Goal: Transaction & Acquisition: Purchase product/service

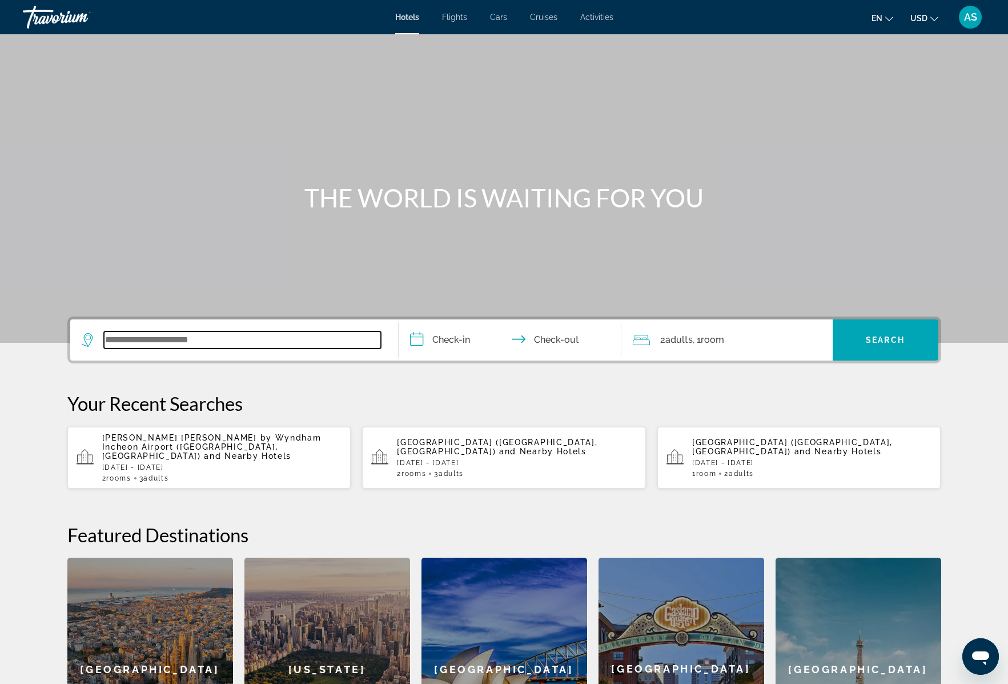
paste input "**********"
type input "**********"
click at [241, 451] on span "and Nearby Hotels" at bounding box center [247, 455] width 87 height 9
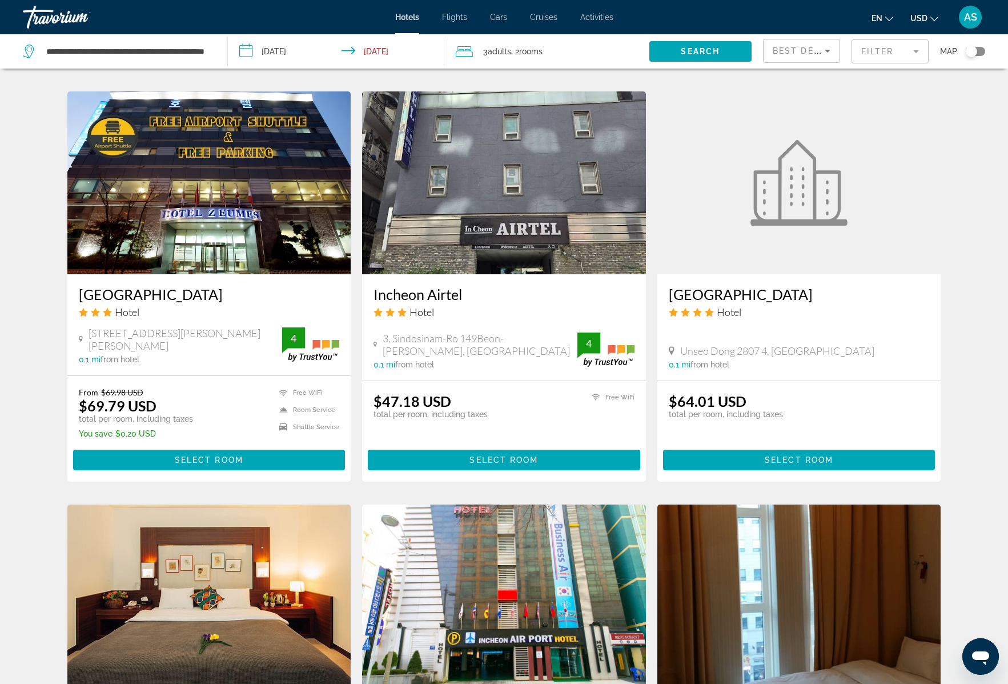
scroll to position [878, 0]
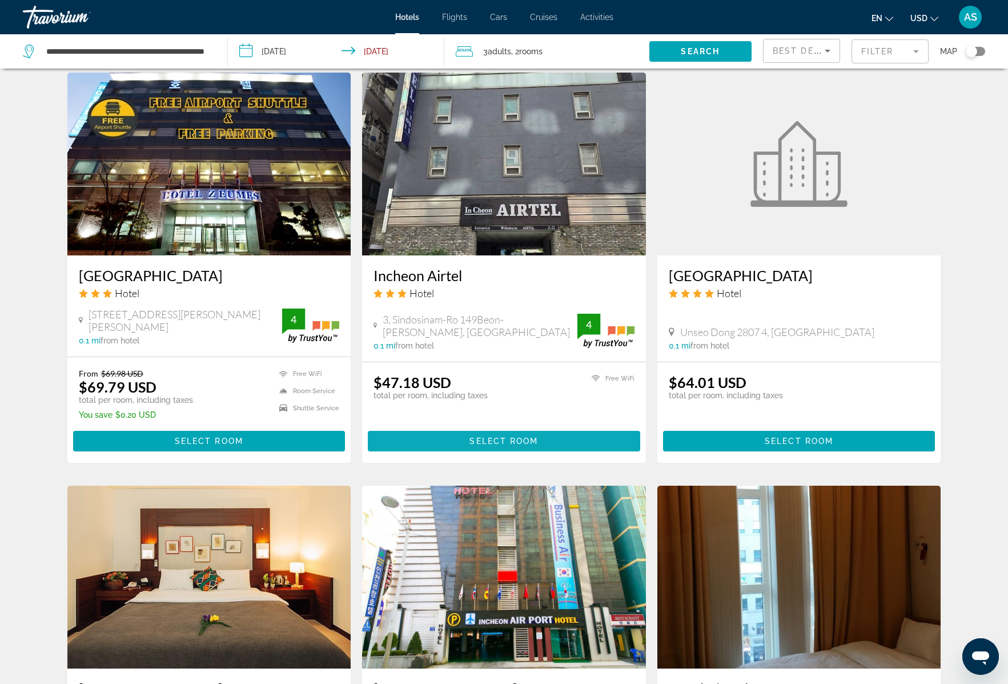
click at [503, 446] on span "Select Room" at bounding box center [504, 440] width 69 height 9
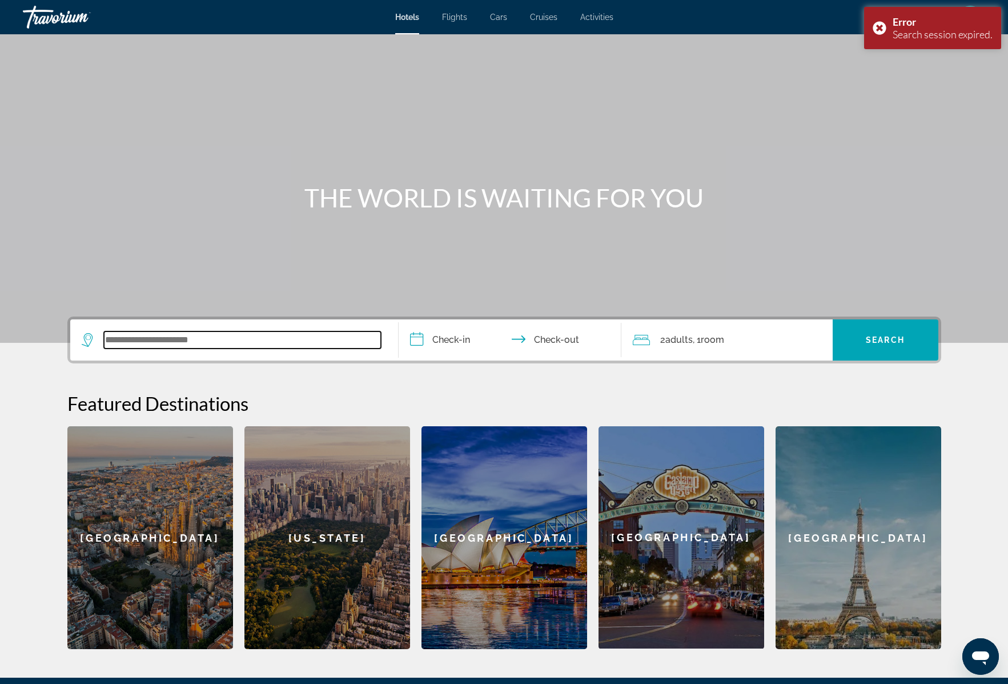
click at [138, 341] on input "Search widget" at bounding box center [242, 339] width 277 height 17
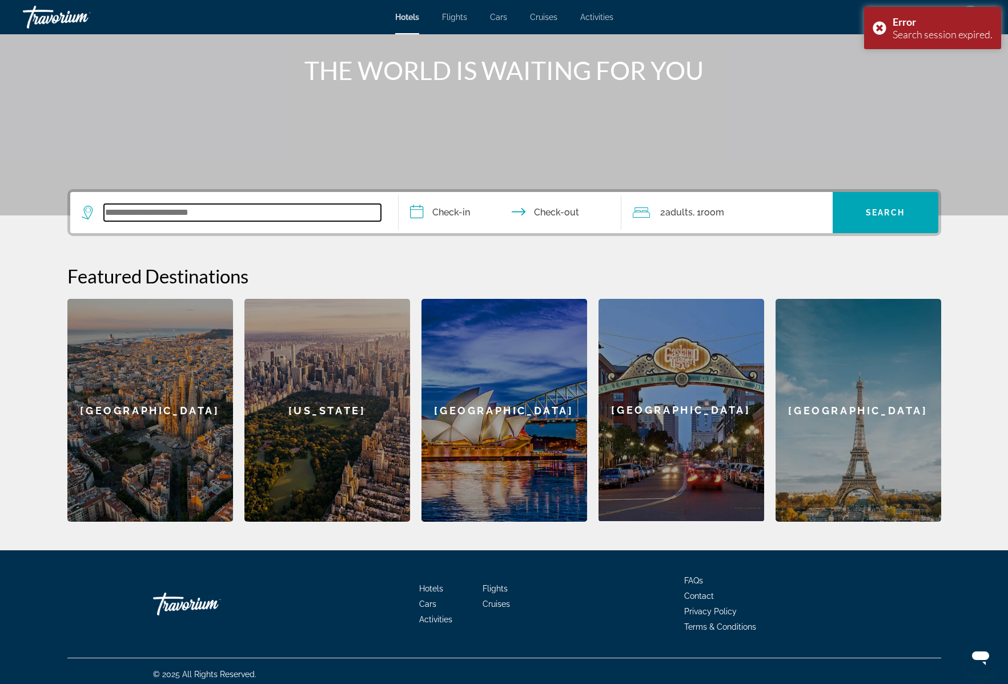
scroll to position [134, 0]
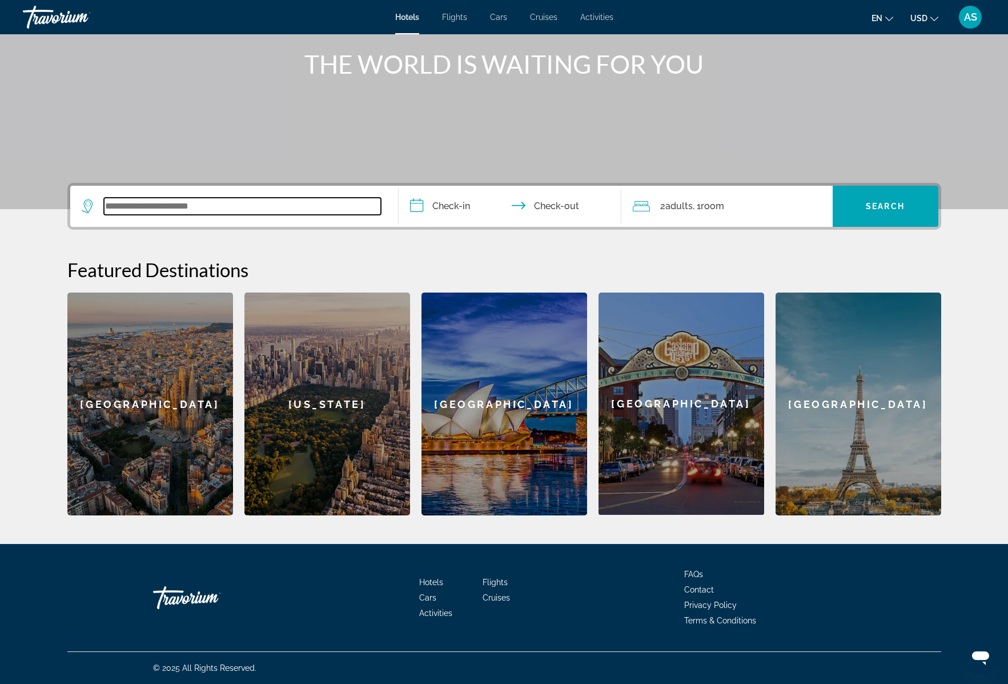
paste input "**********"
drag, startPoint x: 254, startPoint y: 207, endPoint x: 284, endPoint y: 206, distance: 30.3
click at [284, 206] on input "**********" at bounding box center [242, 206] width 277 height 17
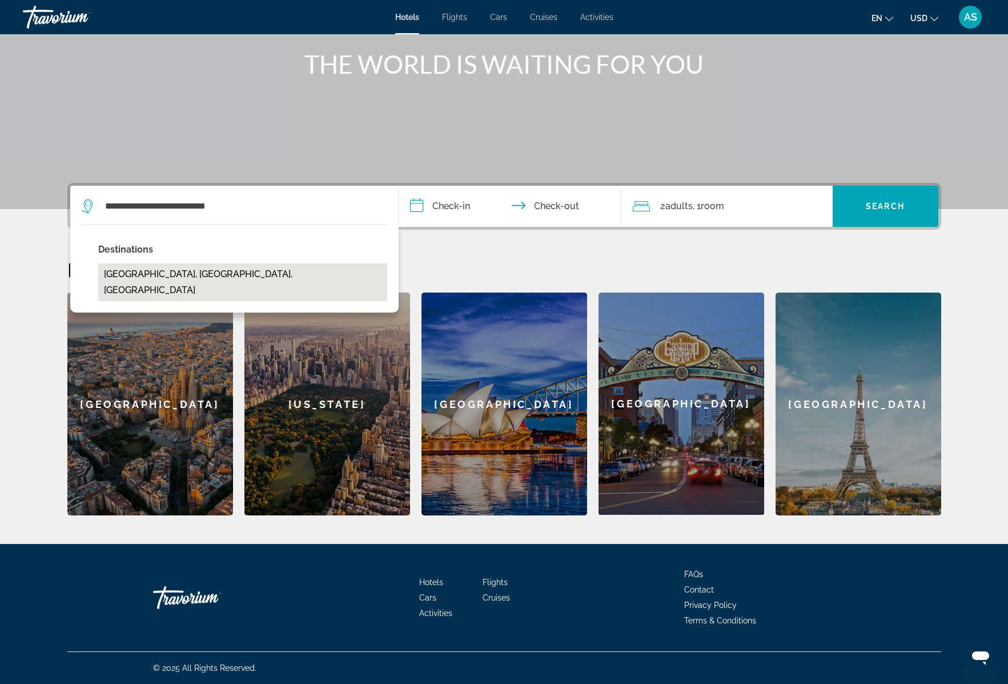
click at [233, 273] on button "Incheon International Airport, Korea, South" at bounding box center [242, 282] width 289 height 38
type input "**********"
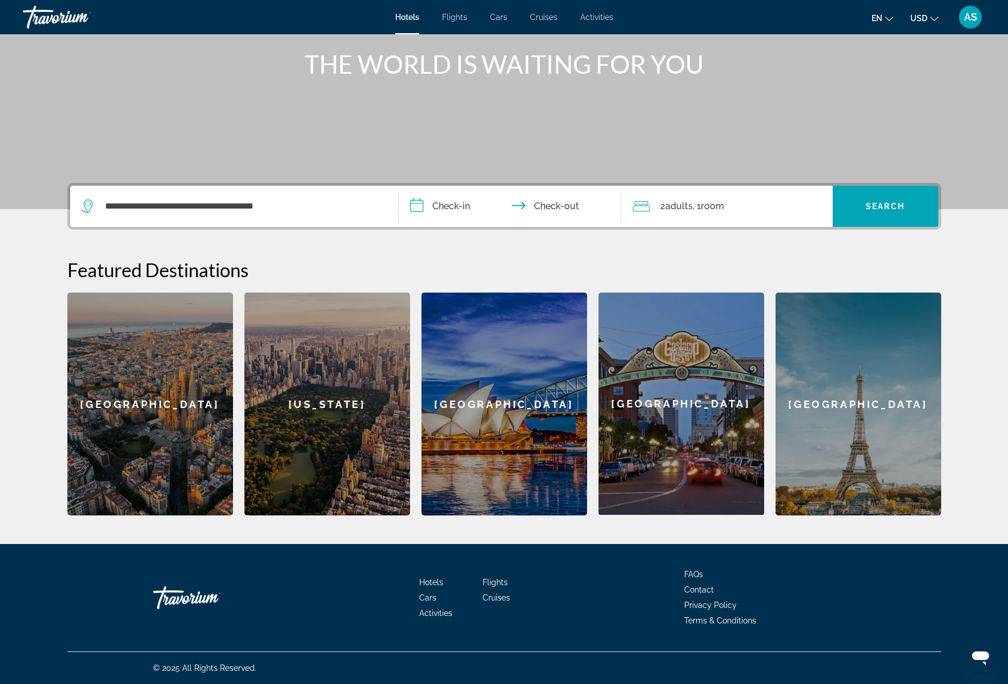
click at [425, 209] on input "**********" at bounding box center [512, 208] width 227 height 45
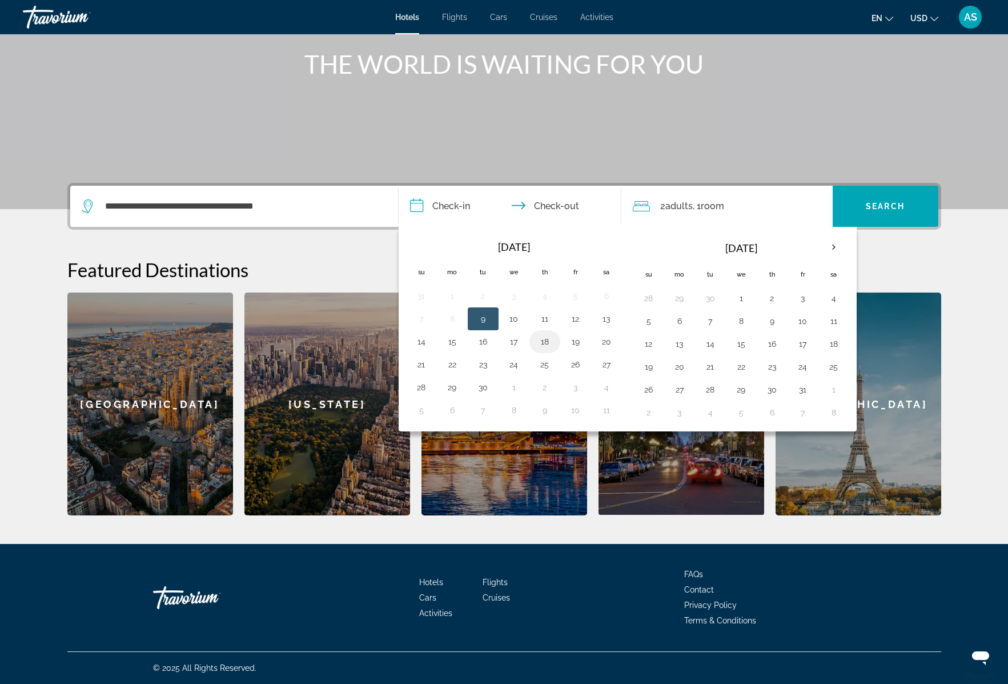
click at [546, 343] on button "18" at bounding box center [545, 342] width 18 height 16
click at [580, 343] on button "19" at bounding box center [576, 342] width 18 height 16
type input "**********"
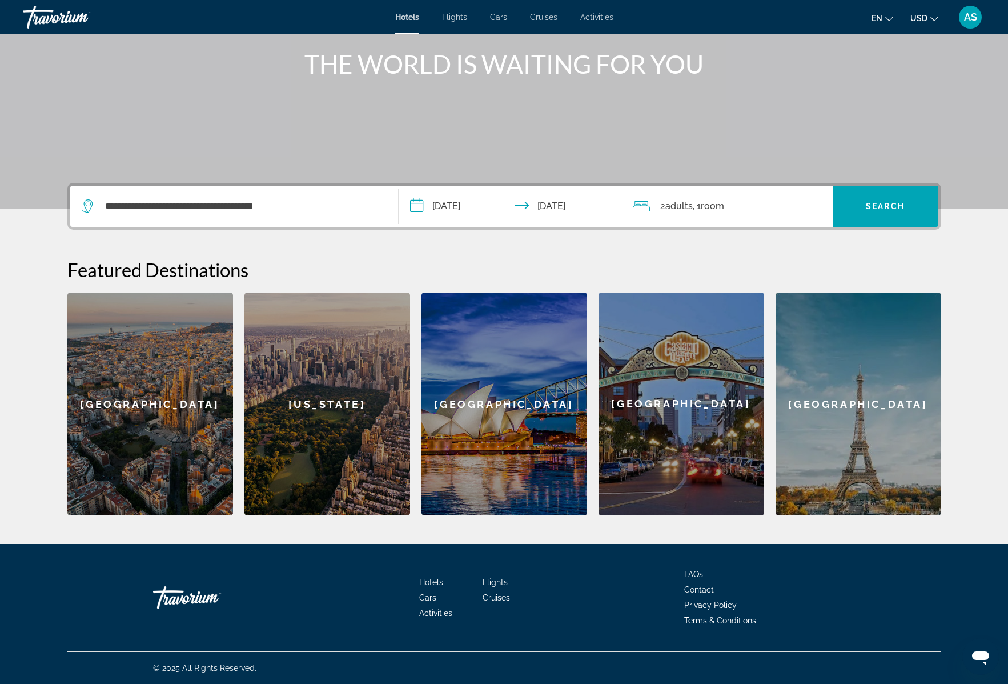
click at [753, 215] on div "2 Adult Adults , 1 Room rooms" at bounding box center [733, 206] width 200 height 41
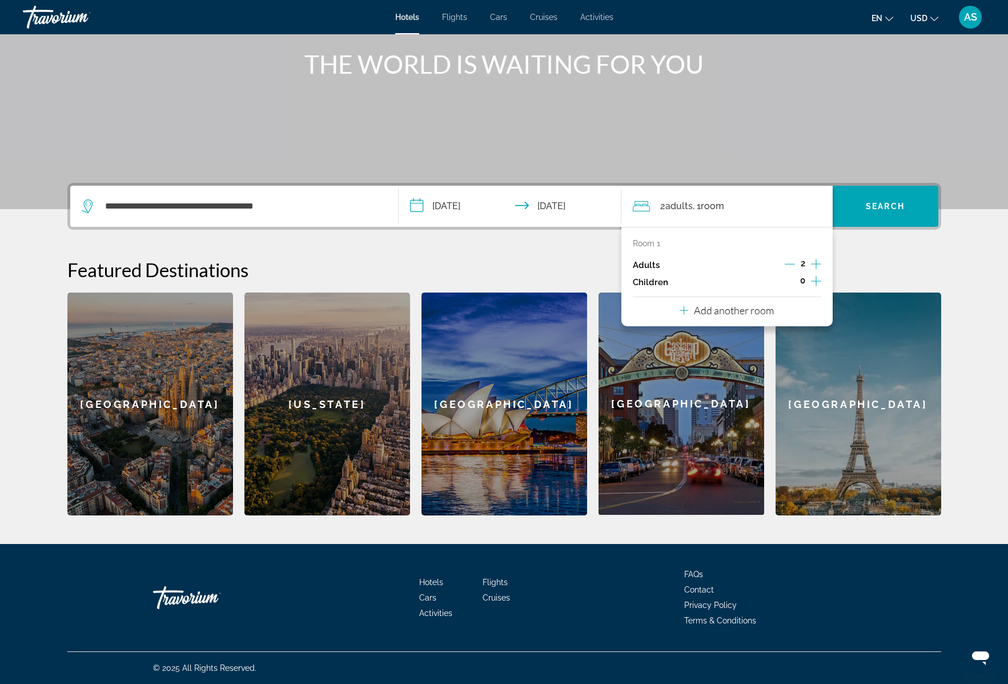
click at [780, 308] on div "Room 1 Adults 2 Children 0 Add another room" at bounding box center [727, 276] width 211 height 99
click at [707, 310] on p "Add another room" at bounding box center [734, 310] width 80 height 13
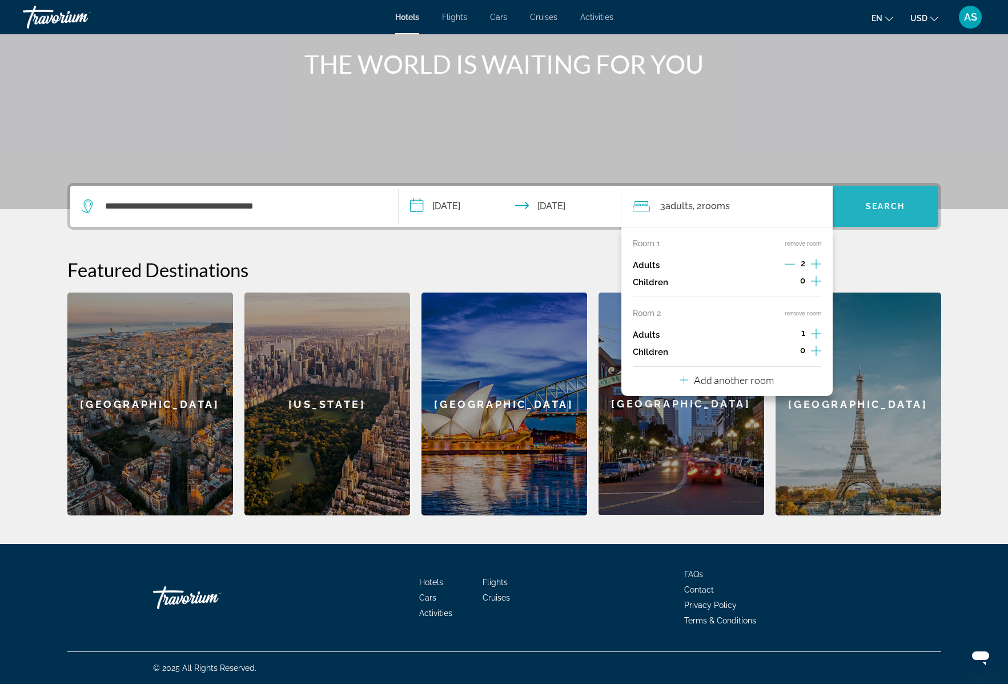
click at [881, 205] on span "Search" at bounding box center [885, 206] width 39 height 9
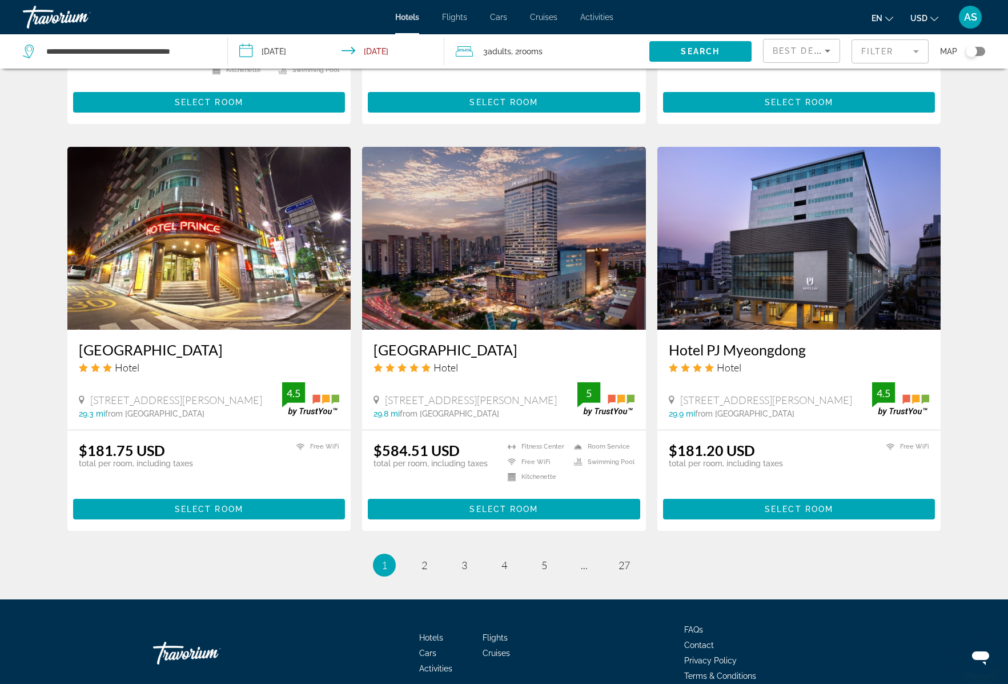
scroll to position [1239, 0]
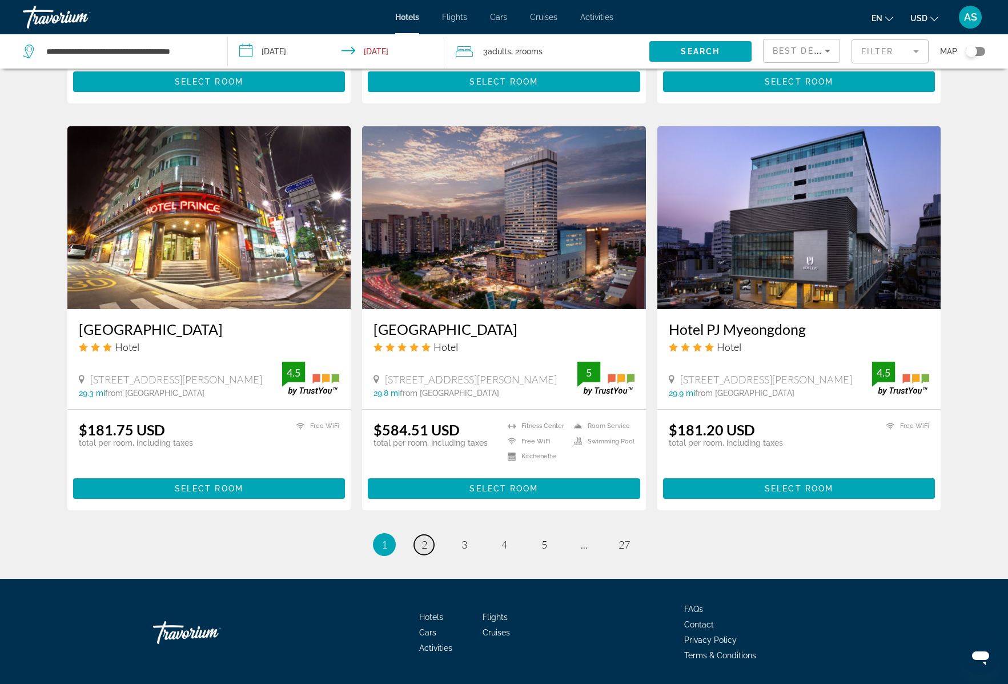
click at [427, 538] on span "2" at bounding box center [425, 544] width 6 height 13
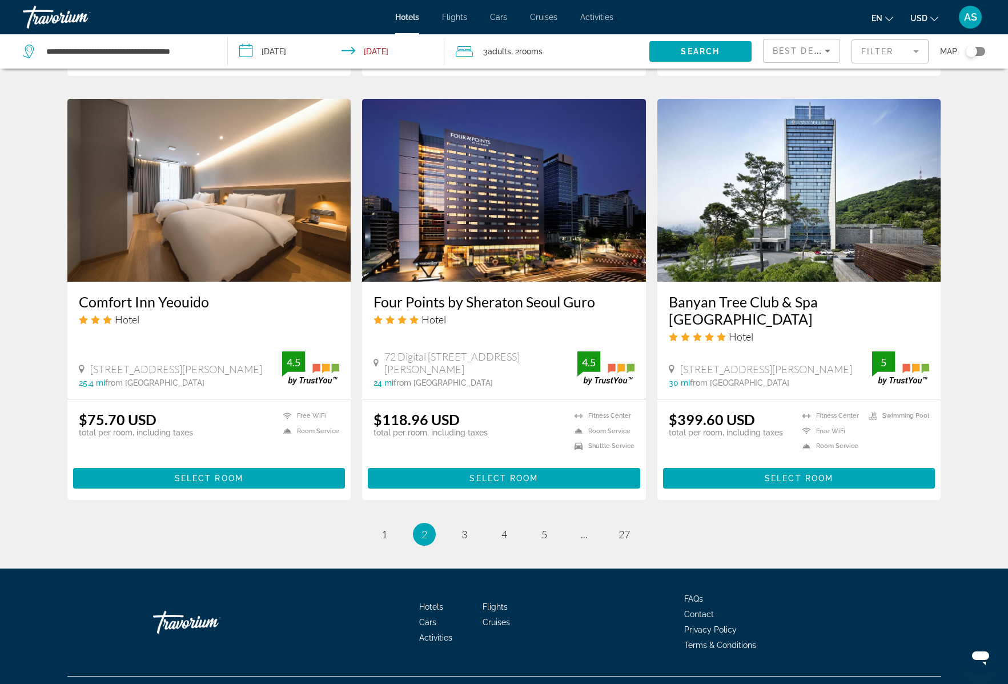
scroll to position [1240, 0]
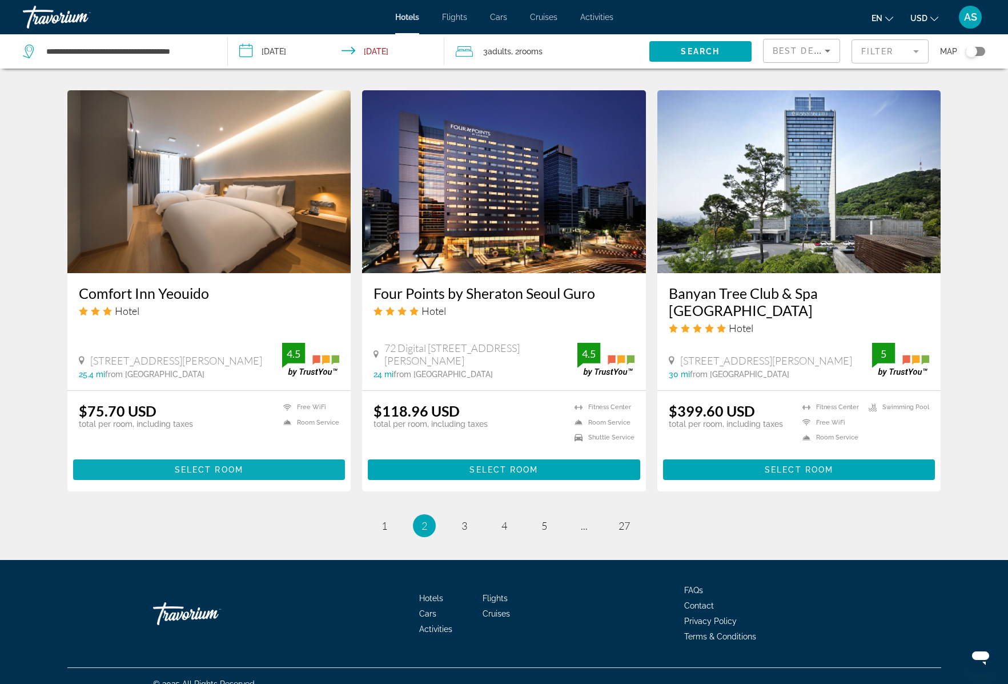
click at [226, 465] on span "Select Room" at bounding box center [209, 469] width 69 height 9
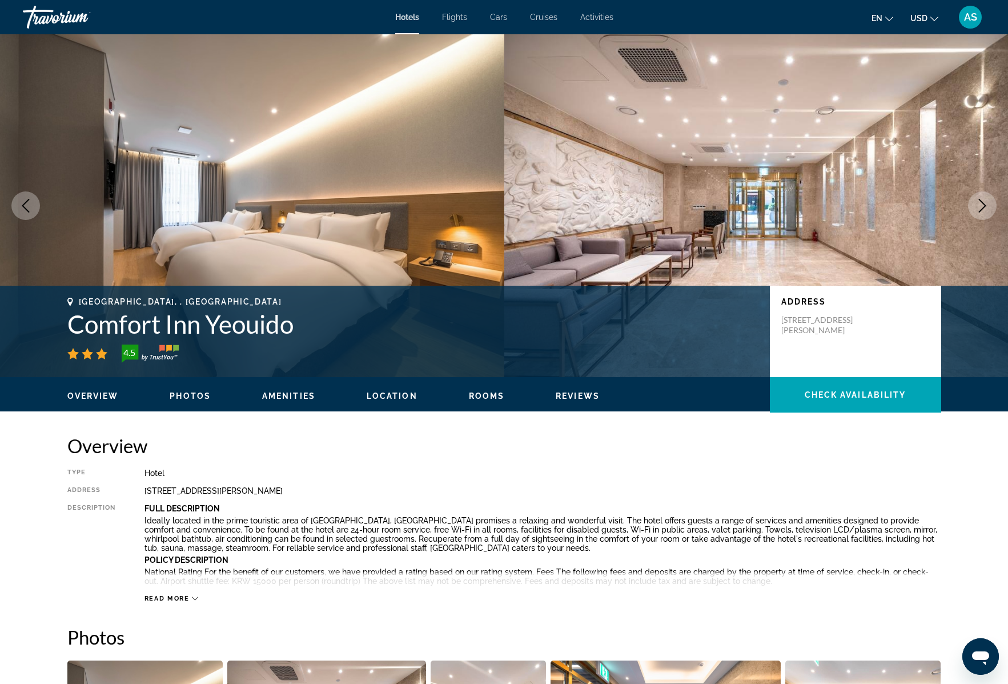
click at [986, 201] on icon "Next image" at bounding box center [983, 206] width 14 height 14
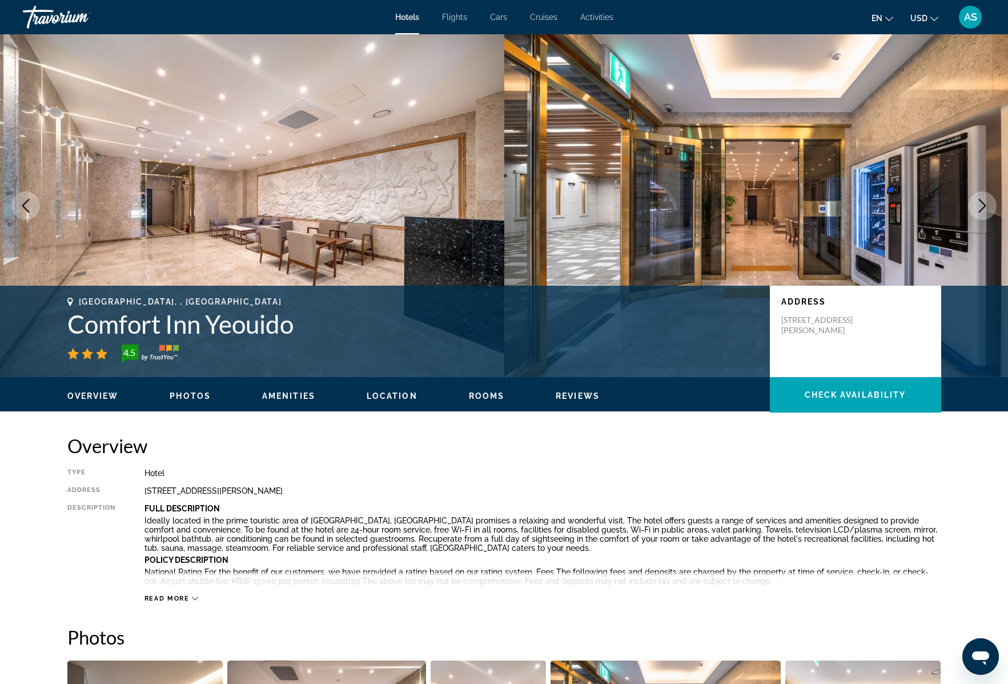
click at [983, 205] on icon "Next image" at bounding box center [983, 206] width 14 height 14
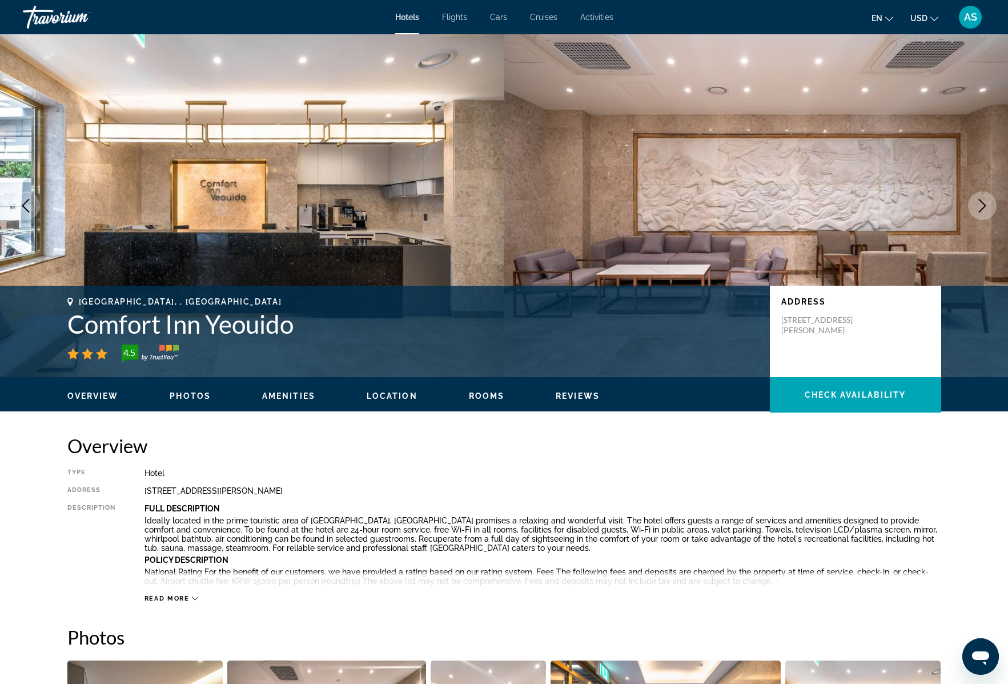
click at [983, 205] on icon "Next image" at bounding box center [983, 206] width 14 height 14
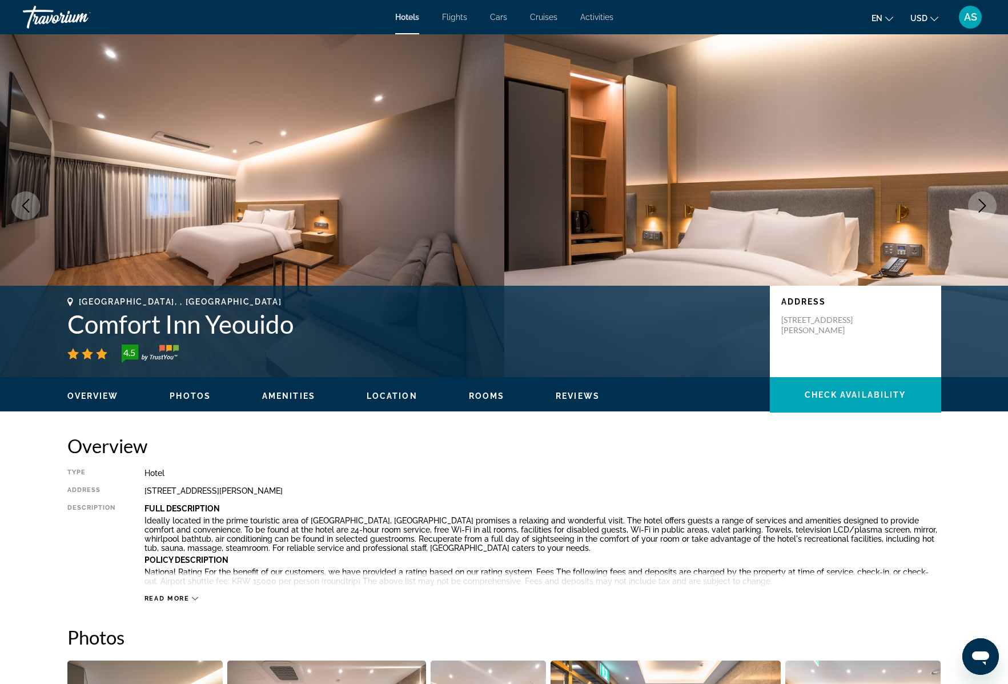
click at [983, 205] on icon "Next image" at bounding box center [983, 206] width 14 height 14
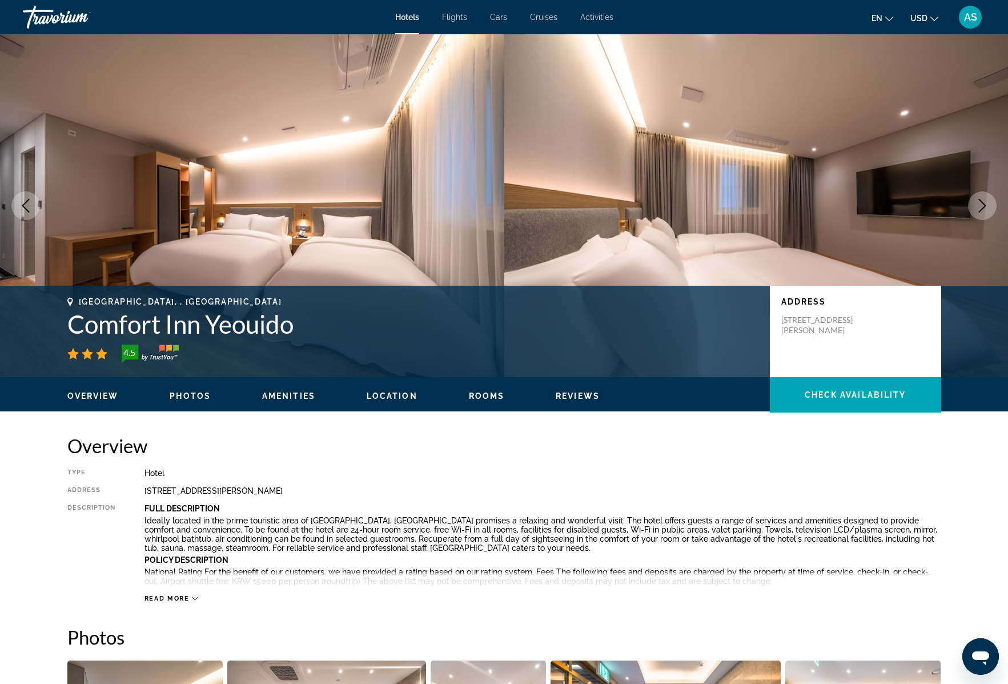
click at [983, 205] on icon "Next image" at bounding box center [983, 206] width 14 height 14
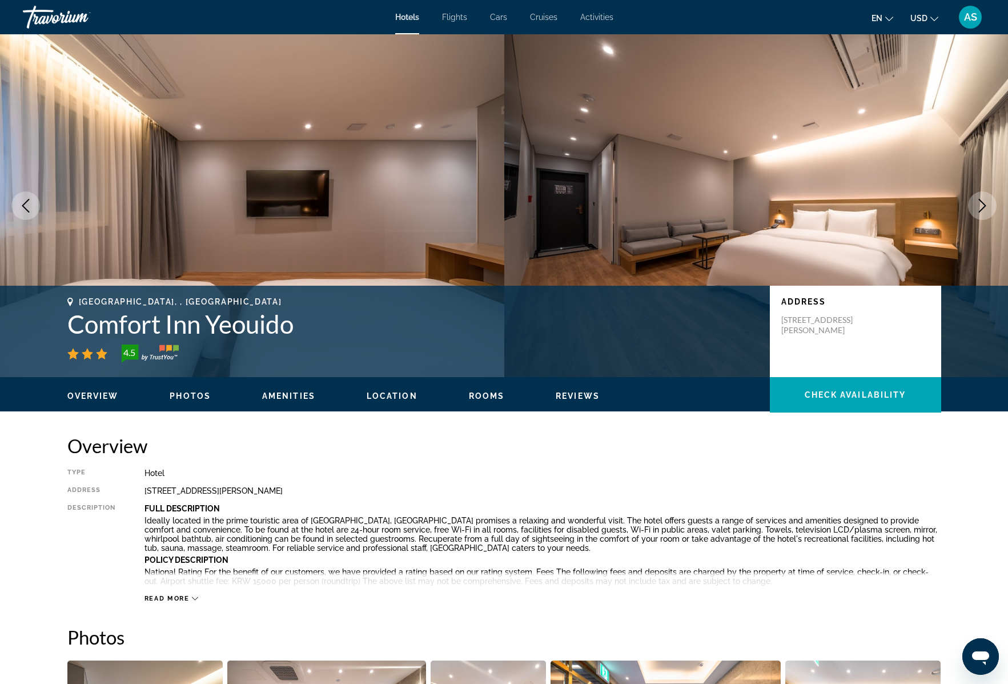
click at [983, 205] on icon "Next image" at bounding box center [983, 206] width 14 height 14
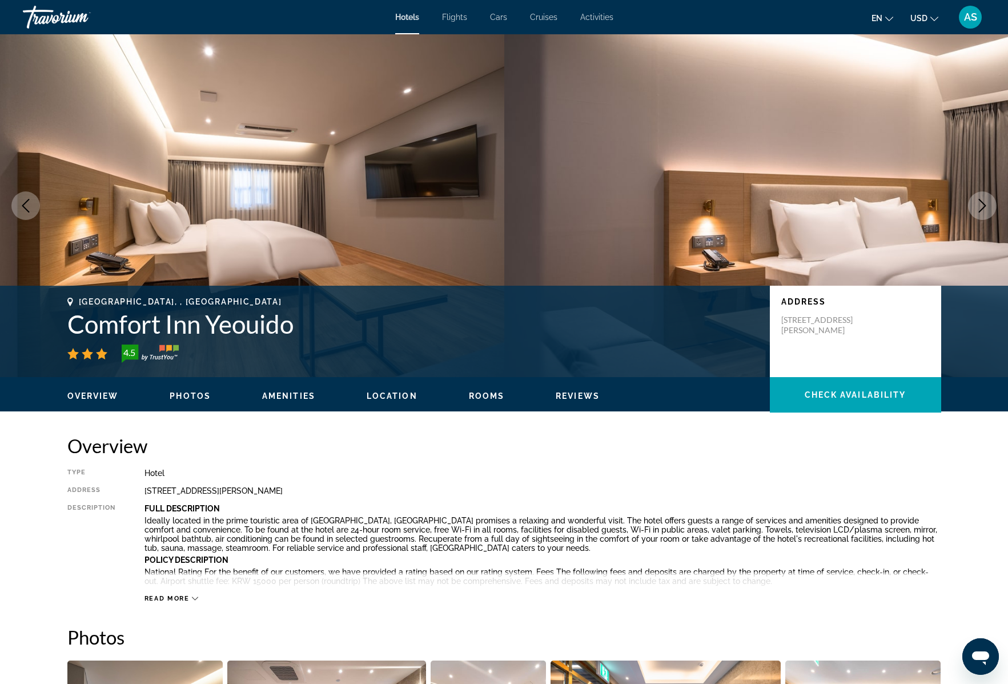
click at [983, 205] on icon "Next image" at bounding box center [983, 206] width 14 height 14
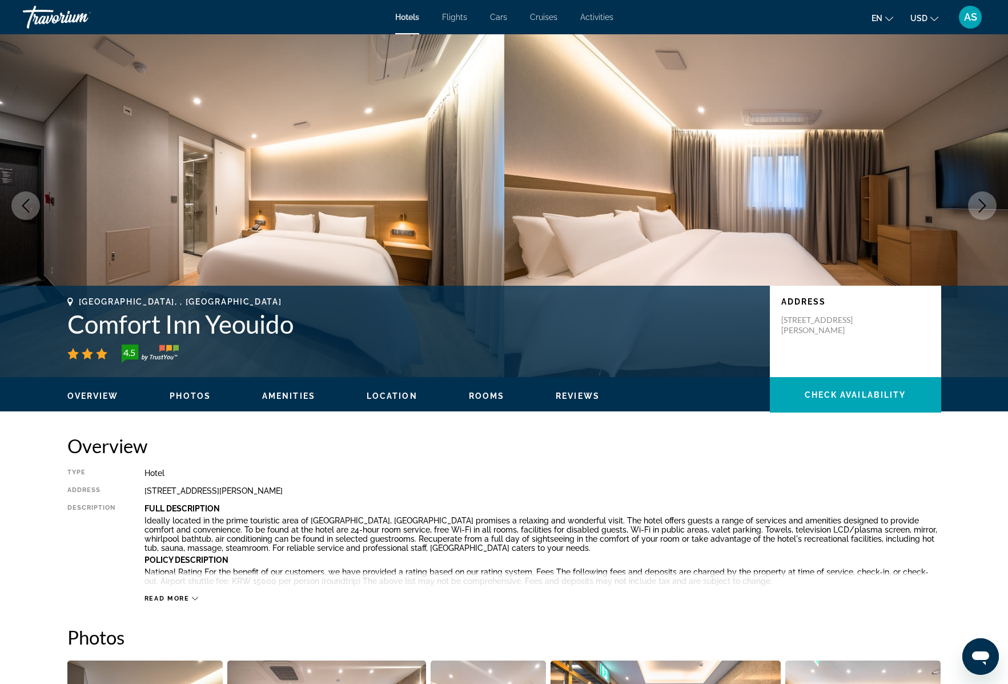
click at [983, 205] on icon "Next image" at bounding box center [983, 206] width 14 height 14
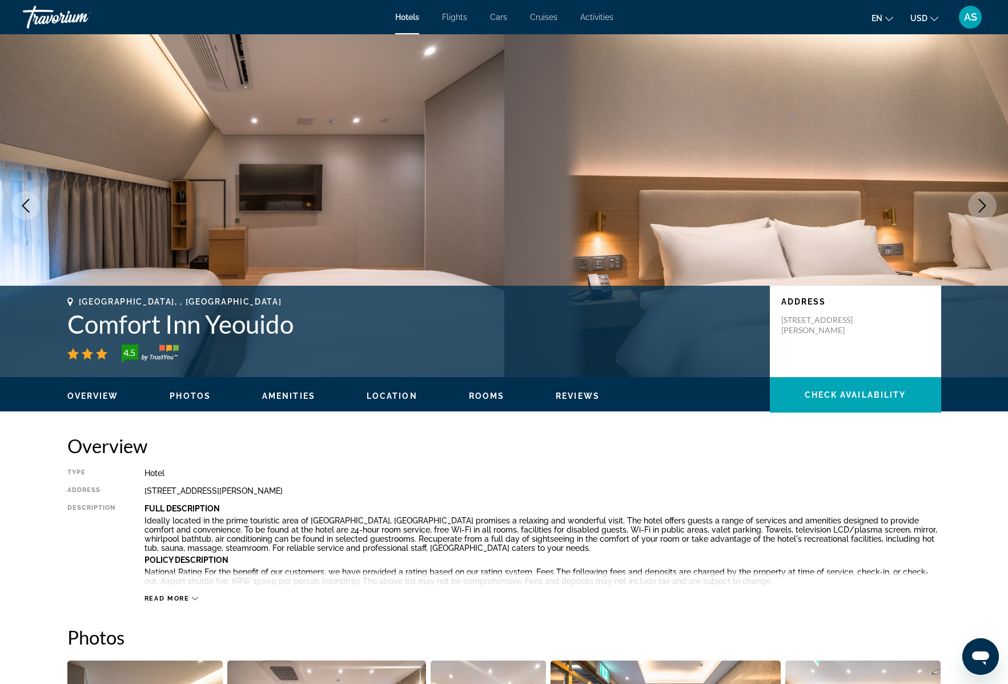
click at [983, 205] on icon "Next image" at bounding box center [983, 206] width 14 height 14
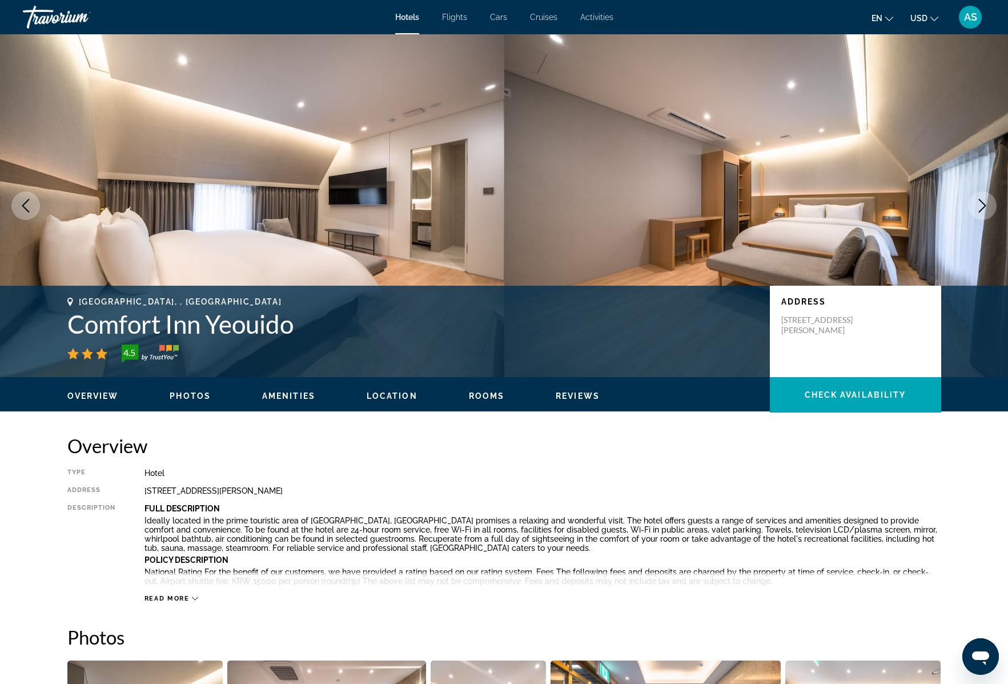
click at [983, 205] on icon "Next image" at bounding box center [983, 206] width 14 height 14
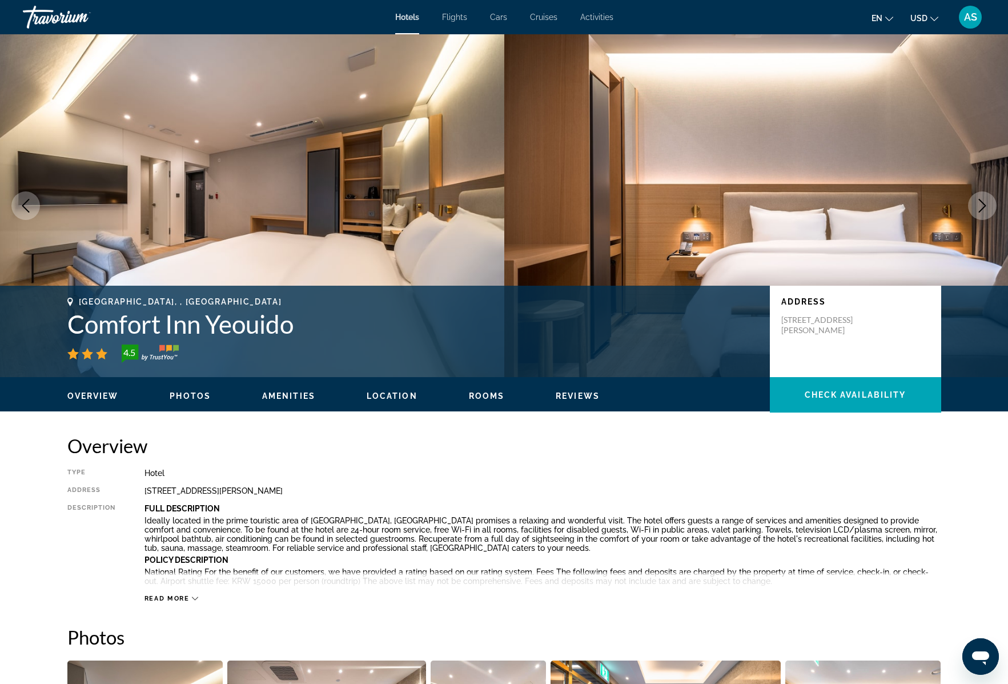
click at [983, 205] on icon "Next image" at bounding box center [983, 206] width 14 height 14
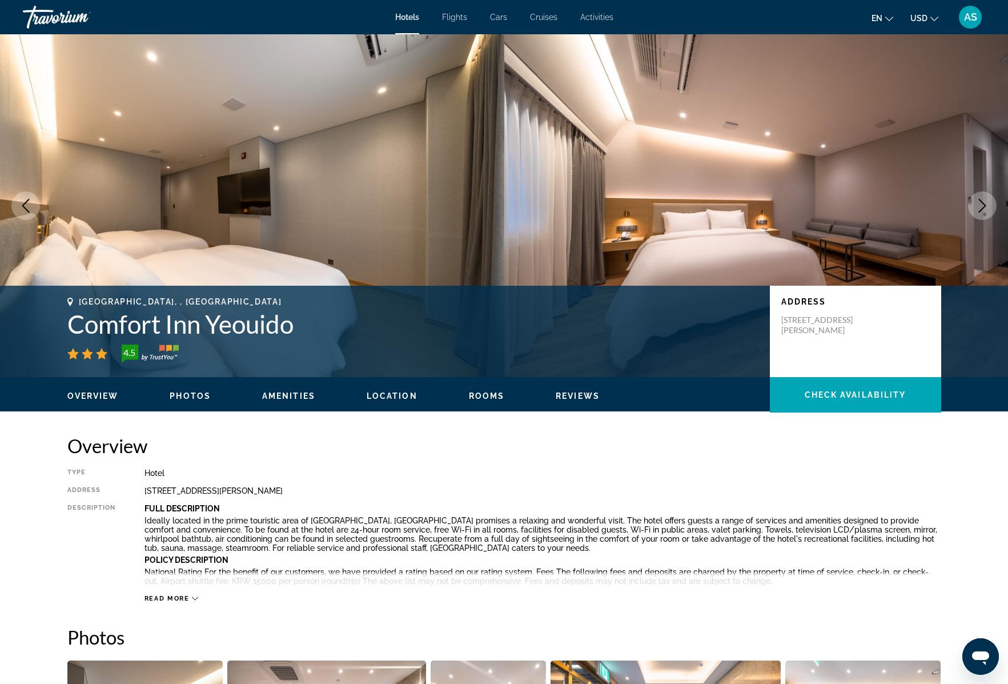
click at [983, 205] on icon "Next image" at bounding box center [983, 206] width 14 height 14
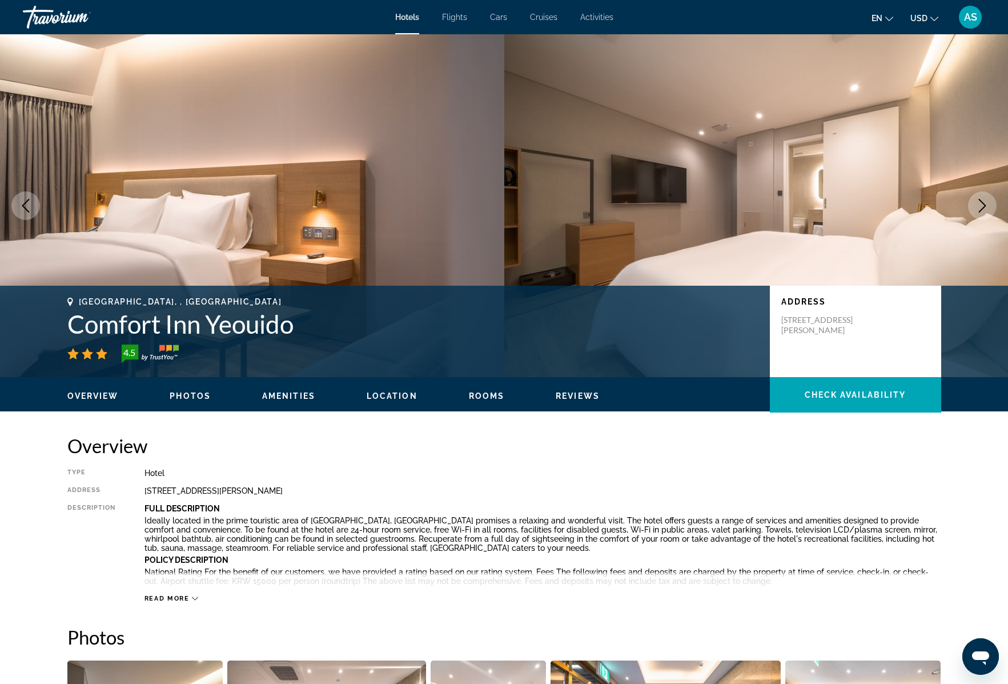
click at [983, 205] on icon "Next image" at bounding box center [983, 206] width 14 height 14
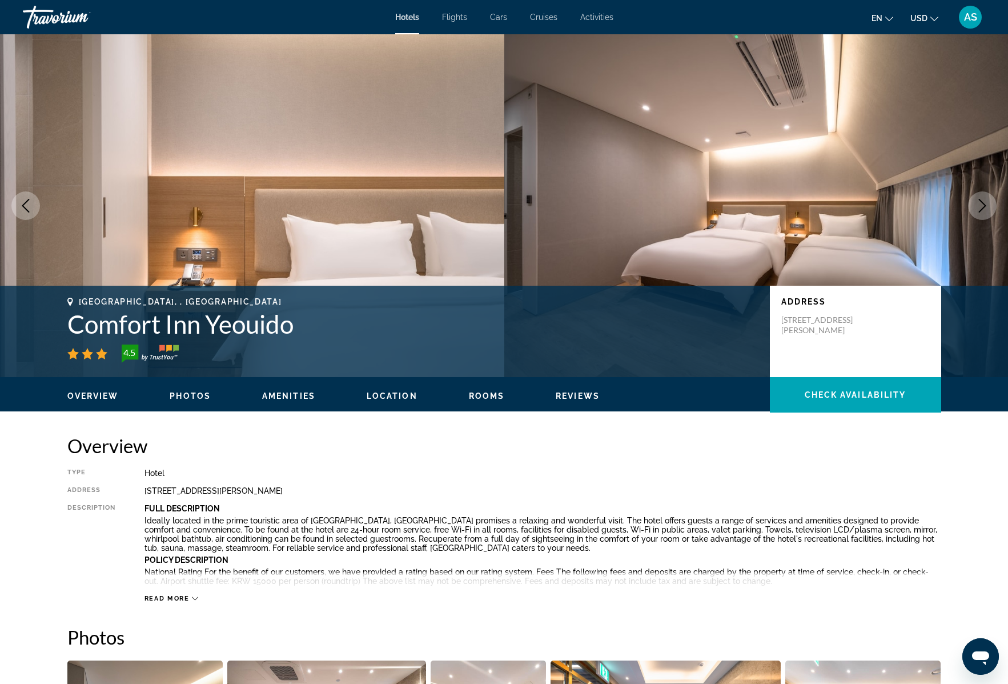
click at [983, 205] on icon "Next image" at bounding box center [983, 206] width 14 height 14
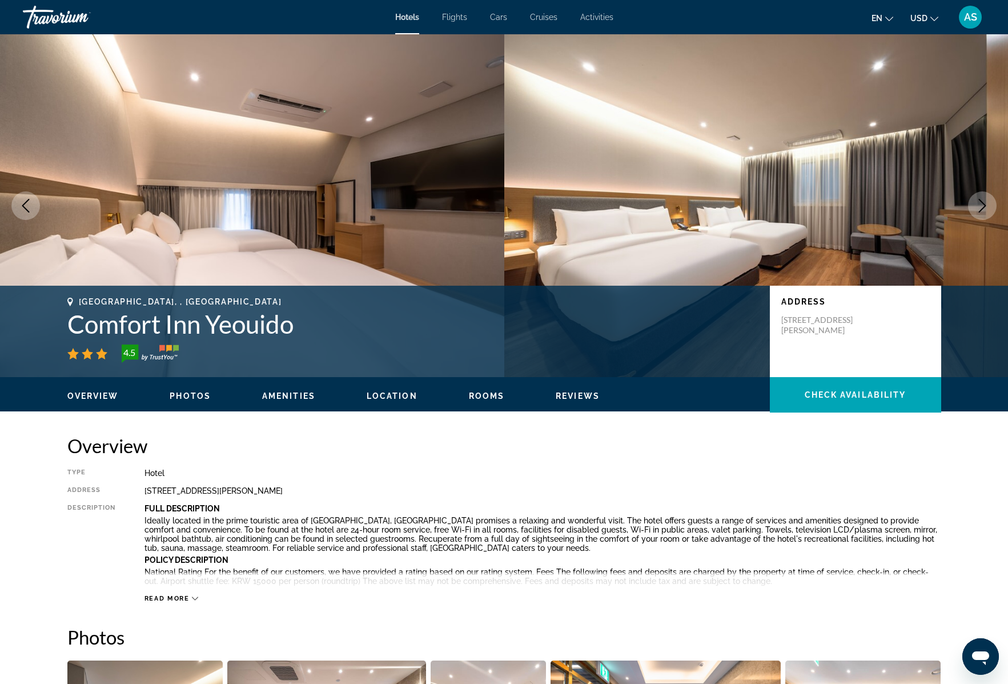
click at [983, 205] on icon "Next image" at bounding box center [983, 206] width 14 height 14
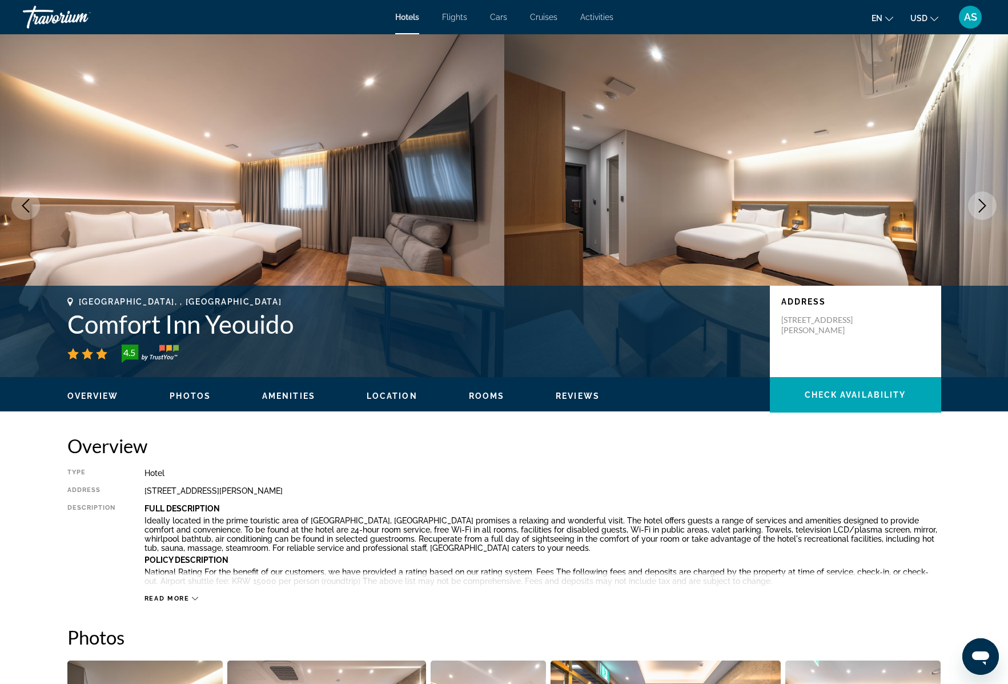
click at [983, 205] on icon "Next image" at bounding box center [983, 206] width 14 height 14
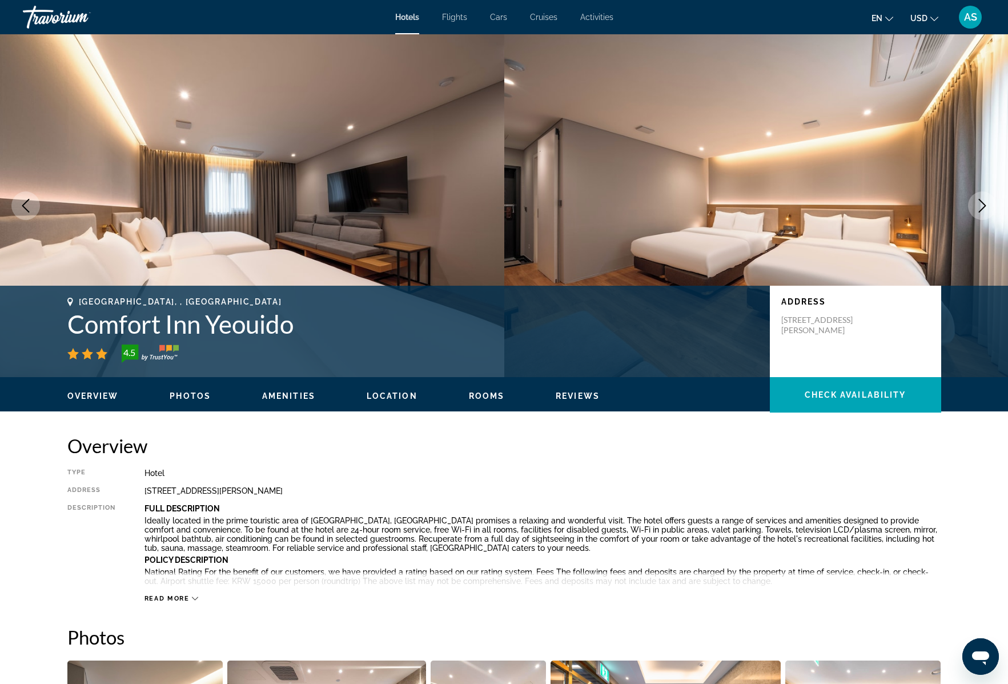
click at [983, 205] on icon "Next image" at bounding box center [983, 206] width 14 height 14
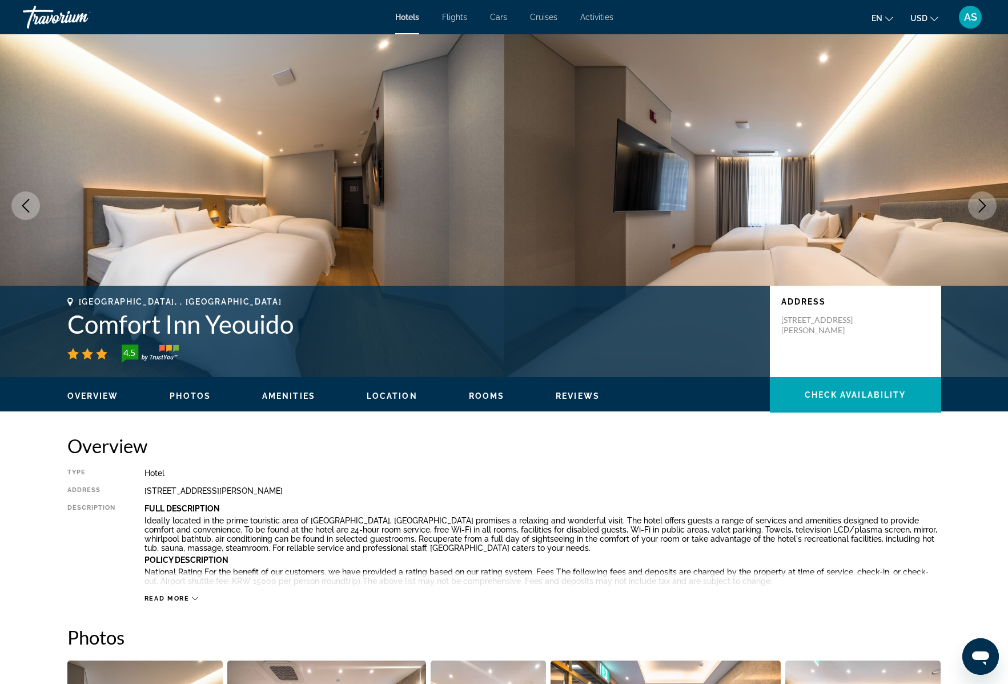
click at [983, 205] on icon "Next image" at bounding box center [983, 206] width 14 height 14
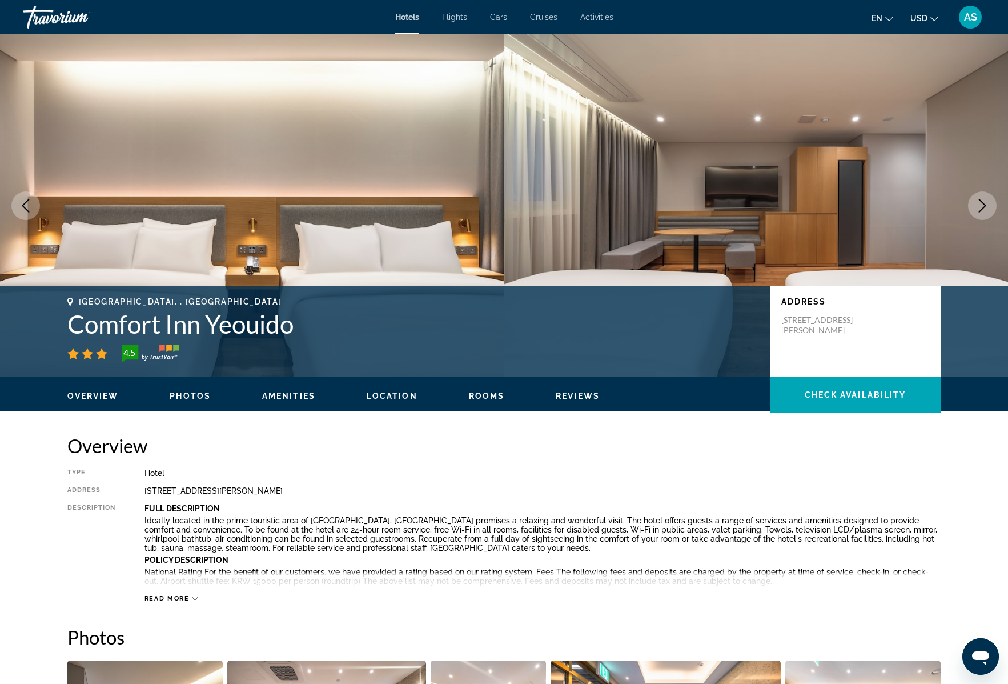
click at [983, 205] on icon "Next image" at bounding box center [983, 206] width 14 height 14
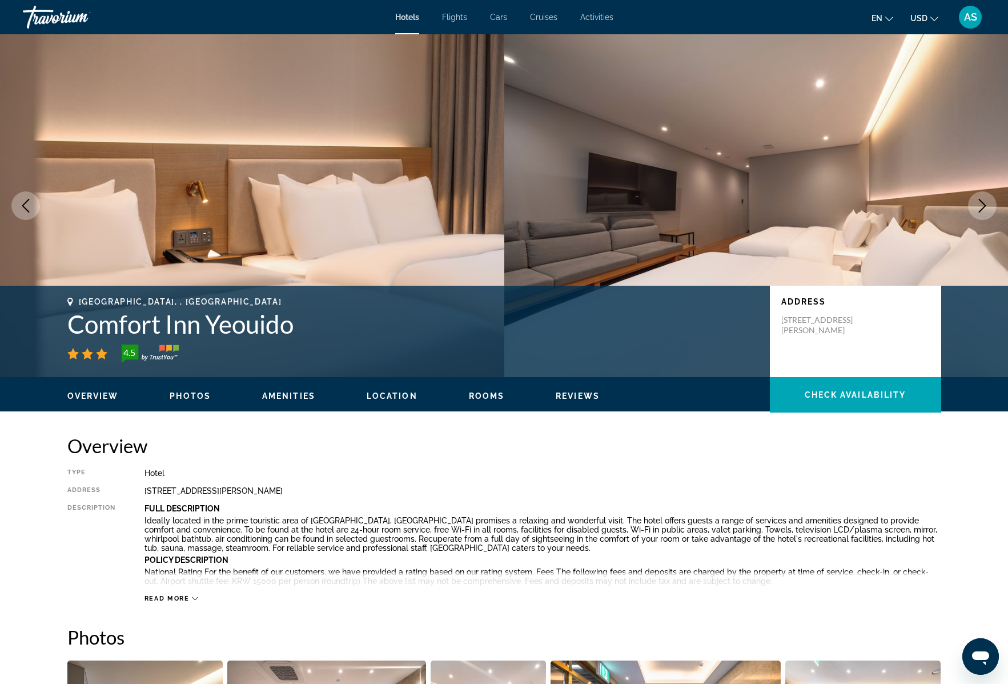
click at [983, 205] on icon "Next image" at bounding box center [983, 206] width 14 height 14
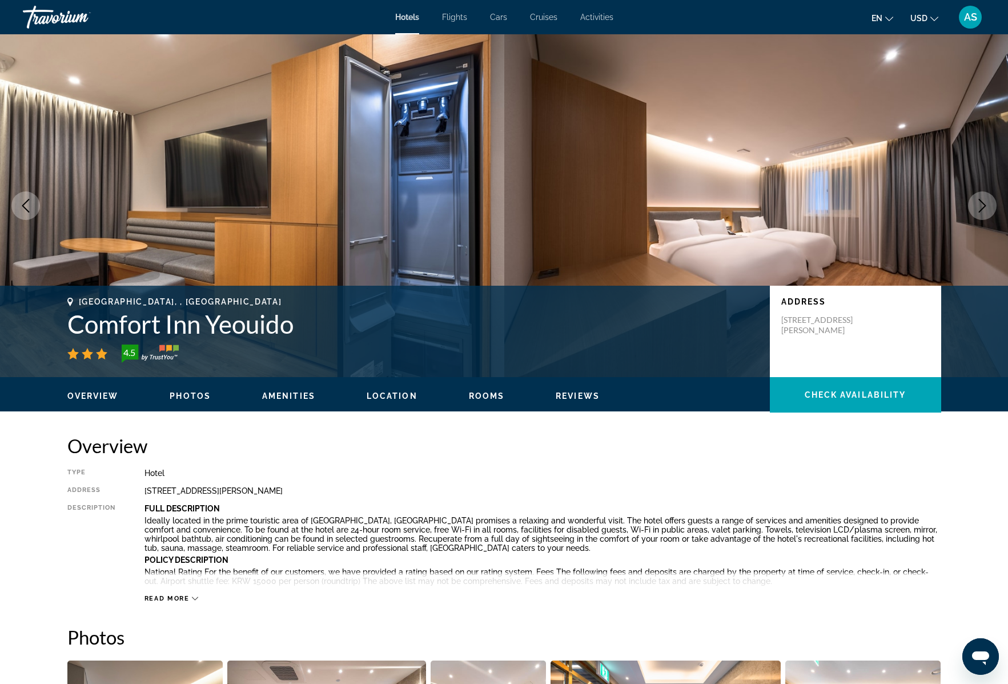
click at [983, 205] on icon "Next image" at bounding box center [983, 206] width 14 height 14
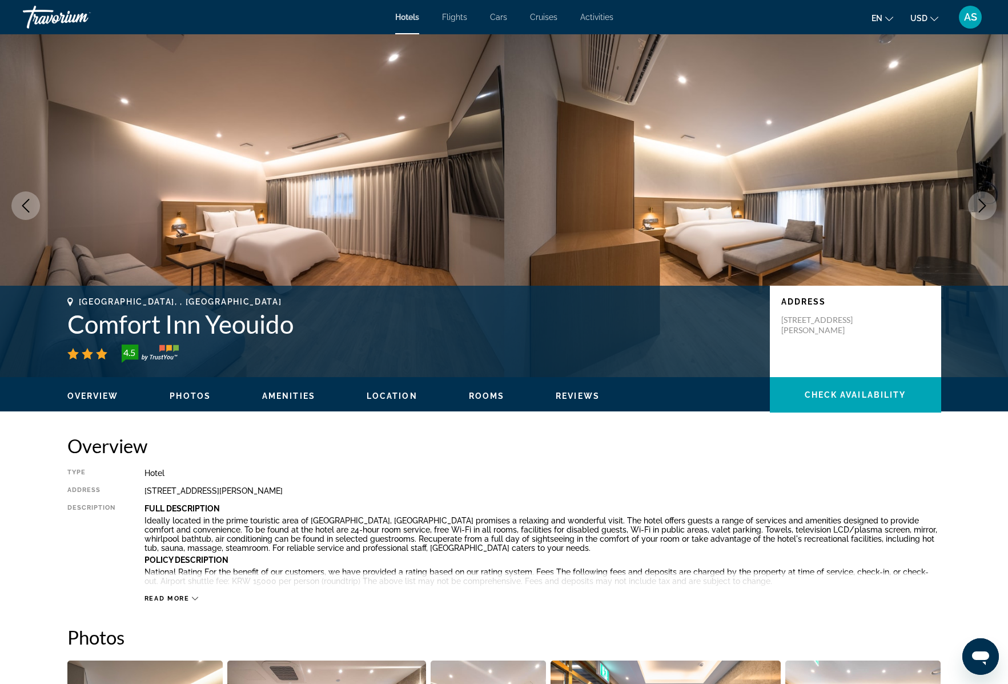
click at [983, 205] on icon "Next image" at bounding box center [983, 206] width 14 height 14
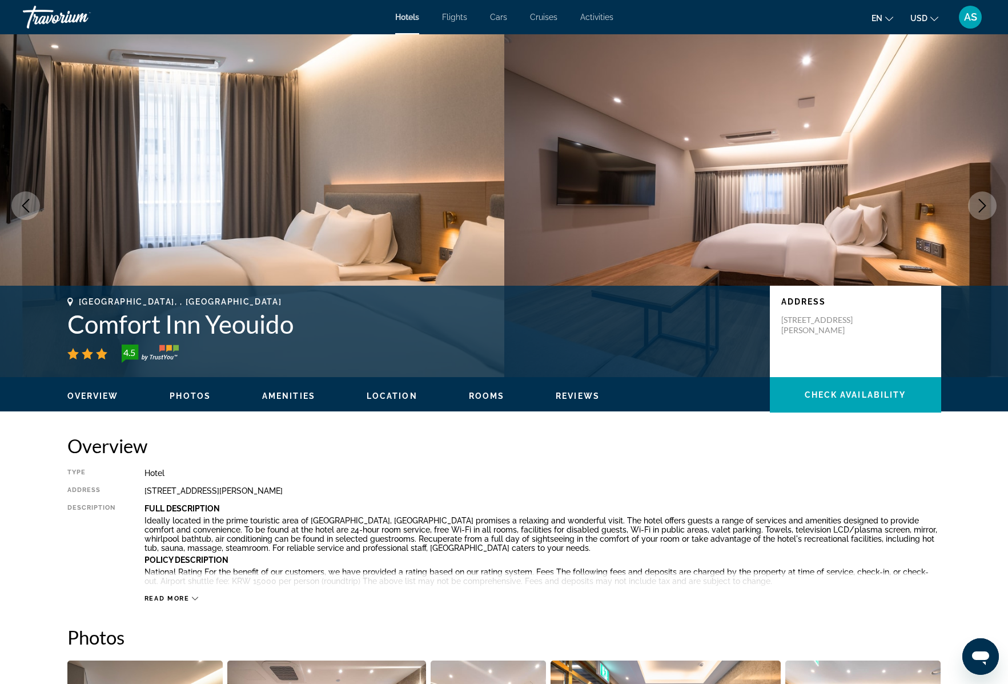
click at [983, 205] on icon "Next image" at bounding box center [983, 206] width 14 height 14
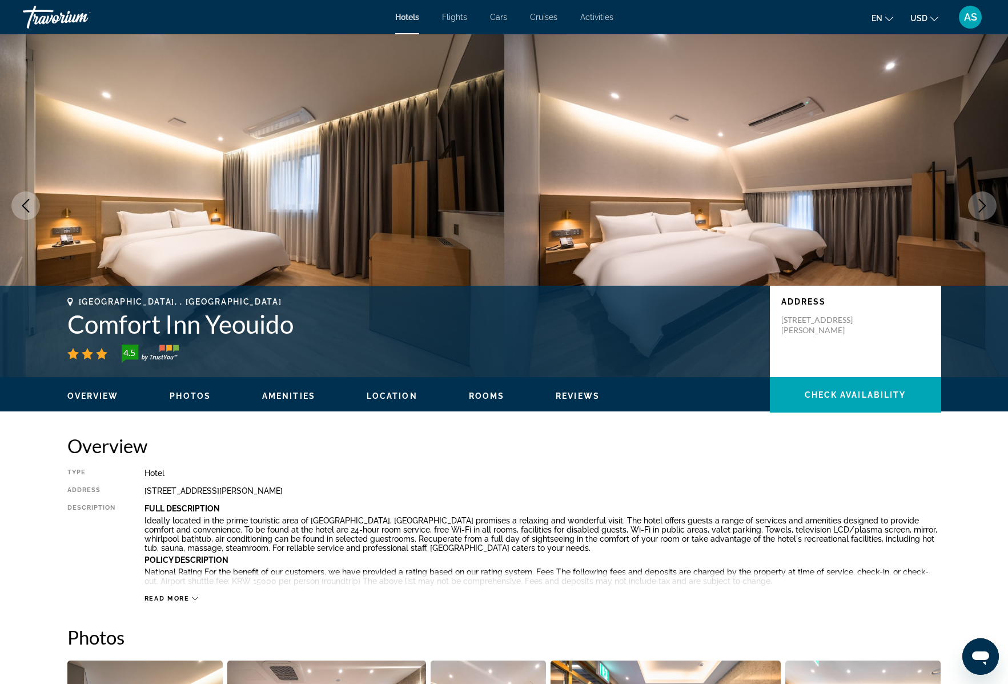
click at [983, 205] on icon "Next image" at bounding box center [983, 206] width 14 height 14
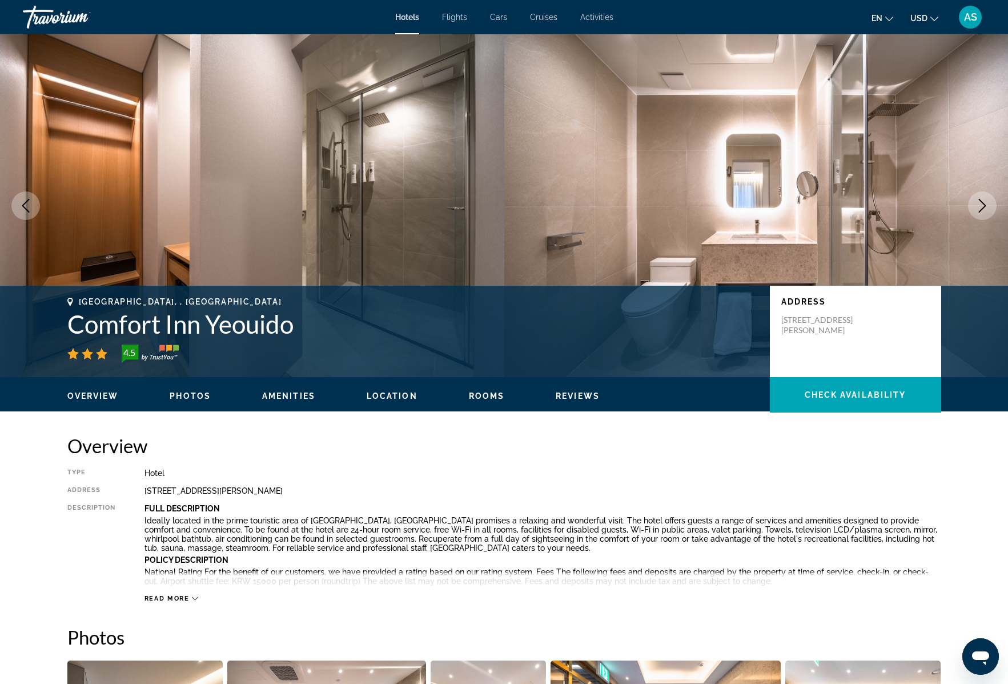
click at [980, 203] on icon "Next image" at bounding box center [983, 206] width 14 height 14
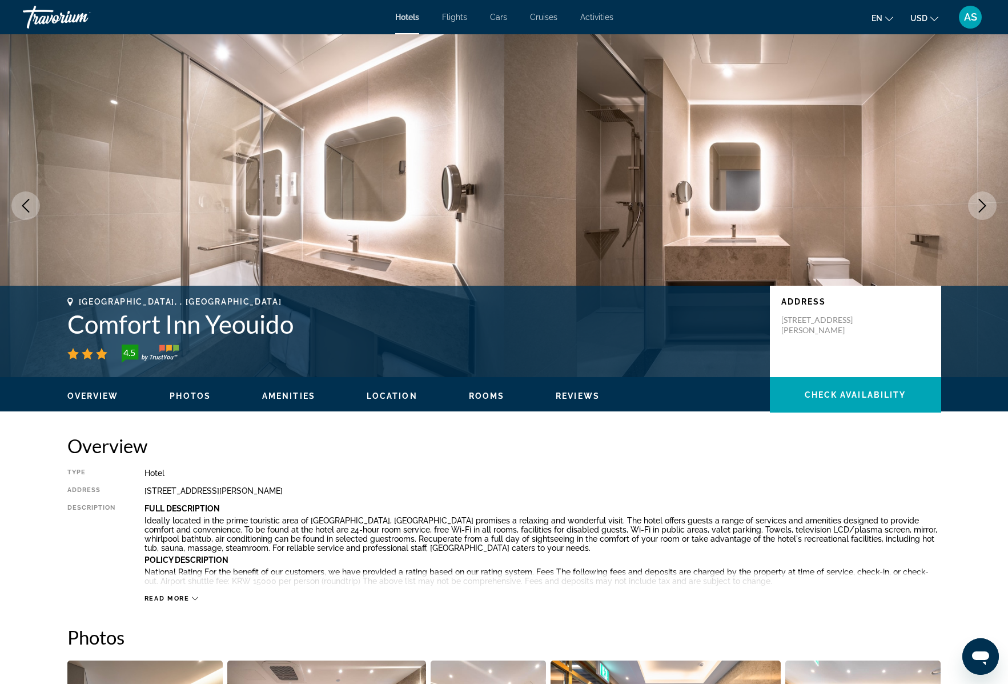
click at [980, 203] on icon "Next image" at bounding box center [983, 206] width 14 height 14
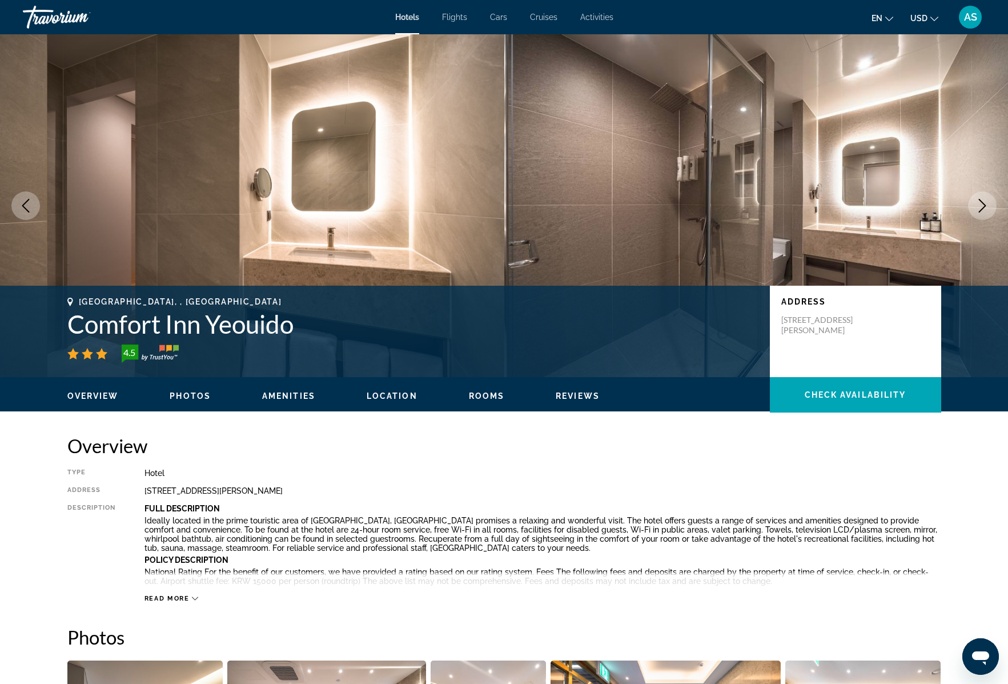
click at [980, 203] on icon "Next image" at bounding box center [983, 206] width 14 height 14
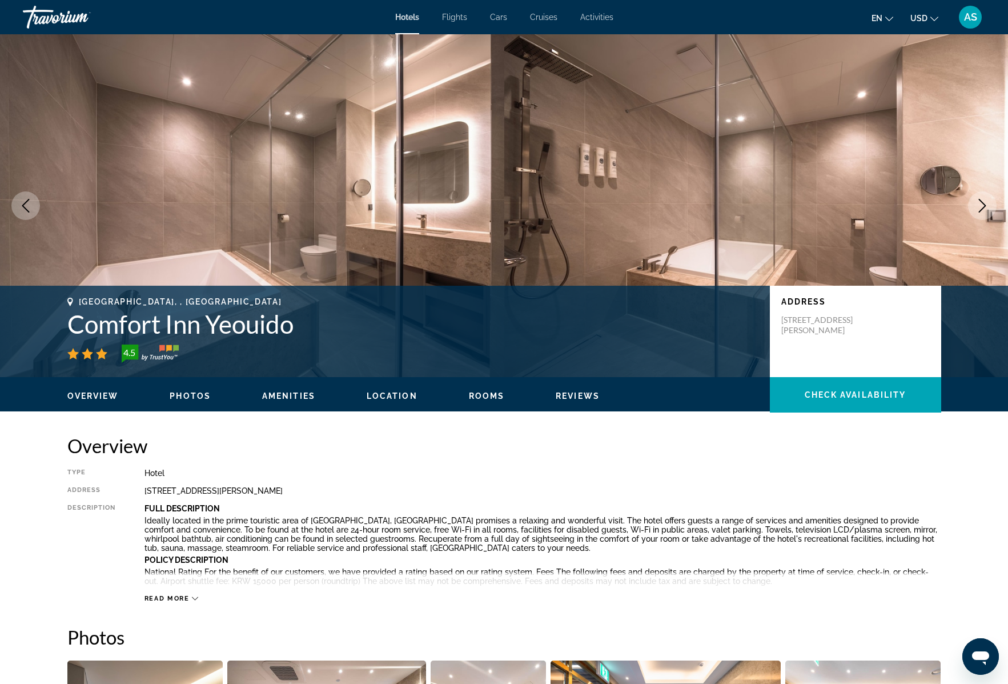
click at [980, 203] on icon "Next image" at bounding box center [983, 206] width 14 height 14
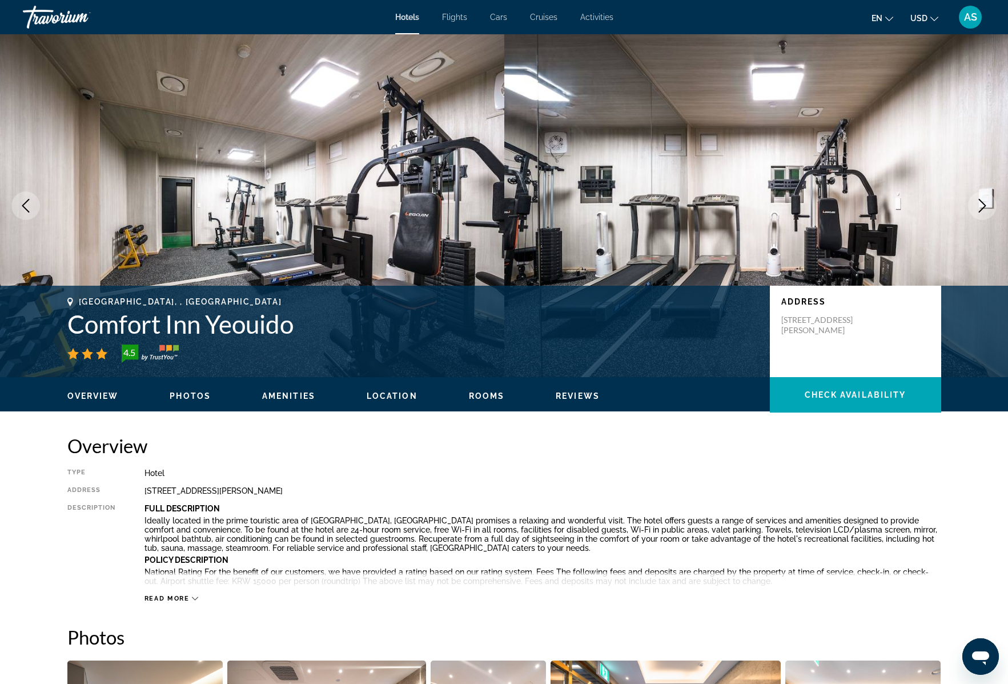
click at [980, 203] on icon "Next image" at bounding box center [983, 206] width 14 height 14
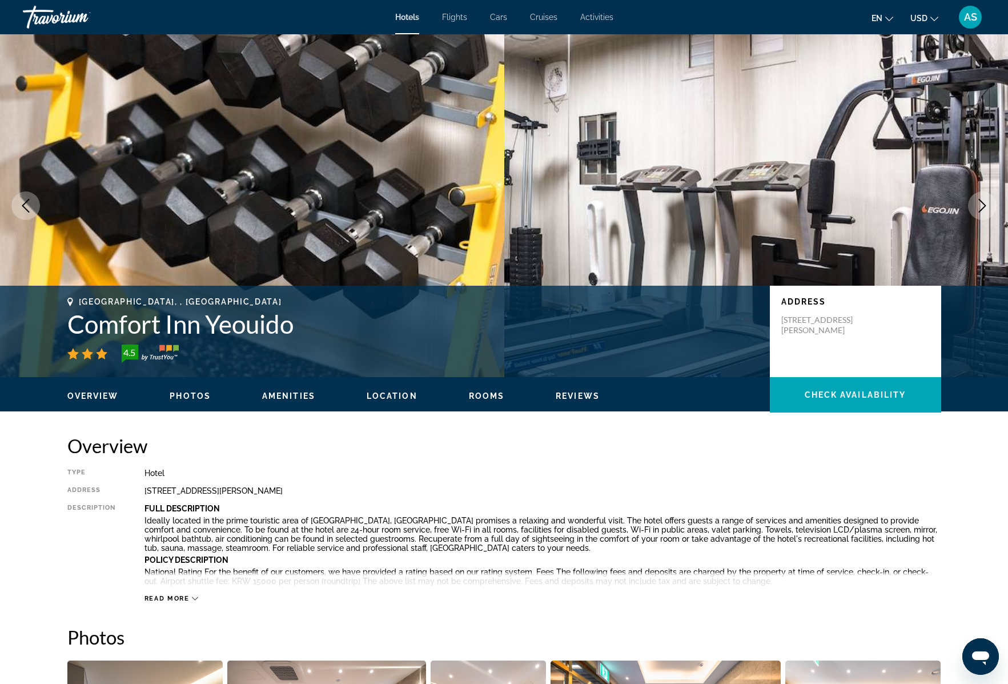
click at [980, 203] on icon "Next image" at bounding box center [983, 206] width 14 height 14
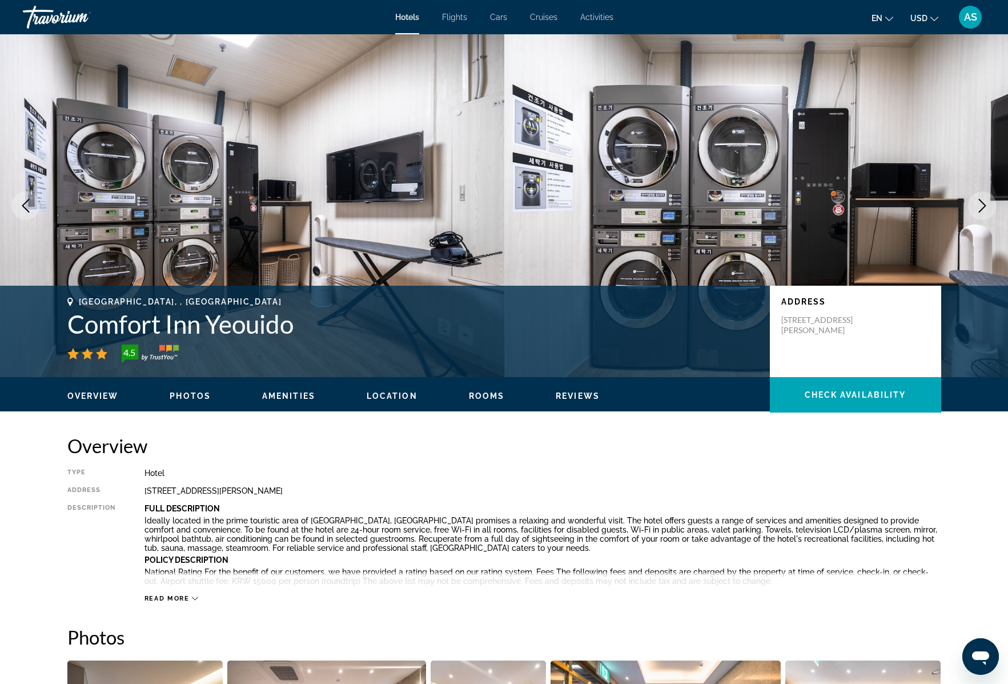
click at [980, 203] on icon "Next image" at bounding box center [983, 206] width 14 height 14
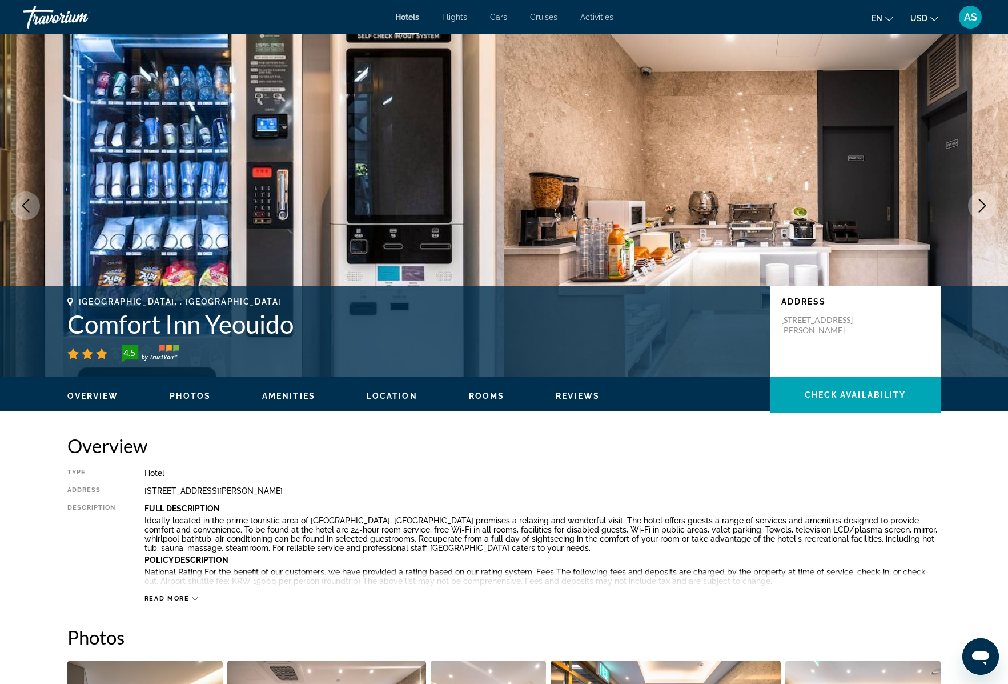
click at [977, 202] on icon "Next image" at bounding box center [983, 206] width 14 height 14
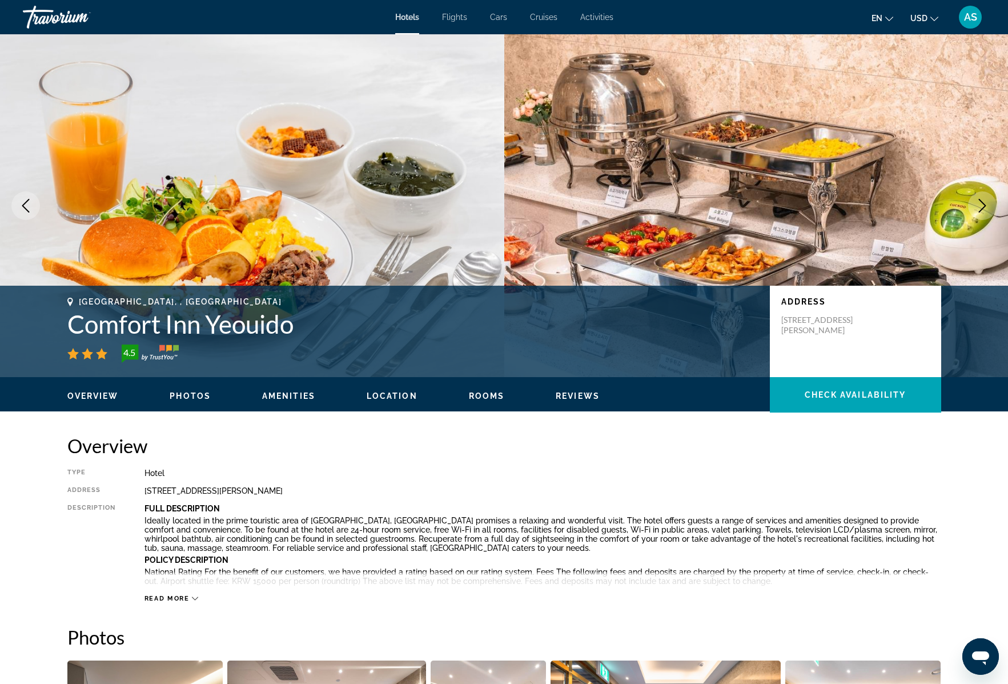
click at [977, 202] on icon "Next image" at bounding box center [983, 206] width 14 height 14
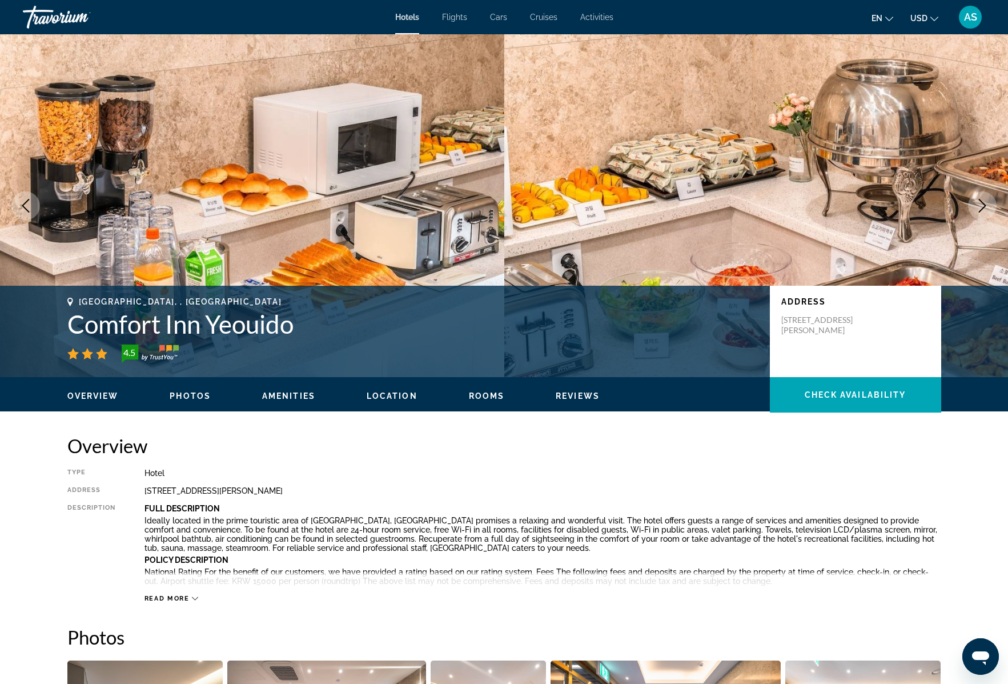
click at [977, 202] on icon "Next image" at bounding box center [983, 206] width 14 height 14
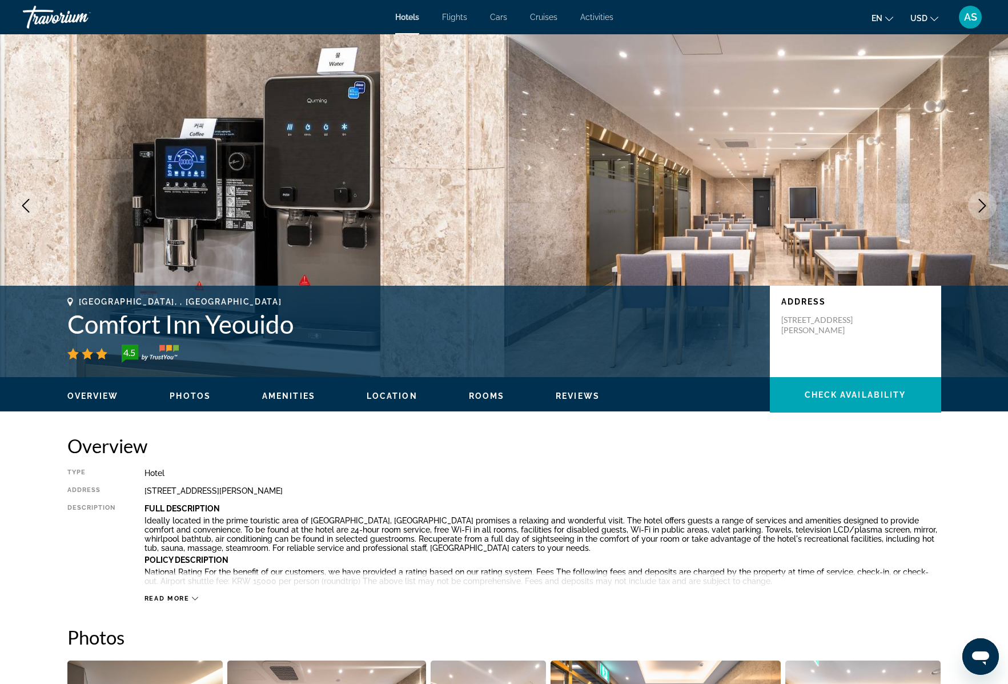
click at [977, 202] on icon "Next image" at bounding box center [983, 206] width 14 height 14
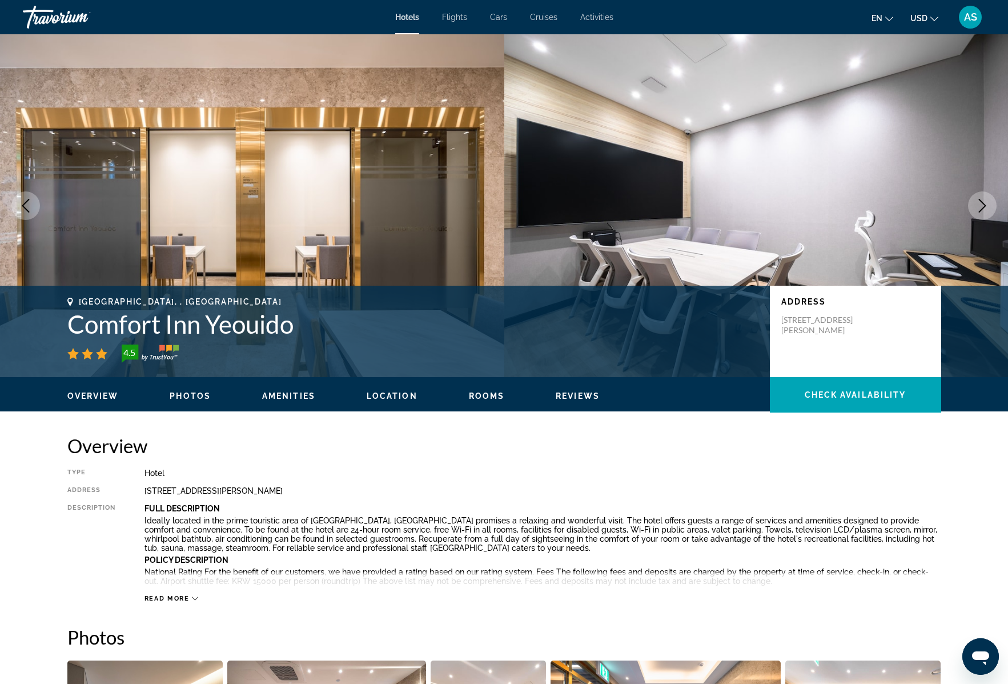
click at [983, 206] on icon "Next image" at bounding box center [983, 206] width 14 height 14
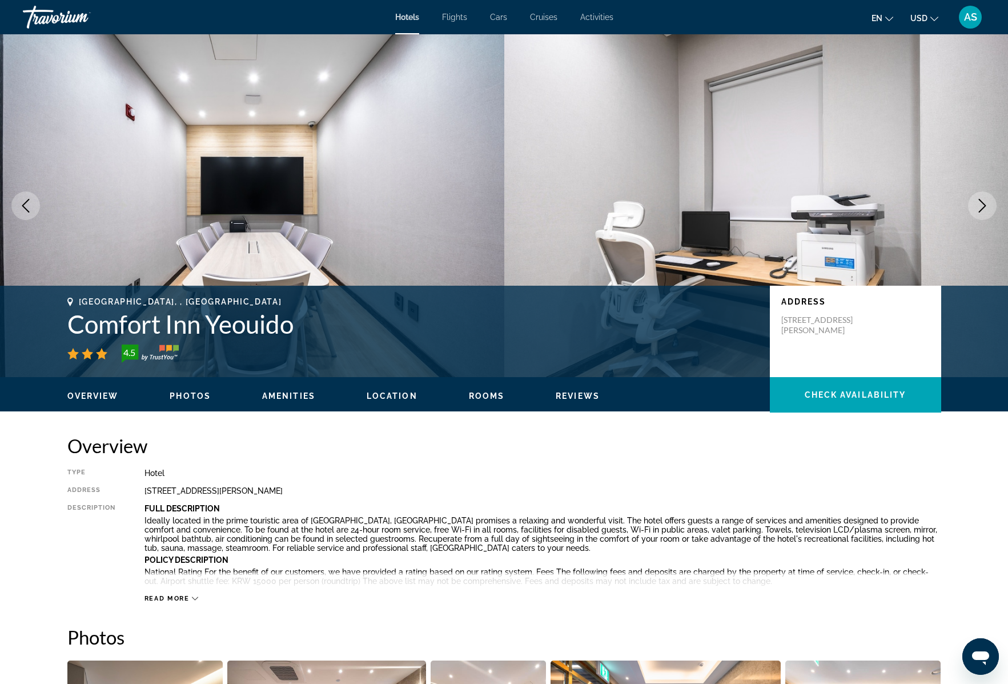
click at [983, 206] on icon "Next image" at bounding box center [983, 206] width 14 height 14
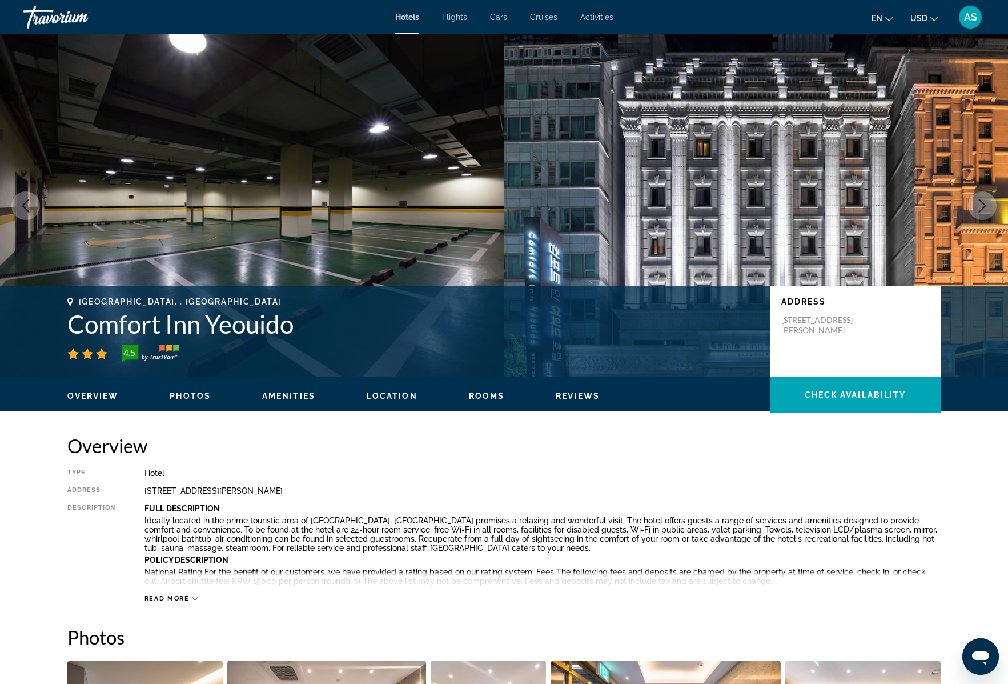
click at [983, 206] on icon "Next image" at bounding box center [983, 206] width 14 height 14
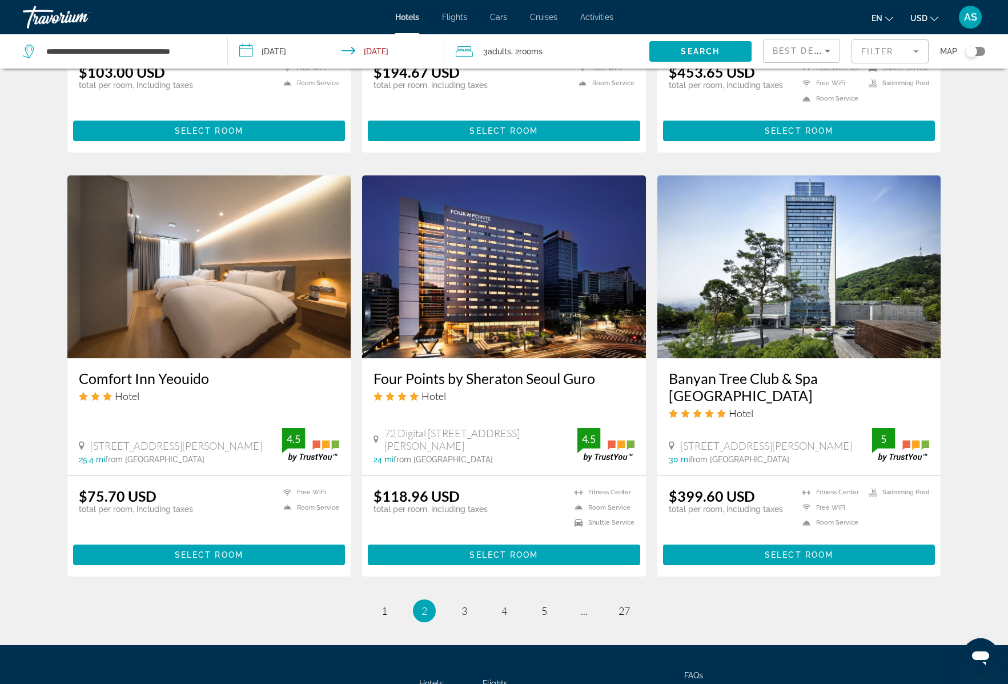
scroll to position [1240, 0]
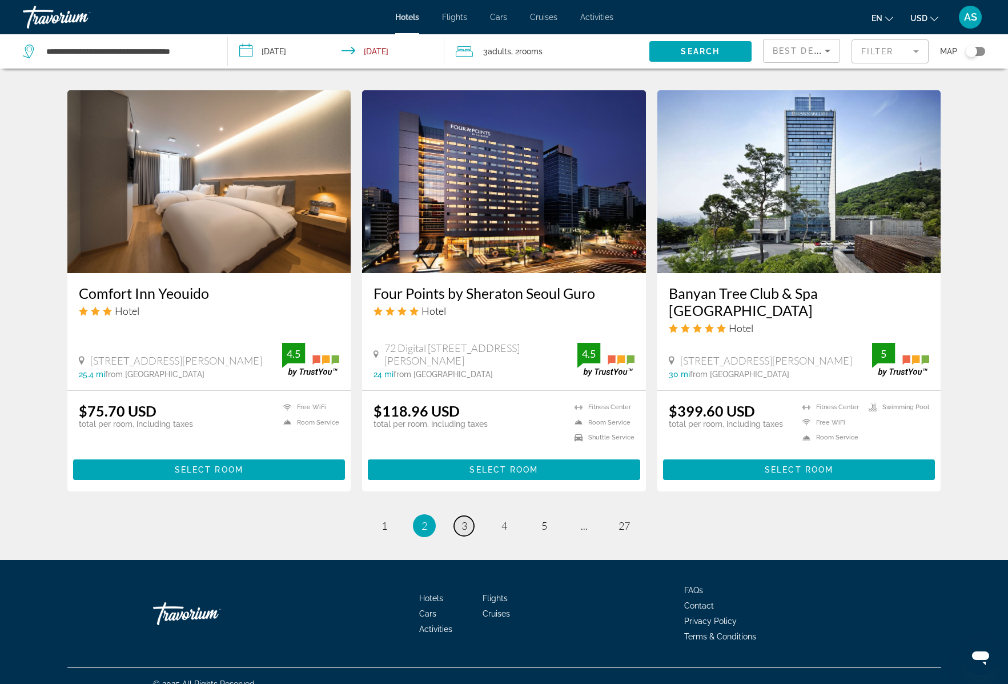
click at [463, 519] on span "3" at bounding box center [465, 525] width 6 height 13
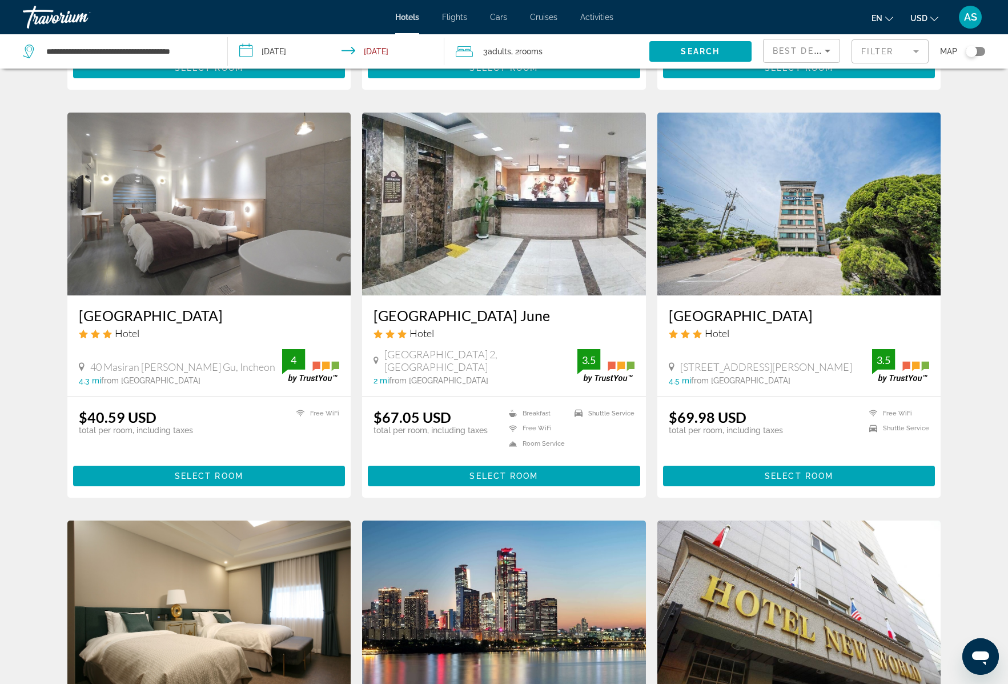
scroll to position [807, 0]
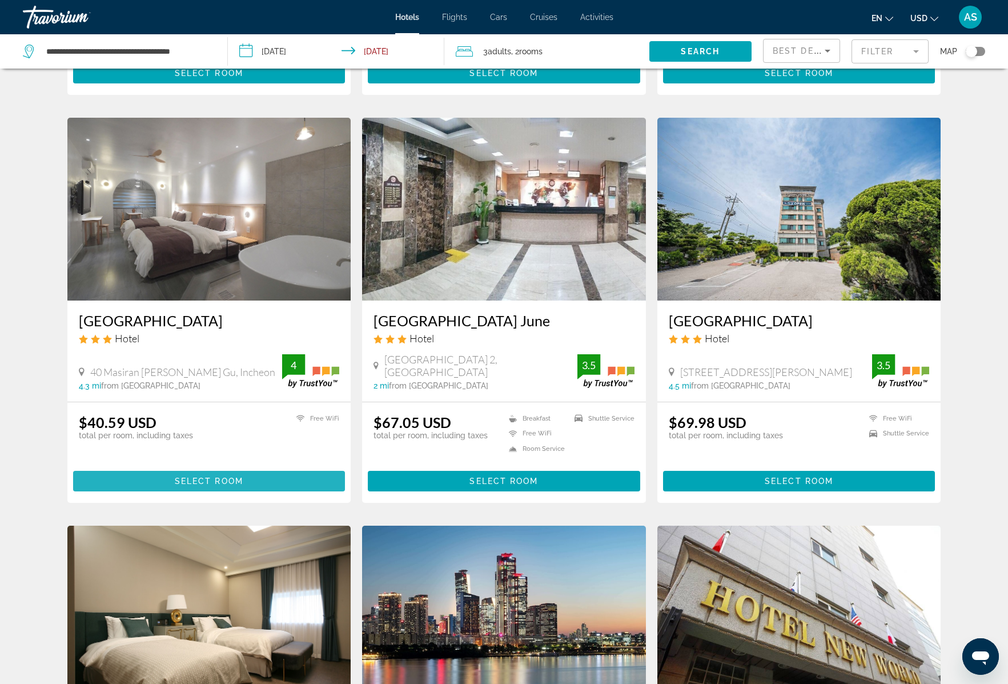
click at [203, 478] on span "Select Room" at bounding box center [209, 480] width 69 height 9
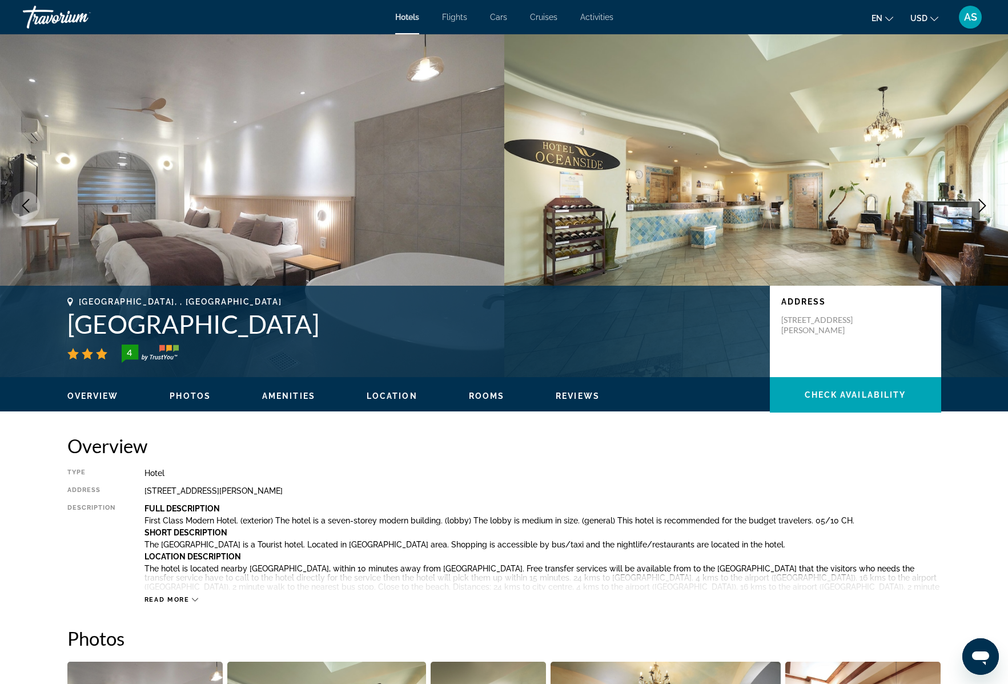
click at [984, 205] on icon "Next image" at bounding box center [983, 206] width 14 height 14
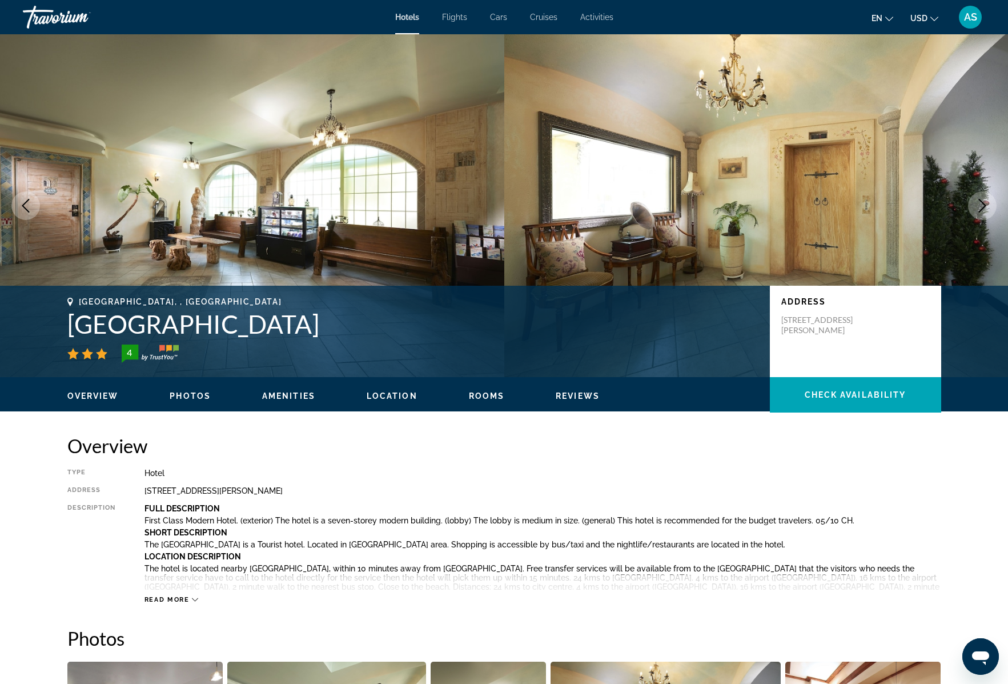
click at [984, 205] on icon "Next image" at bounding box center [983, 206] width 14 height 14
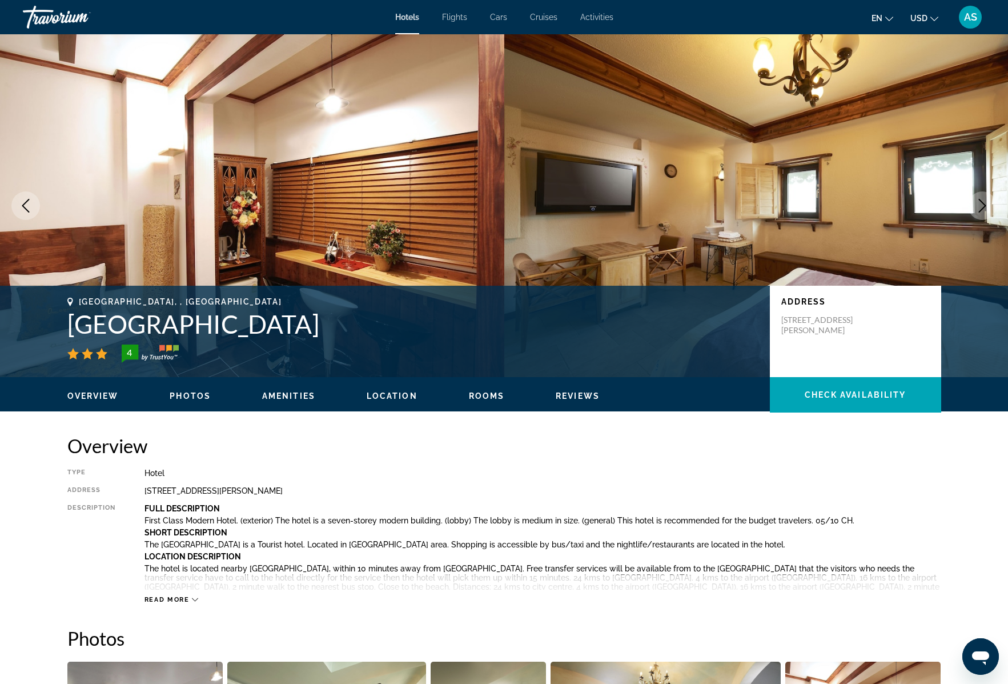
click at [984, 205] on icon "Next image" at bounding box center [983, 206] width 14 height 14
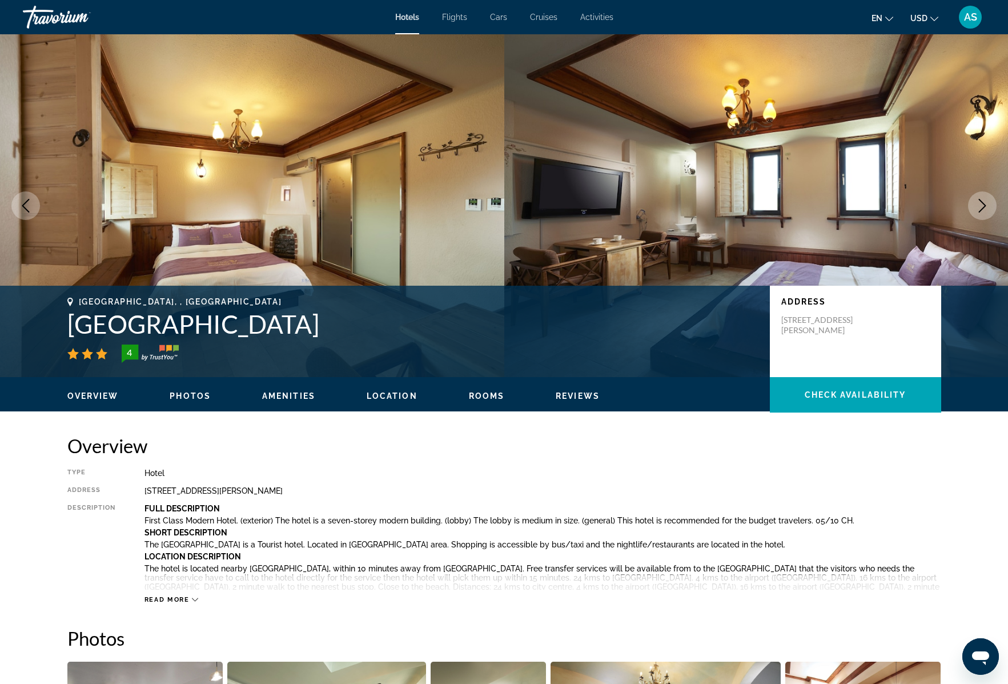
click at [984, 205] on icon "Next image" at bounding box center [983, 206] width 14 height 14
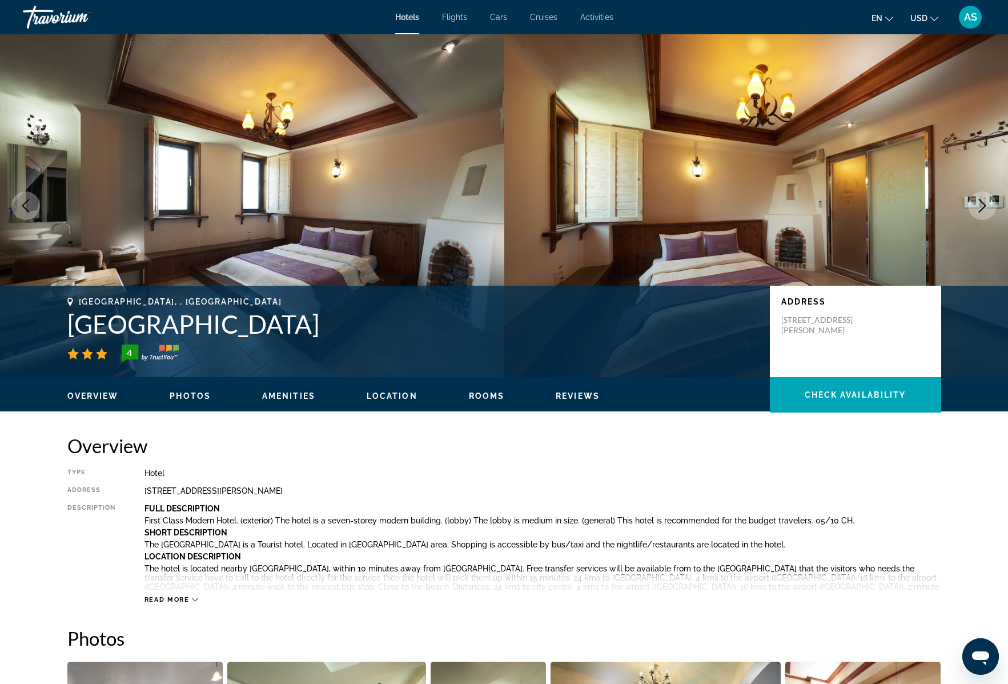
click at [984, 205] on icon "Next image" at bounding box center [983, 206] width 14 height 14
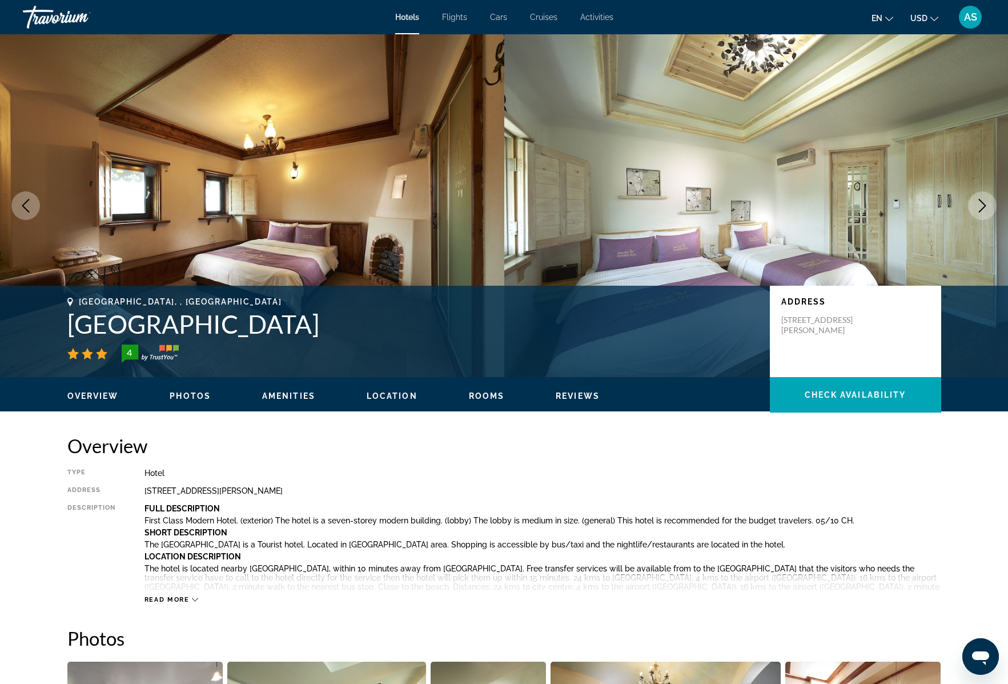
click at [984, 205] on icon "Next image" at bounding box center [983, 206] width 14 height 14
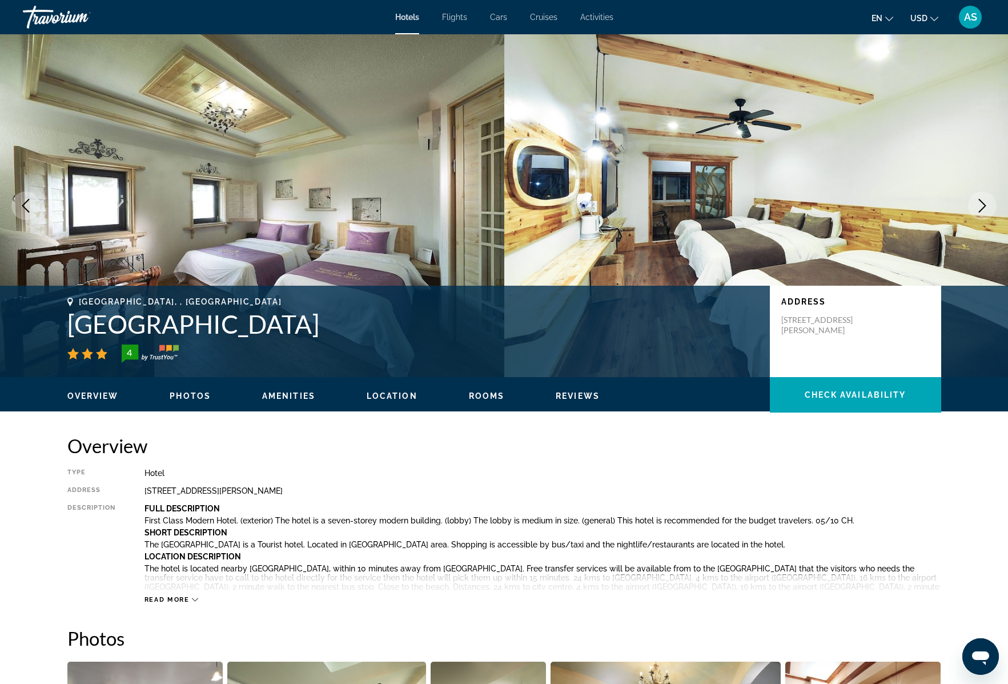
click at [984, 205] on icon "Next image" at bounding box center [983, 206] width 14 height 14
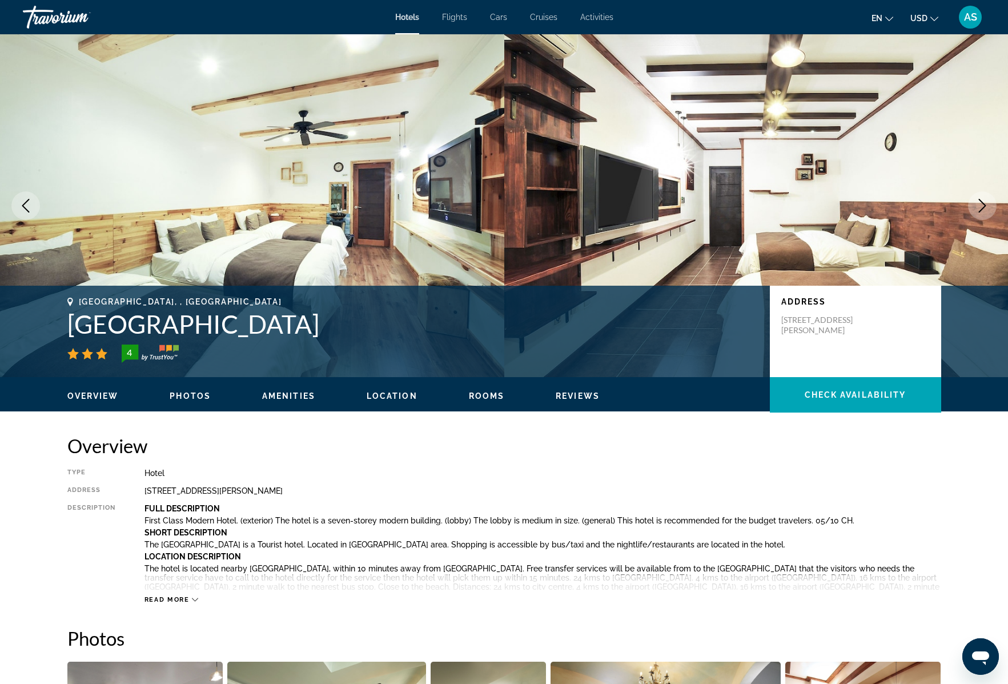
click at [984, 205] on icon "Next image" at bounding box center [983, 206] width 14 height 14
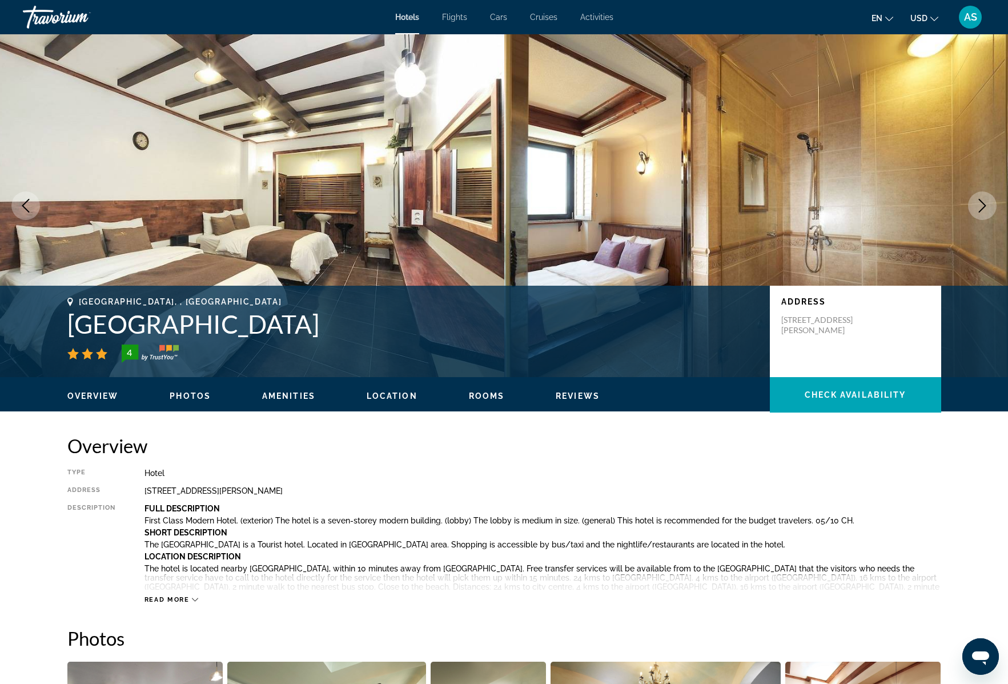
click at [984, 205] on icon "Next image" at bounding box center [983, 206] width 14 height 14
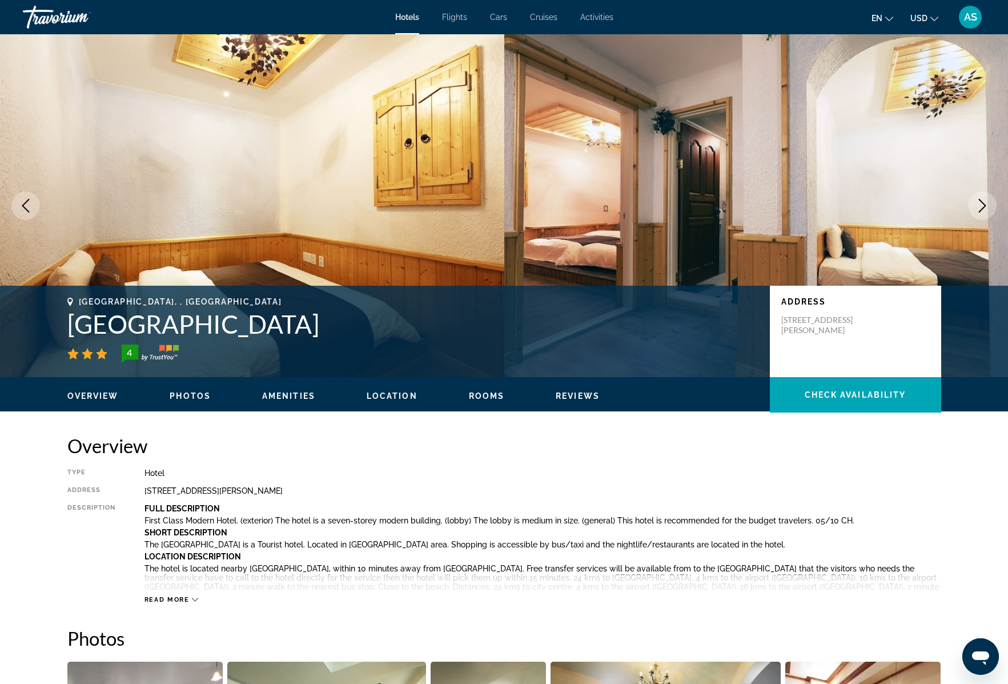
click at [984, 205] on icon "Next image" at bounding box center [983, 206] width 14 height 14
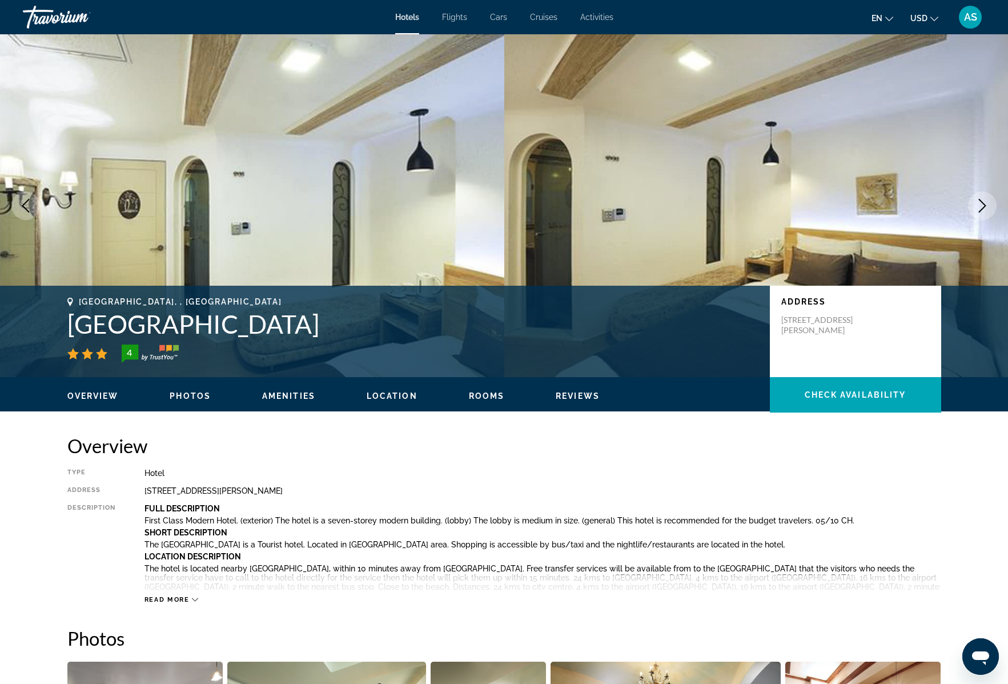
click at [984, 205] on icon "Next image" at bounding box center [983, 206] width 14 height 14
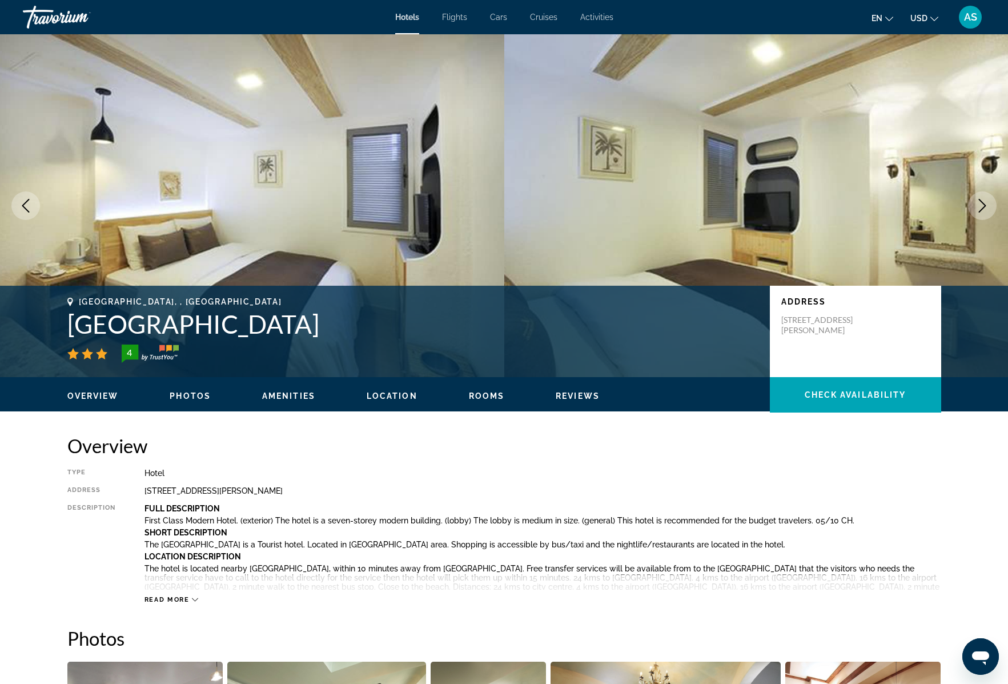
click at [984, 205] on icon "Next image" at bounding box center [983, 206] width 14 height 14
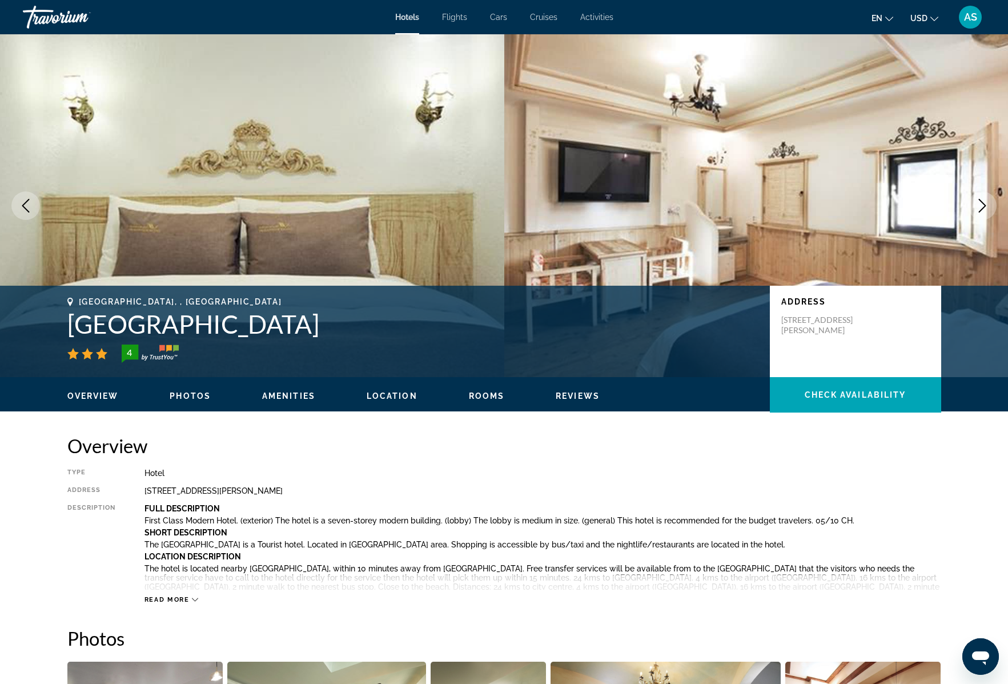
click at [984, 205] on icon "Next image" at bounding box center [983, 206] width 14 height 14
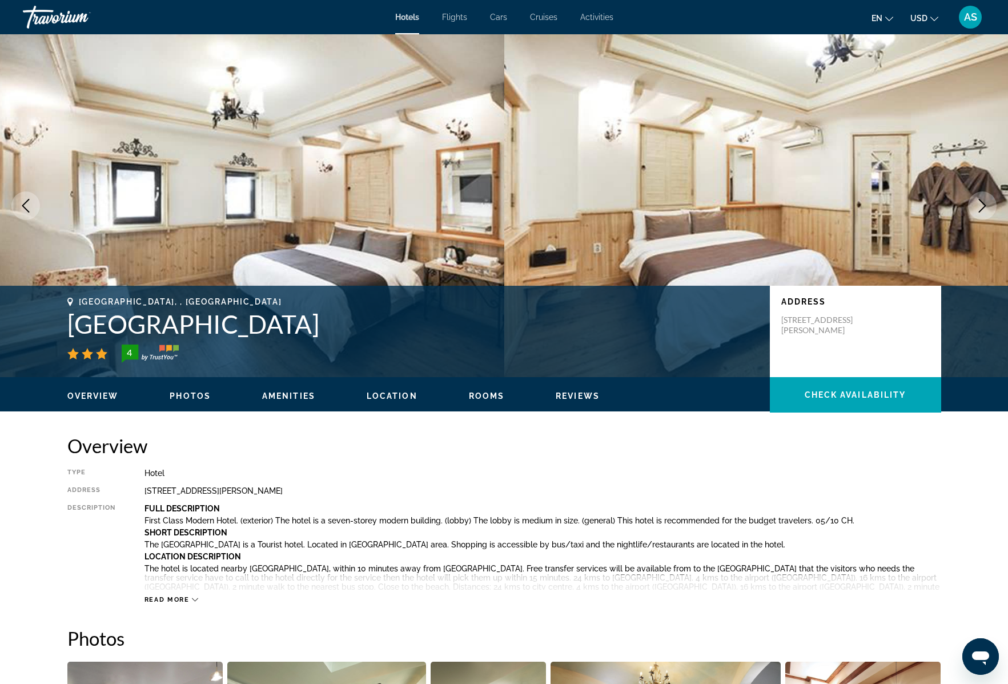
click at [984, 205] on icon "Next image" at bounding box center [983, 206] width 14 height 14
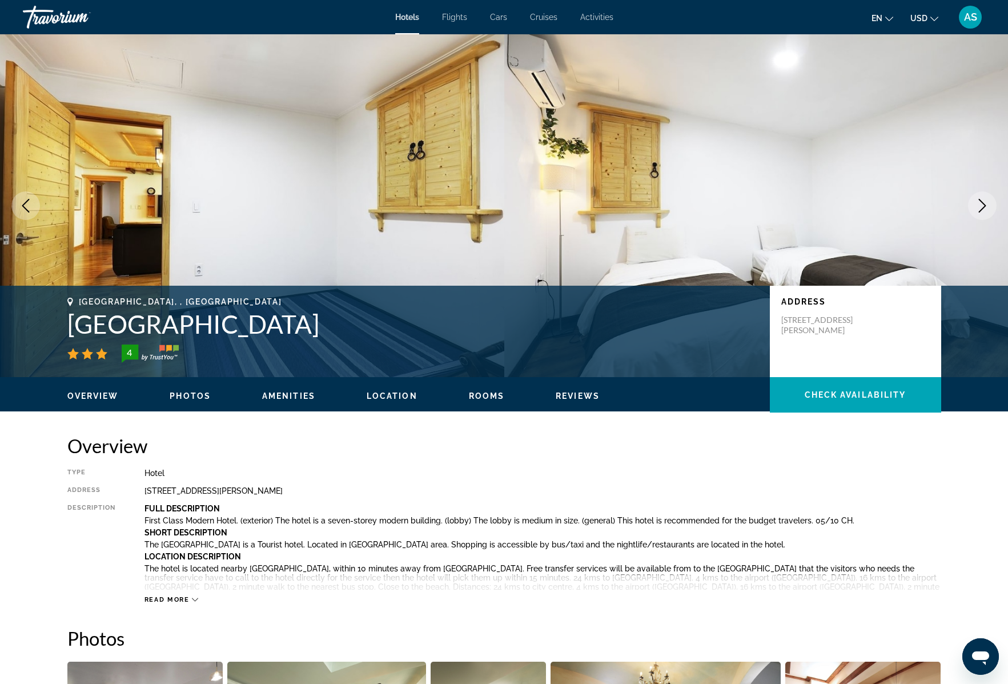
click at [984, 205] on icon "Next image" at bounding box center [983, 206] width 14 height 14
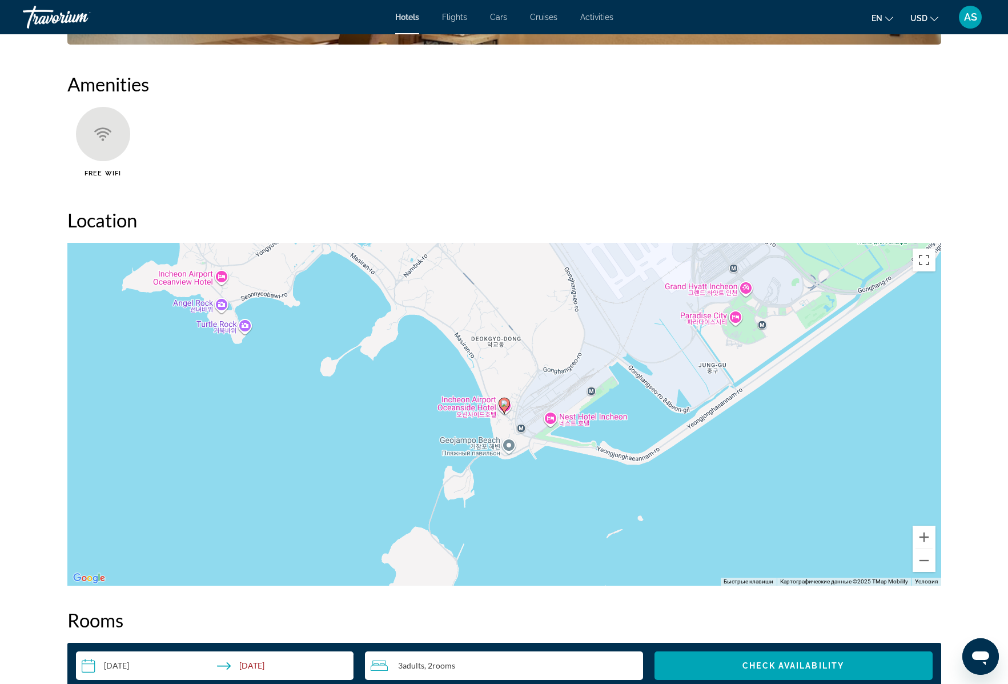
scroll to position [907, 0]
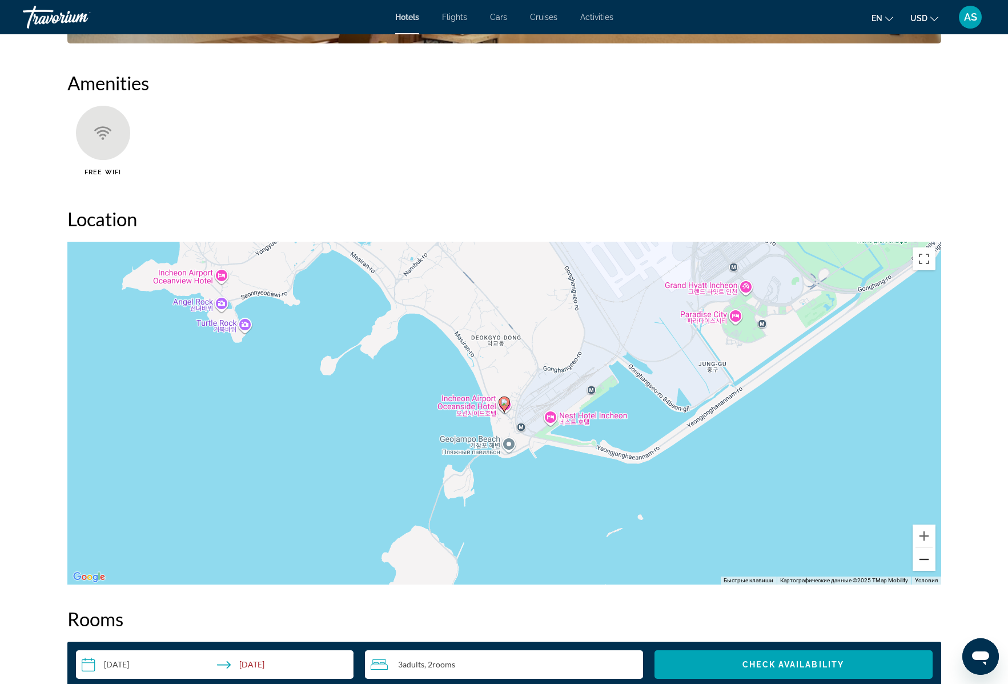
click at [921, 562] on button "Уменьшить" at bounding box center [924, 559] width 23 height 23
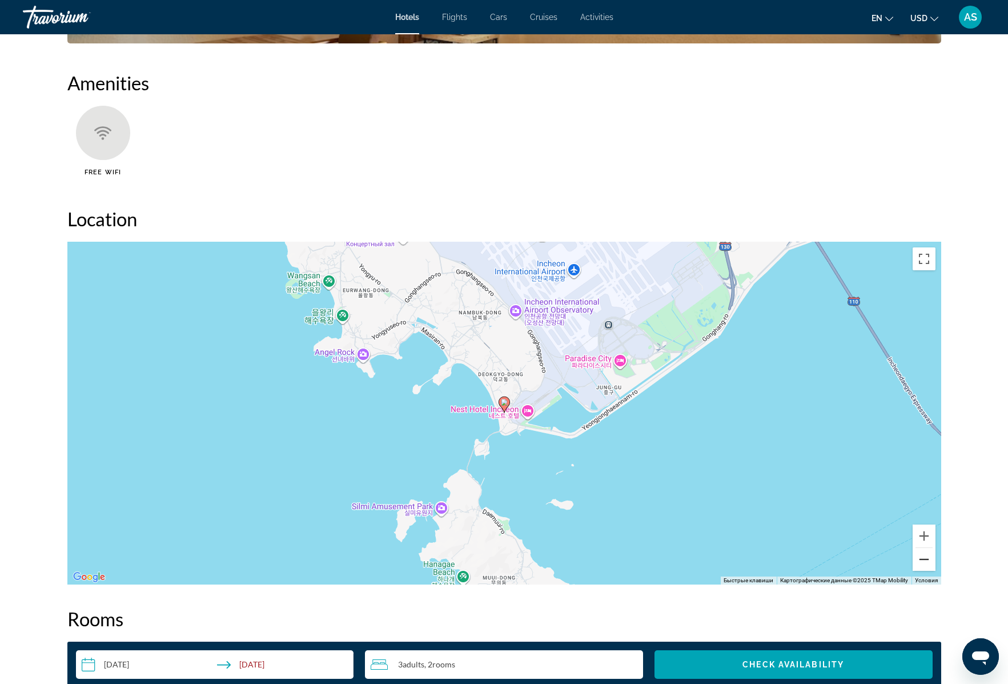
click at [924, 562] on button "Уменьшить" at bounding box center [924, 559] width 23 height 23
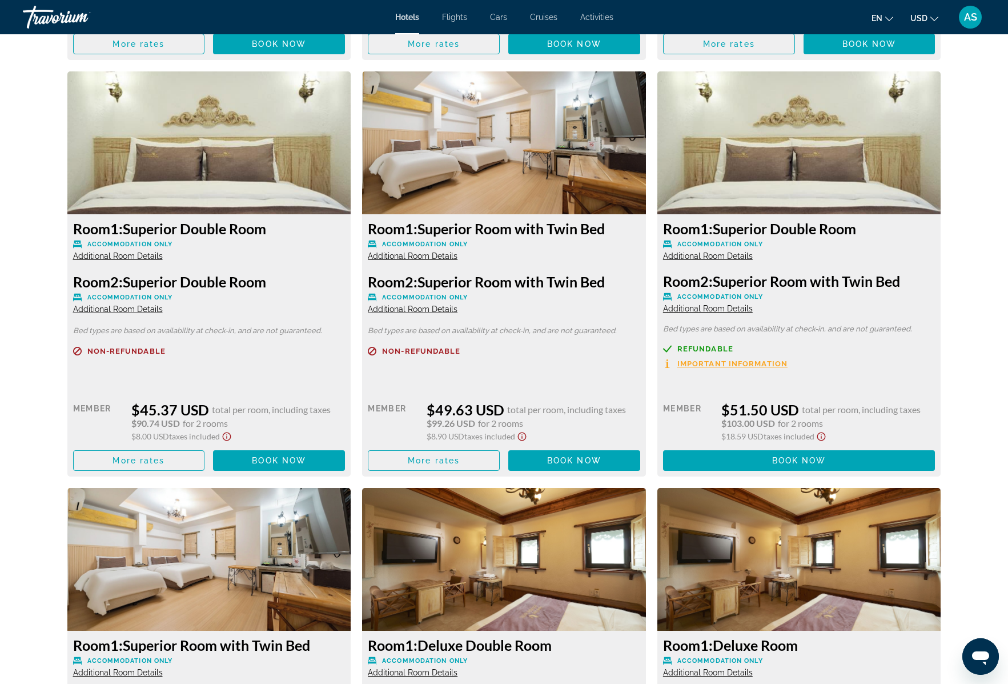
scroll to position [1835, 0]
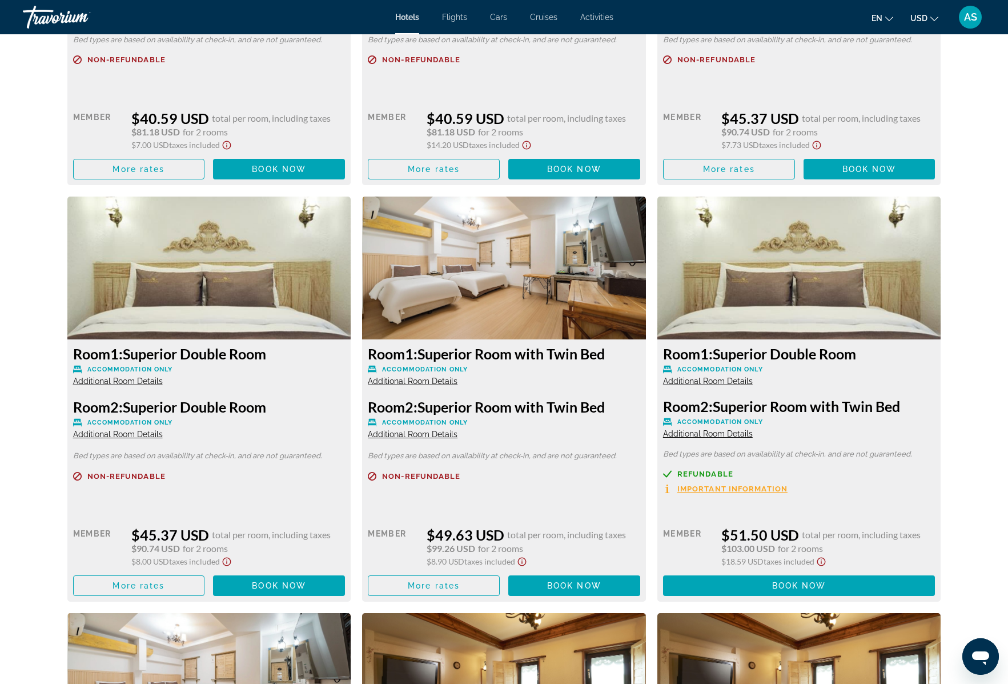
click at [528, 299] on img "Main content" at bounding box center [504, 268] width 284 height 143
click at [462, 587] on span "Main content" at bounding box center [433, 585] width 131 height 27
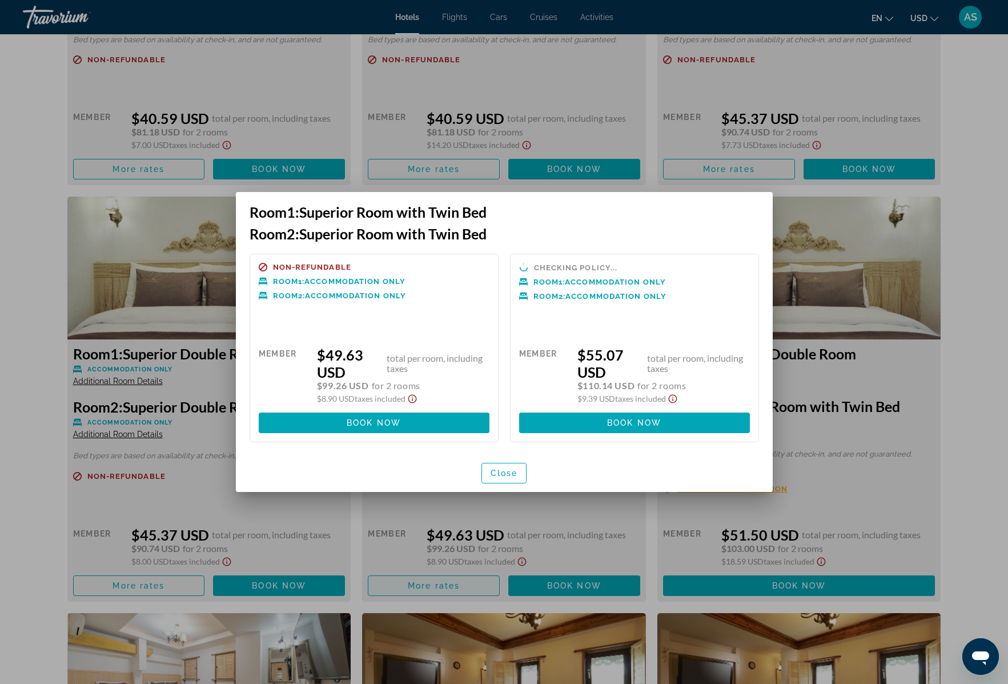
scroll to position [0, 0]
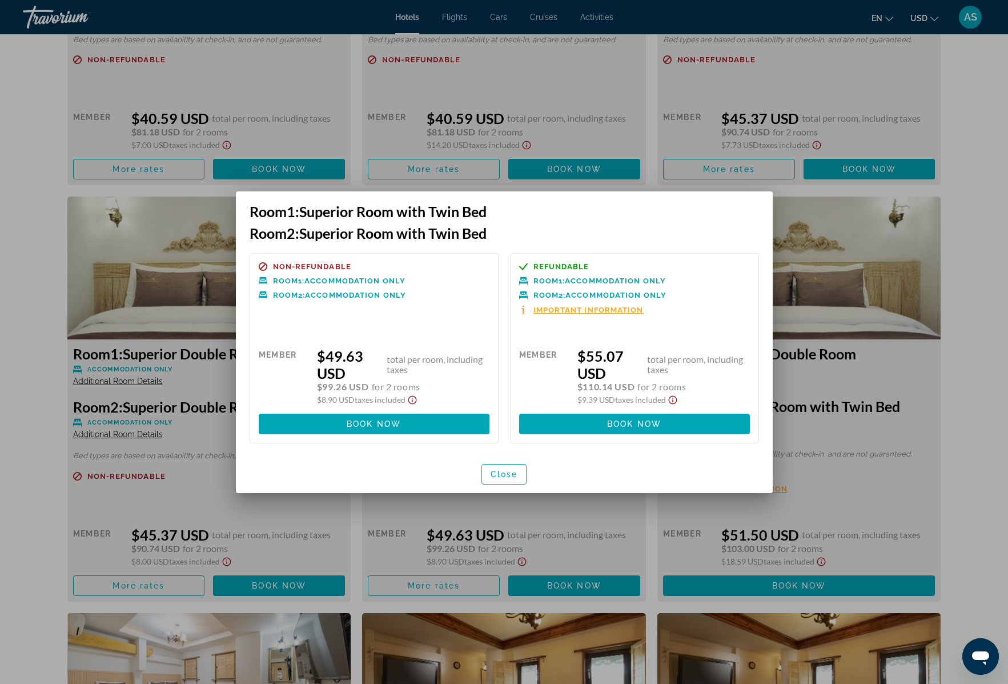
click at [595, 309] on span "Important Information" at bounding box center [589, 309] width 110 height 7
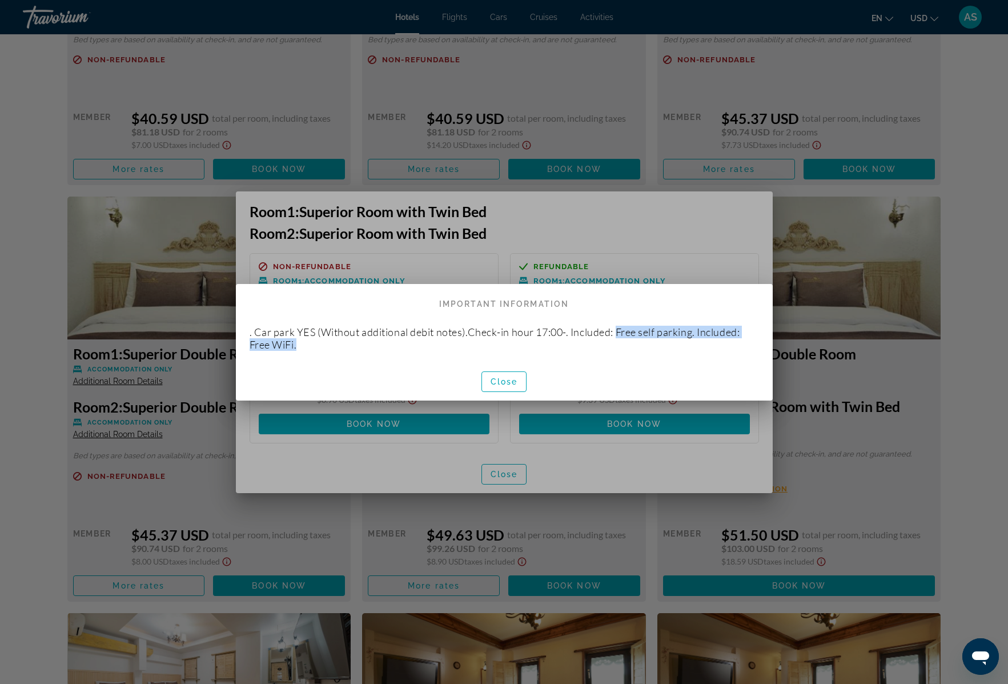
drag, startPoint x: 631, startPoint y: 331, endPoint x: 752, endPoint y: 347, distance: 121.6
click at [752, 347] on p ". Car park YES (Without additional debit notes).Check-in hour 17:00-. Included:…" at bounding box center [505, 338] width 510 height 25
click at [506, 384] on span "Close" at bounding box center [504, 381] width 27 height 9
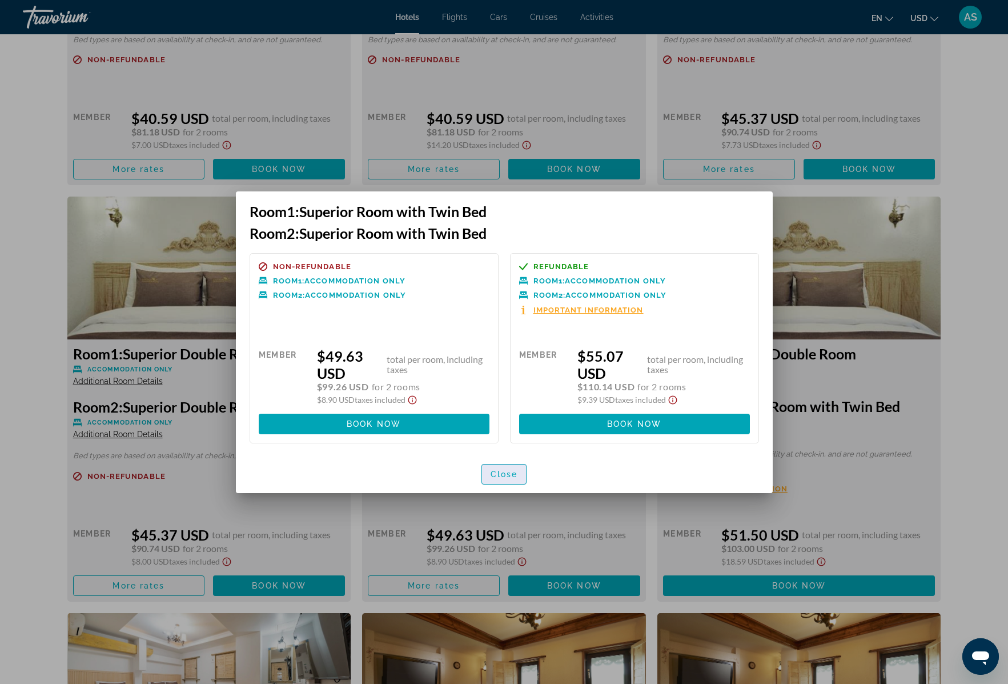
click at [498, 476] on span "Close" at bounding box center [504, 474] width 27 height 9
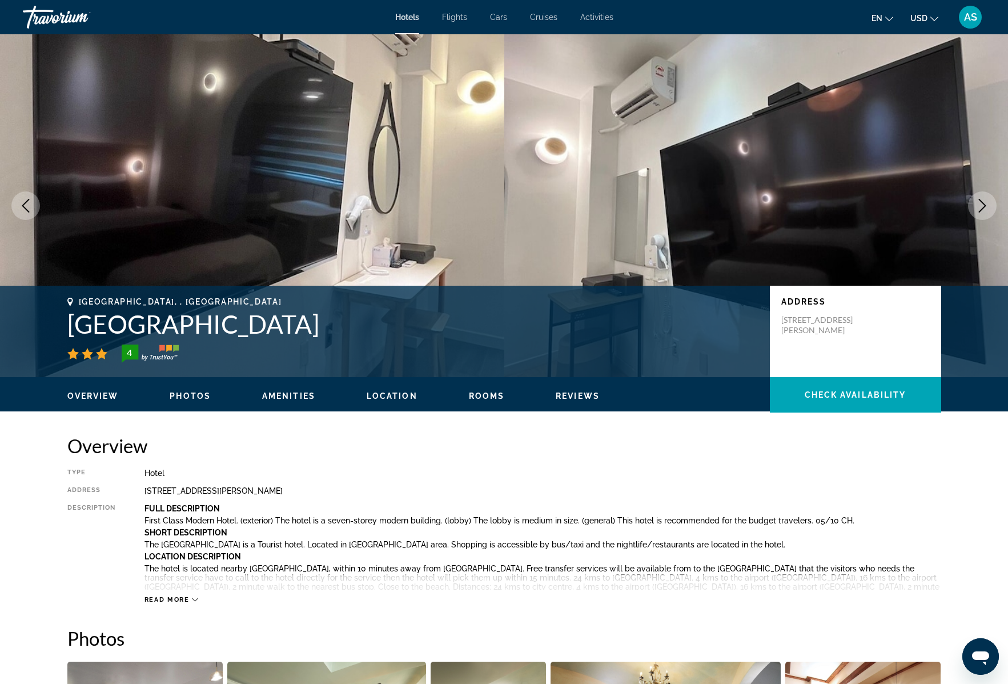
drag, startPoint x: 69, startPoint y: 322, endPoint x: 428, endPoint y: 317, distance: 359.4
click at [428, 315] on h1 "[GEOGRAPHIC_DATA]" at bounding box center [412, 324] width 691 height 30
copy h1 "[GEOGRAPHIC_DATA]"
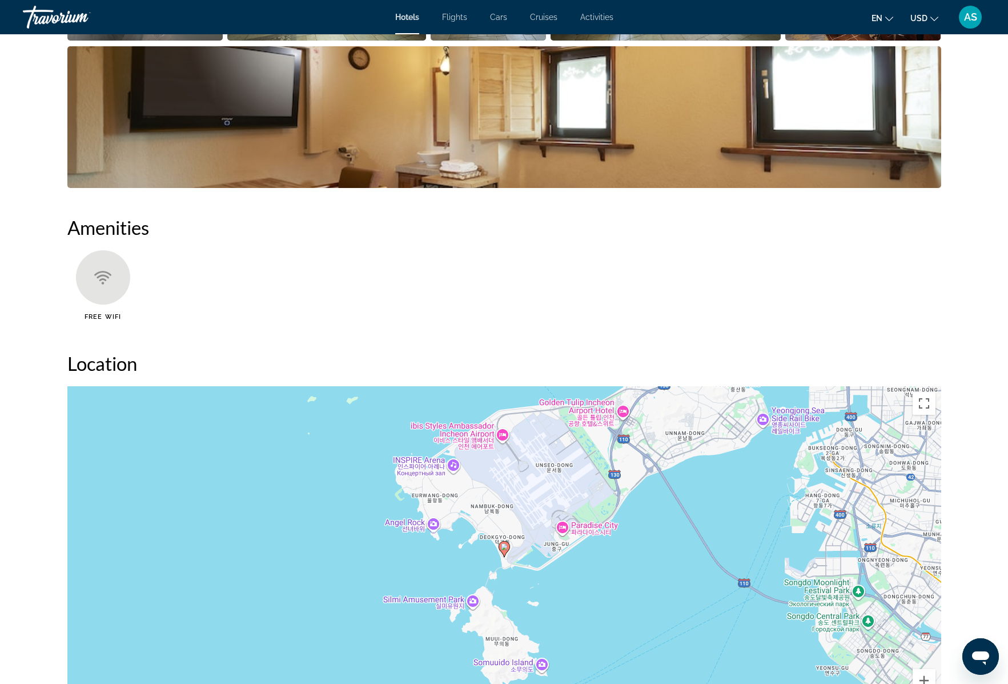
scroll to position [859, 0]
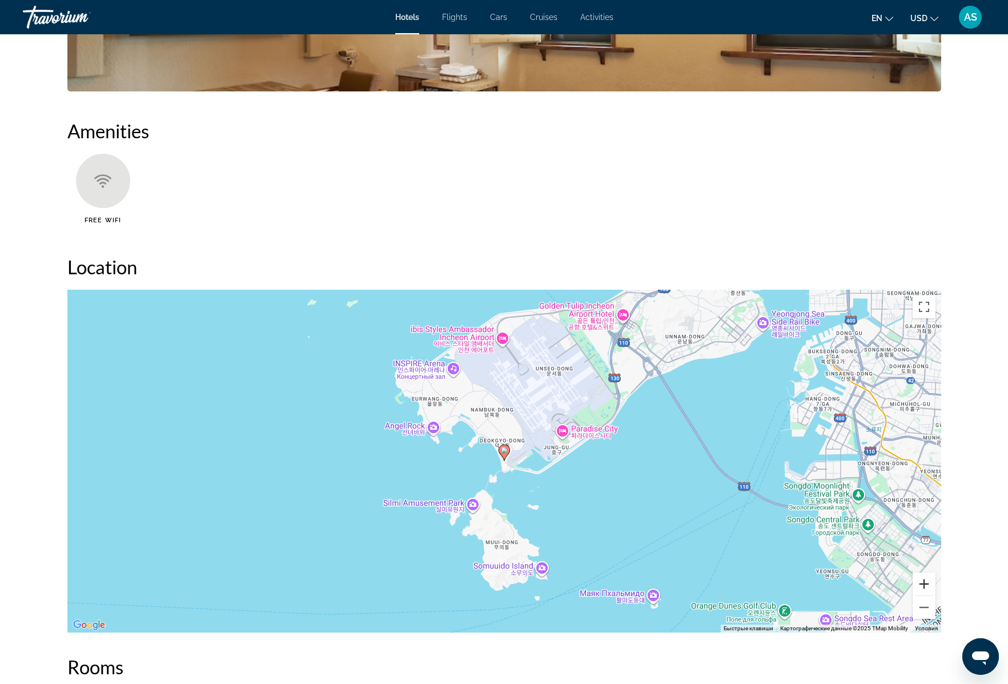
click at [925, 584] on button "Увеличить" at bounding box center [924, 583] width 23 height 23
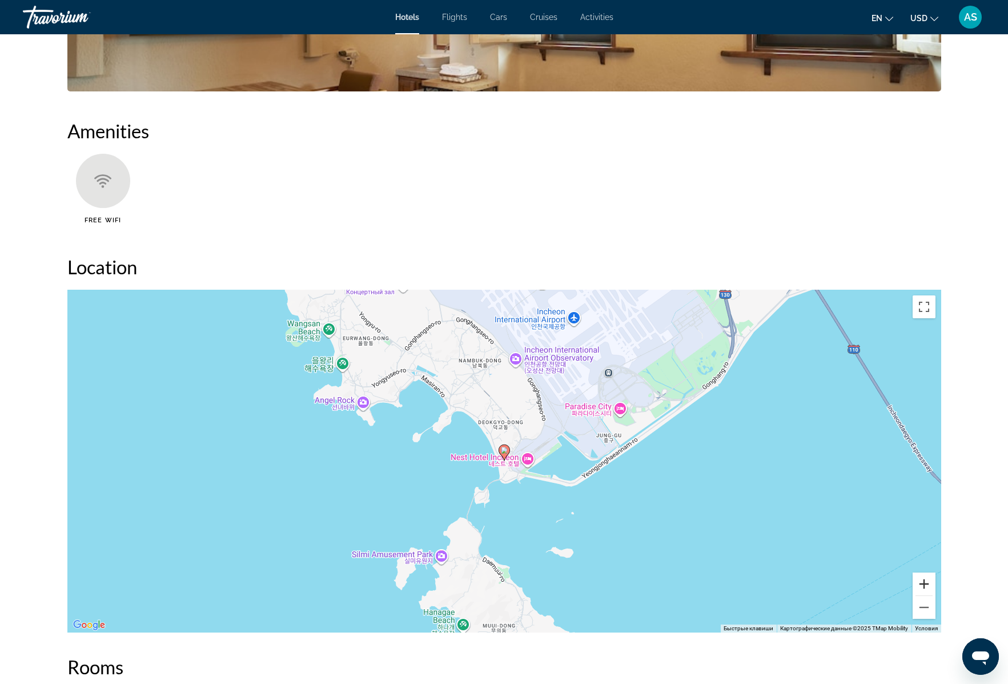
click at [925, 584] on button "Увеличить" at bounding box center [924, 583] width 23 height 23
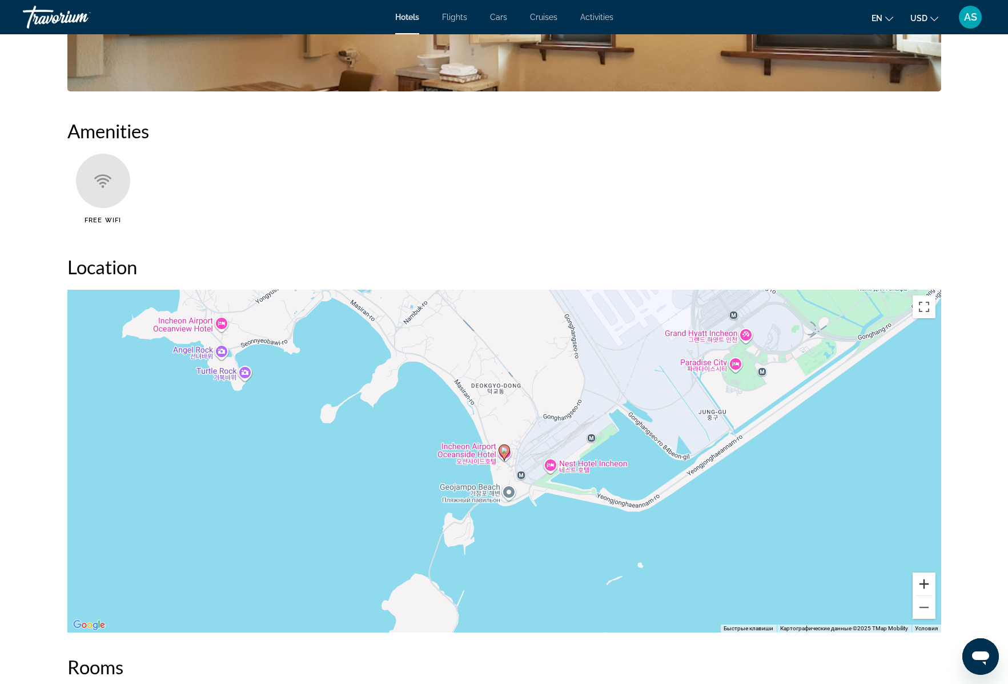
click at [925, 584] on button "Увеличить" at bounding box center [924, 583] width 23 height 23
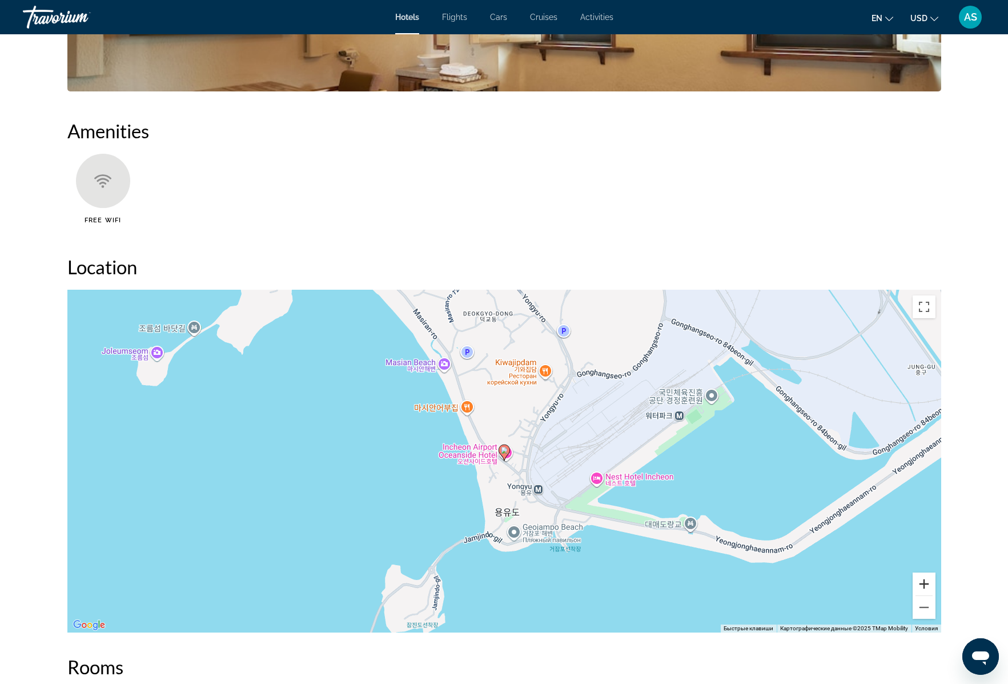
click at [923, 584] on button "Увеличить" at bounding box center [924, 583] width 23 height 23
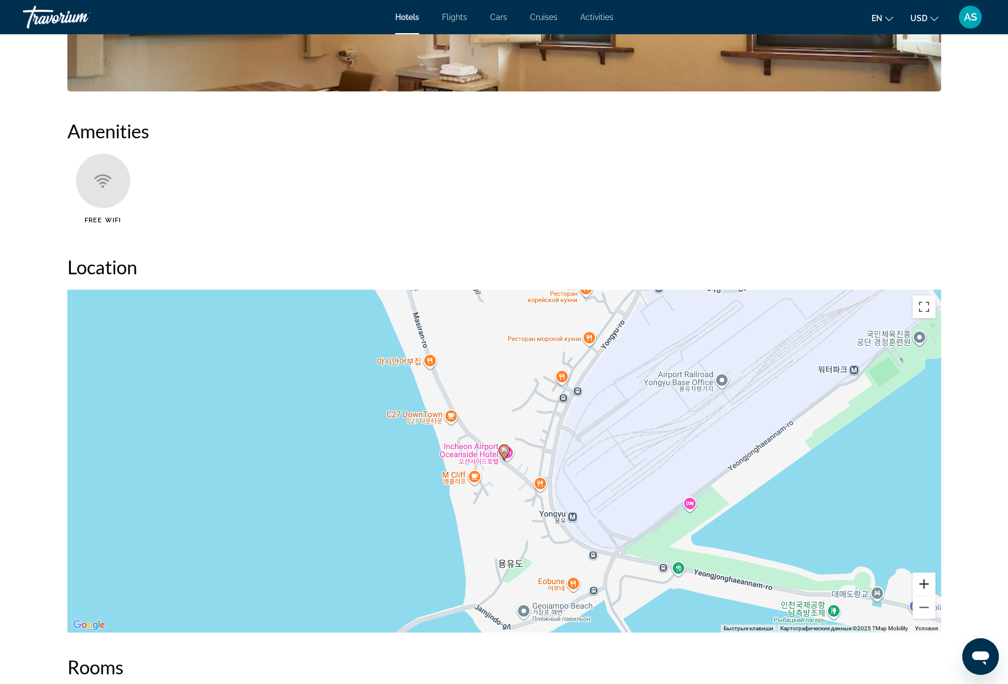
click at [929, 584] on button "Увеличить" at bounding box center [924, 583] width 23 height 23
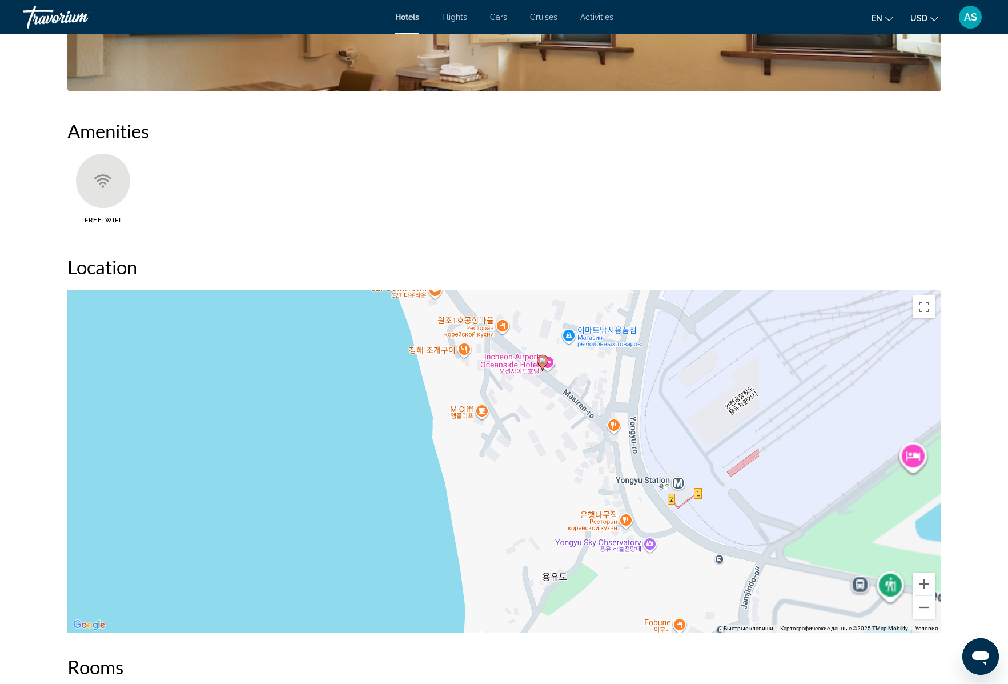
drag, startPoint x: 681, startPoint y: 574, endPoint x: 720, endPoint y: 482, distance: 99.5
click at [720, 482] on div "Чтобы активировать перетаскивание с помощью клавиатуры, нажмите Alt + Ввод. Пос…" at bounding box center [504, 461] width 874 height 343
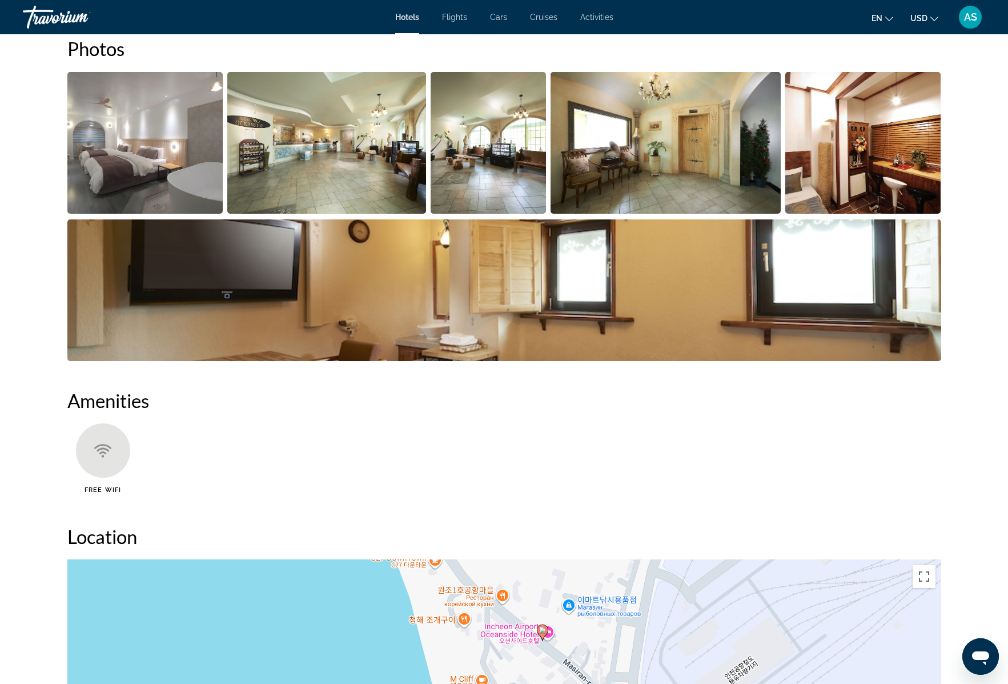
scroll to position [215, 0]
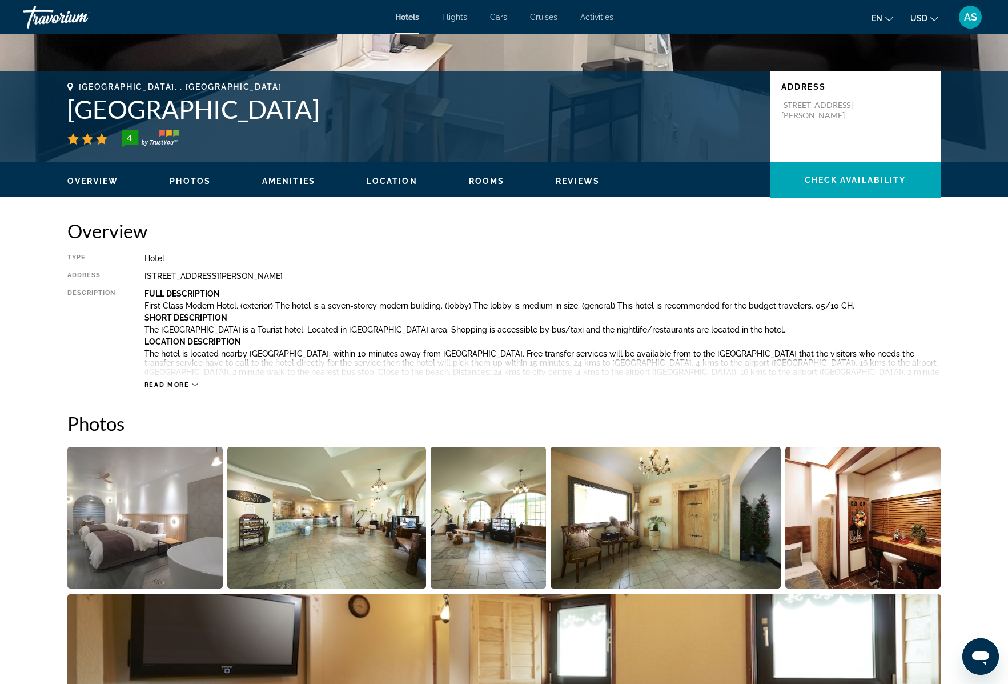
click at [162, 381] on span "Read more" at bounding box center [167, 384] width 45 height 7
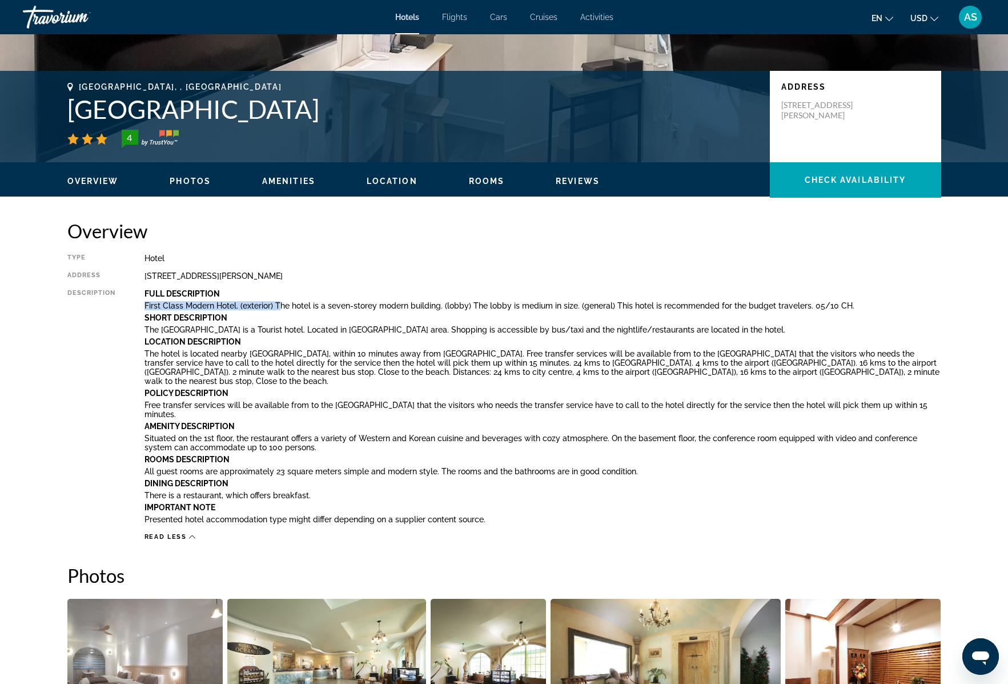
drag, startPoint x: 144, startPoint y: 306, endPoint x: 281, endPoint y: 306, distance: 137.1
click at [281, 306] on p "First Class Modern Hotel. (exterior) The hotel is a seven-storey modern buildin…" at bounding box center [543, 305] width 797 height 9
drag, startPoint x: 249, startPoint y: 355, endPoint x: 299, endPoint y: 356, distance: 50.8
click at [299, 356] on p "The hotel is located nearby [GEOGRAPHIC_DATA], within 10 minutes away from [GEO…" at bounding box center [543, 367] width 797 height 37
drag, startPoint x: 178, startPoint y: 363, endPoint x: 644, endPoint y: 360, distance: 466.2
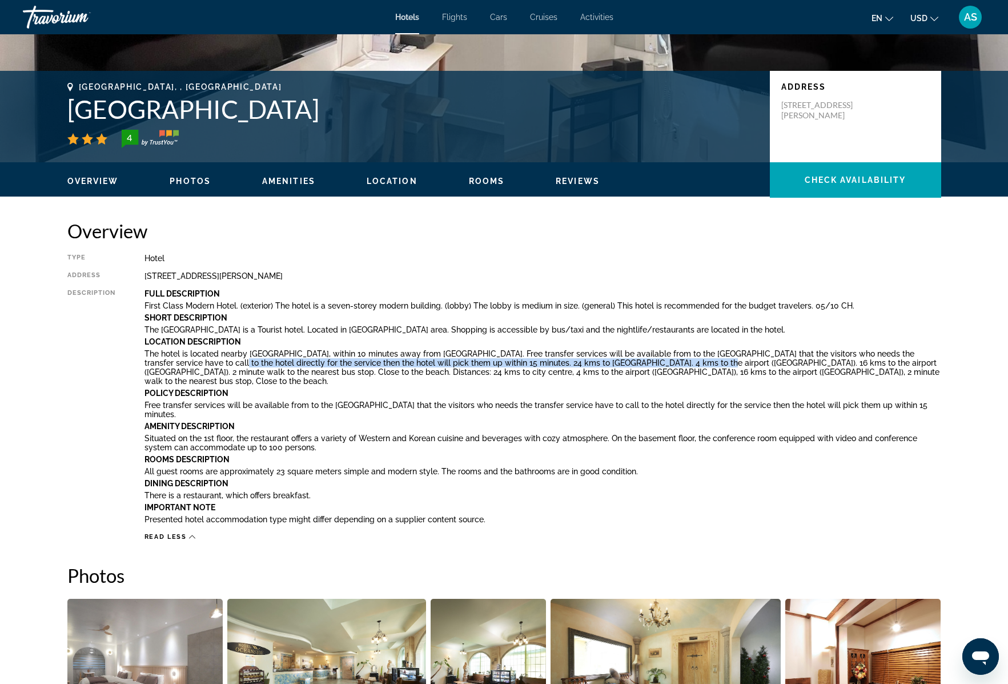
click at [644, 360] on p "The hotel is located nearby [GEOGRAPHIC_DATA], within 10 minutes away from [GEO…" at bounding box center [543, 367] width 797 height 37
drag, startPoint x: 226, startPoint y: 405, endPoint x: 506, endPoint y: 407, distance: 279.9
click at [506, 407] on p "Free transfer services will be available from to the [GEOGRAPHIC_DATA] that the…" at bounding box center [543, 409] width 797 height 18
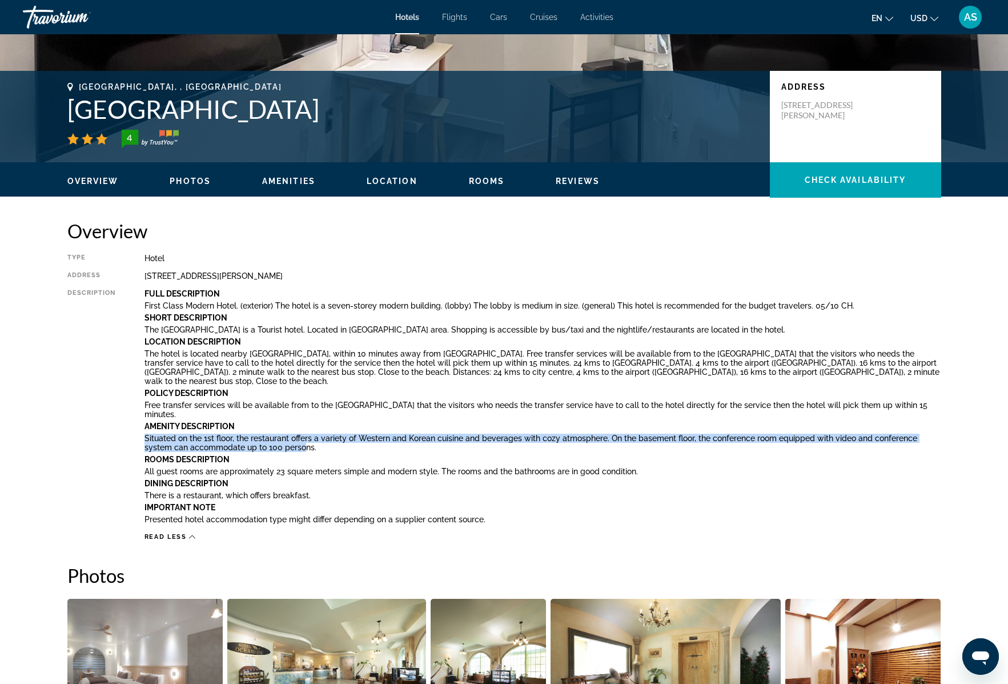
drag, startPoint x: 143, startPoint y: 438, endPoint x: 276, endPoint y: 451, distance: 133.2
click at [276, 451] on p "Situated on the 1st floor, the restaurant offers a variety of Western and Korea…" at bounding box center [543, 443] width 797 height 18
drag, startPoint x: 289, startPoint y: 447, endPoint x: 144, endPoint y: 439, distance: 144.8
click at [145, 439] on p "Situated on the 1st floor, the restaurant offers a variety of Western and Korea…" at bounding box center [543, 443] width 797 height 18
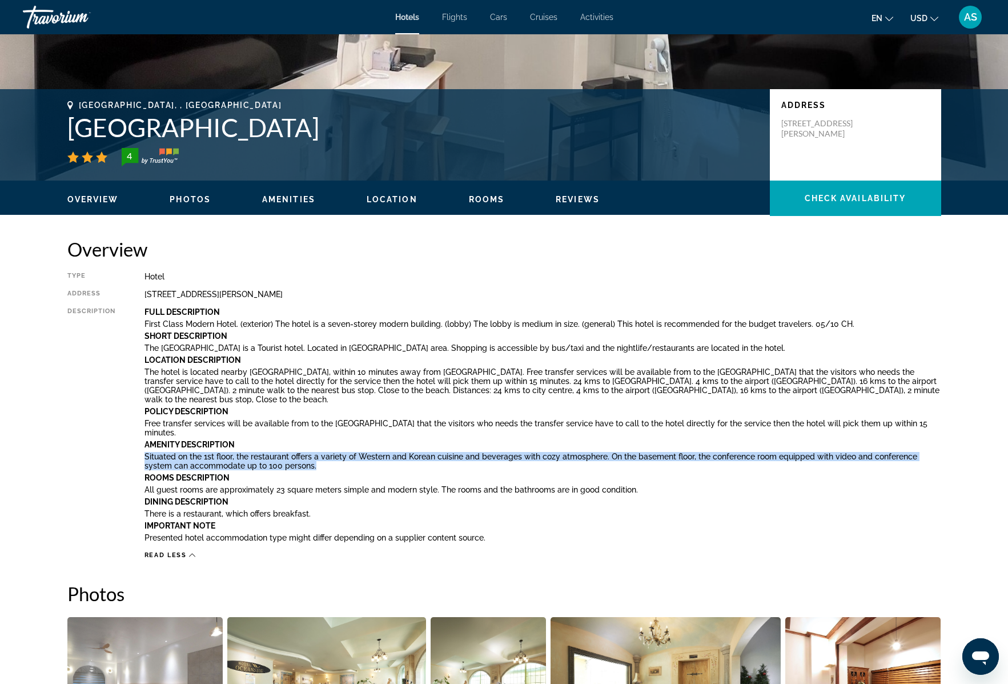
scroll to position [0, 0]
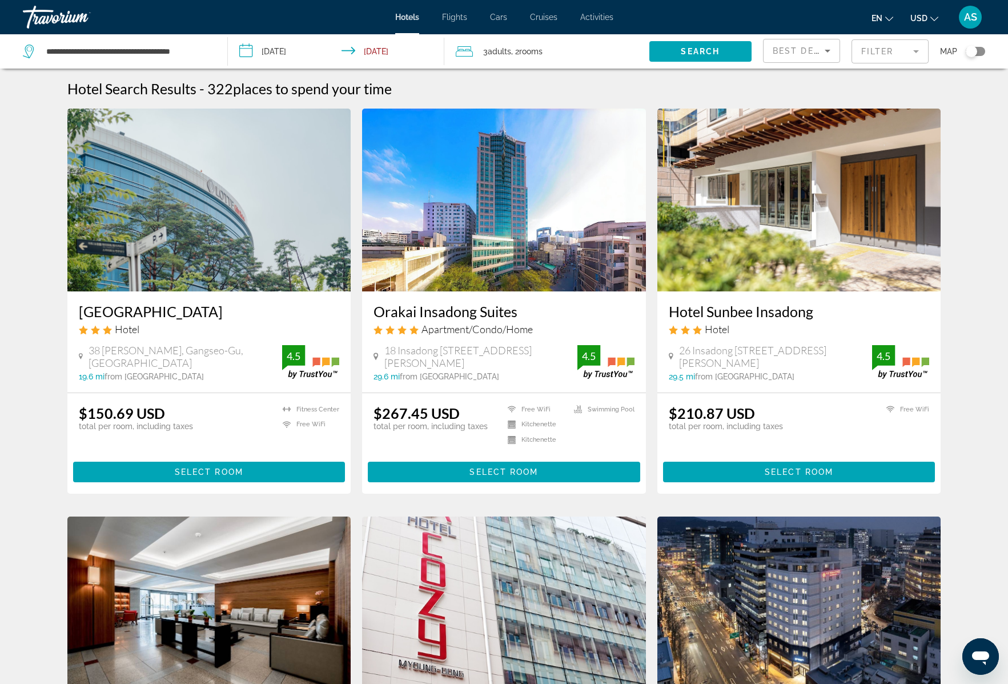
click at [513, 55] on span ", 2 Room rooms" at bounding box center [526, 51] width 31 height 16
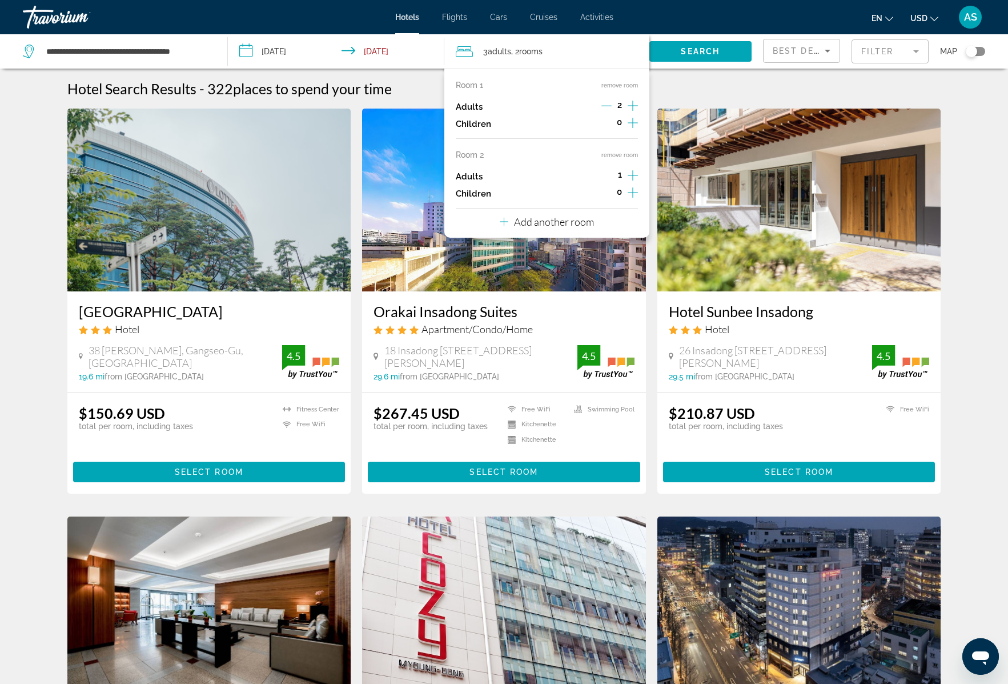
click at [614, 154] on button "remove room" at bounding box center [620, 154] width 37 height 7
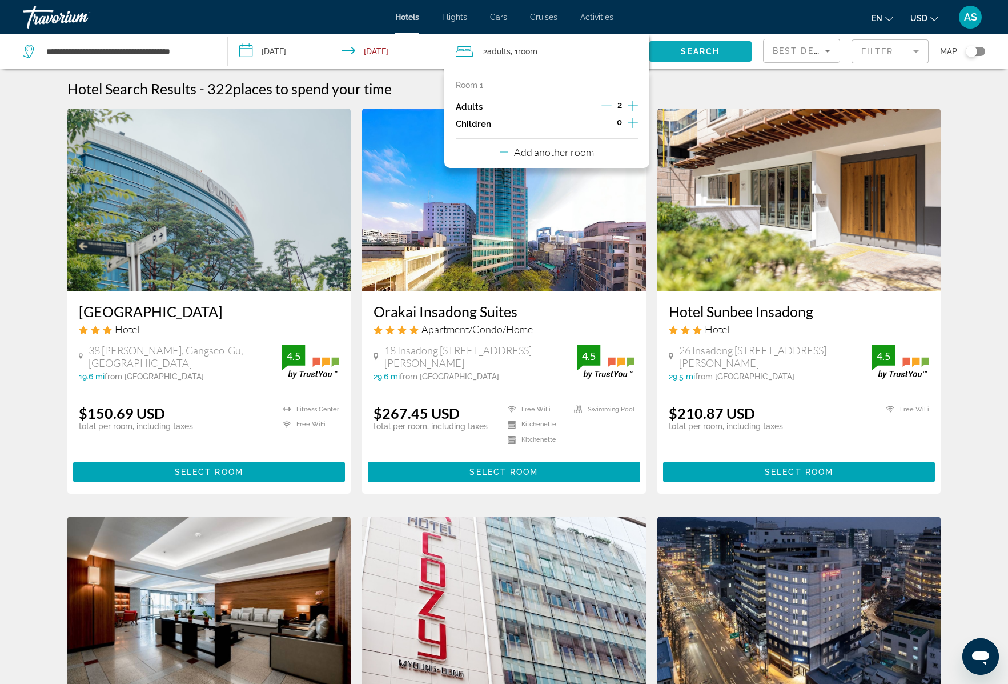
click at [682, 54] on span "Search" at bounding box center [700, 51] width 39 height 9
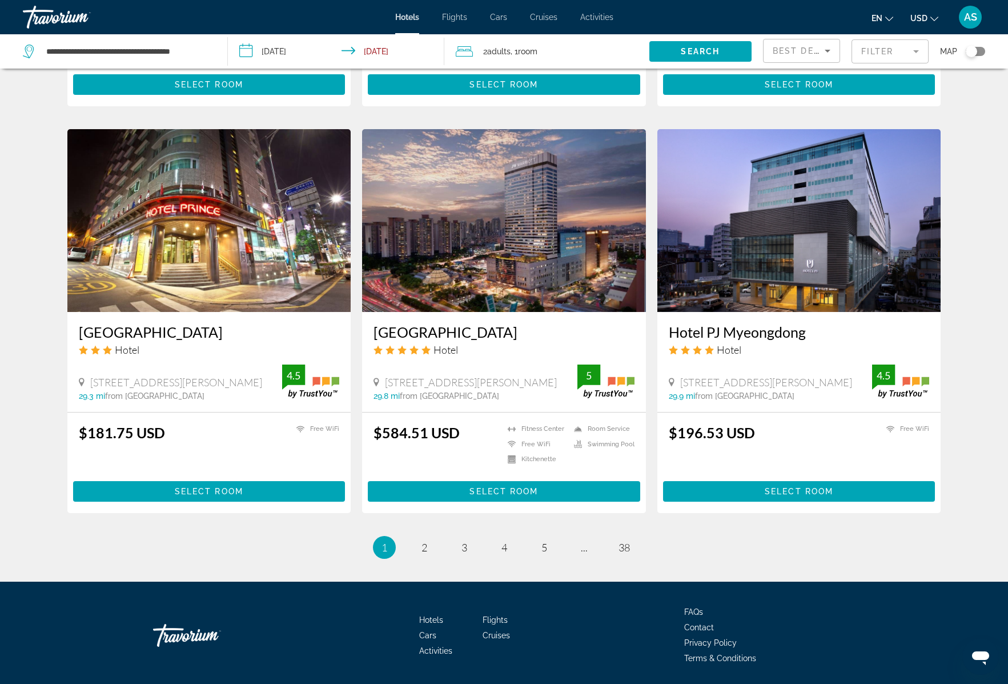
scroll to position [1239, 0]
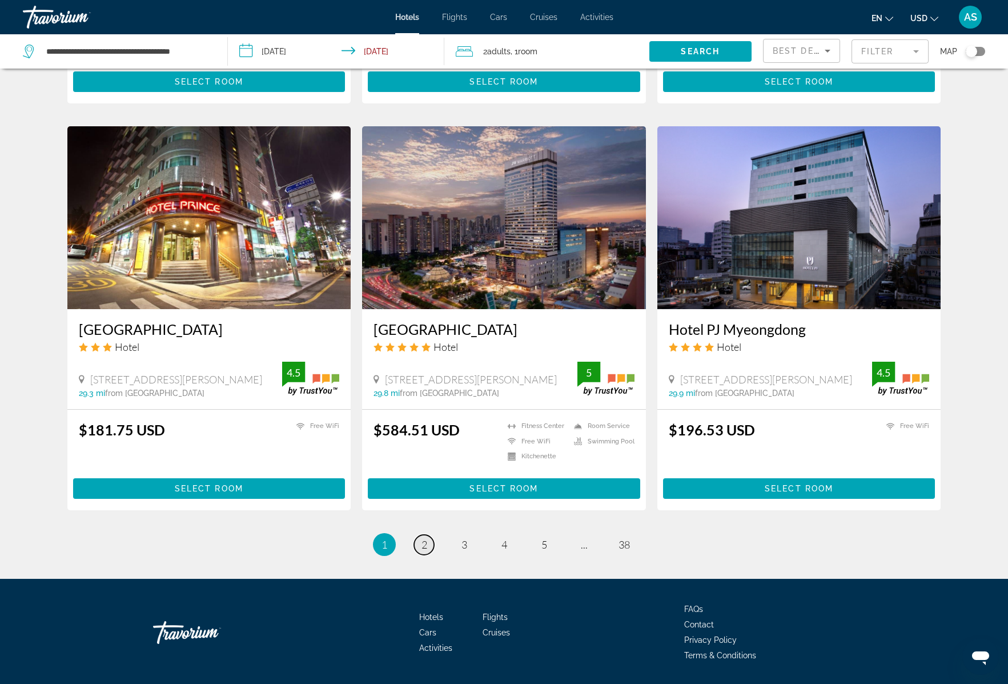
click at [426, 538] on span "2" at bounding box center [425, 544] width 6 height 13
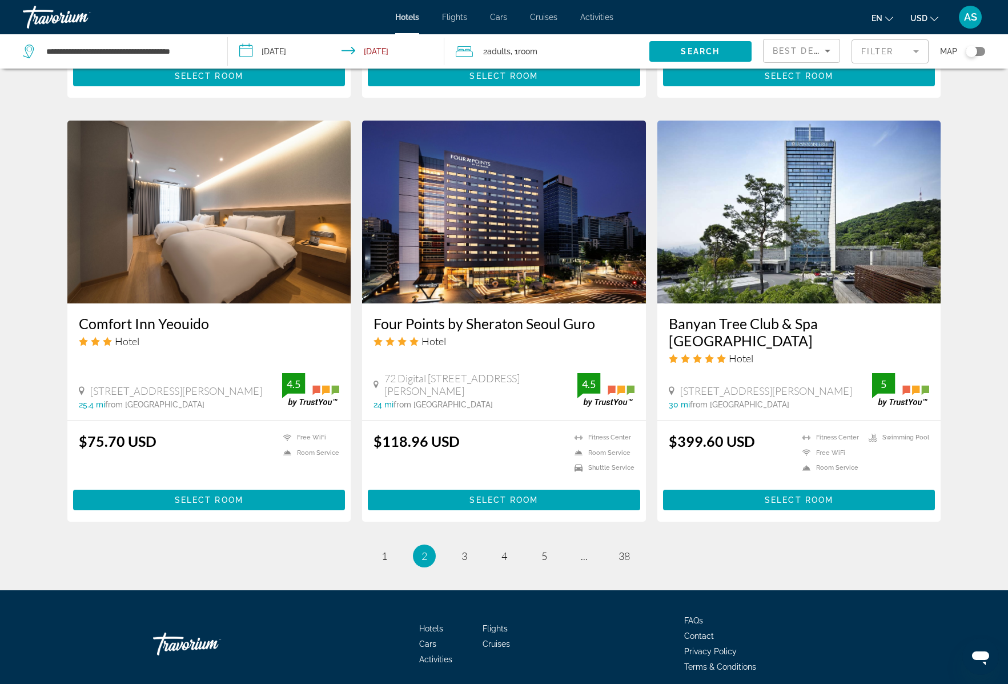
scroll to position [1218, 0]
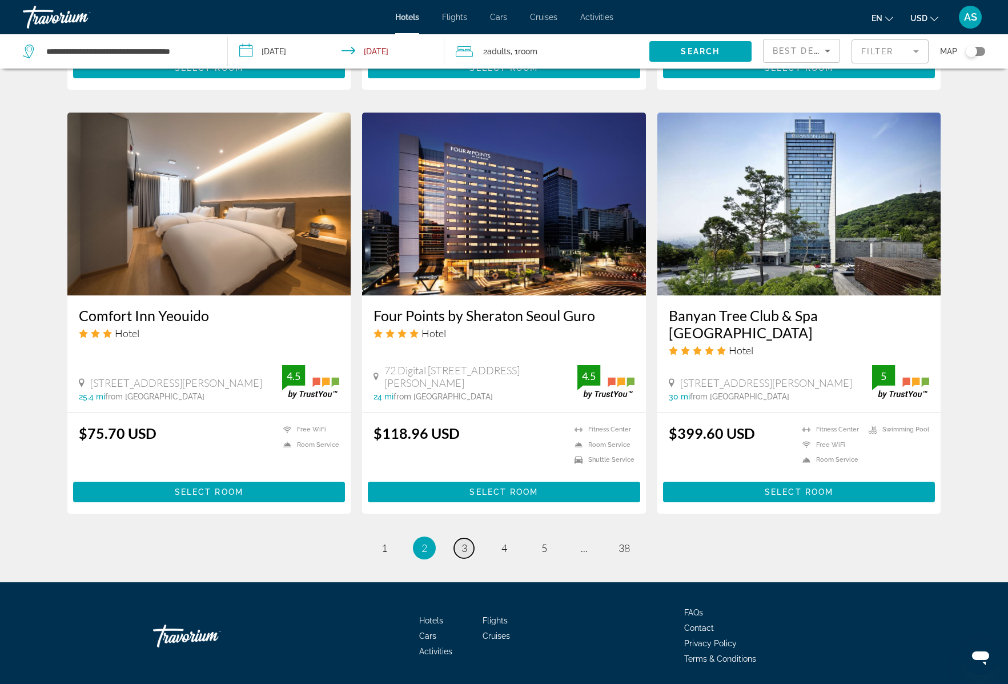
click at [466, 542] on span "3" at bounding box center [465, 548] width 6 height 13
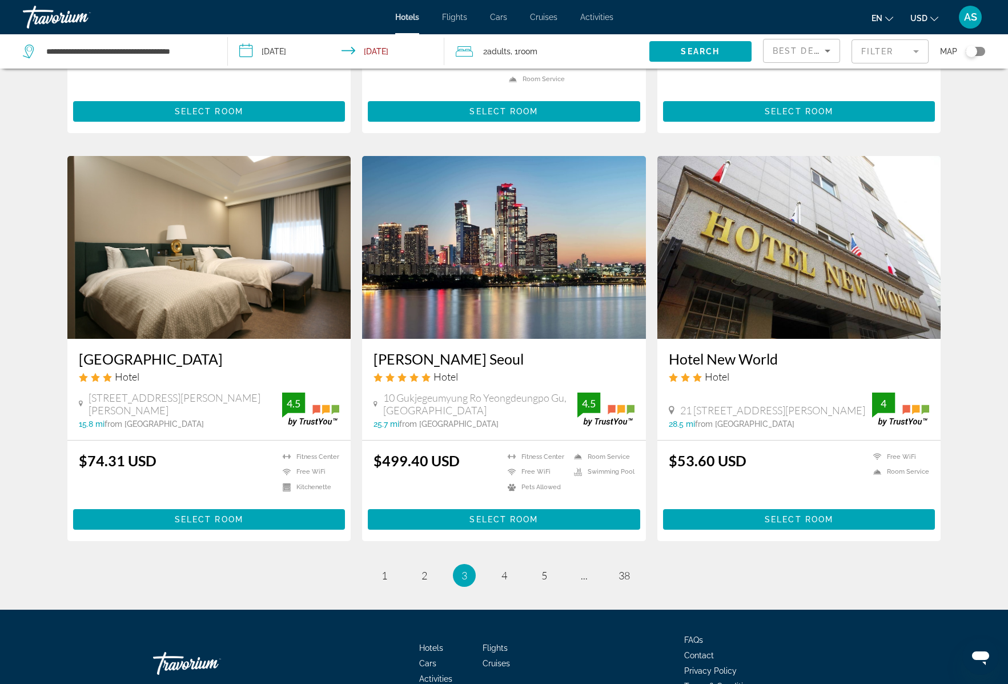
scroll to position [1177, 0]
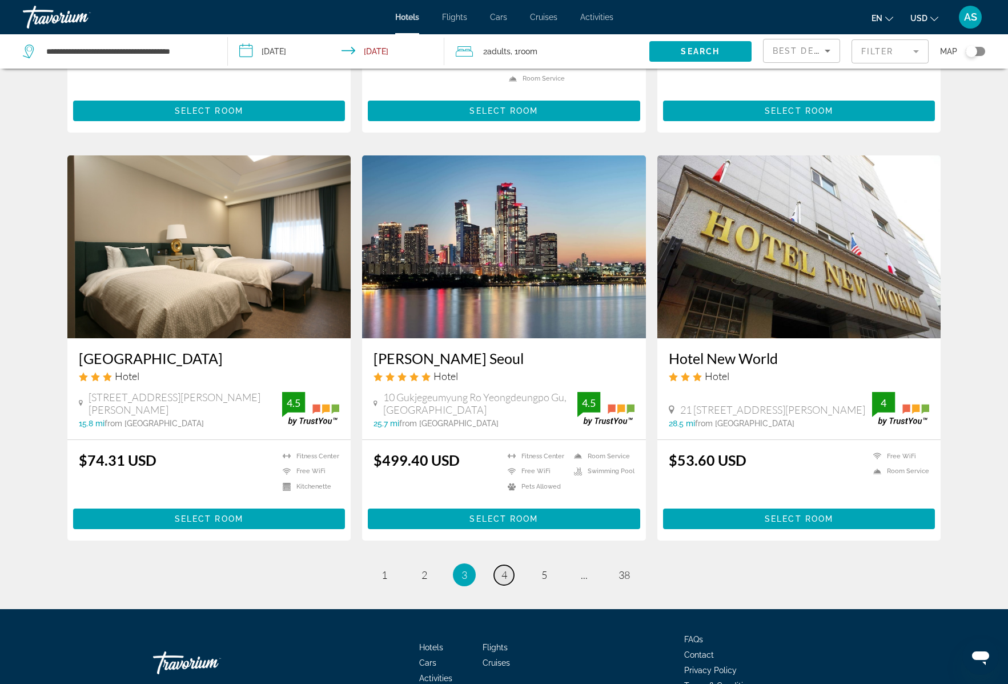
click at [507, 575] on span "4" at bounding box center [505, 574] width 6 height 13
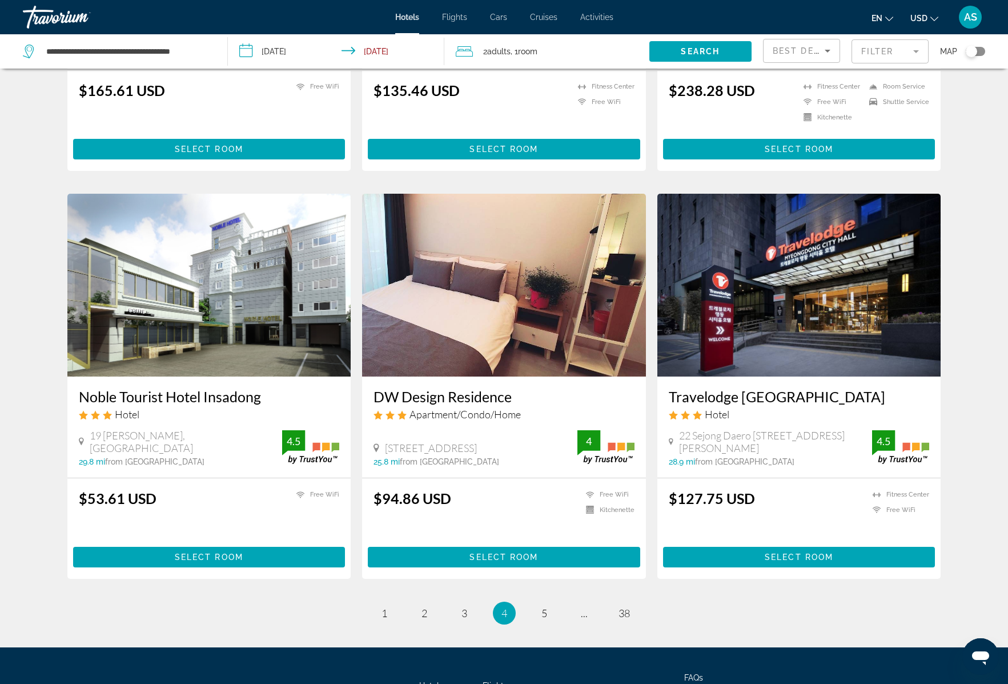
scroll to position [1232, 0]
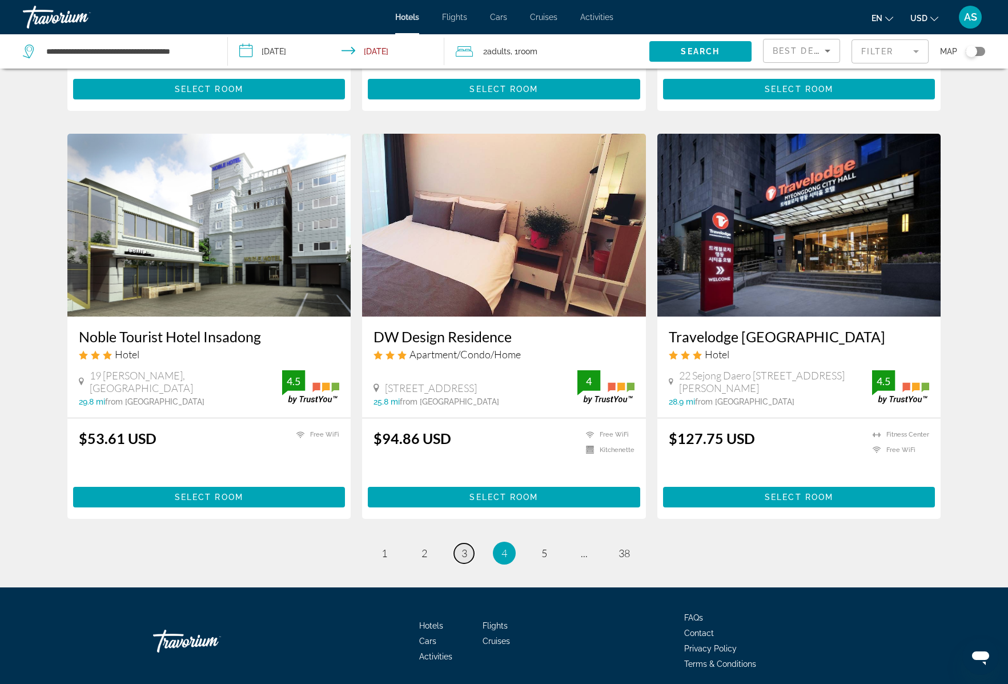
click at [466, 547] on span "3" at bounding box center [465, 553] width 6 height 13
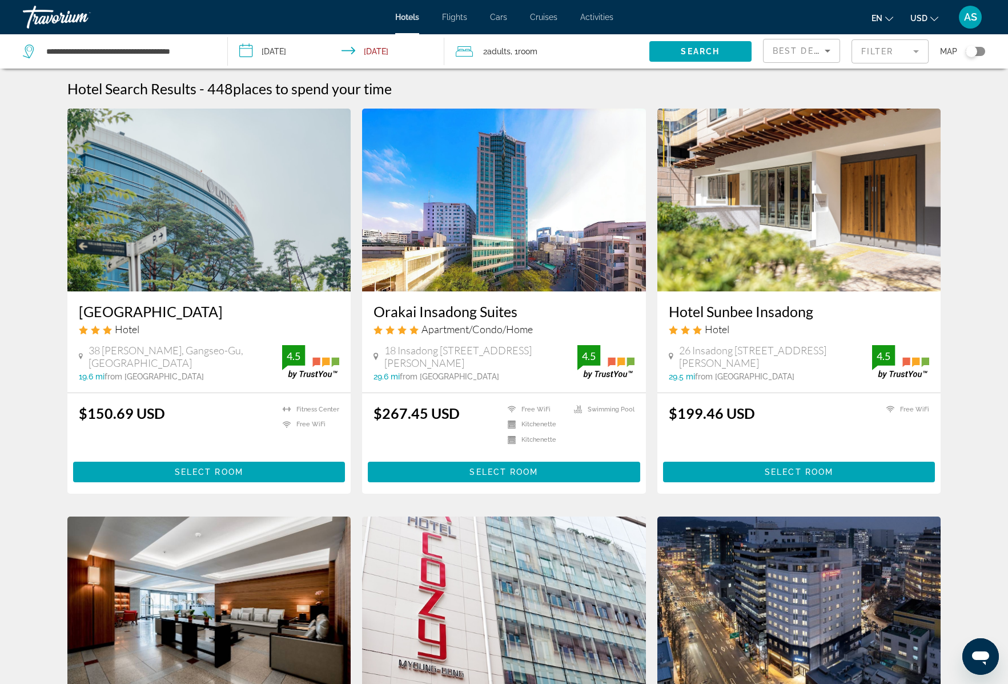
click at [887, 54] on mat-form-field "Filter" at bounding box center [890, 51] width 77 height 24
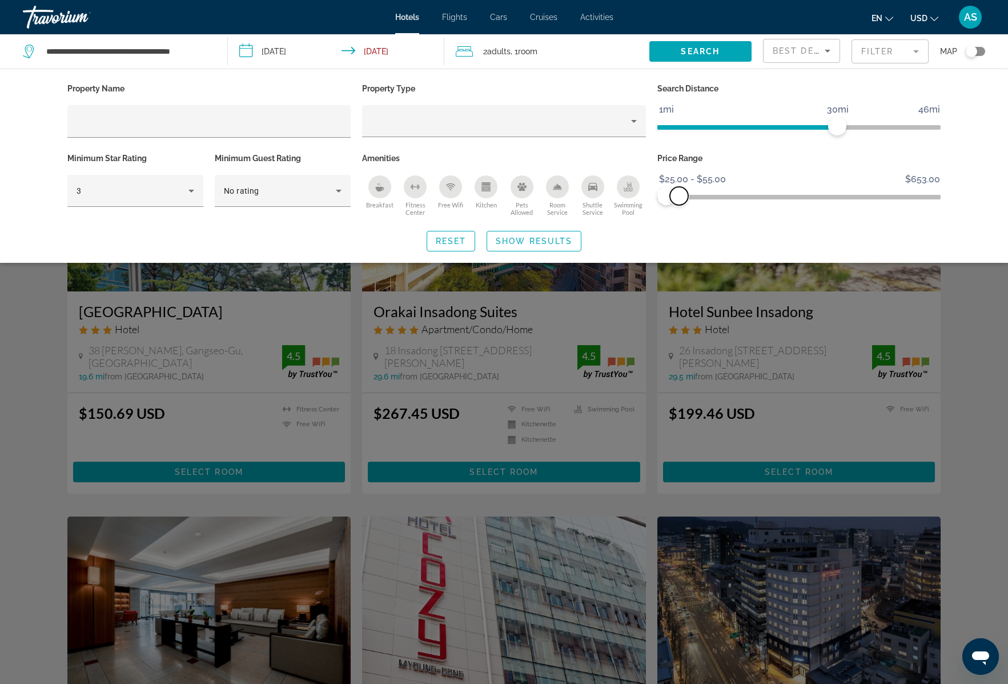
drag, startPoint x: 931, startPoint y: 196, endPoint x: 679, endPoint y: 202, distance: 252.0
click at [679, 202] on span "ngx-slider-max" at bounding box center [679, 196] width 18 height 18
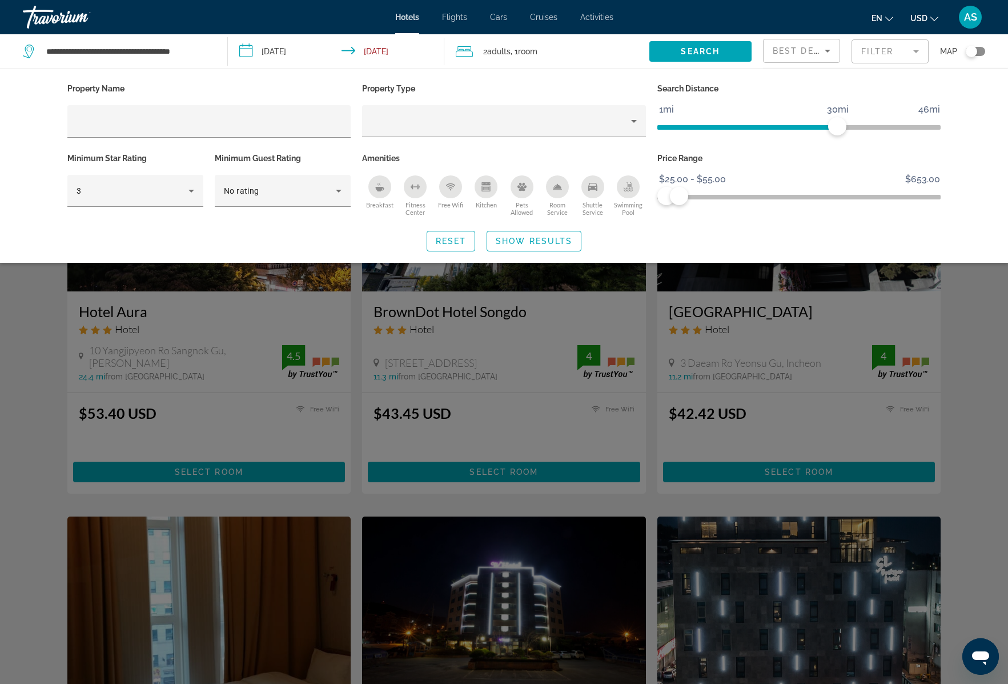
click at [450, 190] on icon "Free Wifi" at bounding box center [450, 186] width 9 height 9
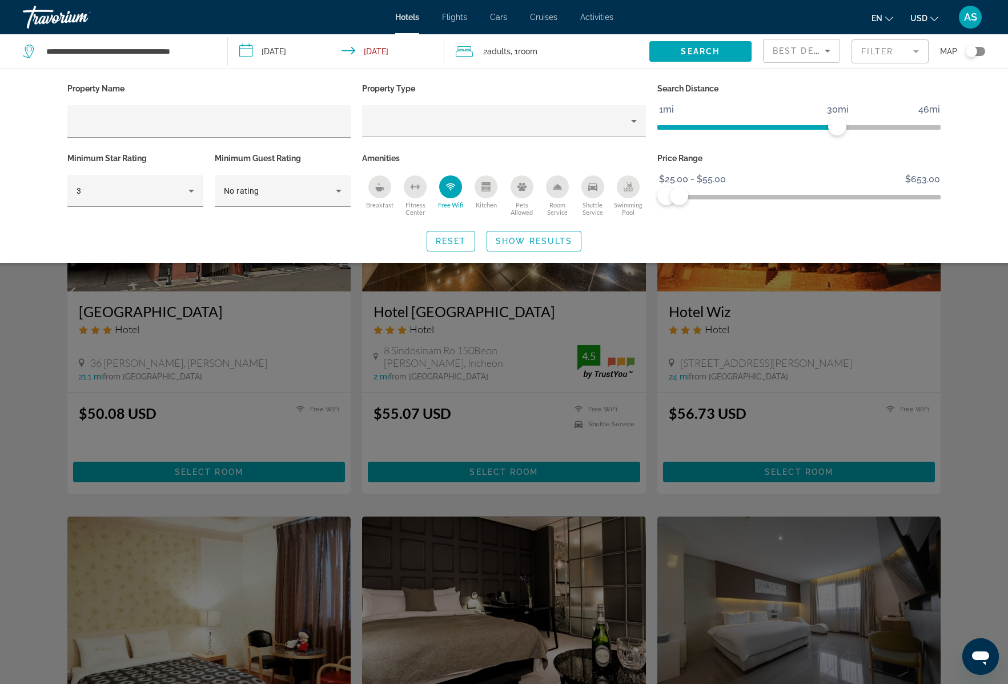
click at [596, 189] on icon "Shuttle Service" at bounding box center [592, 187] width 9 height 8
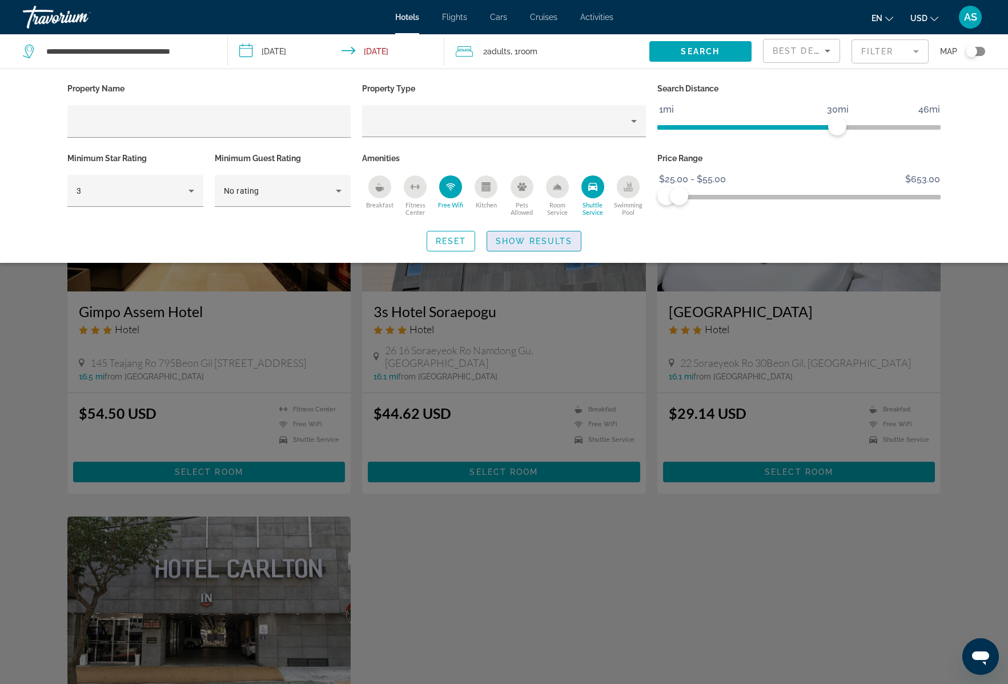
click at [538, 239] on span "Show Results" at bounding box center [534, 241] width 77 height 9
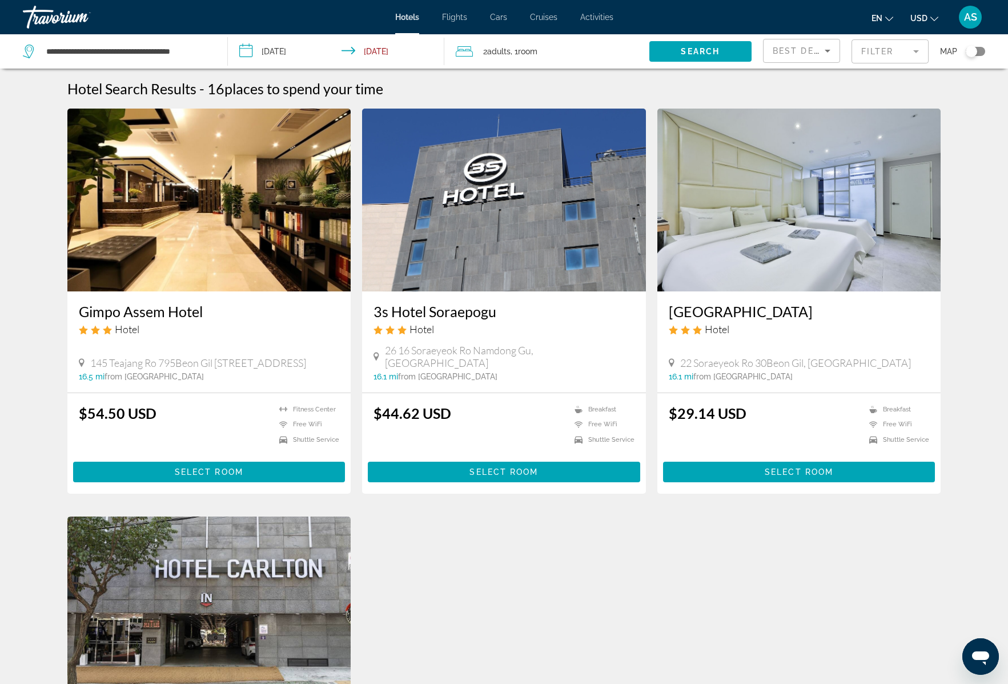
click at [887, 51] on mat-form-field "Filter" at bounding box center [890, 51] width 77 height 24
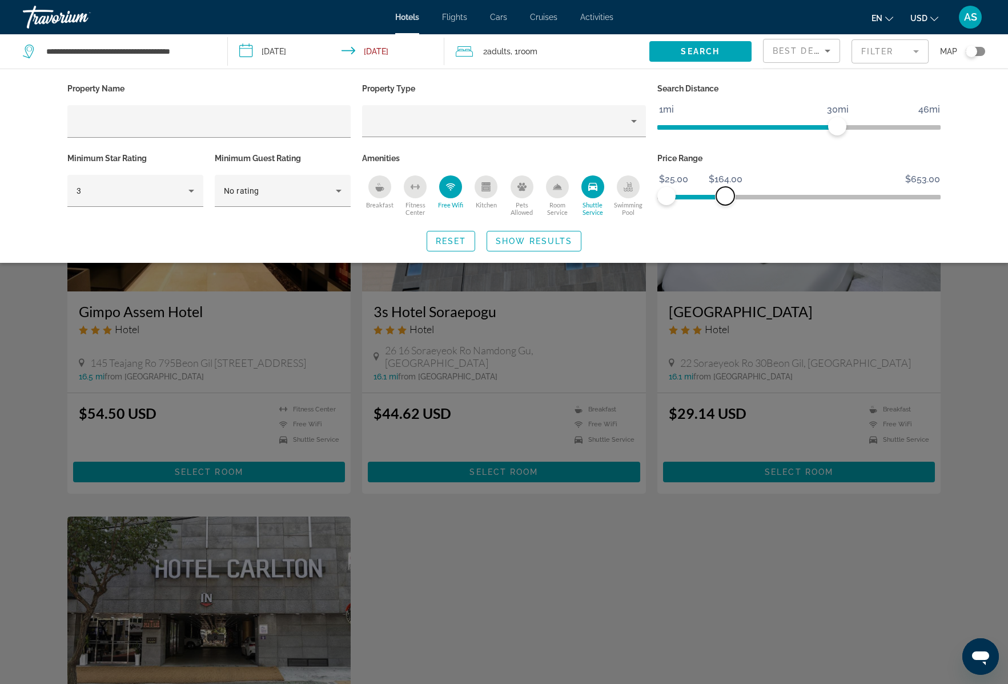
drag, startPoint x: 683, startPoint y: 193, endPoint x: 726, endPoint y: 194, distance: 42.9
click at [726, 194] on span "ngx-slider-max" at bounding box center [725, 196] width 18 height 18
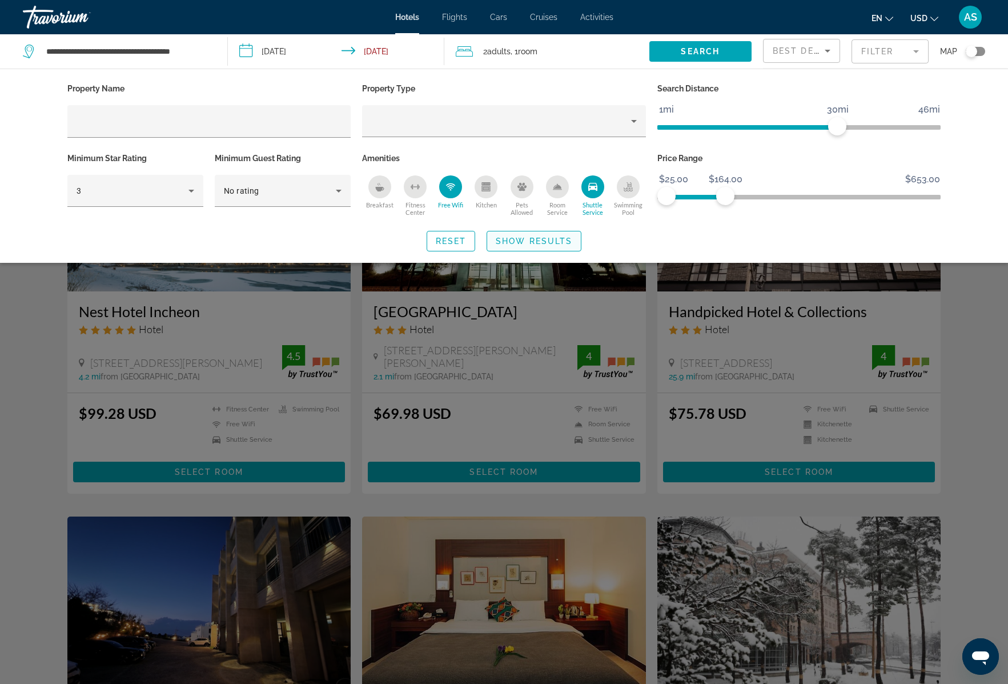
click at [549, 242] on span "Show Results" at bounding box center [534, 241] width 77 height 9
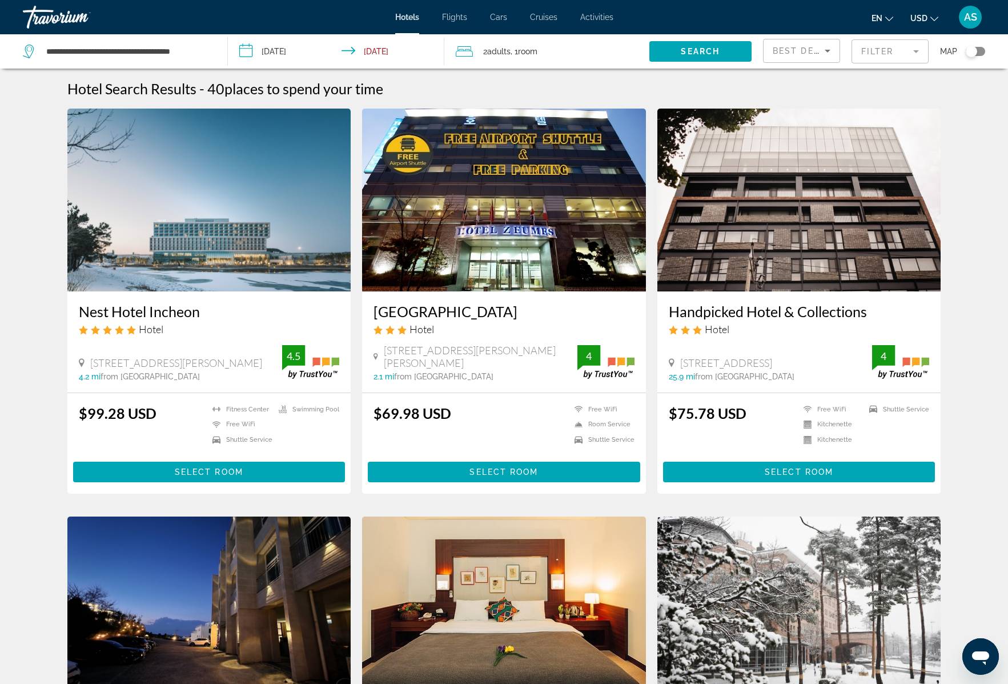
click at [883, 55] on mat-form-field "Filter" at bounding box center [890, 51] width 77 height 24
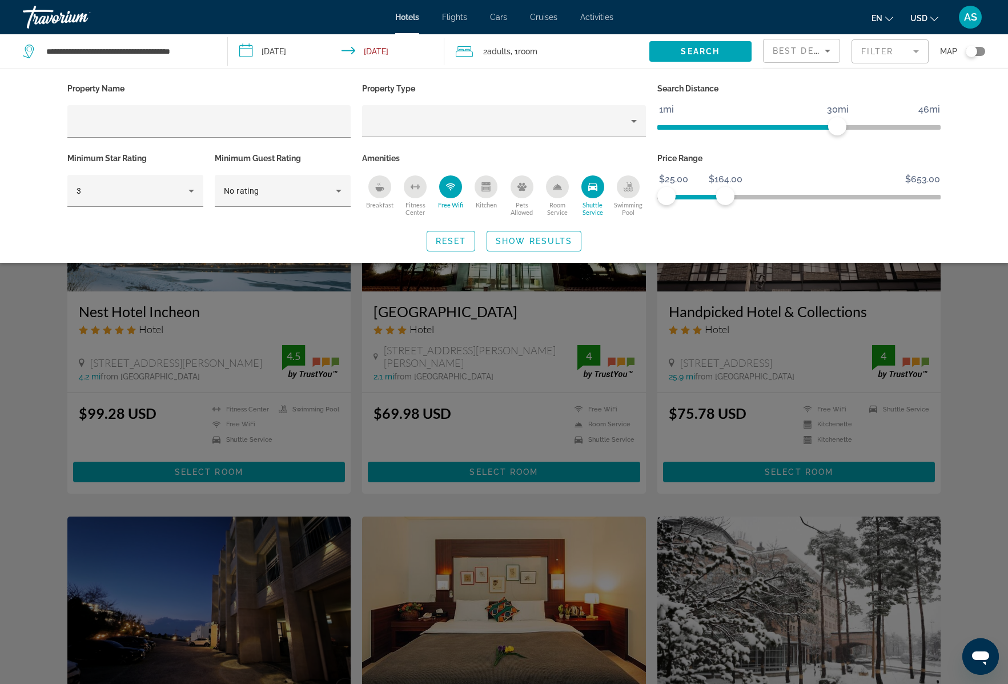
click at [383, 190] on icon "Breakfast" at bounding box center [379, 186] width 9 height 9
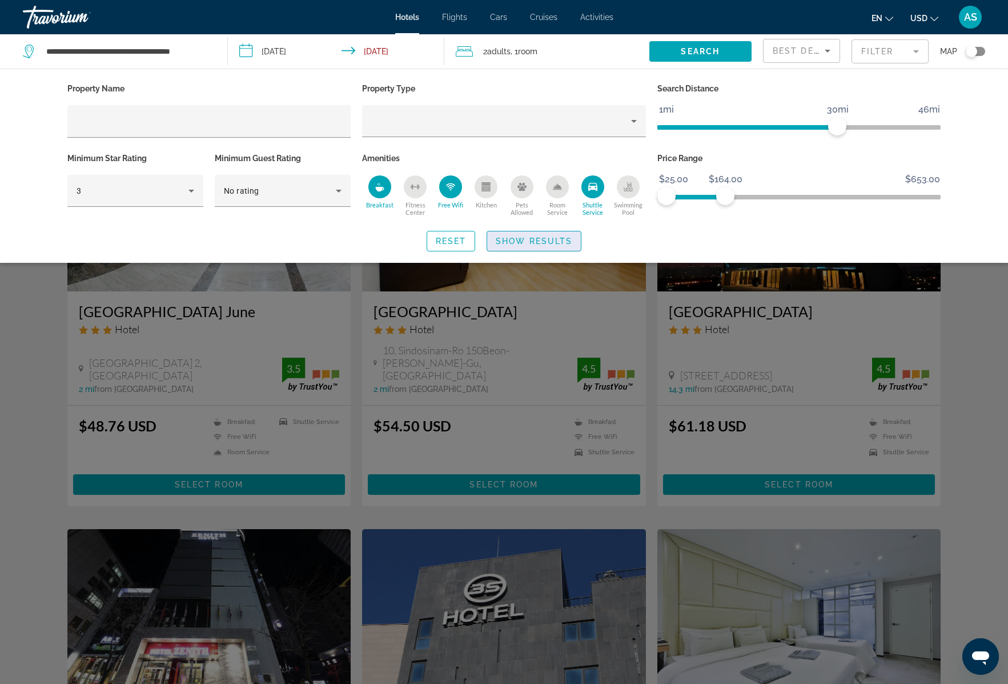
click at [531, 241] on span "Show Results" at bounding box center [534, 241] width 77 height 9
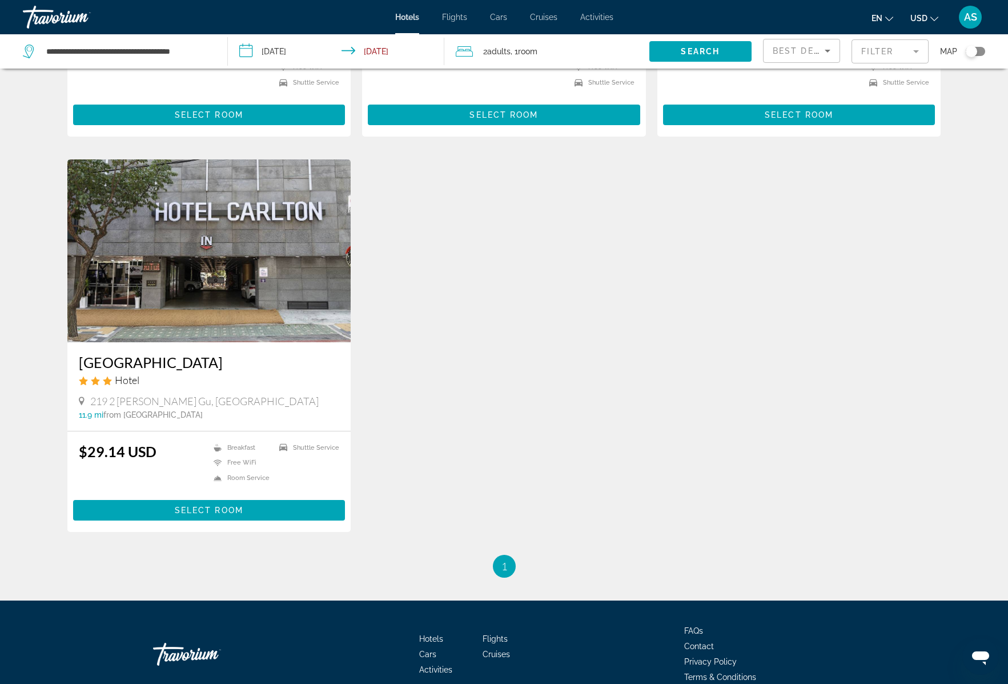
scroll to position [784, 0]
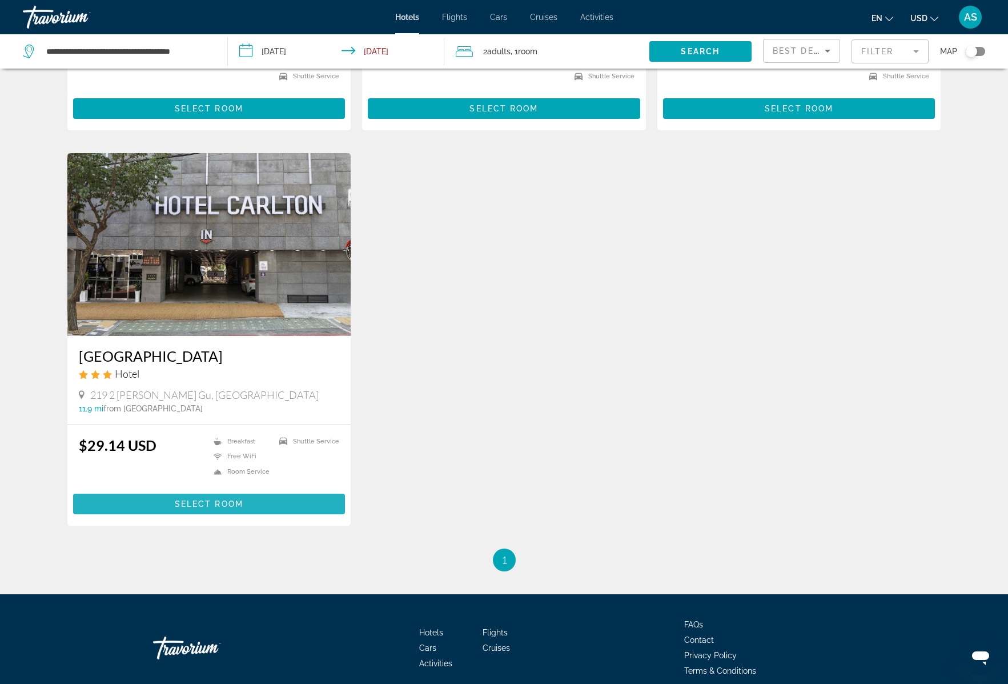
click at [220, 499] on span "Select Room" at bounding box center [209, 503] width 69 height 9
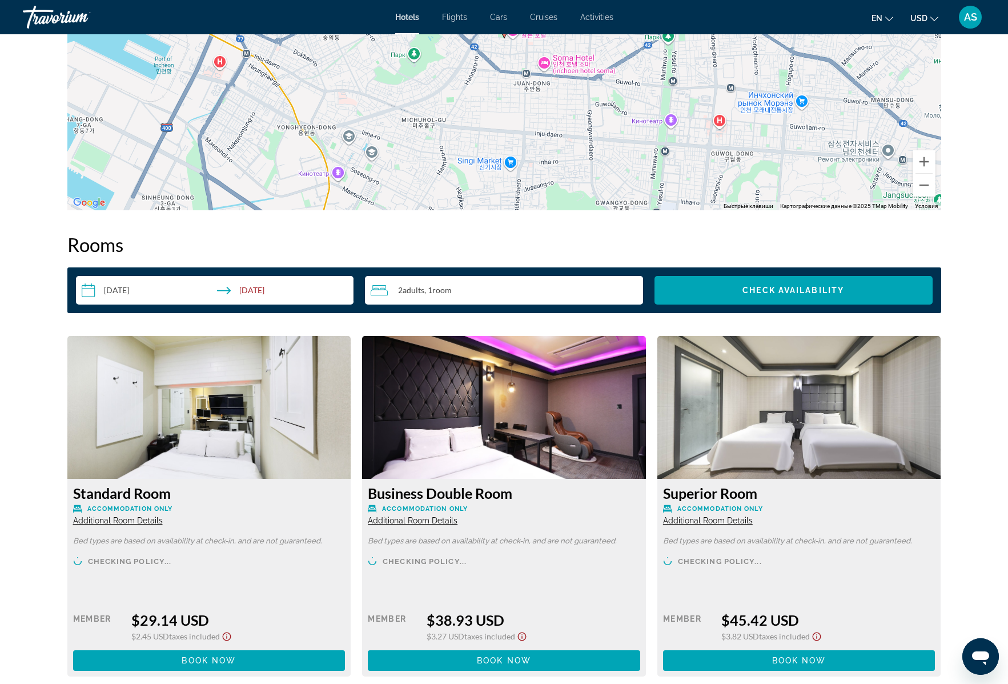
scroll to position [1284, 0]
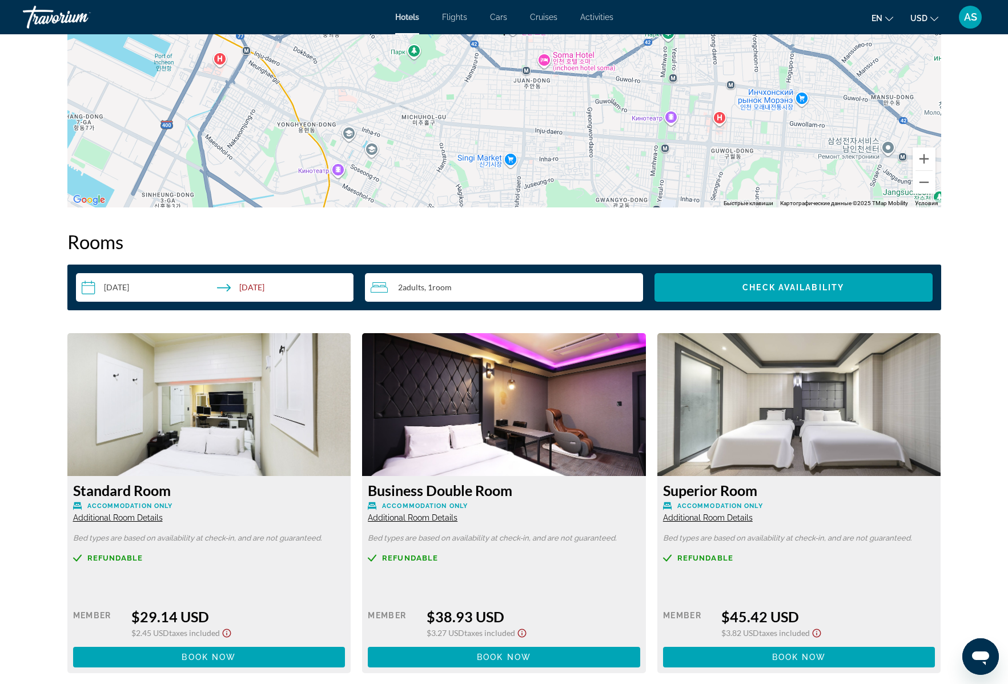
click at [163, 407] on img "Main content" at bounding box center [209, 404] width 284 height 143
click at [205, 412] on img "Main content" at bounding box center [209, 404] width 284 height 143
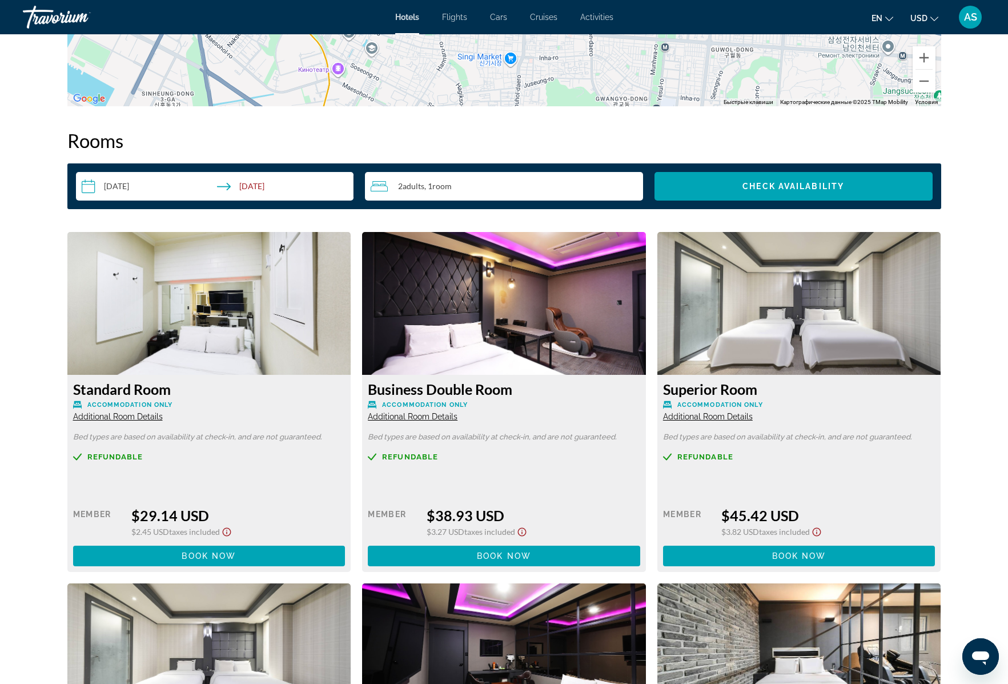
scroll to position [1255, 0]
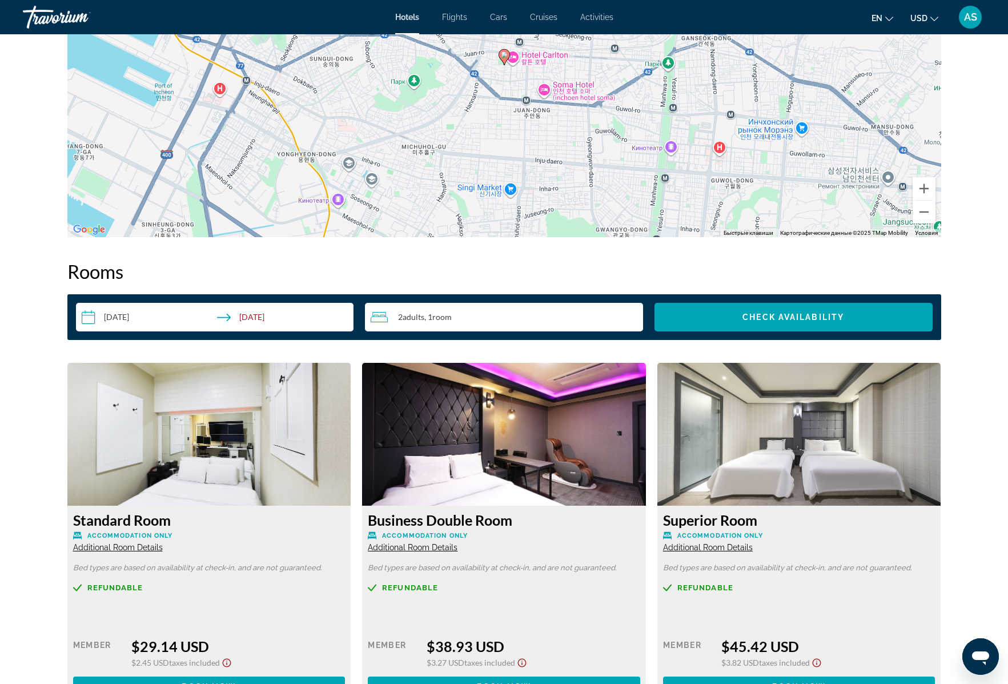
click at [202, 424] on img "Main content" at bounding box center [209, 434] width 284 height 143
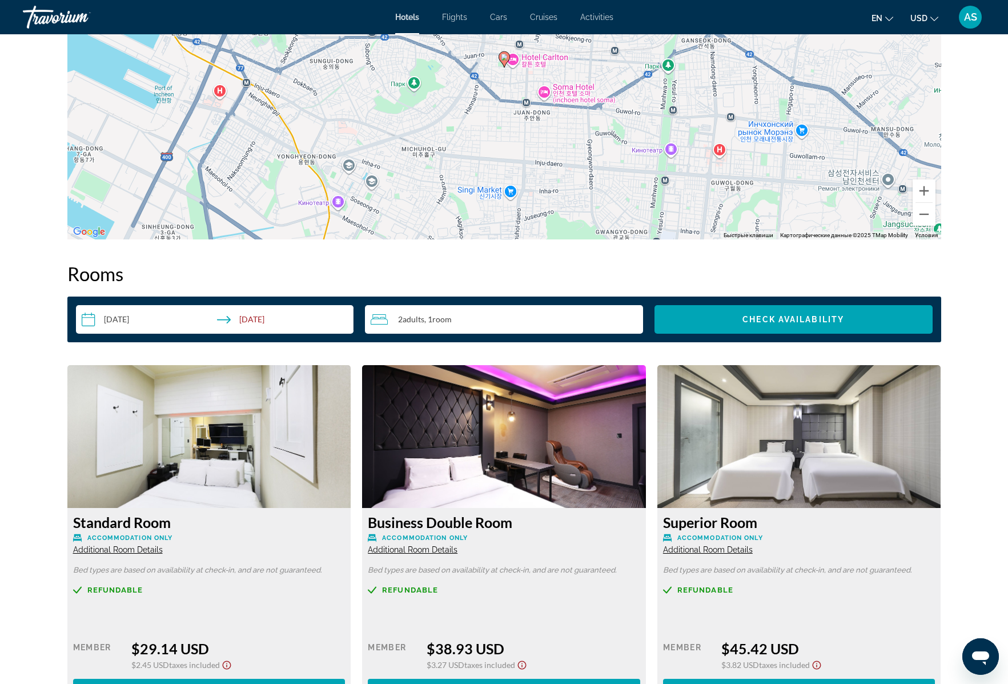
click at [223, 454] on img "Main content" at bounding box center [209, 436] width 284 height 143
click at [783, 451] on img "Main content" at bounding box center [800, 436] width 284 height 143
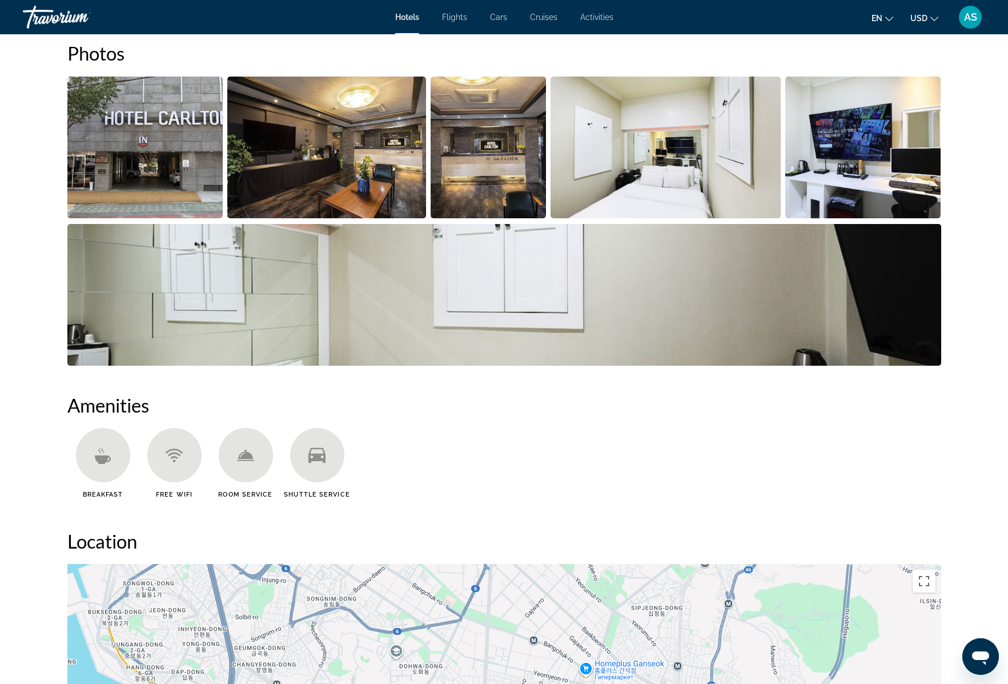
scroll to position [487, 0]
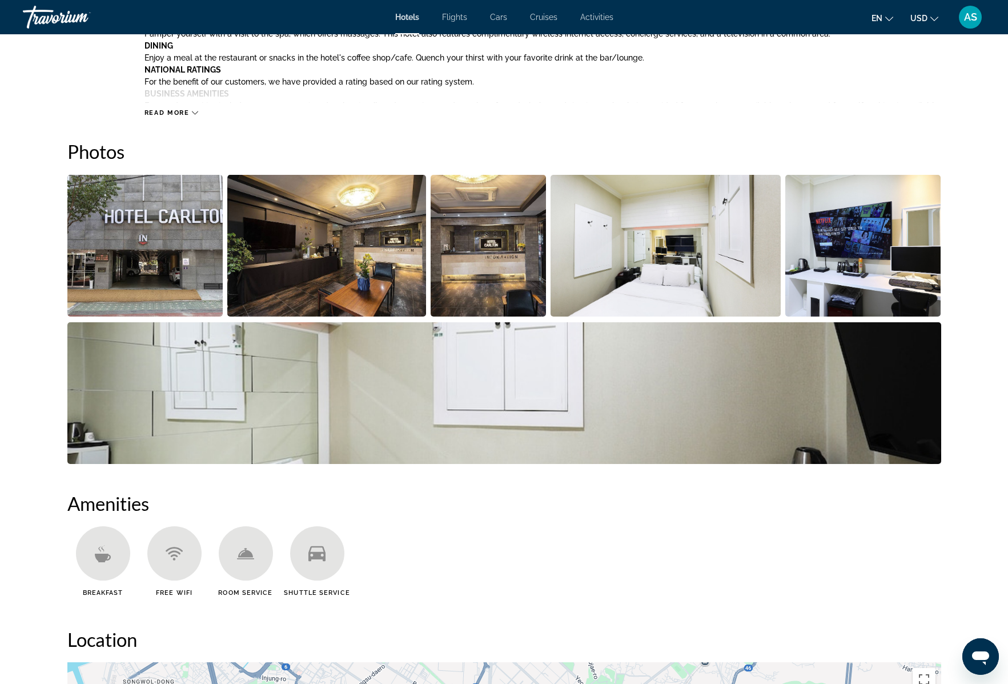
click at [596, 274] on img "Open full-screen image slider" at bounding box center [666, 246] width 230 height 142
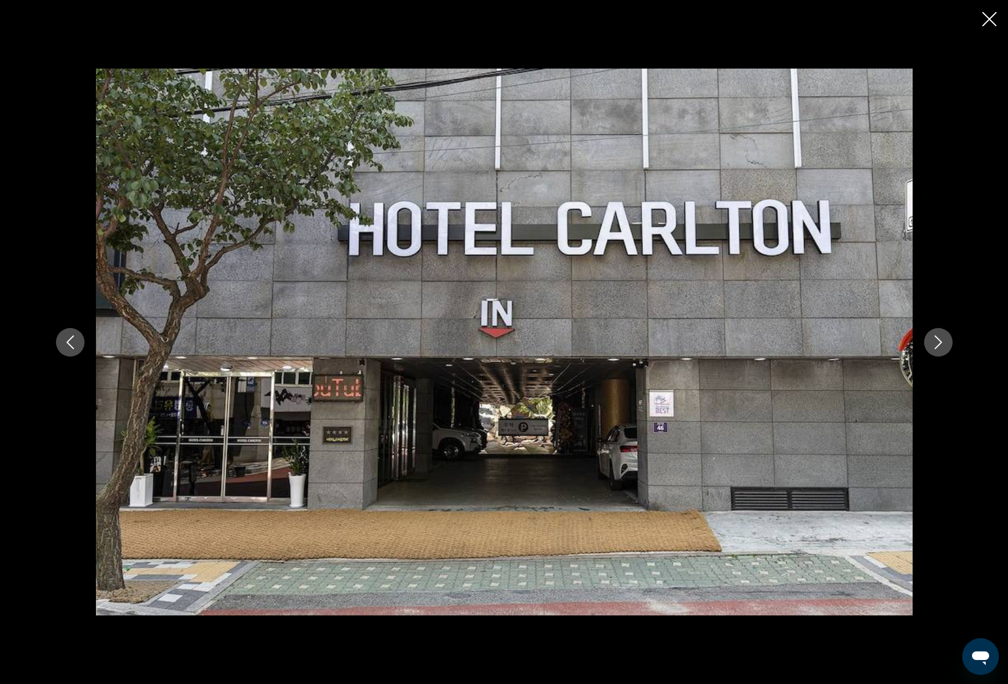
click at [945, 339] on button "Next image" at bounding box center [938, 342] width 29 height 29
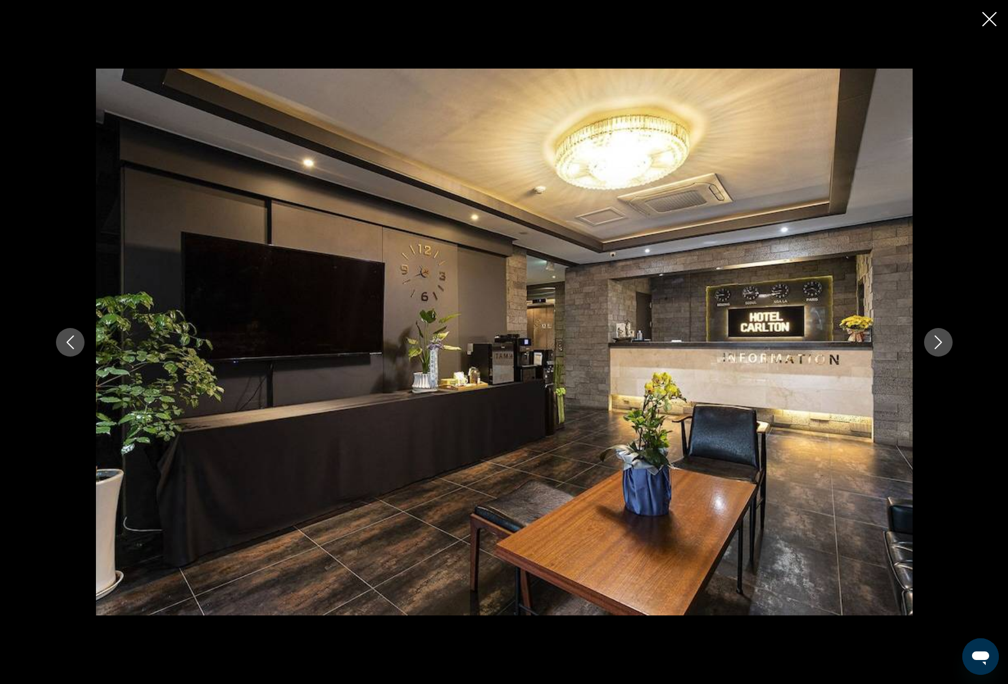
click at [945, 339] on button "Next image" at bounding box center [938, 342] width 29 height 29
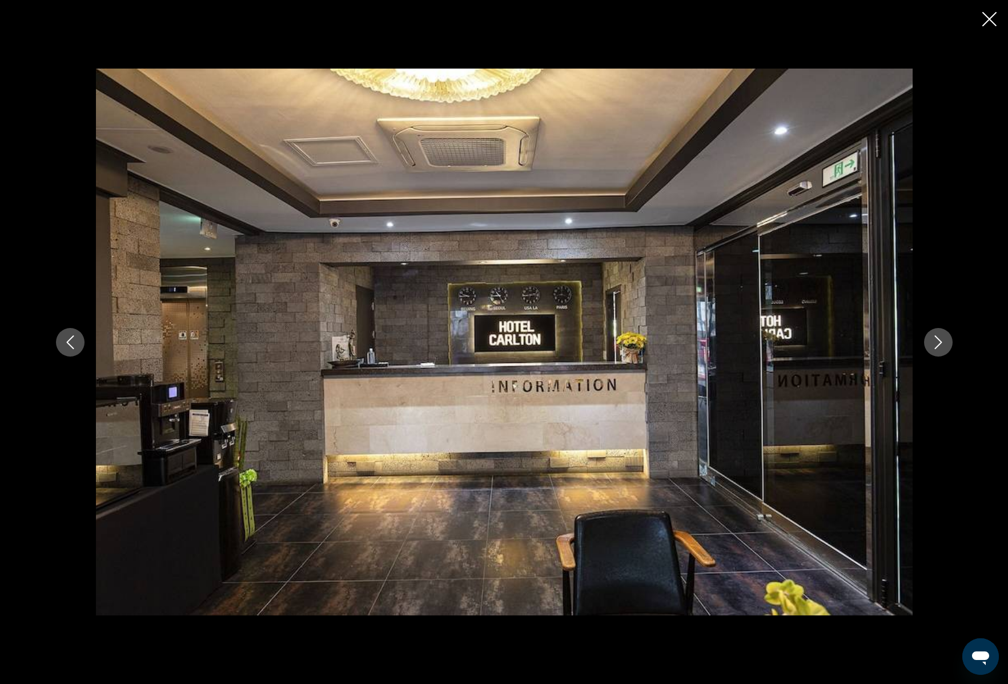
click at [945, 339] on button "Next image" at bounding box center [938, 342] width 29 height 29
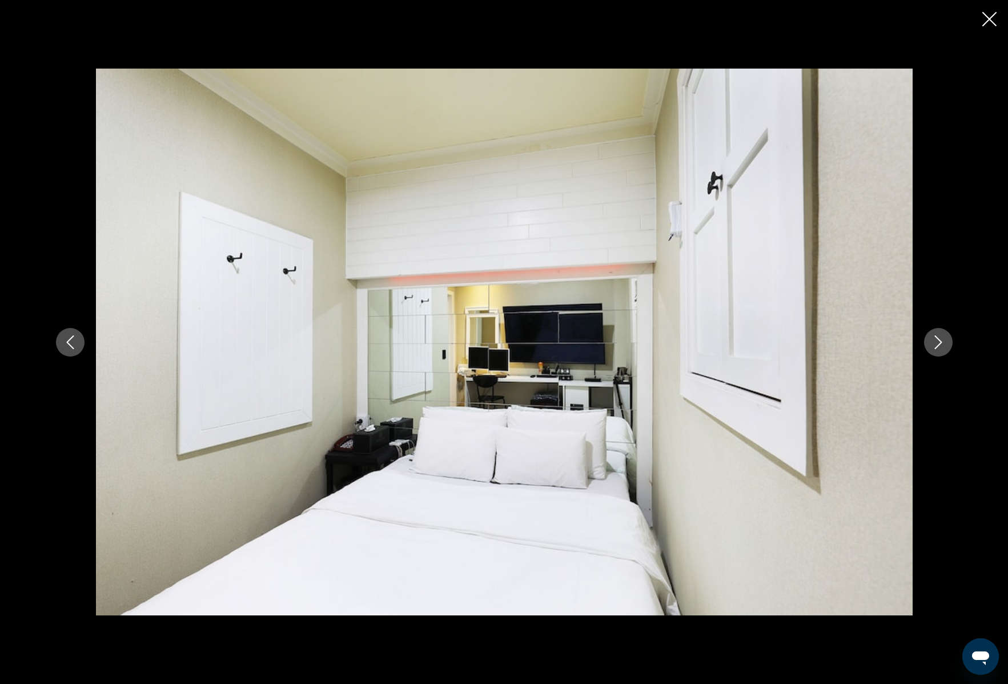
click at [945, 339] on button "Next image" at bounding box center [938, 342] width 29 height 29
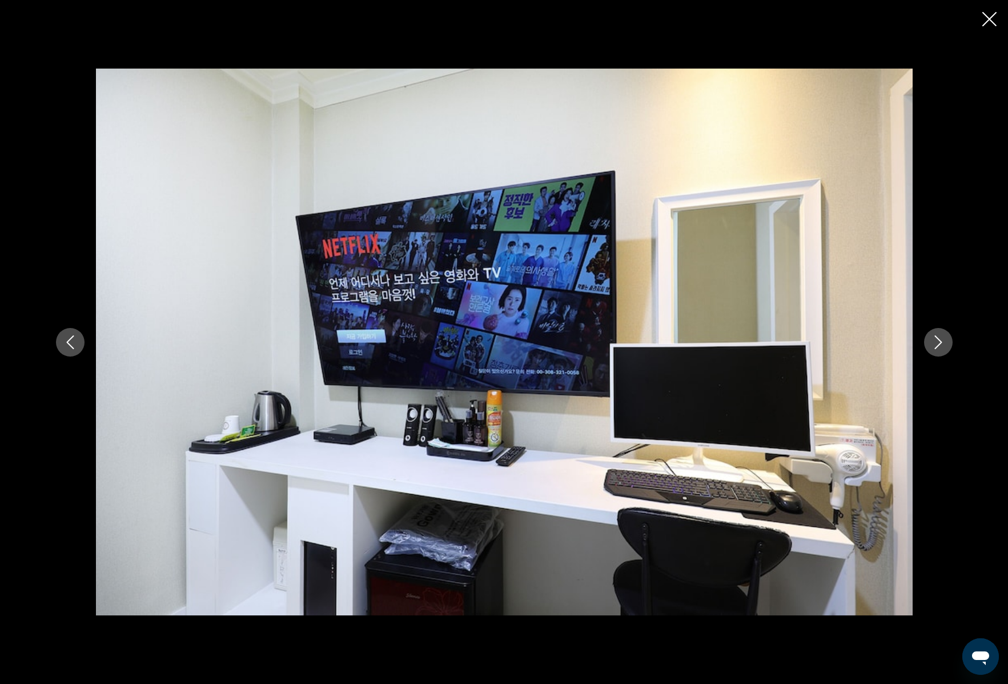
click at [945, 339] on button "Next image" at bounding box center [938, 342] width 29 height 29
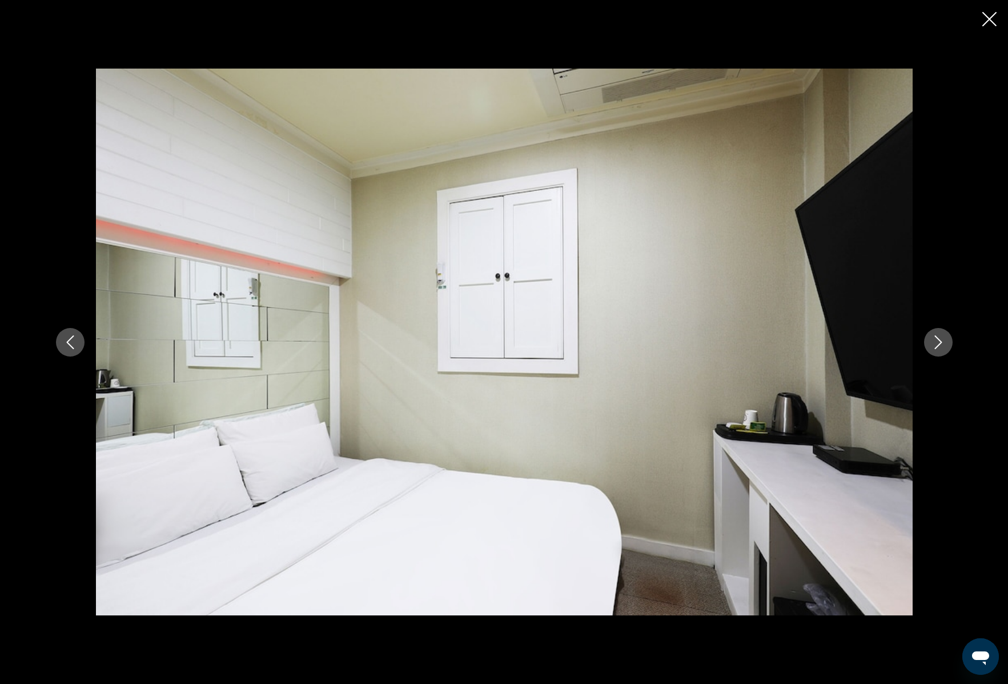
click at [945, 339] on button "Next image" at bounding box center [938, 342] width 29 height 29
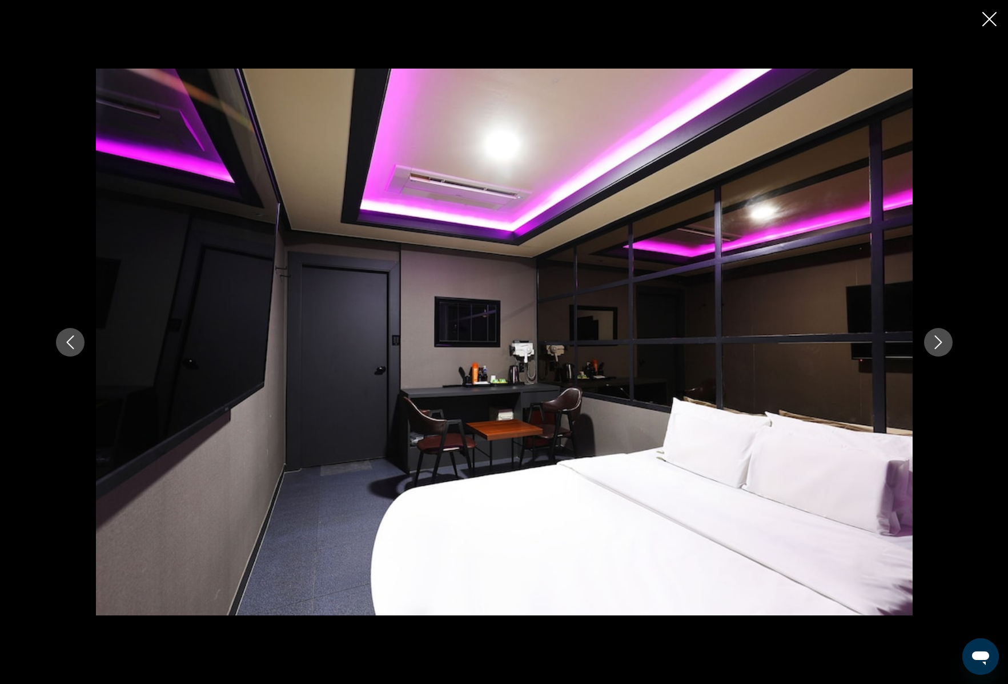
click at [945, 339] on button "Next image" at bounding box center [938, 342] width 29 height 29
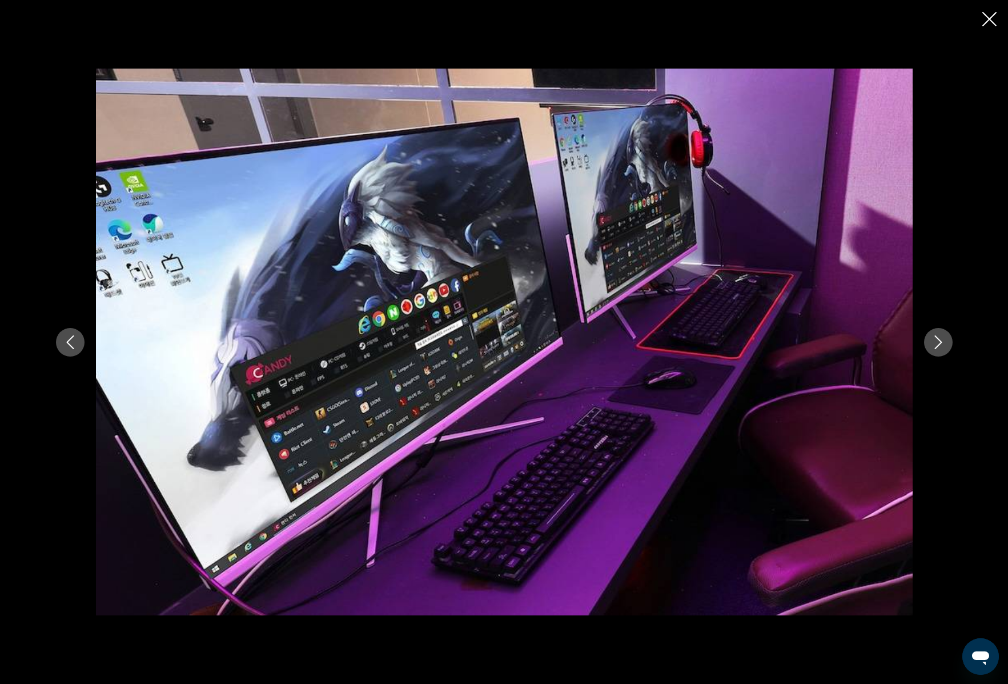
click at [945, 339] on button "Next image" at bounding box center [938, 342] width 29 height 29
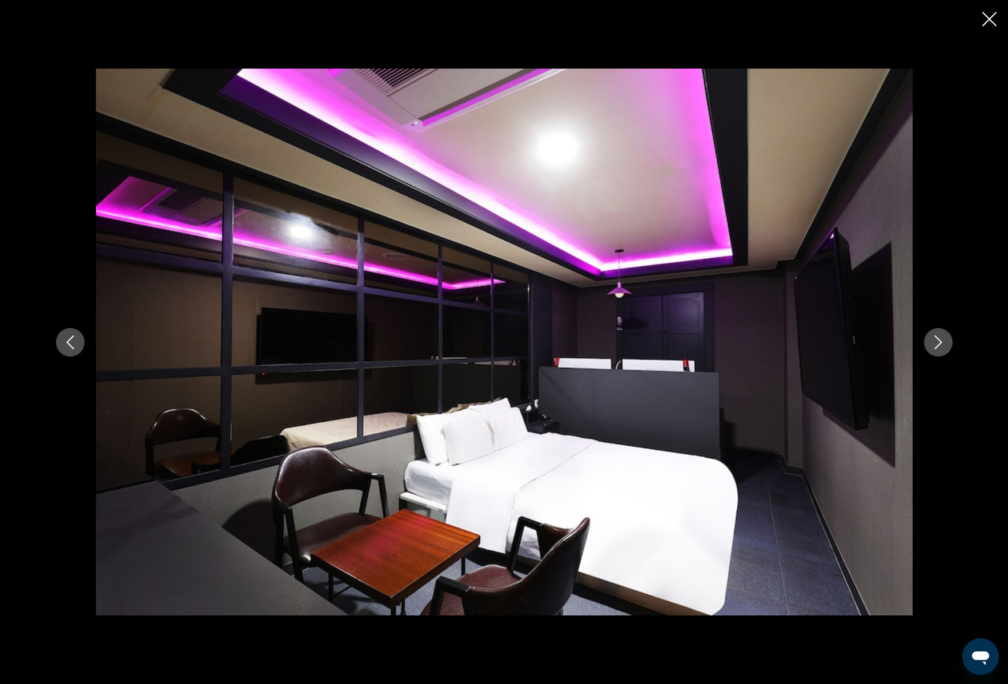
click at [945, 339] on button "Next image" at bounding box center [938, 342] width 29 height 29
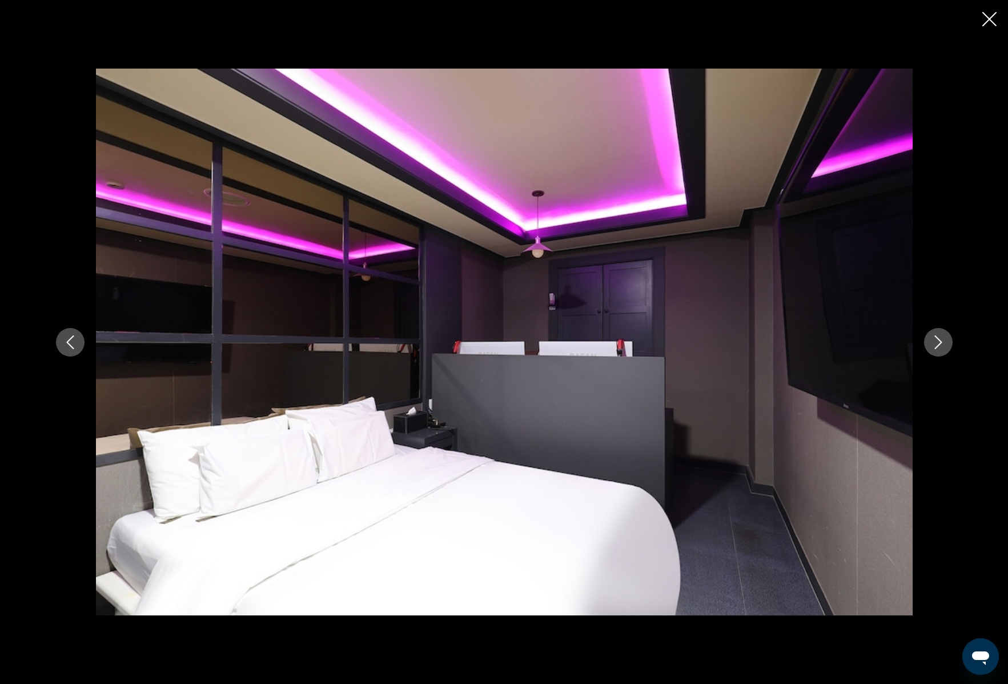
click at [945, 339] on button "Next image" at bounding box center [938, 342] width 29 height 29
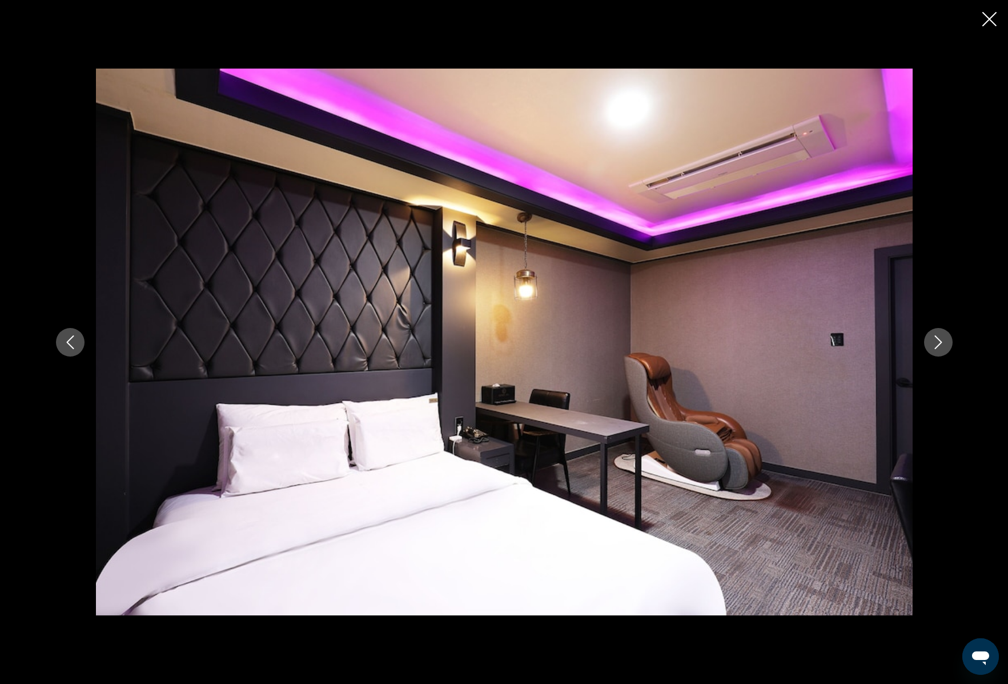
click at [945, 339] on button "Next image" at bounding box center [938, 342] width 29 height 29
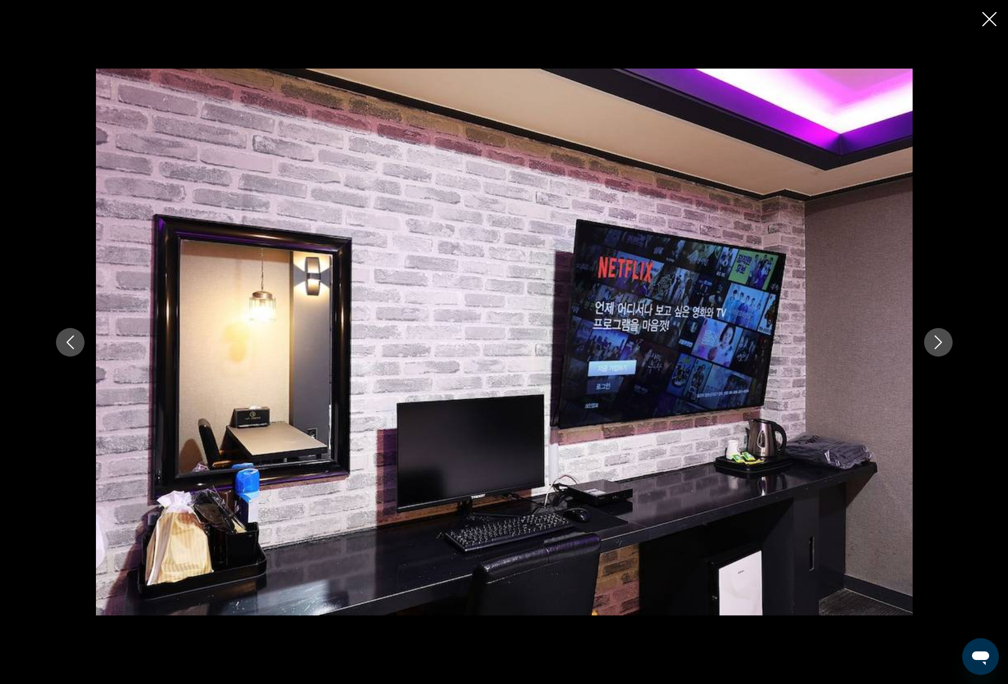
click at [945, 339] on button "Next image" at bounding box center [938, 342] width 29 height 29
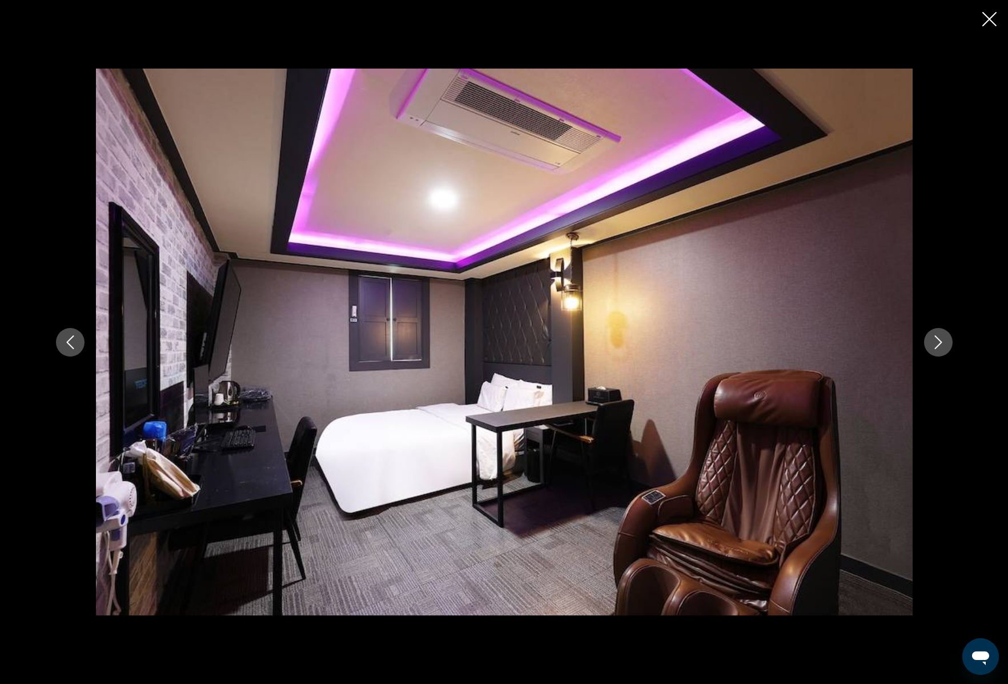
click at [945, 339] on button "Next image" at bounding box center [938, 342] width 29 height 29
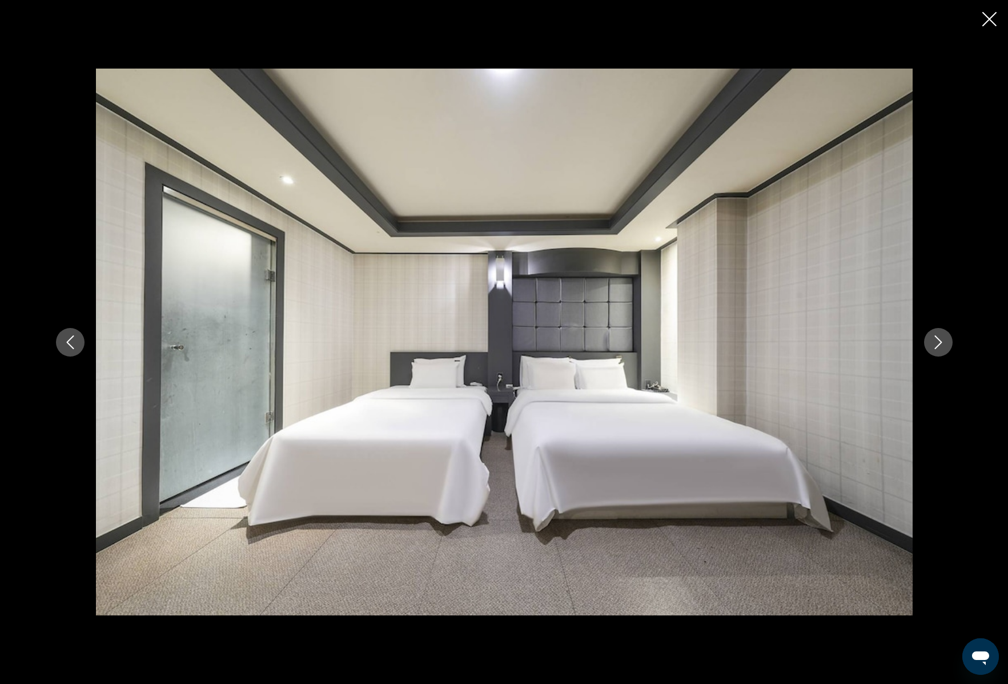
click at [945, 339] on button "Next image" at bounding box center [938, 342] width 29 height 29
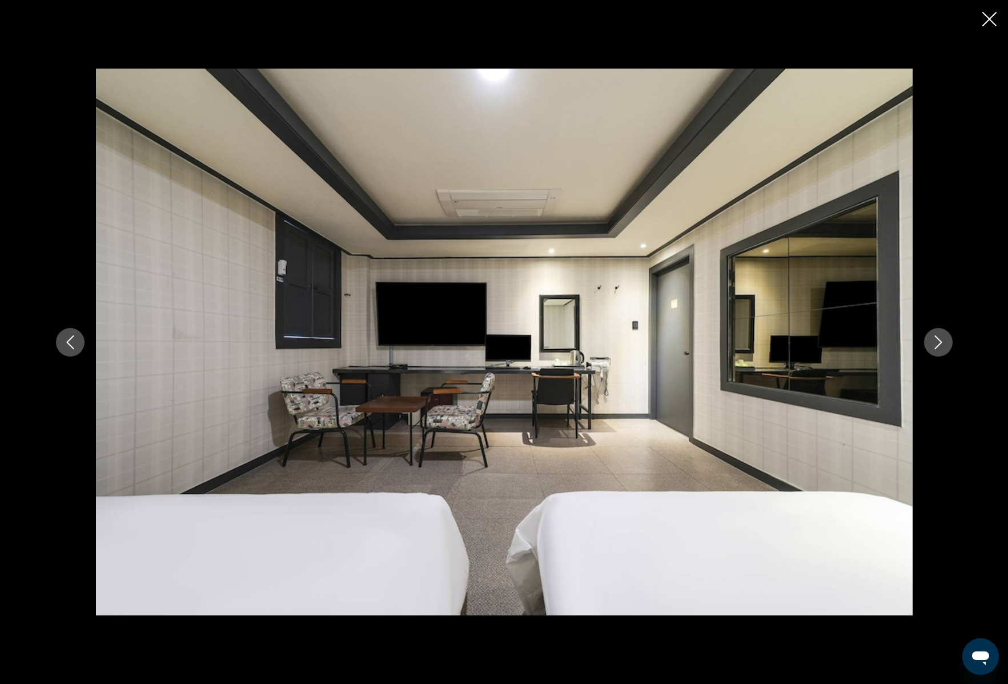
click at [945, 339] on button "Next image" at bounding box center [938, 342] width 29 height 29
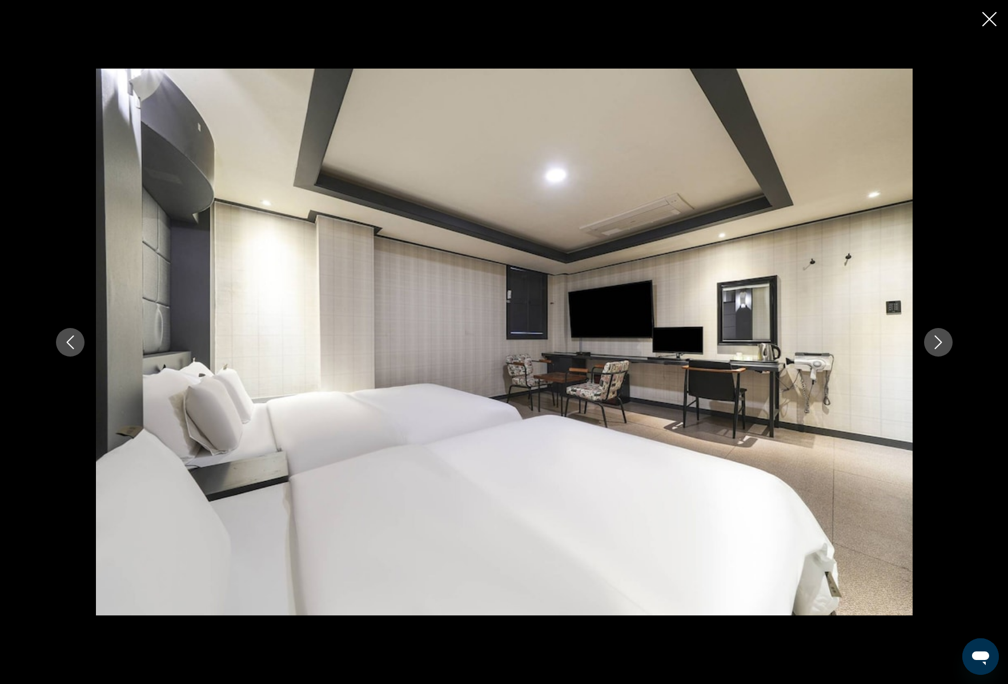
click at [945, 339] on button "Next image" at bounding box center [938, 342] width 29 height 29
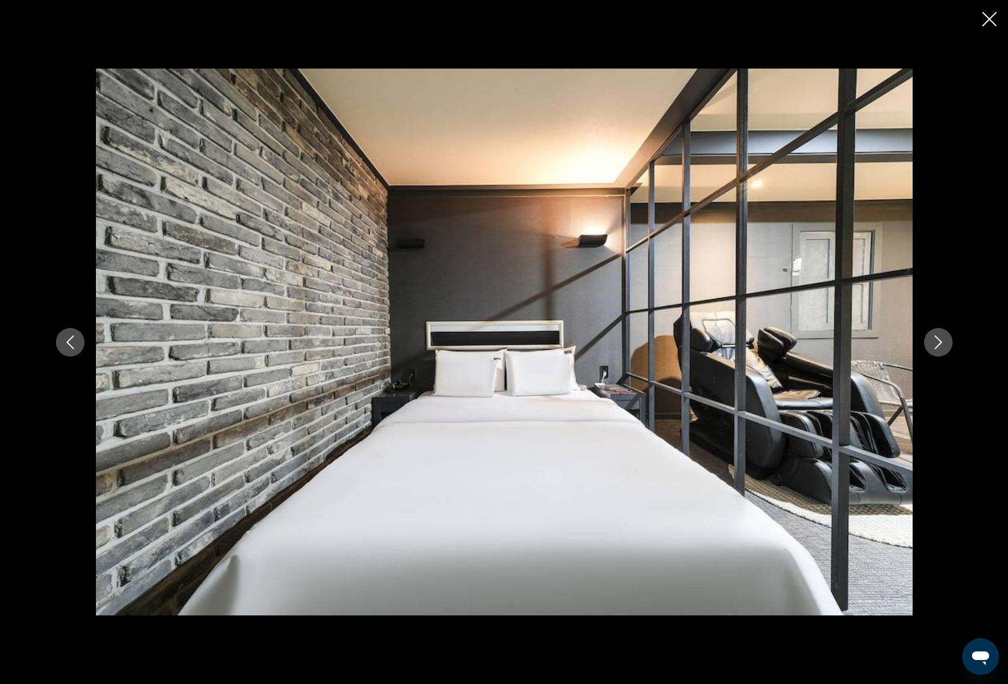
click at [945, 339] on button "Next image" at bounding box center [938, 342] width 29 height 29
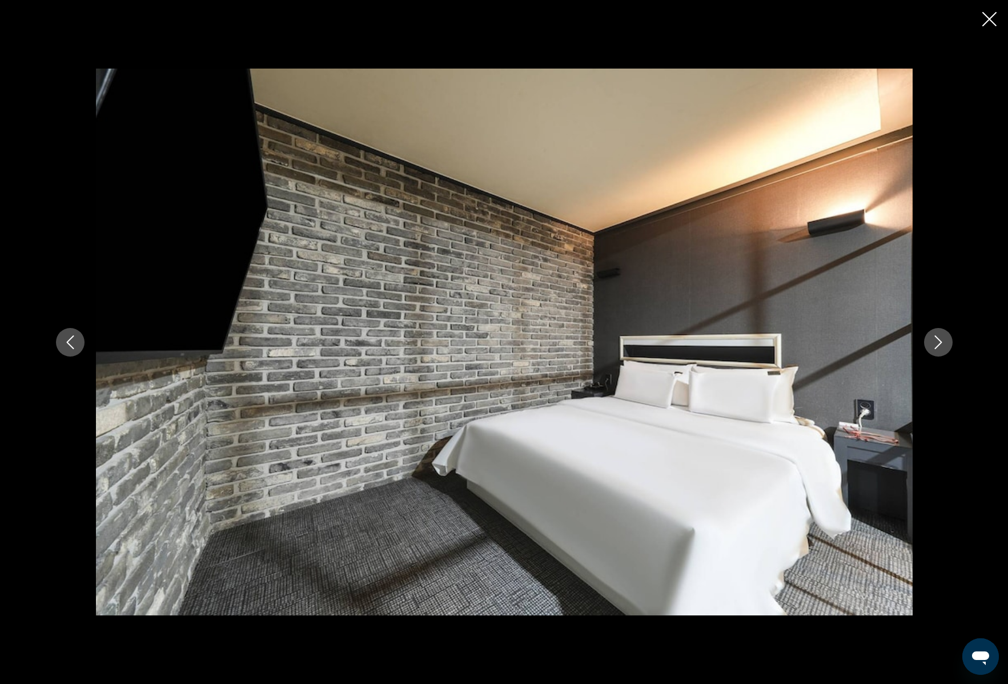
click at [945, 339] on button "Next image" at bounding box center [938, 342] width 29 height 29
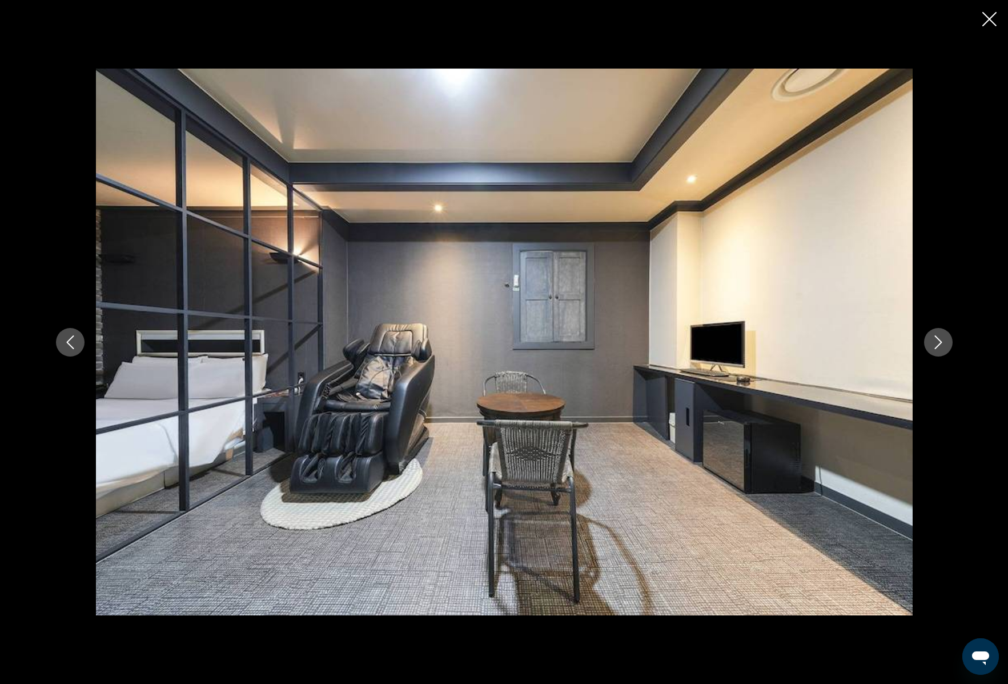
click at [945, 339] on button "Next image" at bounding box center [938, 342] width 29 height 29
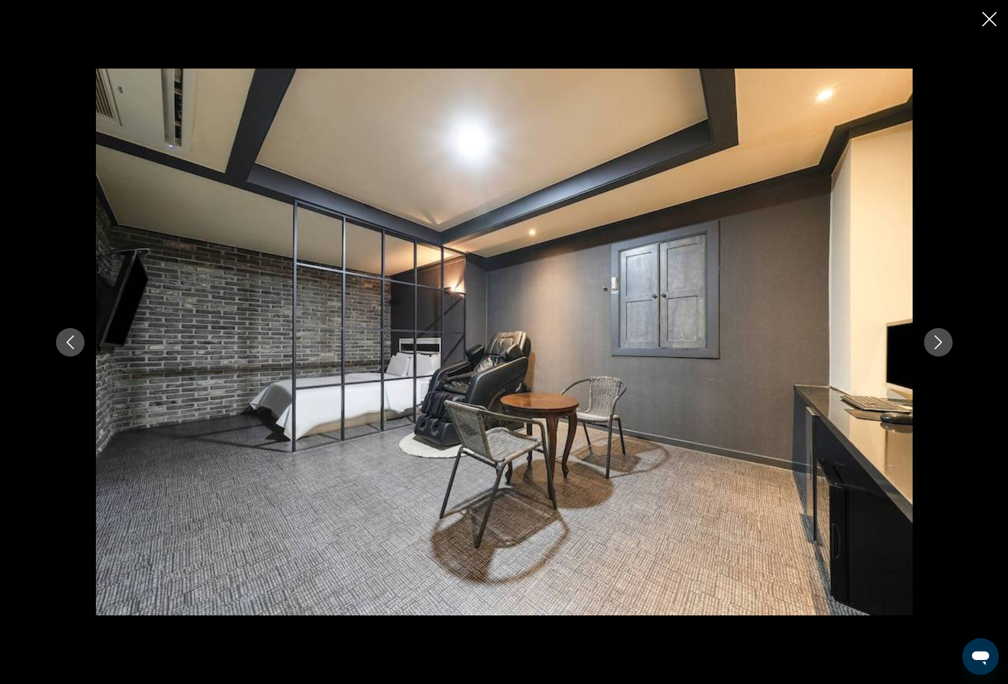
click at [945, 339] on button "Next image" at bounding box center [938, 342] width 29 height 29
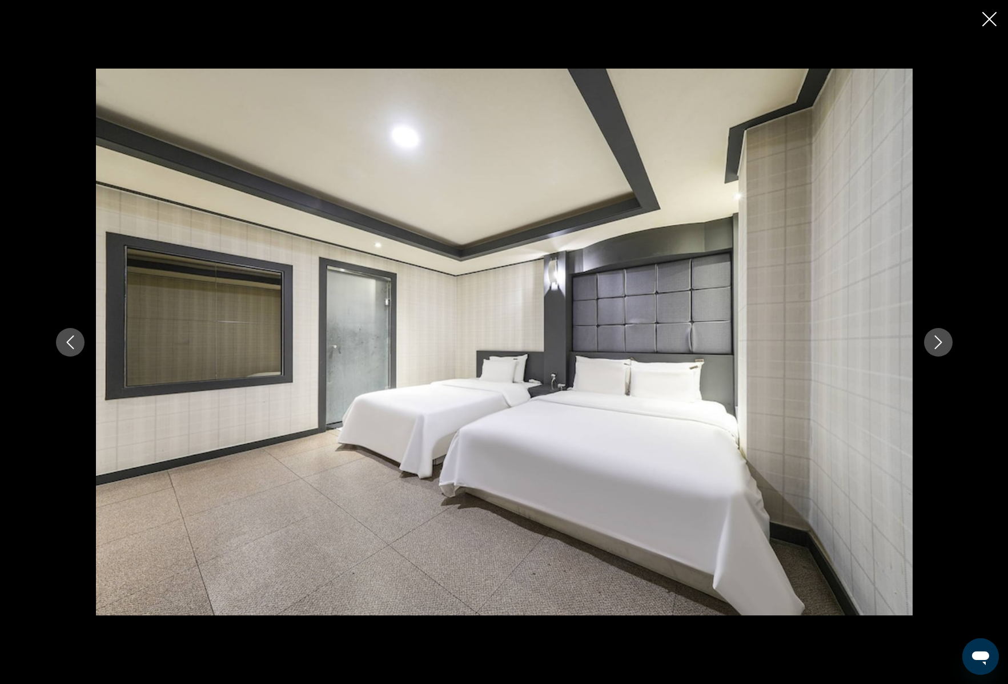
click at [945, 339] on button "Next image" at bounding box center [938, 342] width 29 height 29
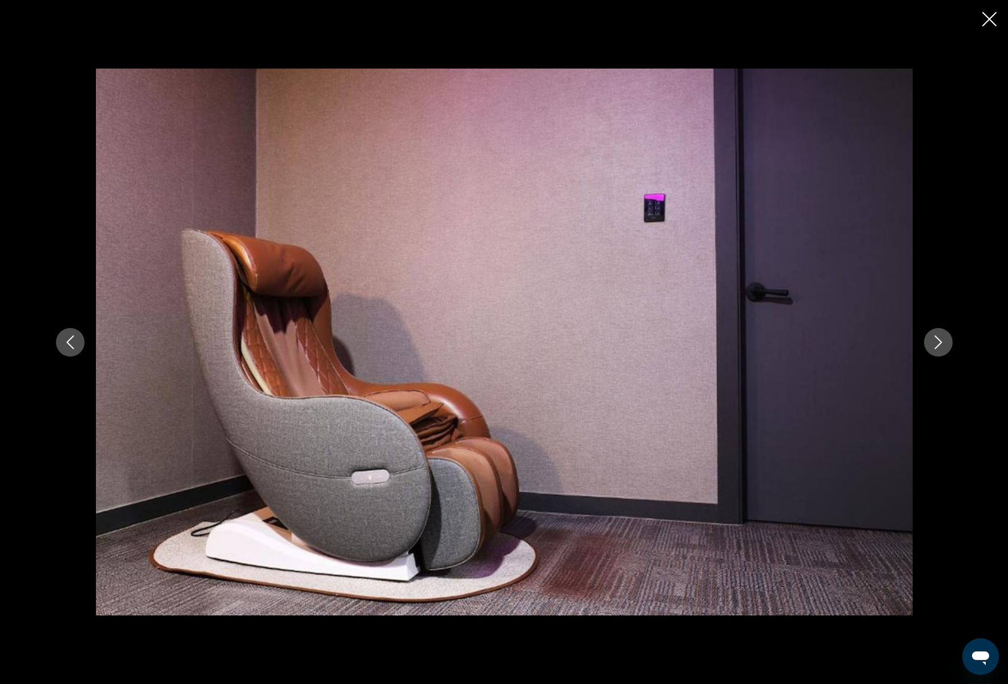
click at [945, 339] on button "Next image" at bounding box center [938, 342] width 29 height 29
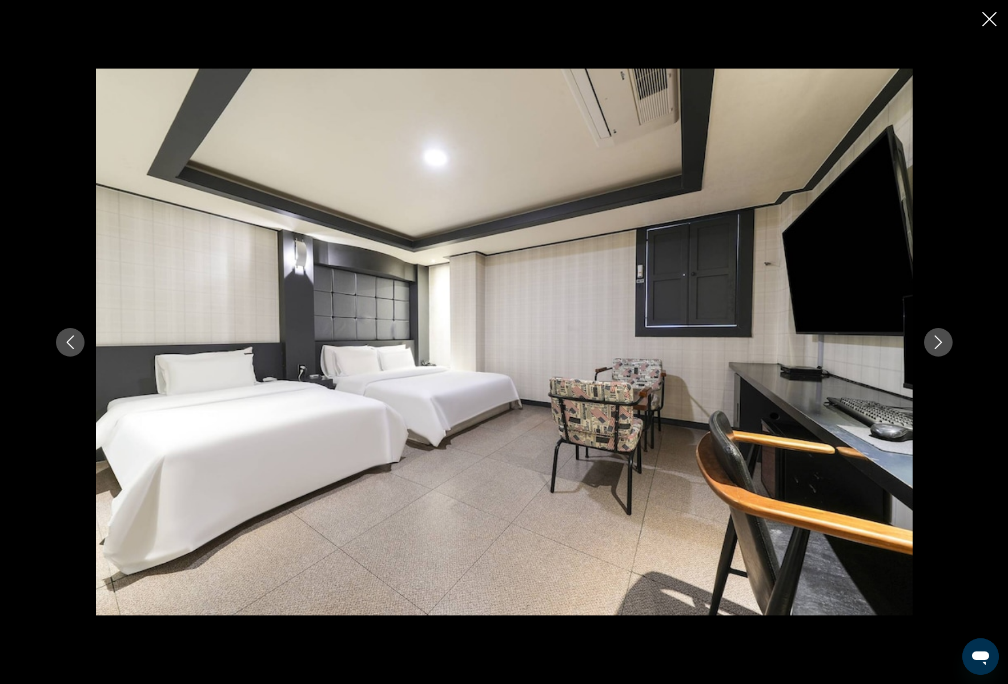
click at [945, 339] on button "Next image" at bounding box center [938, 342] width 29 height 29
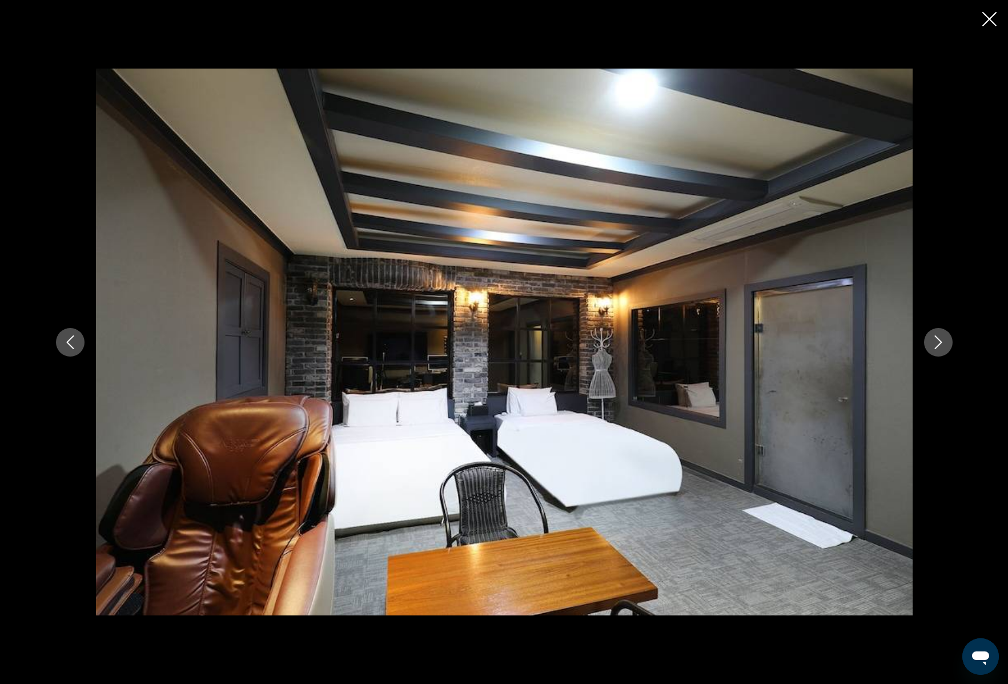
click at [945, 339] on button "Next image" at bounding box center [938, 342] width 29 height 29
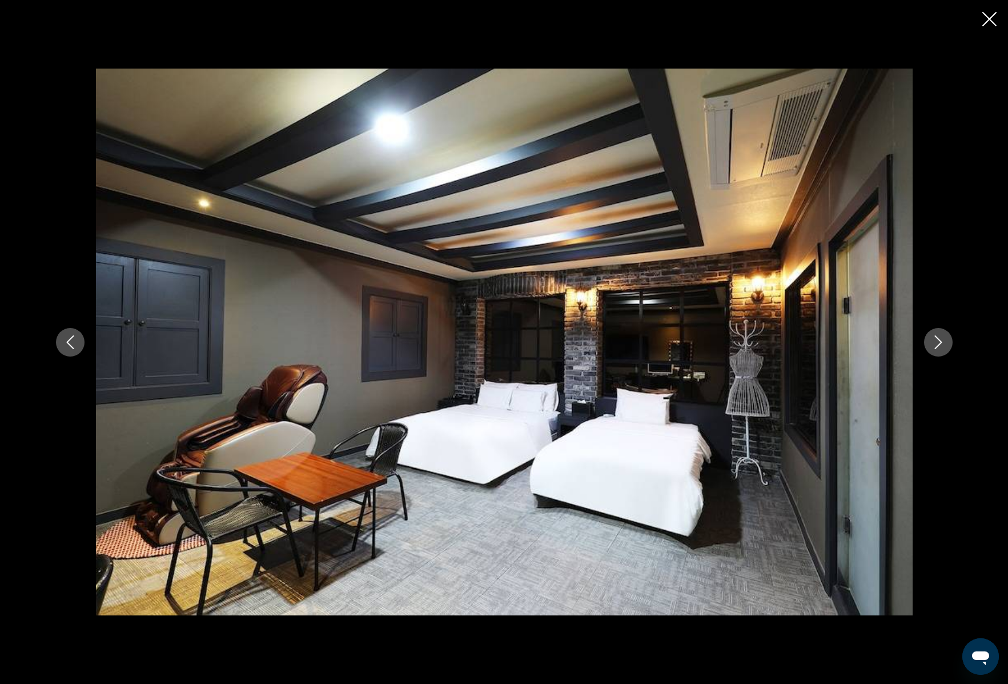
click at [945, 339] on button "Next image" at bounding box center [938, 342] width 29 height 29
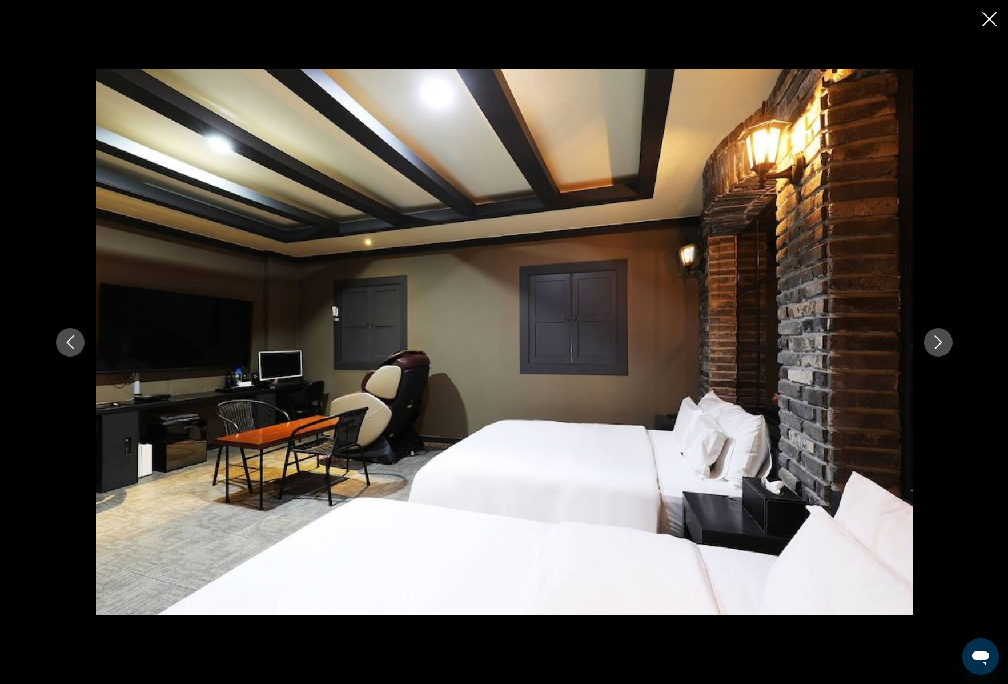
click at [945, 339] on button "Next image" at bounding box center [938, 342] width 29 height 29
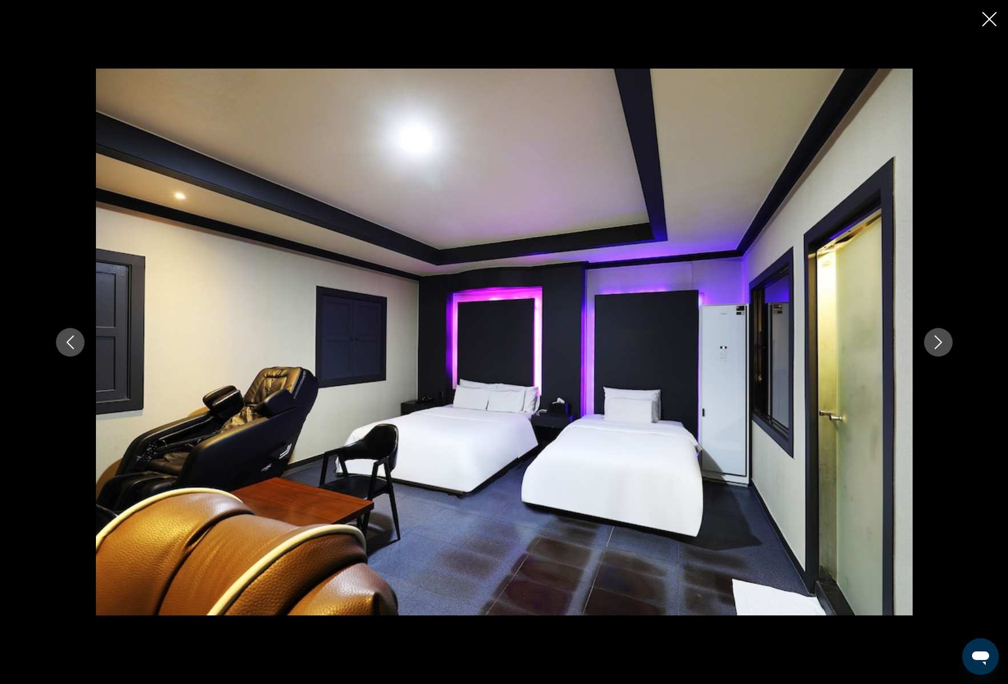
click at [945, 339] on button "Next image" at bounding box center [938, 342] width 29 height 29
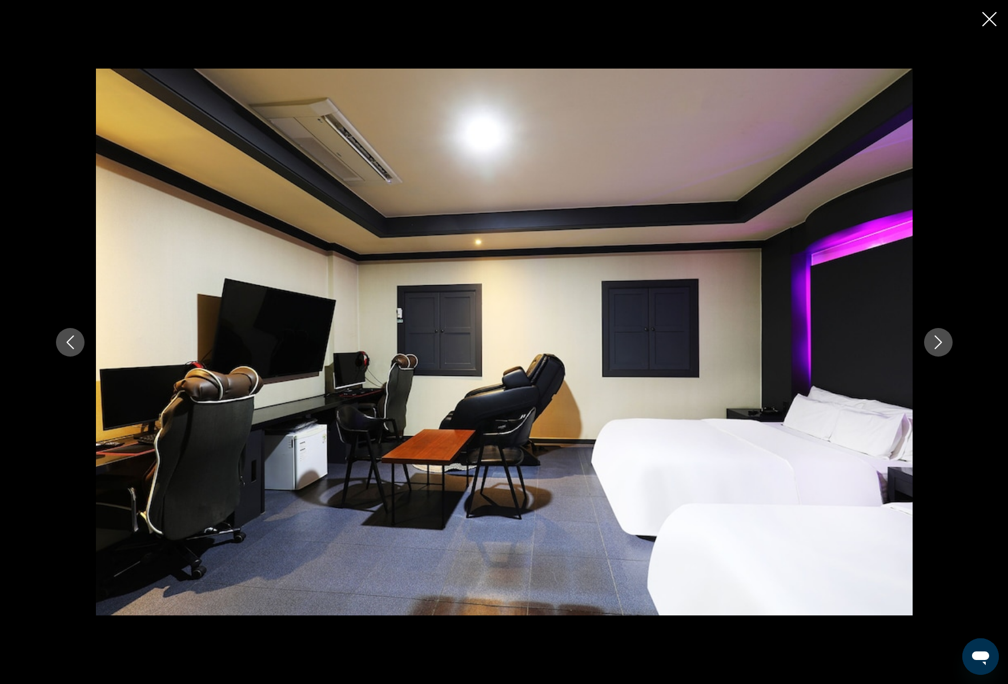
click at [945, 339] on button "Next image" at bounding box center [938, 342] width 29 height 29
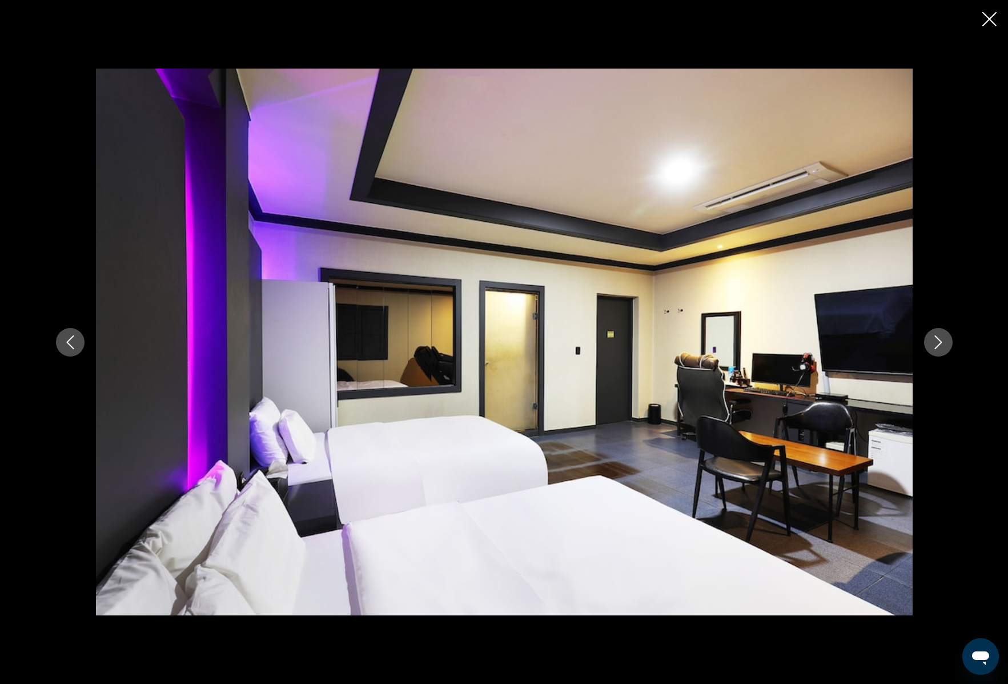
click at [945, 339] on button "Next image" at bounding box center [938, 342] width 29 height 29
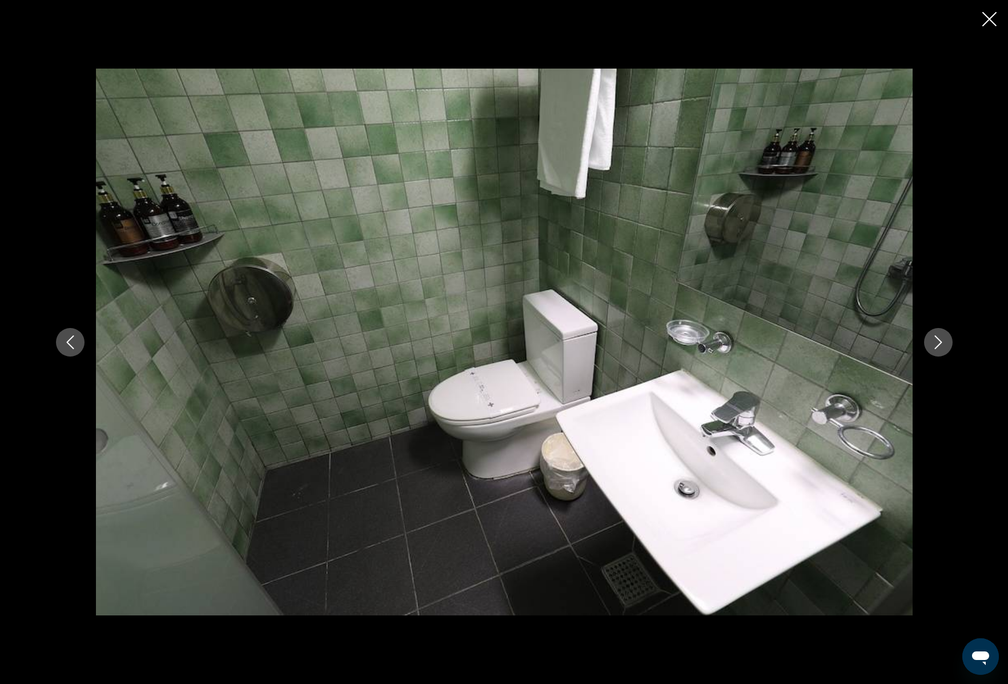
click at [945, 339] on button "Next image" at bounding box center [938, 342] width 29 height 29
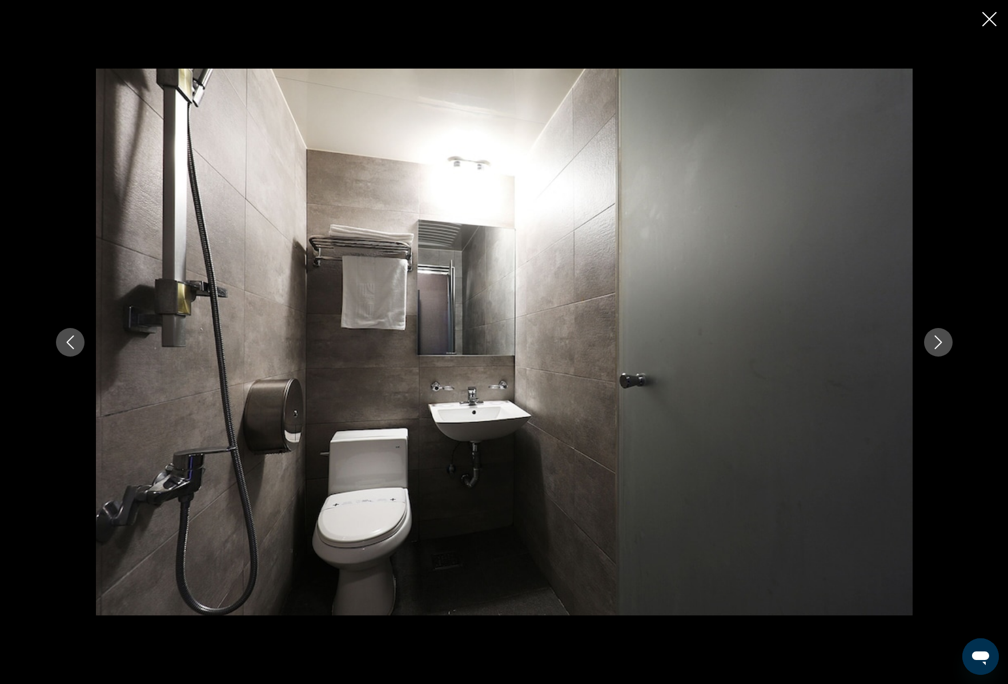
click at [945, 339] on button "Next image" at bounding box center [938, 342] width 29 height 29
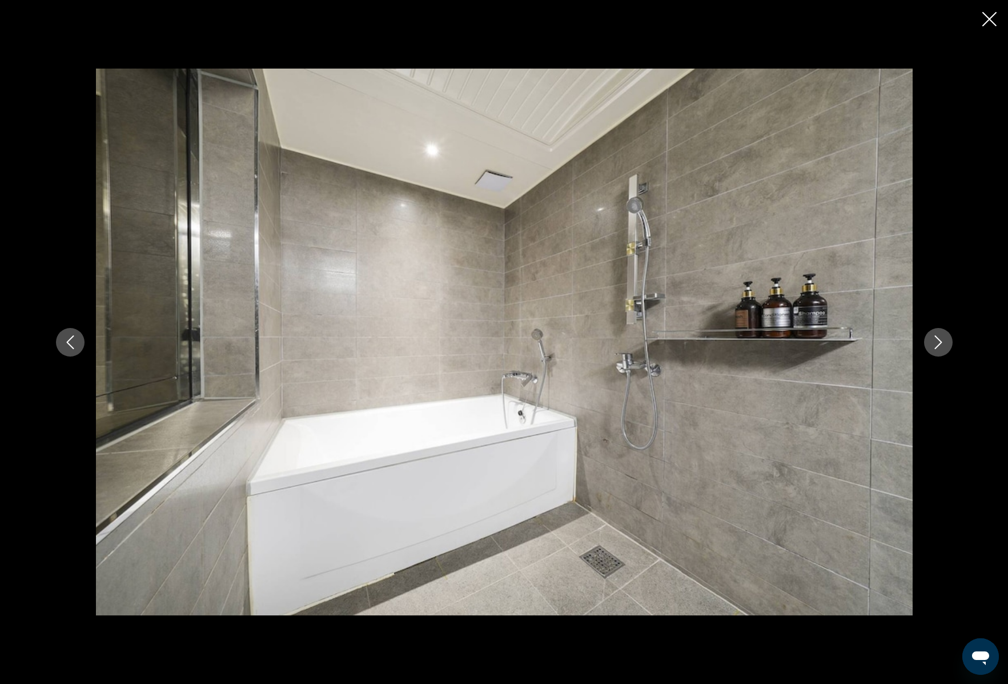
click at [988, 22] on icon "Close slideshow" at bounding box center [990, 19] width 14 height 14
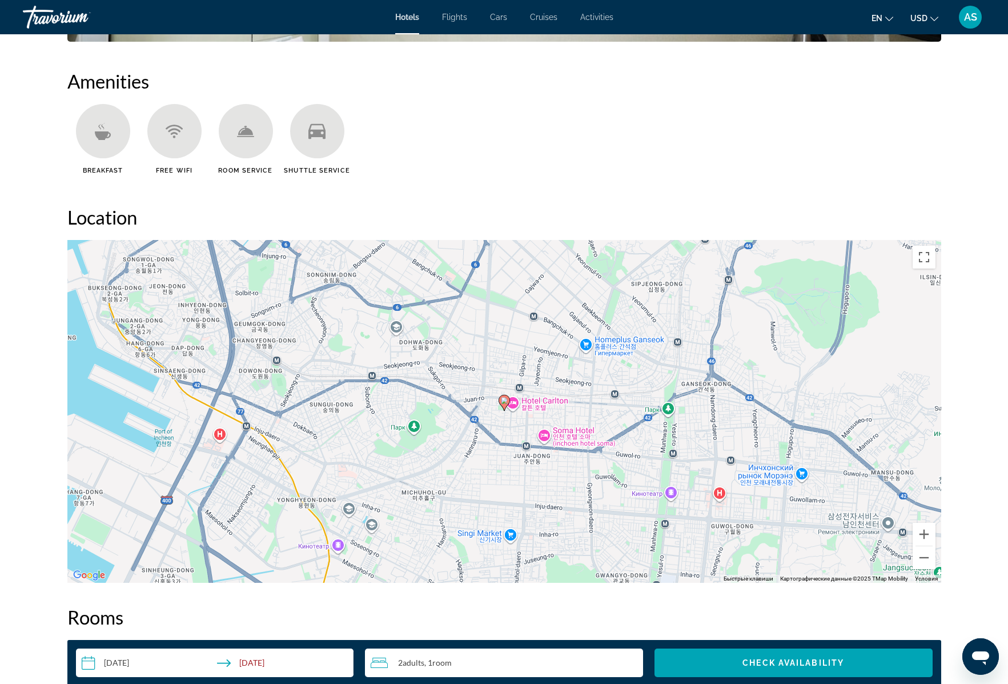
scroll to position [973, 0]
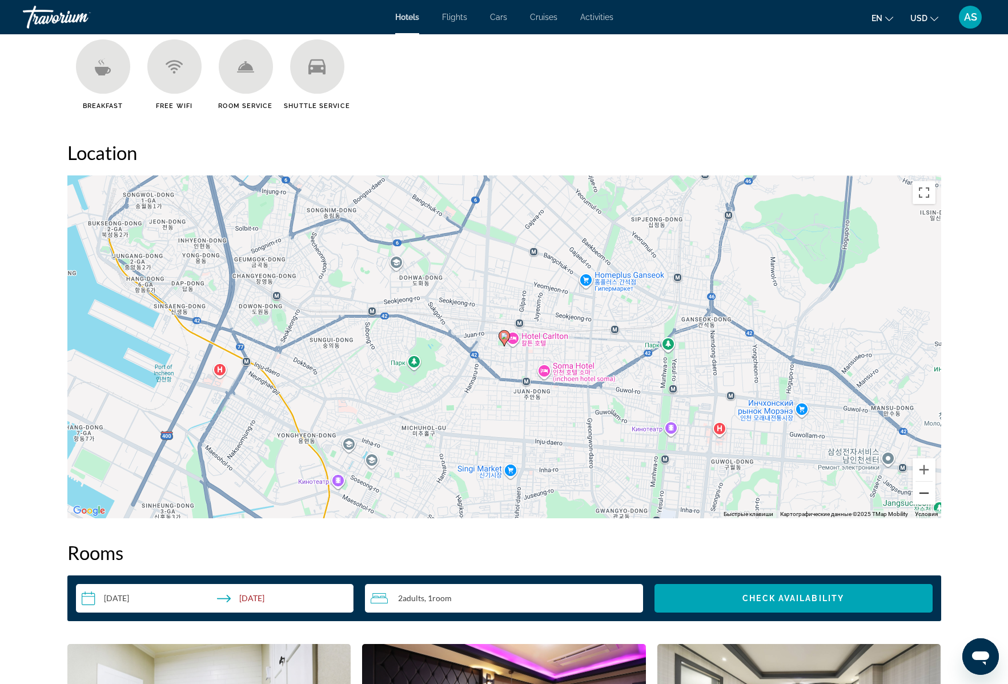
click at [923, 495] on button "Уменьшить" at bounding box center [924, 493] width 23 height 23
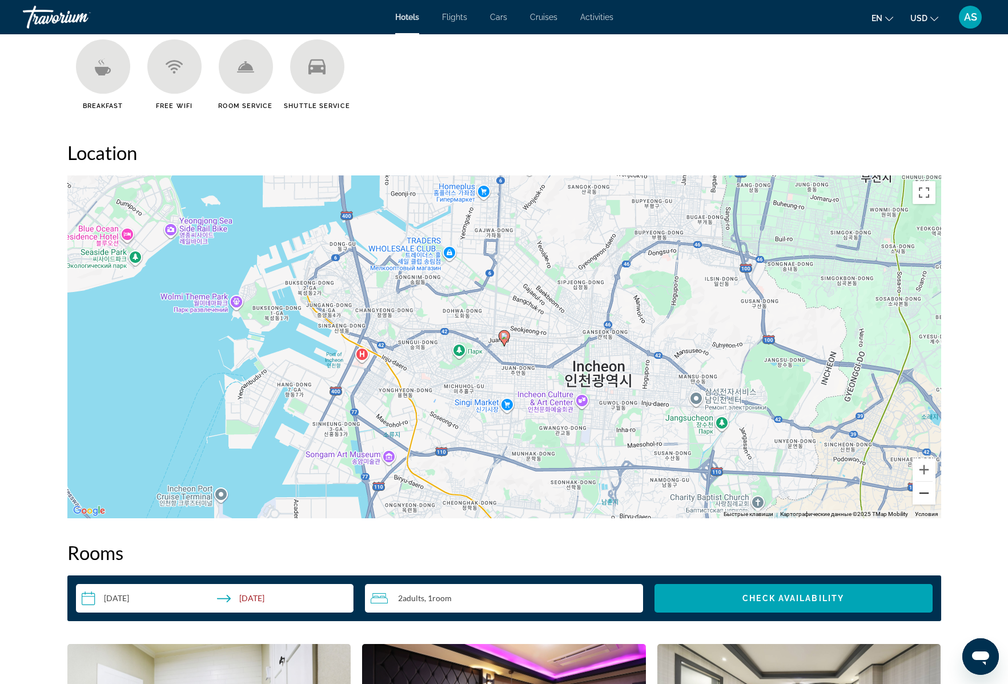
click at [928, 493] on button "Уменьшить" at bounding box center [924, 493] width 23 height 23
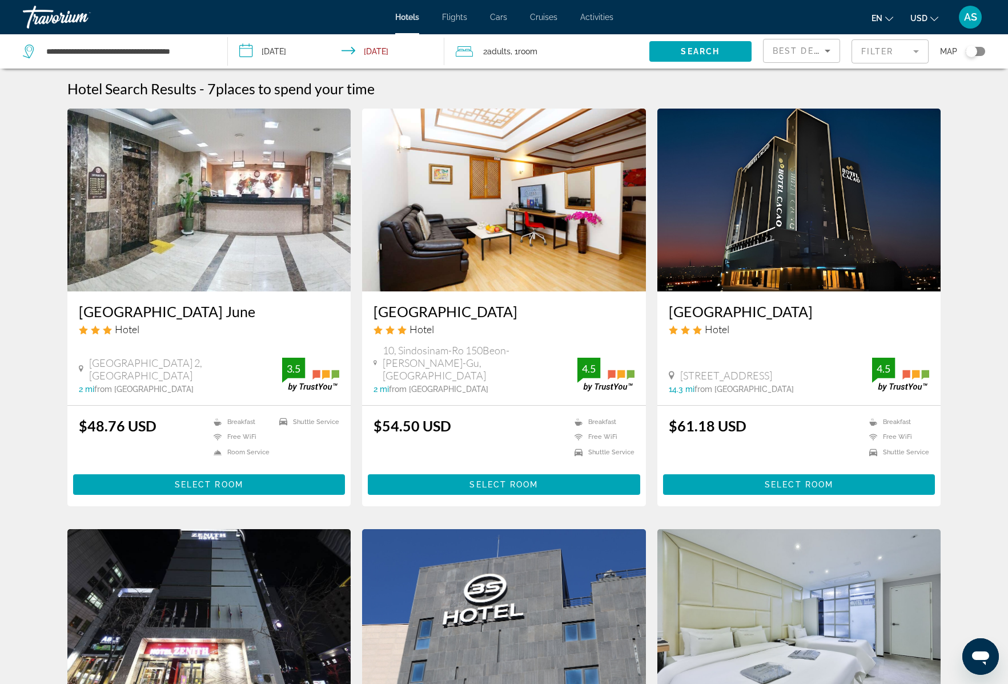
click at [878, 55] on mat-form-field "Filter" at bounding box center [890, 51] width 77 height 24
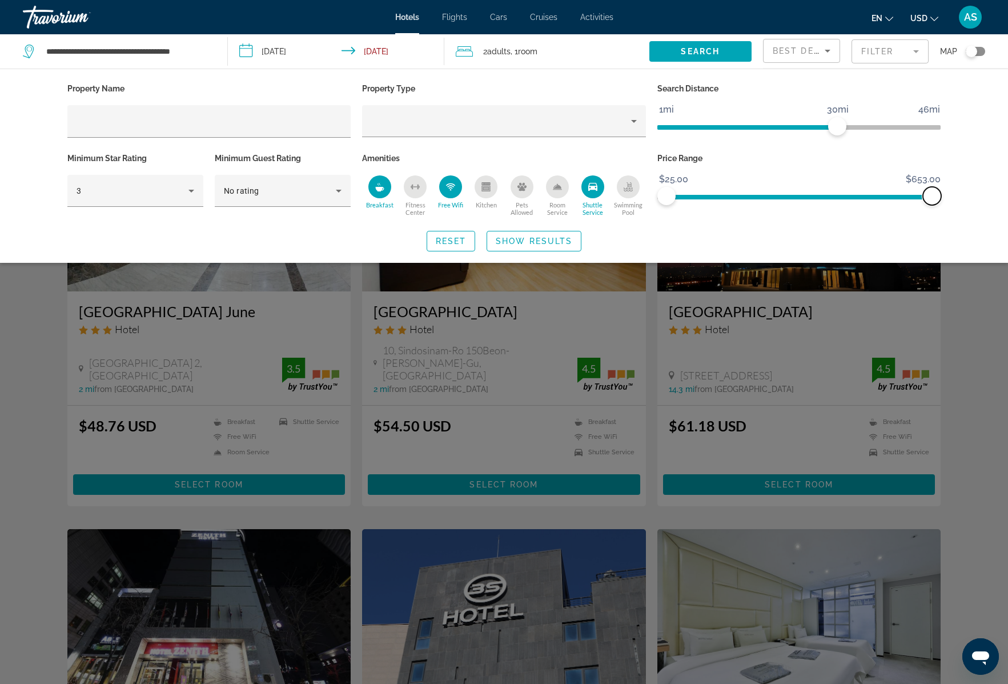
drag, startPoint x: 725, startPoint y: 195, endPoint x: 950, endPoint y: 196, distance: 225.1
click at [953, 193] on div "Property Name Property Type Search Distance 1mi 46mi 30mi Minimum Star Rating 3…" at bounding box center [505, 166] width 920 height 171
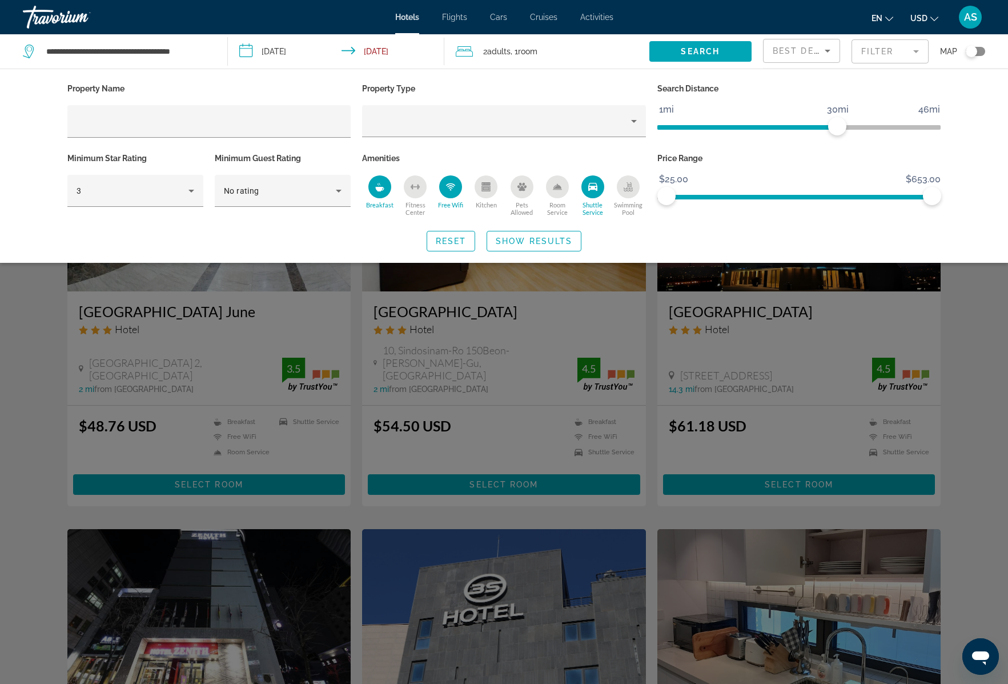
click at [385, 187] on div "Breakfast" at bounding box center [379, 186] width 23 height 23
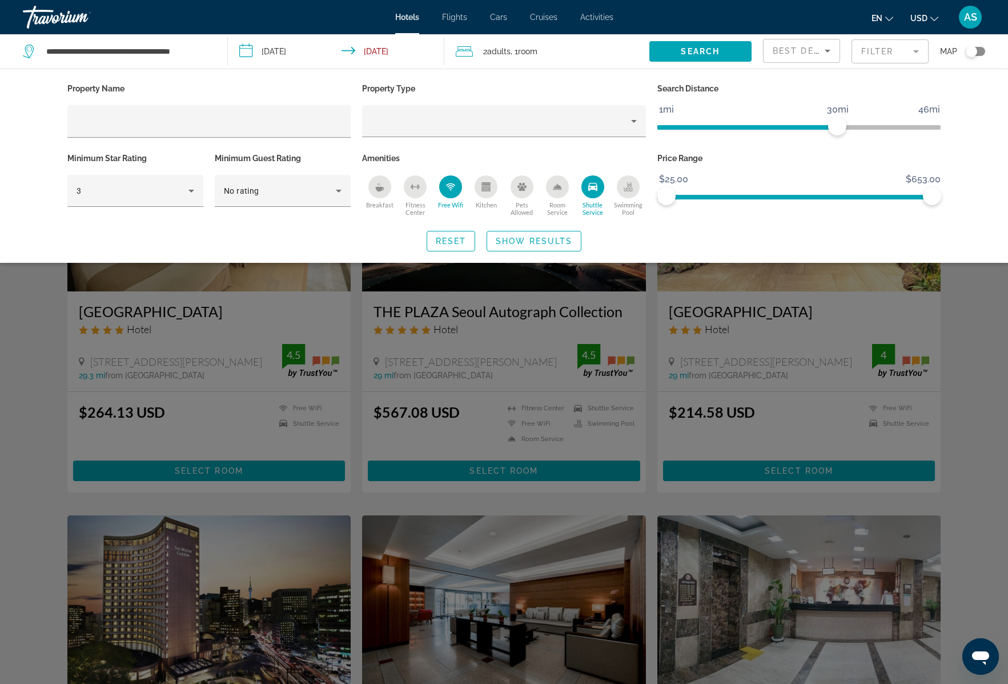
click at [448, 186] on icon "Free Wifi" at bounding box center [451, 186] width 6 height 2
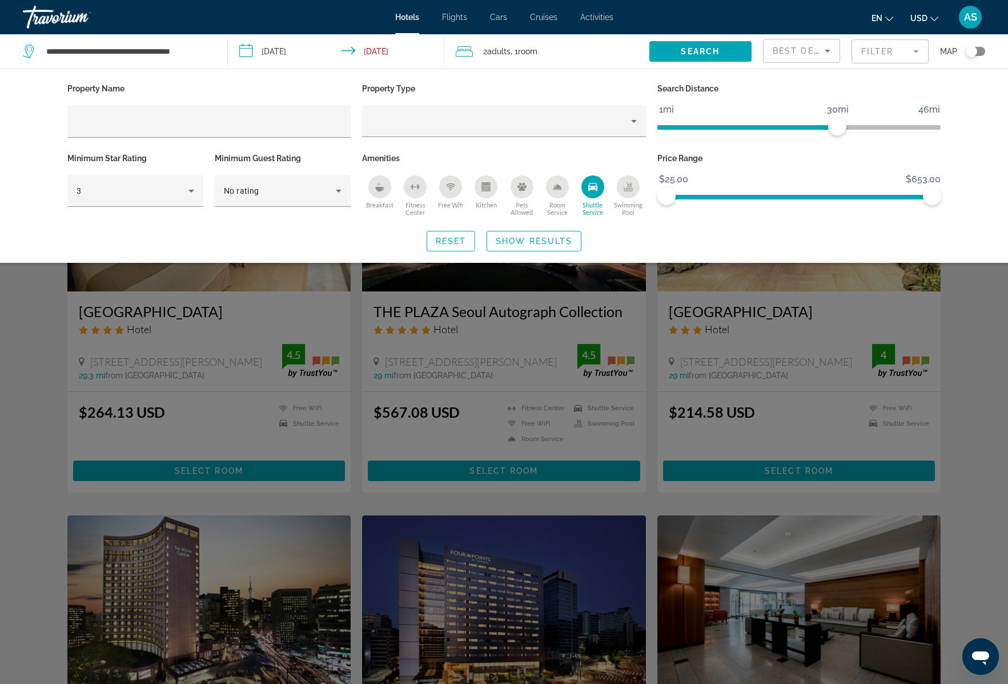
click at [598, 187] on div "Shuttle Service" at bounding box center [593, 186] width 23 height 23
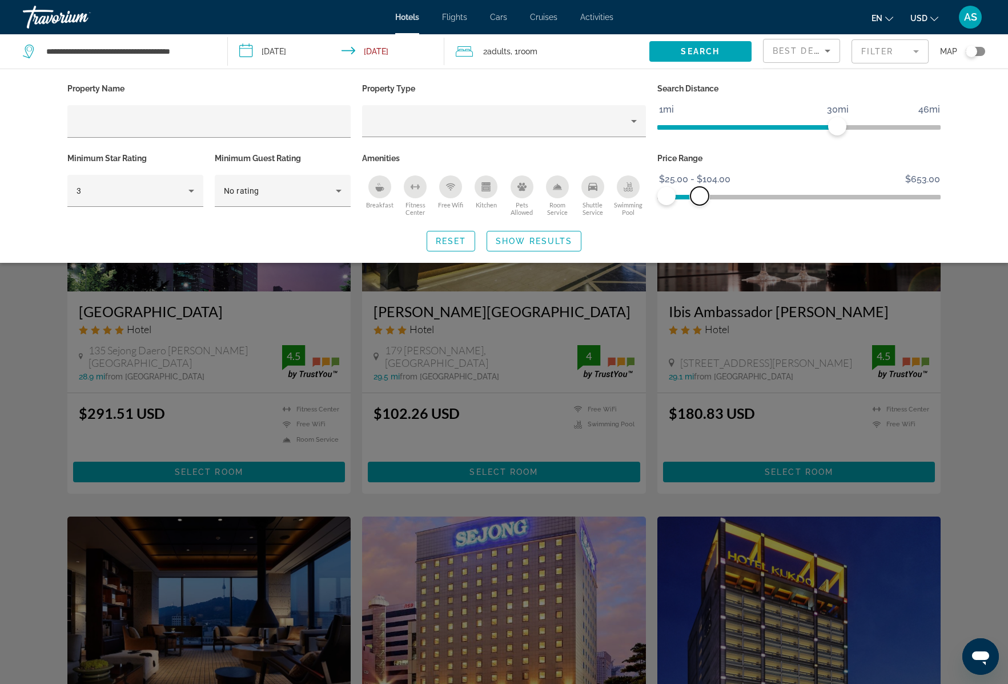
drag, startPoint x: 929, startPoint y: 193, endPoint x: 700, endPoint y: 205, distance: 229.4
click at [700, 205] on div "Price Range $25.00 $653.00 $25.00 $104.00 $25.00 - $104.00" at bounding box center [799, 184] width 295 height 69
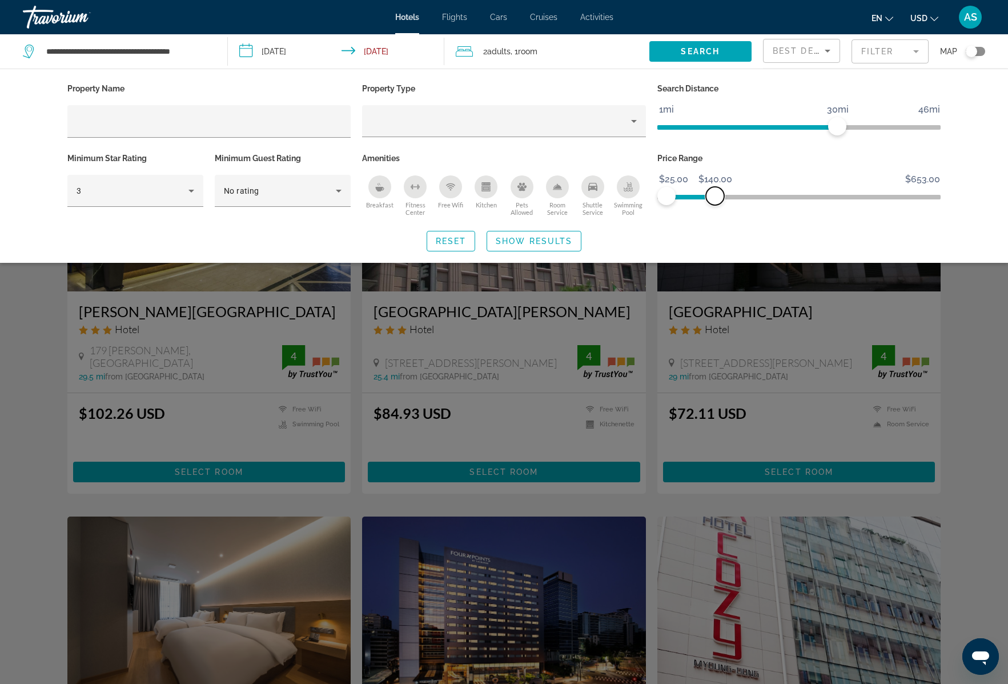
drag, startPoint x: 700, startPoint y: 195, endPoint x: 715, endPoint y: 195, distance: 15.4
click at [715, 195] on span "ngx-slider-max" at bounding box center [715, 196] width 18 height 18
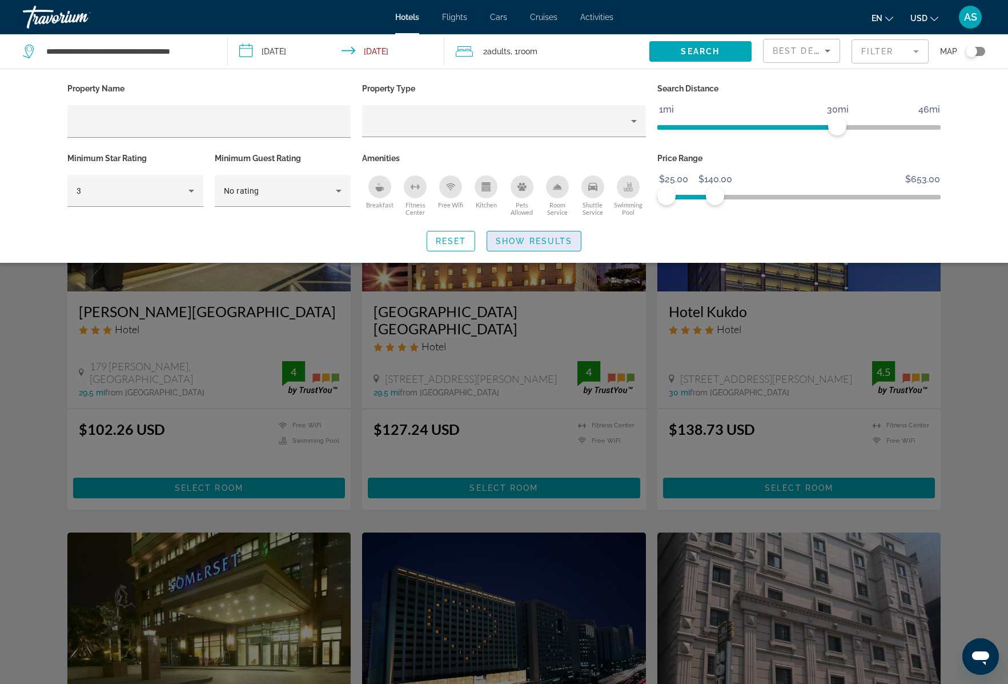
click at [524, 239] on span "Show Results" at bounding box center [534, 241] width 77 height 9
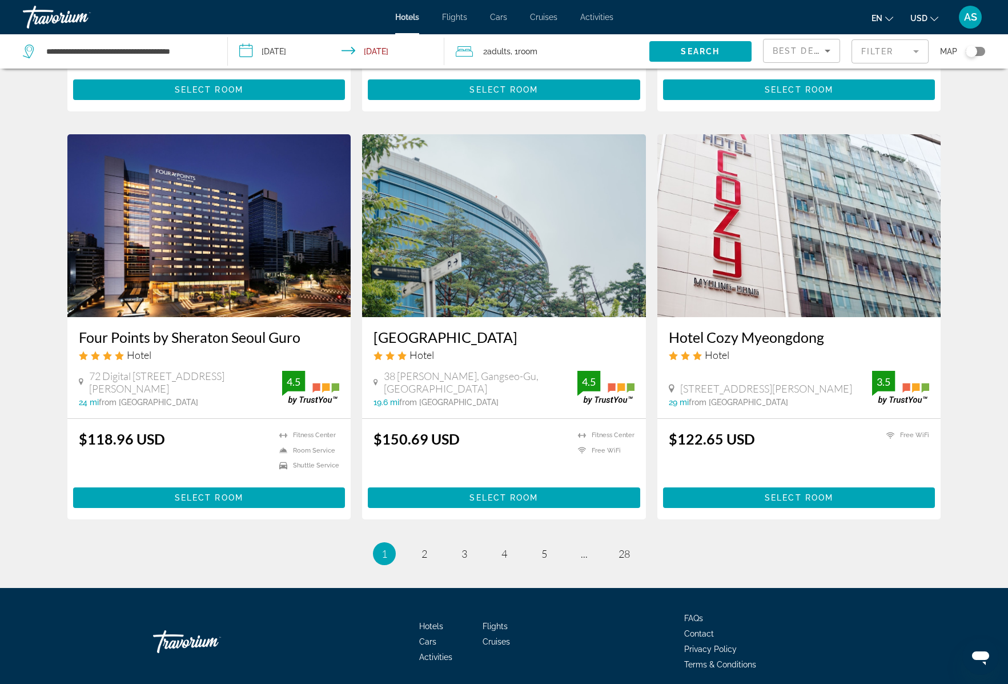
scroll to position [1241, 0]
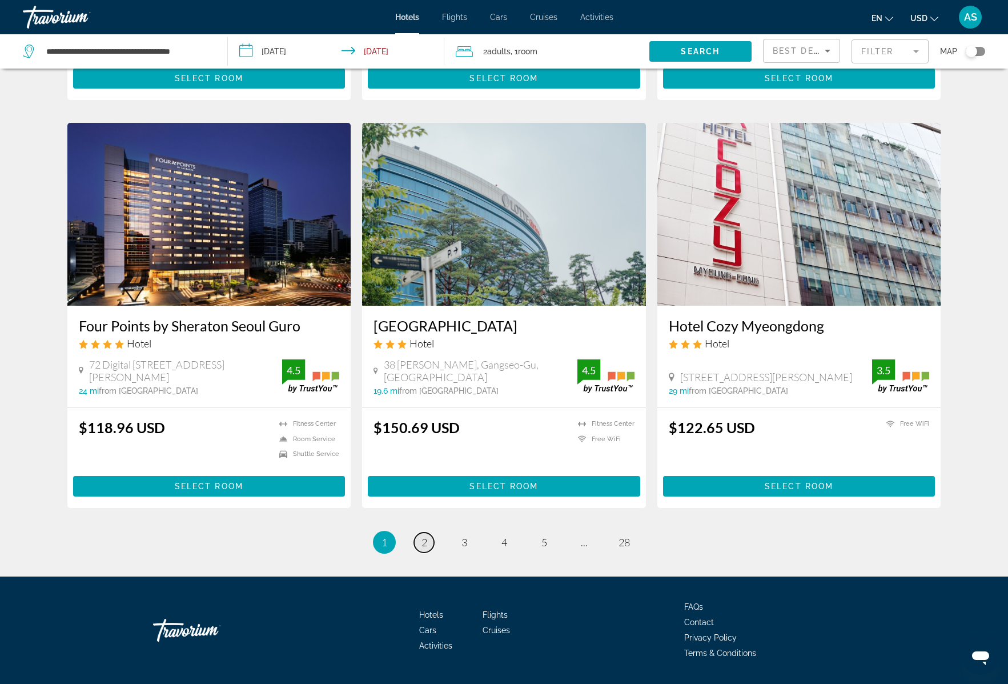
click at [422, 536] on span "2" at bounding box center [425, 542] width 6 height 13
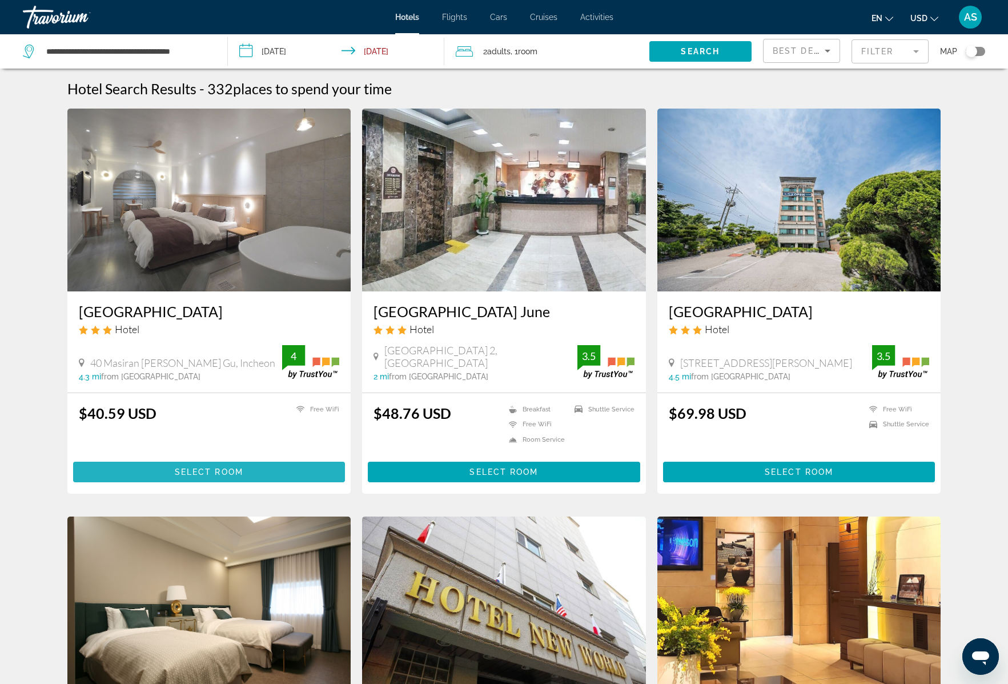
click at [225, 468] on span "Select Room" at bounding box center [209, 471] width 69 height 9
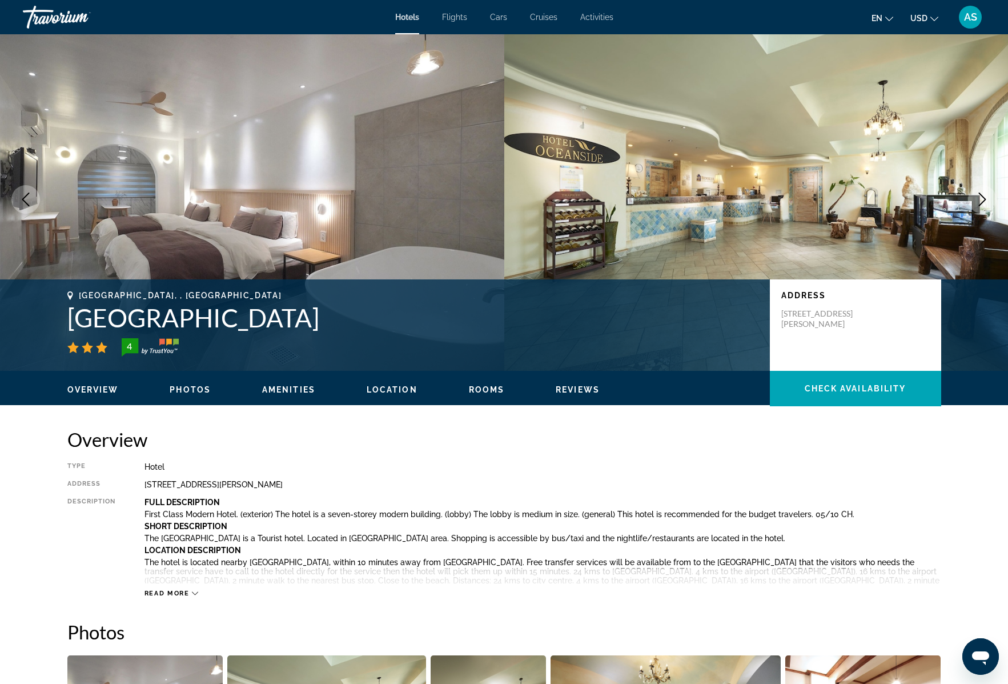
scroll to position [14, 0]
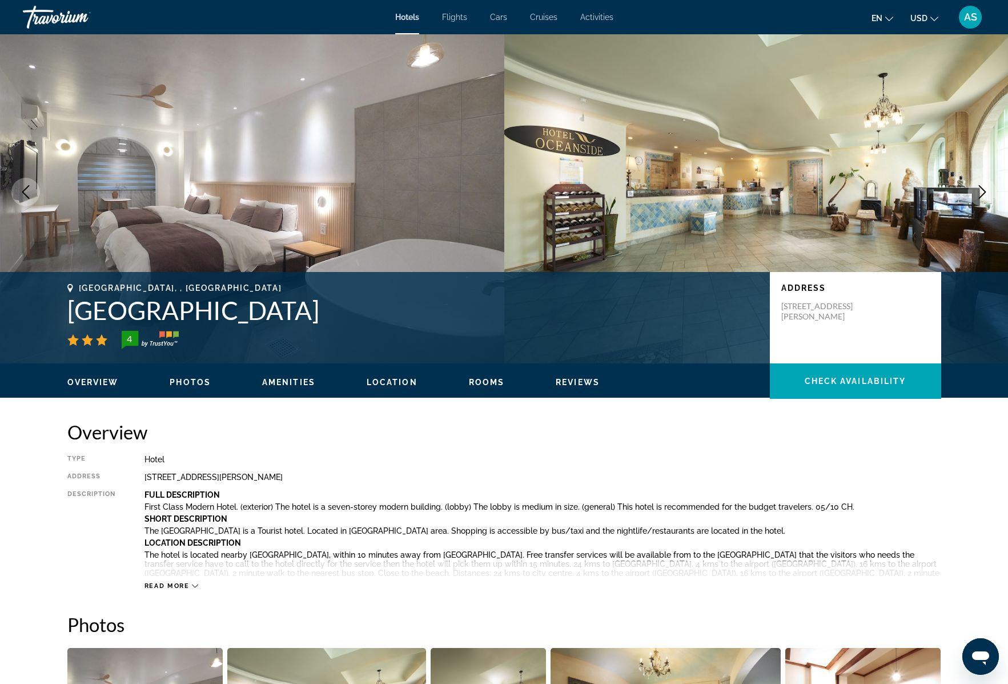
click at [173, 583] on span "Read more" at bounding box center [167, 585] width 45 height 7
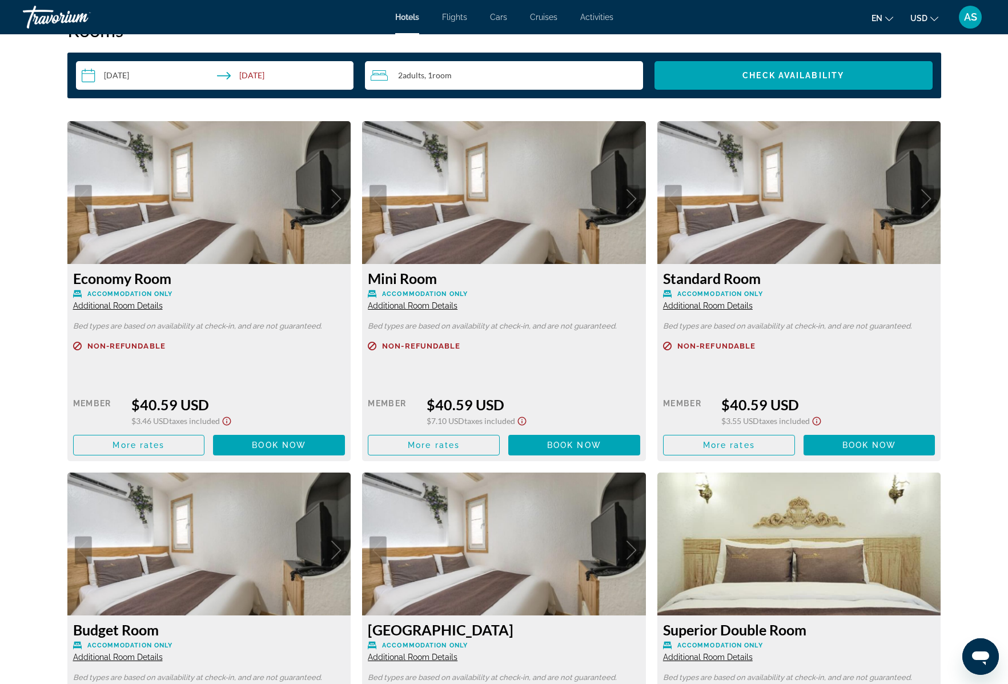
scroll to position [1664, 0]
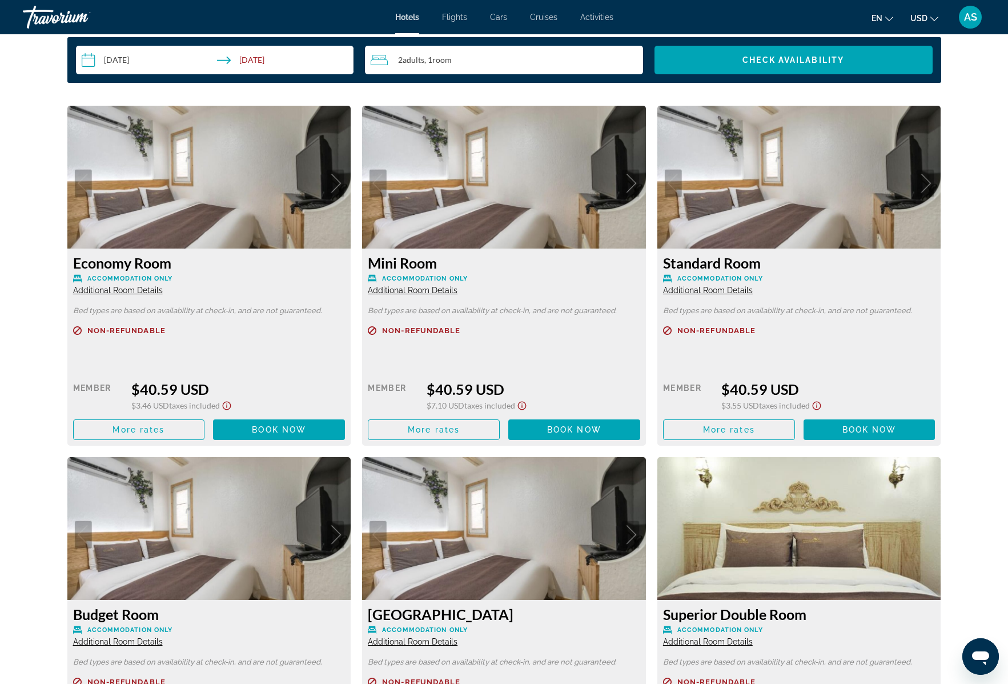
click at [151, 289] on span "Additional Room Details" at bounding box center [118, 290] width 90 height 9
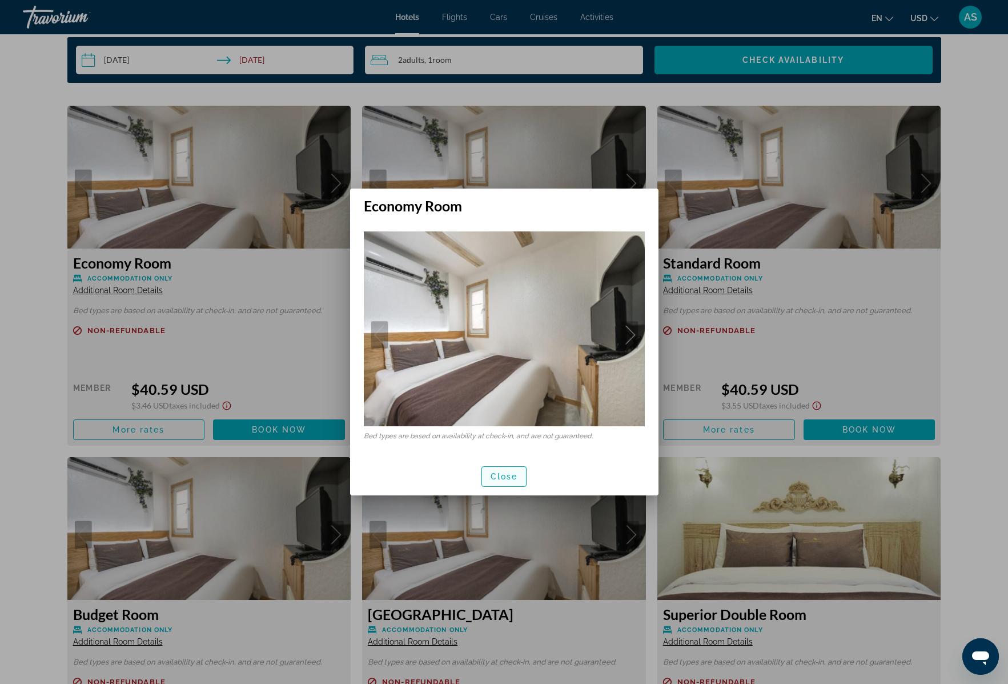
click at [494, 480] on span "Close" at bounding box center [504, 476] width 27 height 9
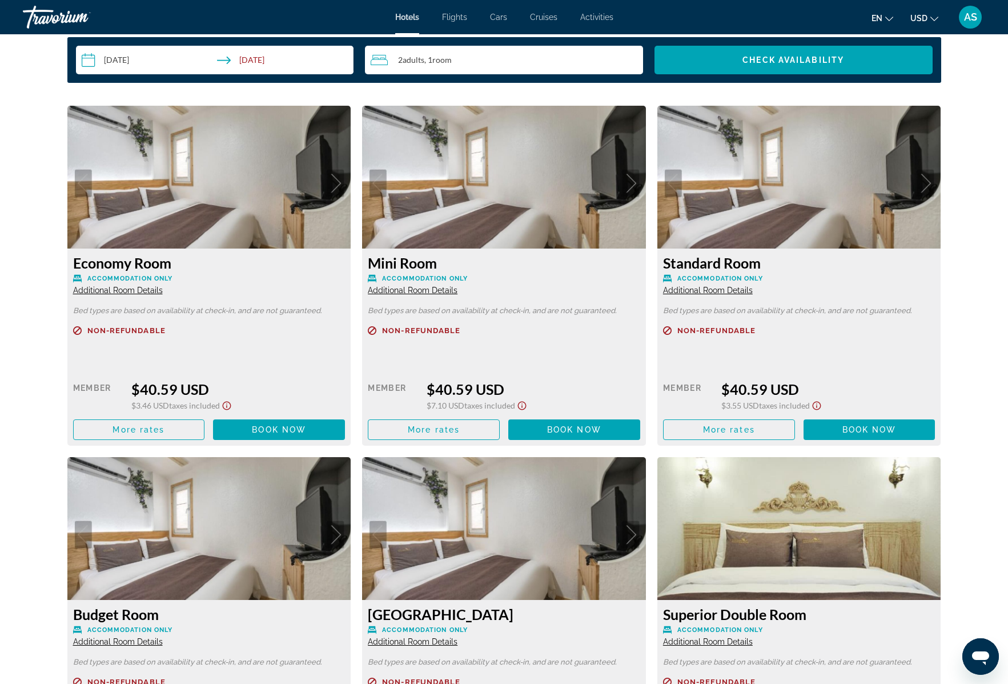
scroll to position [1664, 0]
click at [435, 291] on span "Additional Room Details" at bounding box center [413, 290] width 90 height 9
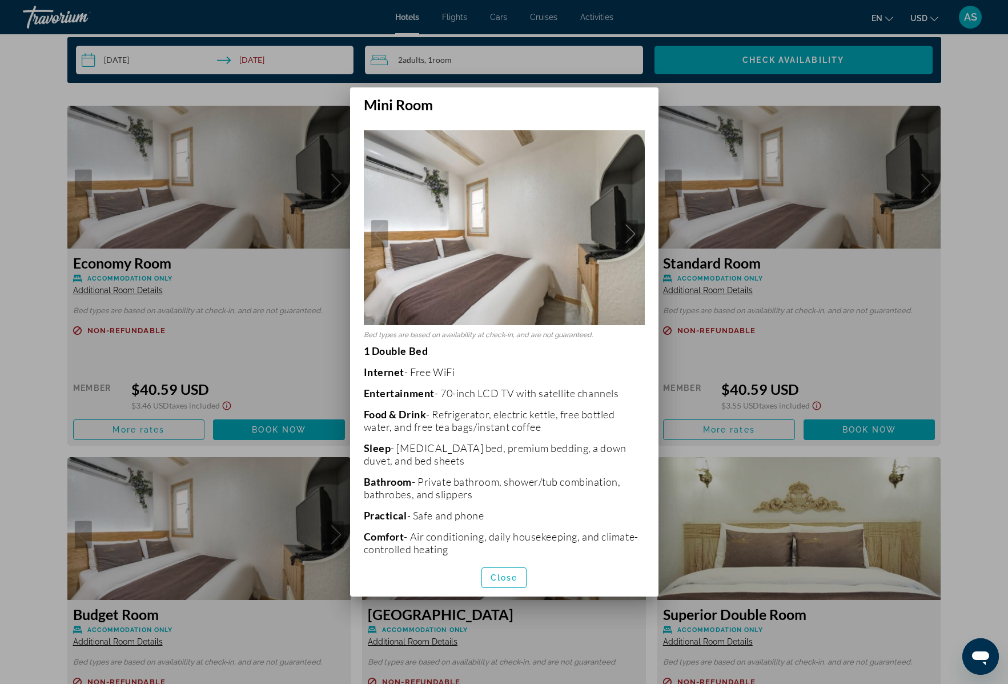
scroll to position [0, 0]
click at [501, 578] on span "Close" at bounding box center [504, 577] width 27 height 9
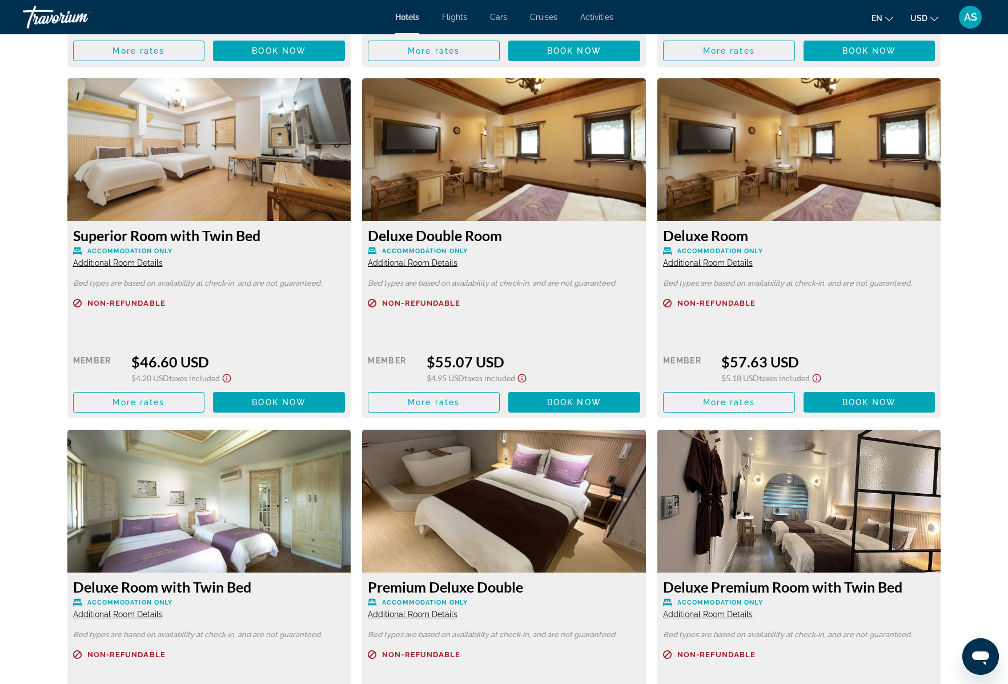
scroll to position [2397, 0]
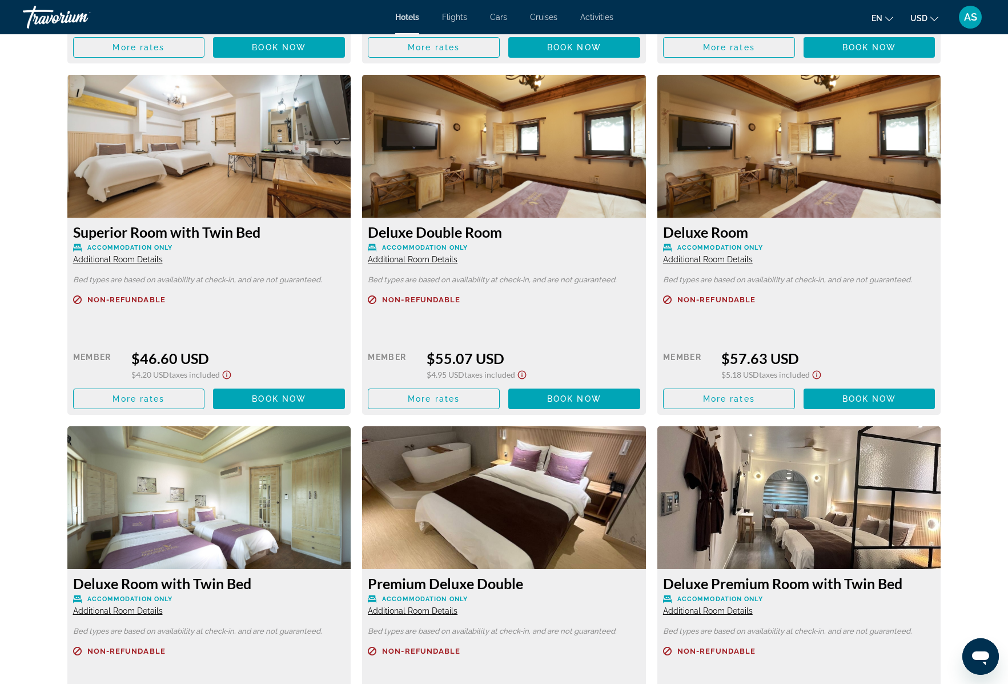
click at [243, 172] on img "Main content" at bounding box center [209, 146] width 284 height 143
click at [115, 261] on span "Additional Room Details" at bounding box center [118, 259] width 90 height 9
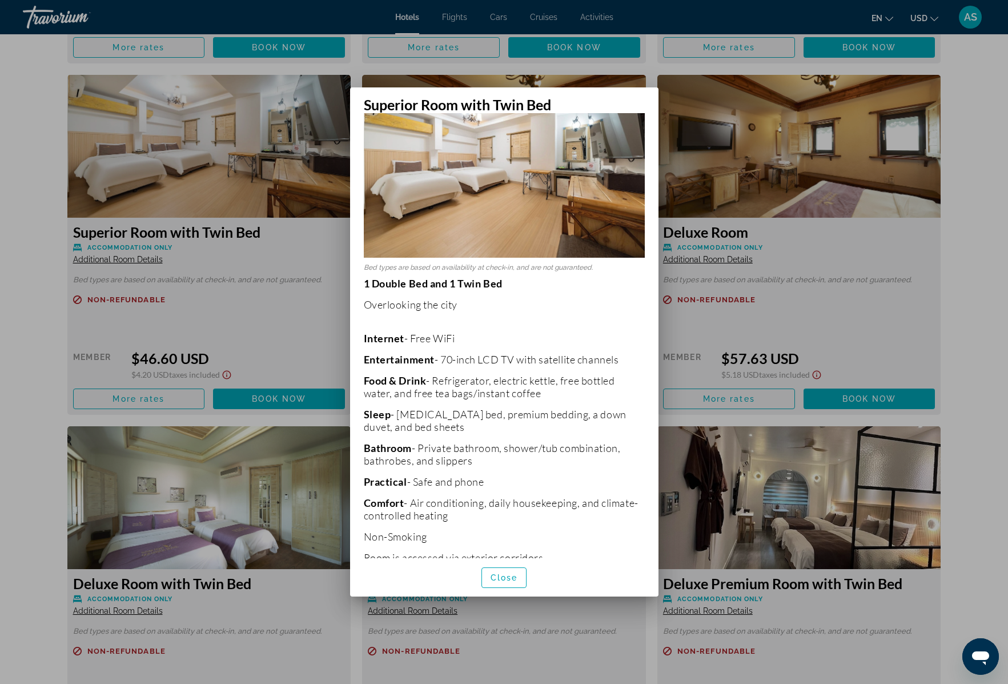
scroll to position [114, 0]
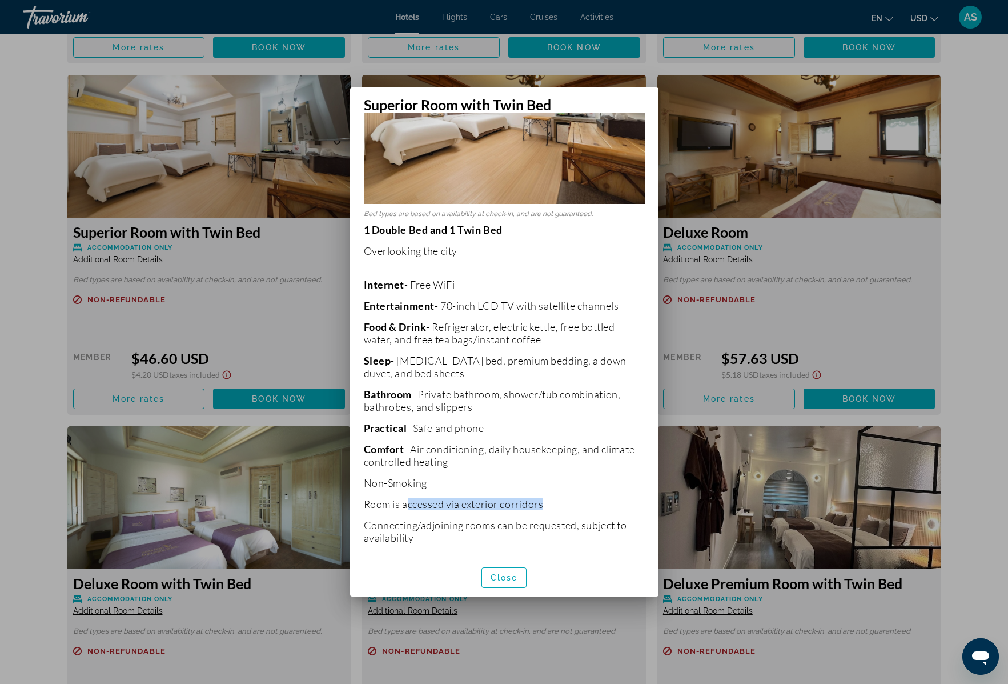
drag, startPoint x: 406, startPoint y: 499, endPoint x: 550, endPoint y: 499, distance: 144.0
click at [550, 499] on p "Room is accessed via exterior corridors" at bounding box center [504, 504] width 281 height 13
click at [504, 578] on span "Close" at bounding box center [504, 577] width 27 height 9
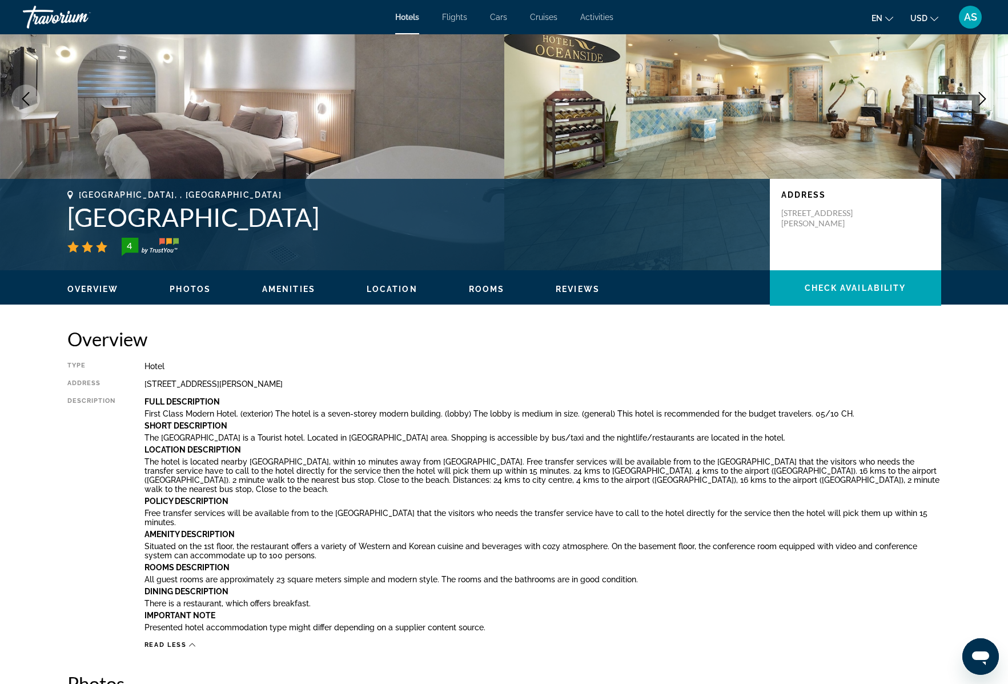
scroll to position [0, 0]
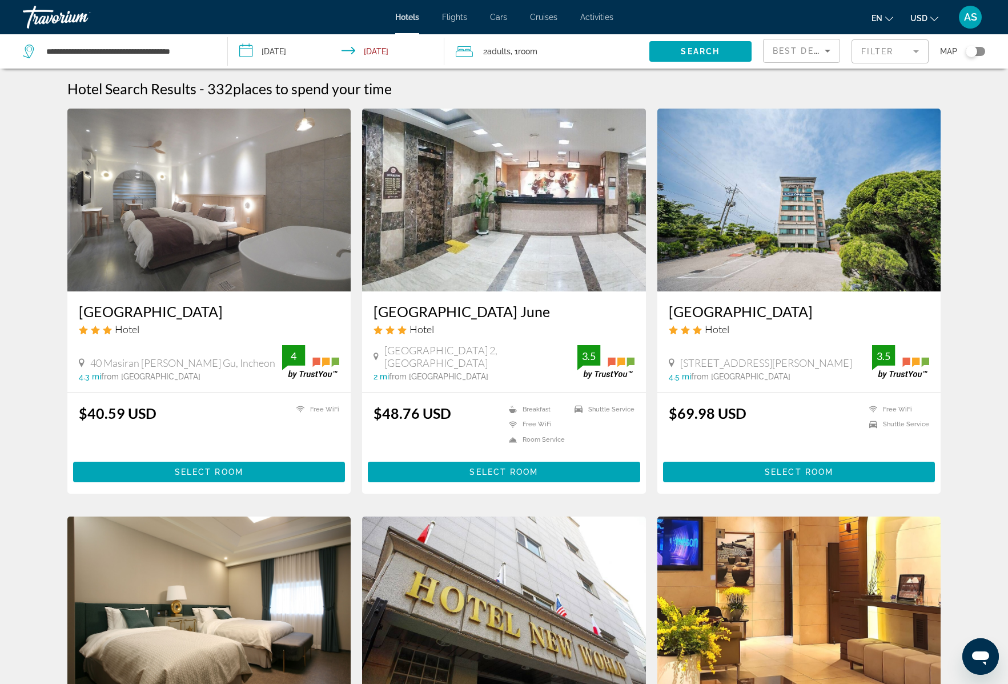
click at [498, 57] on span "2 Adult Adults" at bounding box center [496, 51] width 27 height 16
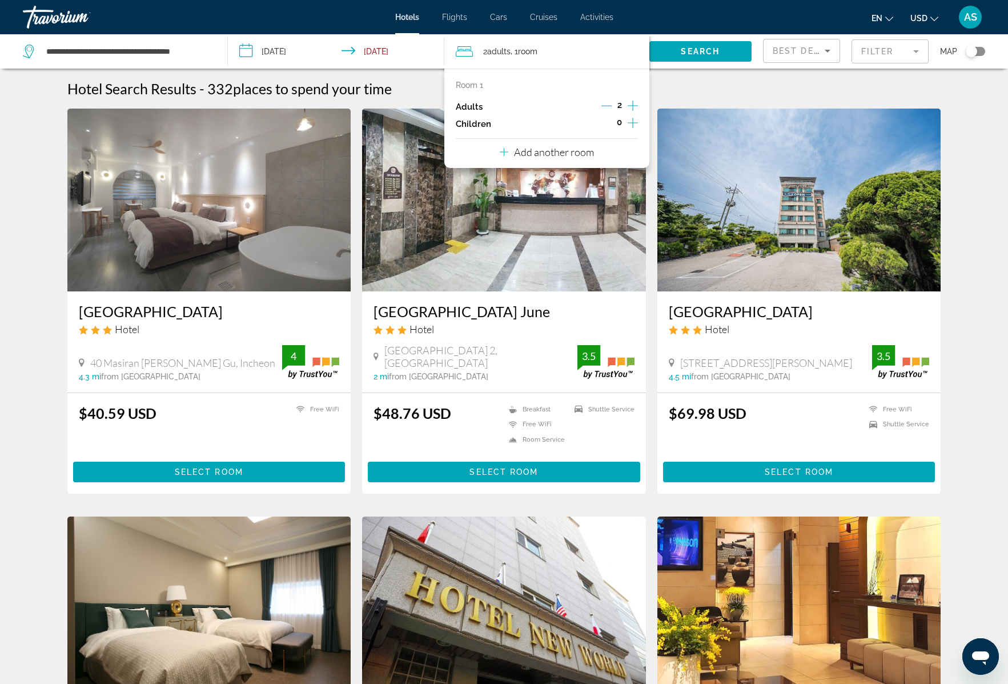
click at [607, 105] on icon "Decrement adults" at bounding box center [607, 106] width 10 height 10
click at [690, 53] on span "Search" at bounding box center [700, 51] width 39 height 9
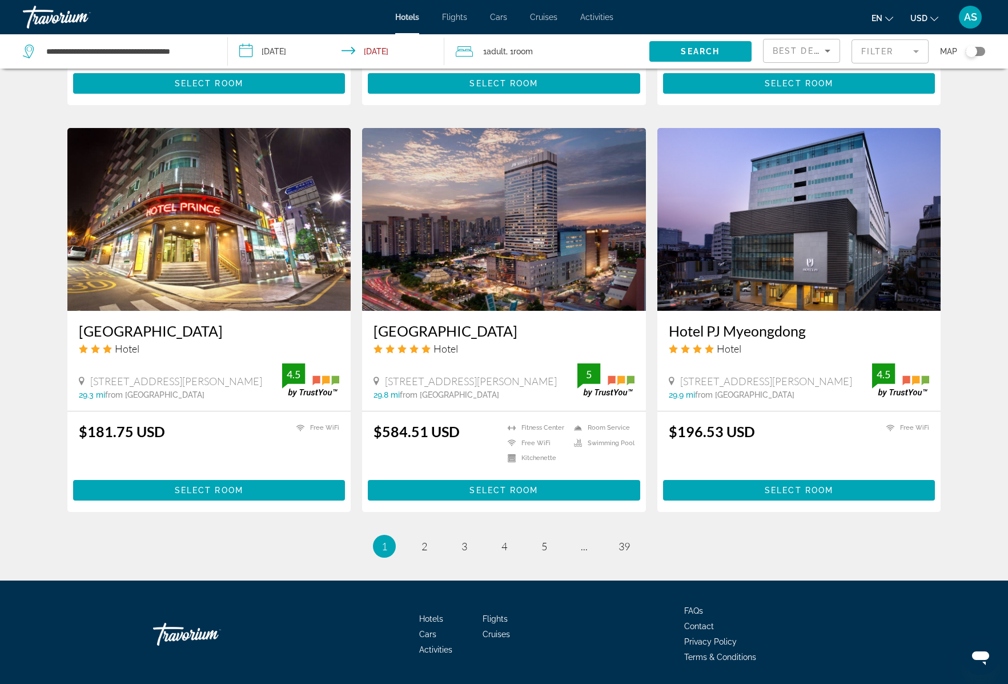
scroll to position [1239, 0]
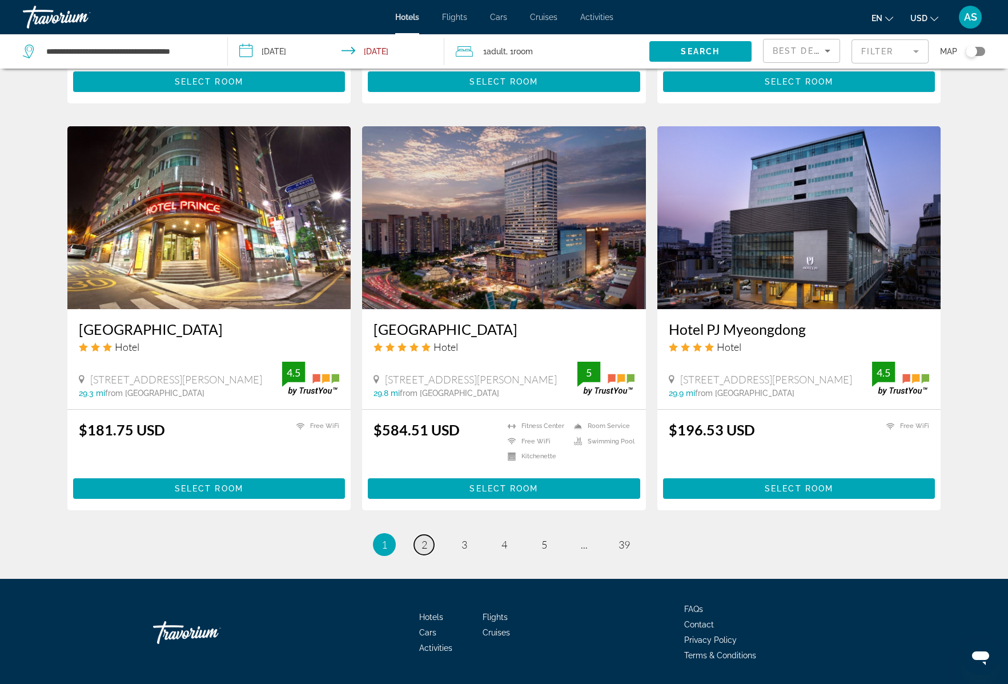
click at [422, 538] on span "2" at bounding box center [425, 544] width 6 height 13
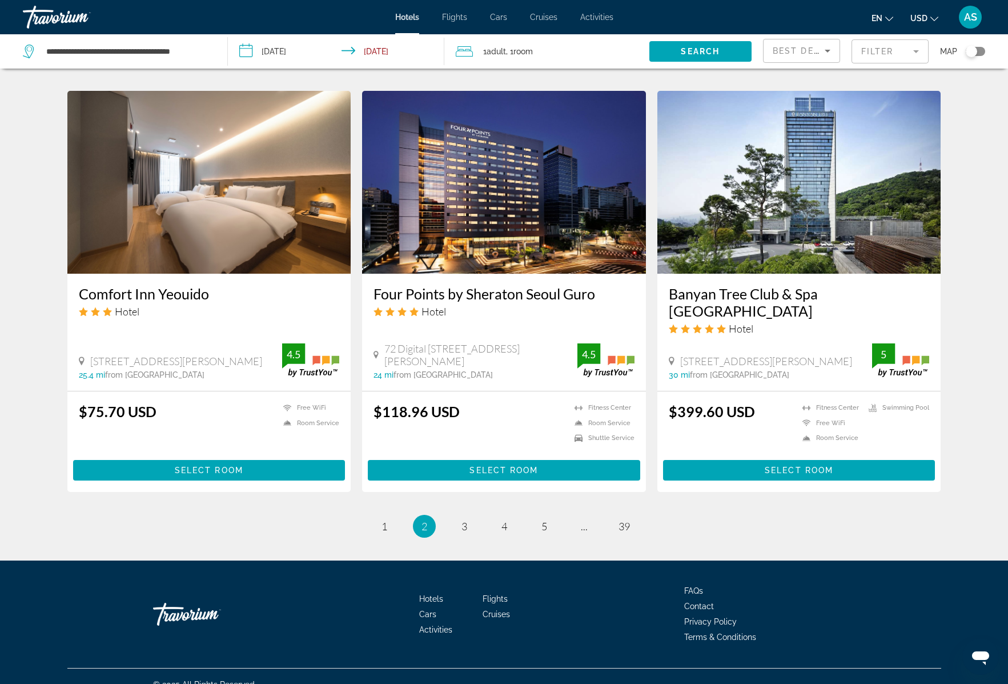
scroll to position [1240, 0]
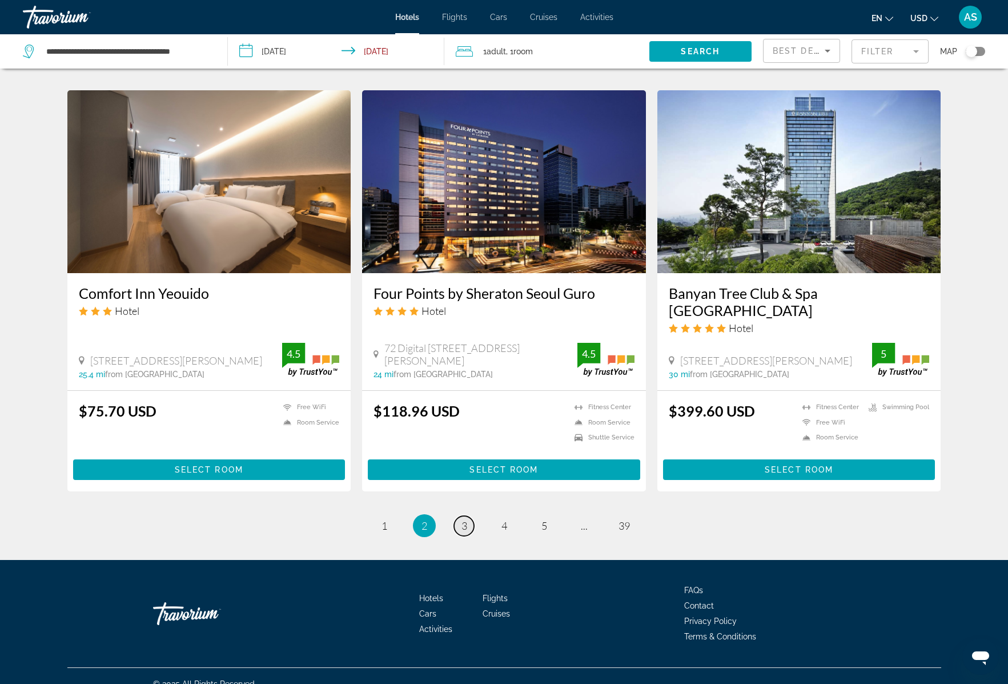
click at [466, 519] on span "3" at bounding box center [465, 525] width 6 height 13
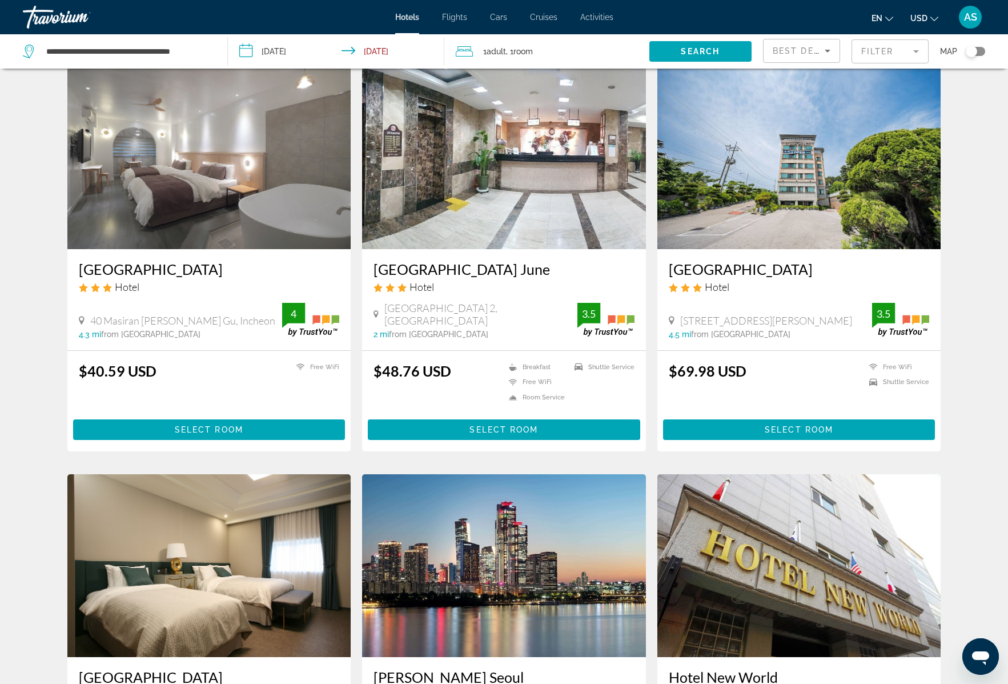
scroll to position [882, 0]
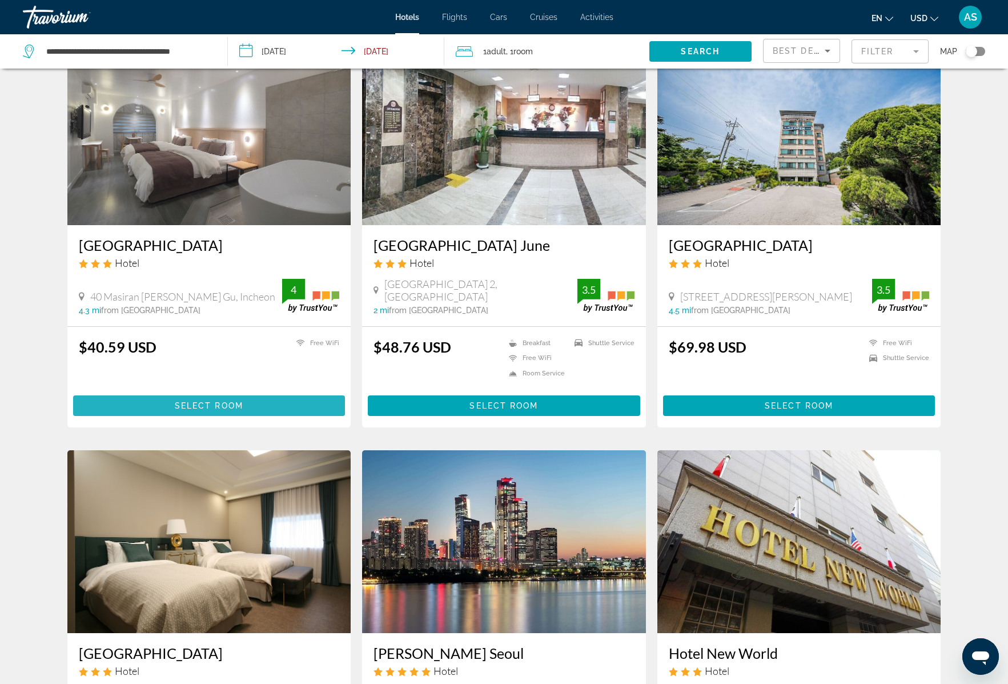
click at [217, 401] on span "Select Room" at bounding box center [209, 405] width 69 height 9
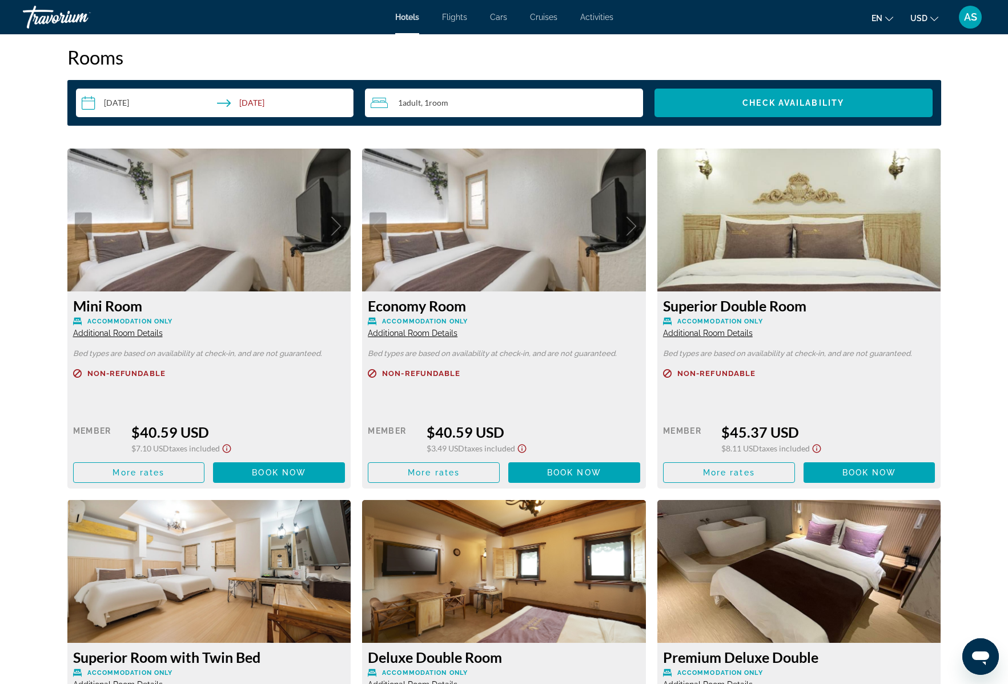
scroll to position [1444, 0]
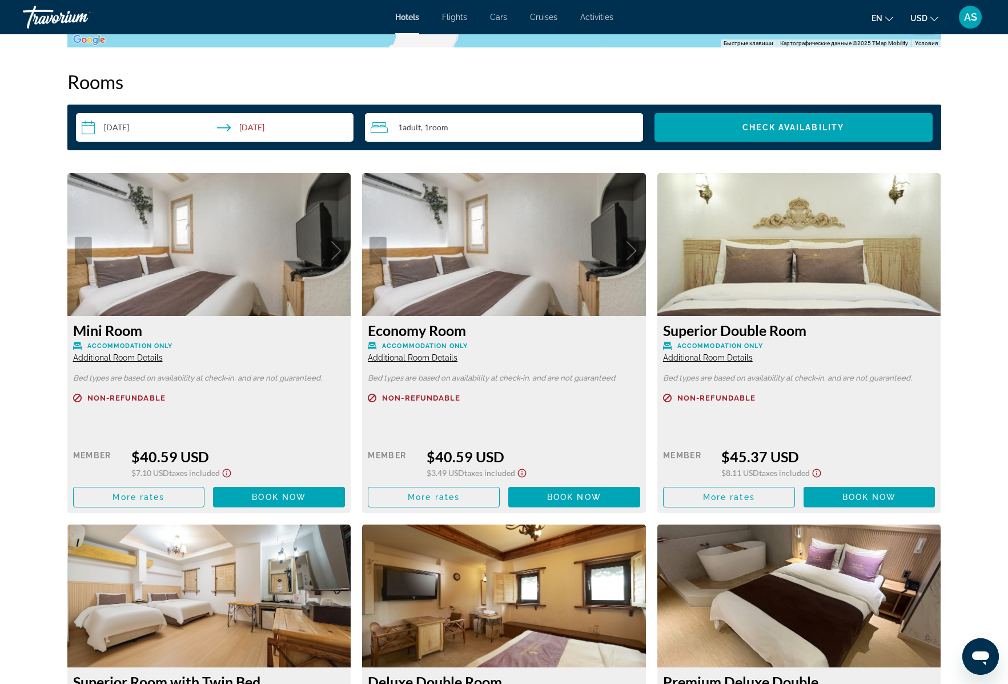
click at [416, 359] on span "Additional Room Details" at bounding box center [413, 357] width 90 height 9
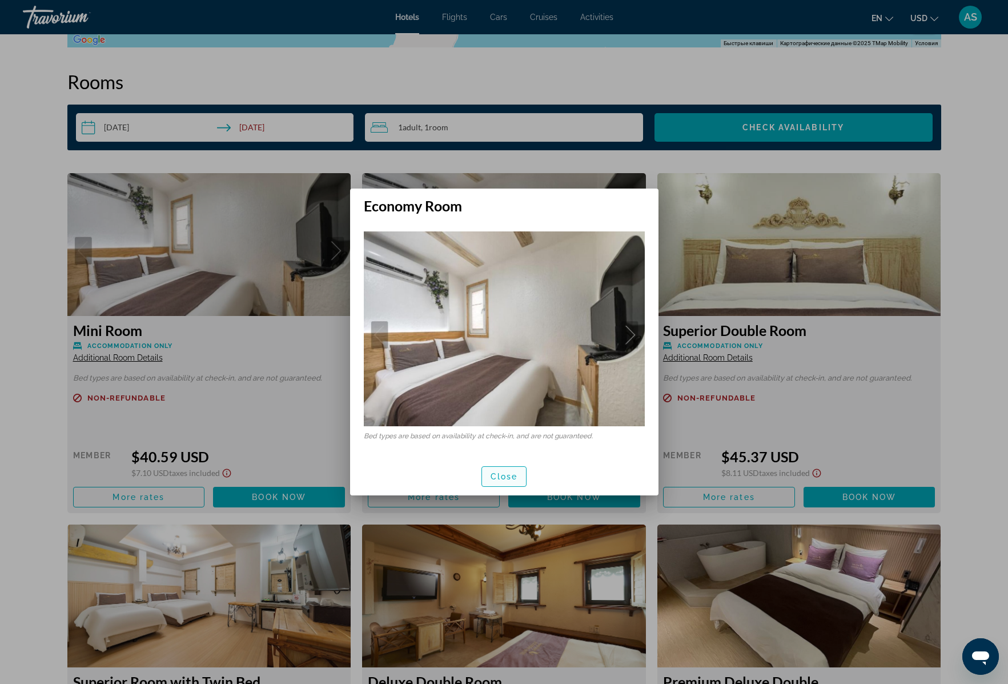
click at [509, 472] on span "Close" at bounding box center [504, 476] width 27 height 9
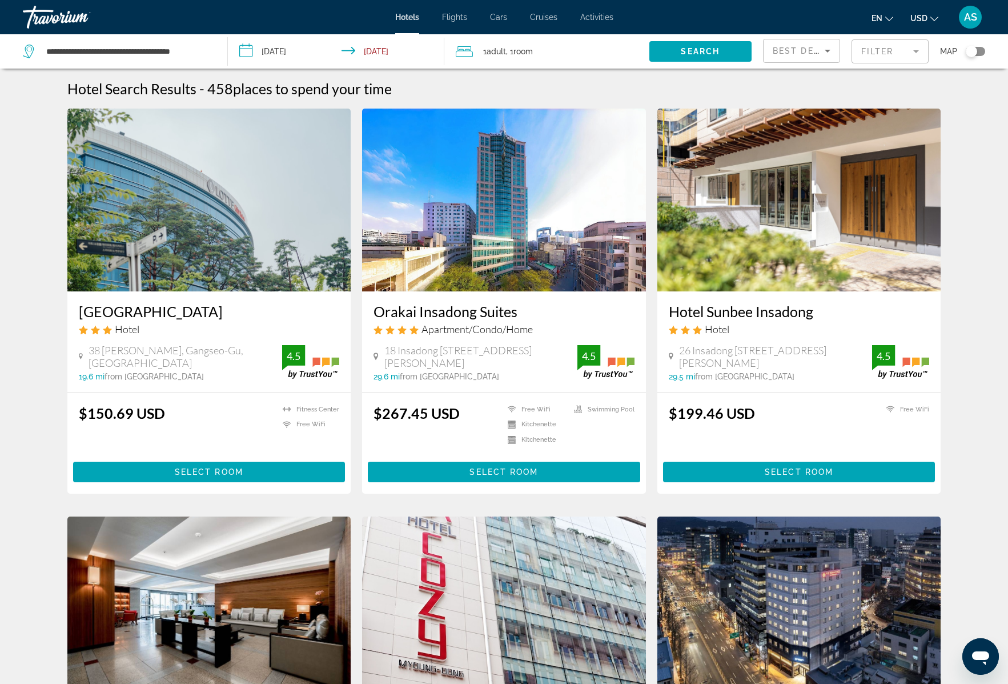
click at [494, 53] on span "Adult" at bounding box center [496, 51] width 19 height 9
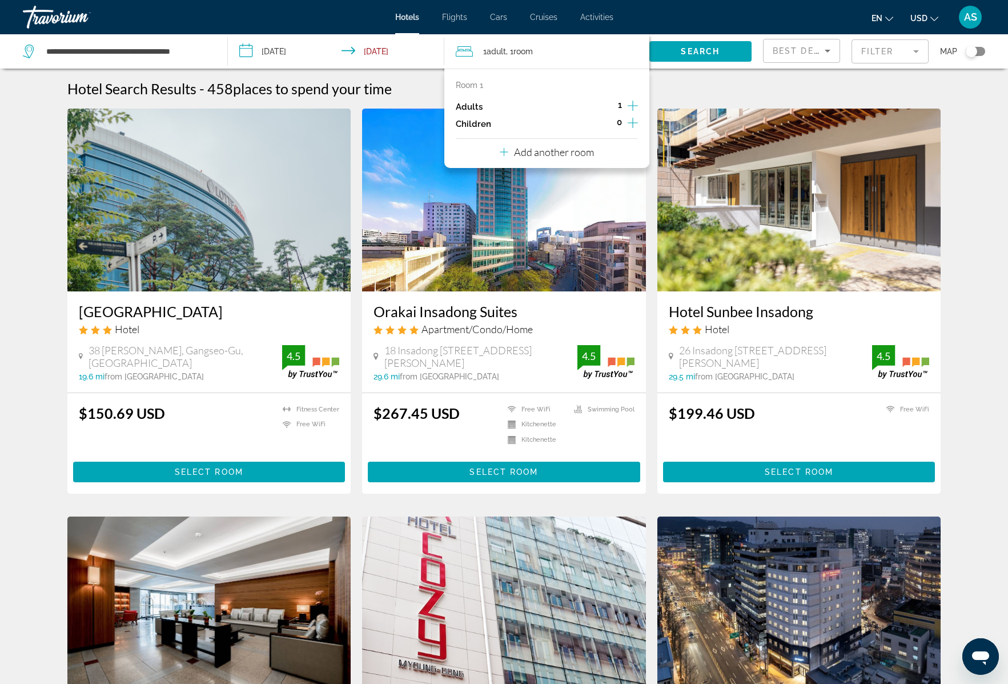
click at [534, 157] on p "Add another room" at bounding box center [554, 152] width 80 height 13
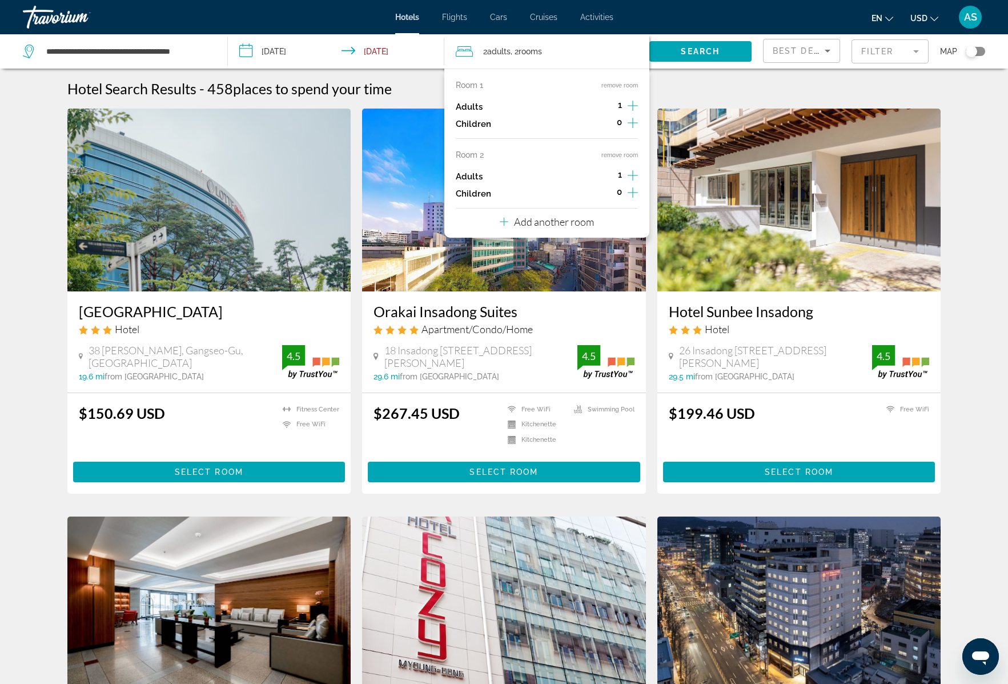
click at [638, 175] on div "Room 1 remove room Adults 1 Children 0 Room 2 remove room Adults 1 Children 0 A…" at bounding box center [546, 153] width 205 height 169
click at [633, 176] on icon "Increment adults" at bounding box center [633, 176] width 10 height 14
click at [704, 50] on span "Search" at bounding box center [700, 51] width 39 height 9
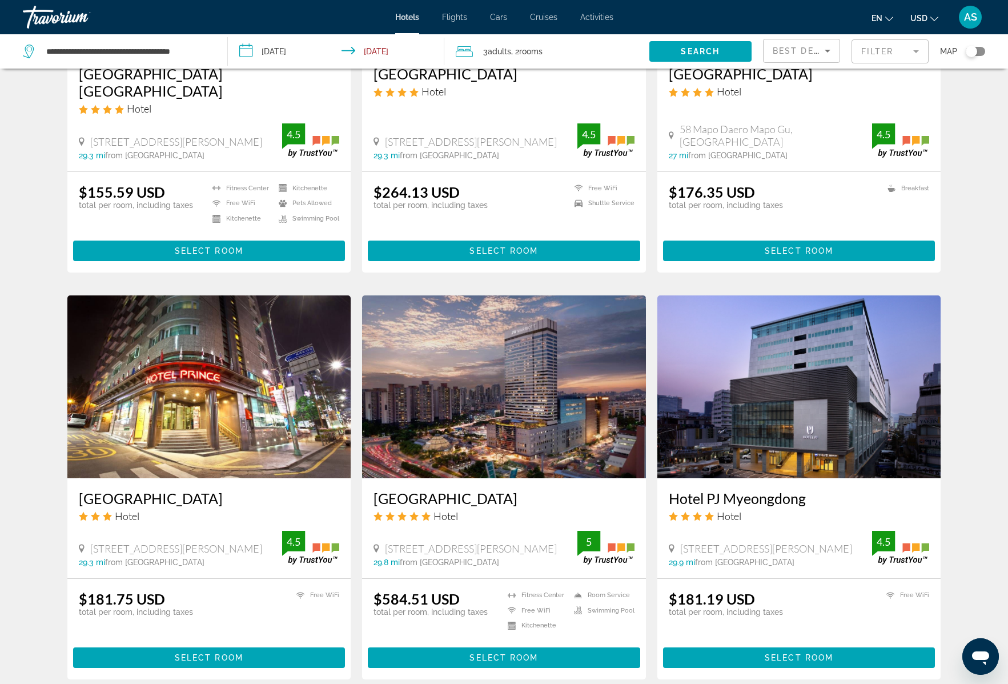
scroll to position [1239, 0]
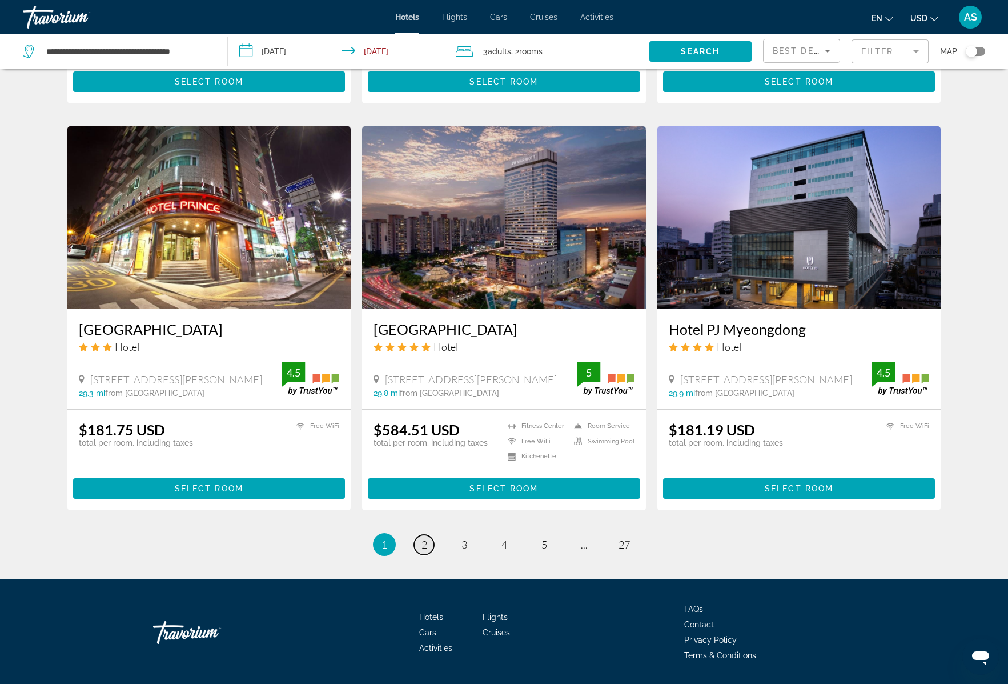
click at [422, 538] on span "2" at bounding box center [425, 544] width 6 height 13
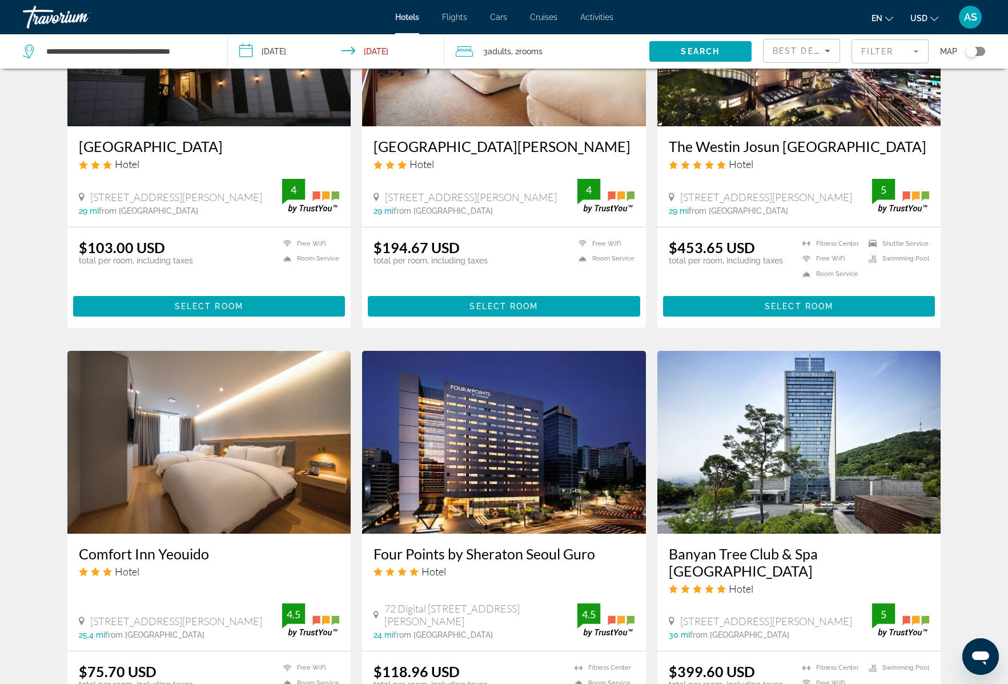
scroll to position [1240, 0]
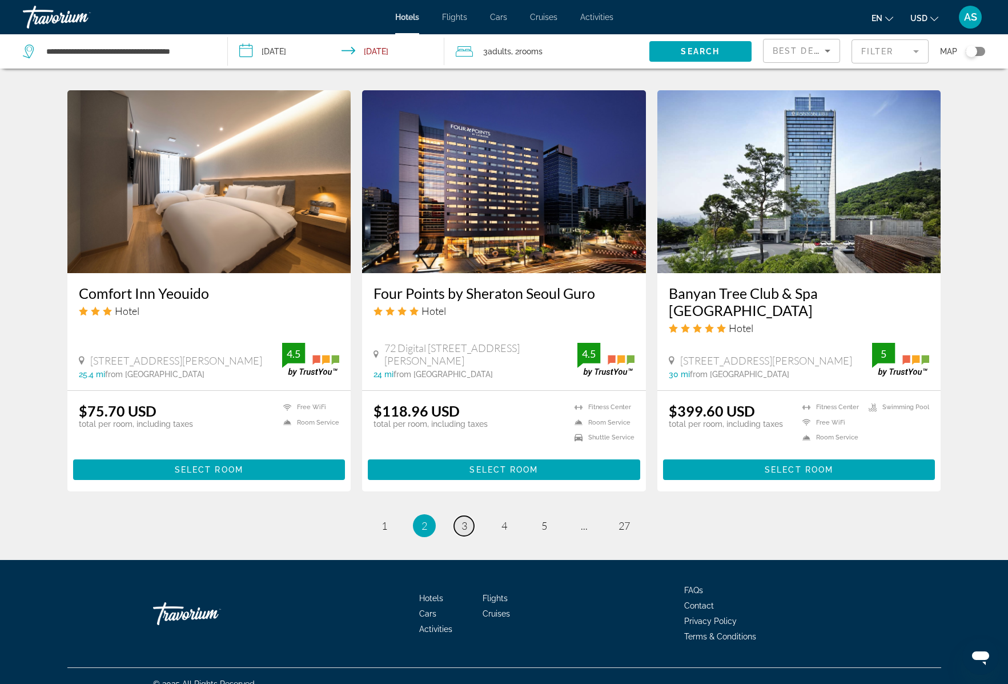
click at [467, 519] on span "3" at bounding box center [465, 525] width 6 height 13
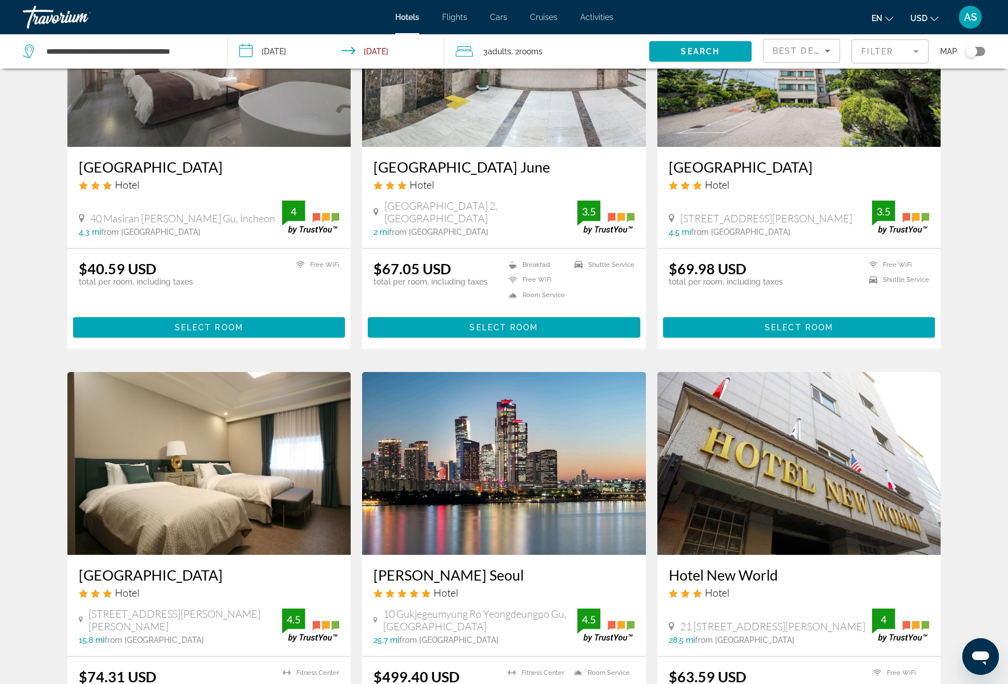
scroll to position [989, 0]
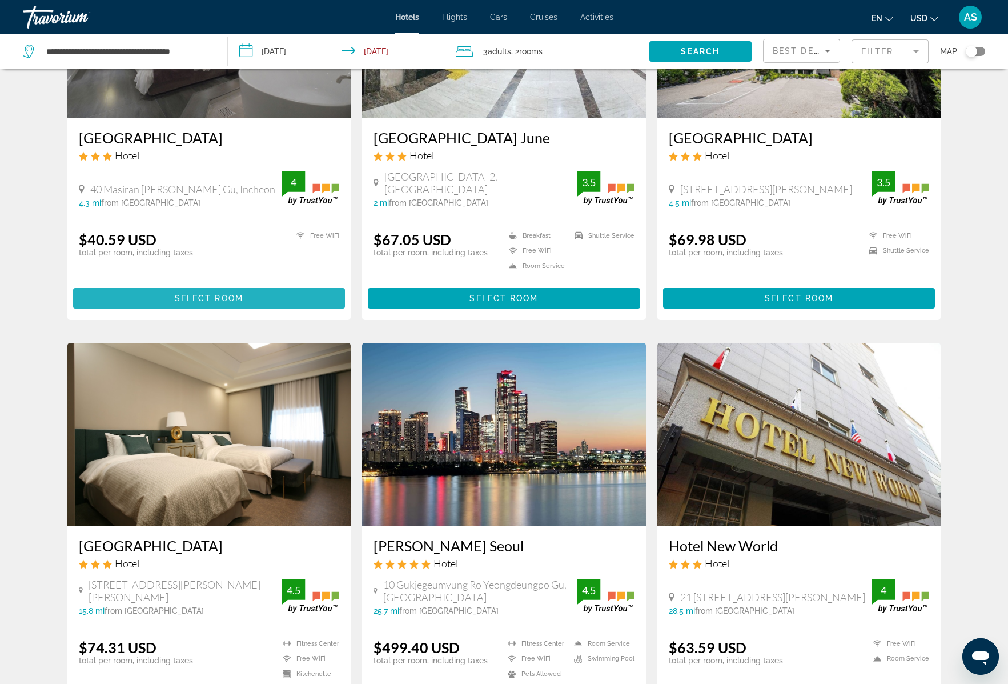
click at [201, 295] on span "Select Room" at bounding box center [209, 298] width 69 height 9
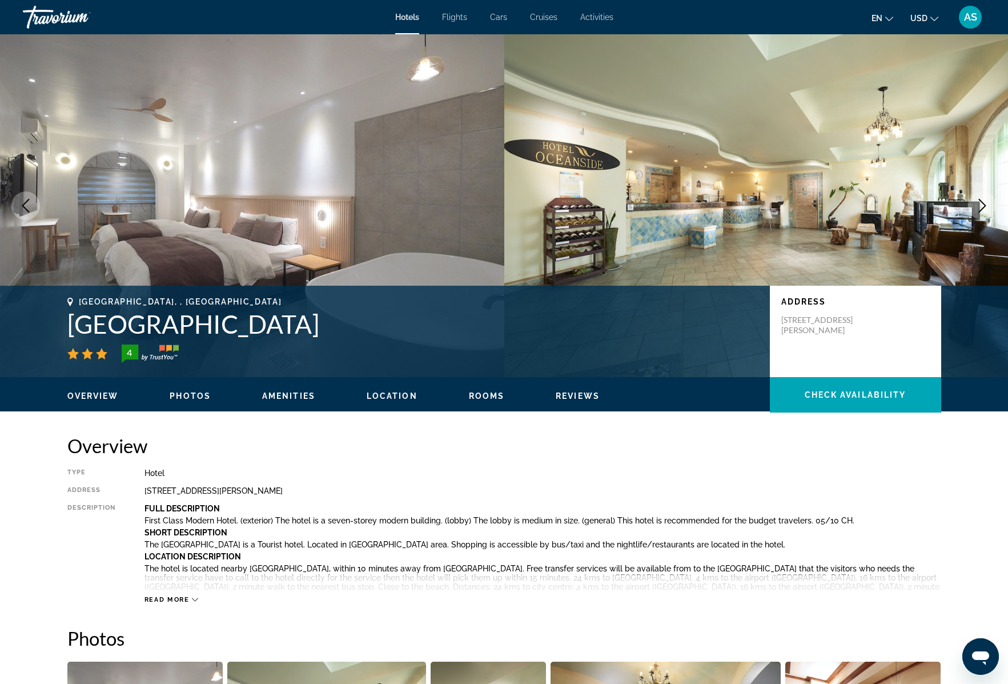
click at [176, 599] on span "Read more" at bounding box center [167, 599] width 45 height 7
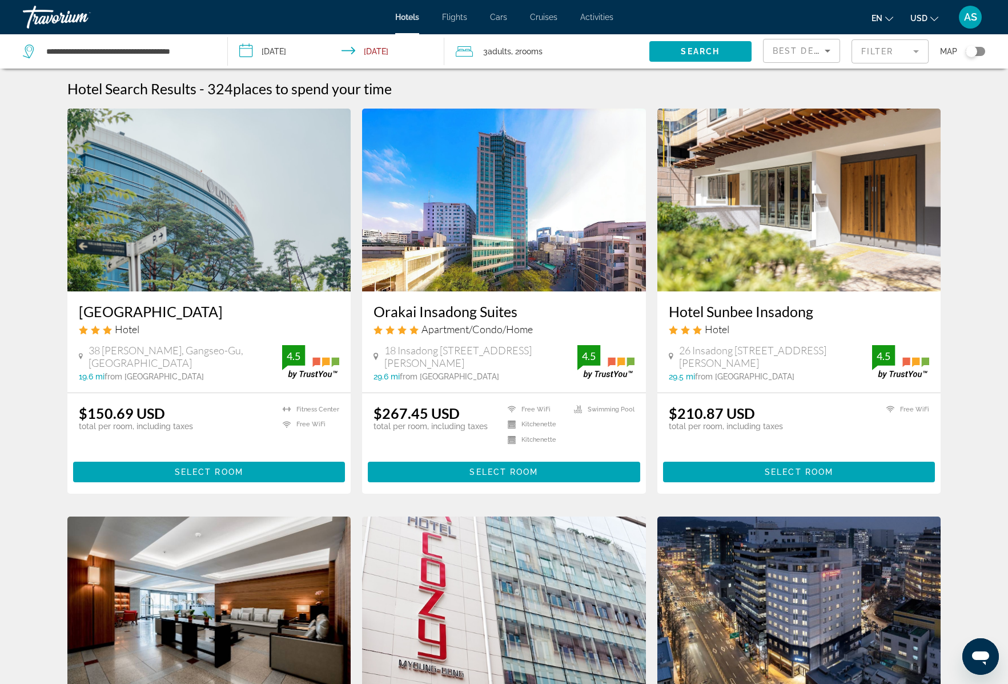
click at [523, 50] on span "rooms" at bounding box center [530, 51] width 23 height 9
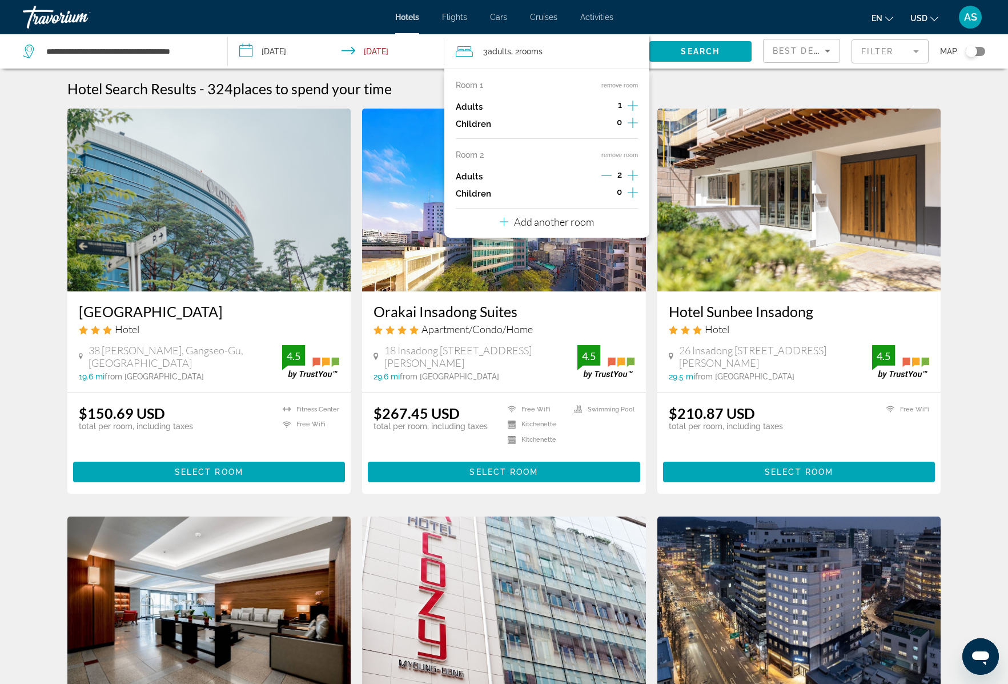
click at [614, 83] on button "remove room" at bounding box center [620, 85] width 37 height 7
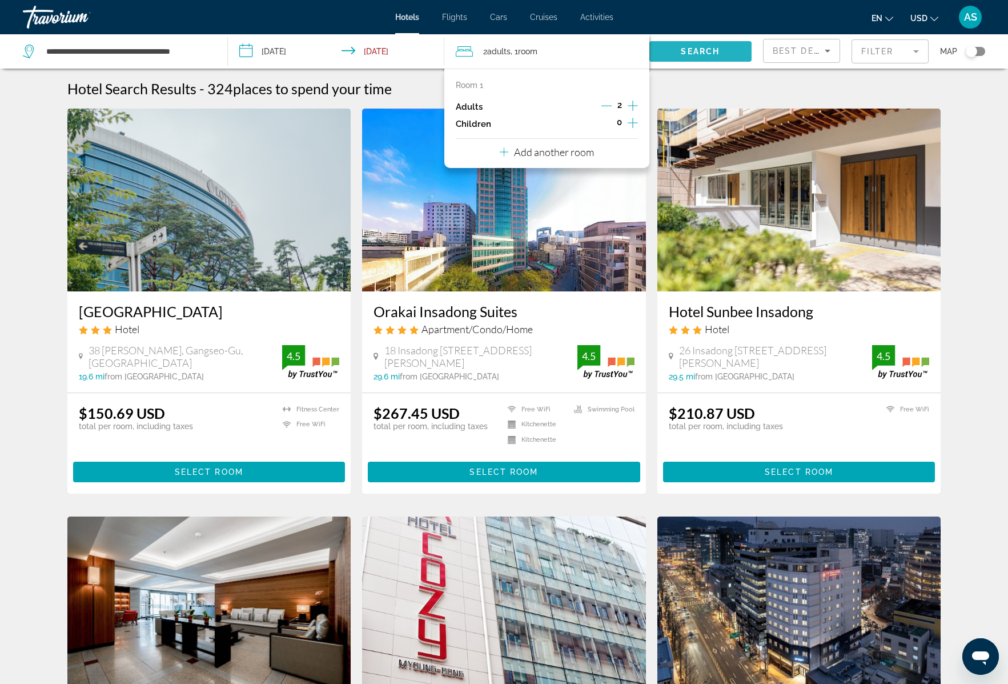
click at [700, 48] on span "Search" at bounding box center [700, 51] width 39 height 9
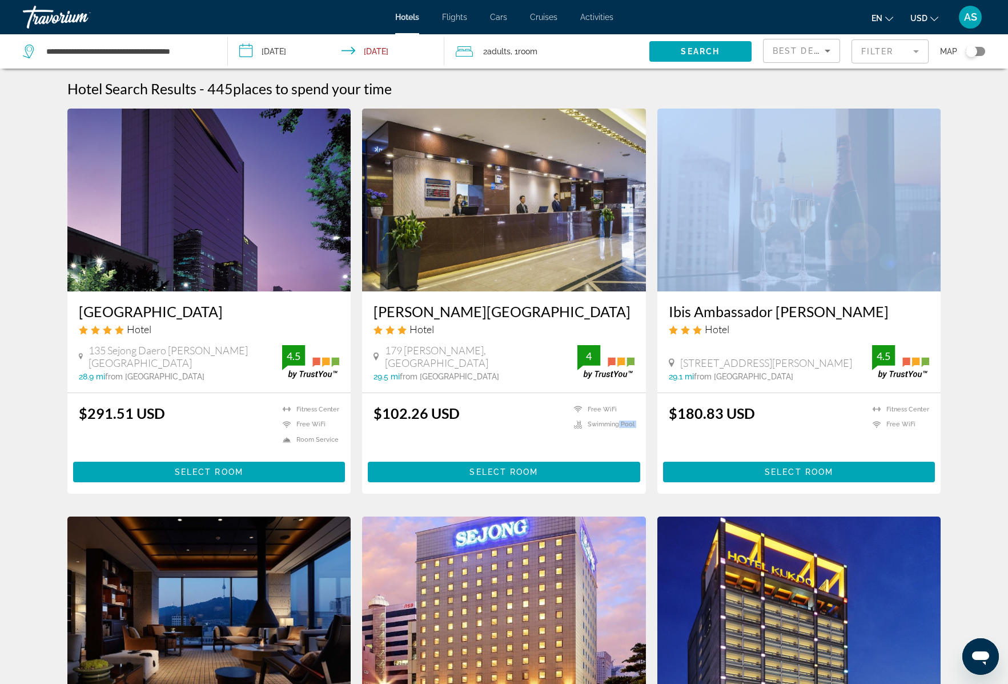
drag, startPoint x: 605, startPoint y: 469, endPoint x: 612, endPoint y: 542, distance: 73.4
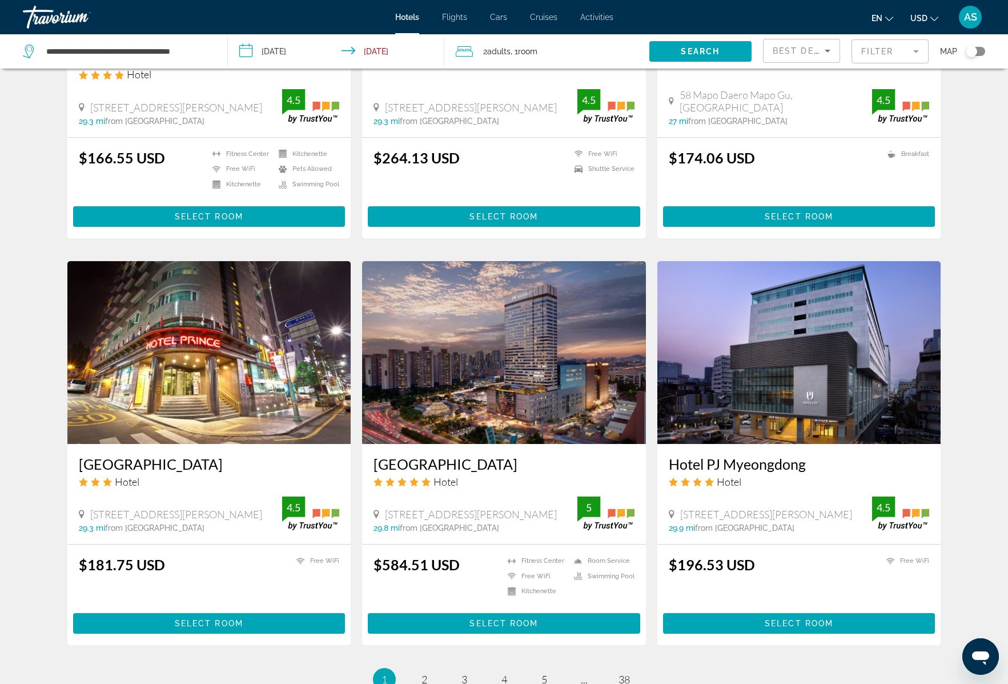
scroll to position [1177, 0]
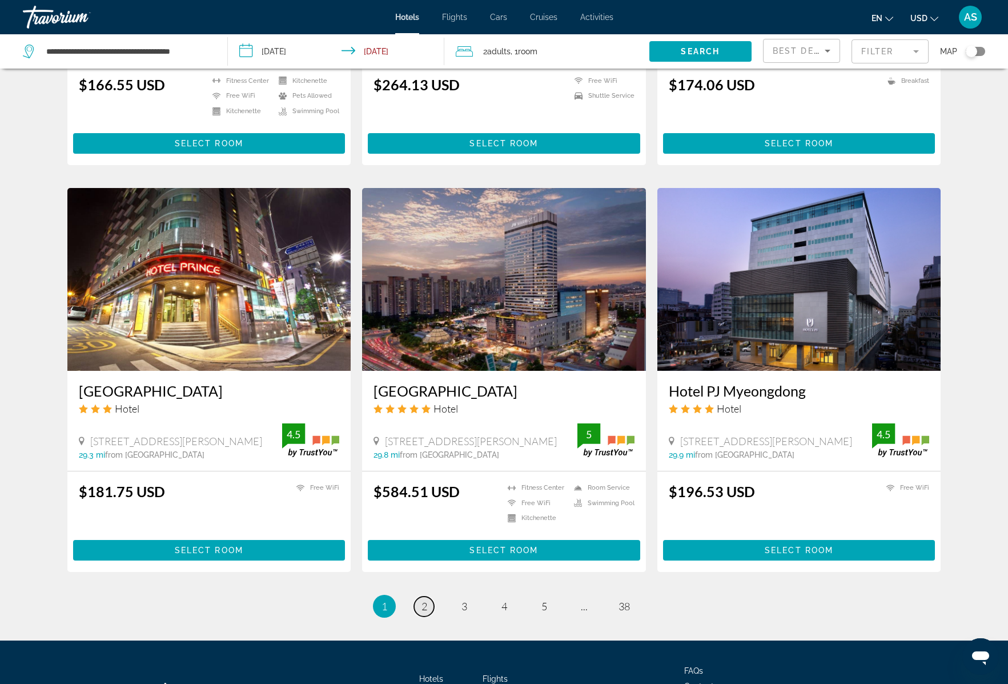
click at [423, 600] on span "2" at bounding box center [425, 606] width 6 height 13
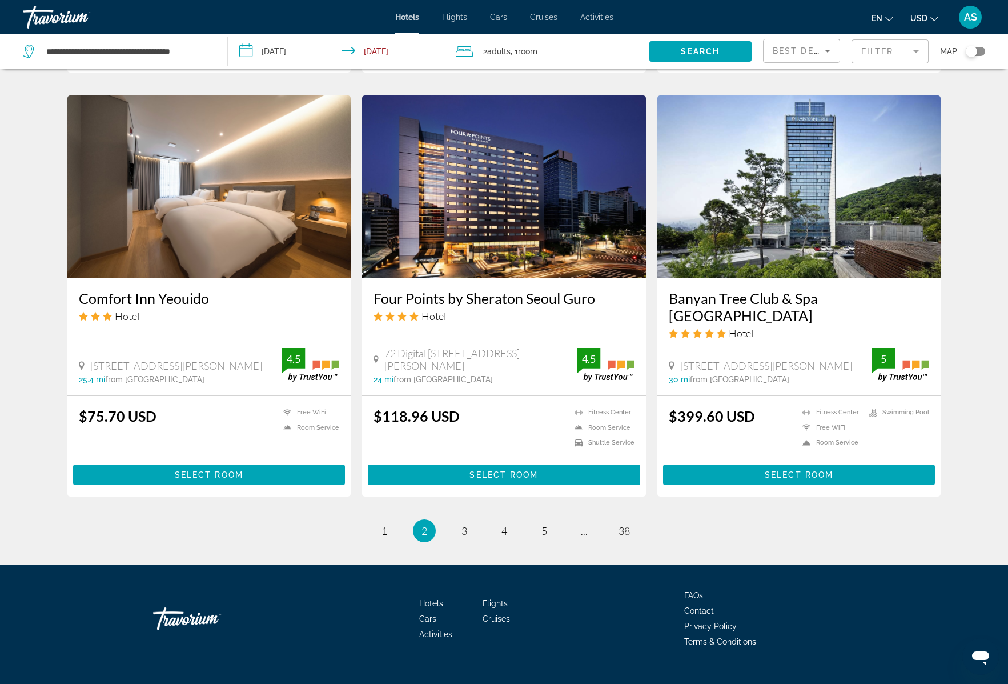
scroll to position [1240, 0]
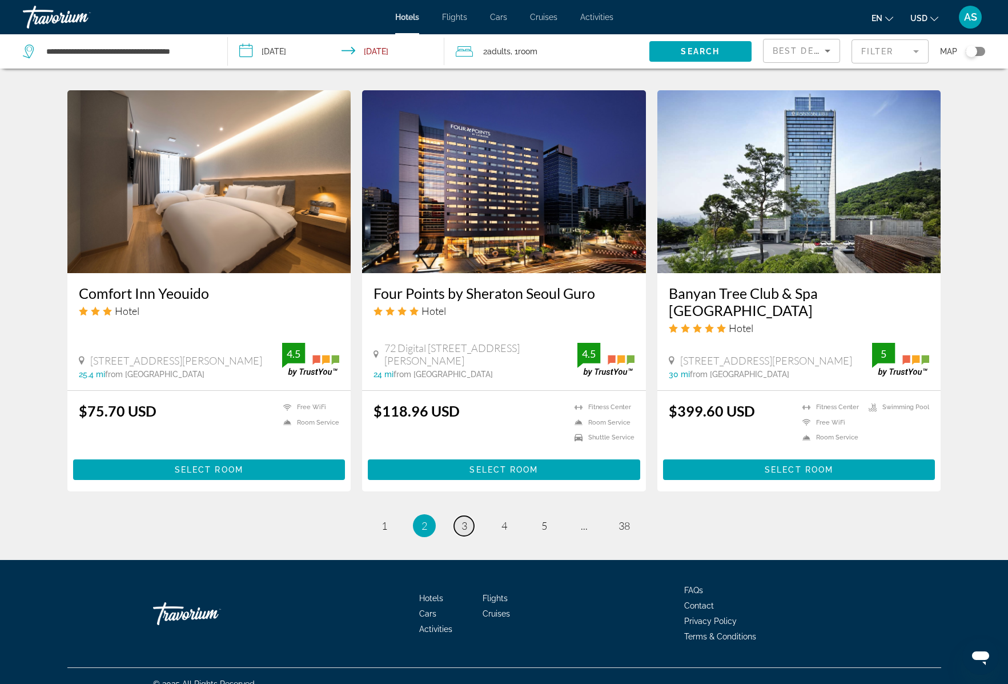
click at [464, 519] on span "3" at bounding box center [465, 525] width 6 height 13
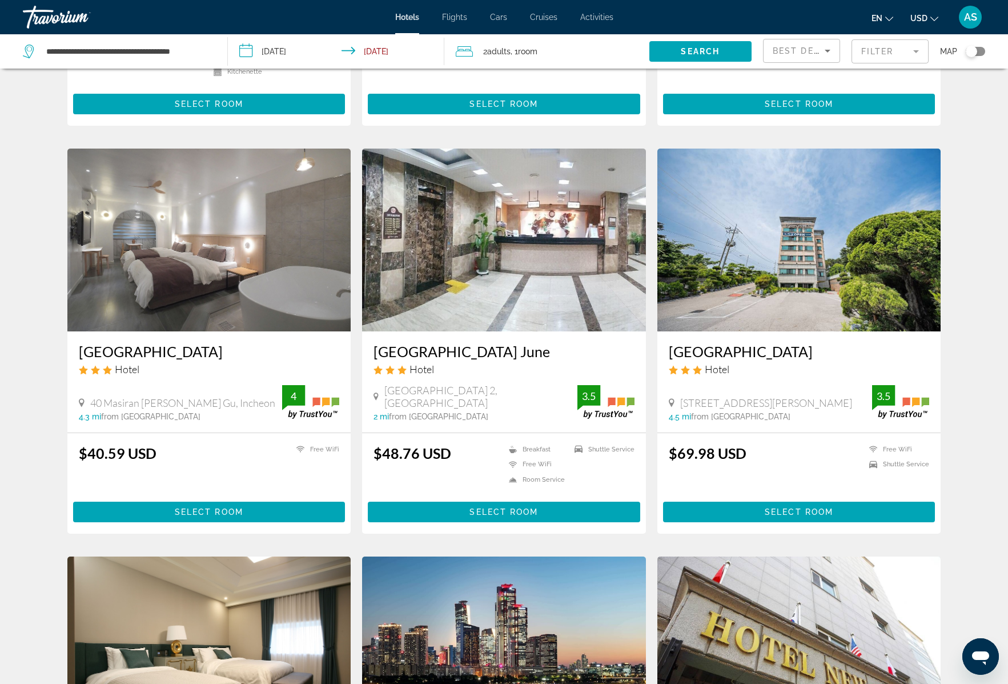
scroll to position [768, 0]
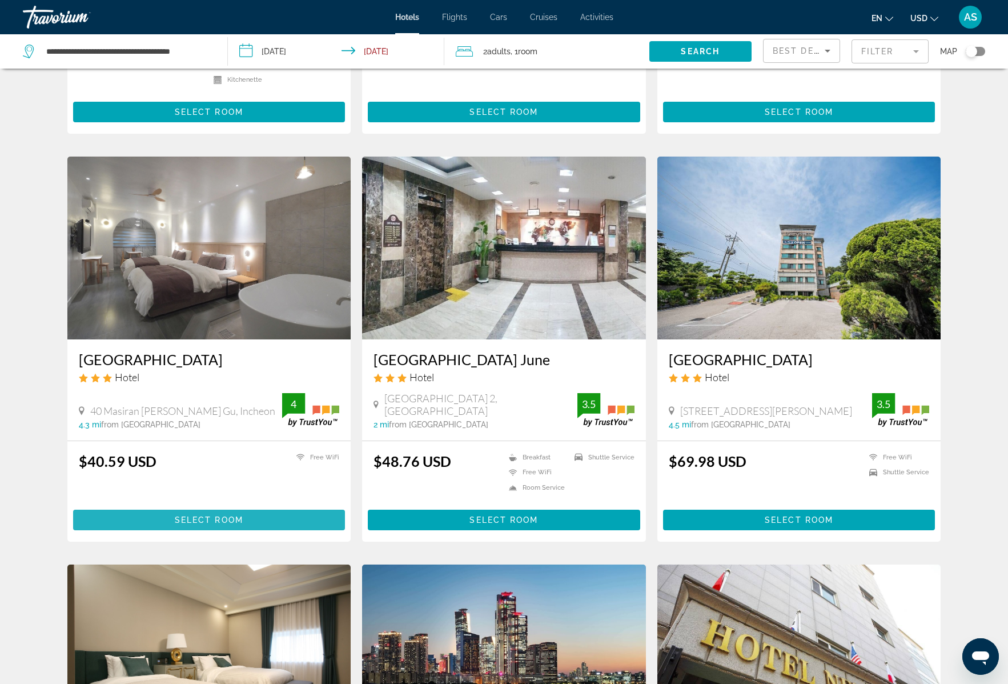
click at [205, 516] on span "Select Room" at bounding box center [209, 519] width 69 height 9
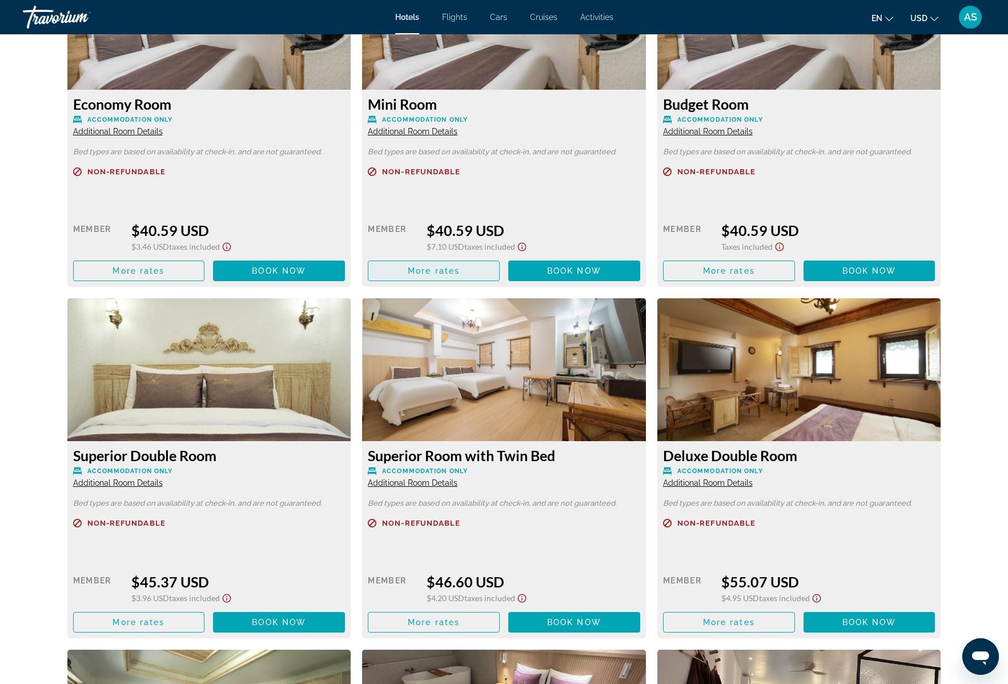
scroll to position [1677, 0]
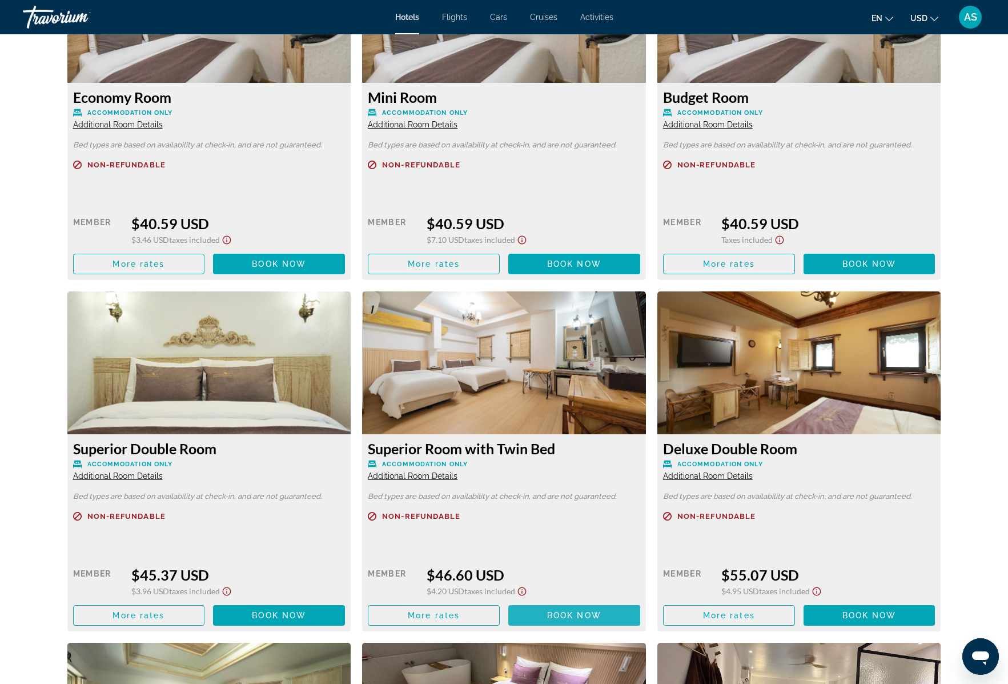
click at [566, 613] on span "Book now" at bounding box center [574, 615] width 54 height 9
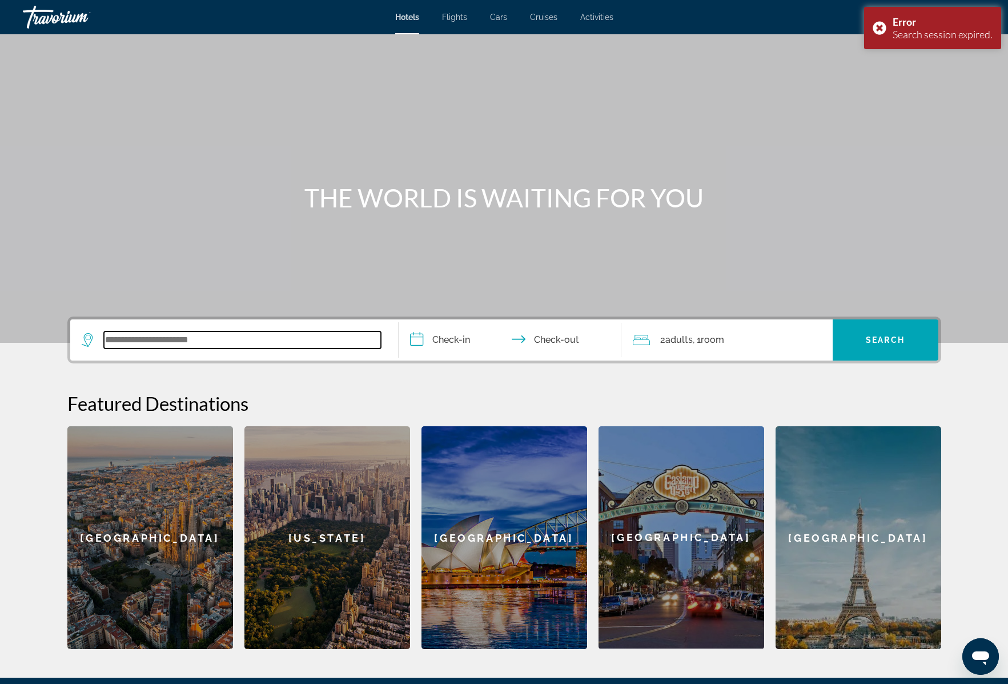
click at [119, 343] on input "Search widget" at bounding box center [242, 339] width 277 height 17
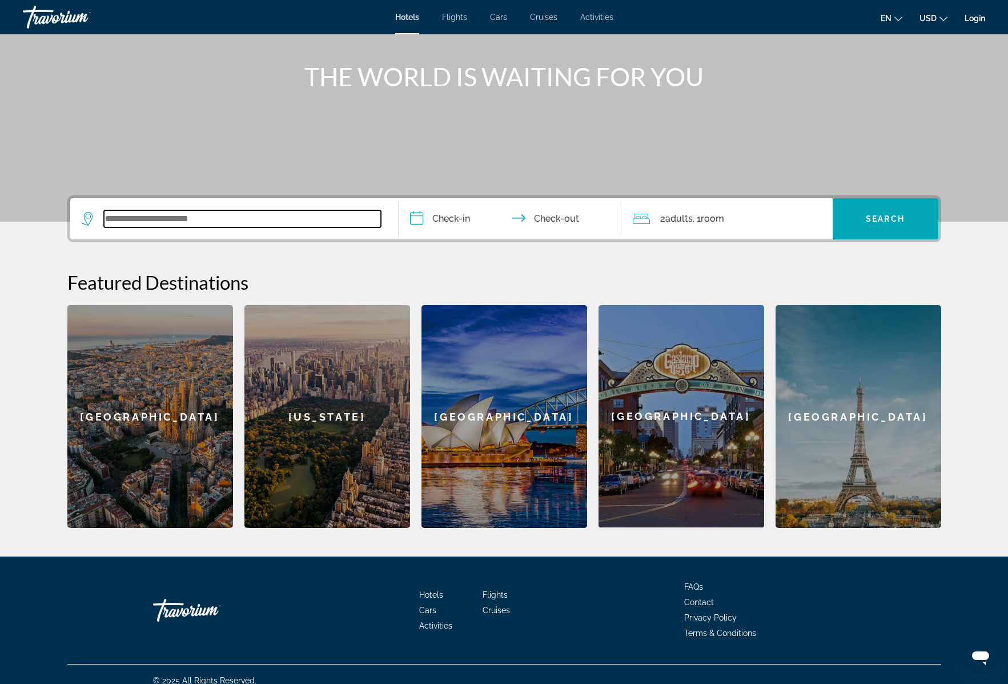
scroll to position [134, 0]
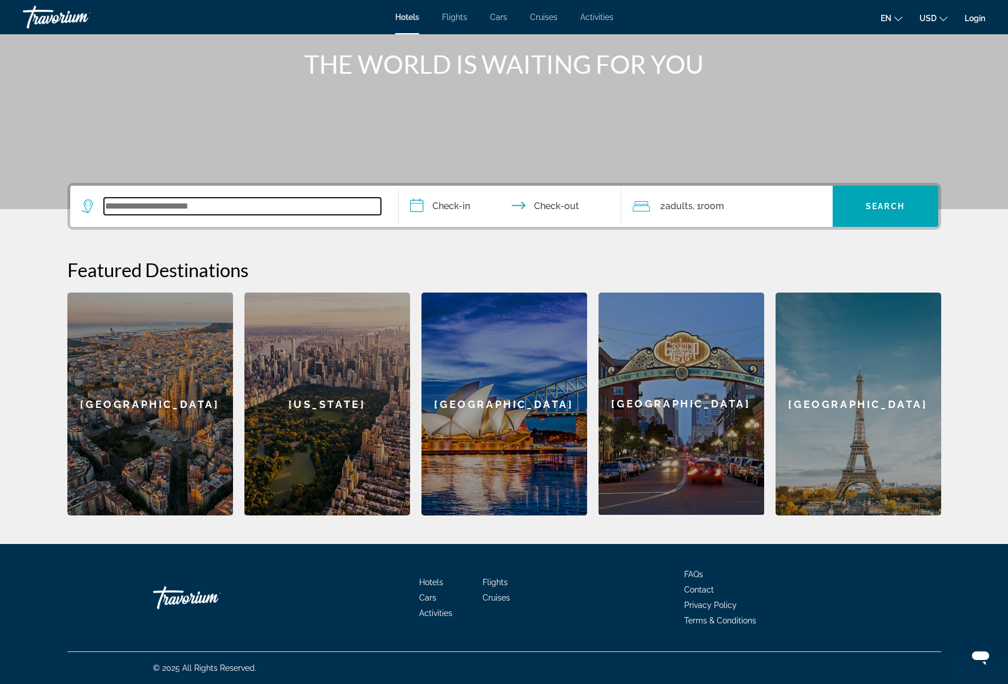
paste input "**********"
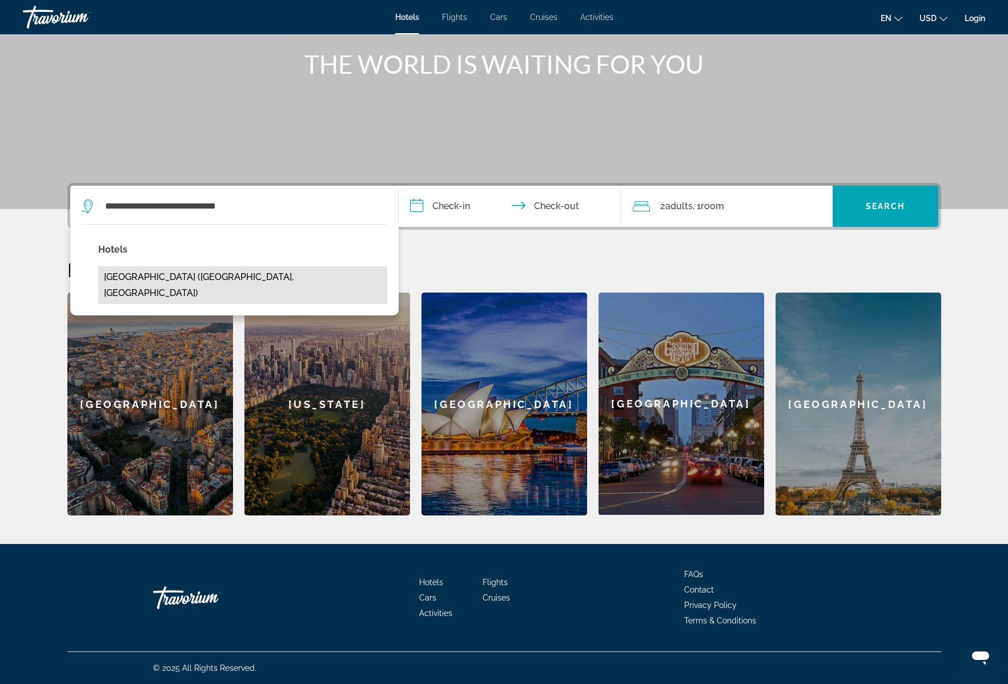
click at [214, 279] on button "Incheon Airport Hotel Oceanside (Incheon, KR)" at bounding box center [242, 285] width 289 height 38
type input "**********"
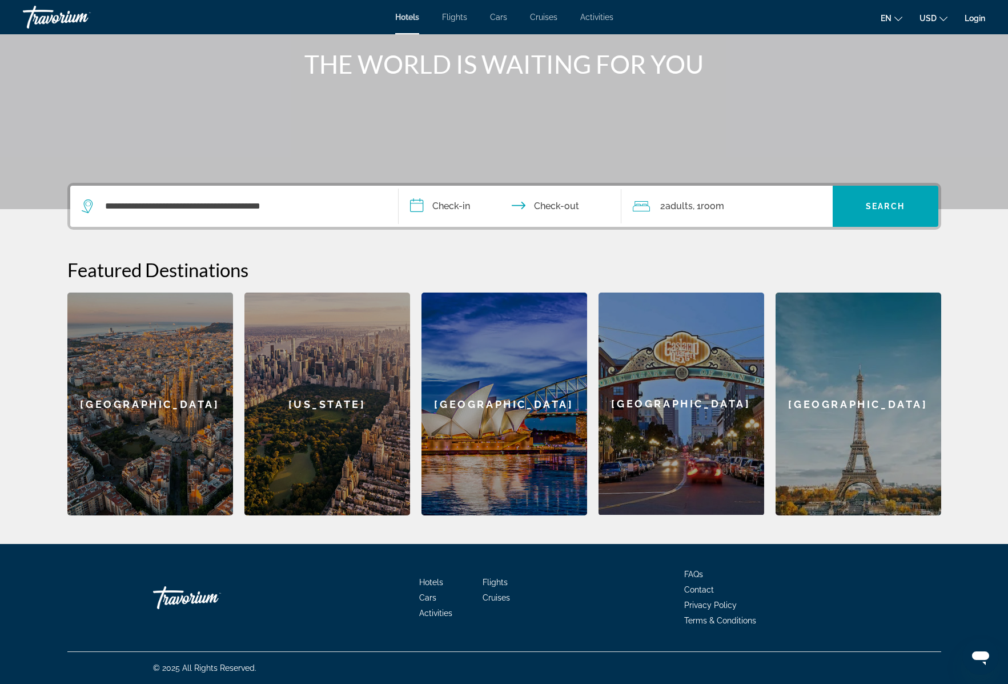
click at [451, 208] on input "**********" at bounding box center [512, 208] width 227 height 45
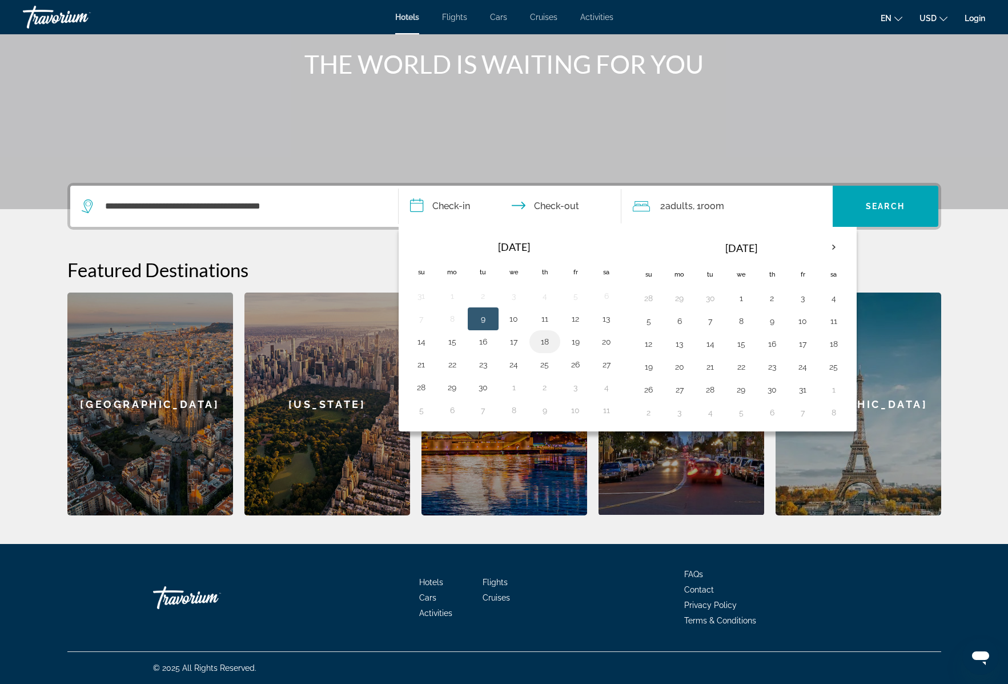
click at [547, 340] on button "18" at bounding box center [545, 342] width 18 height 16
click at [573, 342] on button "19" at bounding box center [576, 342] width 18 height 16
type input "**********"
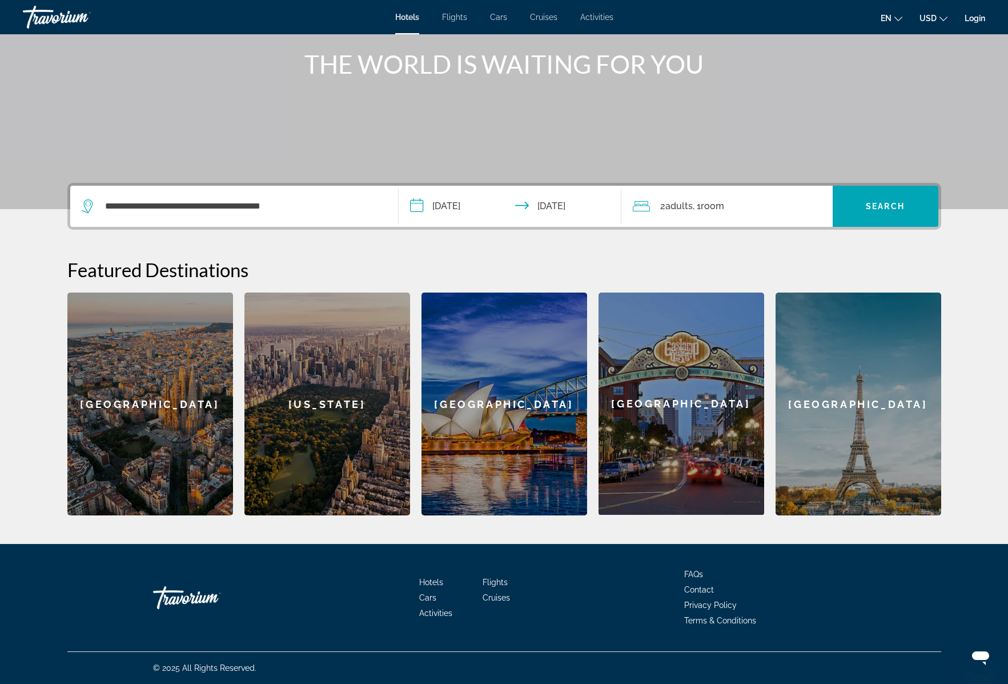
click at [683, 209] on span "Adults" at bounding box center [679, 206] width 27 height 11
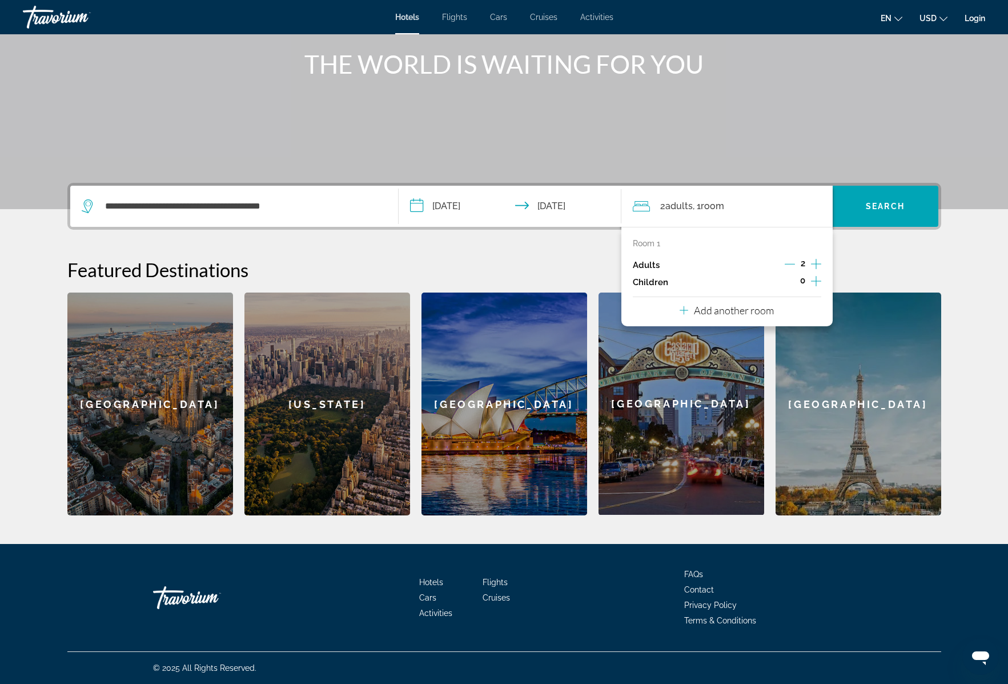
click at [721, 314] on p "Add another room" at bounding box center [734, 310] width 80 height 13
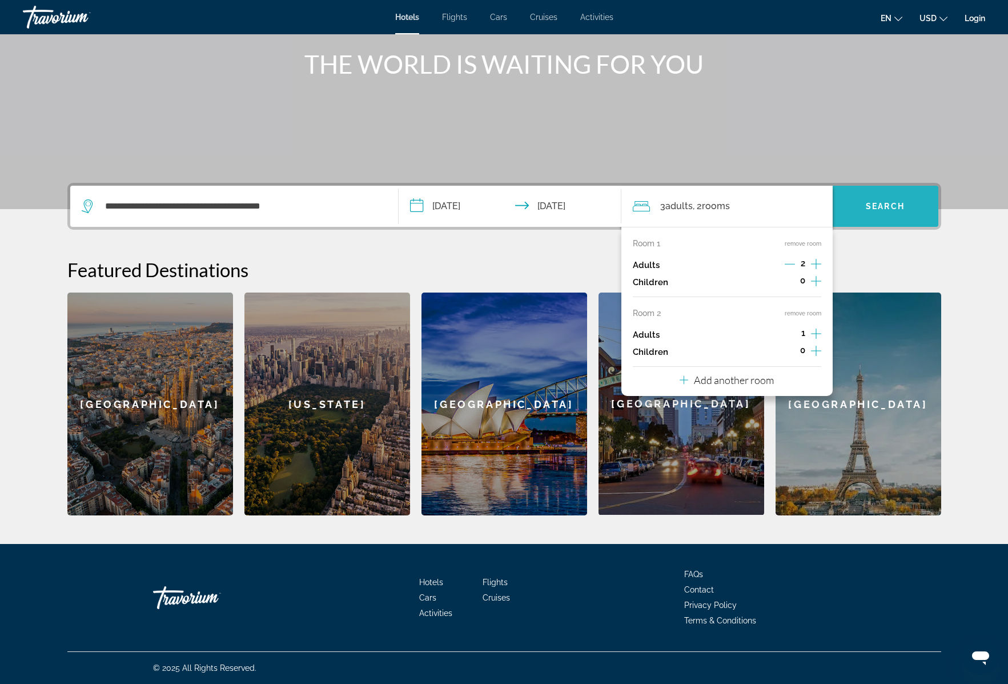
click at [900, 205] on span "Search" at bounding box center [885, 206] width 39 height 9
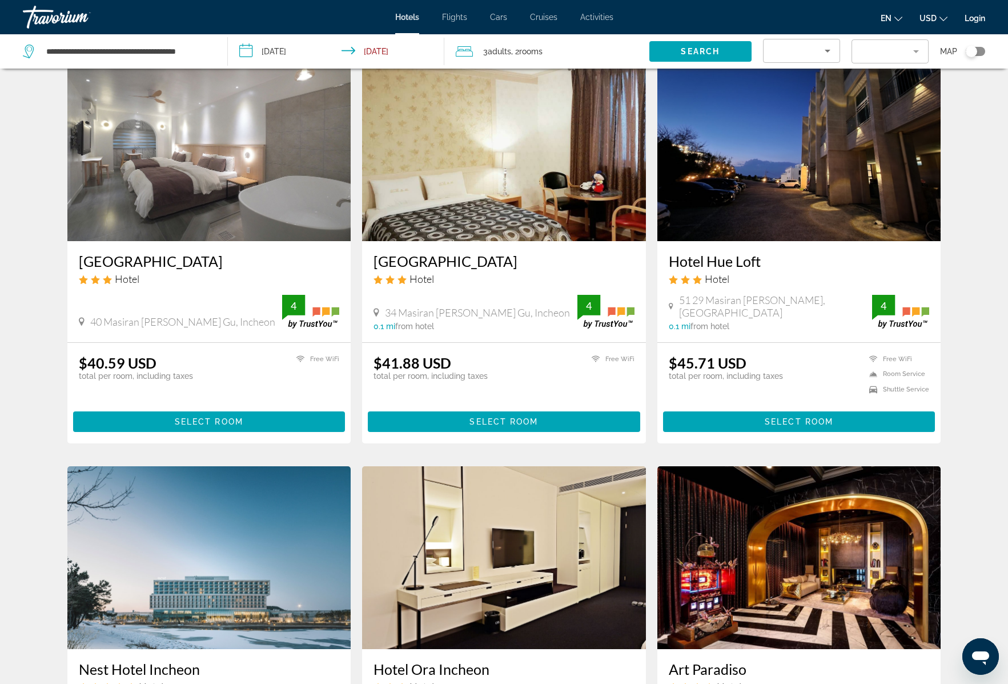
scroll to position [48, 0]
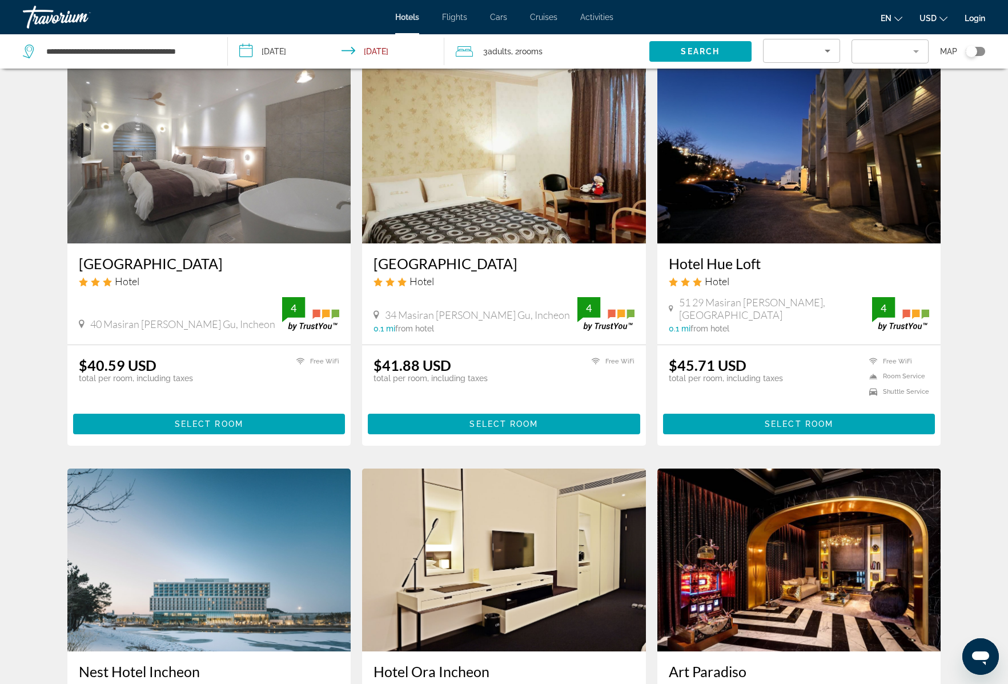
click at [501, 173] on img "Main content" at bounding box center [504, 152] width 284 height 183
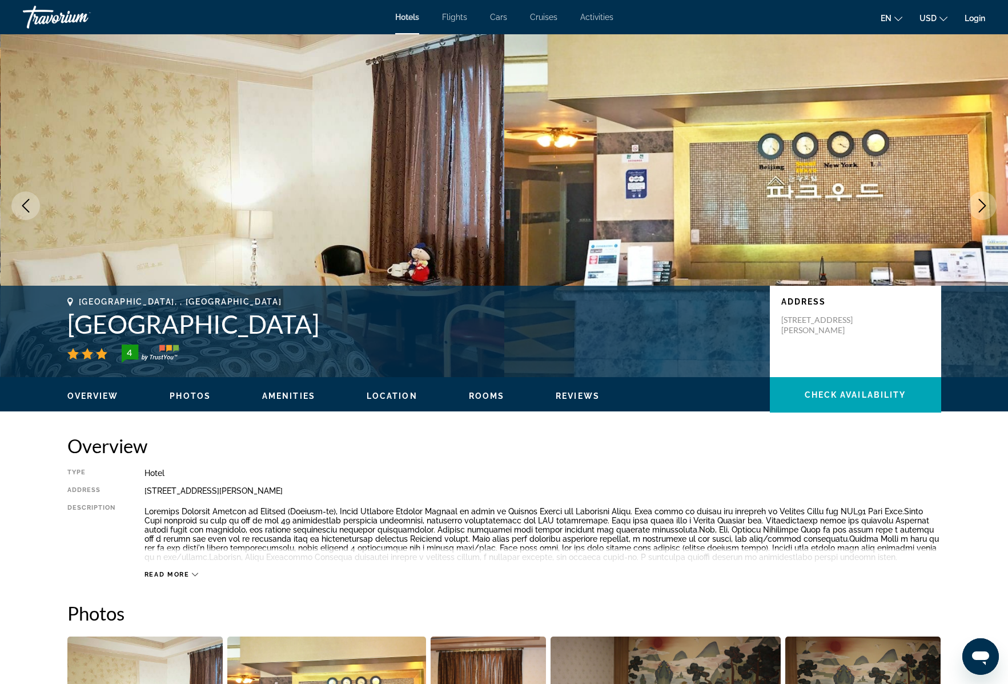
click at [984, 206] on icon "Next image" at bounding box center [983, 206] width 14 height 14
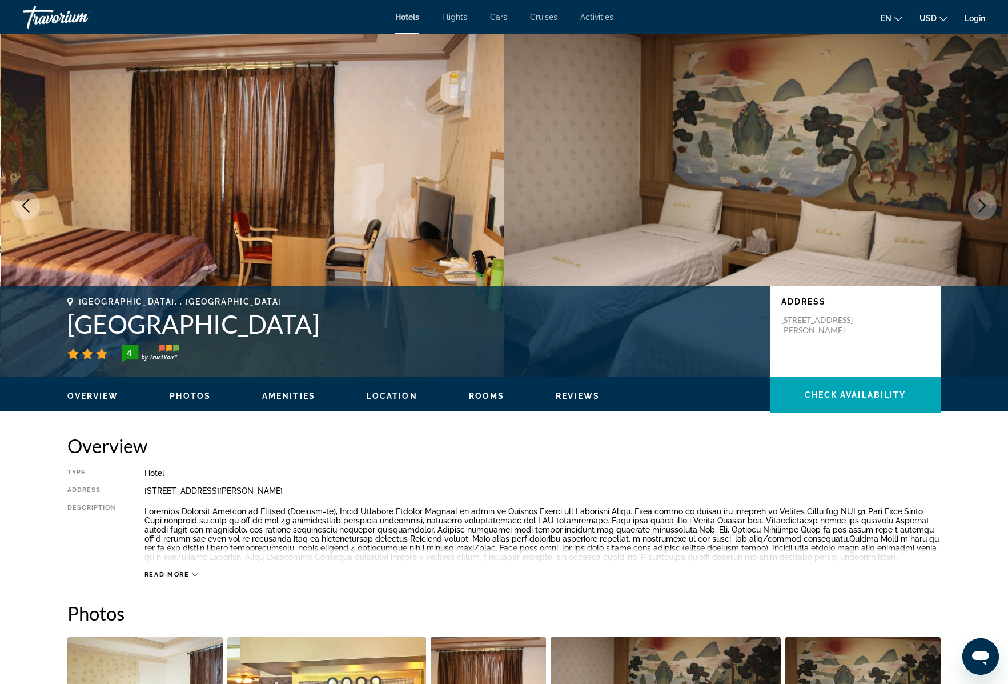
click at [984, 206] on icon "Next image" at bounding box center [983, 206] width 14 height 14
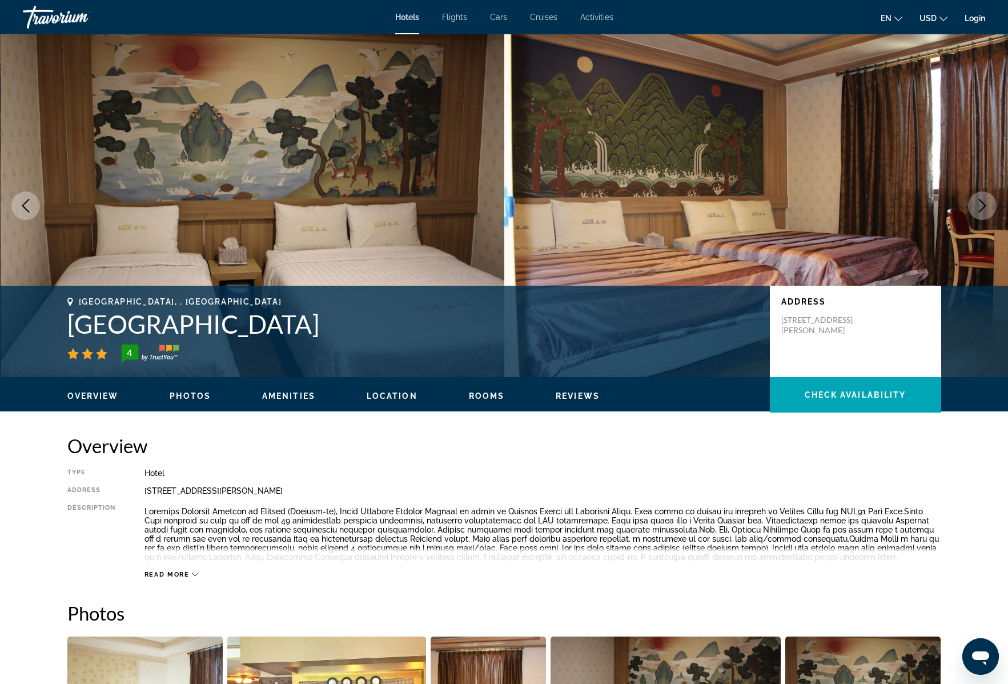
click at [984, 206] on icon "Next image" at bounding box center [983, 206] width 14 height 14
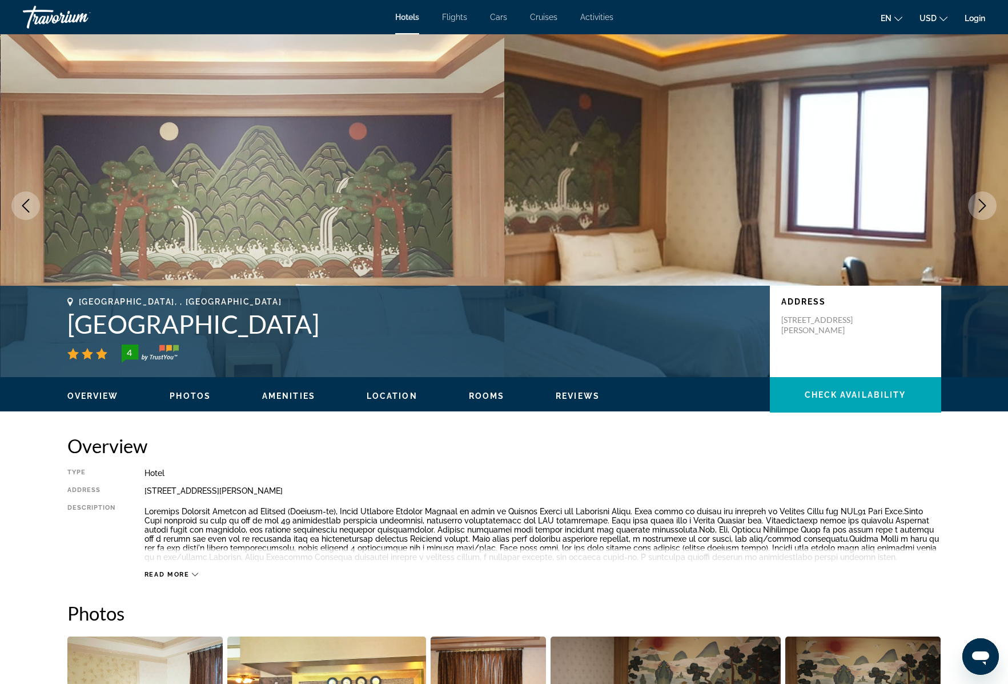
click at [984, 206] on icon "Next image" at bounding box center [983, 206] width 14 height 14
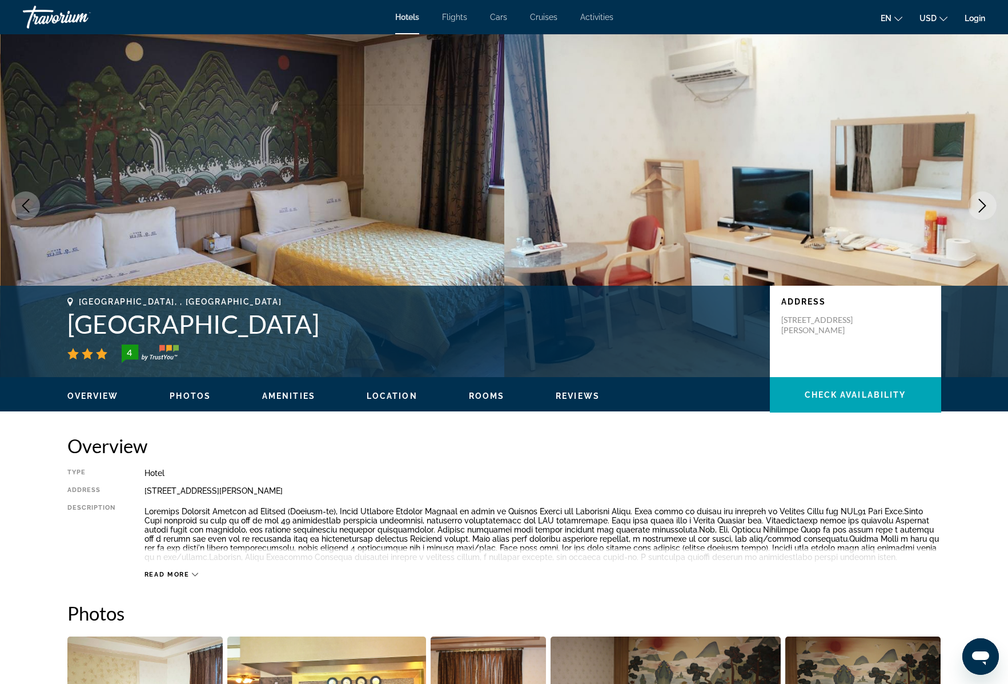
click at [984, 206] on icon "Next image" at bounding box center [983, 206] width 14 height 14
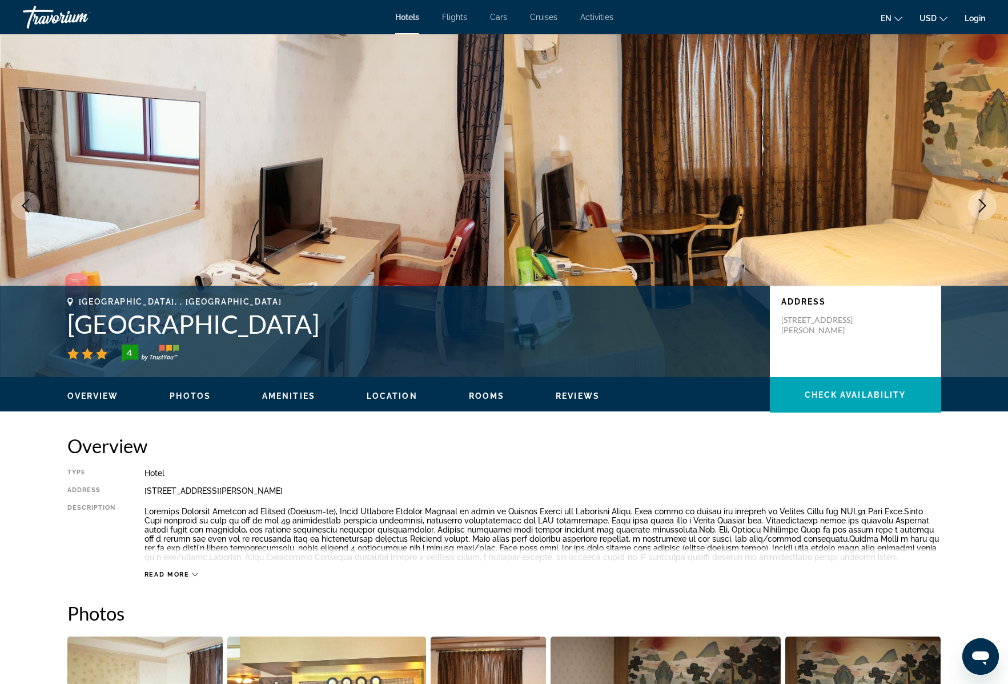
click at [984, 206] on icon "Next image" at bounding box center [983, 206] width 14 height 14
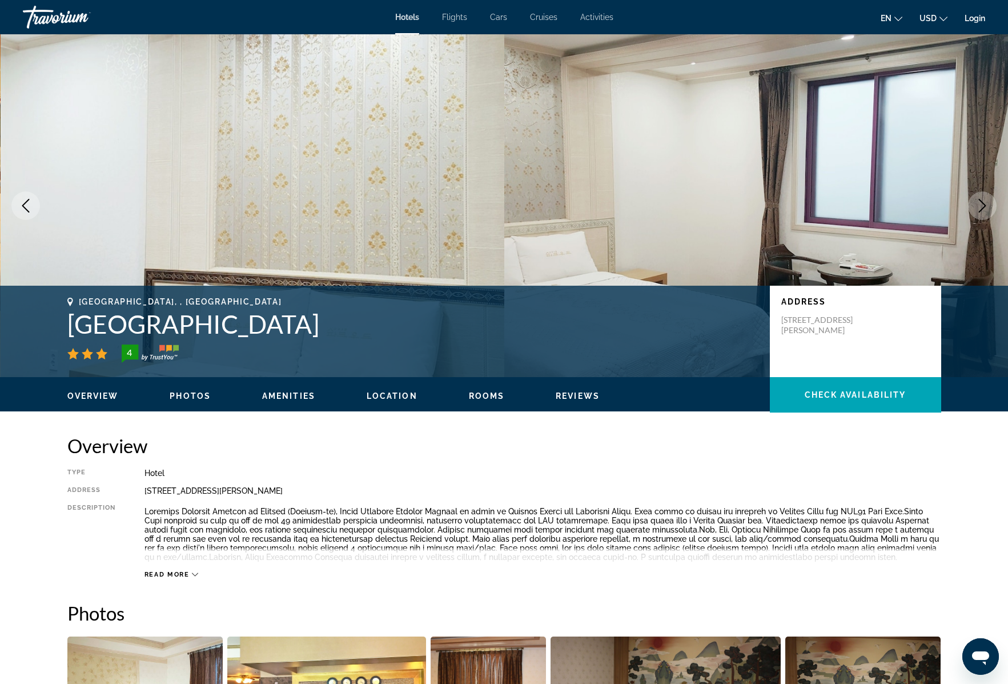
click at [984, 206] on icon "Next image" at bounding box center [983, 206] width 14 height 14
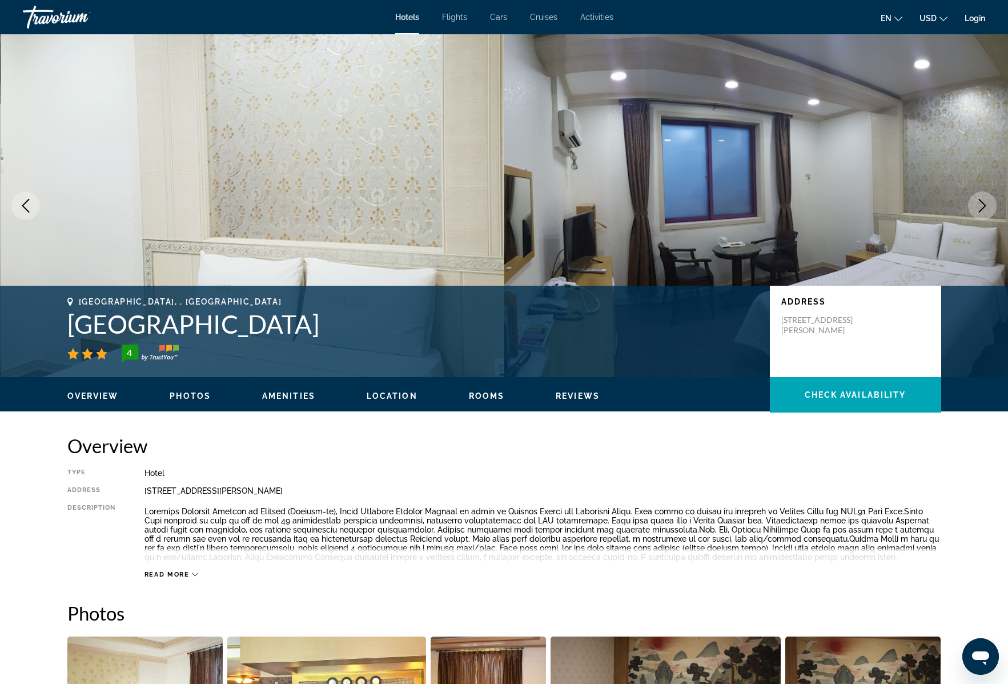
click at [984, 206] on icon "Next image" at bounding box center [983, 206] width 14 height 14
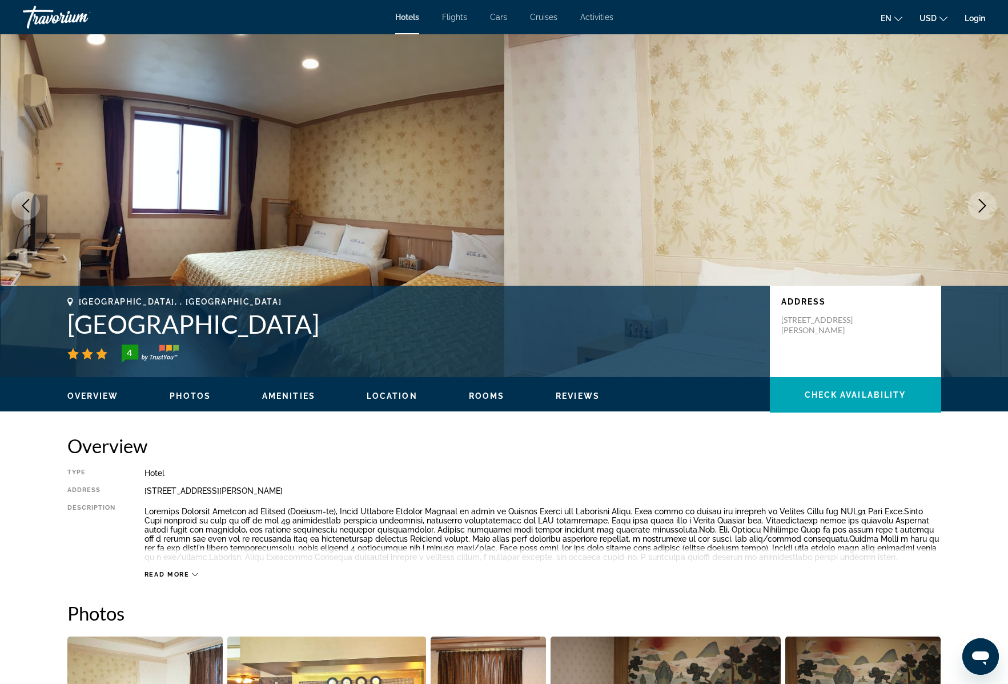
click at [984, 206] on icon "Next image" at bounding box center [983, 206] width 14 height 14
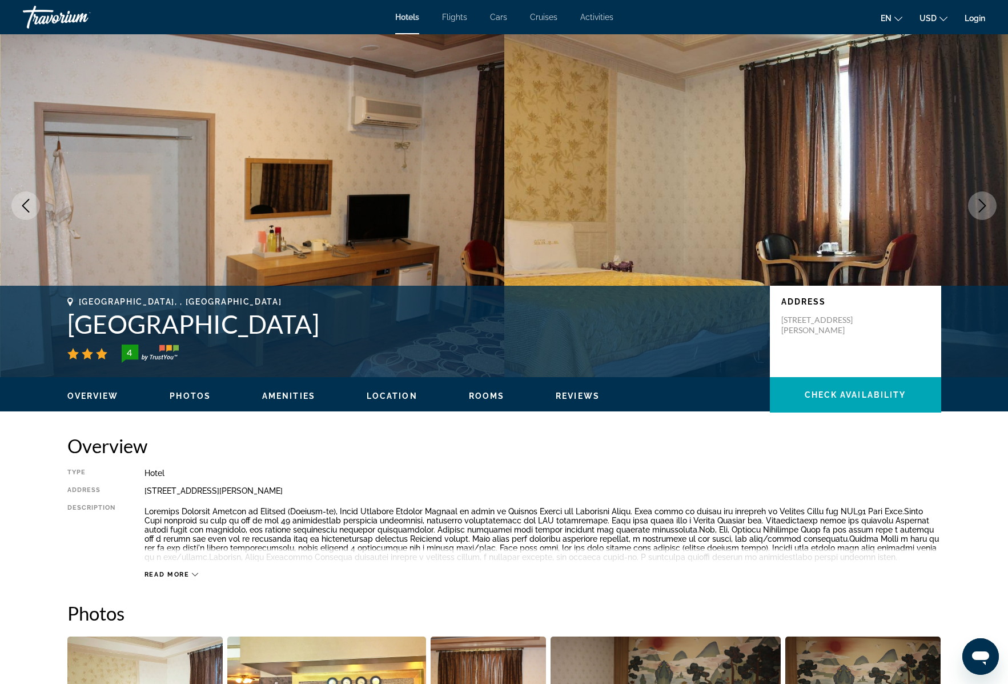
click at [984, 206] on icon "Next image" at bounding box center [983, 206] width 14 height 14
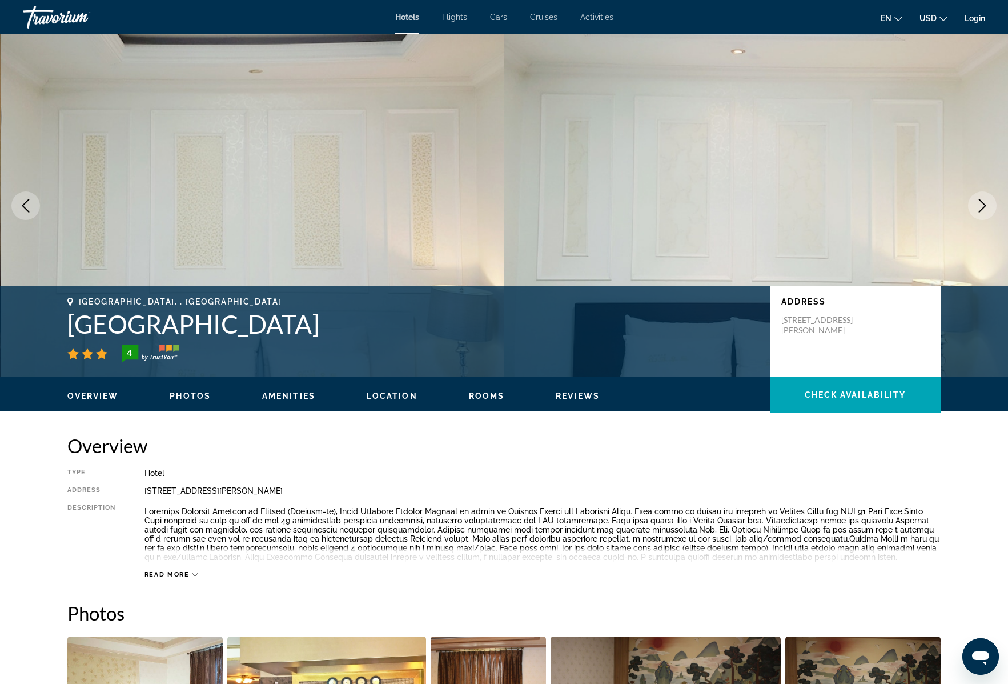
click at [984, 206] on icon "Next image" at bounding box center [983, 206] width 14 height 14
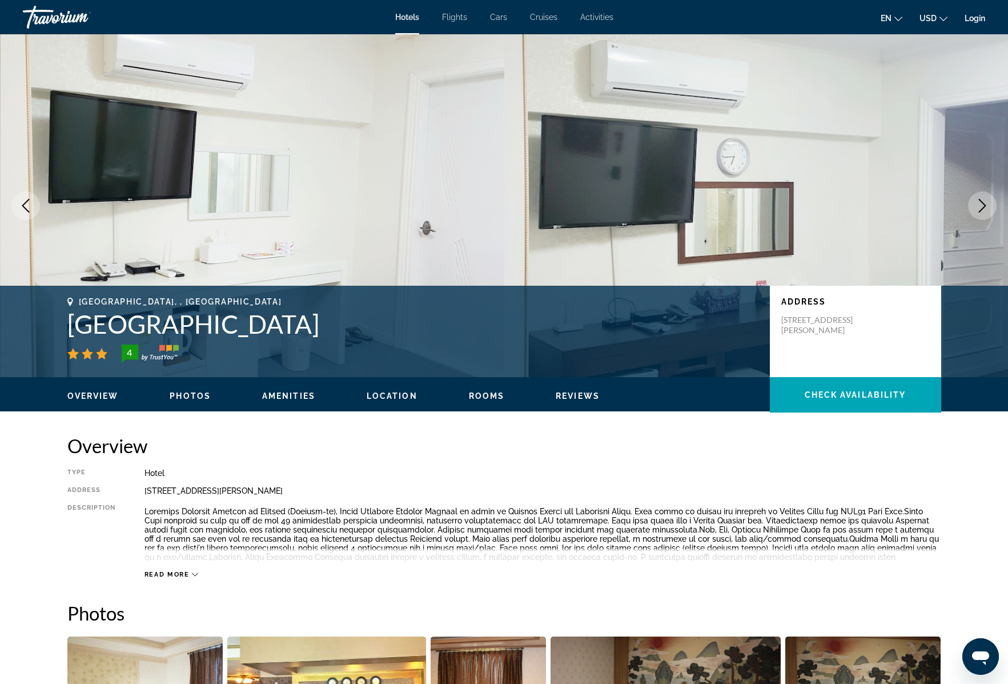
click at [984, 206] on icon "Next image" at bounding box center [983, 206] width 14 height 14
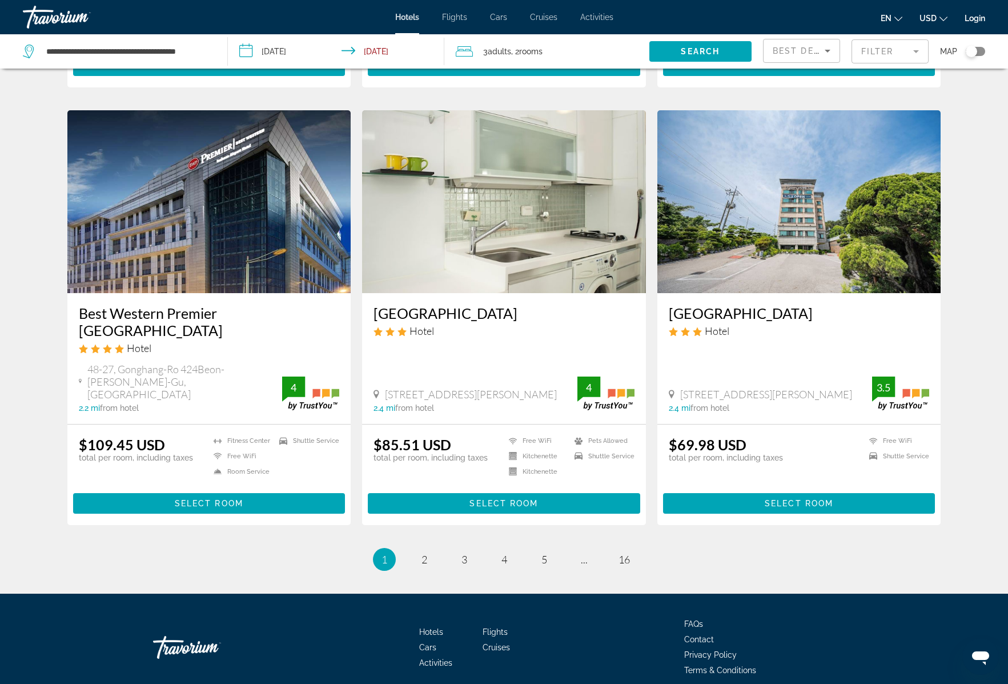
scroll to position [1223, 0]
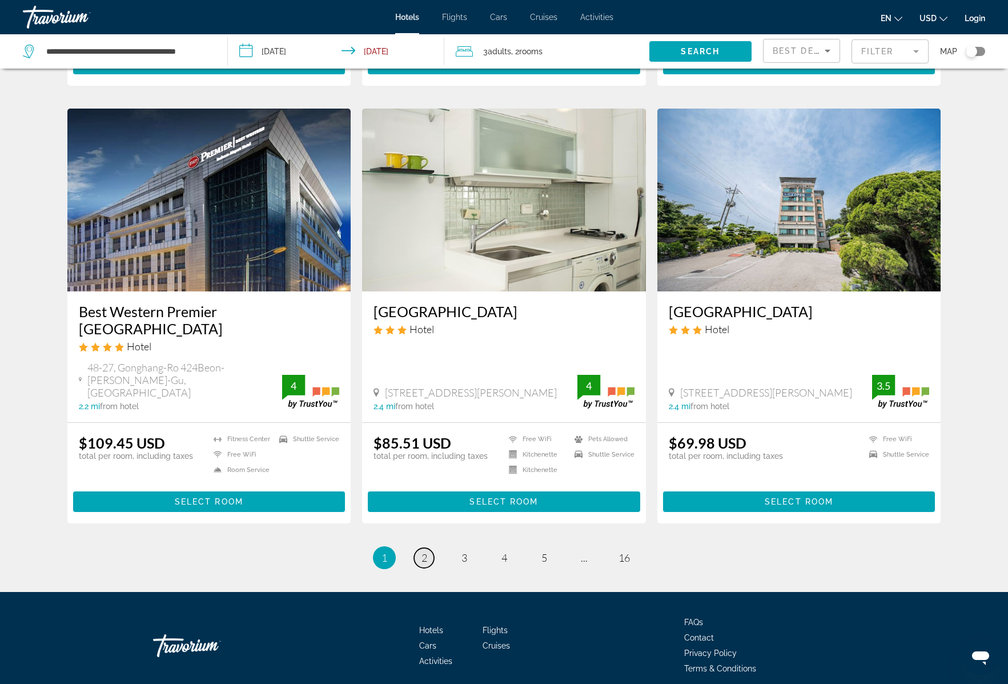
click at [425, 551] on span "2" at bounding box center [425, 557] width 6 height 13
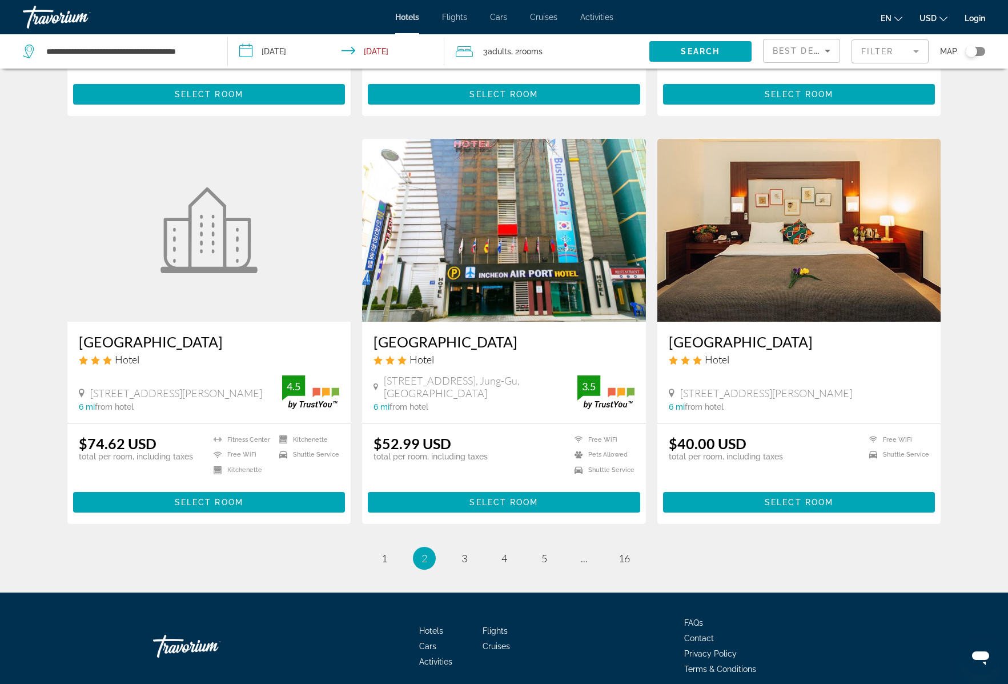
scroll to position [1259, 0]
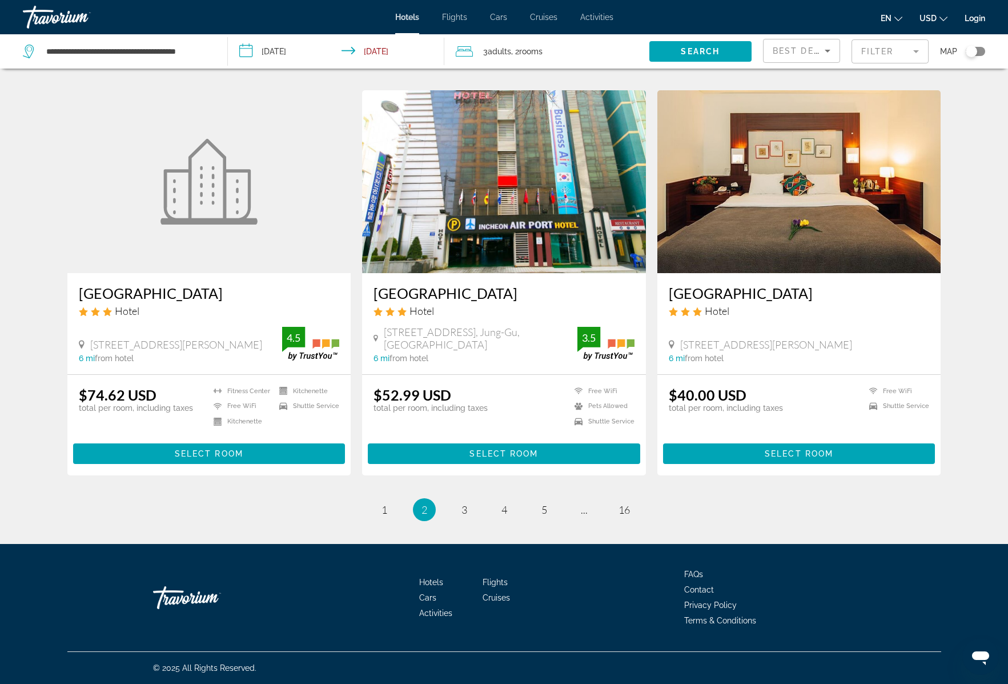
click at [819, 182] on img "Main content" at bounding box center [800, 181] width 284 height 183
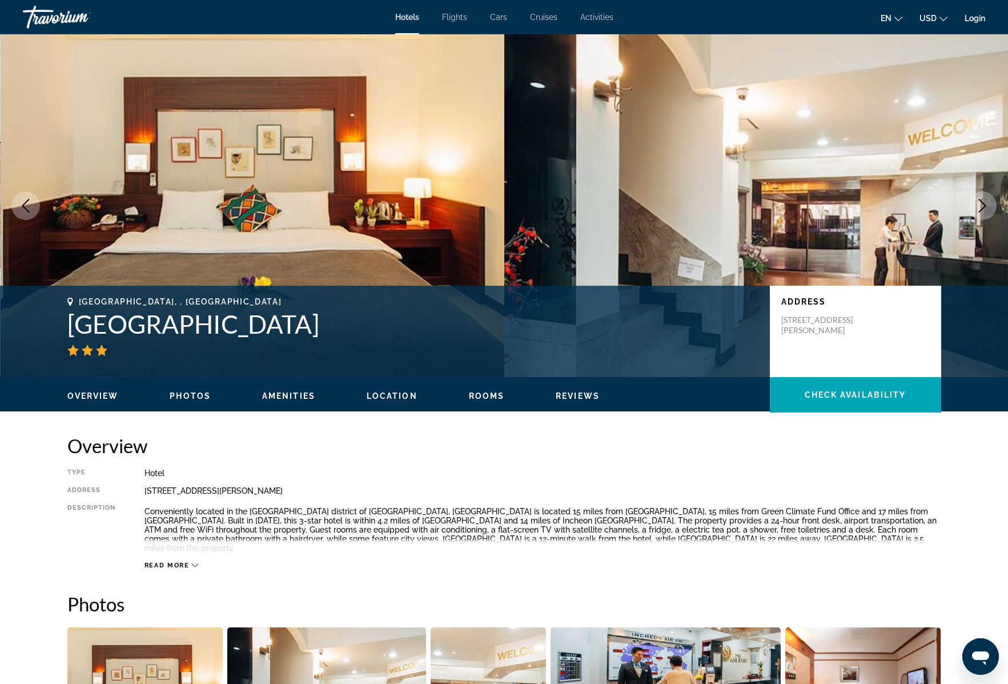
click at [981, 205] on icon "Next image" at bounding box center [983, 206] width 14 height 14
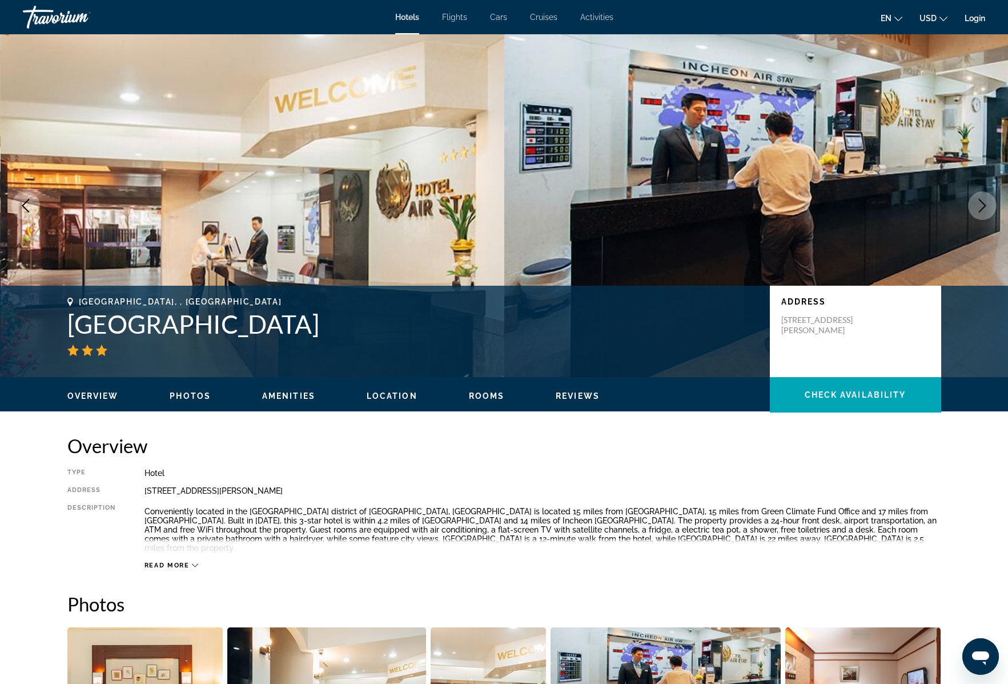
click at [981, 205] on icon "Next image" at bounding box center [983, 206] width 14 height 14
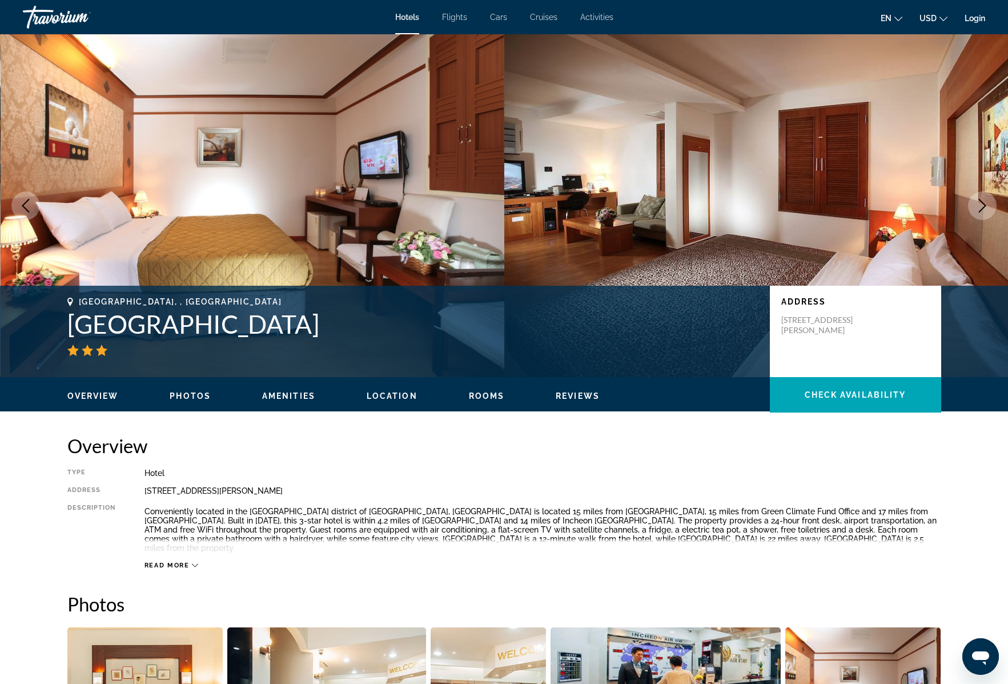
click at [981, 205] on icon "Next image" at bounding box center [983, 206] width 14 height 14
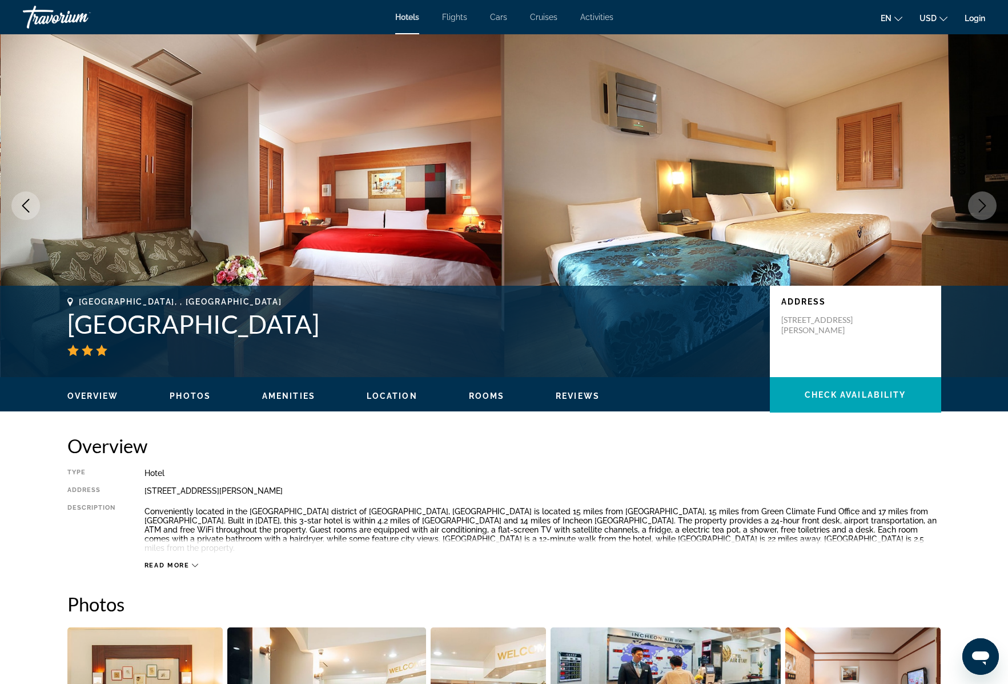
click at [981, 205] on icon "Next image" at bounding box center [983, 206] width 14 height 14
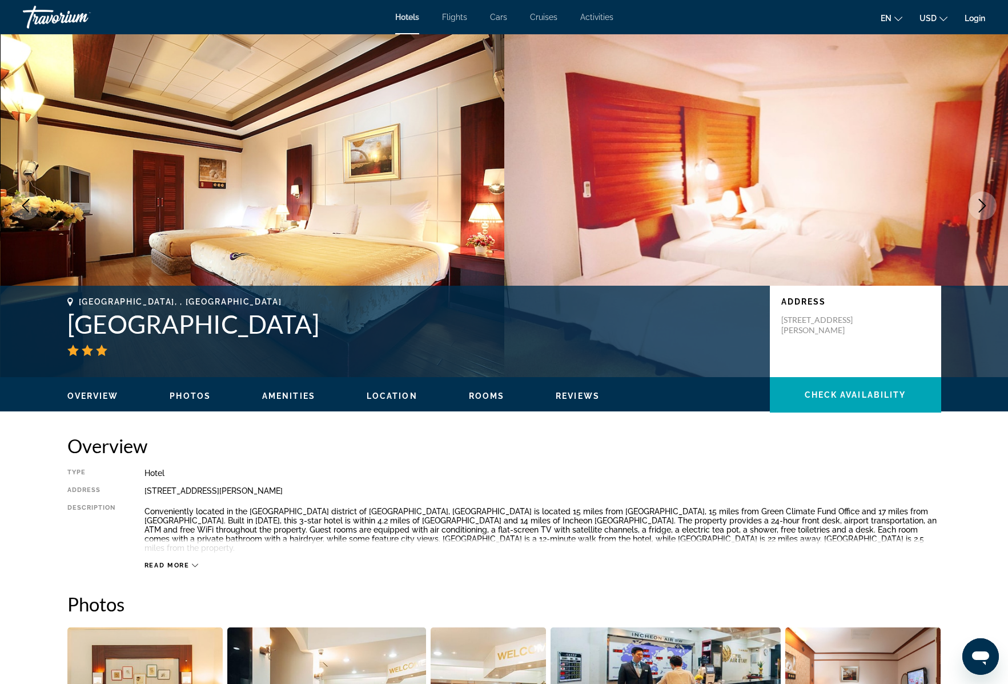
click at [981, 205] on icon "Next image" at bounding box center [983, 206] width 14 height 14
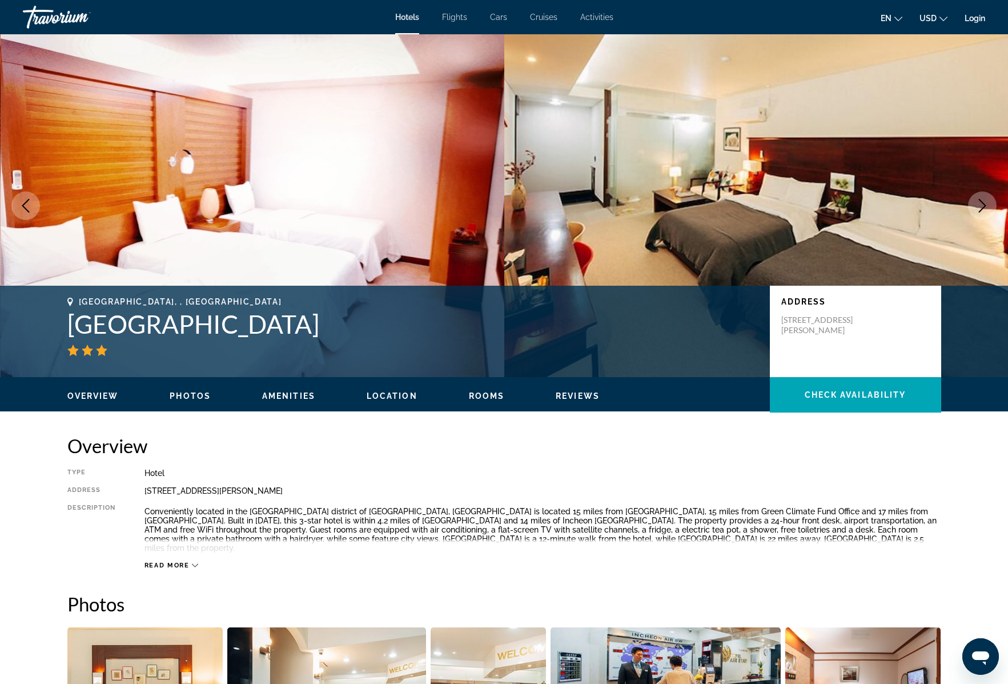
click at [981, 205] on icon "Next image" at bounding box center [983, 206] width 14 height 14
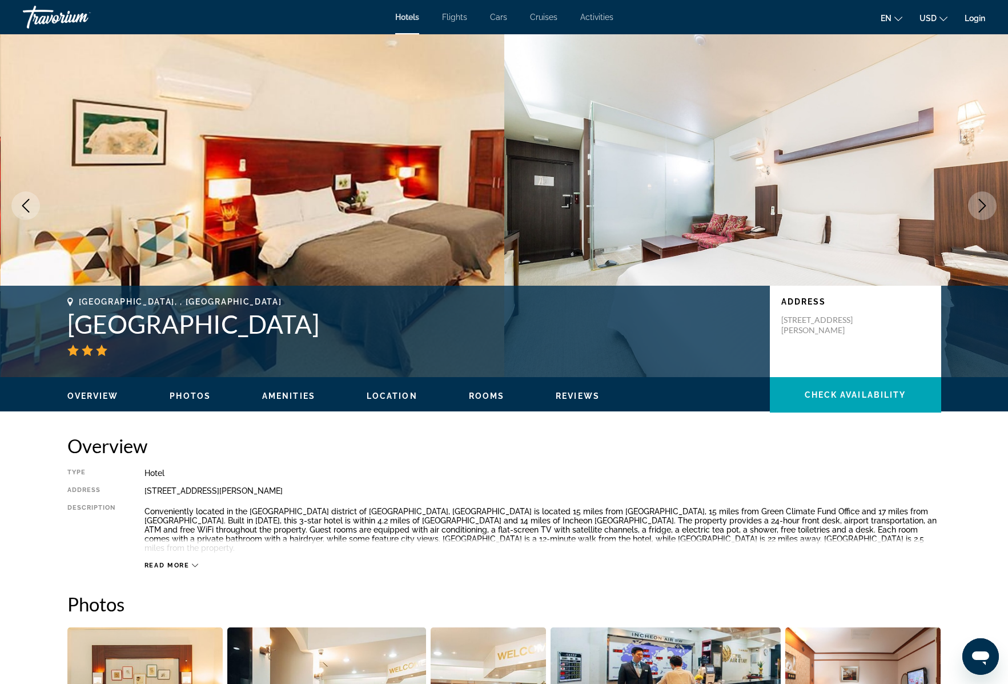
click at [981, 205] on icon "Next image" at bounding box center [983, 206] width 14 height 14
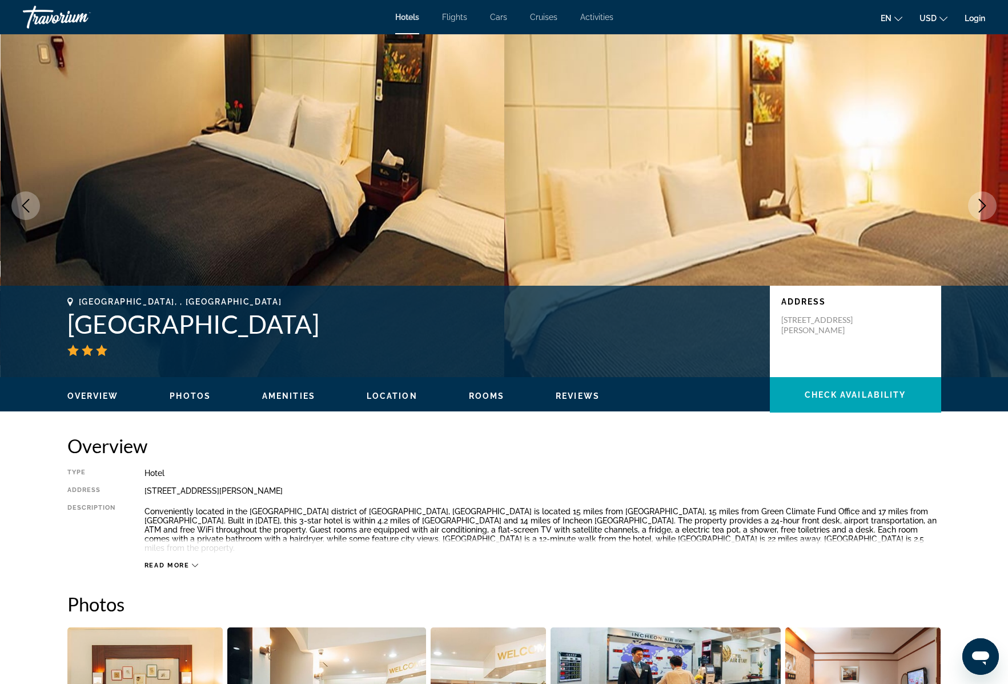
click at [981, 205] on icon "Next image" at bounding box center [983, 206] width 14 height 14
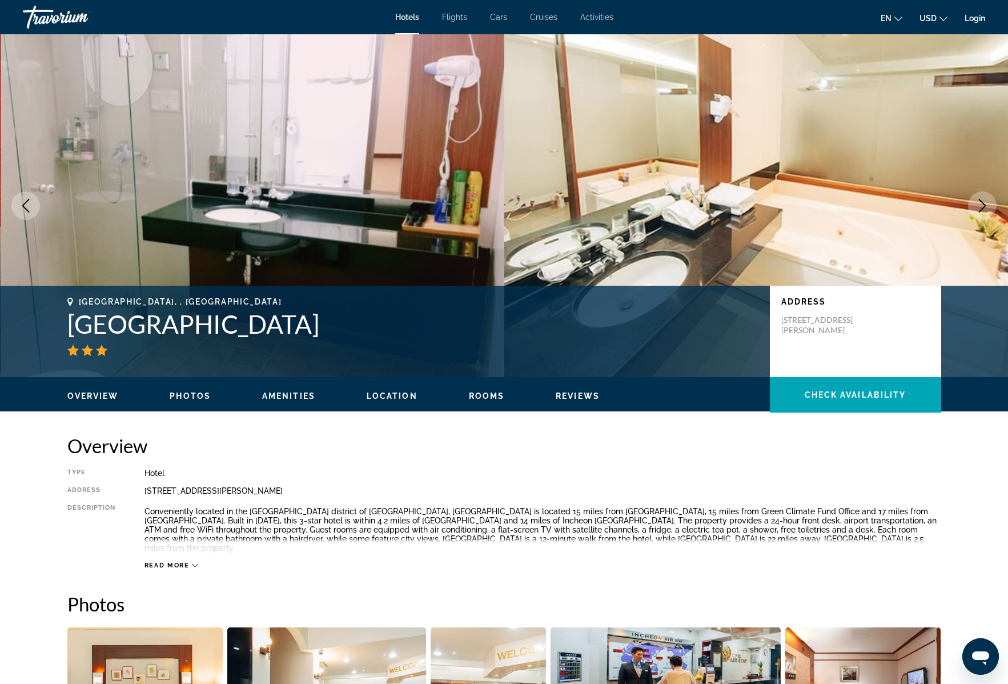
click at [981, 205] on icon "Next image" at bounding box center [983, 206] width 14 height 14
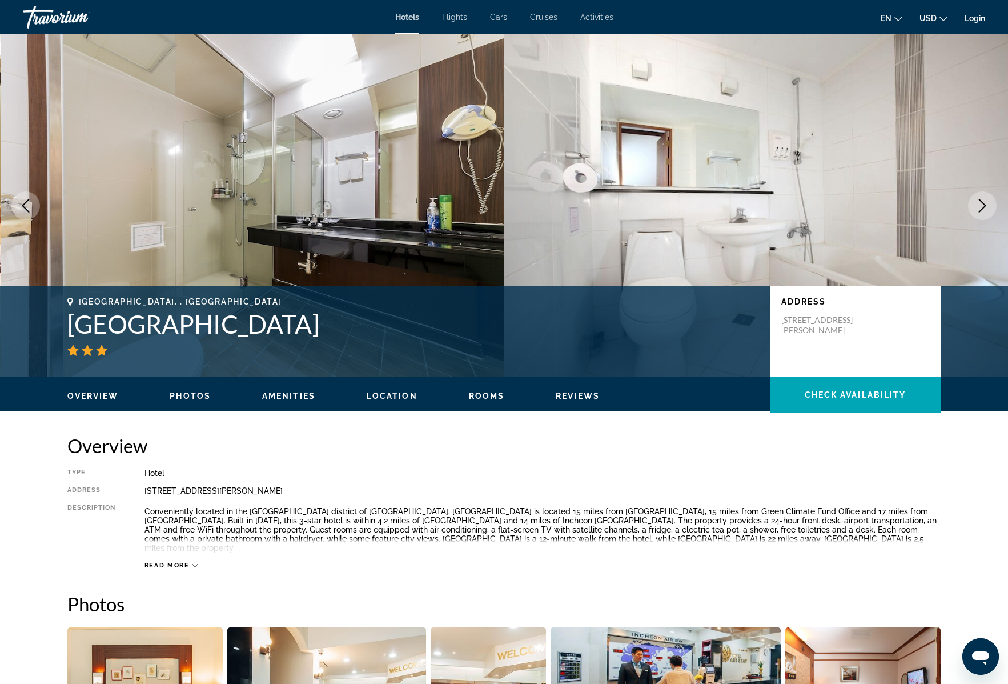
click at [981, 205] on icon "Next image" at bounding box center [983, 206] width 14 height 14
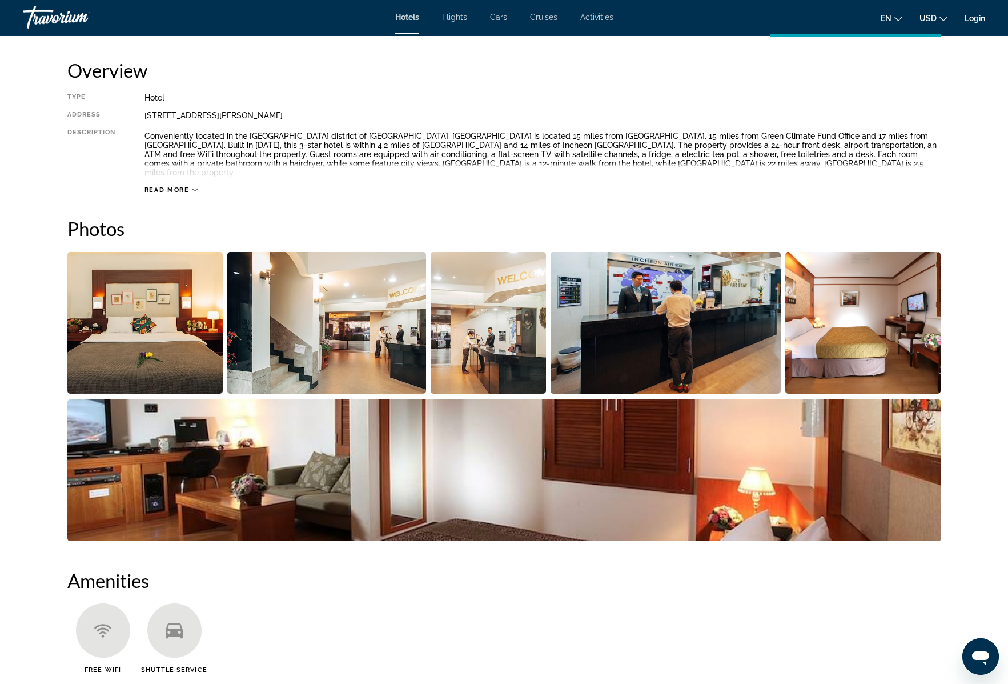
scroll to position [446, 0]
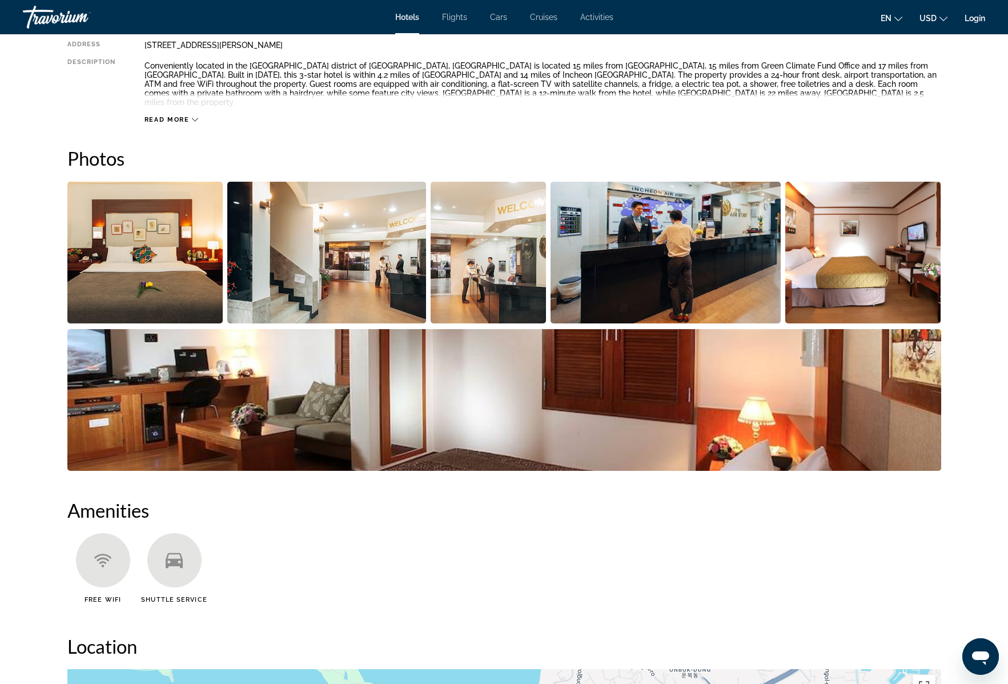
click at [886, 279] on img "Open full-screen image slider" at bounding box center [864, 253] width 156 height 142
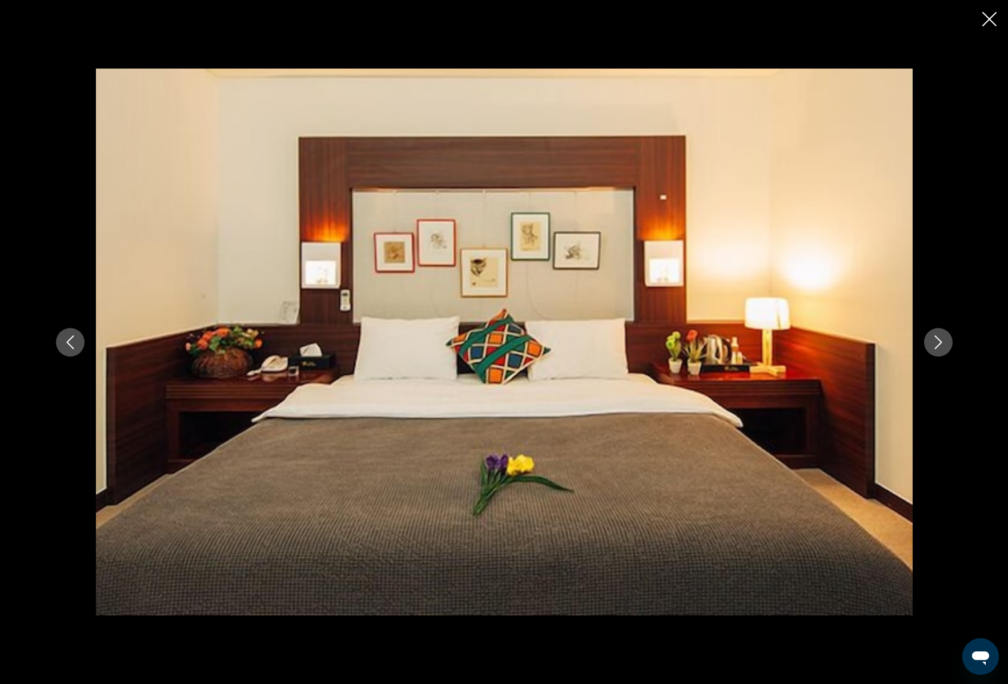
click at [938, 343] on icon "Next image" at bounding box center [939, 342] width 14 height 14
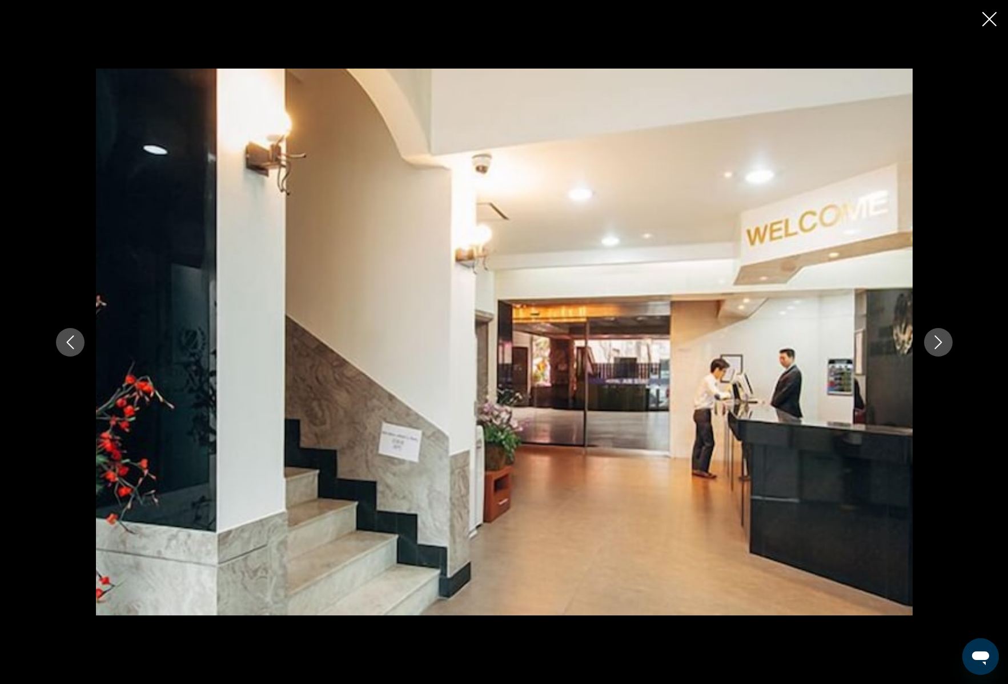
click at [938, 343] on icon "Next image" at bounding box center [939, 342] width 14 height 14
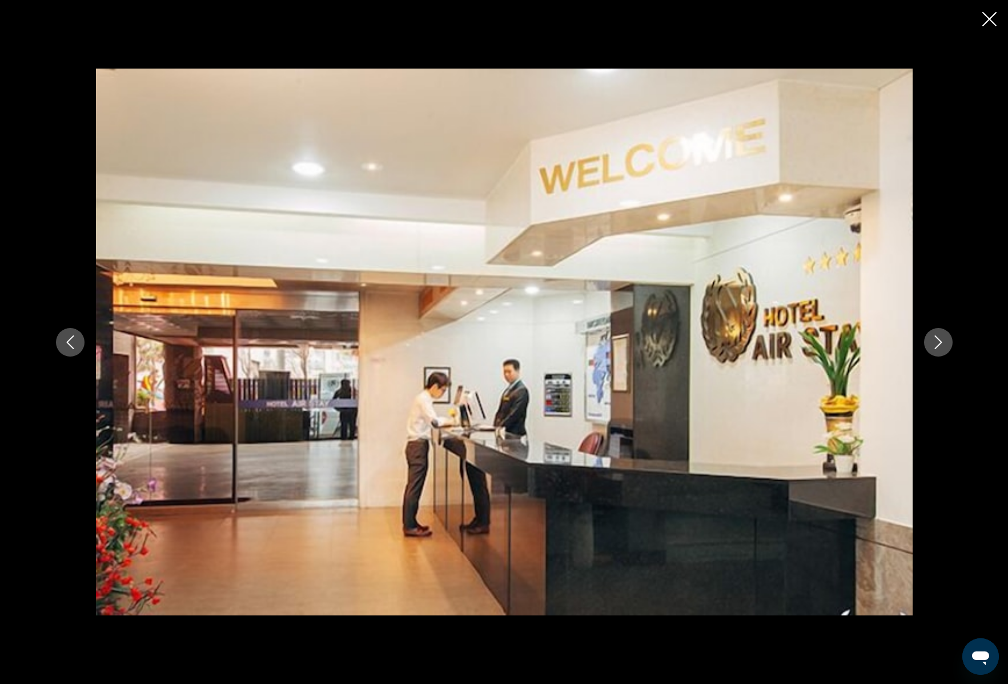
click at [938, 343] on icon "Next image" at bounding box center [939, 342] width 14 height 14
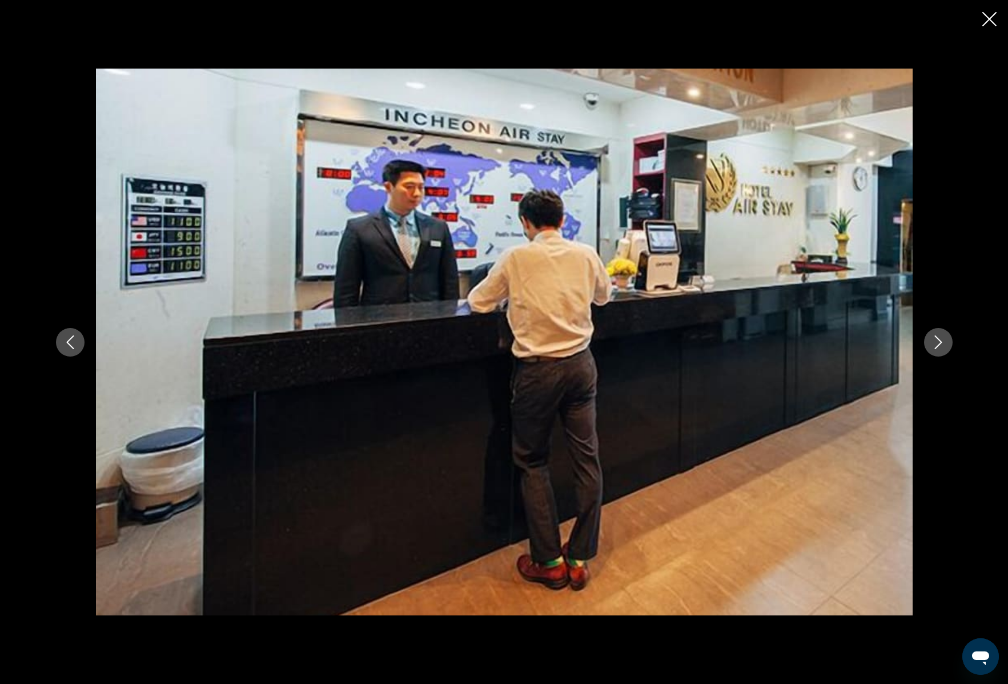
click at [938, 343] on icon "Next image" at bounding box center [939, 342] width 14 height 14
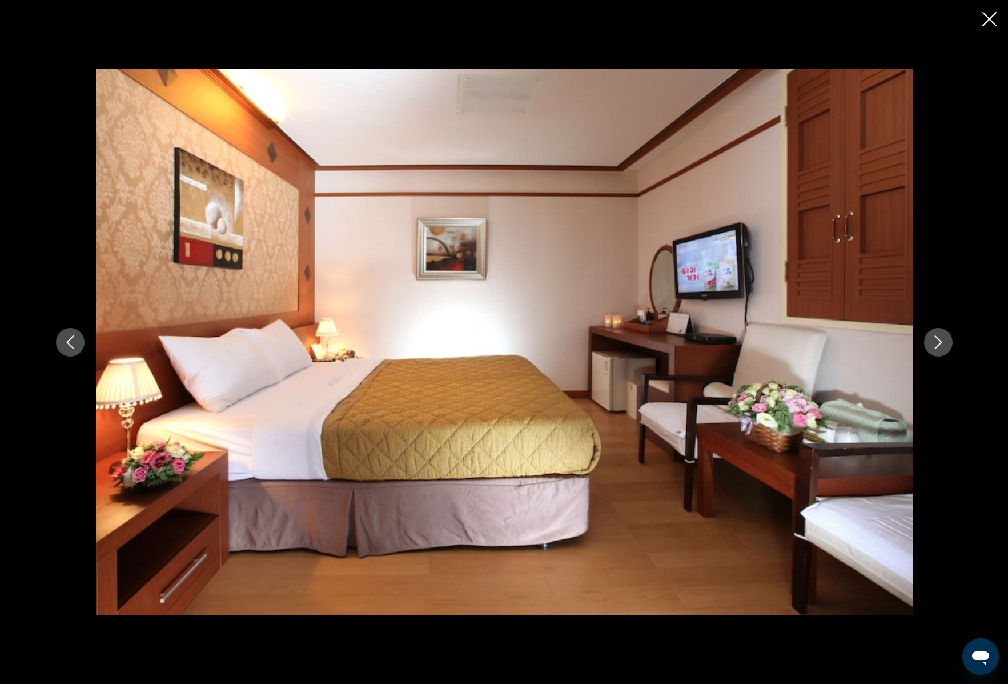
click at [938, 343] on icon "Next image" at bounding box center [939, 342] width 14 height 14
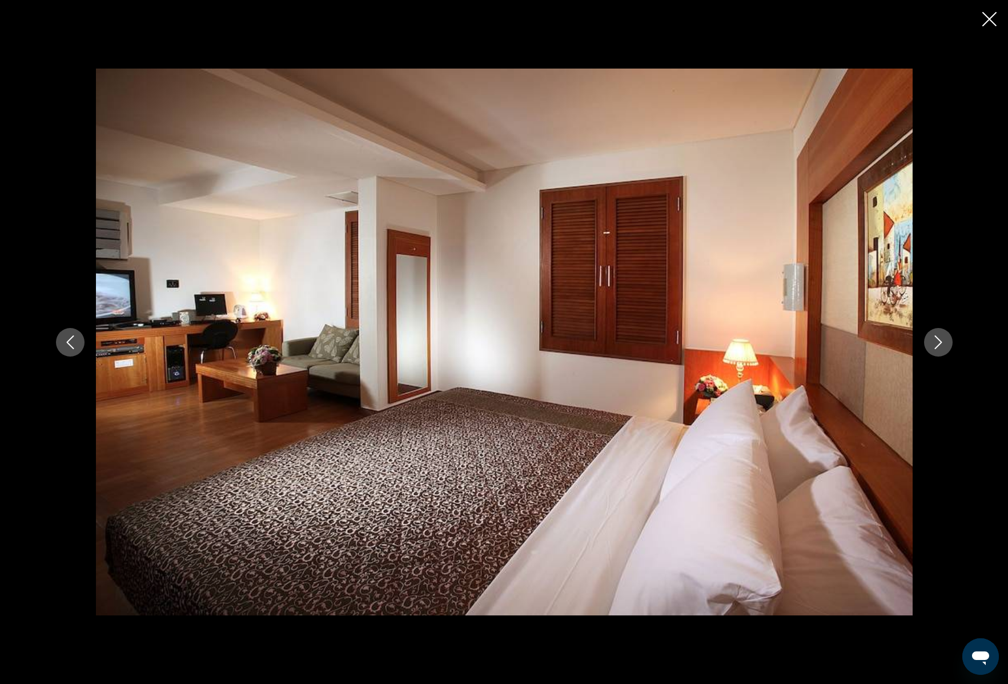
click at [938, 343] on icon "Next image" at bounding box center [939, 342] width 14 height 14
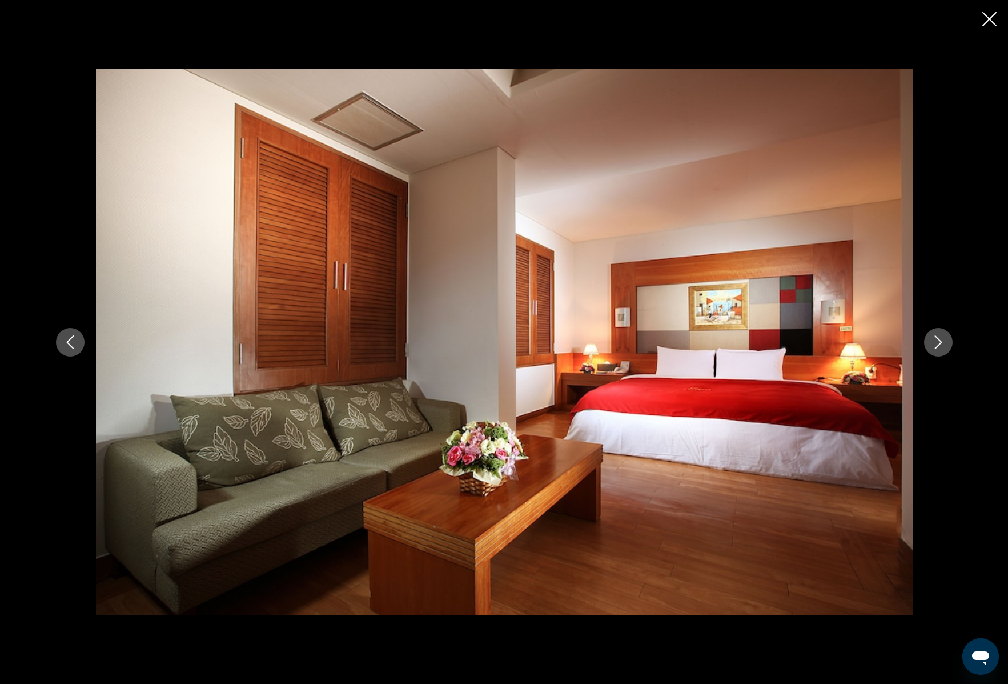
click at [938, 343] on icon "Next image" at bounding box center [939, 342] width 14 height 14
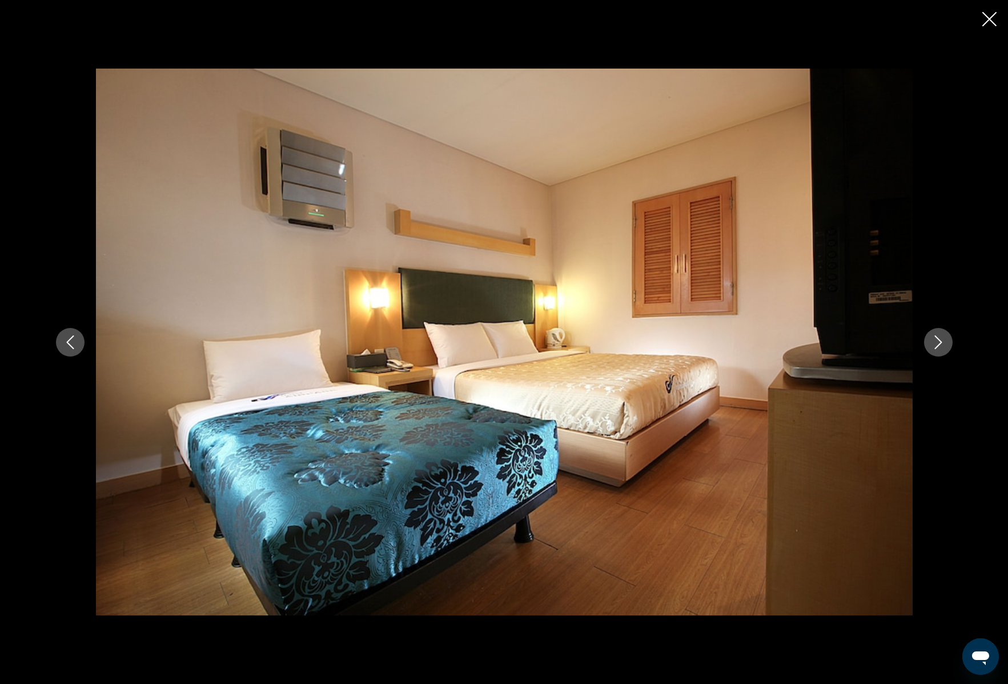
click at [938, 343] on icon "Next image" at bounding box center [939, 342] width 14 height 14
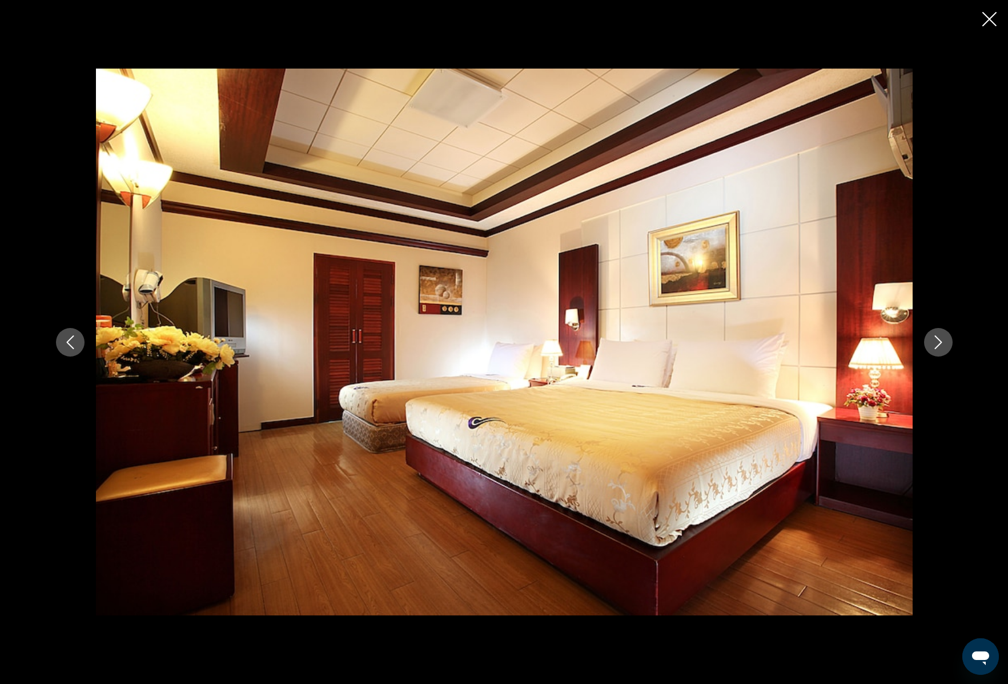
click at [938, 343] on icon "Next image" at bounding box center [939, 342] width 14 height 14
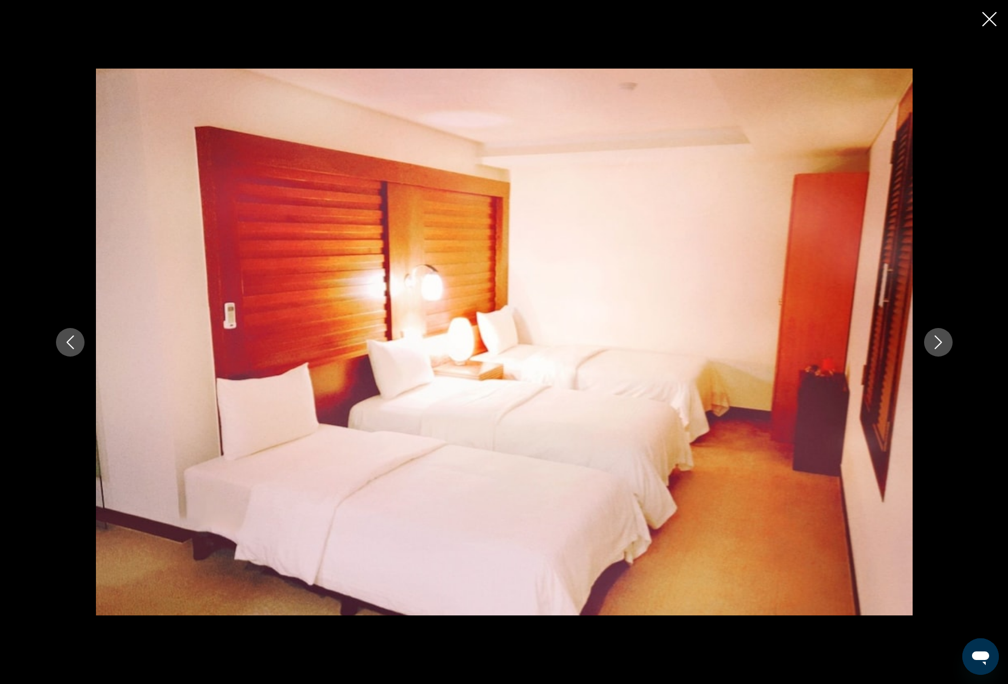
click at [938, 343] on icon "Next image" at bounding box center [939, 342] width 14 height 14
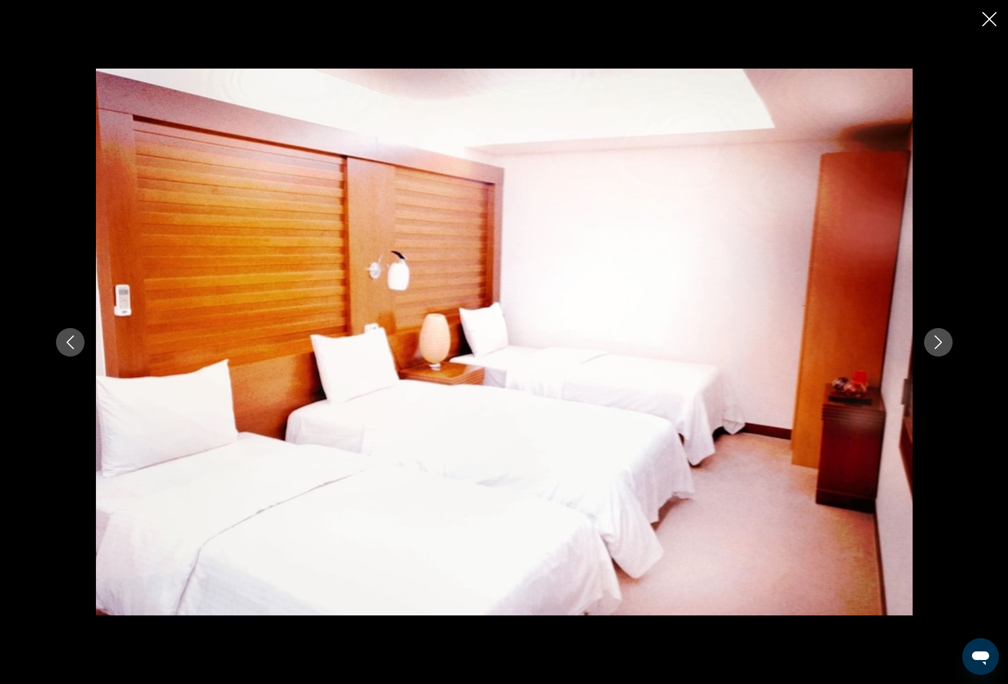
click at [938, 343] on icon "Next image" at bounding box center [939, 342] width 14 height 14
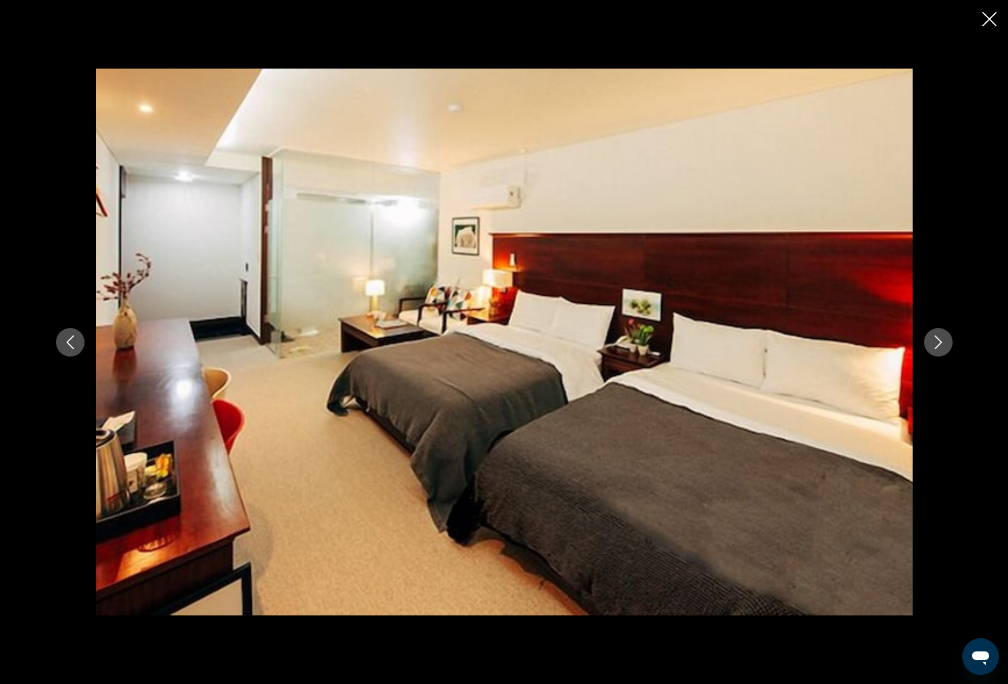
click at [938, 343] on icon "Next image" at bounding box center [939, 342] width 14 height 14
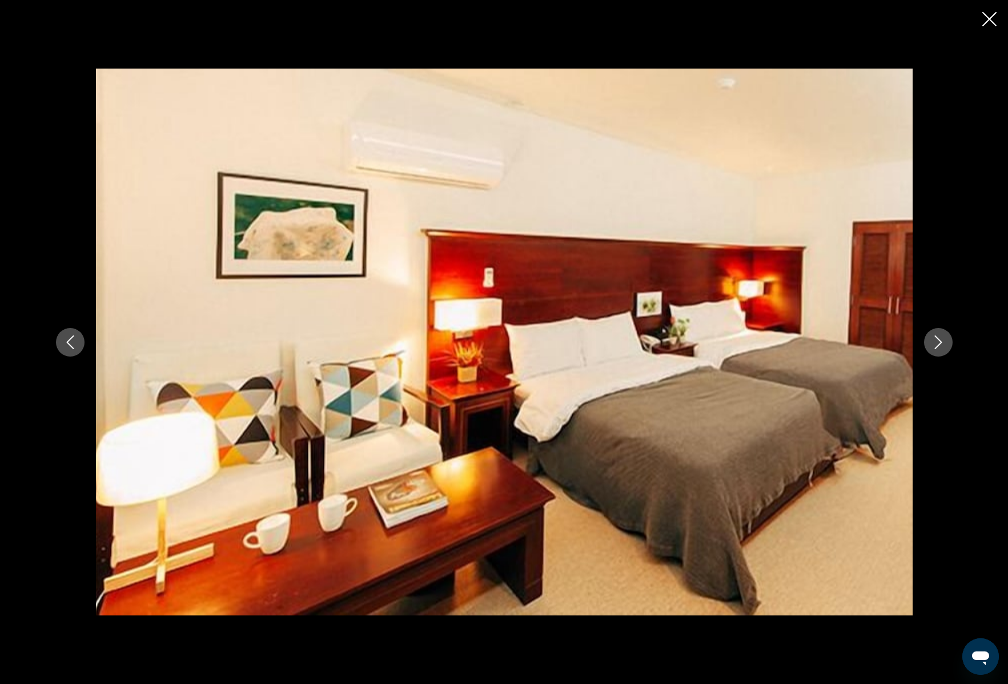
click at [938, 343] on icon "Next image" at bounding box center [939, 342] width 14 height 14
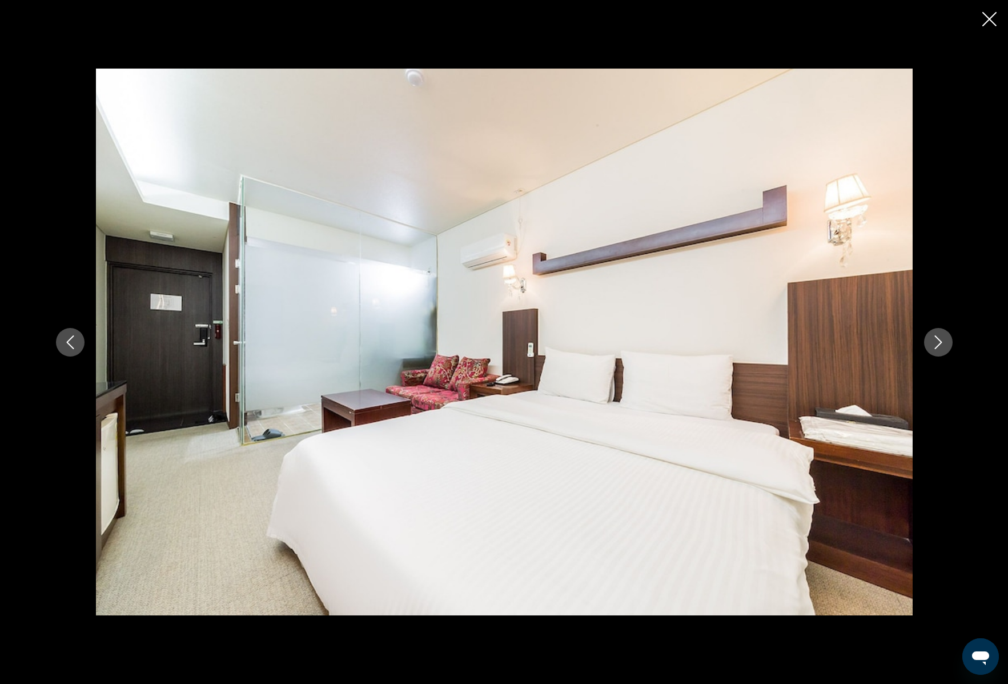
click at [938, 343] on icon "Next image" at bounding box center [939, 342] width 14 height 14
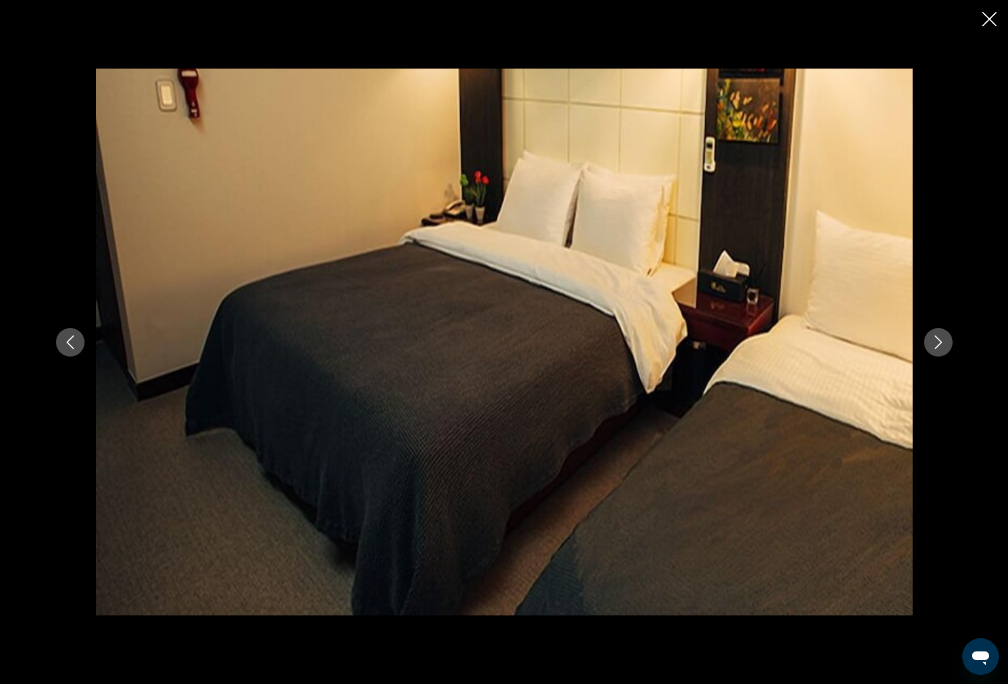
click at [938, 343] on icon "Next image" at bounding box center [939, 342] width 14 height 14
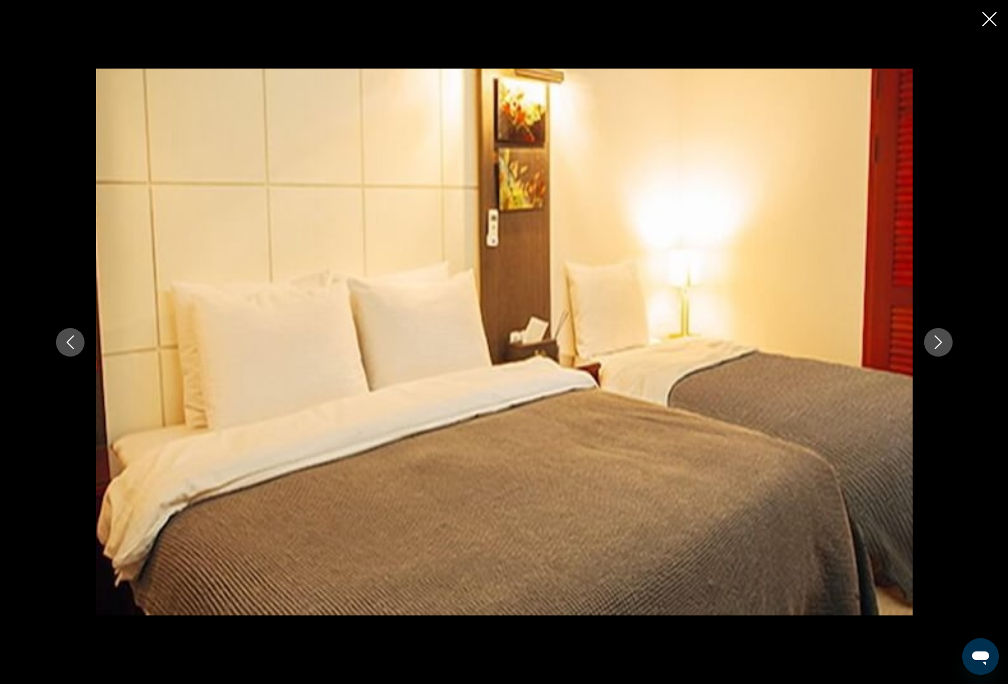
click at [938, 343] on icon "Next image" at bounding box center [939, 342] width 14 height 14
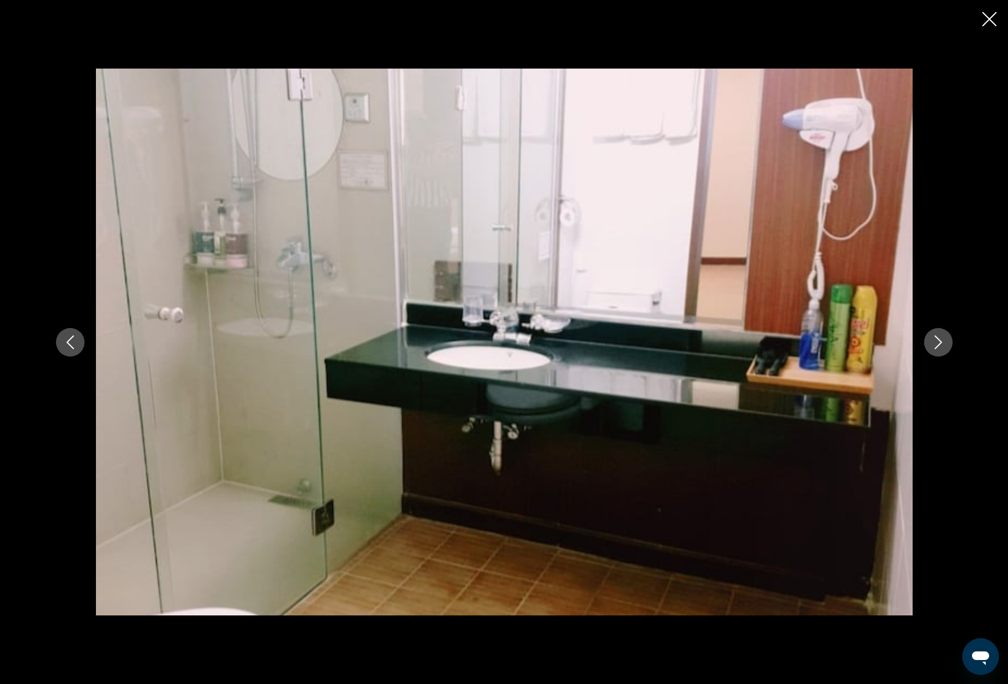
click at [938, 343] on icon "Next image" at bounding box center [939, 342] width 14 height 14
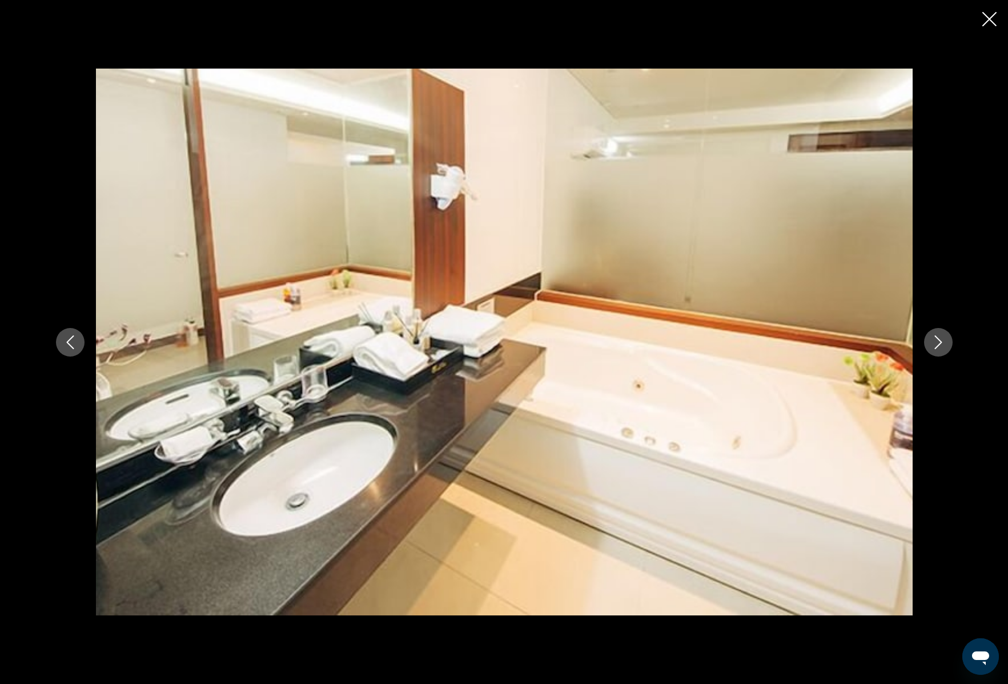
click at [938, 343] on icon "Next image" at bounding box center [939, 342] width 14 height 14
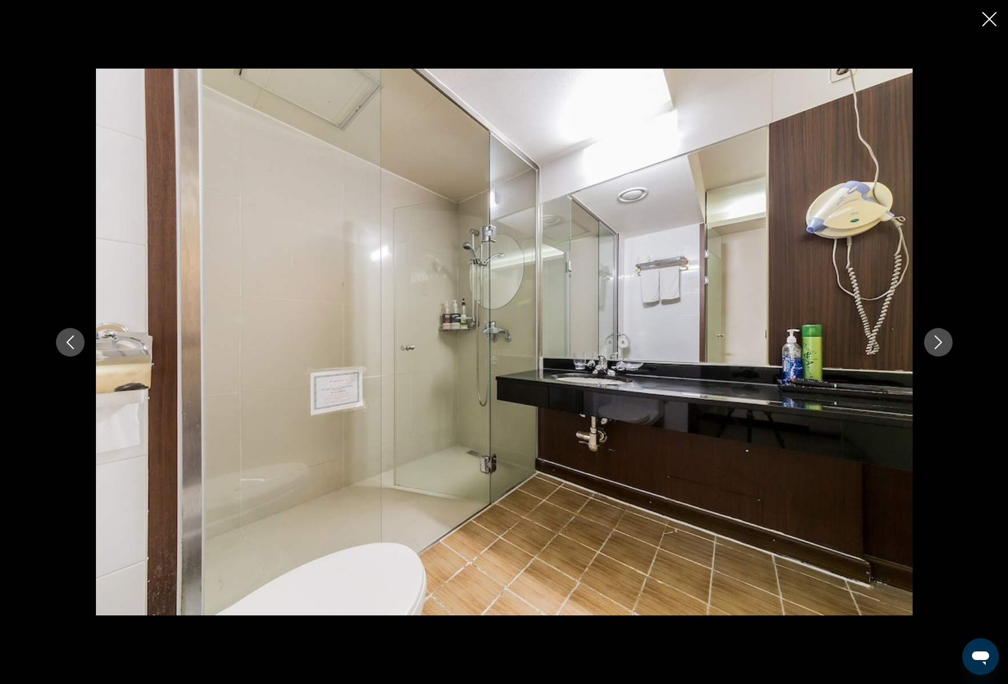
click at [938, 343] on icon "Next image" at bounding box center [939, 342] width 14 height 14
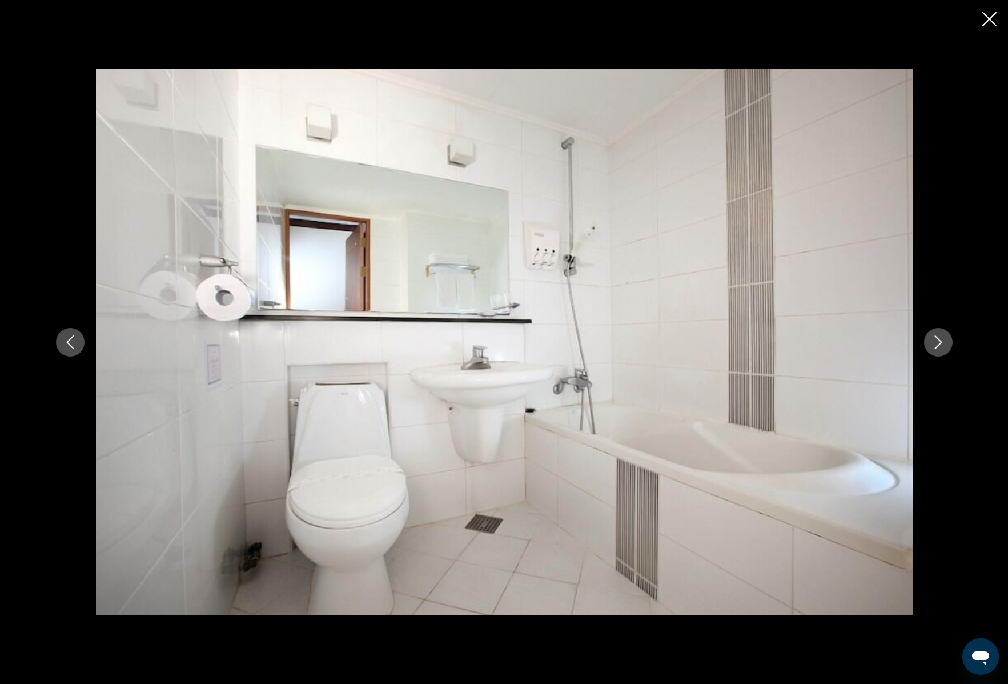
click at [938, 343] on icon "Next image" at bounding box center [939, 342] width 14 height 14
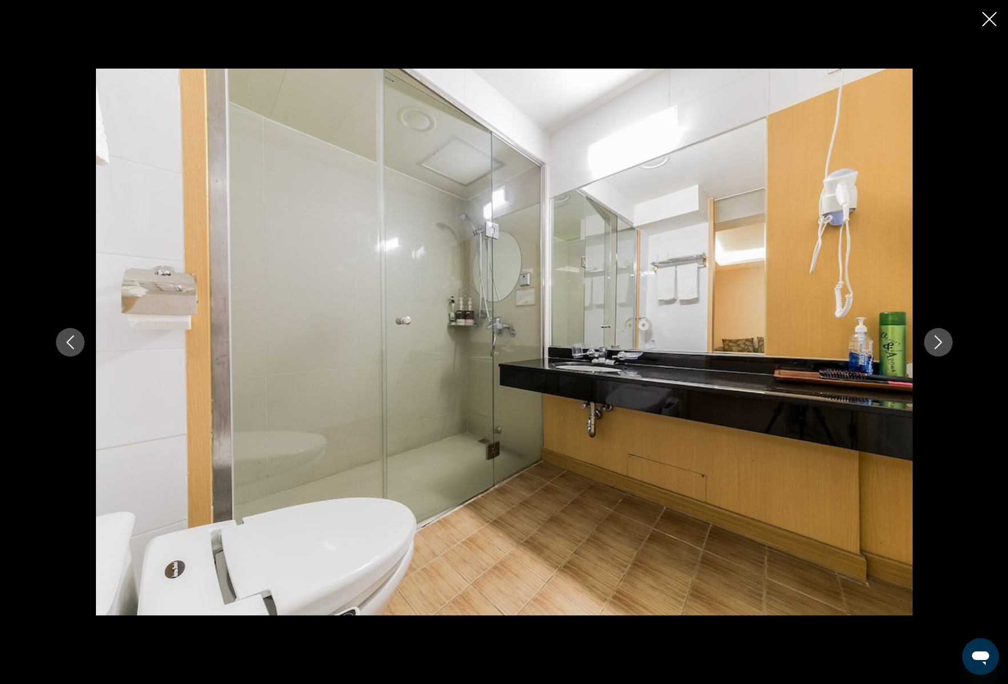
click at [938, 343] on icon "Next image" at bounding box center [939, 342] width 14 height 14
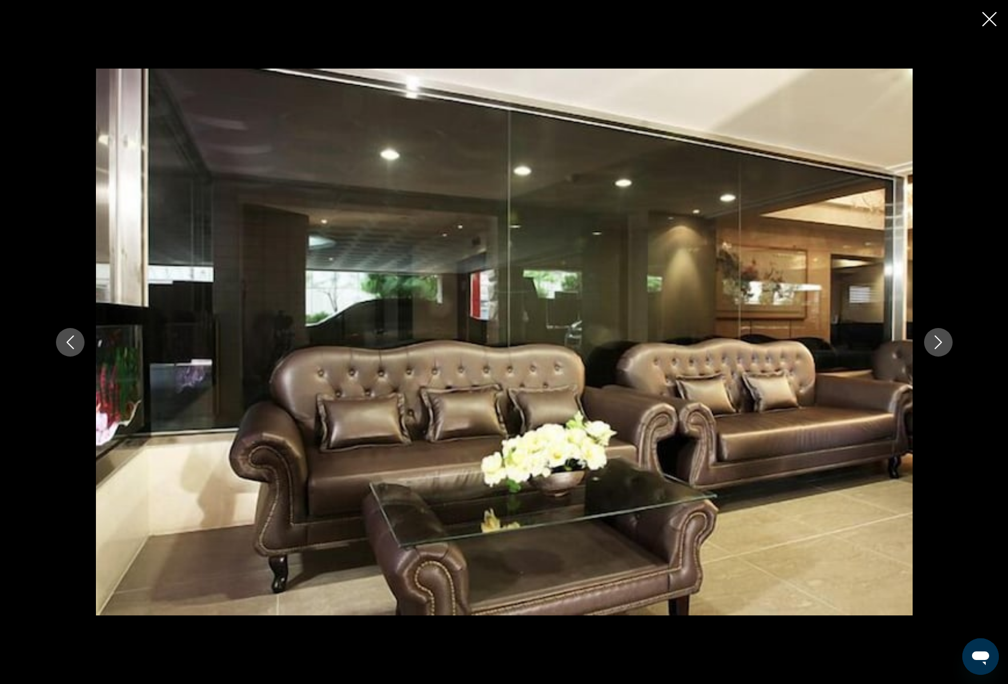
click at [988, 18] on icon "Close slideshow" at bounding box center [990, 19] width 14 height 14
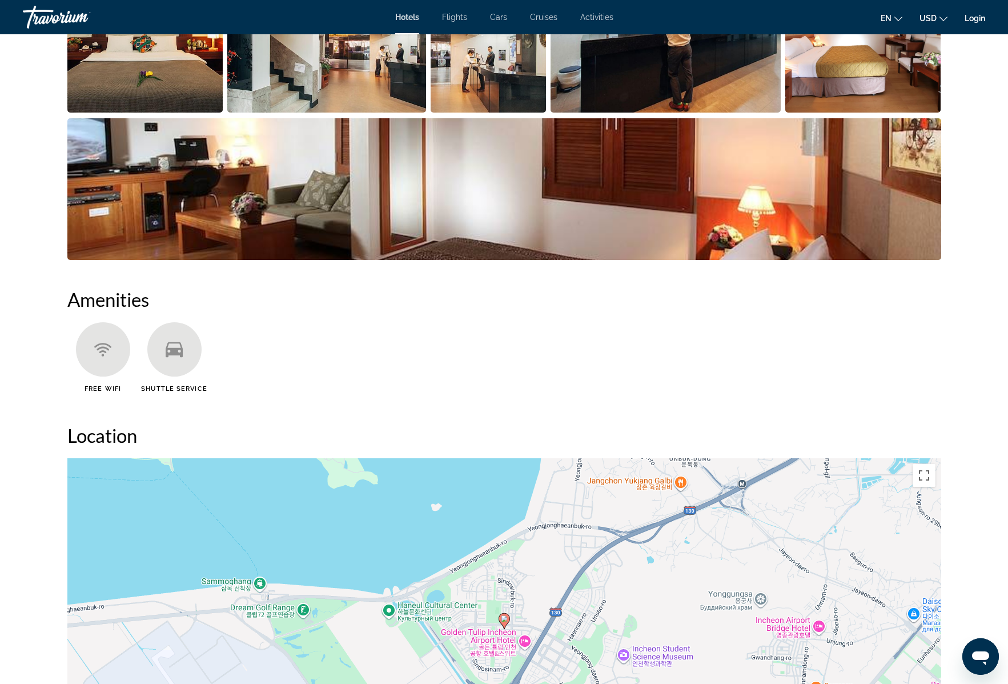
scroll to position [953, 0]
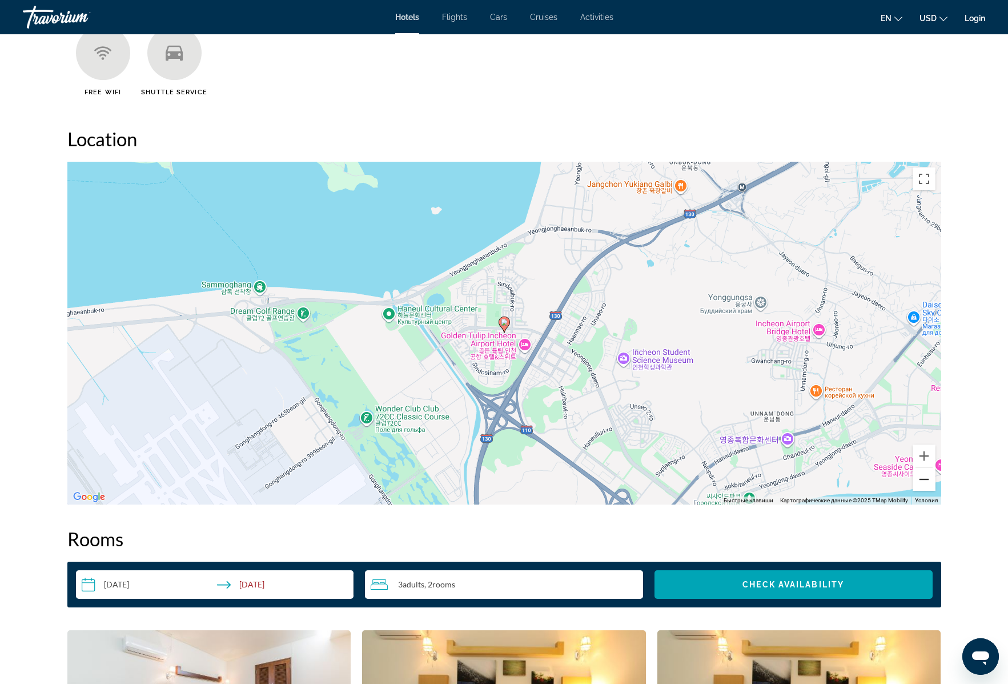
click at [917, 476] on button "Уменьшить" at bounding box center [924, 479] width 23 height 23
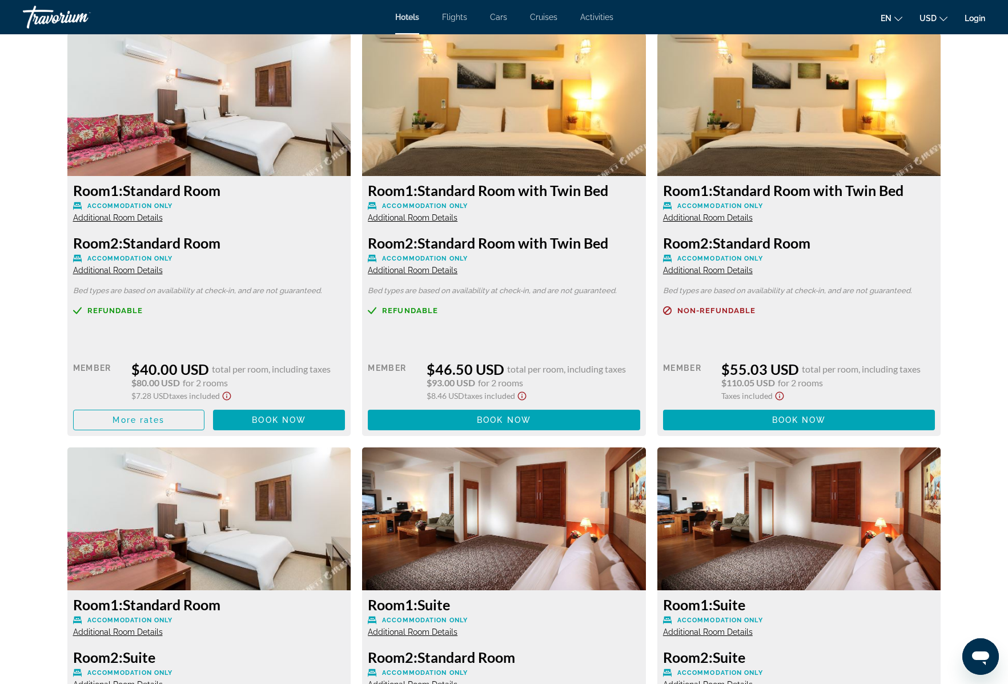
scroll to position [1428, 0]
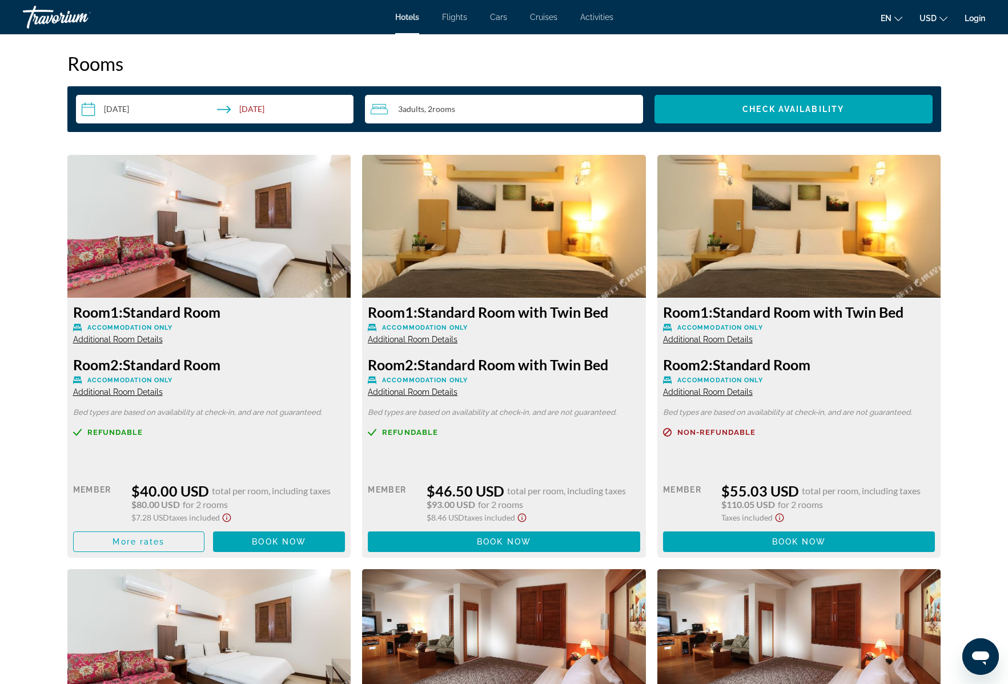
click at [264, 237] on img "Main content" at bounding box center [209, 226] width 284 height 143
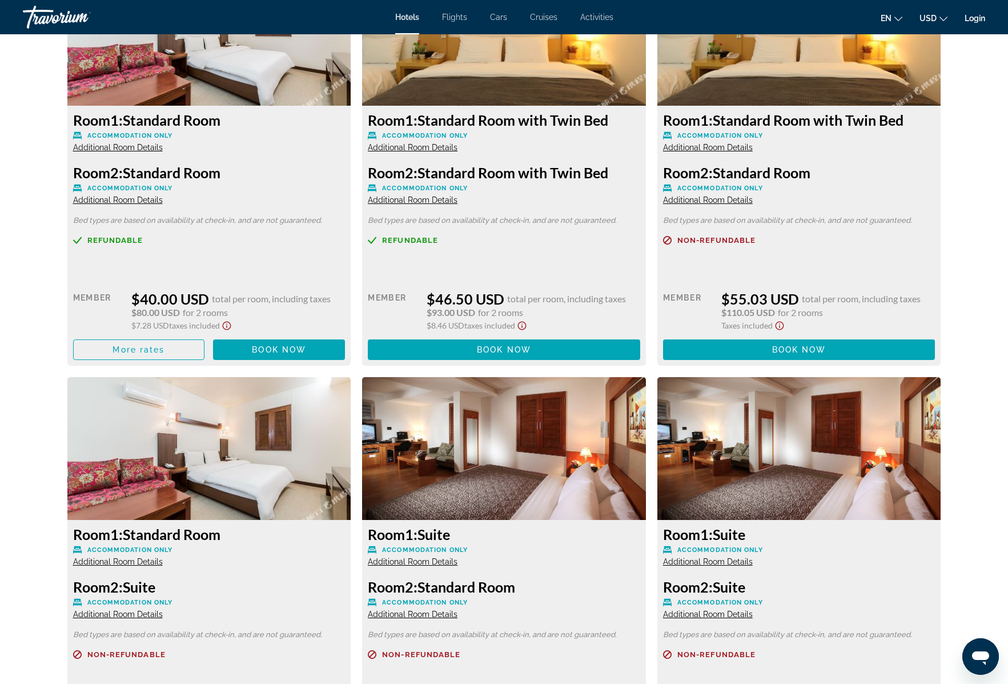
scroll to position [1426, 0]
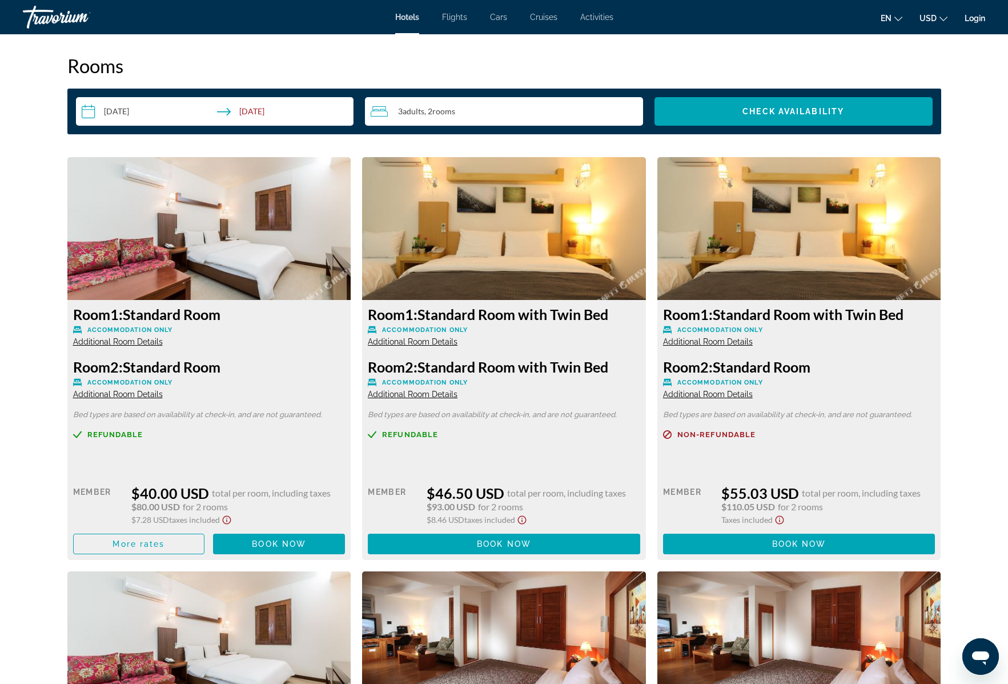
click at [473, 251] on img "Main content" at bounding box center [504, 228] width 284 height 143
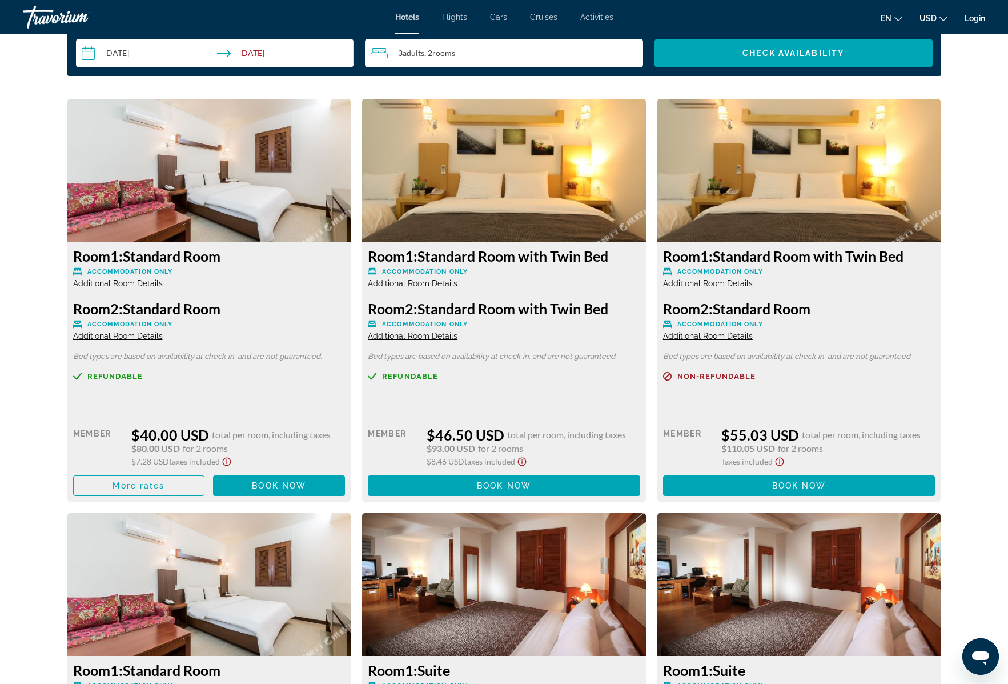
scroll to position [1494, 0]
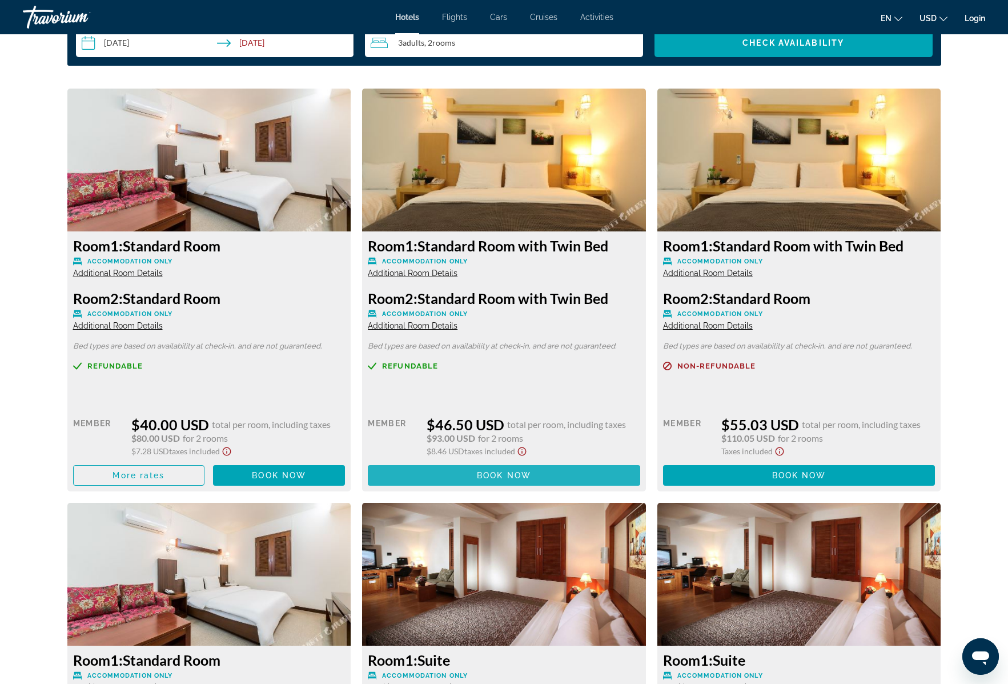
click at [508, 477] on span "Book now" at bounding box center [504, 475] width 54 height 9
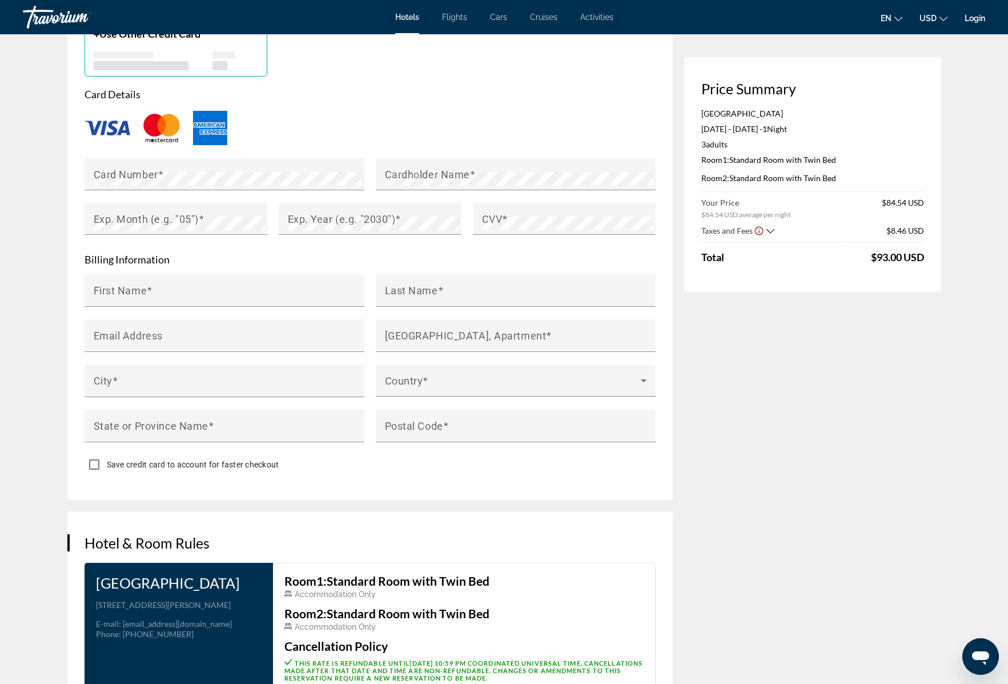
scroll to position [852, 0]
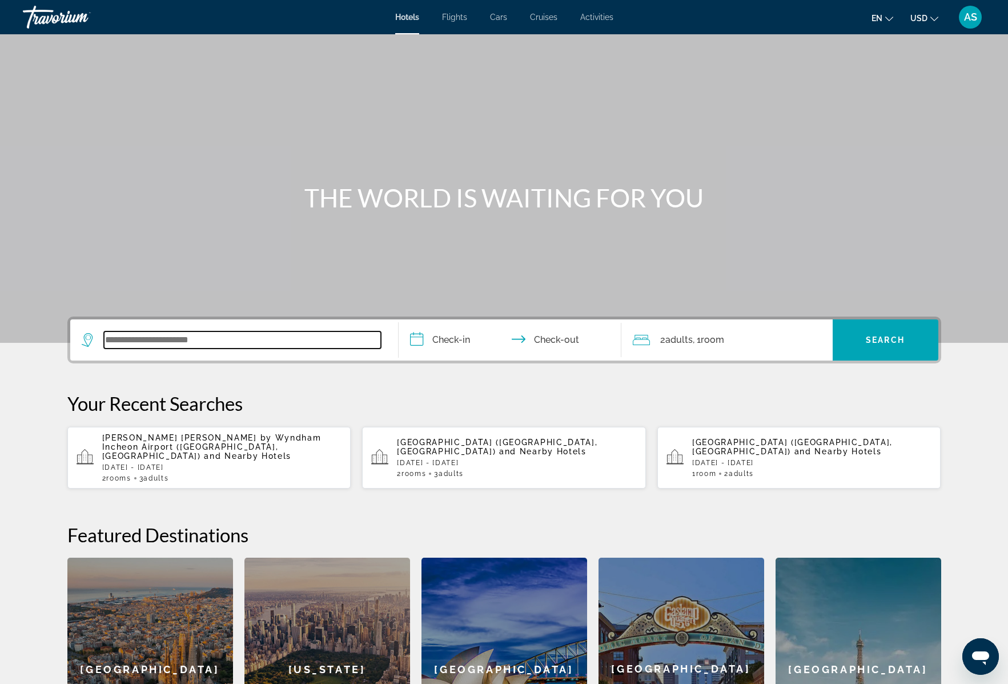
click at [146, 339] on input "Search widget" at bounding box center [242, 339] width 277 height 17
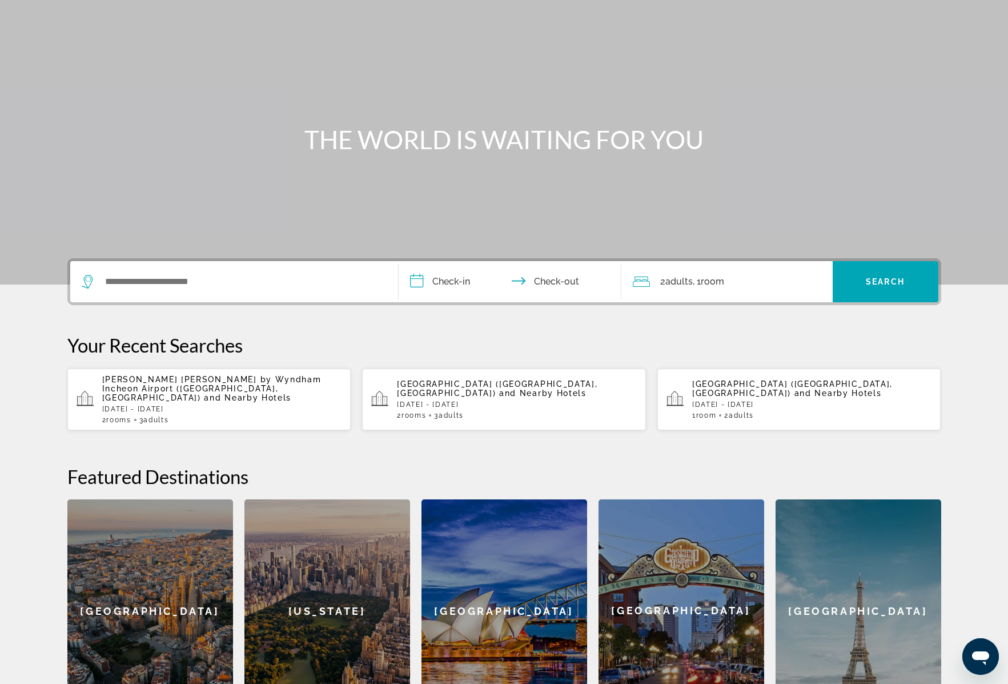
scroll to position [177, 0]
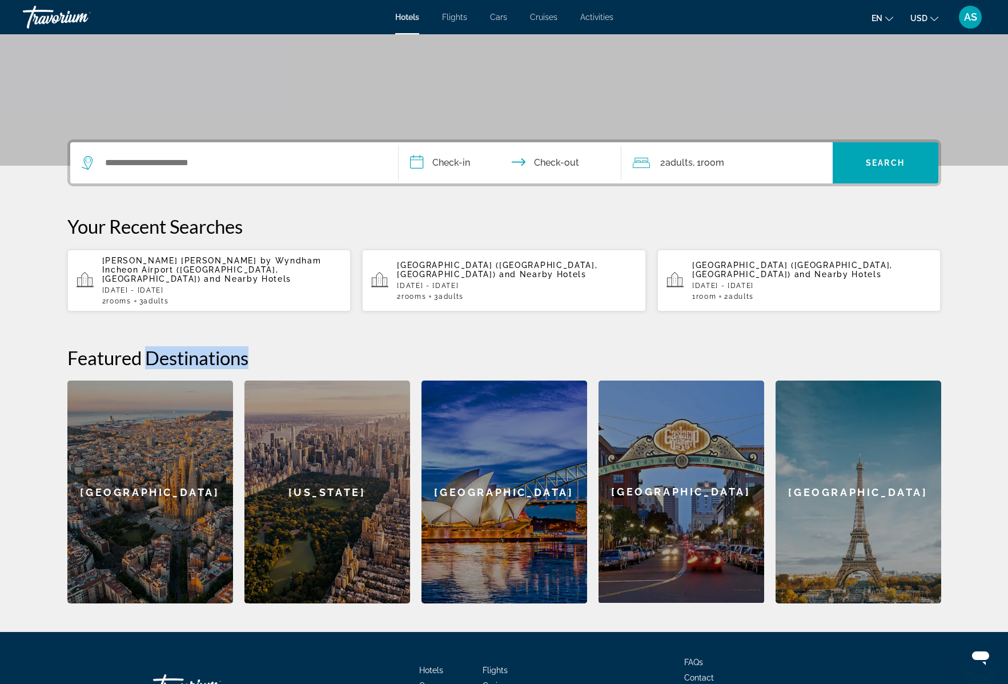
click at [124, 162] on div "**********" at bounding box center [505, 371] width 920 height 464
copy h2 "Destinations"
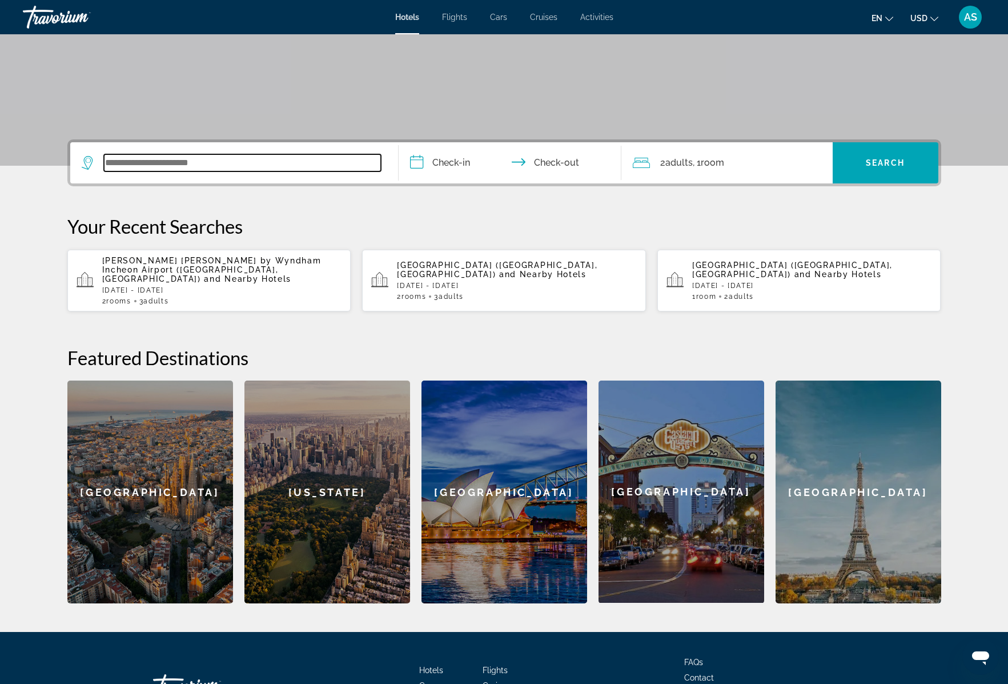
drag, startPoint x: 126, startPoint y: 164, endPoint x: 120, endPoint y: 157, distance: 9.7
click at [117, 162] on input "Search widget" at bounding box center [242, 162] width 277 height 17
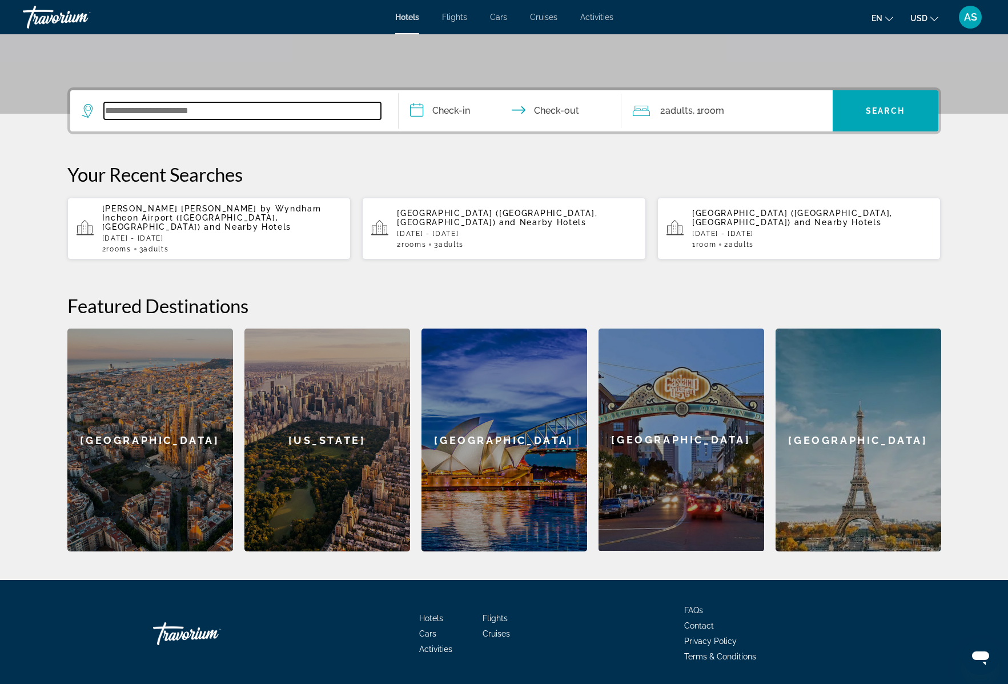
scroll to position [256, 0]
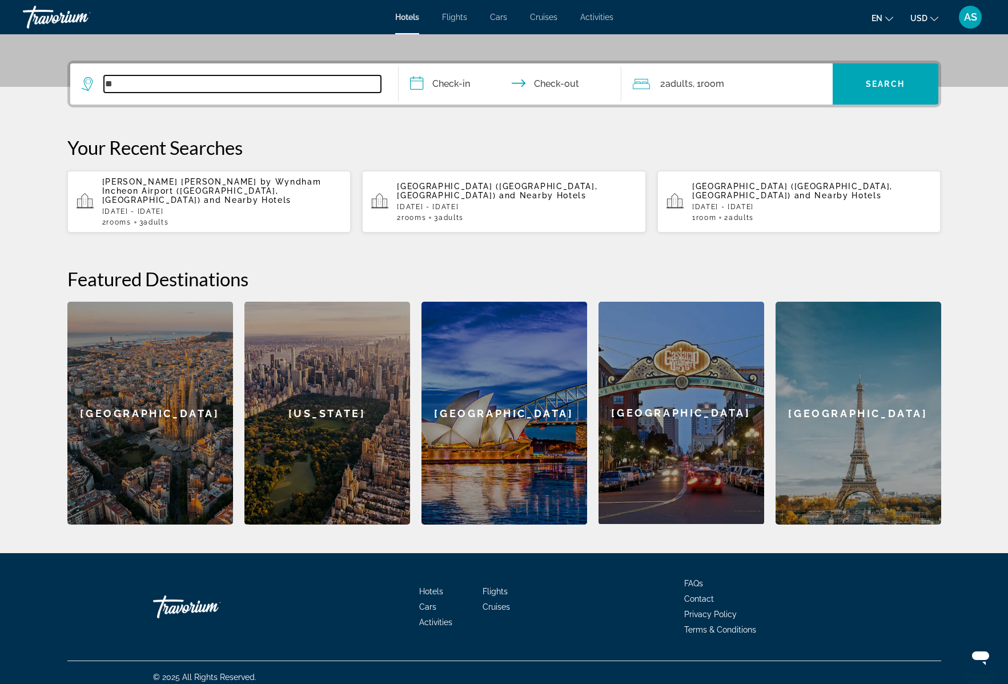
type input "*"
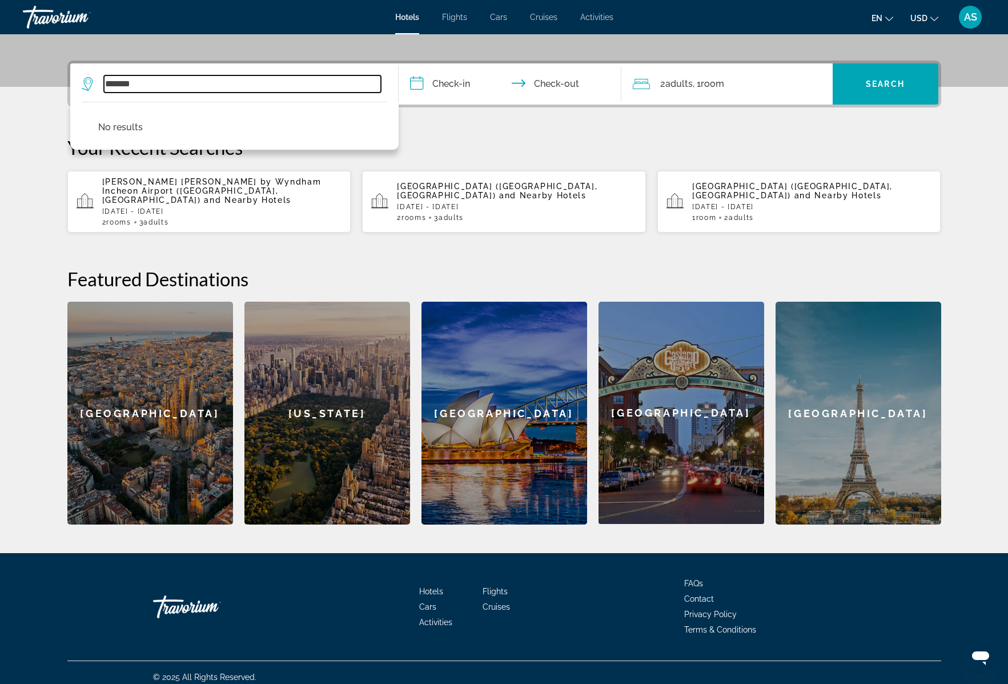
click at [116, 82] on input "*******" at bounding box center [242, 83] width 277 height 17
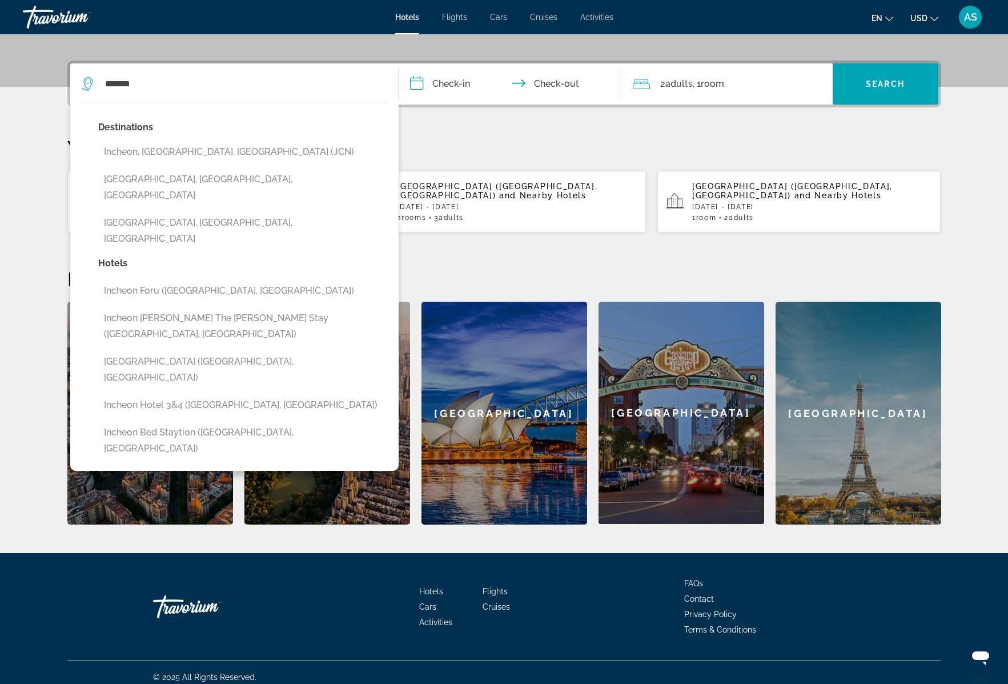
click at [159, 81] on div "**********" at bounding box center [504, 86] width 1008 height 684
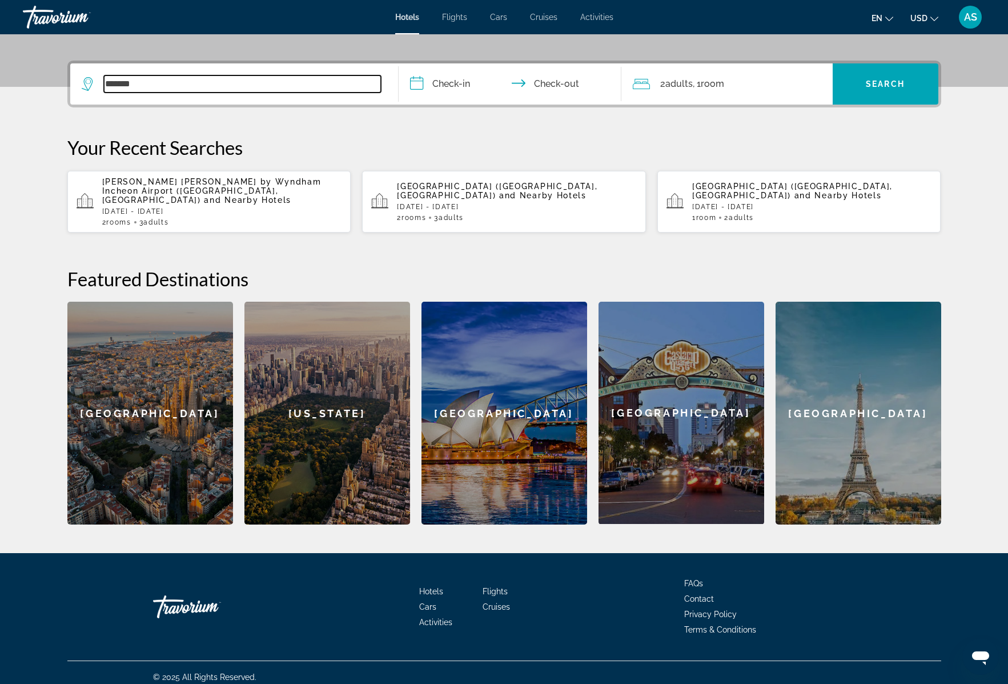
click at [143, 82] on input "*******" at bounding box center [242, 83] width 277 height 17
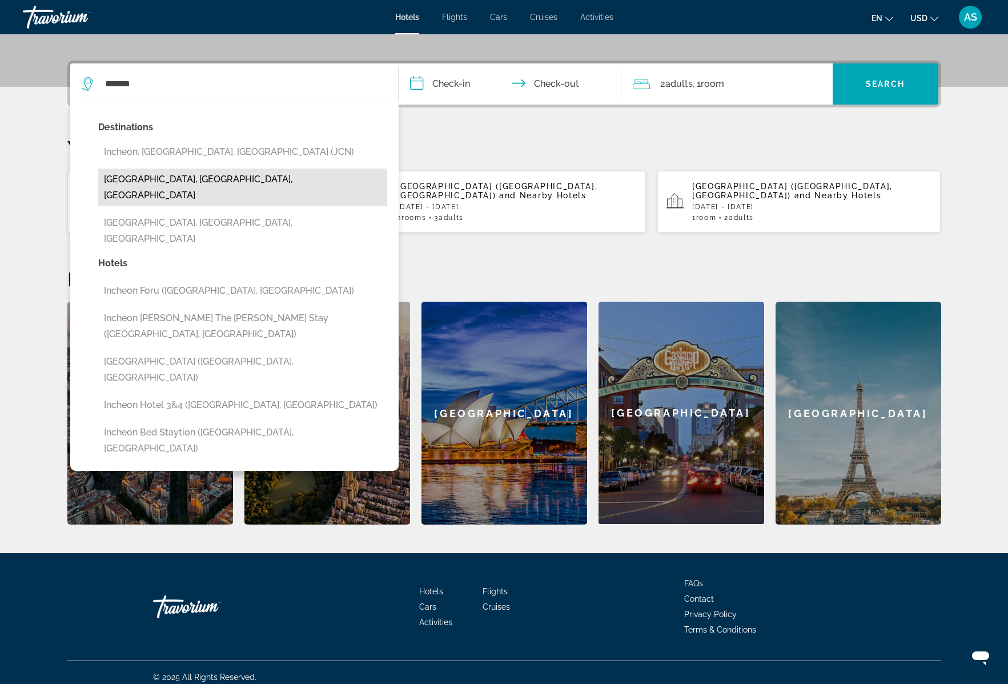
click at [169, 174] on button "Incheon International Airport, Korea, South" at bounding box center [242, 188] width 289 height 38
type input "**********"
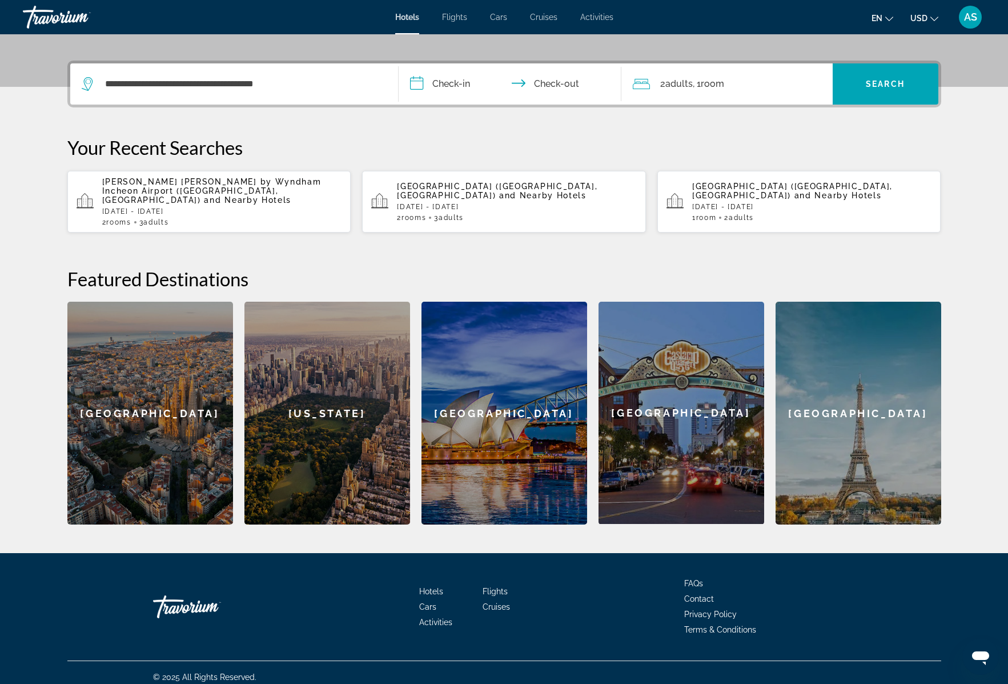
click at [445, 79] on input "**********" at bounding box center [512, 85] width 227 height 45
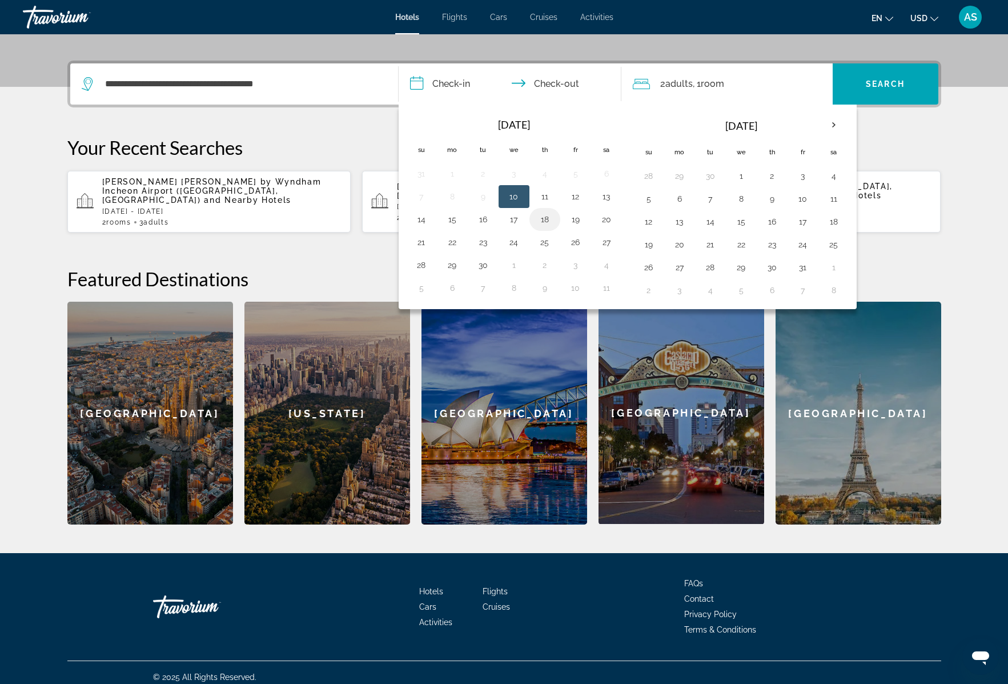
click at [546, 219] on button "18" at bounding box center [545, 219] width 18 height 16
click at [571, 221] on button "19" at bounding box center [576, 219] width 18 height 16
type input "**********"
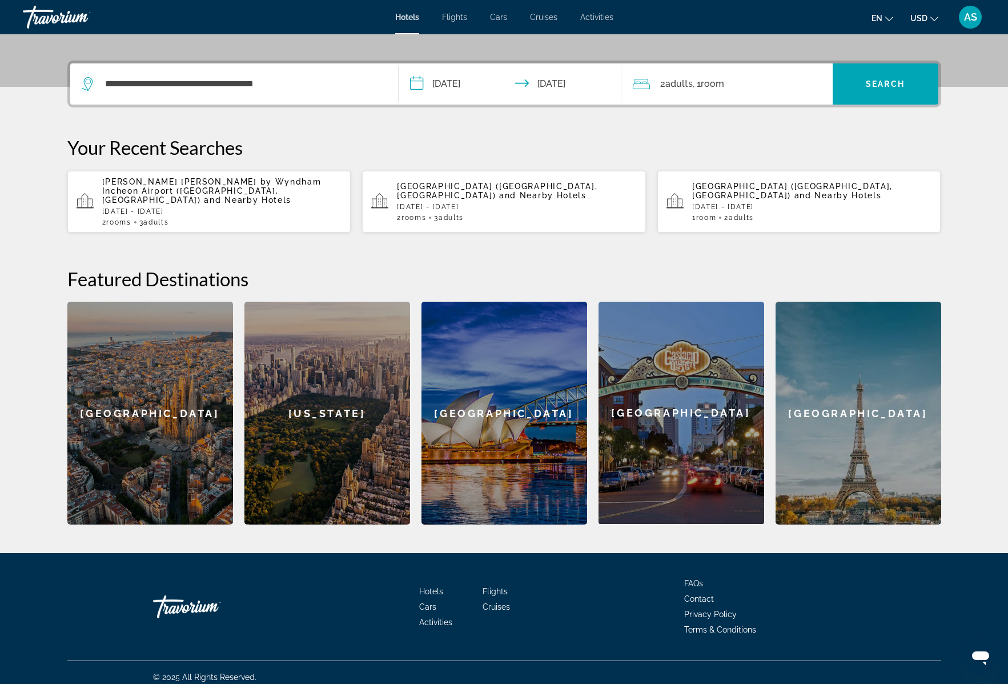
click at [674, 86] on span "Adults" at bounding box center [679, 83] width 27 height 11
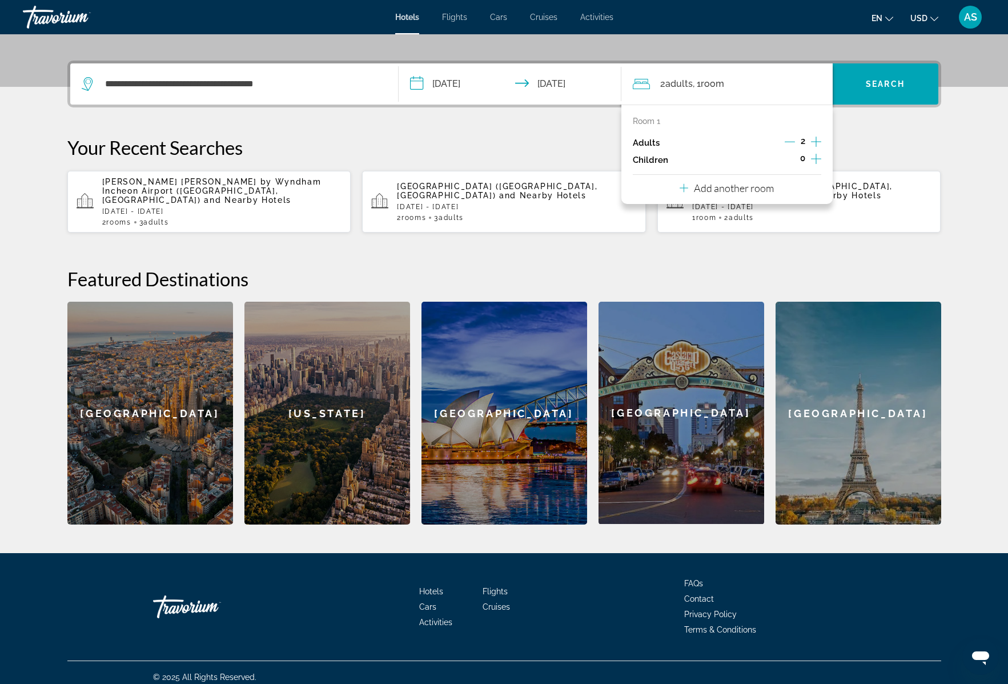
click at [736, 194] on p "Add another room" at bounding box center [734, 188] width 80 height 13
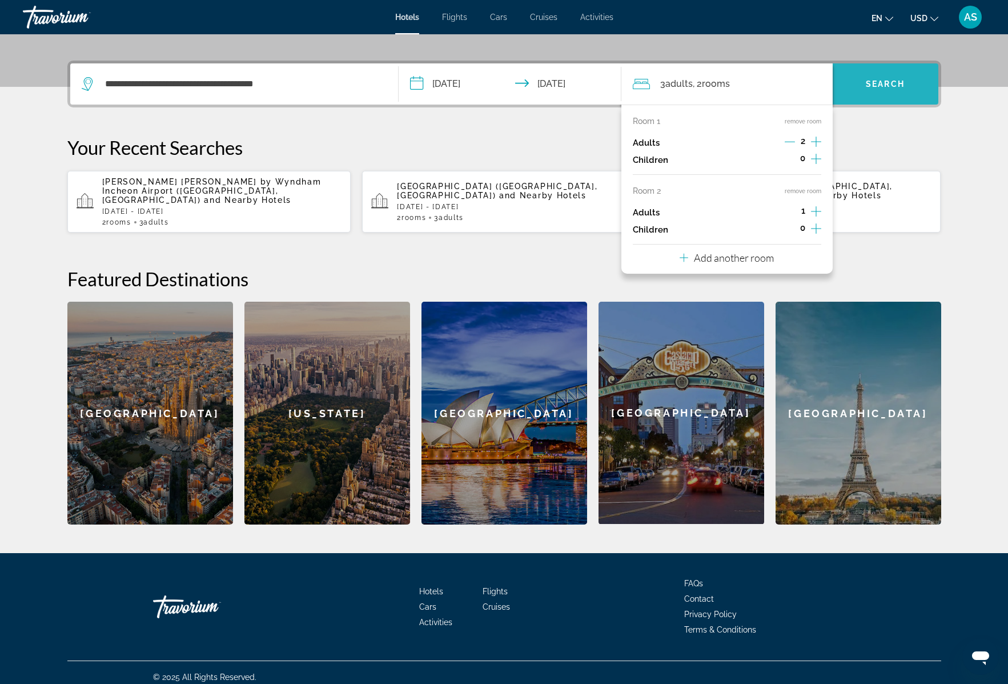
click at [886, 81] on span "Search" at bounding box center [885, 83] width 39 height 9
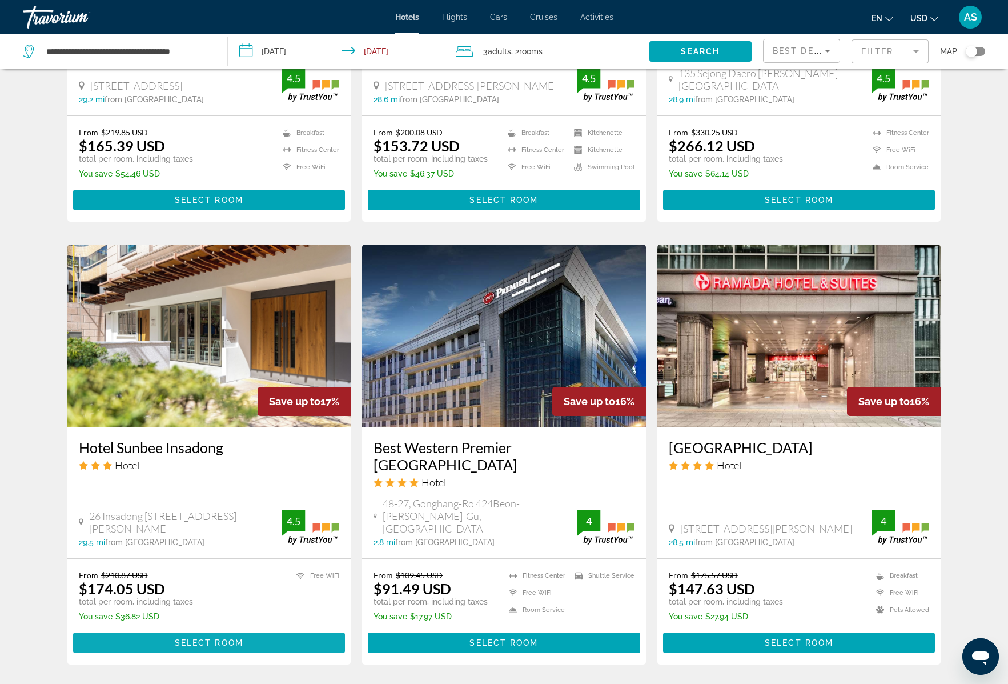
scroll to position [1293, 0]
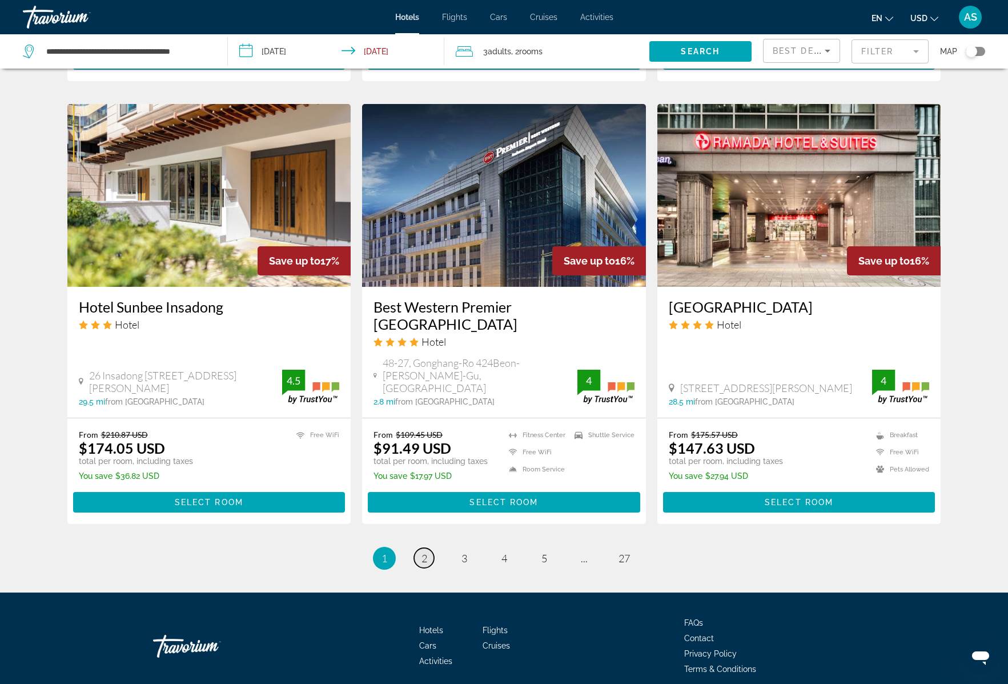
click at [430, 548] on link "page 2" at bounding box center [424, 558] width 20 height 20
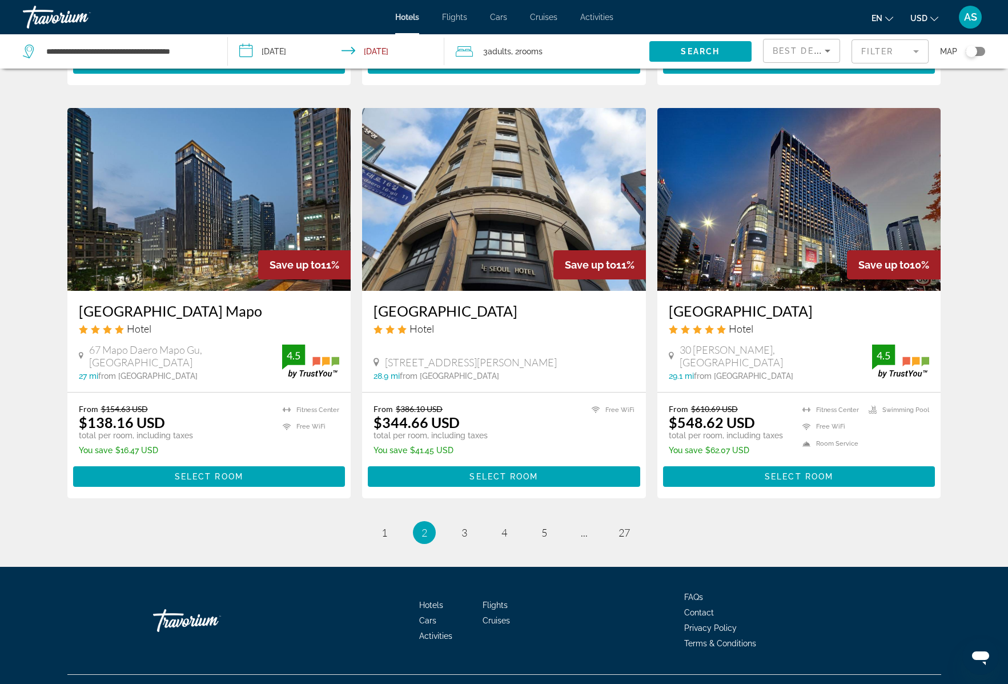
scroll to position [1277, 0]
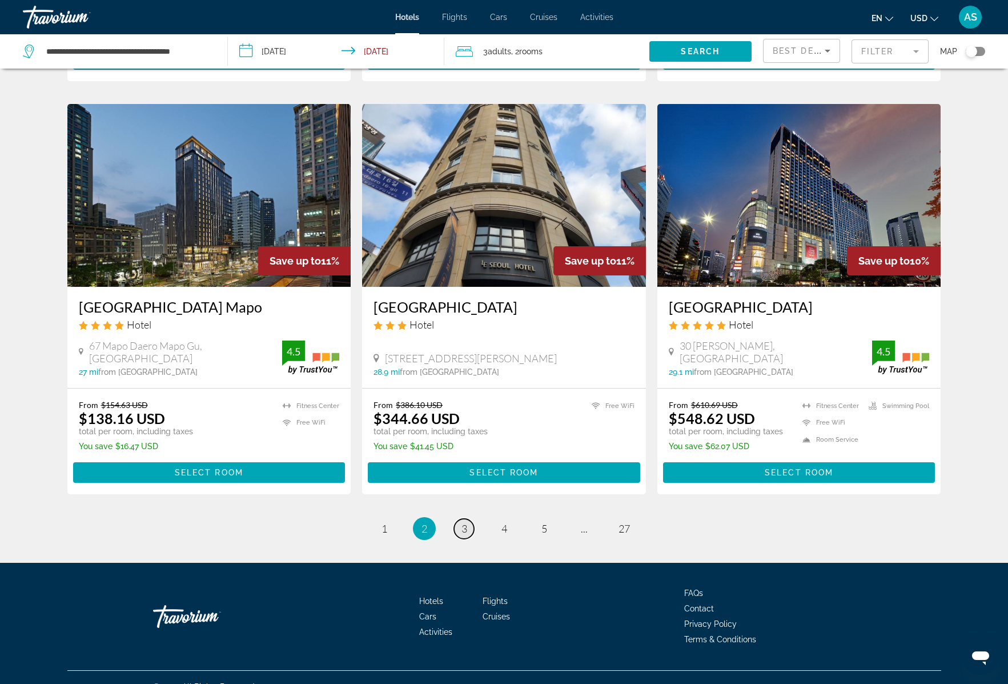
click at [462, 522] on span "3" at bounding box center [465, 528] width 6 height 13
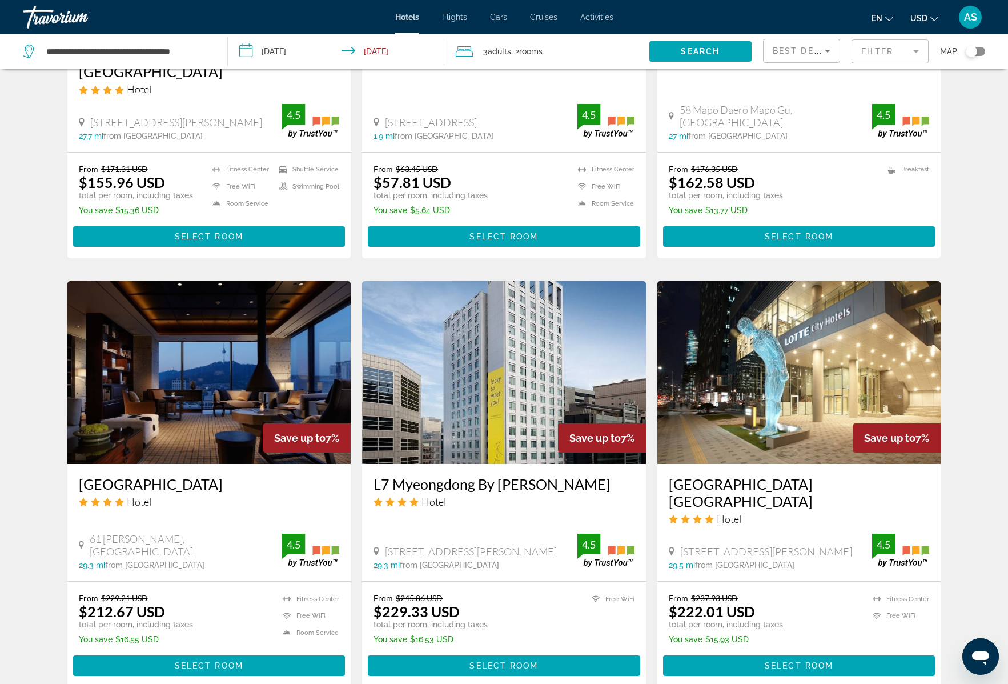
scroll to position [1293, 0]
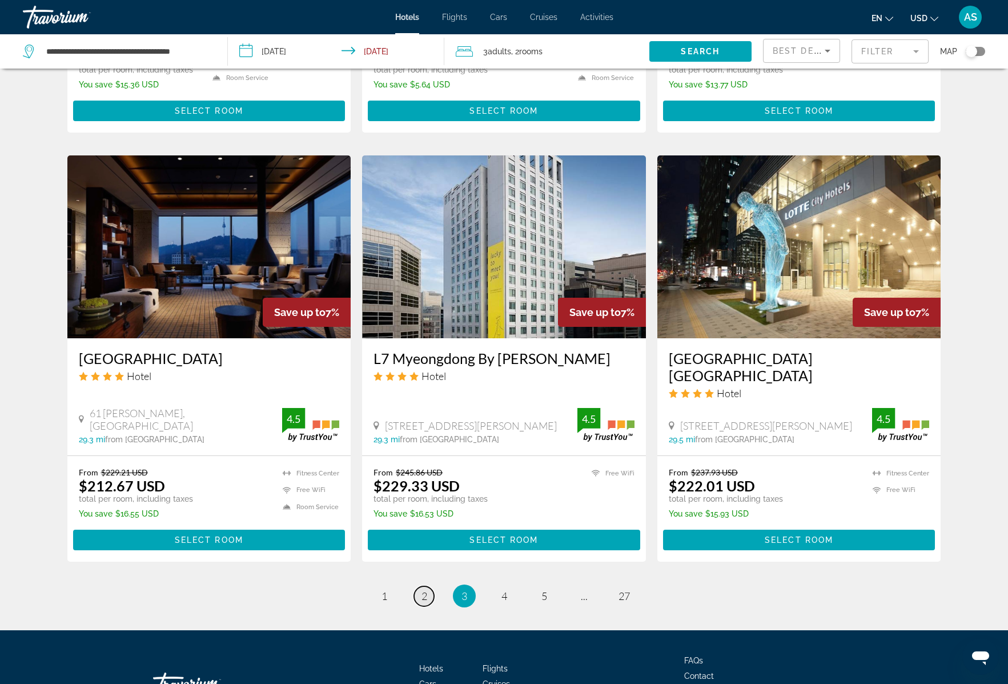
click at [428, 586] on link "page 2" at bounding box center [424, 596] width 20 height 20
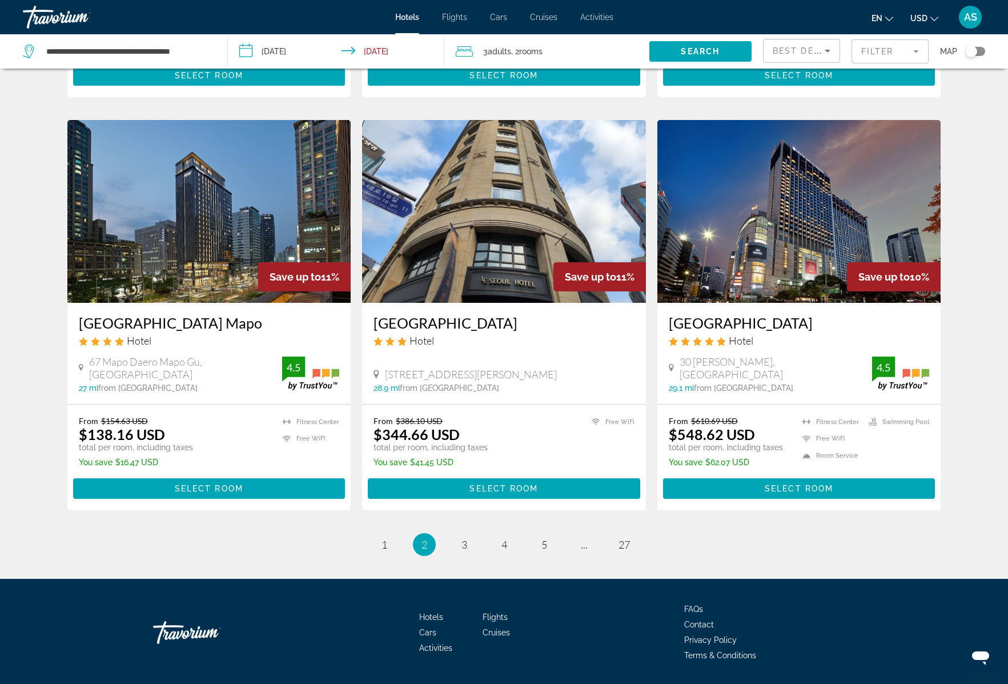
scroll to position [1277, 0]
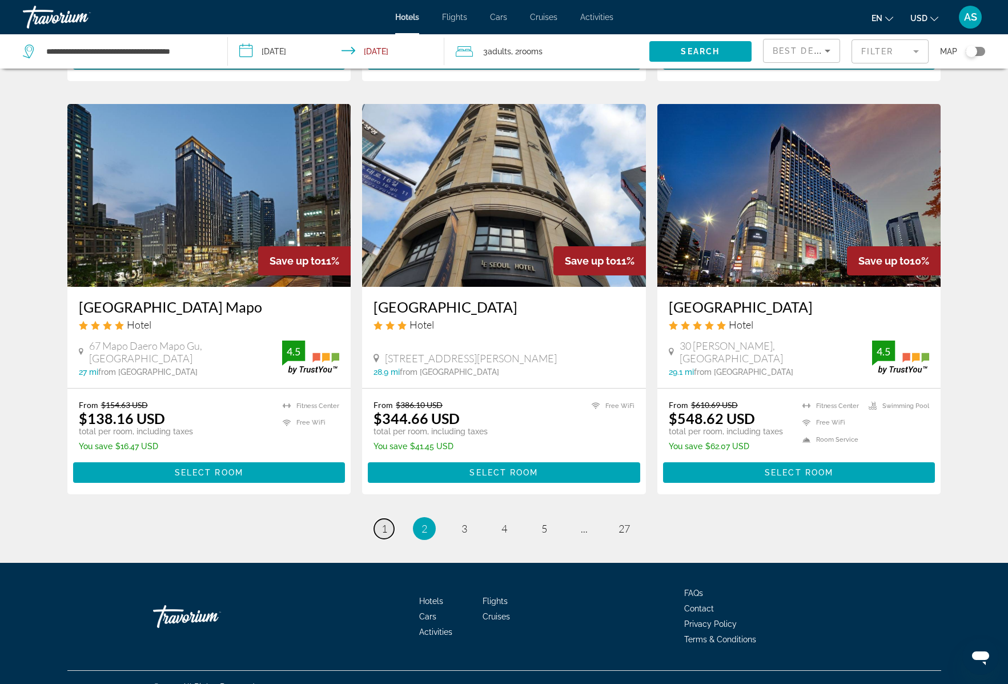
click at [384, 522] on span "1" at bounding box center [385, 528] width 6 height 13
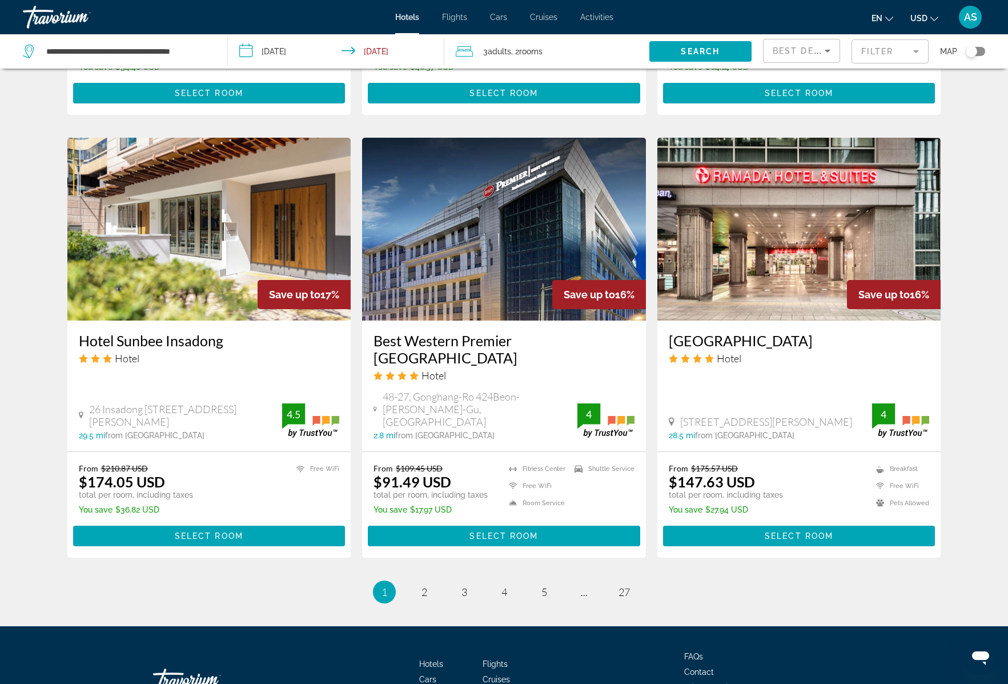
scroll to position [1293, 0]
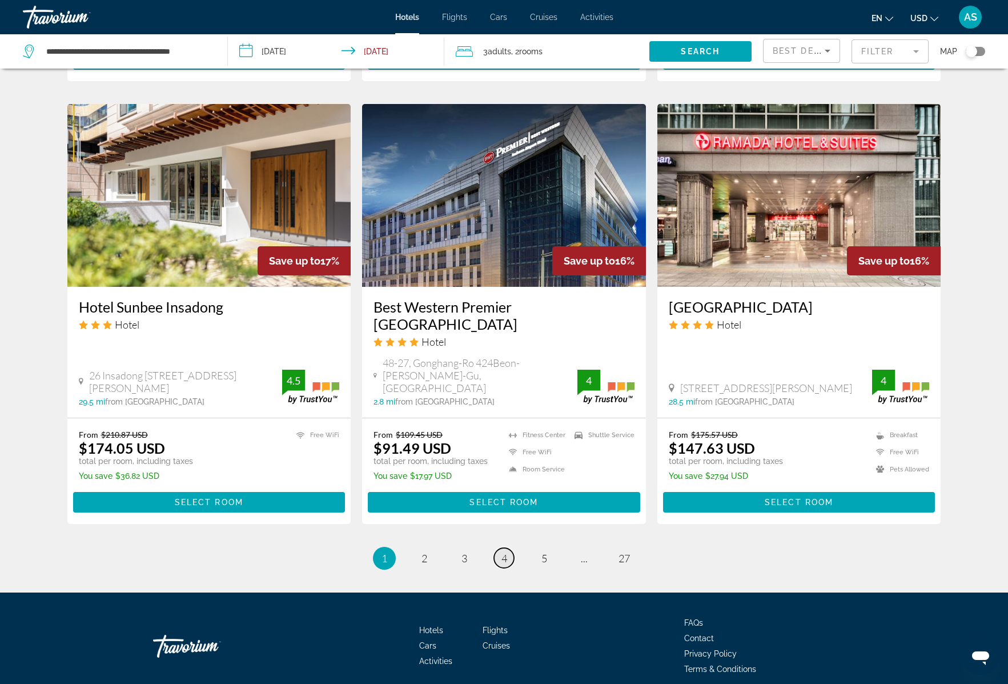
click at [508, 548] on link "page 4" at bounding box center [504, 558] width 20 height 20
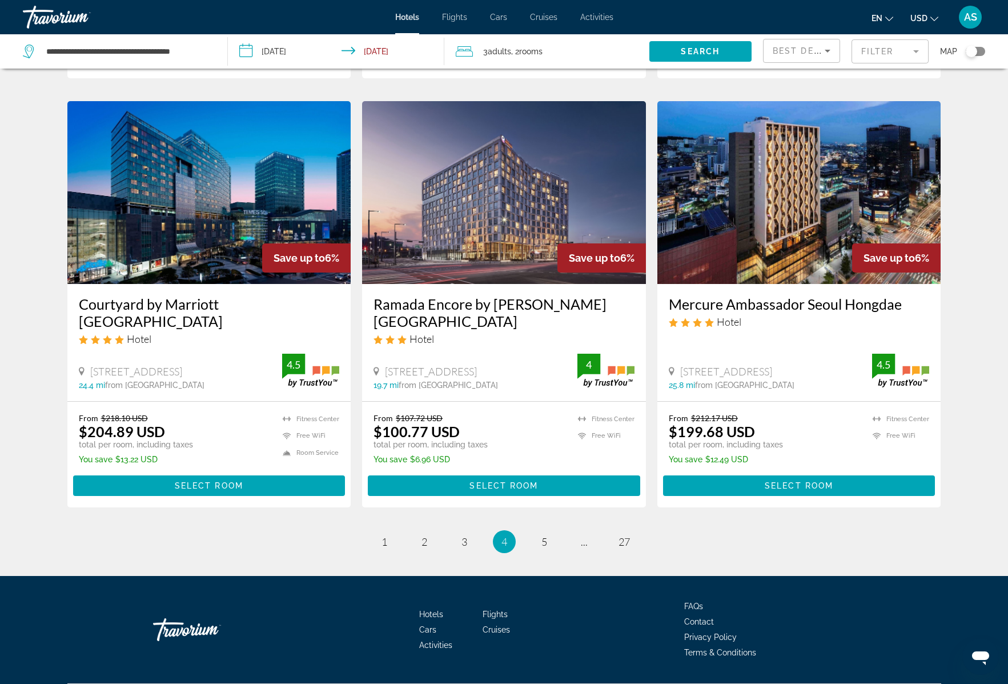
scroll to position [1312, 0]
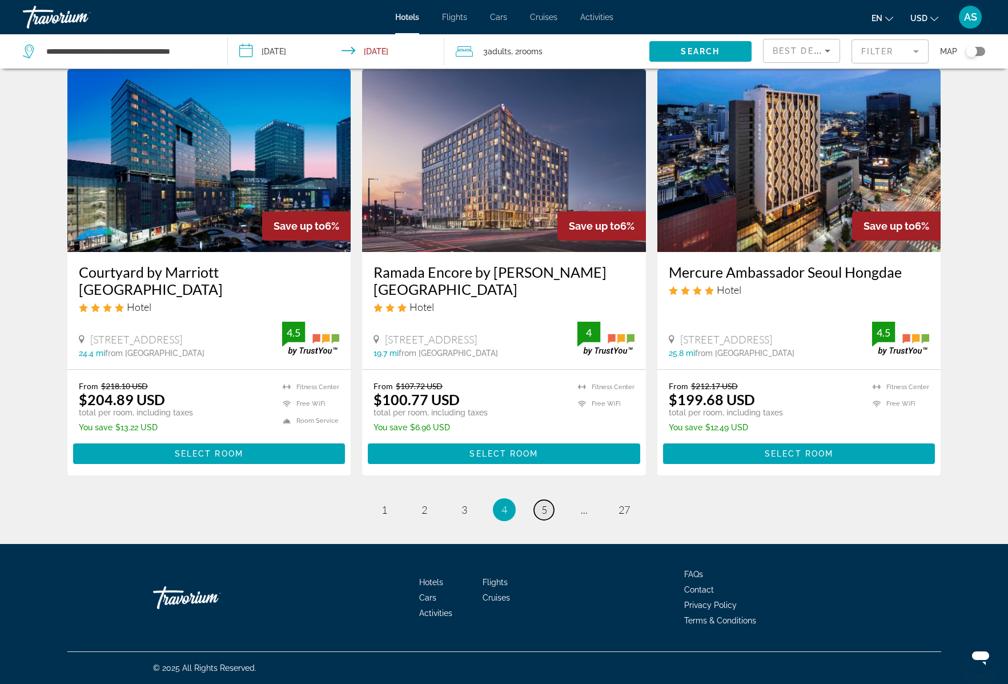
click at [544, 512] on span "5" at bounding box center [545, 509] width 6 height 13
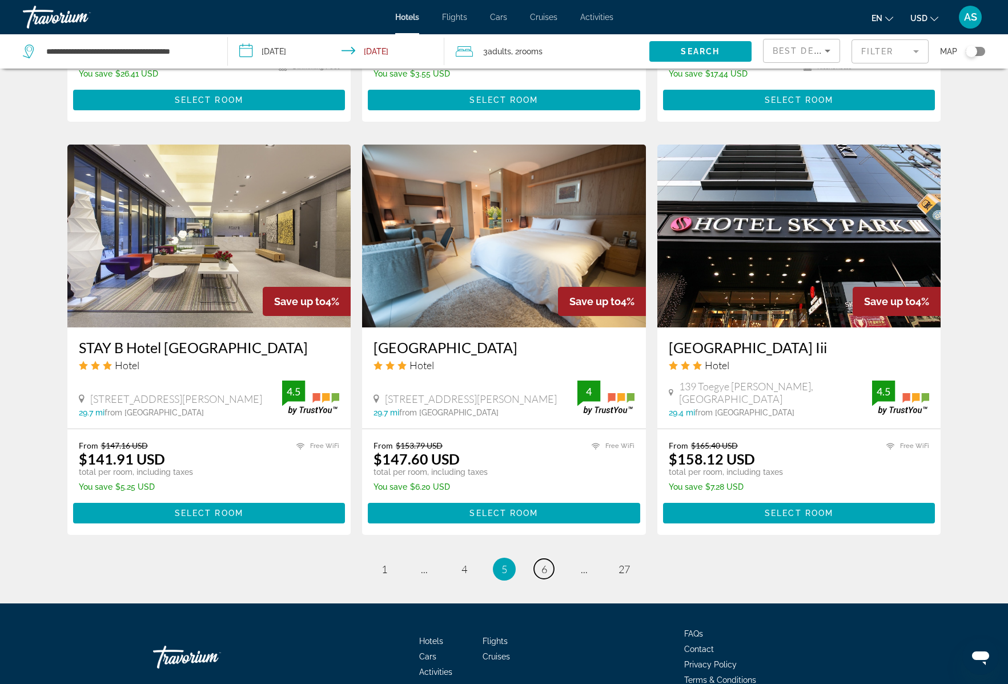
scroll to position [1259, 0]
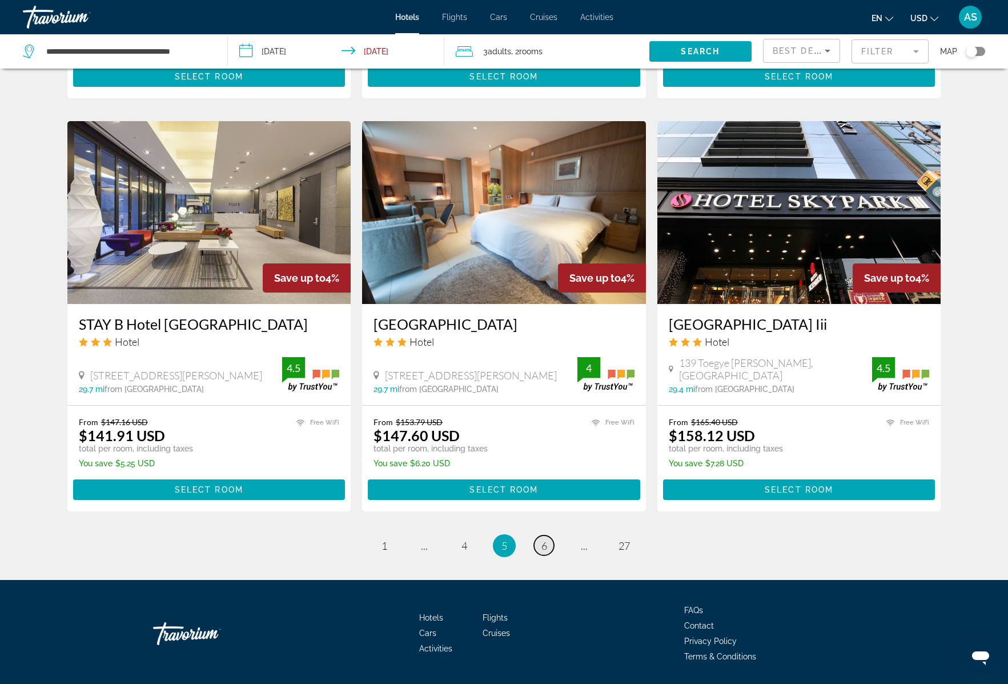
click at [544, 539] on span "6" at bounding box center [545, 545] width 6 height 13
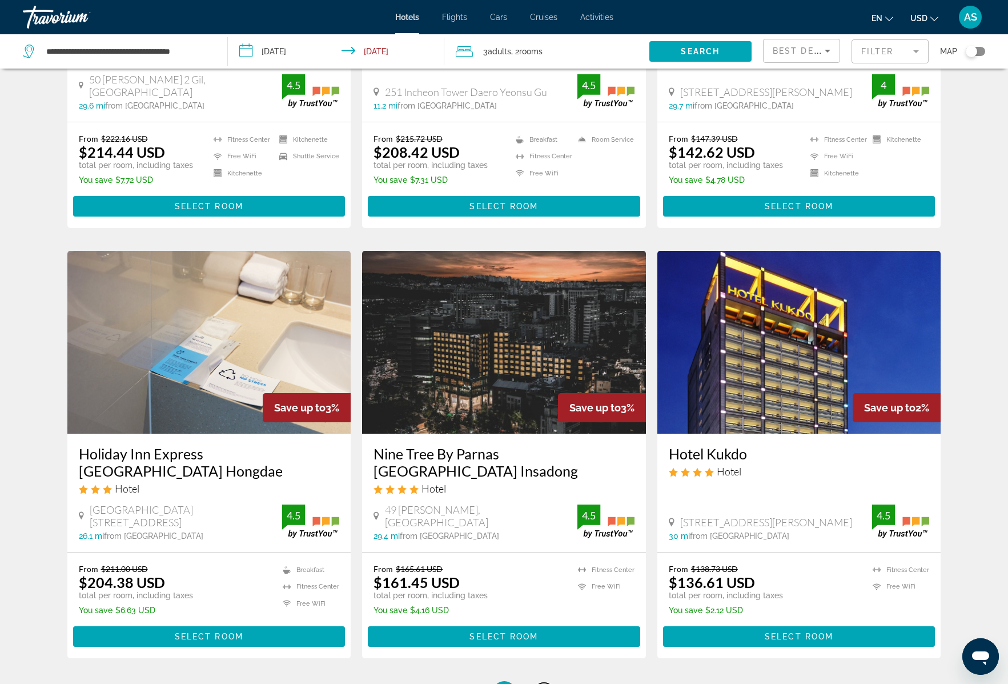
scroll to position [1294, 0]
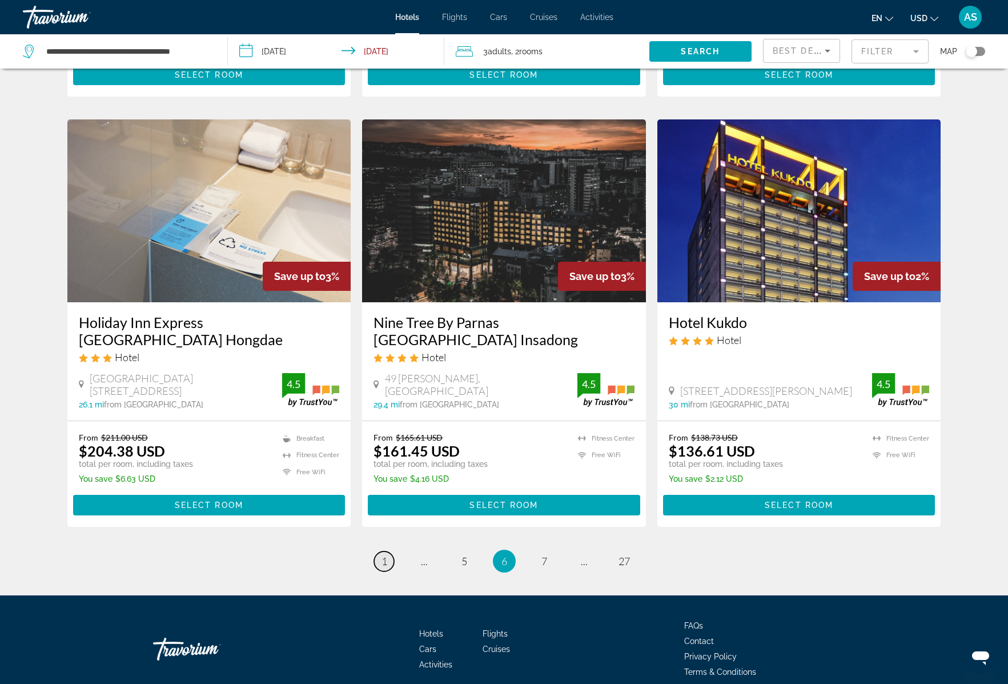
click at [386, 555] on span "1" at bounding box center [385, 561] width 6 height 13
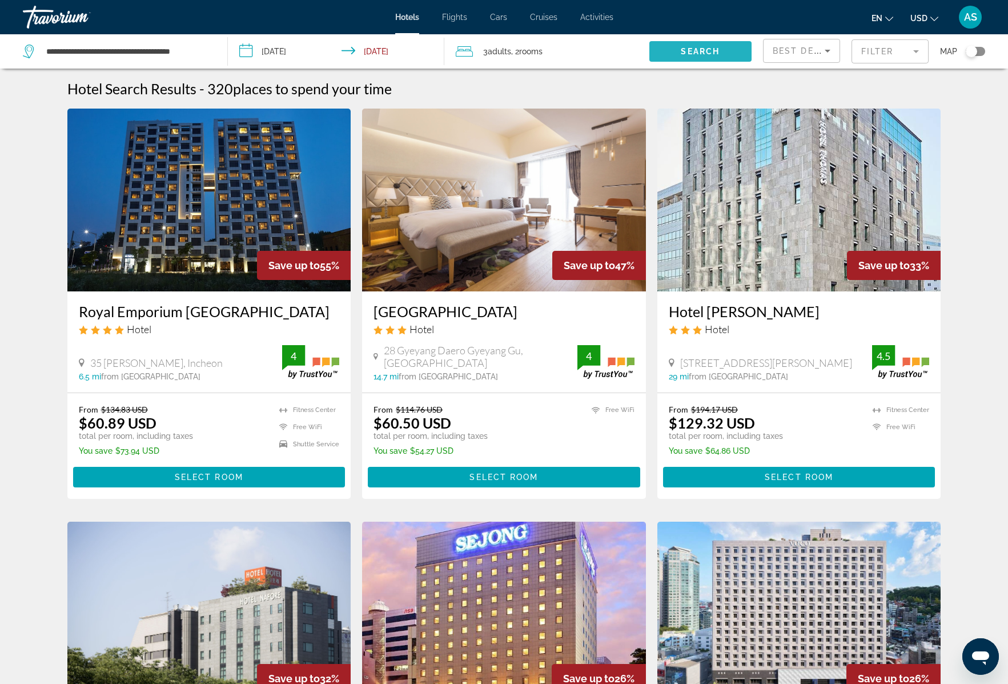
click at [692, 55] on span "Search" at bounding box center [700, 51] width 39 height 9
click at [868, 54] on mat-form-field "Filter" at bounding box center [890, 51] width 77 height 24
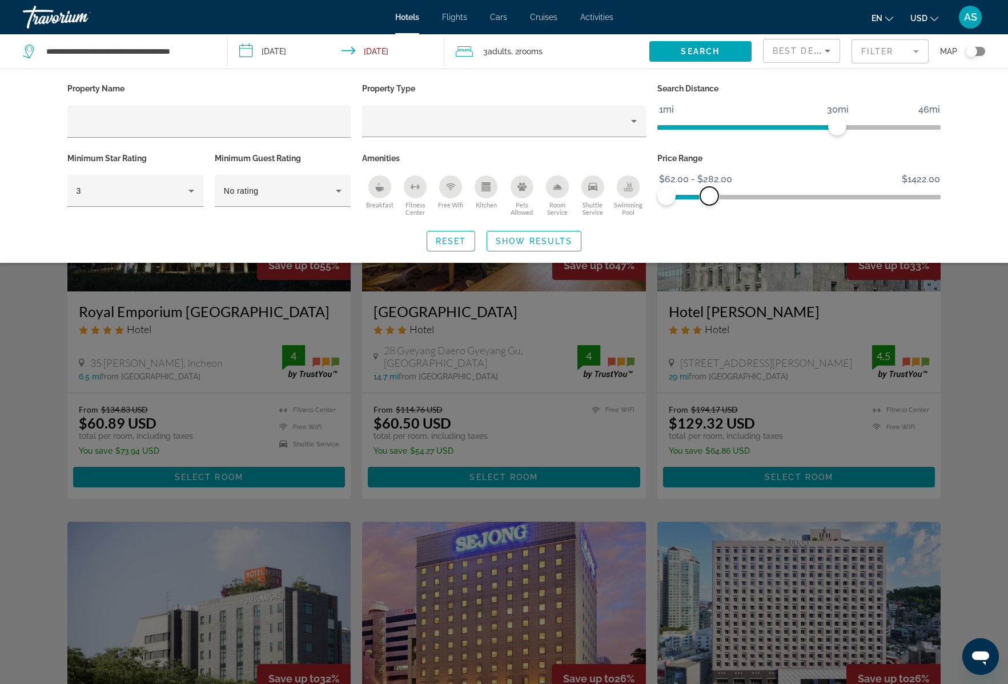
drag, startPoint x: 932, startPoint y: 195, endPoint x: 710, endPoint y: 202, distance: 222.3
click at [710, 202] on span "ngx-slider-max" at bounding box center [709, 196] width 18 height 18
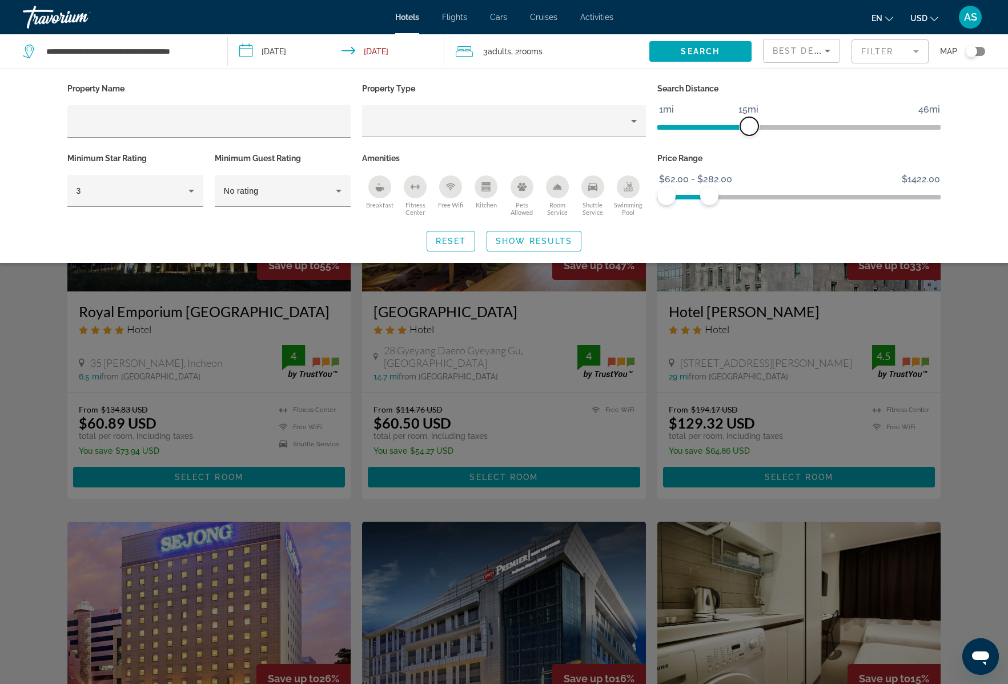
drag, startPoint x: 841, startPoint y: 124, endPoint x: 751, endPoint y: 125, distance: 90.3
click at [751, 125] on span "ngx-slider" at bounding box center [749, 126] width 18 height 18
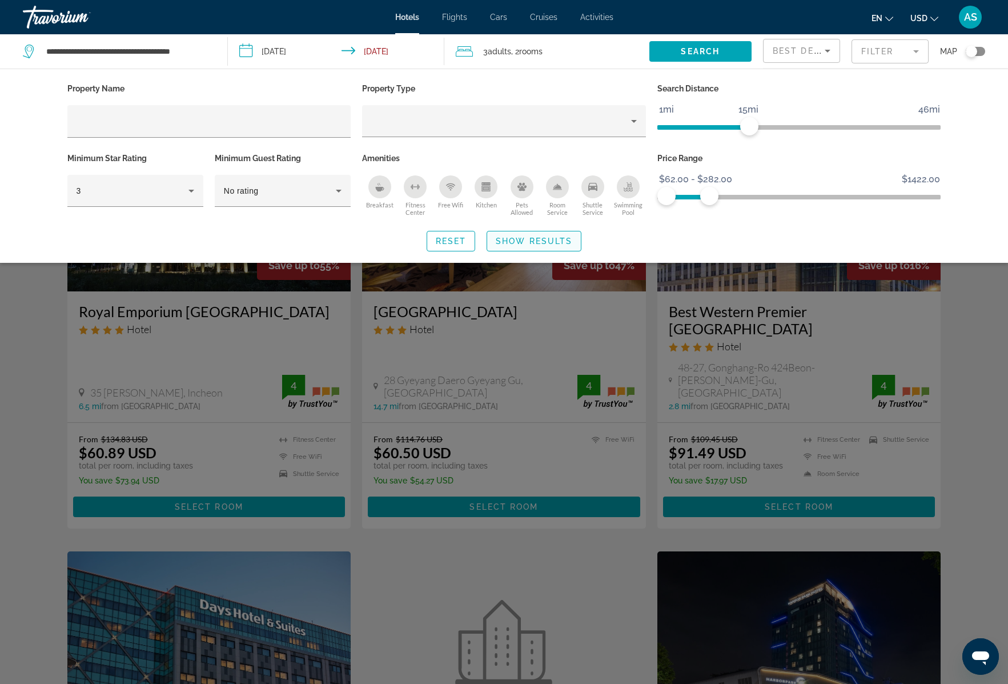
click at [553, 241] on span "Show Results" at bounding box center [534, 241] width 77 height 9
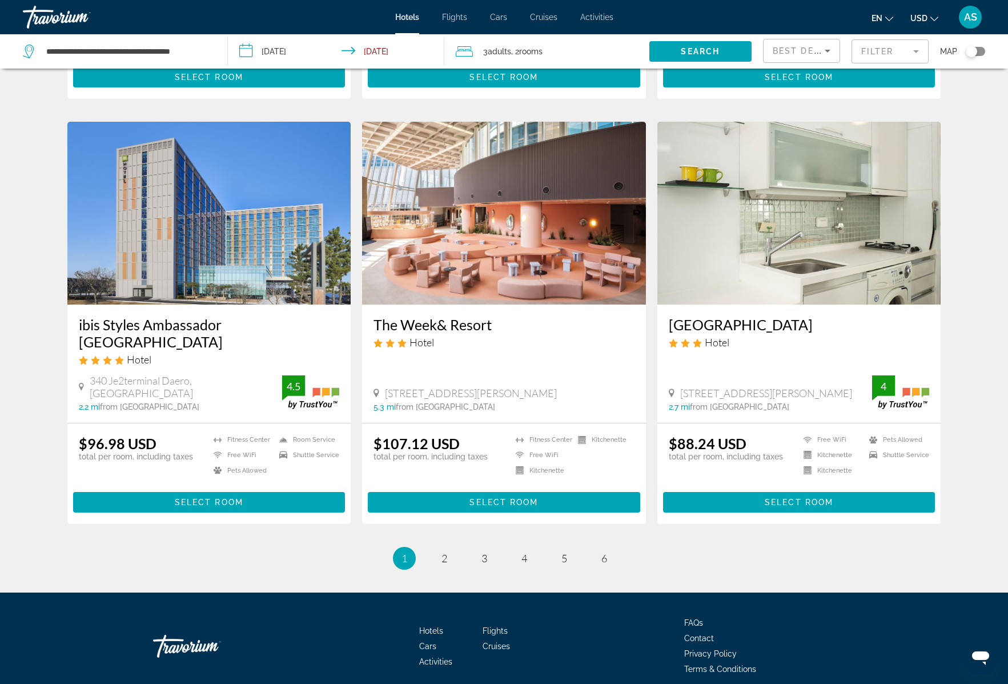
scroll to position [1275, 0]
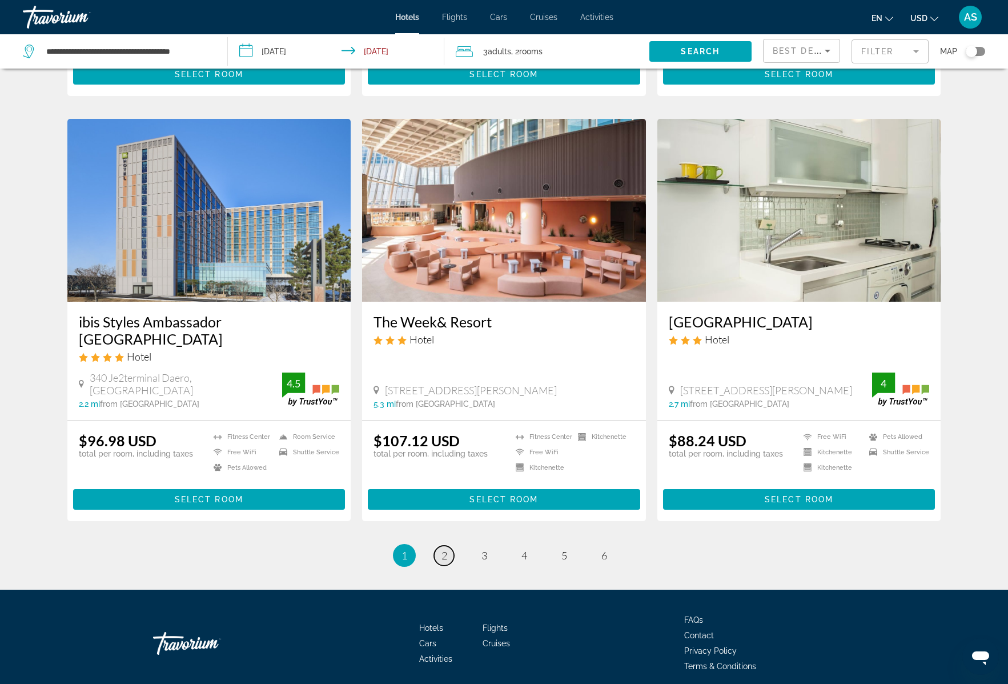
click at [444, 549] on span "2" at bounding box center [445, 555] width 6 height 13
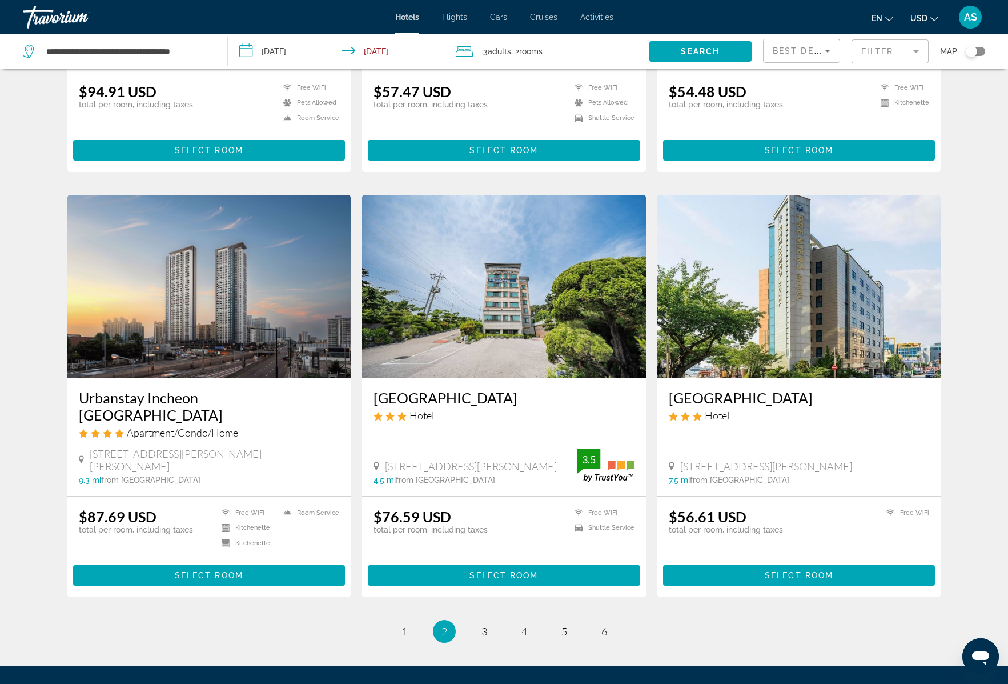
scroll to position [1159, 0]
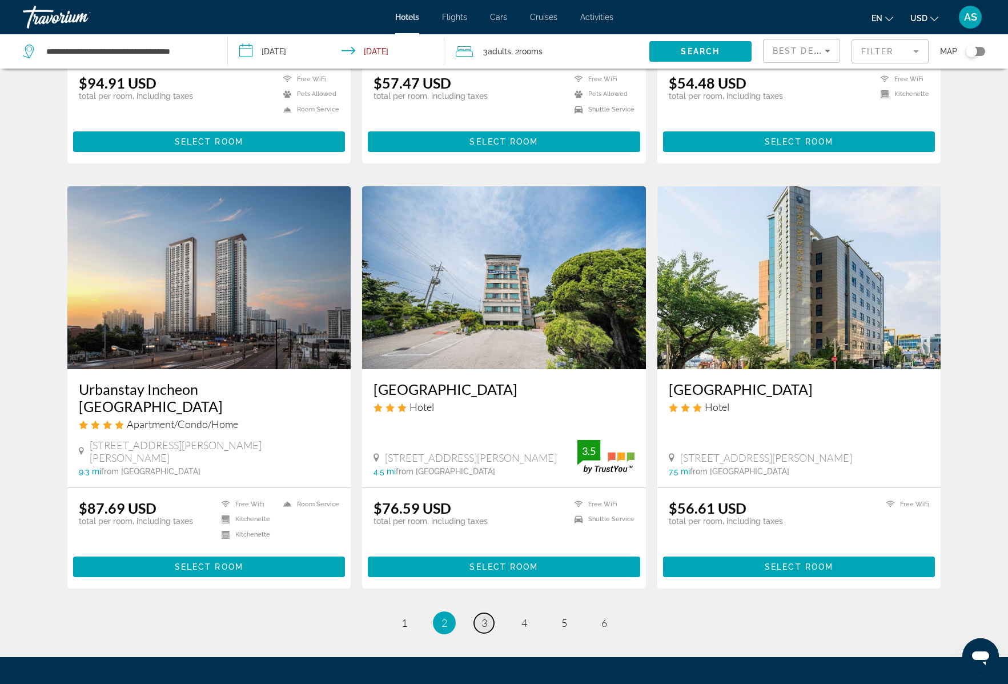
click at [486, 616] on span "3" at bounding box center [485, 622] width 6 height 13
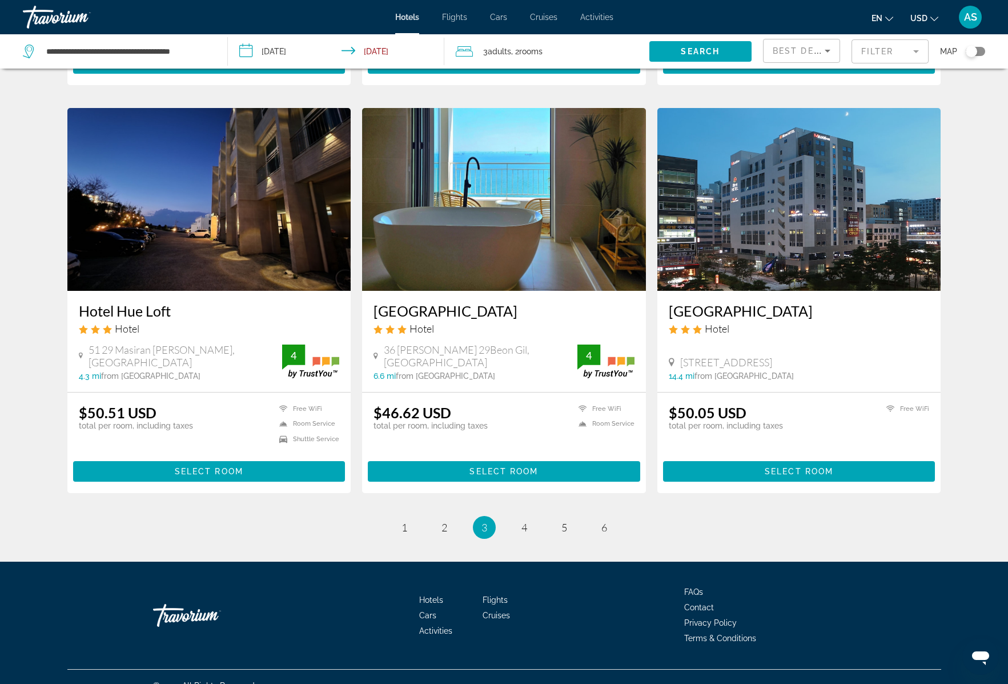
scroll to position [1241, 0]
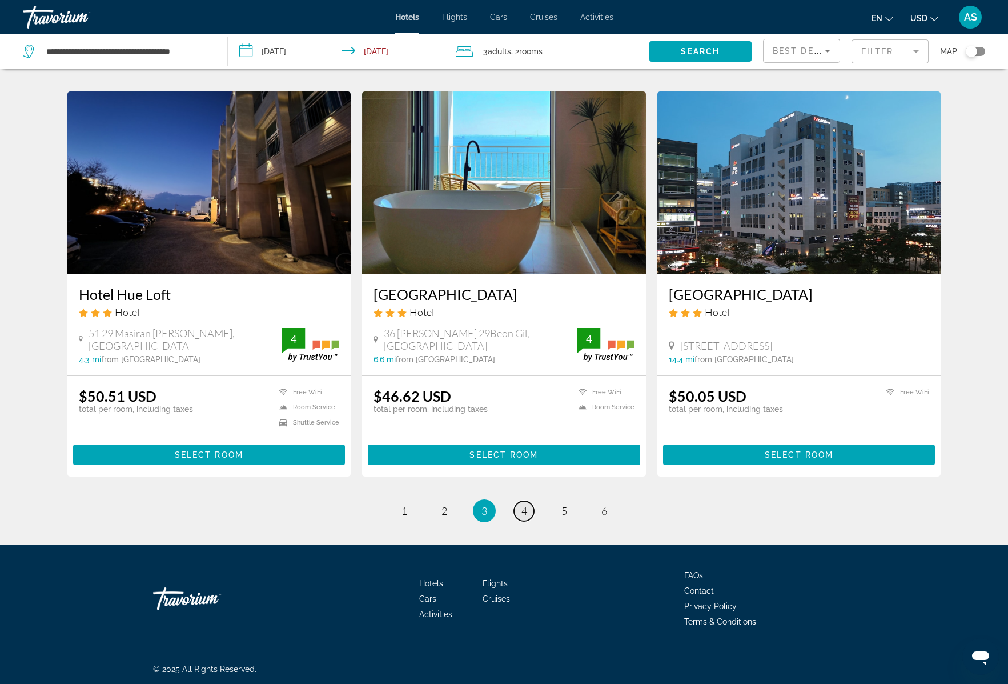
click at [525, 509] on span "4" at bounding box center [525, 510] width 6 height 13
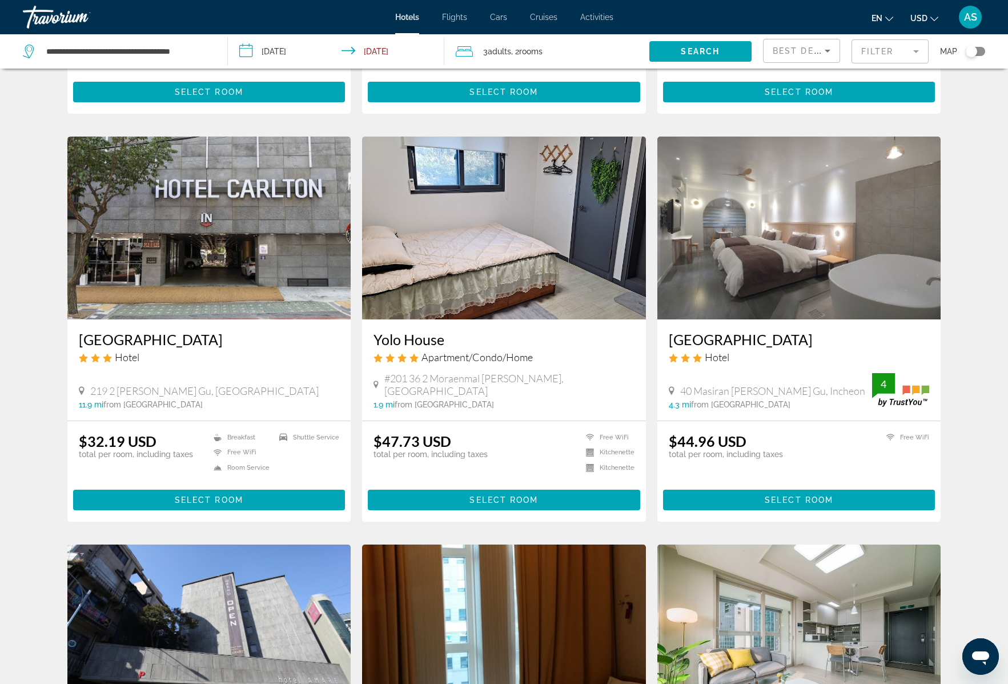
scroll to position [423, 0]
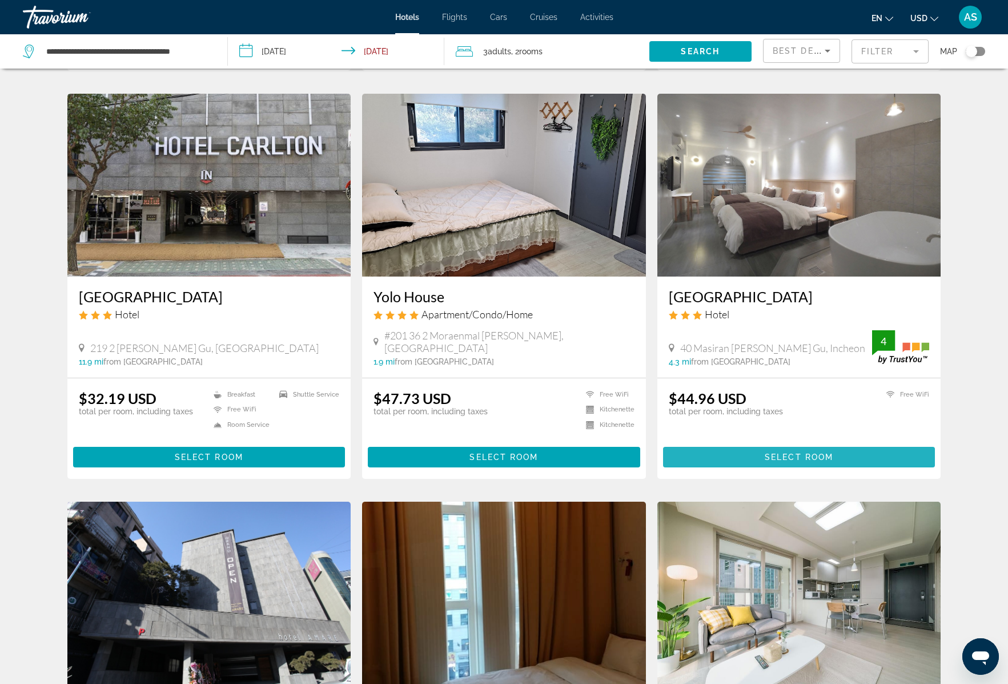
click at [814, 455] on span "Select Room" at bounding box center [799, 456] width 69 height 9
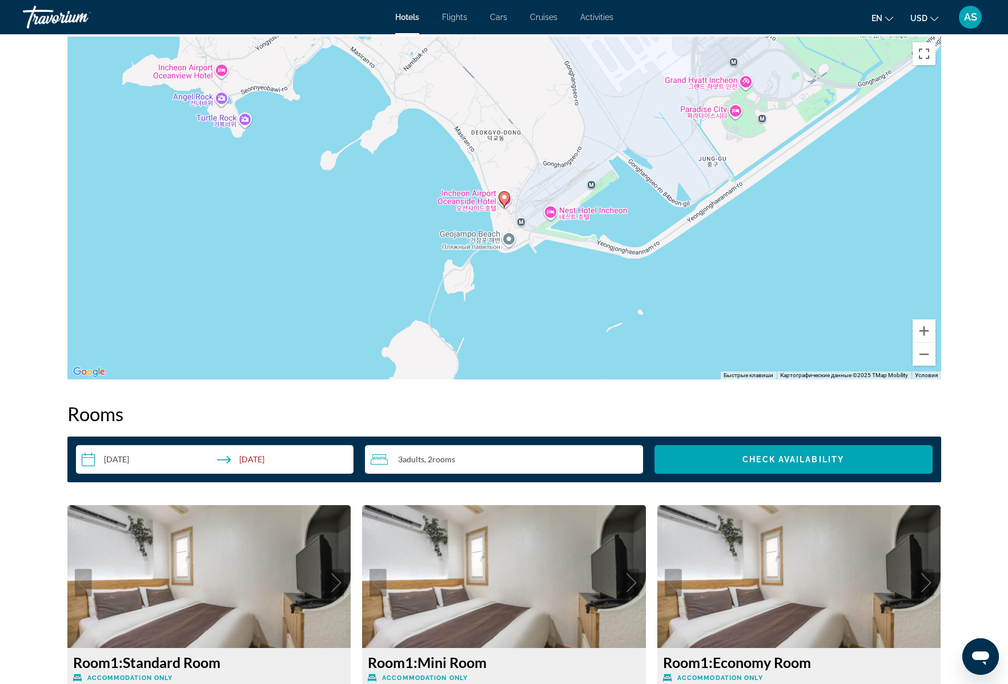
scroll to position [1092, 0]
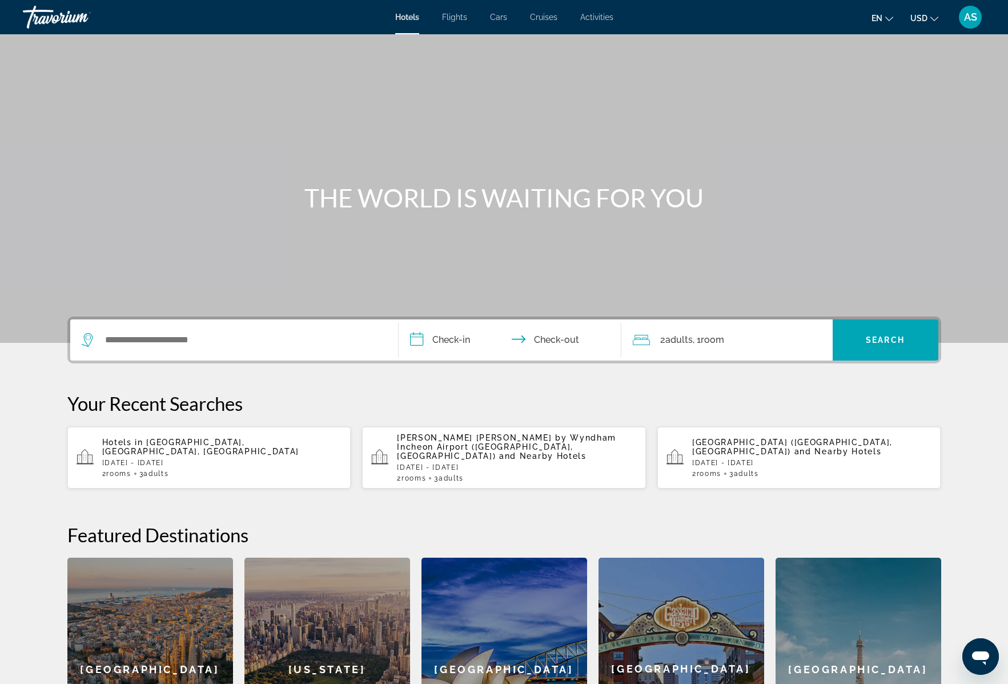
click at [141, 438] on span "Hotels in" at bounding box center [122, 442] width 41 height 9
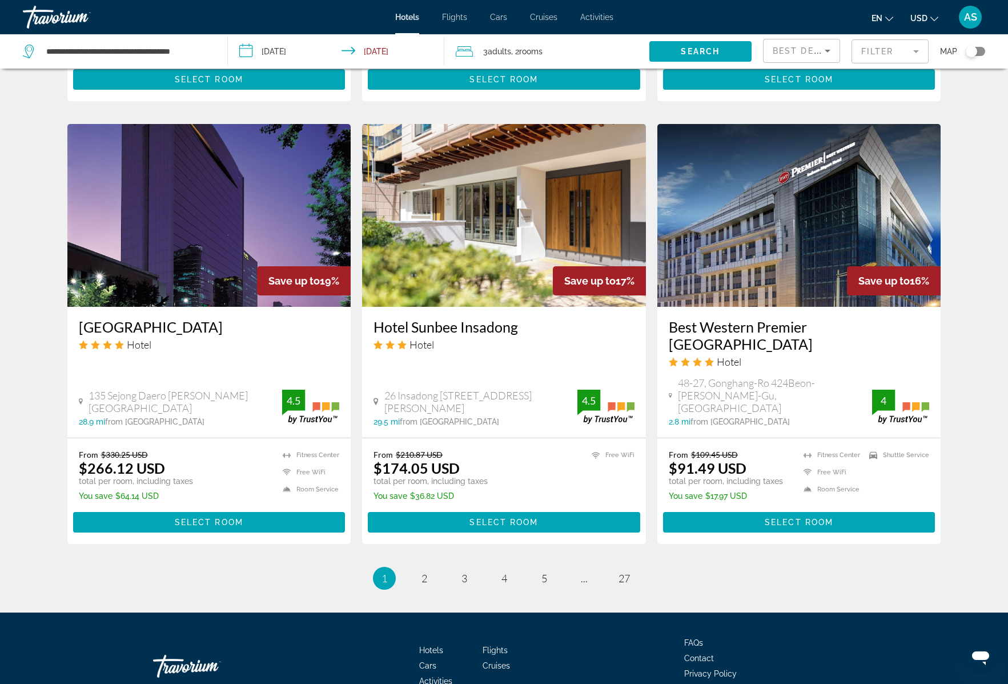
scroll to position [1277, 0]
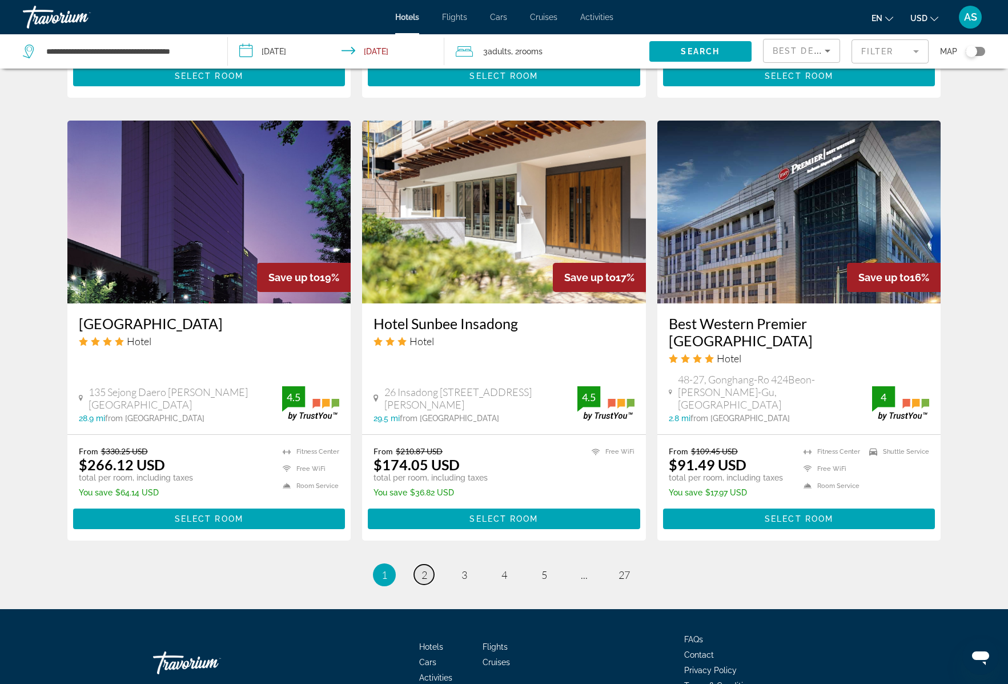
click at [424, 568] on span "2" at bounding box center [425, 574] width 6 height 13
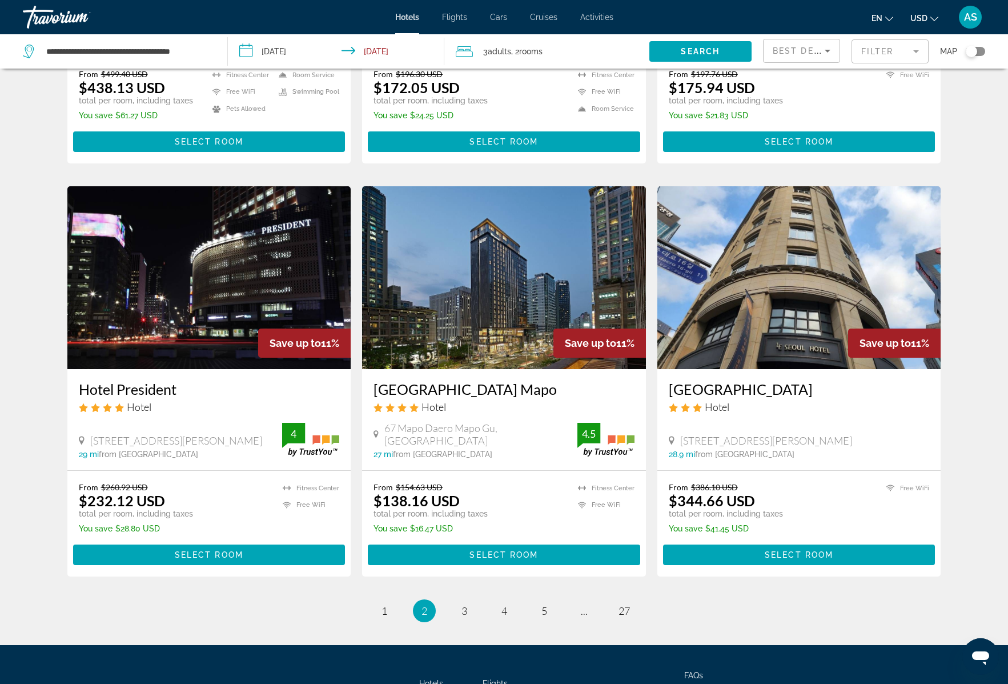
scroll to position [1204, 0]
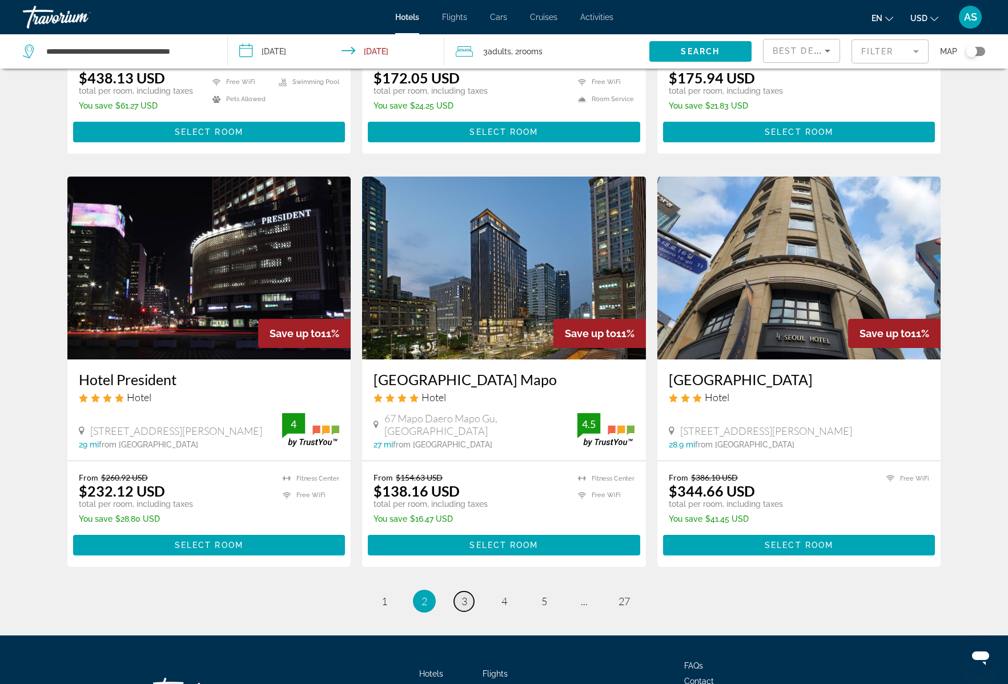
click at [463, 599] on span "3" at bounding box center [465, 601] width 6 height 13
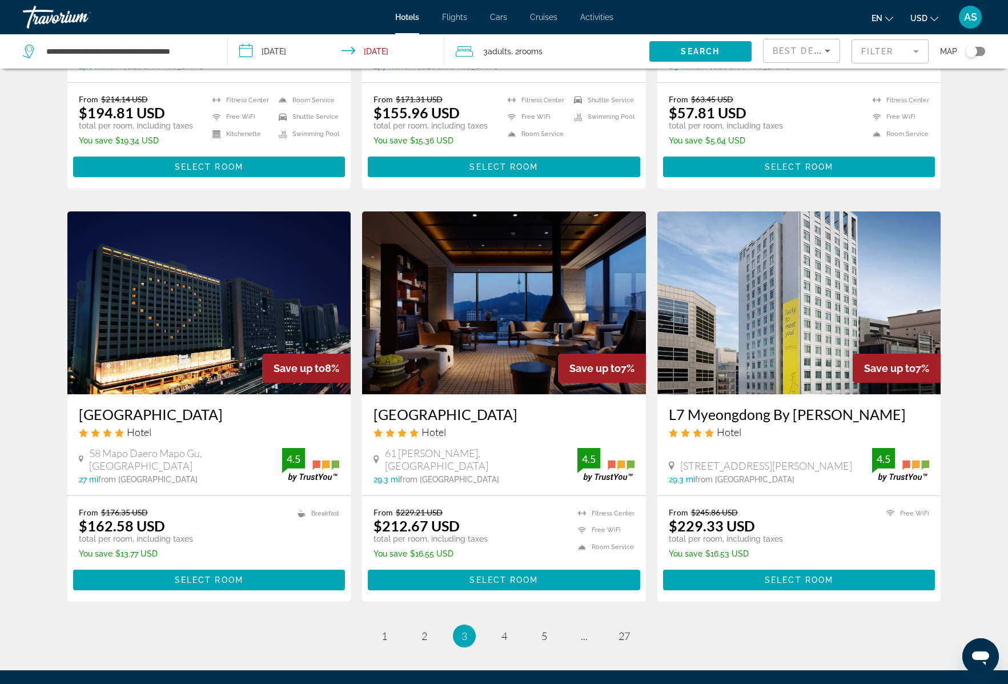
scroll to position [1276, 0]
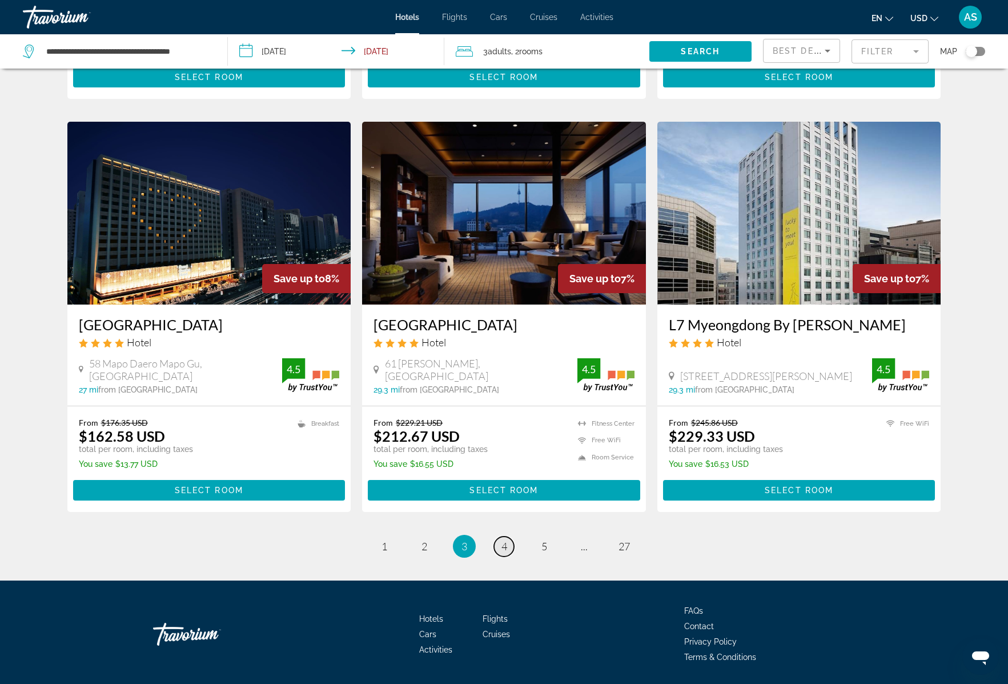
click at [506, 540] on span "4" at bounding box center [505, 546] width 6 height 13
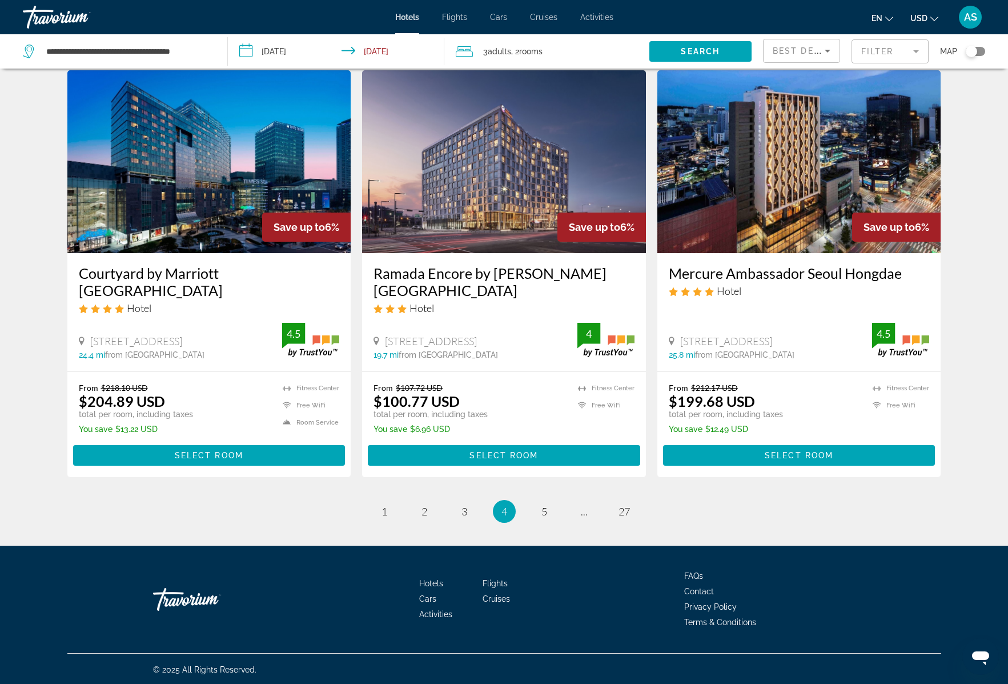
scroll to position [1311, 0]
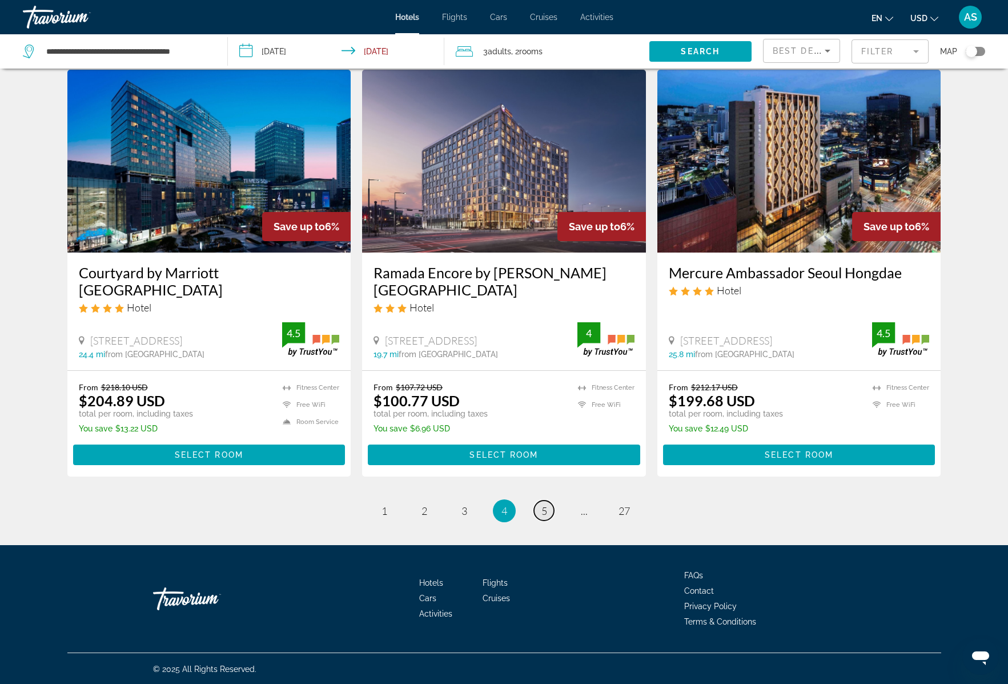
click at [544, 512] on span "5" at bounding box center [545, 510] width 6 height 13
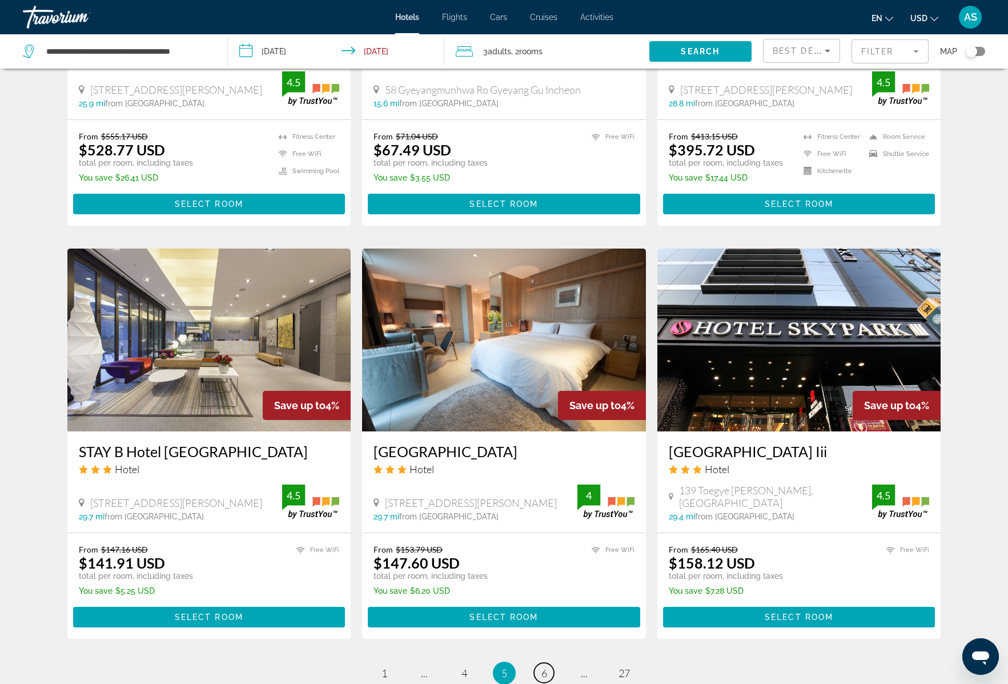
scroll to position [1259, 0]
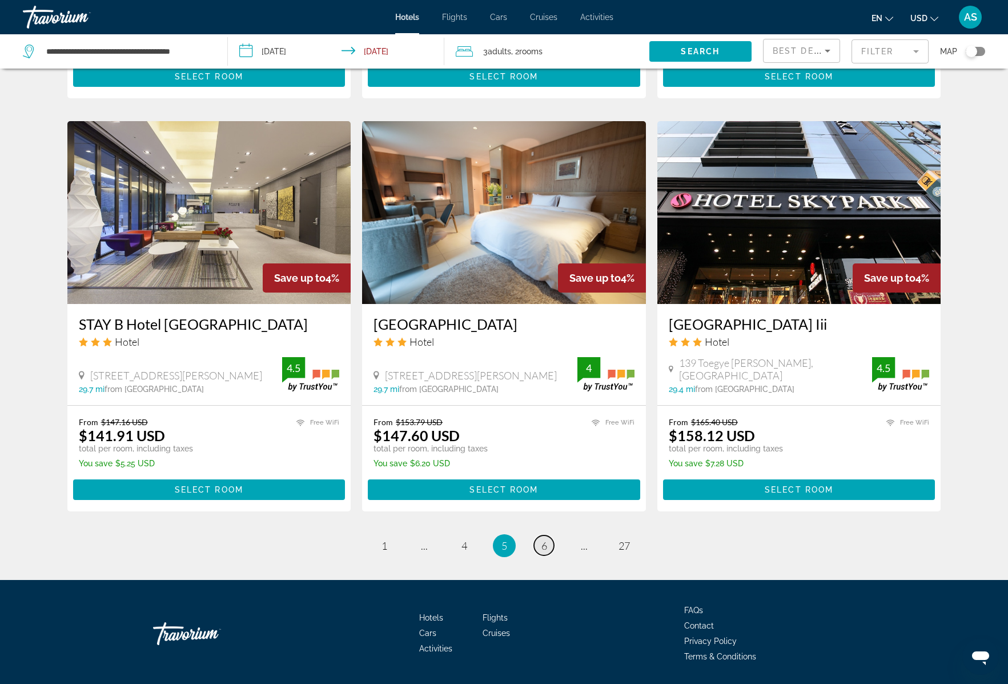
click at [546, 539] on span "6" at bounding box center [545, 545] width 6 height 13
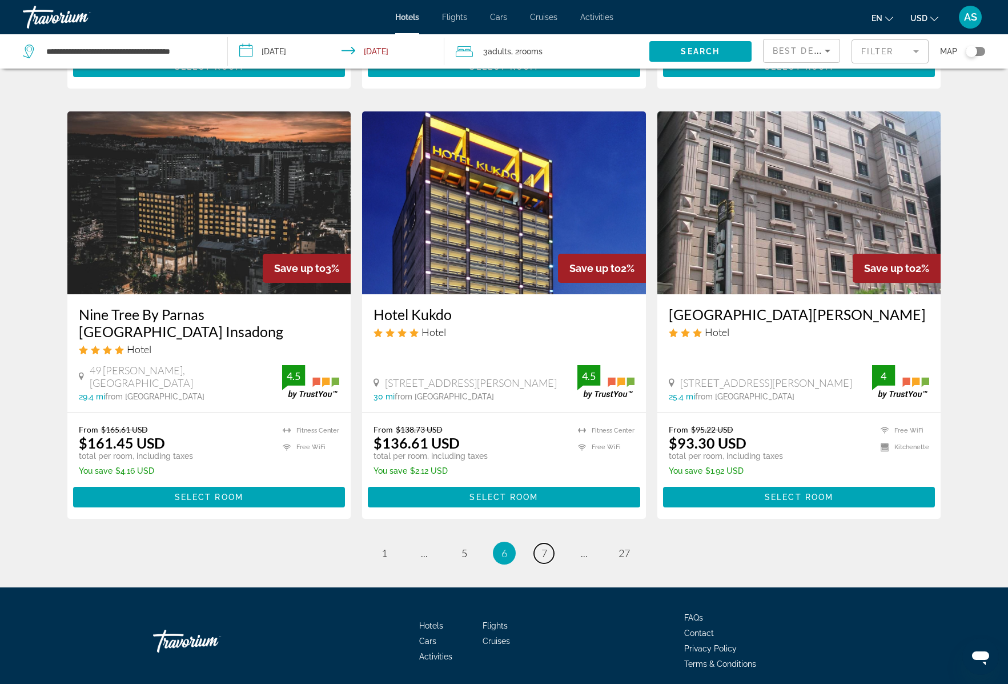
scroll to position [1294, 0]
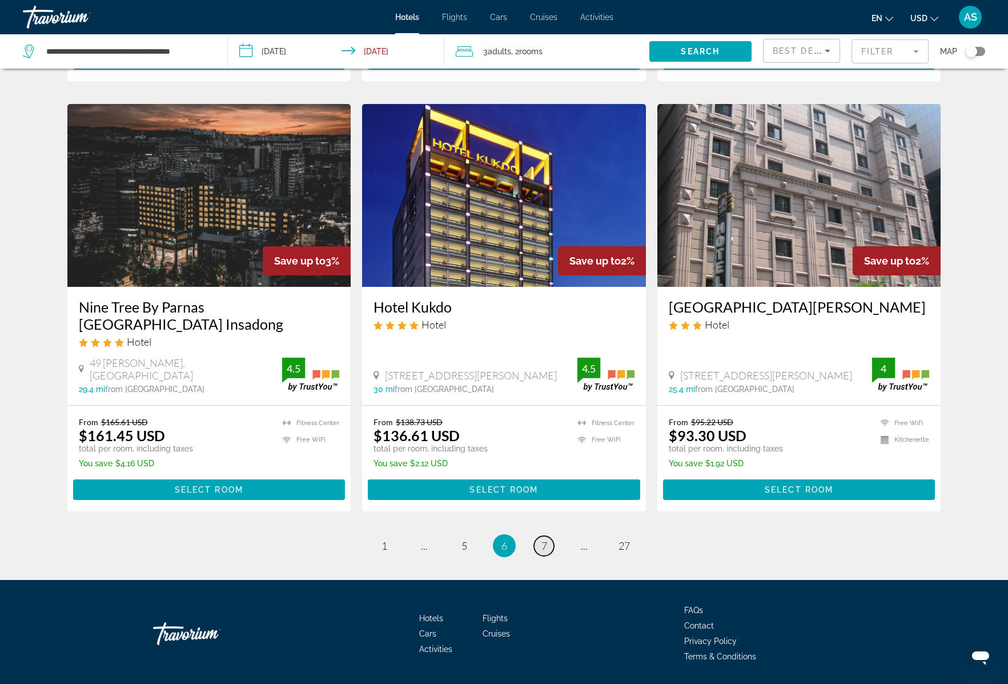
click at [544, 539] on span "7" at bounding box center [545, 545] width 6 height 13
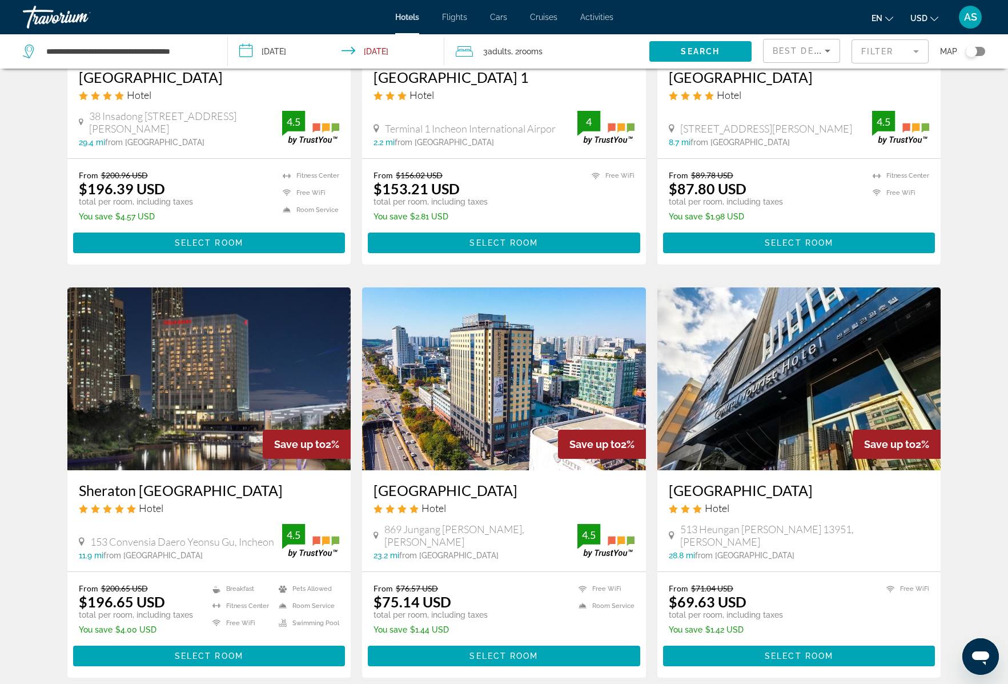
scroll to position [222, 0]
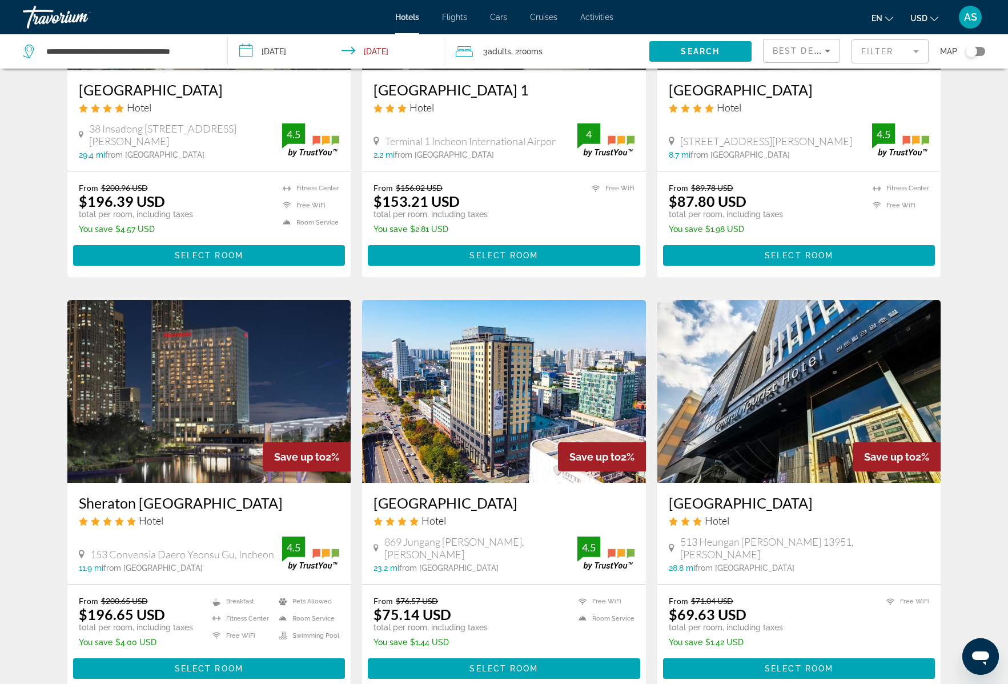
click at [896, 53] on mat-form-field "Filter" at bounding box center [890, 51] width 77 height 24
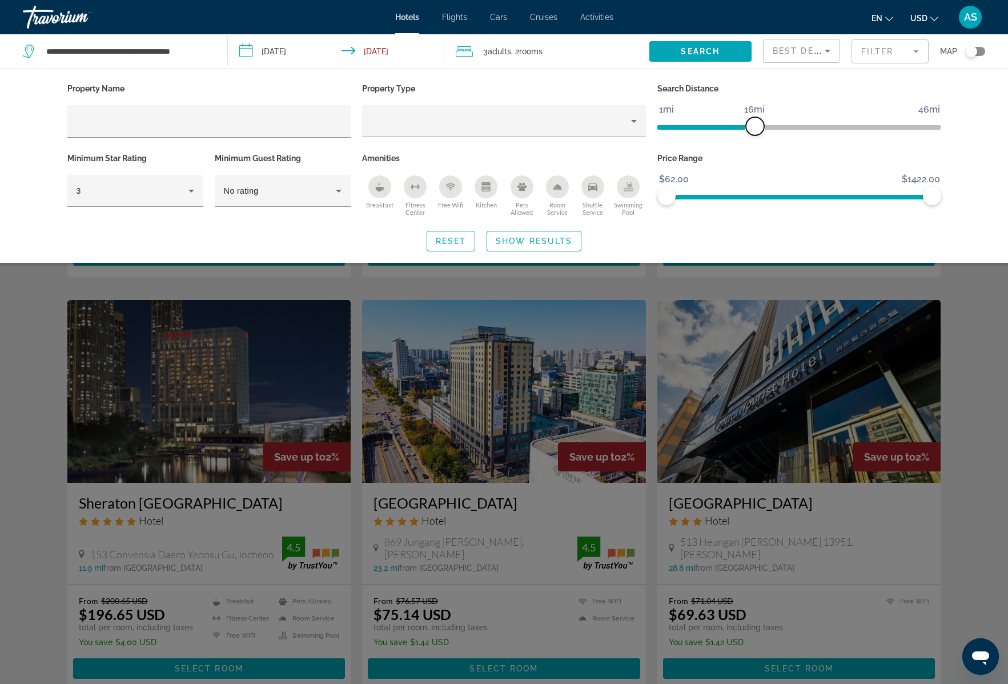
drag, startPoint x: 838, startPoint y: 126, endPoint x: 755, endPoint y: 125, distance: 82.3
click at [755, 125] on span "ngx-slider" at bounding box center [755, 126] width 18 height 18
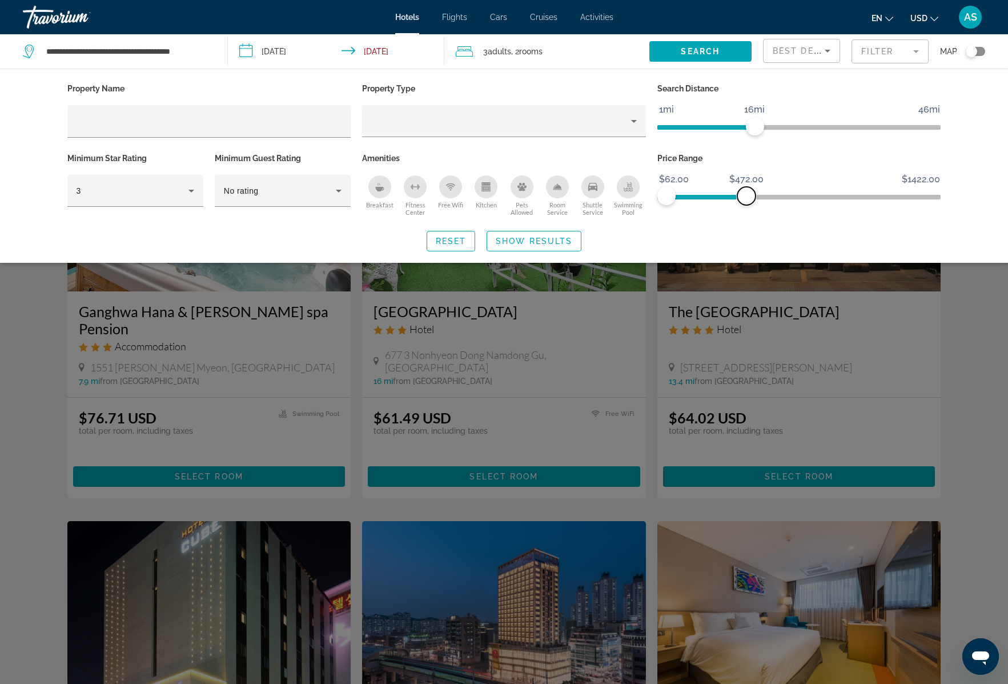
drag, startPoint x: 929, startPoint y: 194, endPoint x: 743, endPoint y: 187, distance: 186.4
click at [743, 187] on span "ngx-slider-max" at bounding box center [747, 196] width 18 height 18
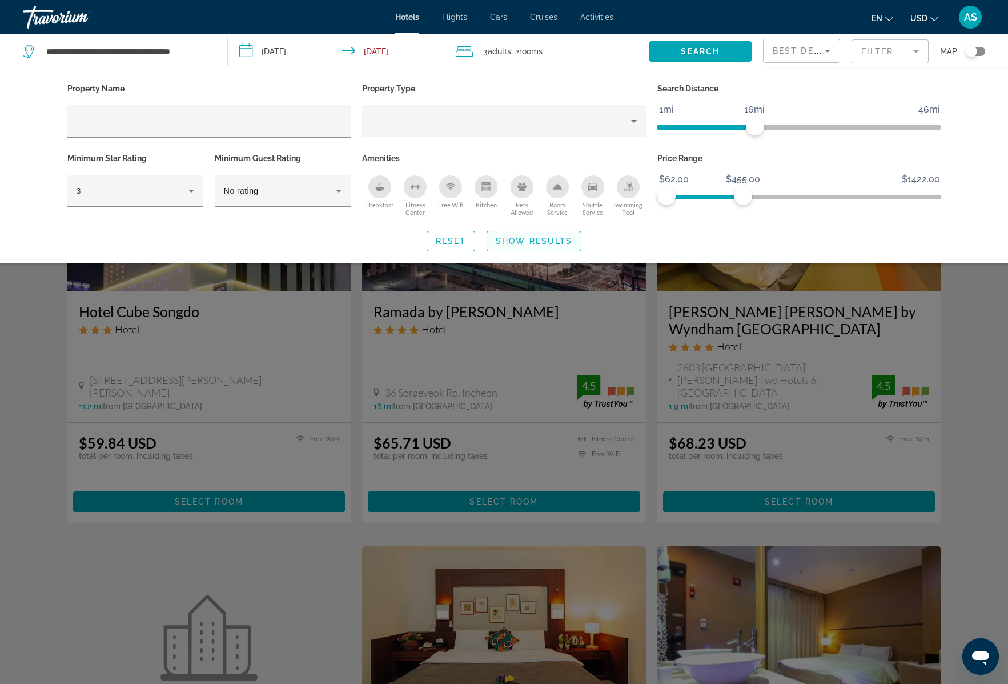
click at [550, 245] on span "Search widget" at bounding box center [534, 240] width 94 height 27
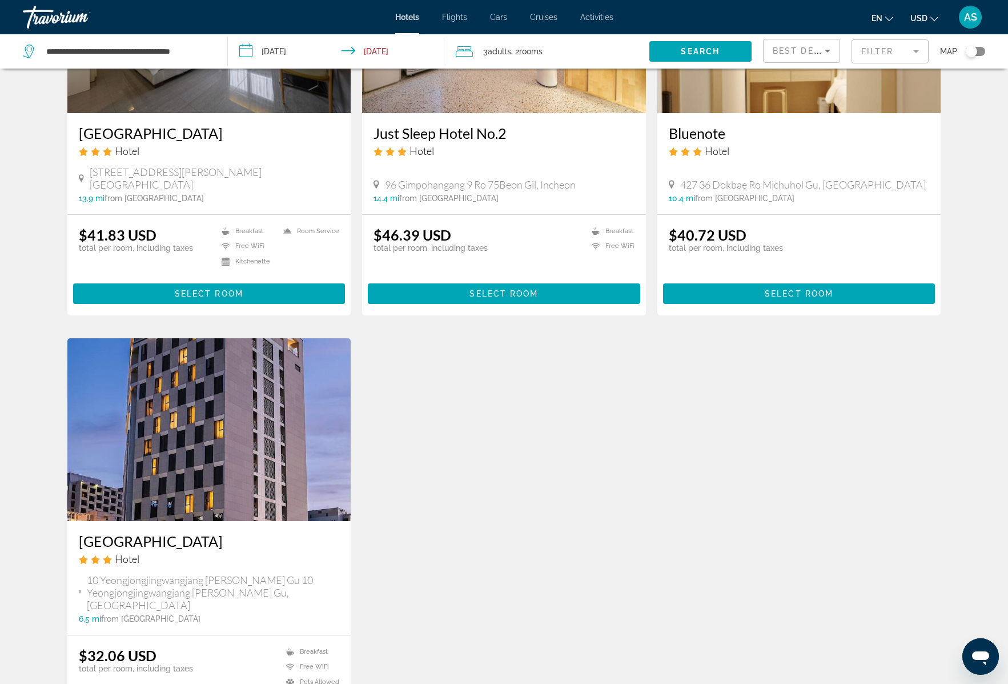
scroll to position [1053, 0]
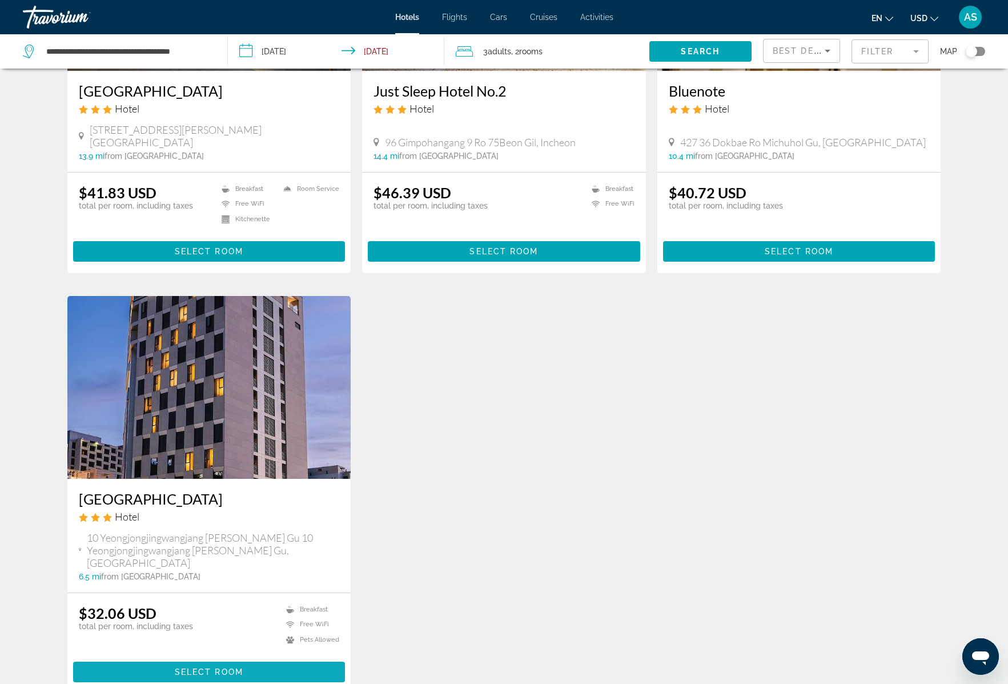
click at [223, 667] on span "Select Room" at bounding box center [209, 671] width 69 height 9
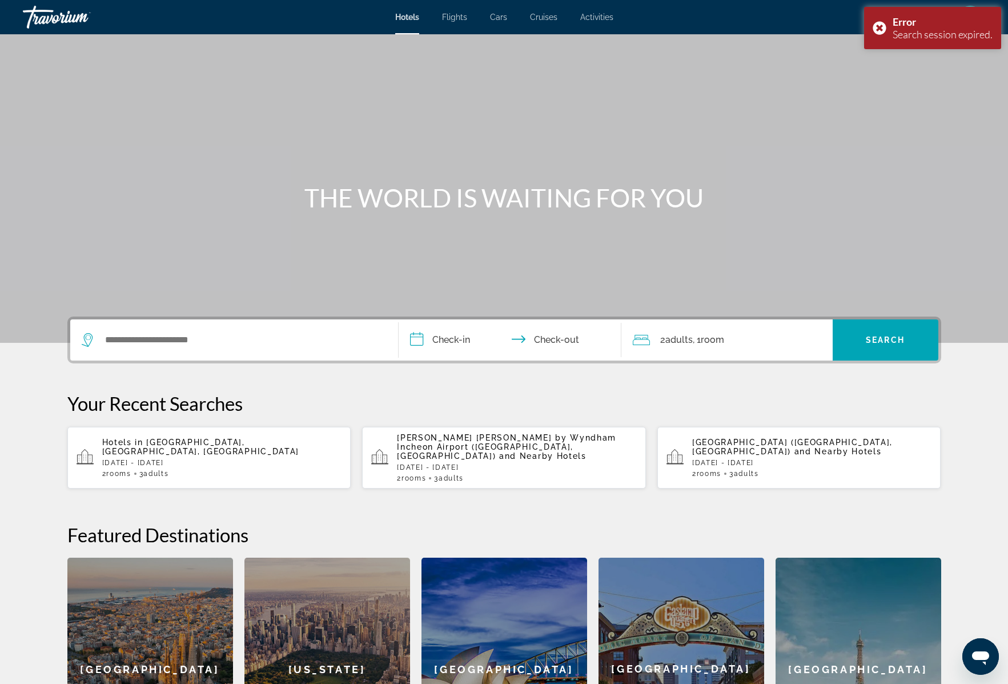
click at [177, 438] on span "Incheon International Airport, Korea, South" at bounding box center [200, 447] width 197 height 18
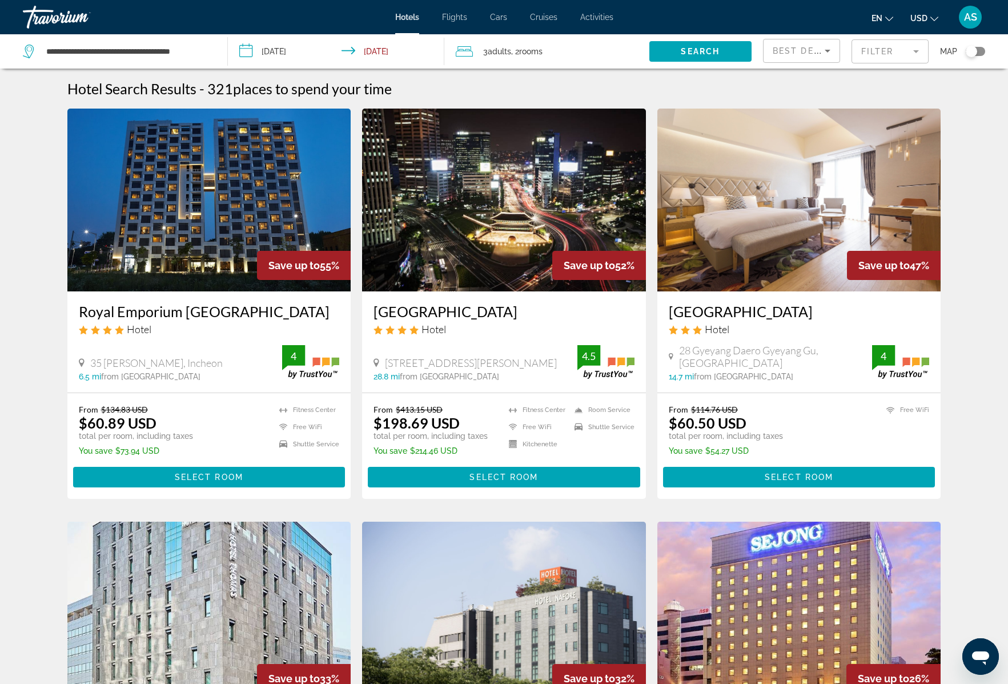
click at [876, 53] on mat-form-field "Filter" at bounding box center [890, 51] width 77 height 24
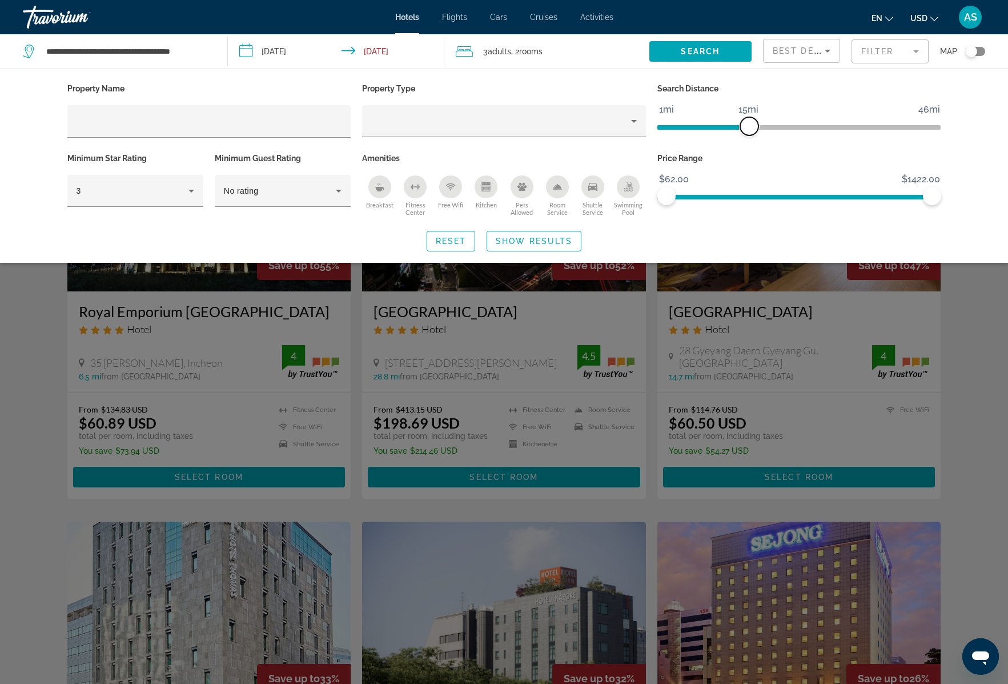
drag, startPoint x: 835, startPoint y: 124, endPoint x: 747, endPoint y: 131, distance: 88.8
click at [747, 131] on span "ngx-slider" at bounding box center [749, 126] width 18 height 18
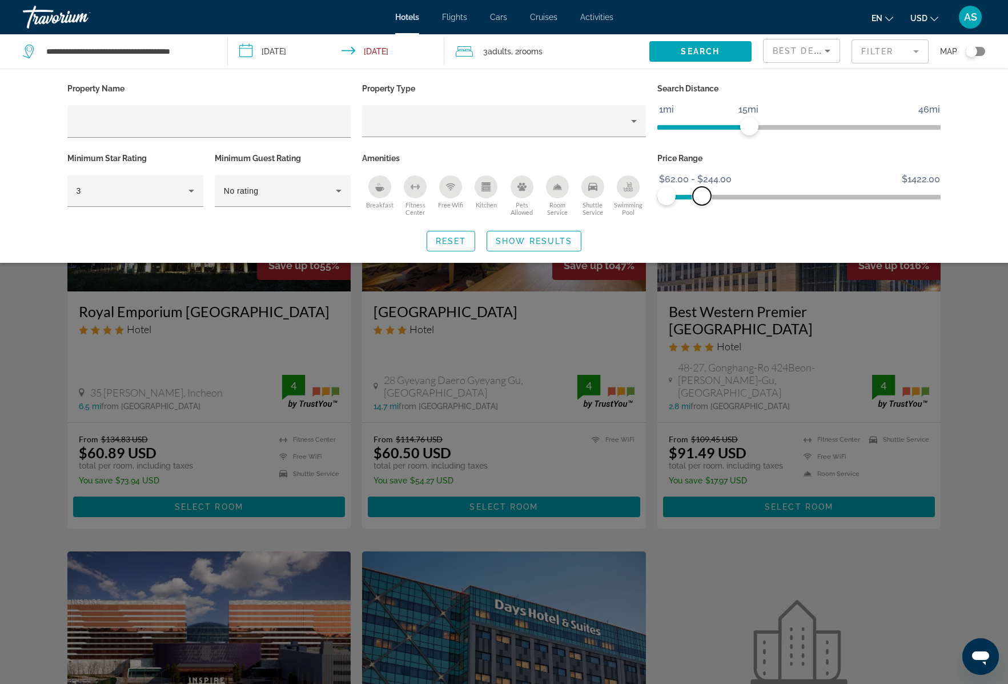
drag, startPoint x: 925, startPoint y: 190, endPoint x: 702, endPoint y: 198, distance: 223.5
click at [702, 198] on span "ngx-slider-max" at bounding box center [702, 196] width 18 height 18
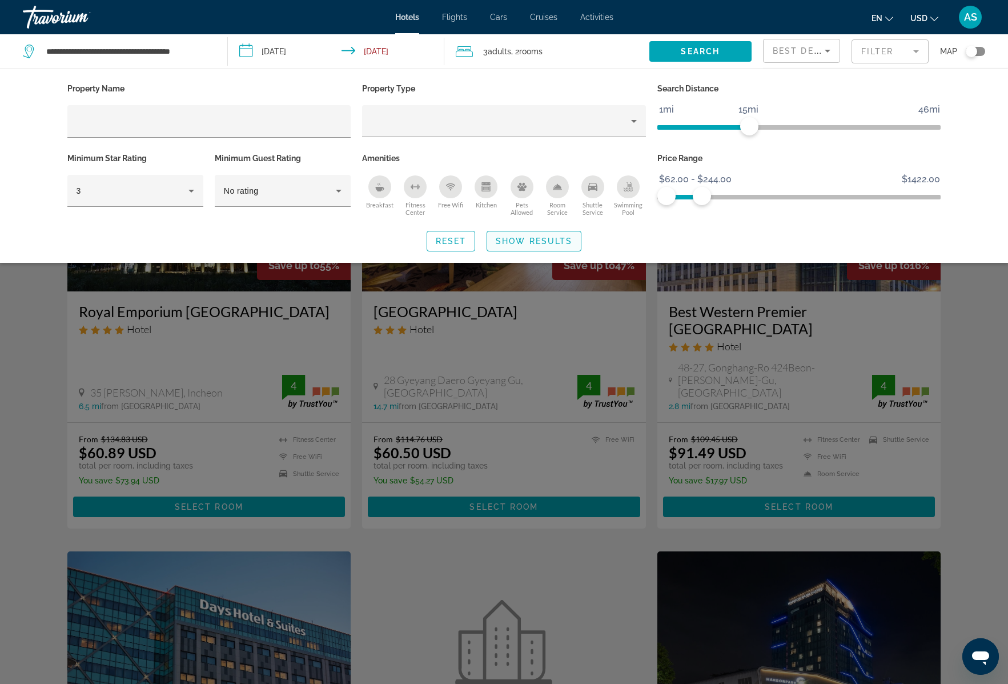
click at [556, 240] on span "Show Results" at bounding box center [534, 241] width 77 height 9
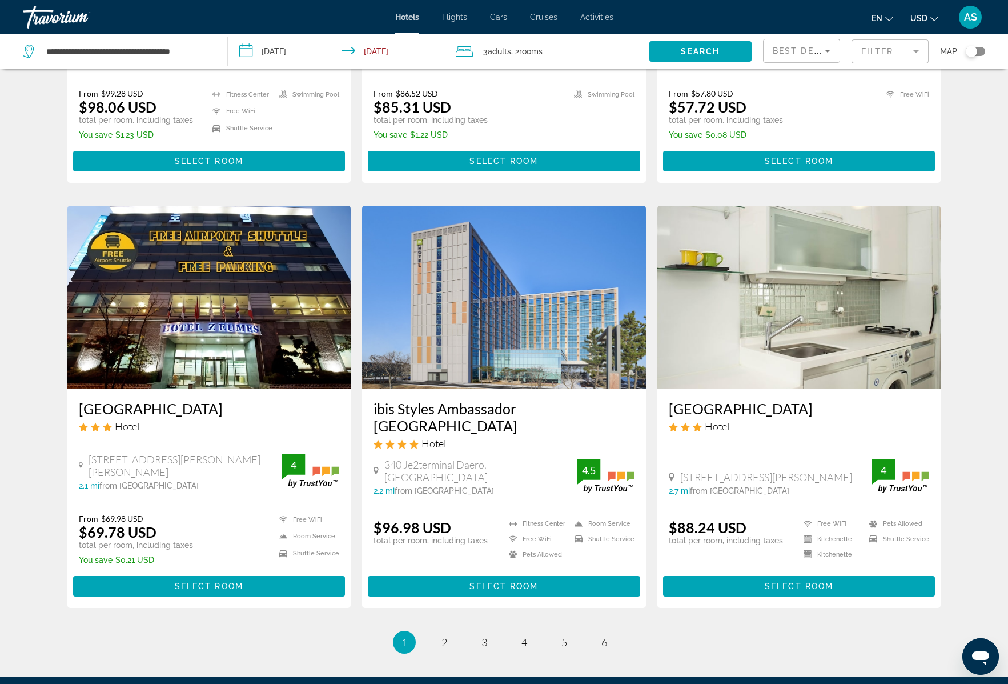
scroll to position [1188, 0]
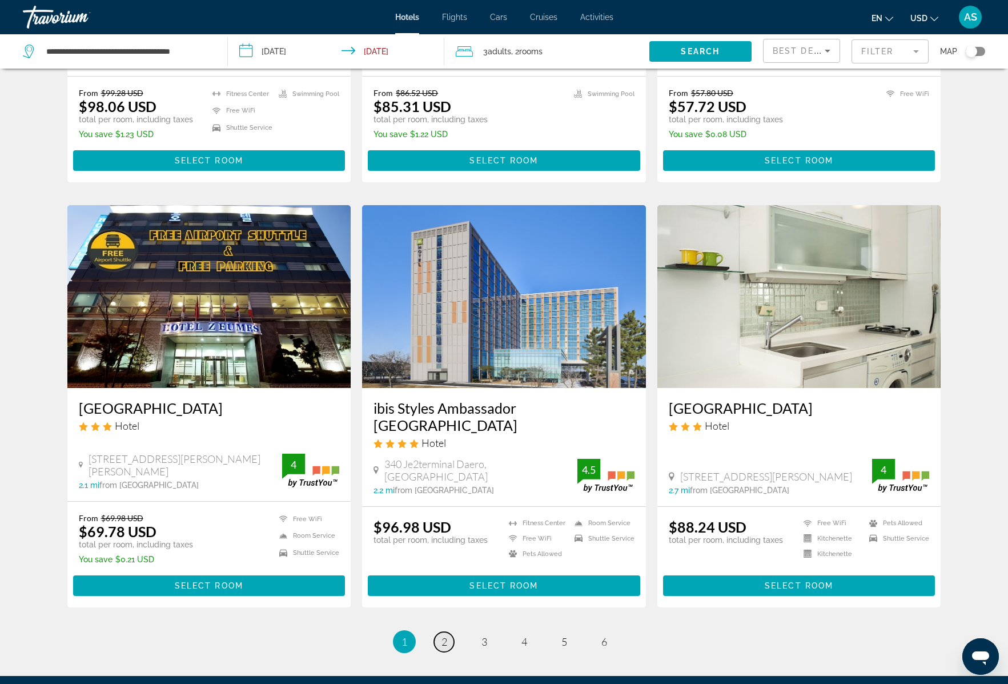
click at [447, 635] on span "2" at bounding box center [445, 641] width 6 height 13
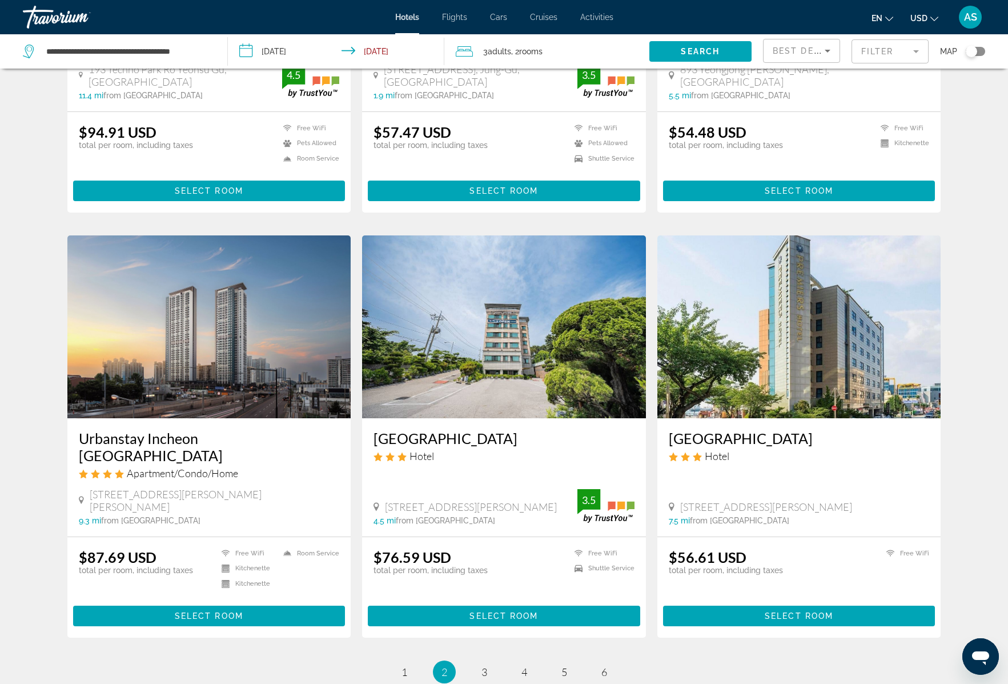
scroll to position [1111, 0]
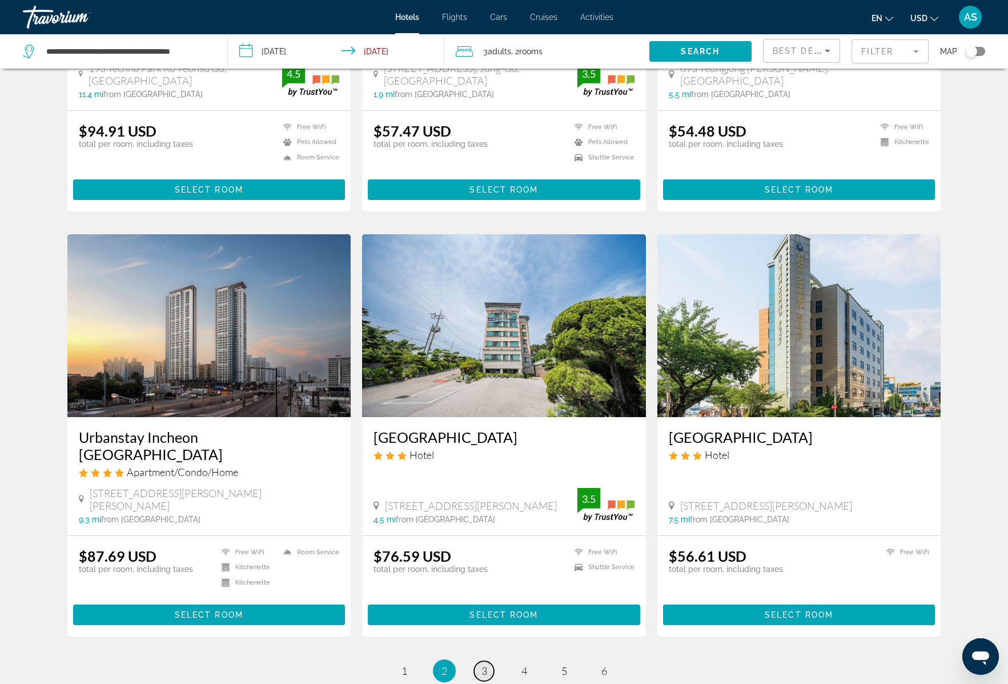
click at [485, 664] on span "3" at bounding box center [485, 670] width 6 height 13
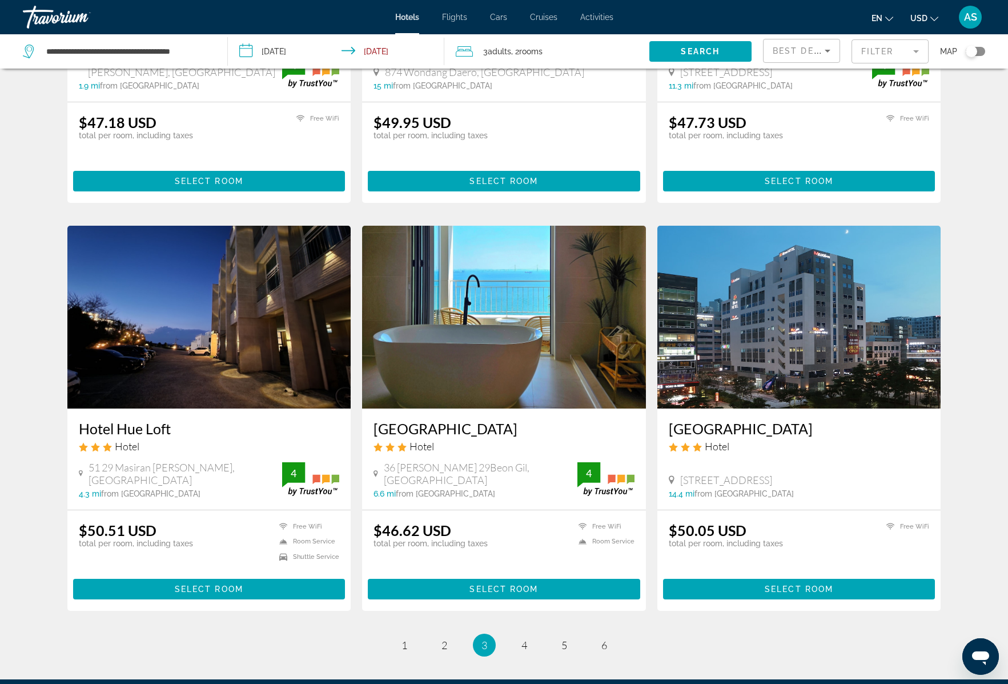
scroll to position [1113, 0]
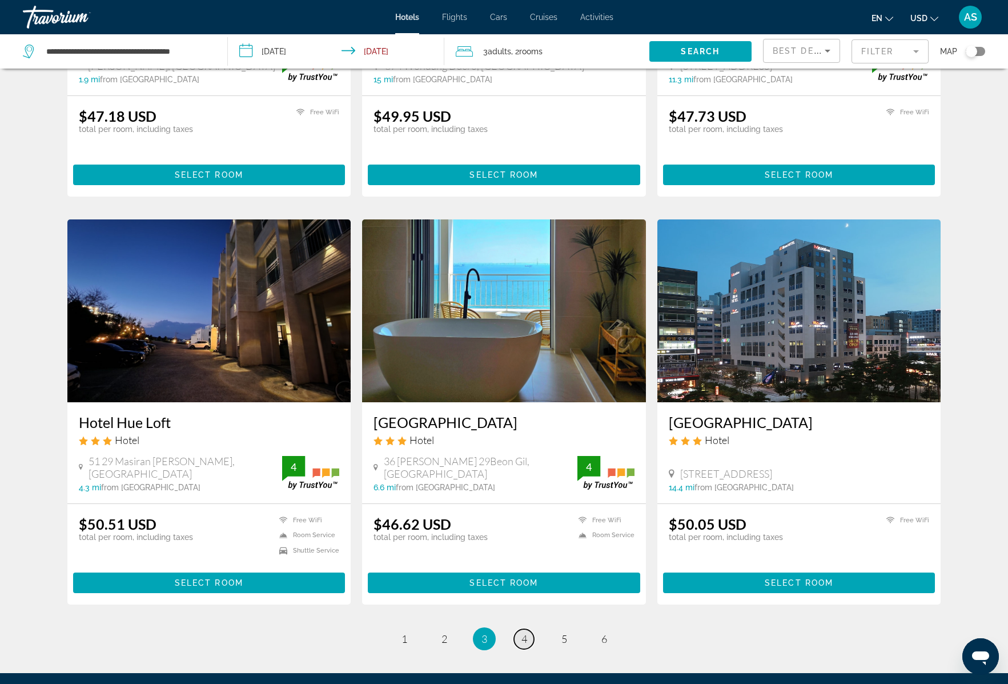
click at [524, 637] on span "4" at bounding box center [525, 638] width 6 height 13
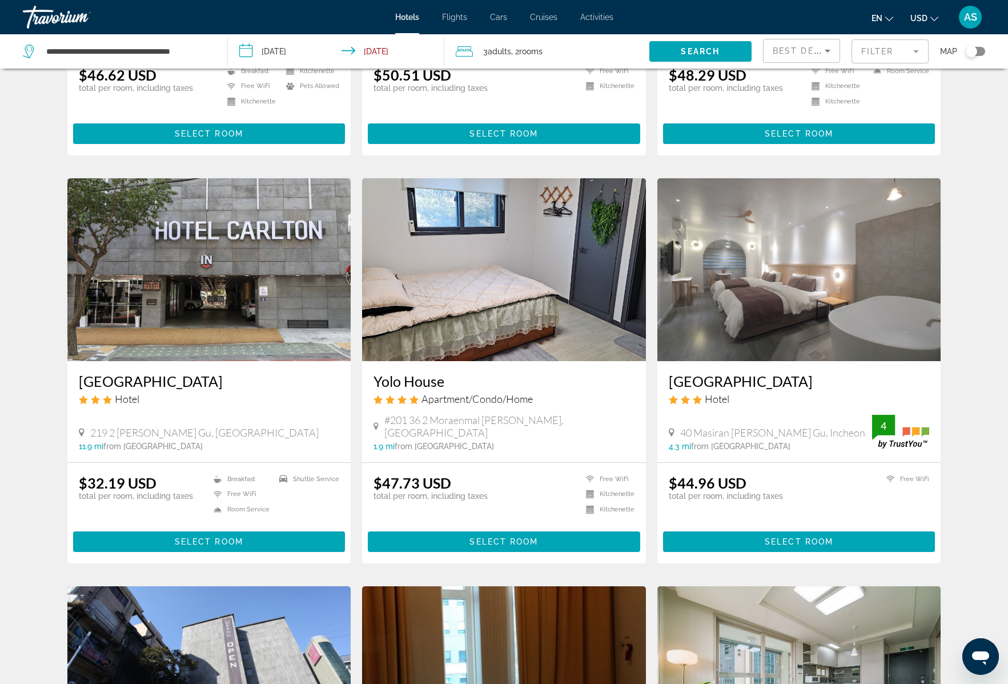
scroll to position [359, 0]
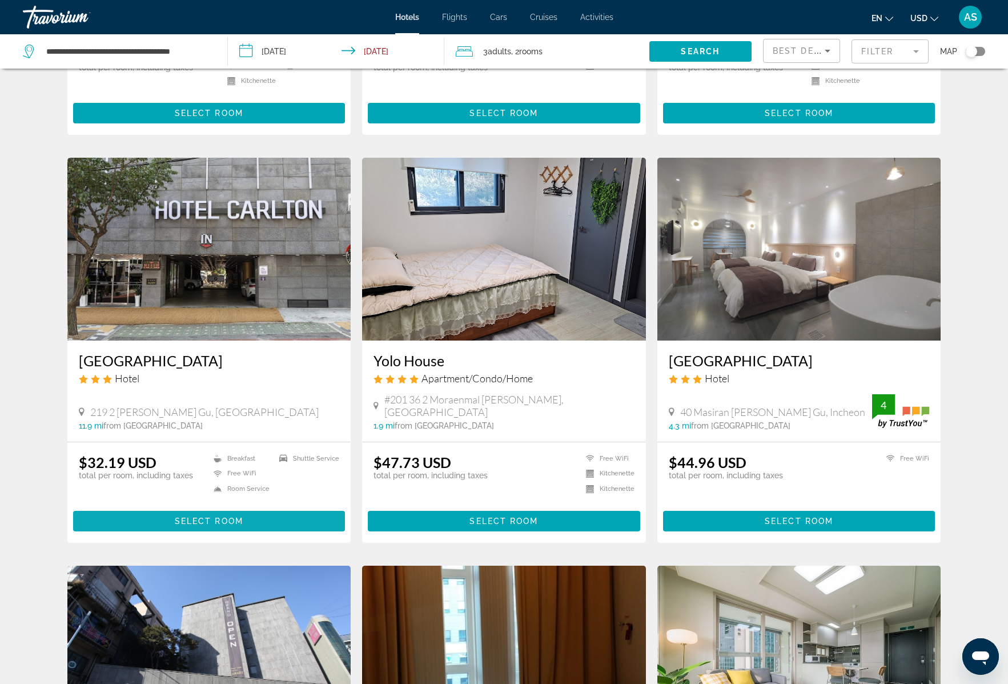
click at [225, 518] on span "Select Room" at bounding box center [209, 520] width 69 height 9
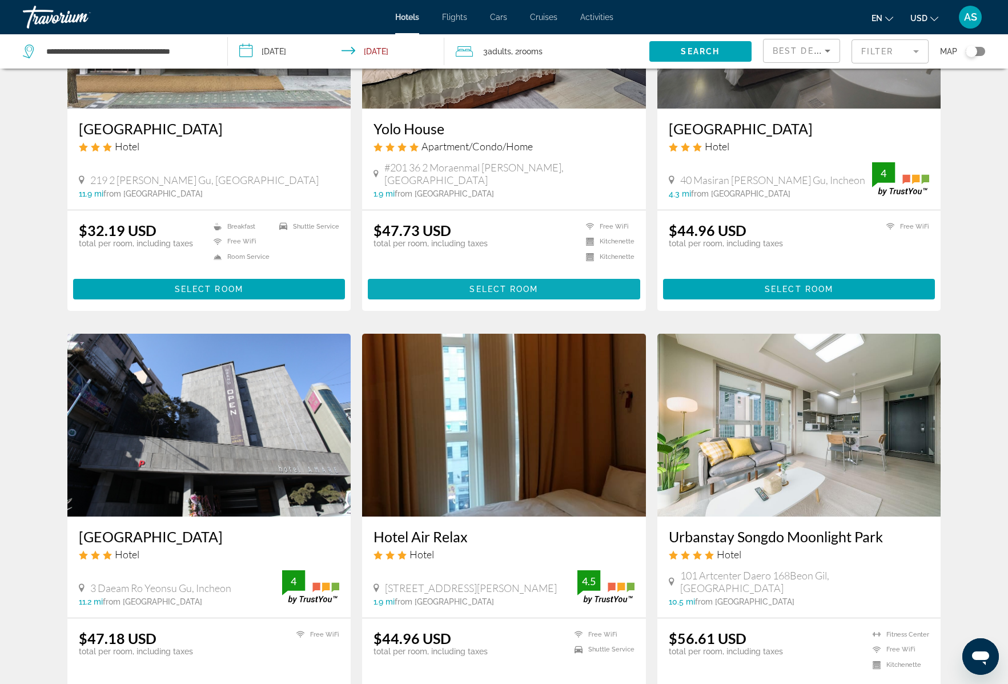
scroll to position [354, 0]
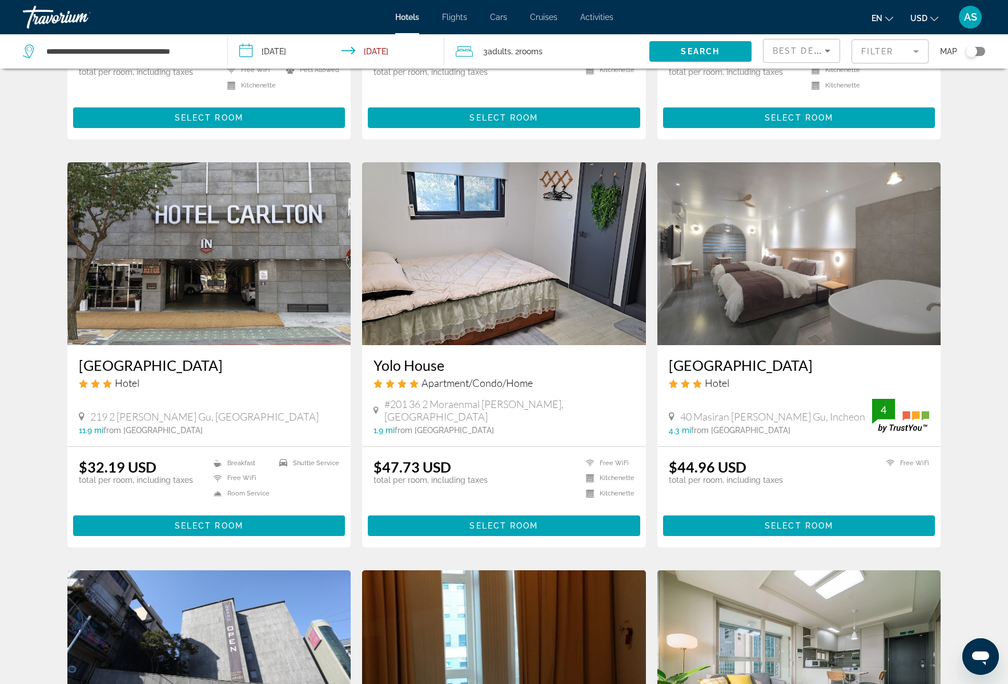
click at [250, 248] on img "Main content" at bounding box center [209, 253] width 284 height 183
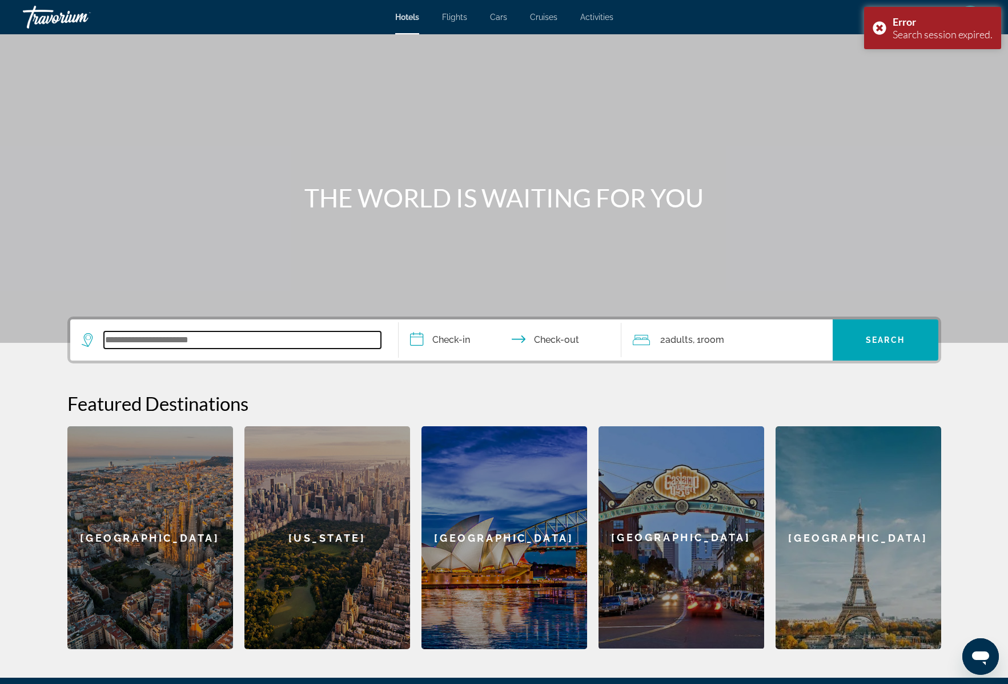
click at [165, 345] on input "Search widget" at bounding box center [242, 339] width 277 height 17
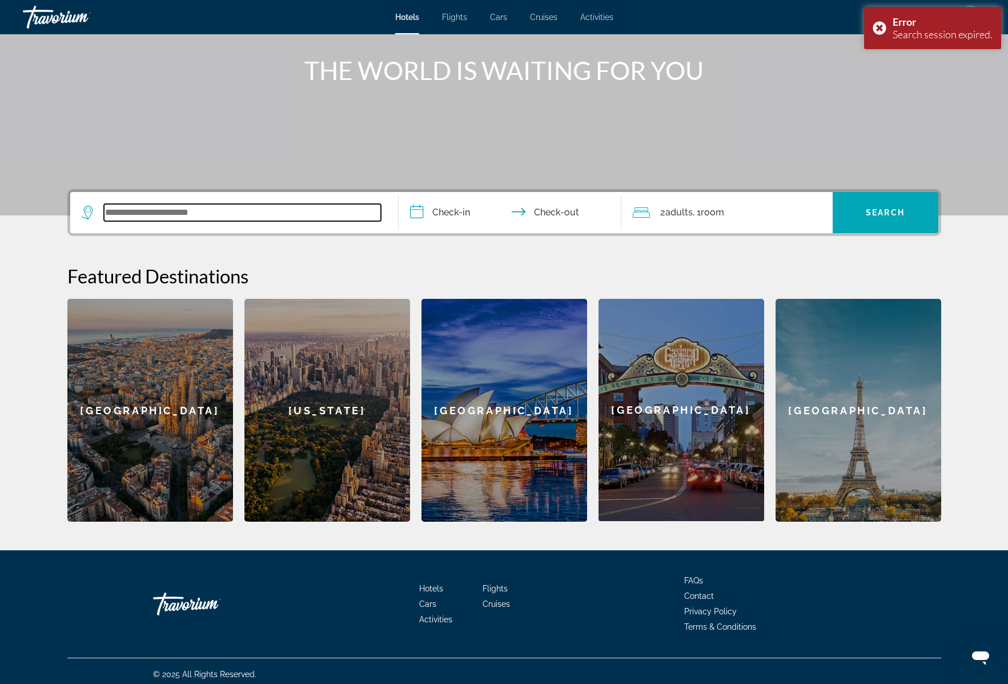
scroll to position [134, 0]
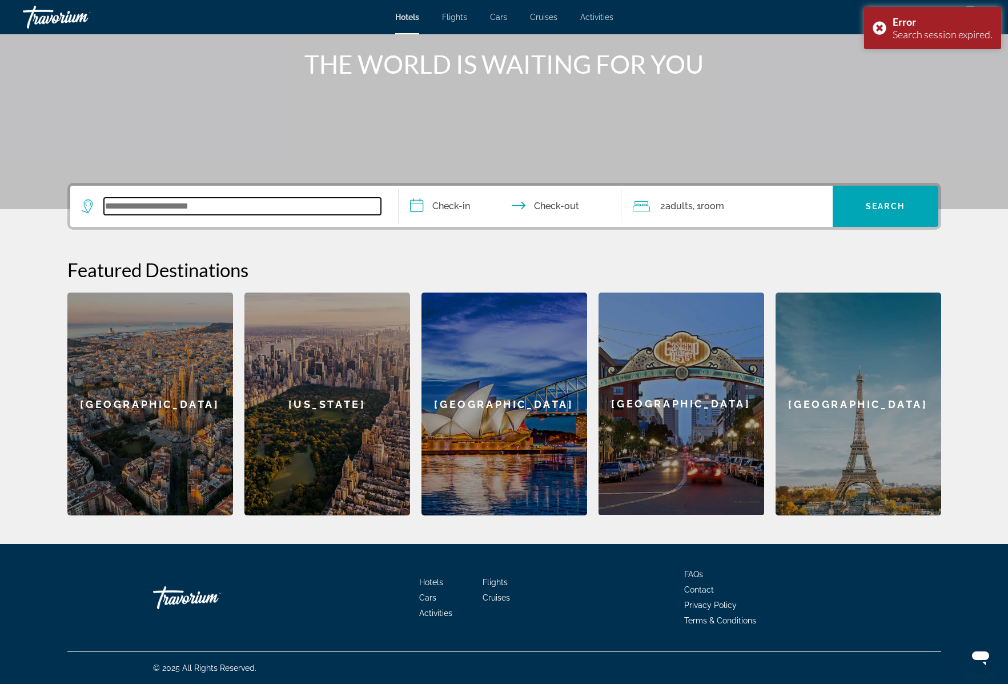
paste input "**********"
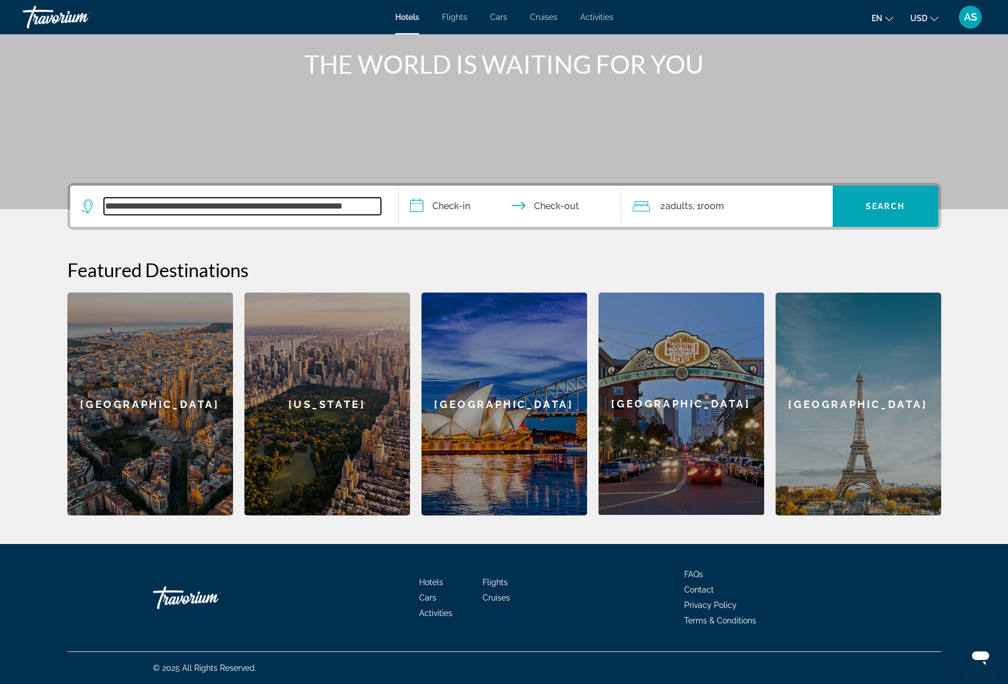
drag, startPoint x: 378, startPoint y: 206, endPoint x: 166, endPoint y: 205, distance: 212.5
click at [166, 205] on input "**********" at bounding box center [242, 206] width 277 height 17
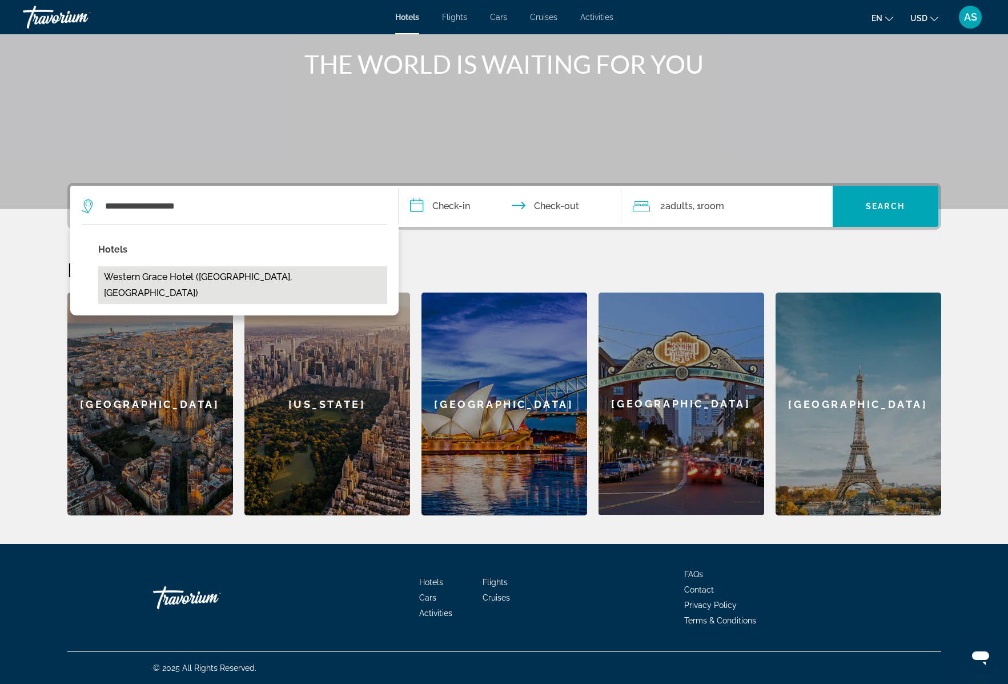
click at [174, 279] on button "Western Grace Hotel (Incheon, KR)" at bounding box center [242, 285] width 289 height 38
type input "**********"
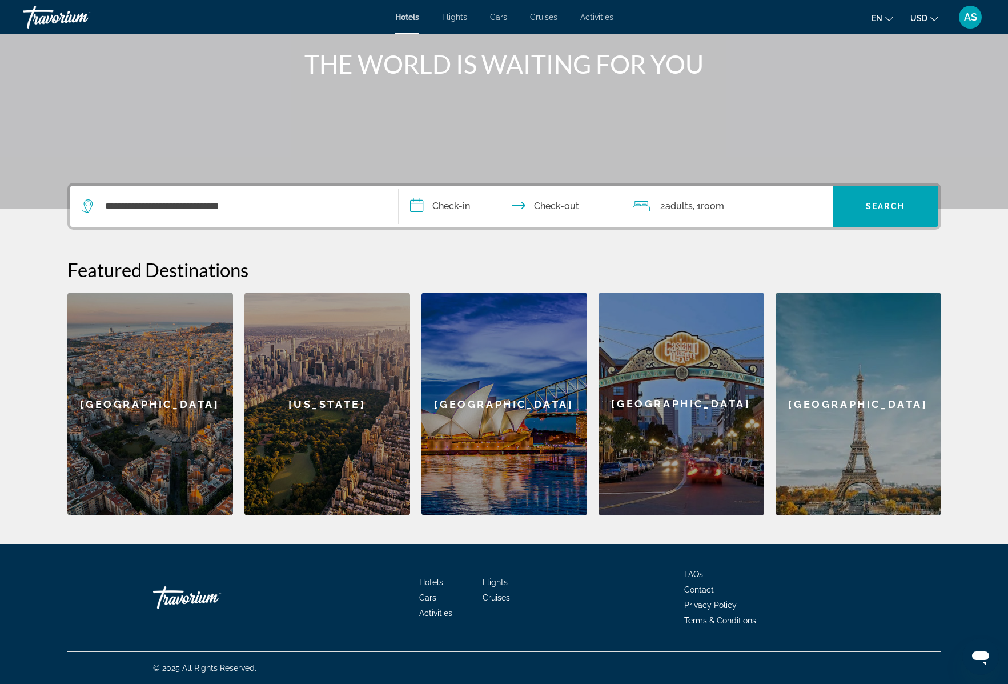
click at [444, 205] on input "**********" at bounding box center [512, 208] width 227 height 45
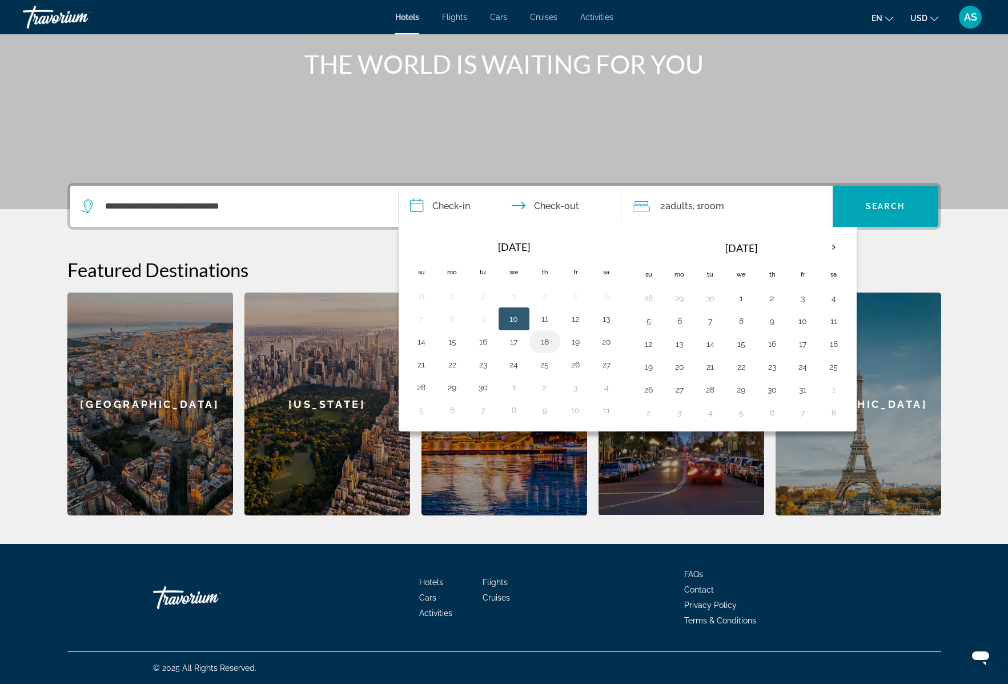
click at [543, 342] on button "18" at bounding box center [545, 342] width 18 height 16
click at [574, 340] on button "19" at bounding box center [576, 342] width 18 height 16
type input "**********"
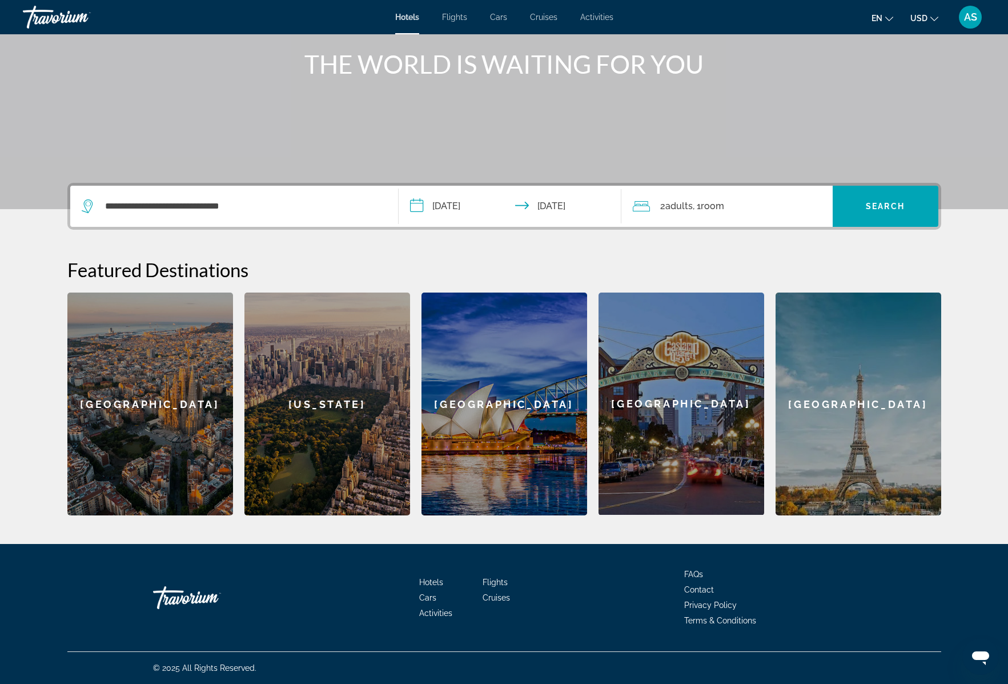
click at [702, 213] on span ", 1 Room rooms" at bounding box center [708, 206] width 31 height 16
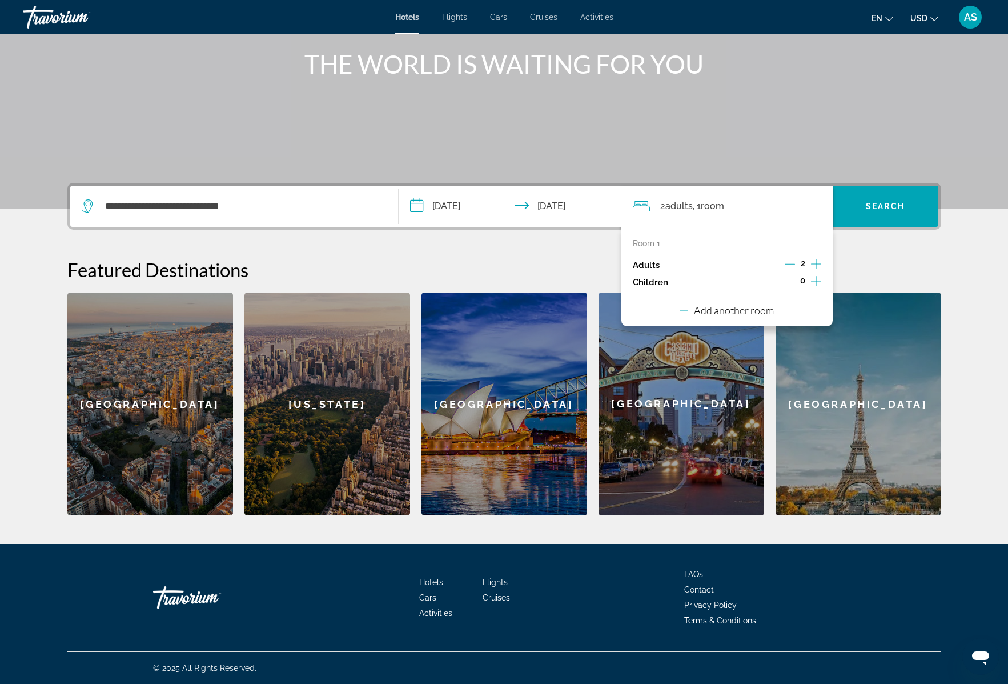
click at [759, 311] on p "Add another room" at bounding box center [734, 310] width 80 height 13
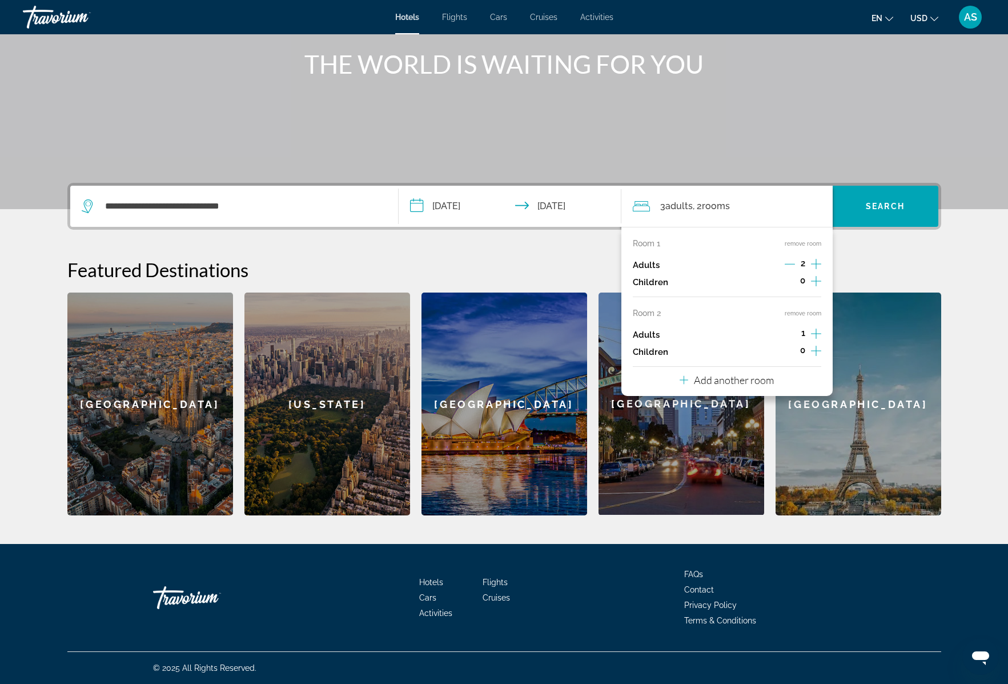
click at [755, 383] on p "Add another room" at bounding box center [734, 380] width 80 height 13
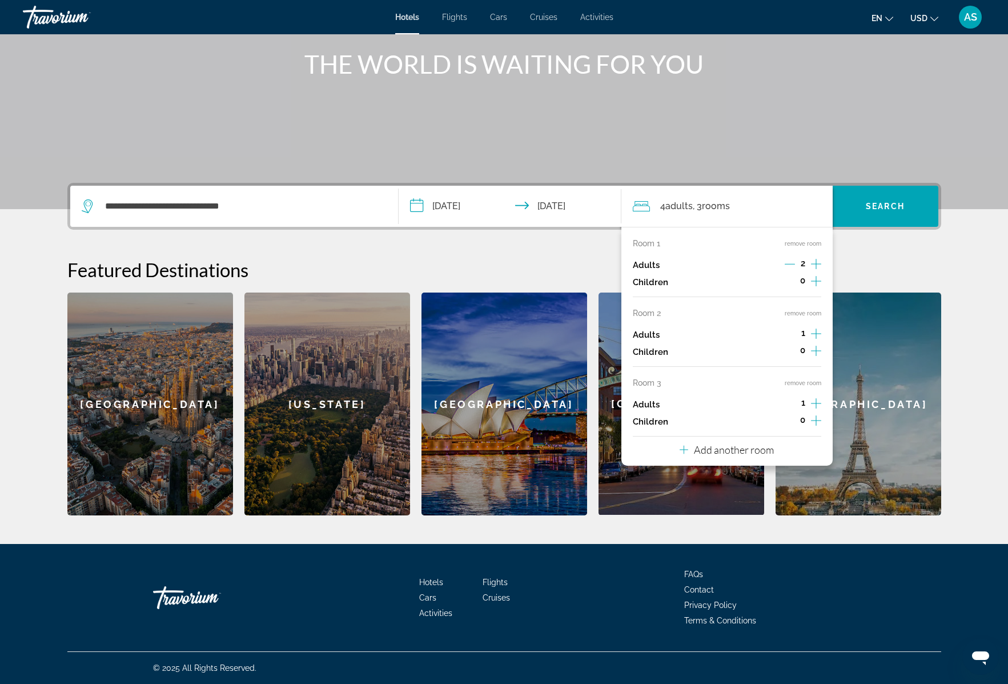
click at [790, 383] on button "remove room" at bounding box center [803, 382] width 37 height 7
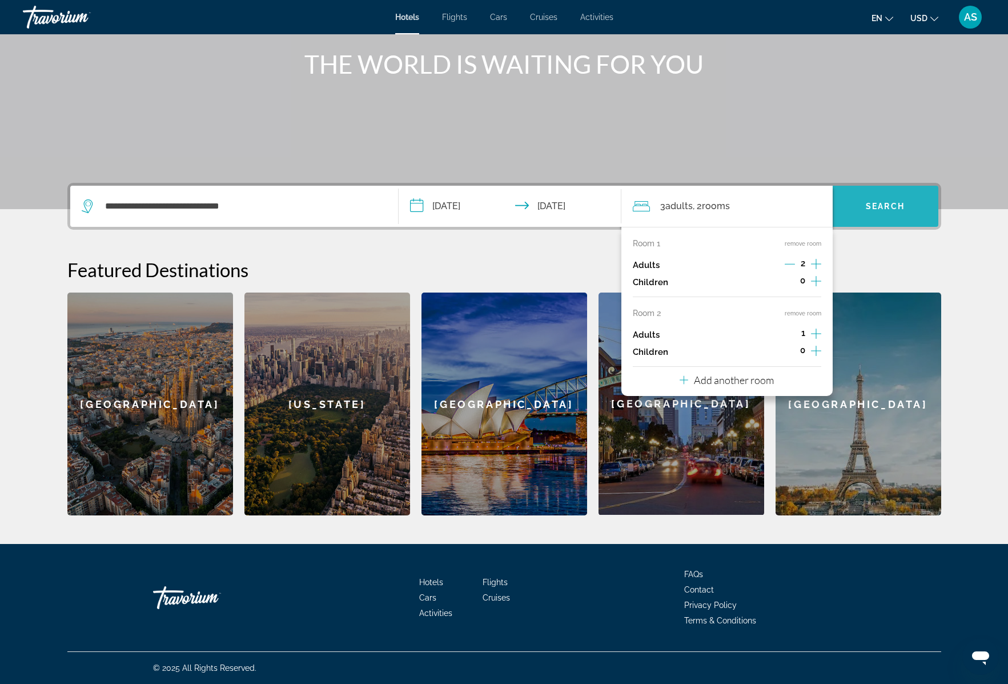
click at [859, 211] on span "Search widget" at bounding box center [886, 206] width 106 height 27
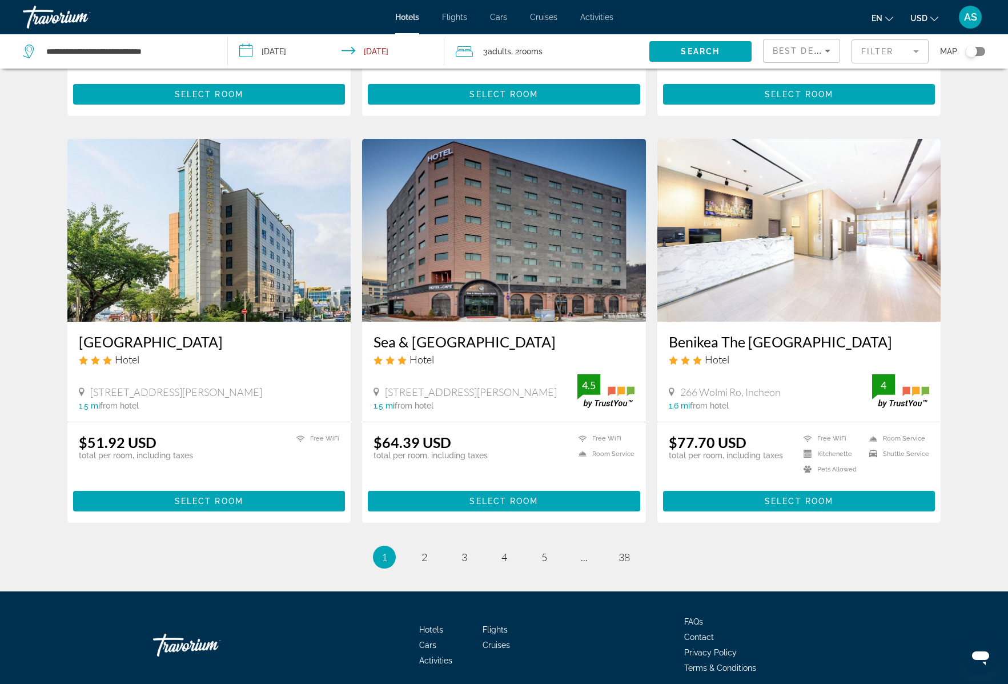
scroll to position [1228, 0]
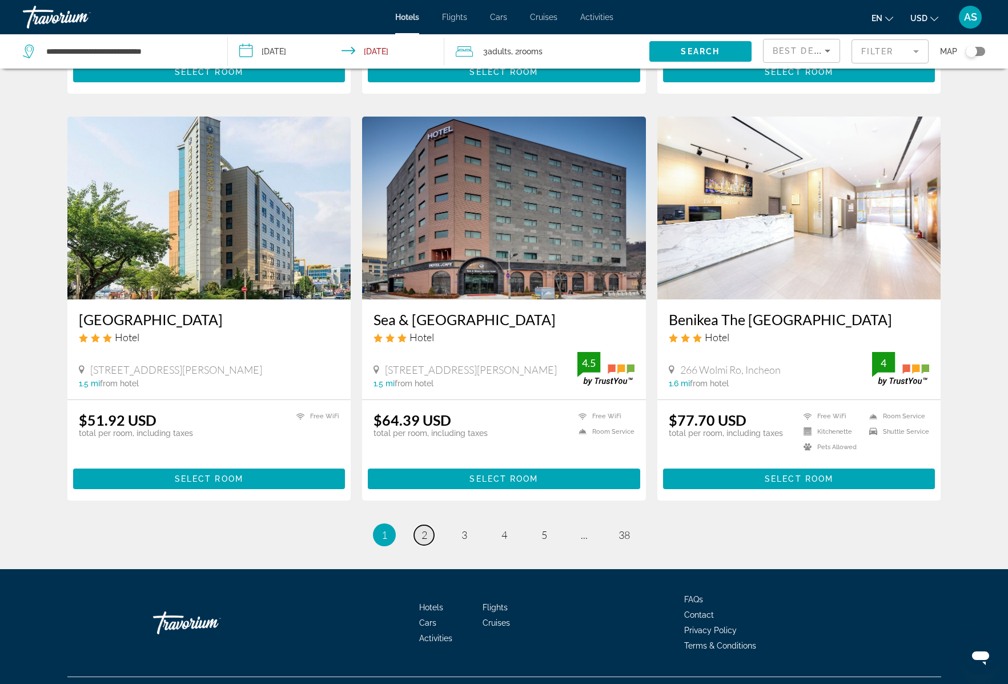
click at [427, 528] on span "2" at bounding box center [425, 534] width 6 height 13
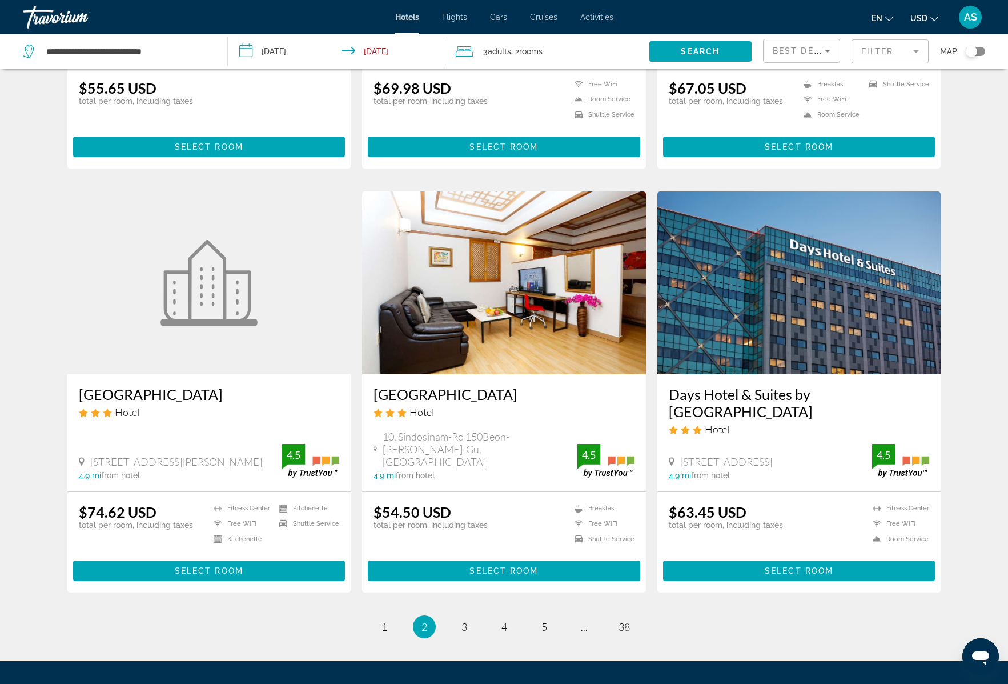
scroll to position [1181, 0]
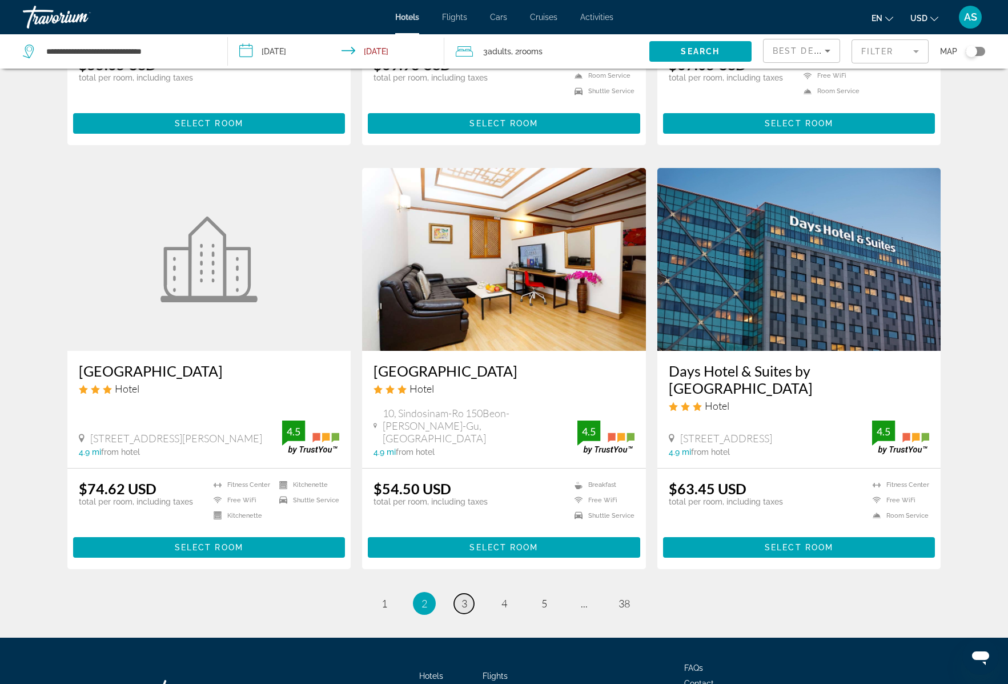
click at [466, 597] on span "3" at bounding box center [465, 603] width 6 height 13
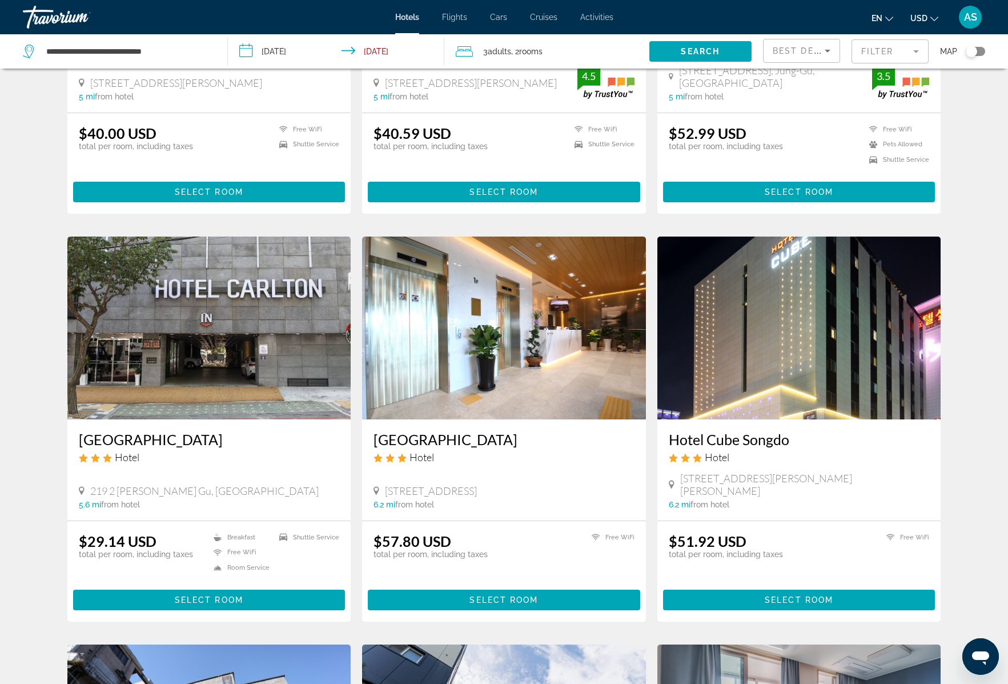
scroll to position [722, 0]
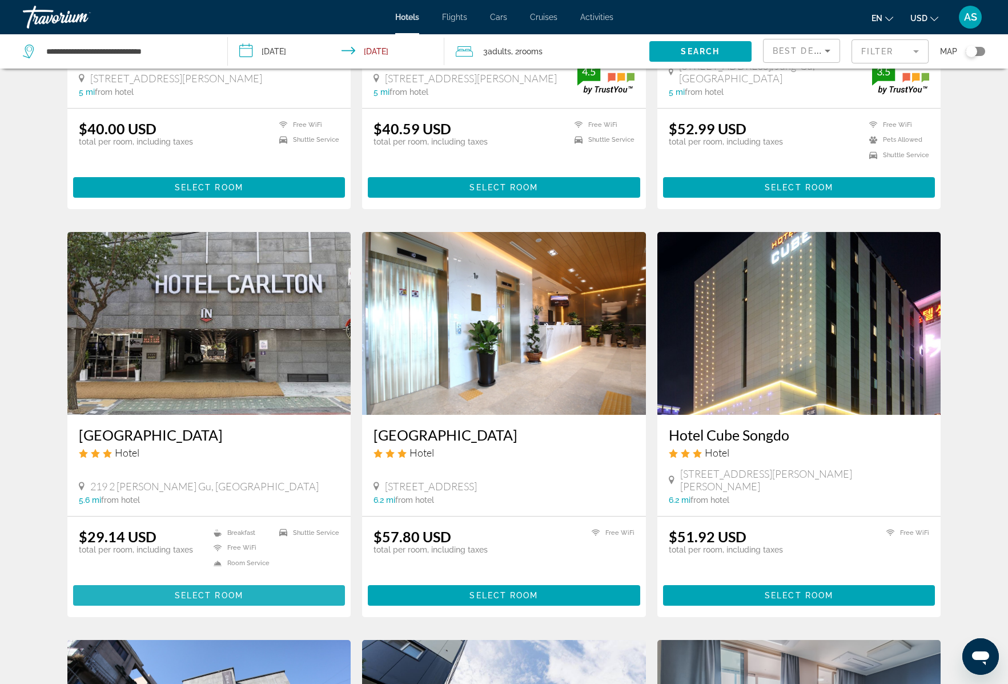
click at [217, 591] on span "Select Room" at bounding box center [209, 595] width 69 height 9
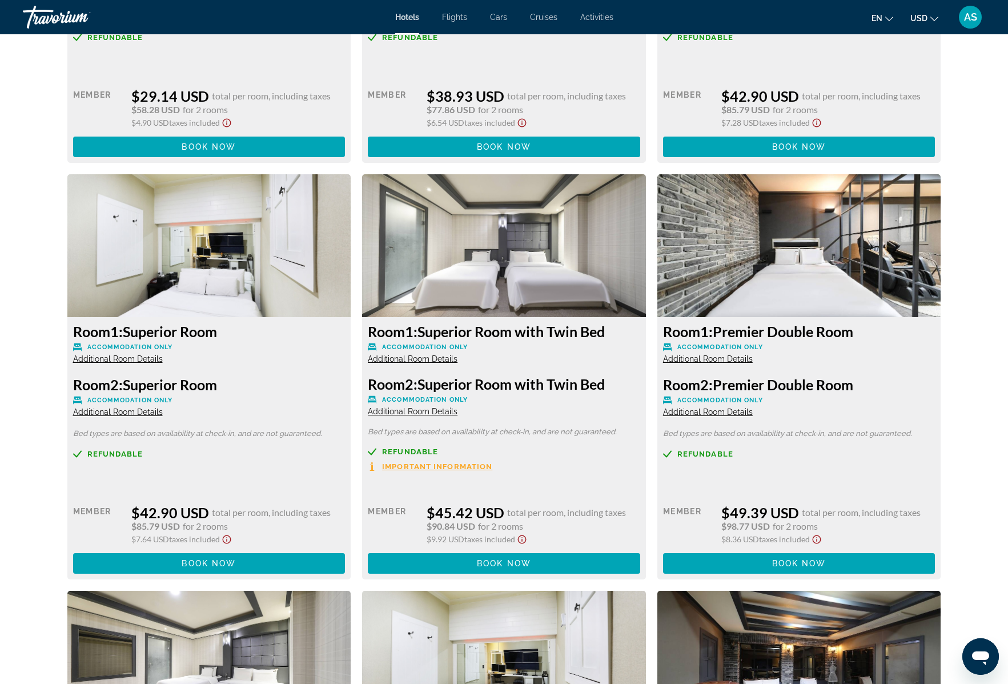
scroll to position [1580, 0]
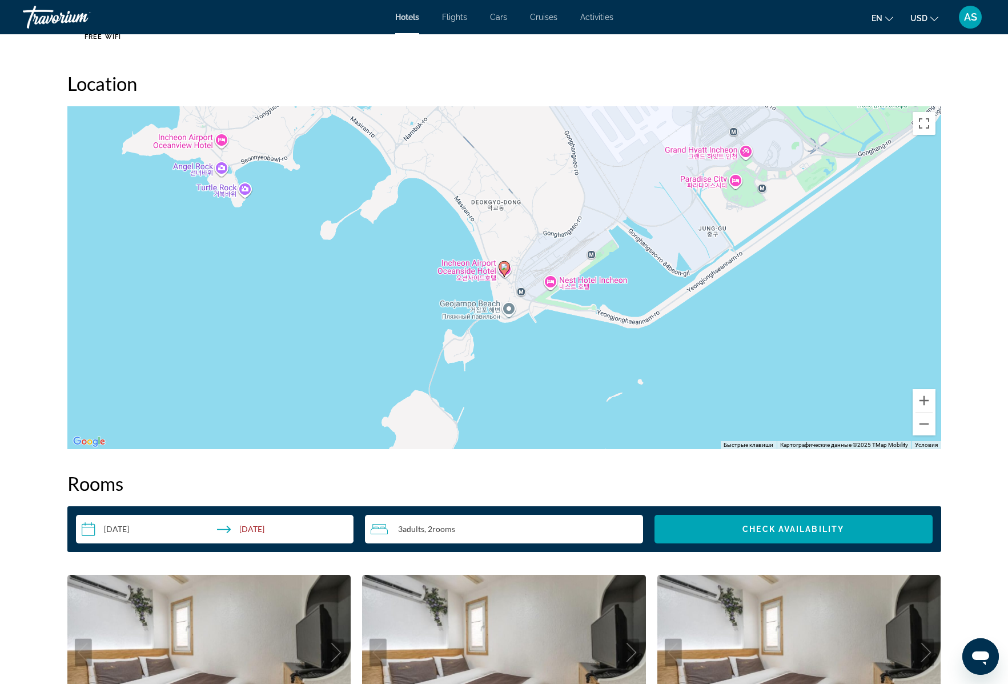
scroll to position [1216, 0]
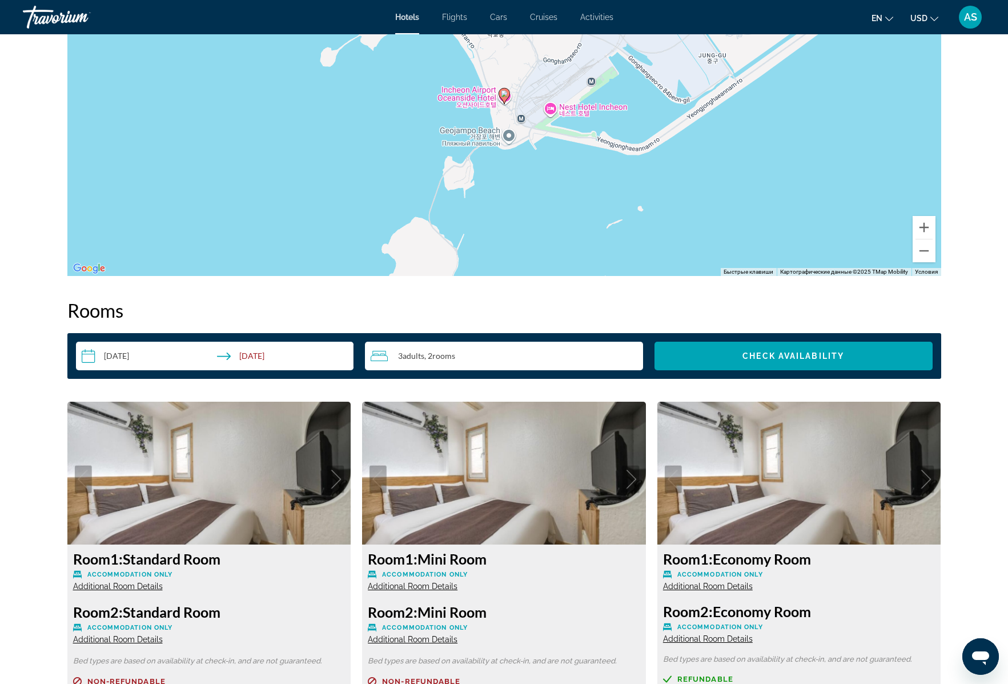
click at [419, 355] on span "Adults" at bounding box center [414, 356] width 22 height 10
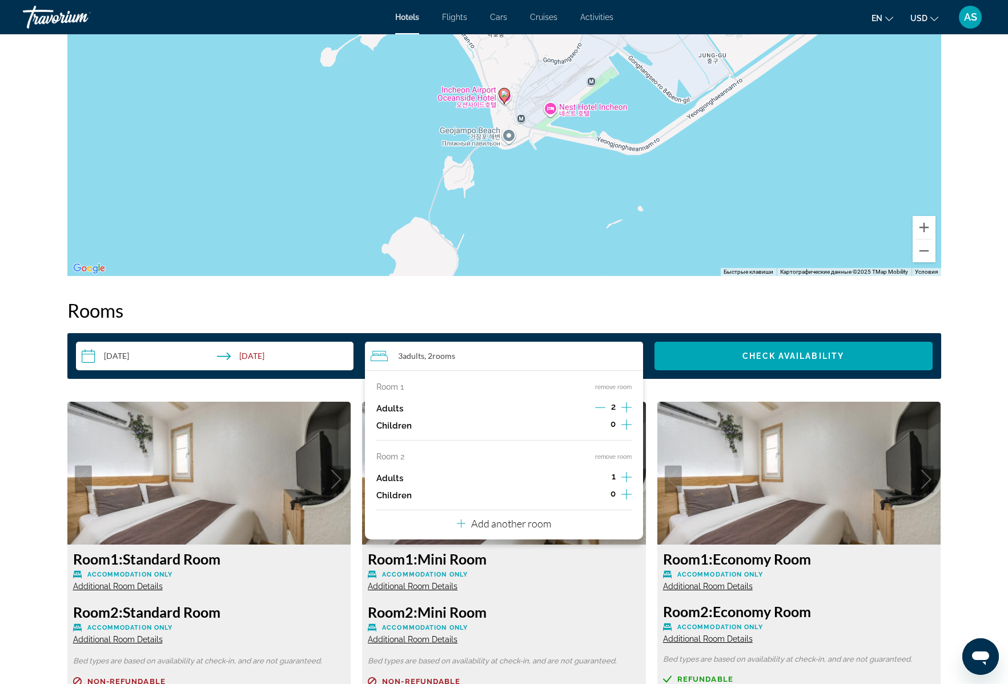
click at [610, 454] on button "remove room" at bounding box center [613, 456] width 37 height 7
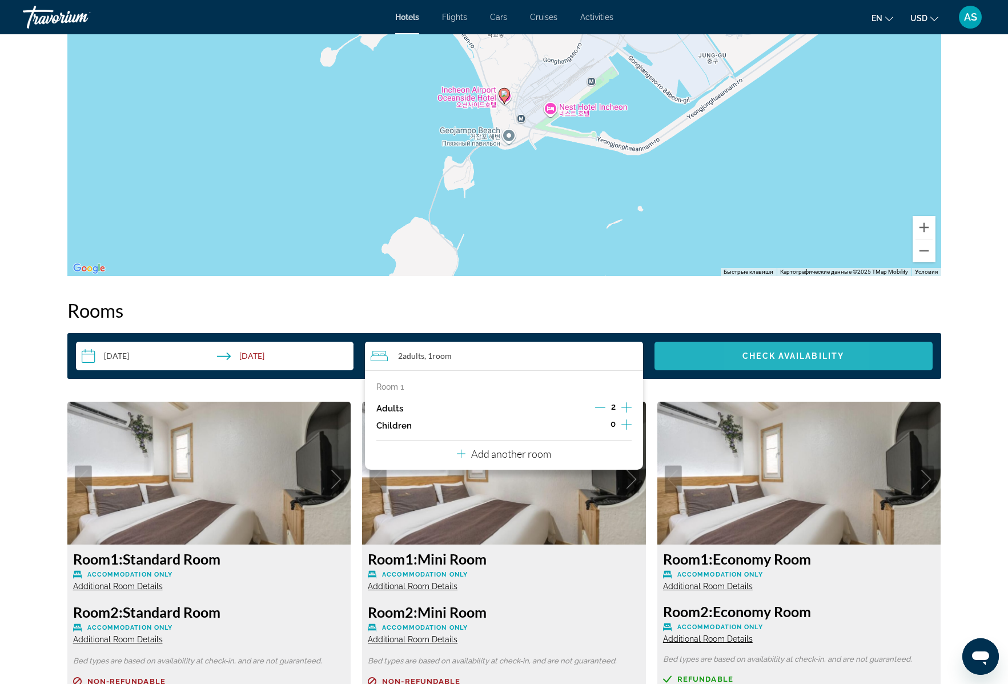
click at [756, 359] on span "Check Availability" at bounding box center [794, 355] width 102 height 9
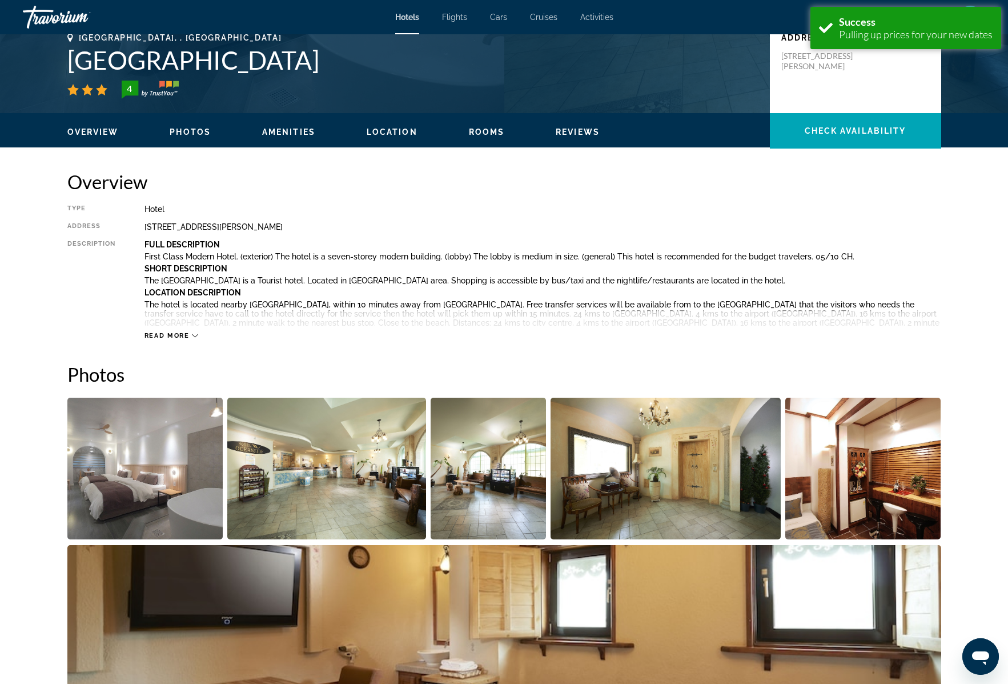
scroll to position [295, 0]
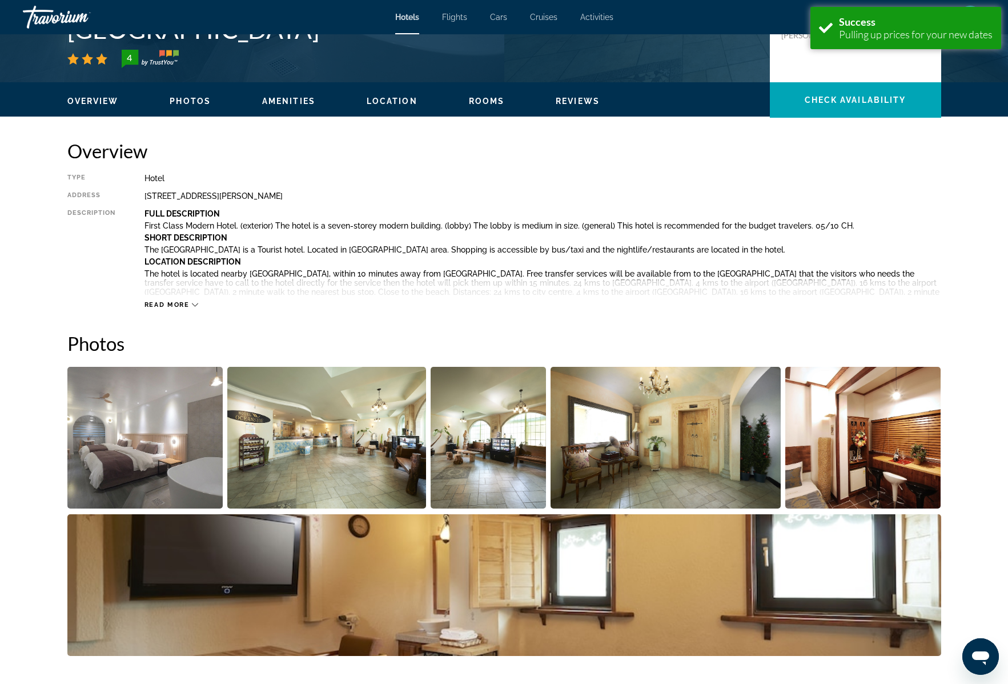
click at [178, 303] on span "Read more" at bounding box center [167, 304] width 45 height 7
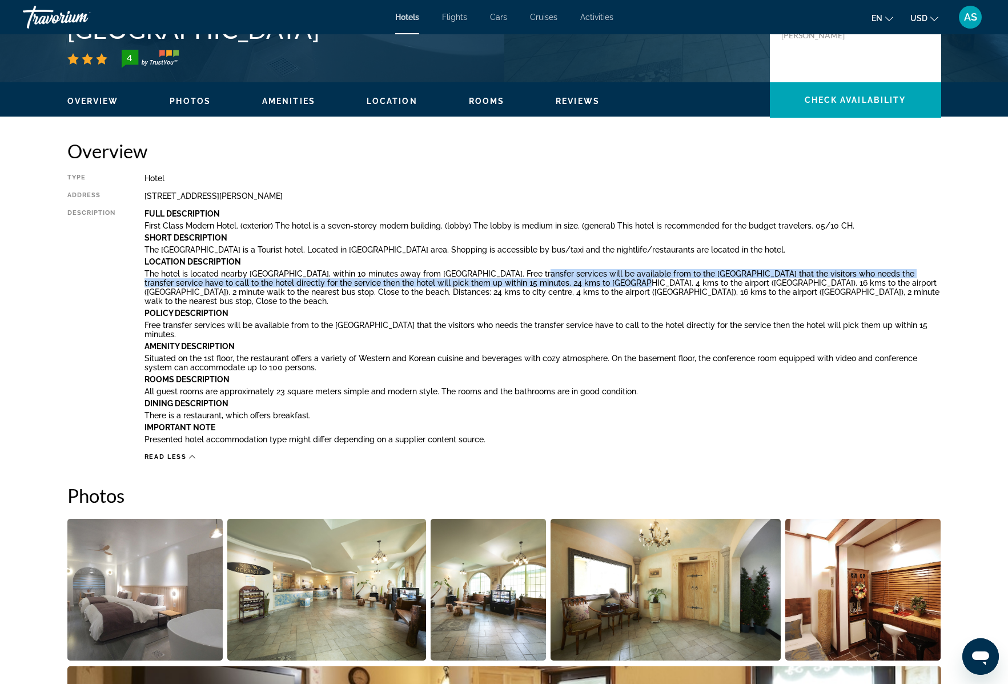
drag, startPoint x: 520, startPoint y: 274, endPoint x: 565, endPoint y: 281, distance: 45.1
click at [565, 281] on p "The hotel is located nearby [GEOGRAPHIC_DATA], within 10 minutes away from [GEO…" at bounding box center [543, 287] width 797 height 37
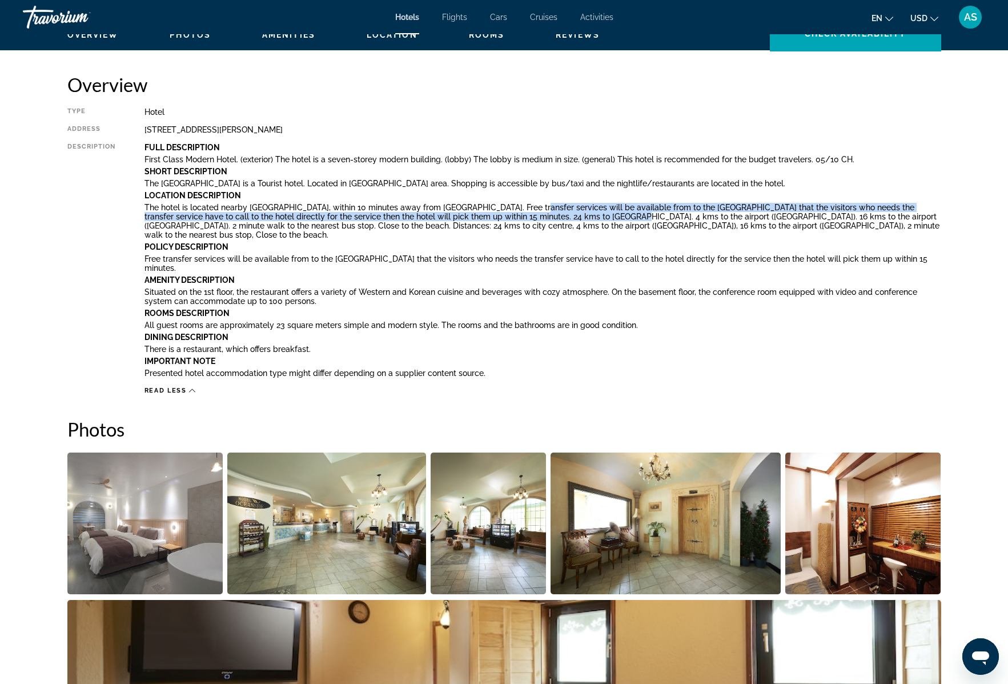
scroll to position [359, 0]
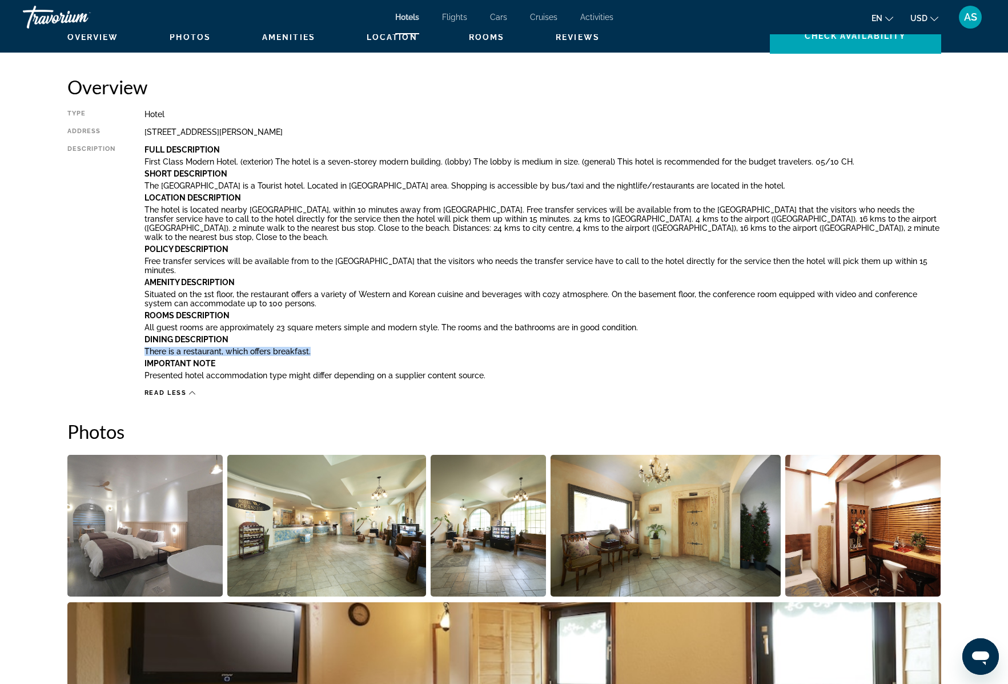
drag, startPoint x: 143, startPoint y: 351, endPoint x: 320, endPoint y: 351, distance: 176.5
click at [320, 351] on p "There is a restaurant, which offers breakfast." at bounding box center [543, 351] width 797 height 9
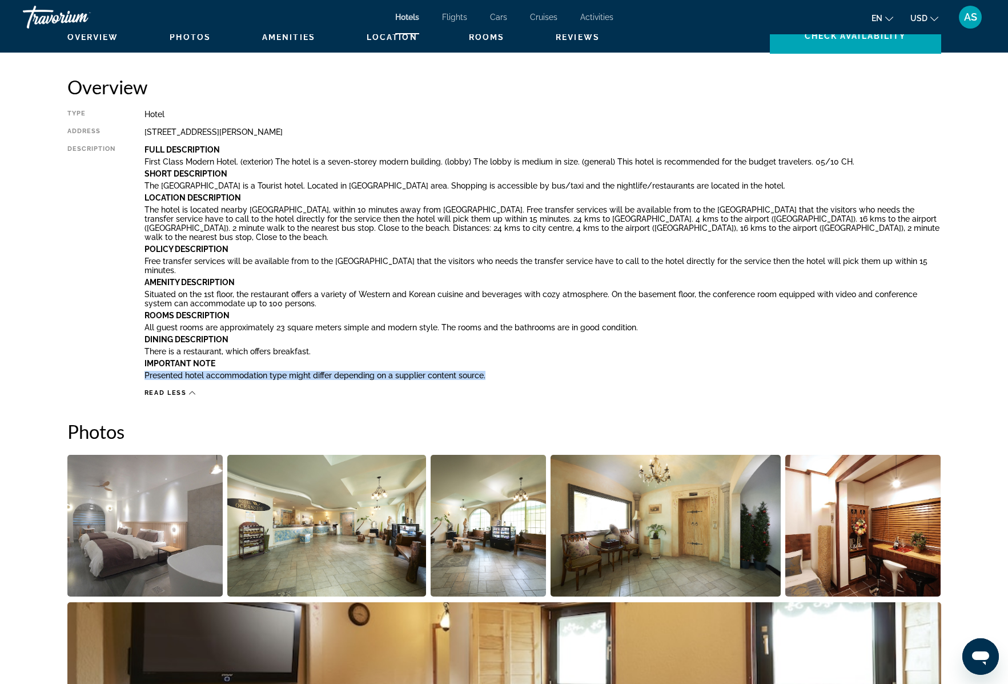
drag, startPoint x: 143, startPoint y: 375, endPoint x: 503, endPoint y: 376, distance: 360.5
click at [503, 376] on div "Type Hotel Address [STREET_ADDRESS][PERSON_NAME] Description Full Description F…" at bounding box center [504, 253] width 874 height 287
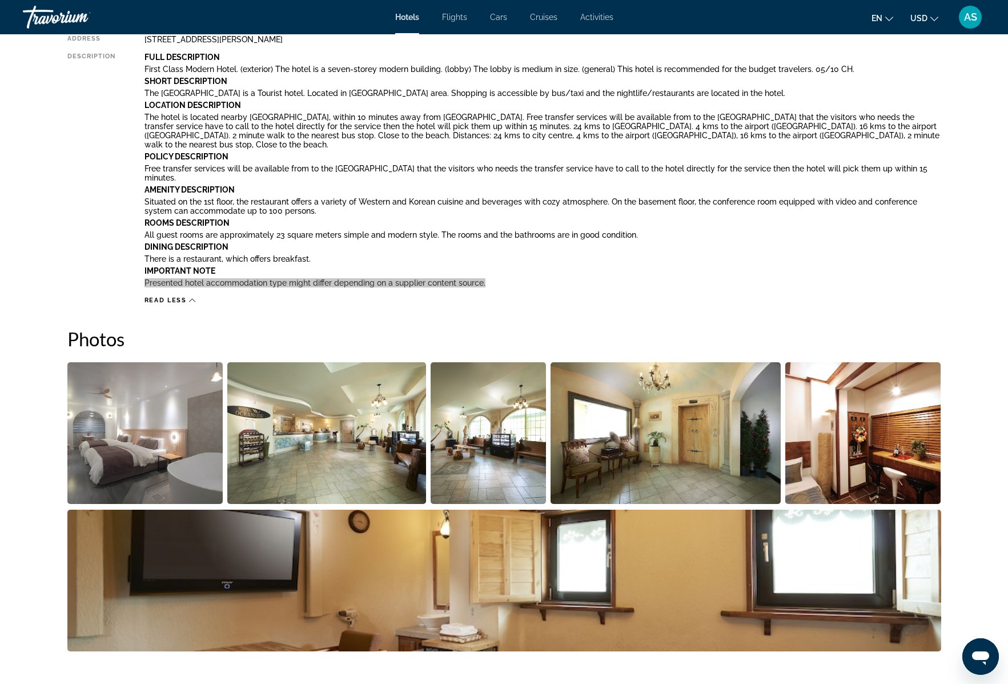
scroll to position [219, 0]
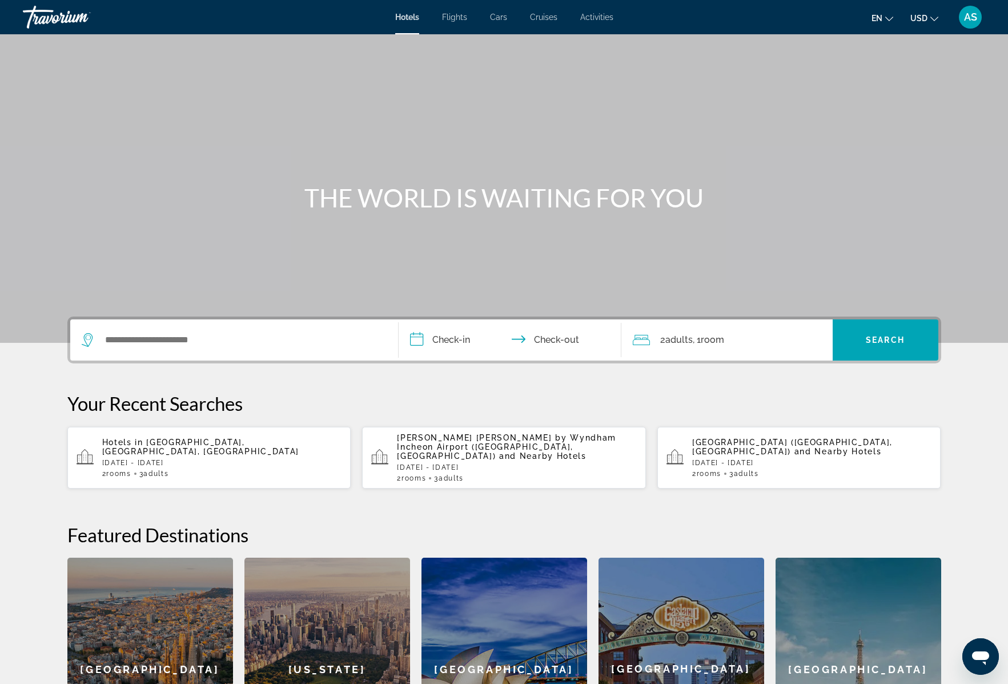
click at [206, 439] on span "[GEOGRAPHIC_DATA], [GEOGRAPHIC_DATA], [GEOGRAPHIC_DATA]" at bounding box center [200, 447] width 197 height 18
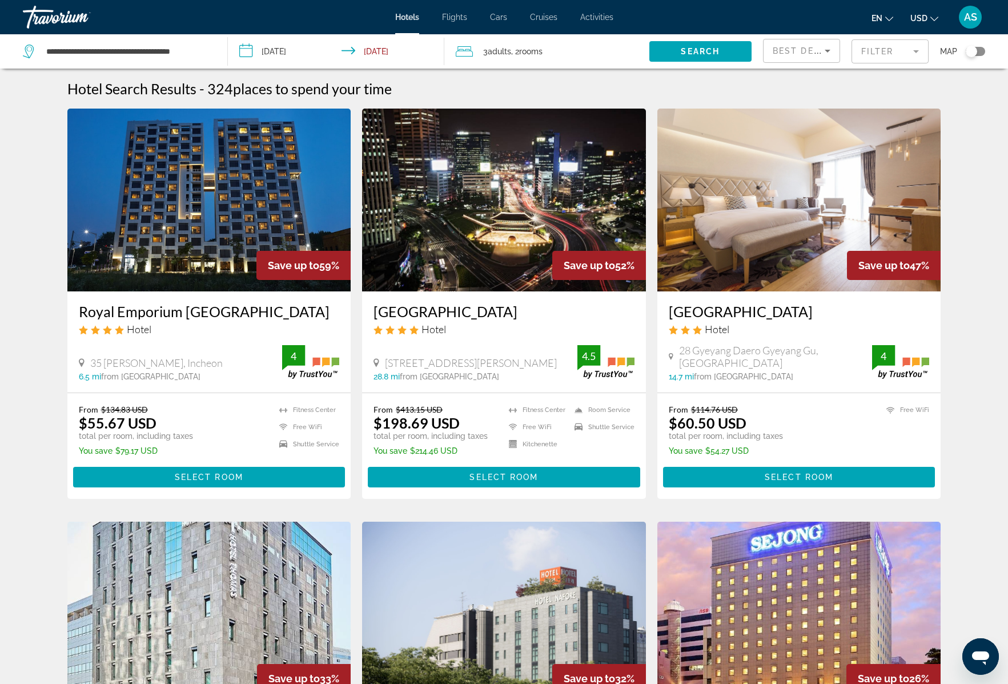
click at [895, 54] on mat-form-field "Filter" at bounding box center [890, 51] width 77 height 24
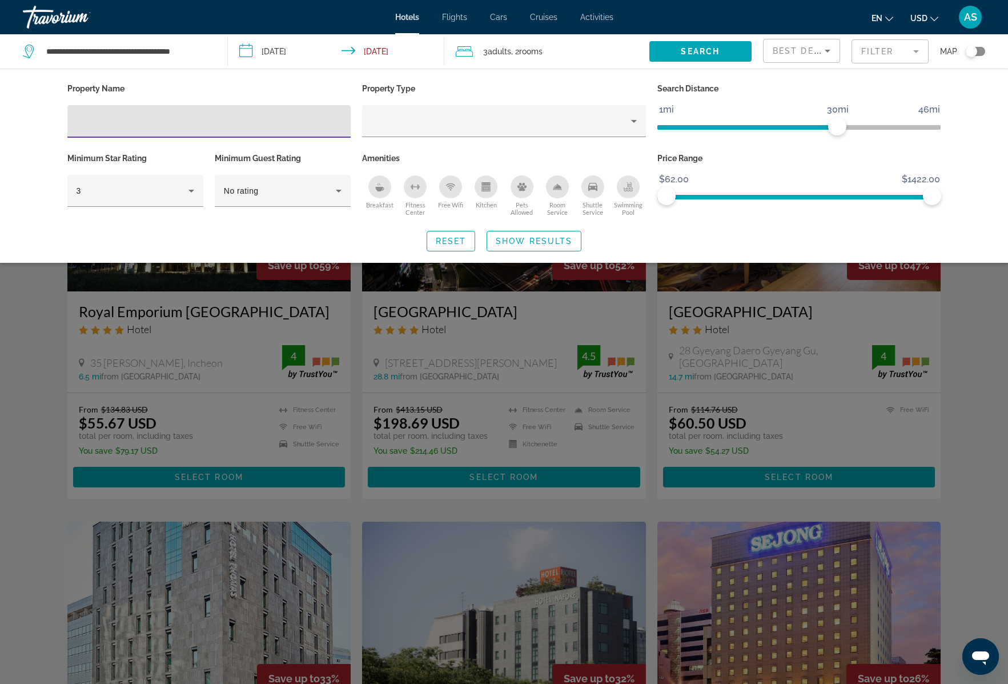
click at [594, 185] on icon "Shuttle Service" at bounding box center [592, 186] width 9 height 9
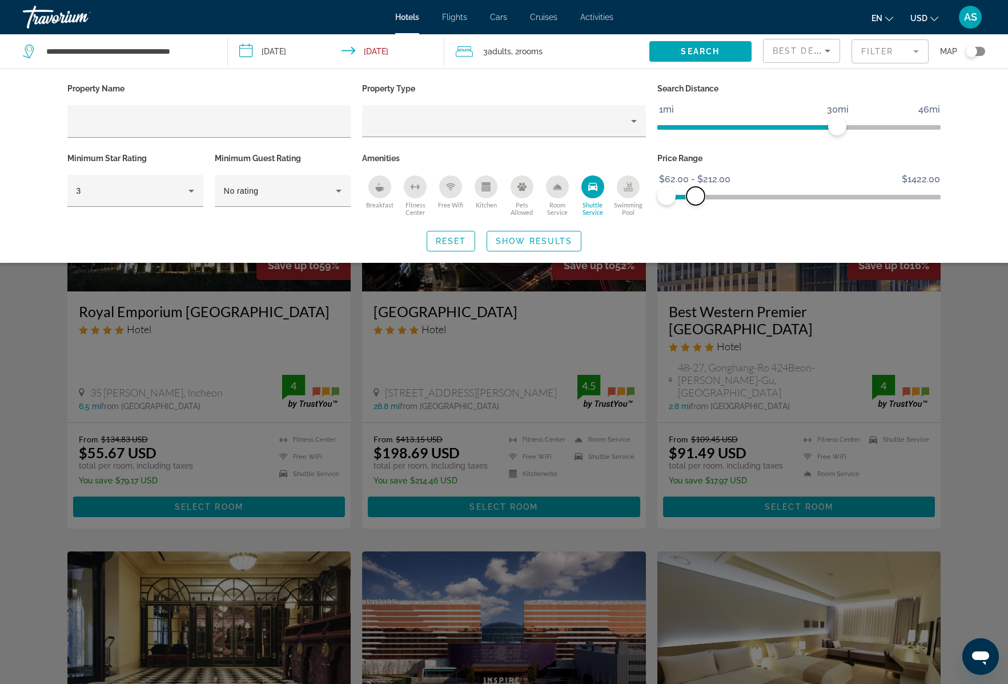
drag, startPoint x: 928, startPoint y: 195, endPoint x: 696, endPoint y: 195, distance: 231.9
click at [696, 195] on span "ngx-slider-max" at bounding box center [696, 196] width 18 height 18
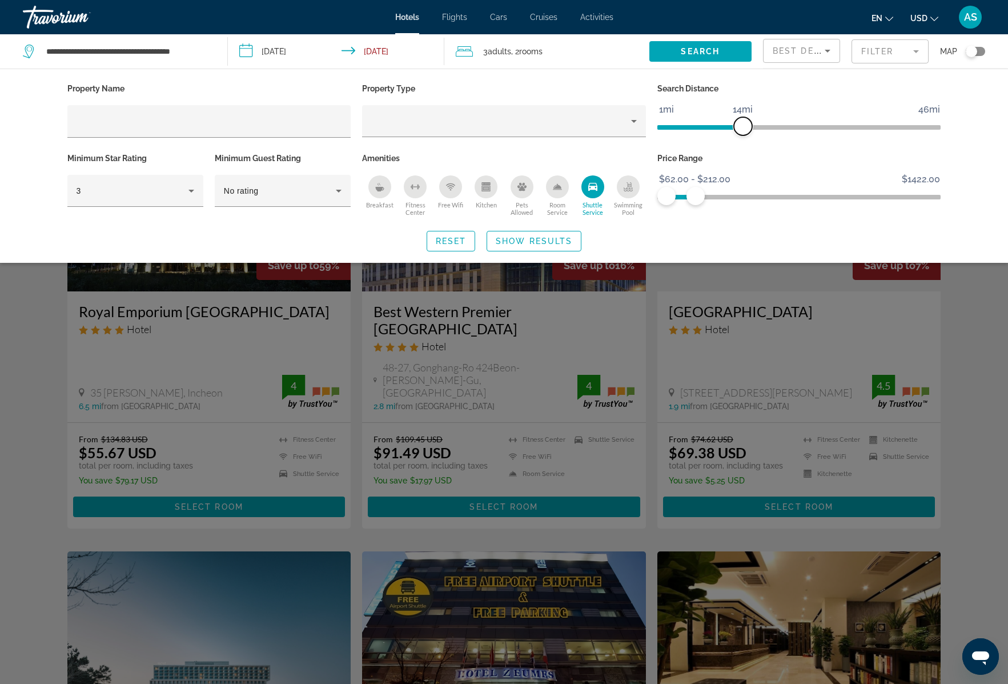
drag, startPoint x: 833, startPoint y: 120, endPoint x: 740, endPoint y: 120, distance: 92.5
click at [740, 120] on span "ngx-slider" at bounding box center [743, 126] width 18 height 18
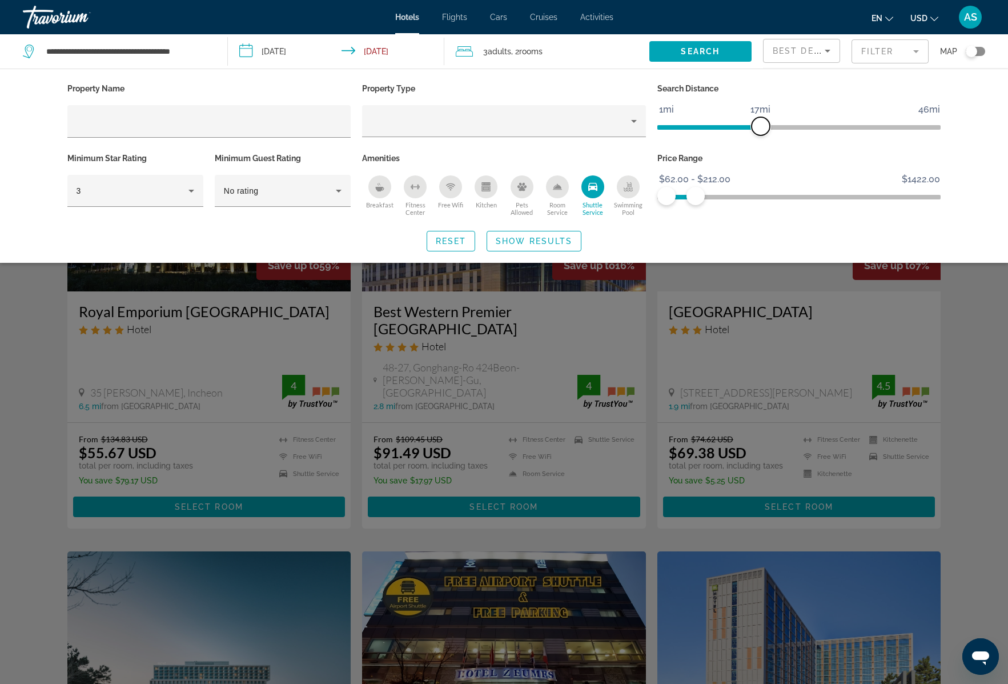
drag, startPoint x: 745, startPoint y: 126, endPoint x: 764, endPoint y: 126, distance: 18.9
click at [764, 126] on span "ngx-slider" at bounding box center [761, 126] width 18 height 18
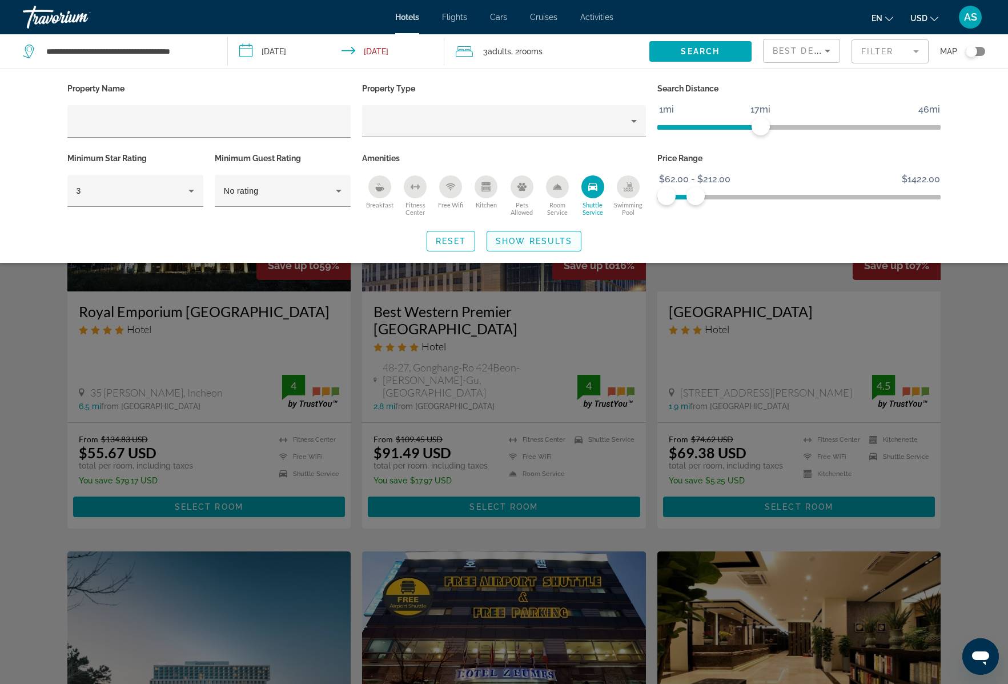
click at [555, 242] on span "Show Results" at bounding box center [534, 241] width 77 height 9
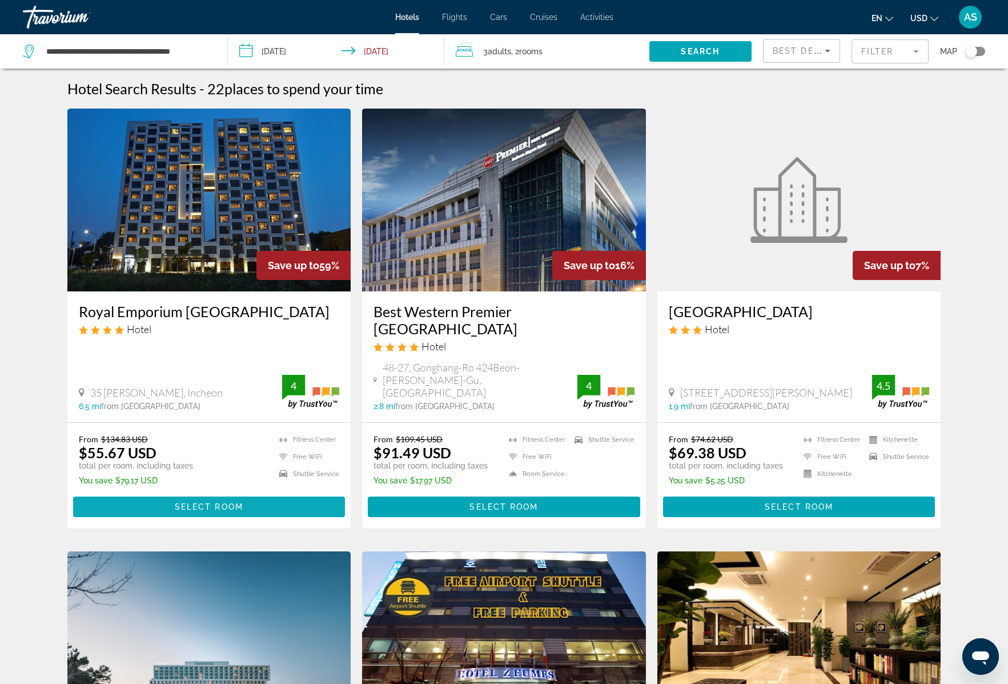
click at [227, 502] on span "Select Room" at bounding box center [209, 506] width 69 height 9
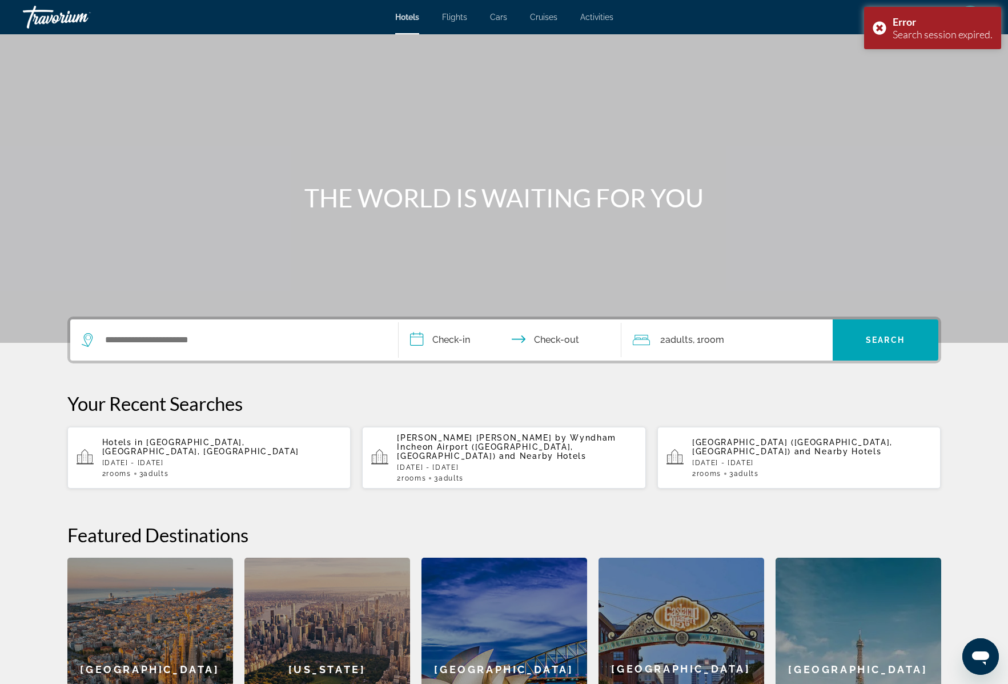
click at [210, 438] on span "Incheon International Airport, Korea, South" at bounding box center [200, 447] width 197 height 18
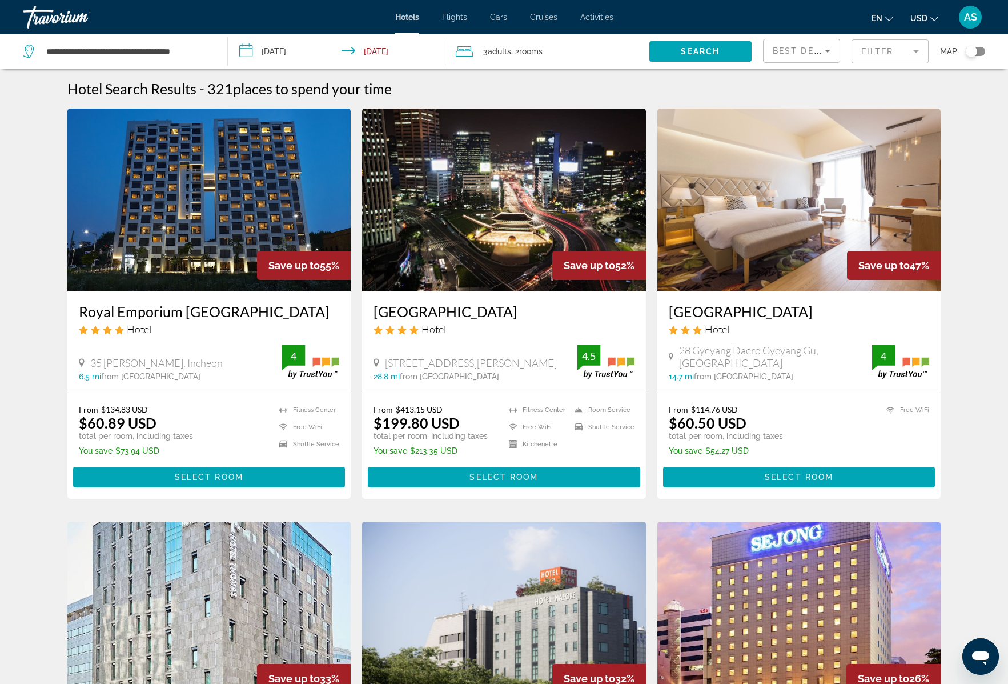
click at [867, 51] on mat-form-field "Filter" at bounding box center [890, 51] width 77 height 24
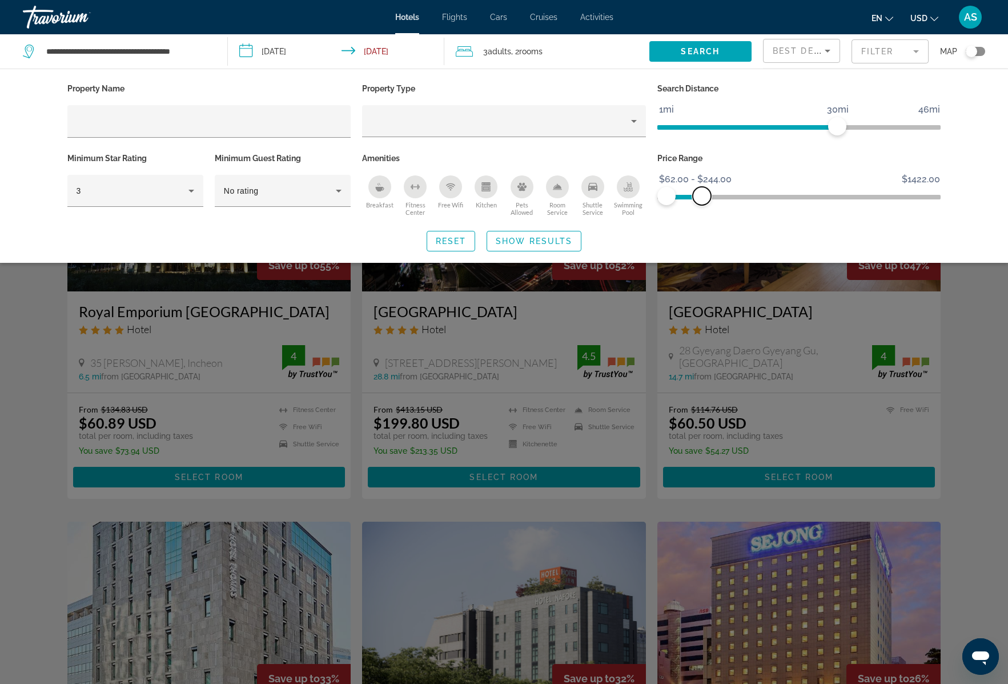
drag, startPoint x: 935, startPoint y: 195, endPoint x: 702, endPoint y: 195, distance: 233.1
click at [702, 195] on span "ngx-slider-max" at bounding box center [702, 196] width 18 height 18
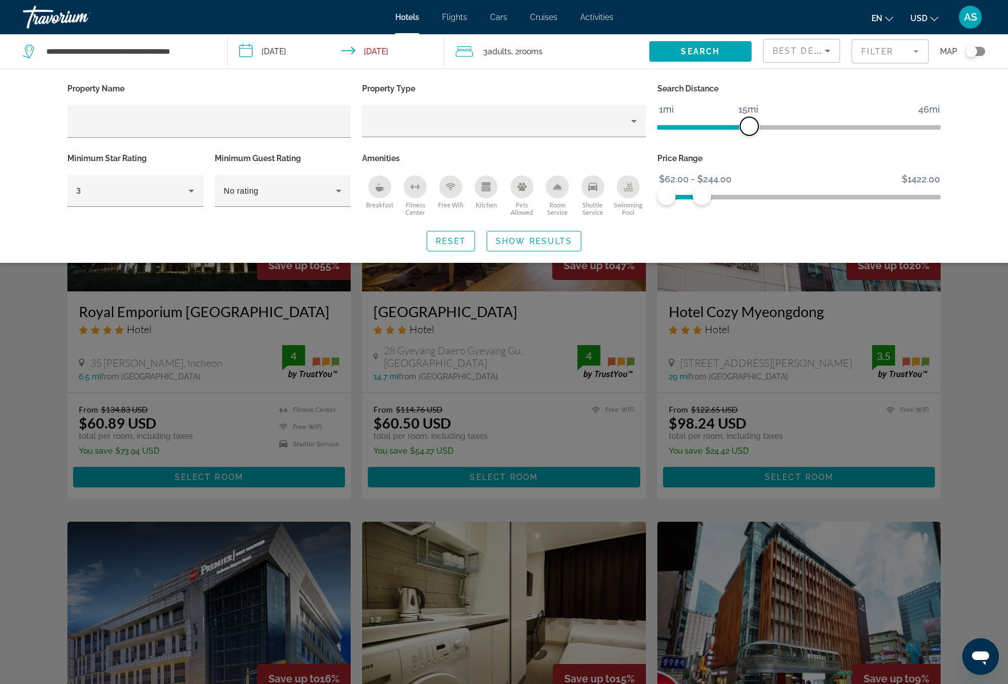
drag, startPoint x: 823, startPoint y: 125, endPoint x: 747, endPoint y: 123, distance: 75.4
click at [747, 123] on span "ngx-slider" at bounding box center [749, 126] width 18 height 18
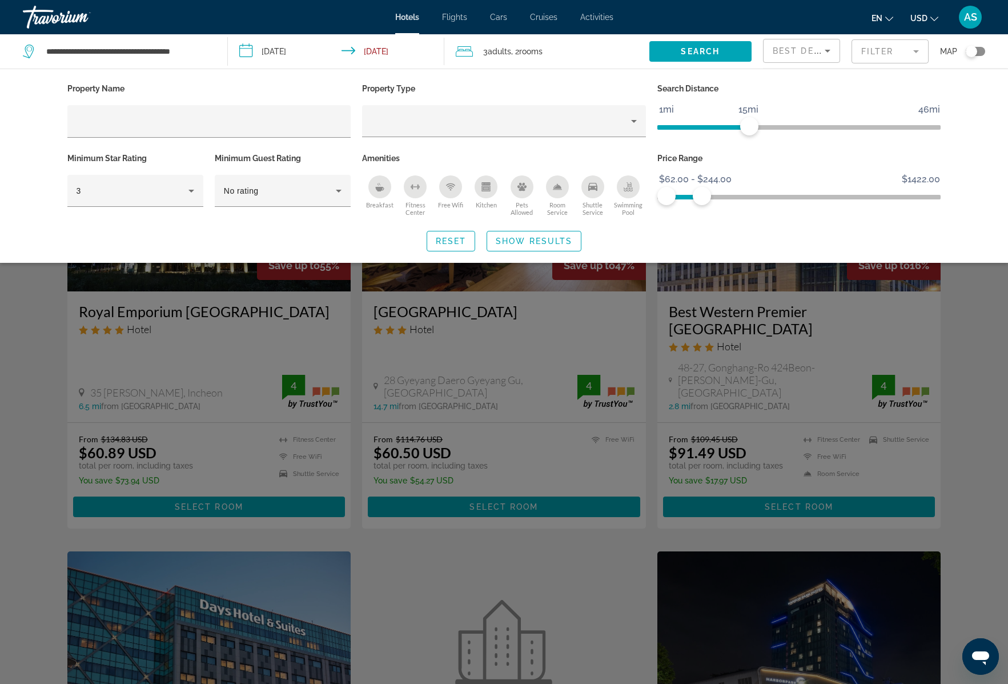
click at [594, 195] on div "Shuttle Service" at bounding box center [593, 186] width 23 height 23
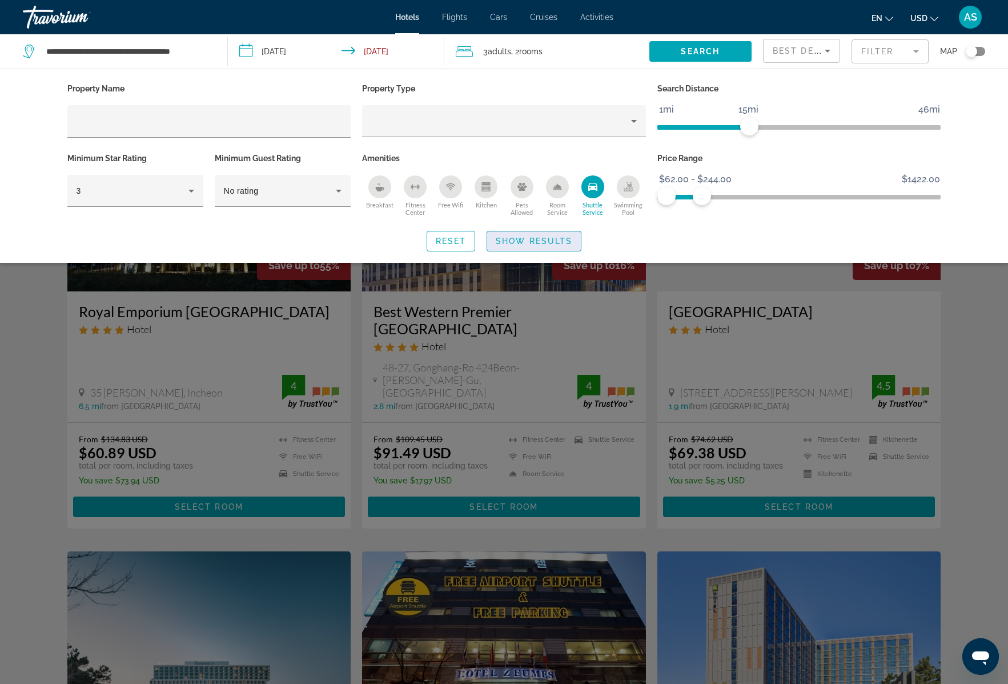
click at [554, 238] on span "Show Results" at bounding box center [534, 241] width 77 height 9
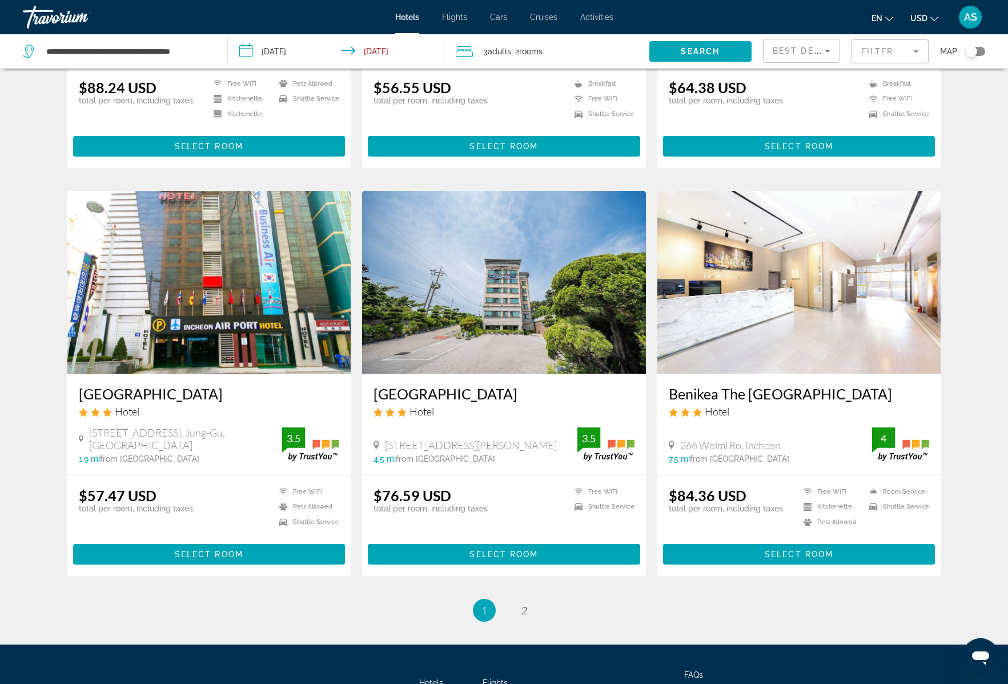
scroll to position [1218, 0]
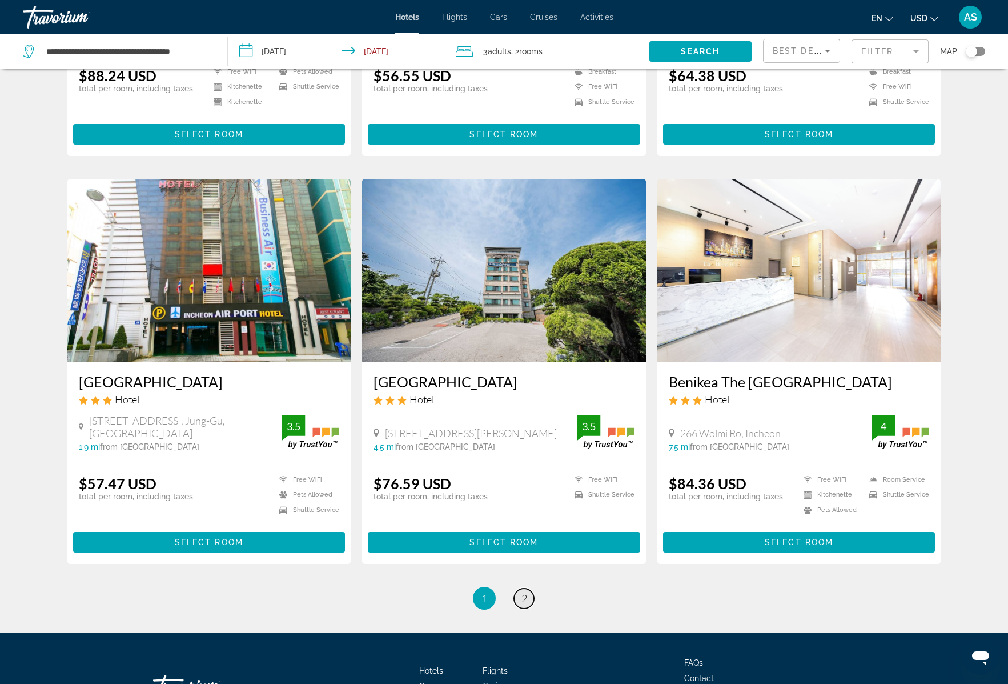
click at [520, 588] on link "page 2" at bounding box center [524, 598] width 20 height 20
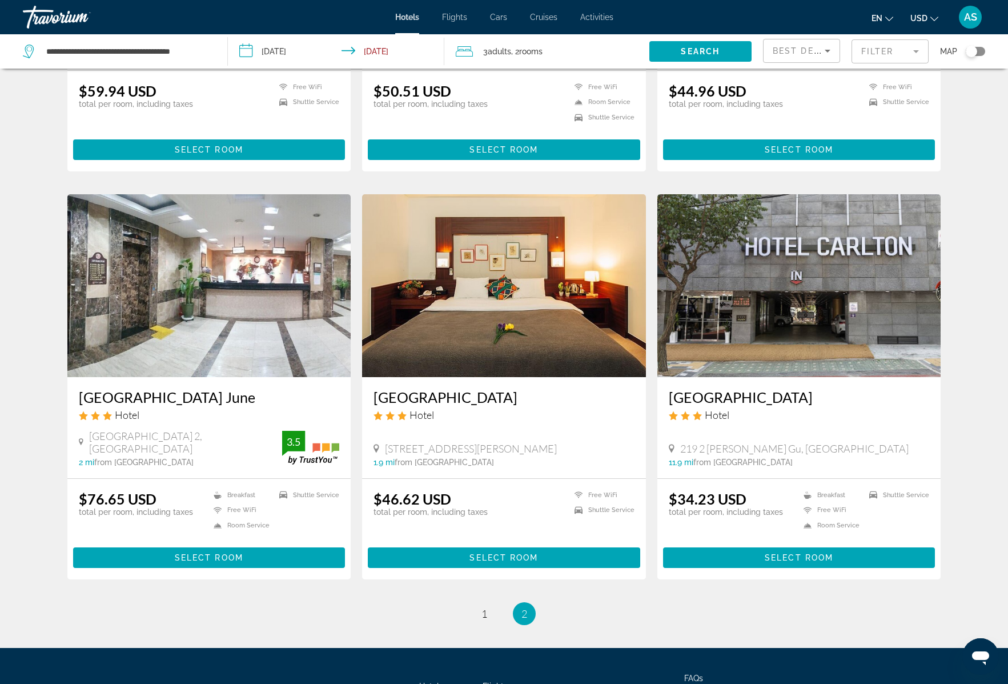
scroll to position [327, 0]
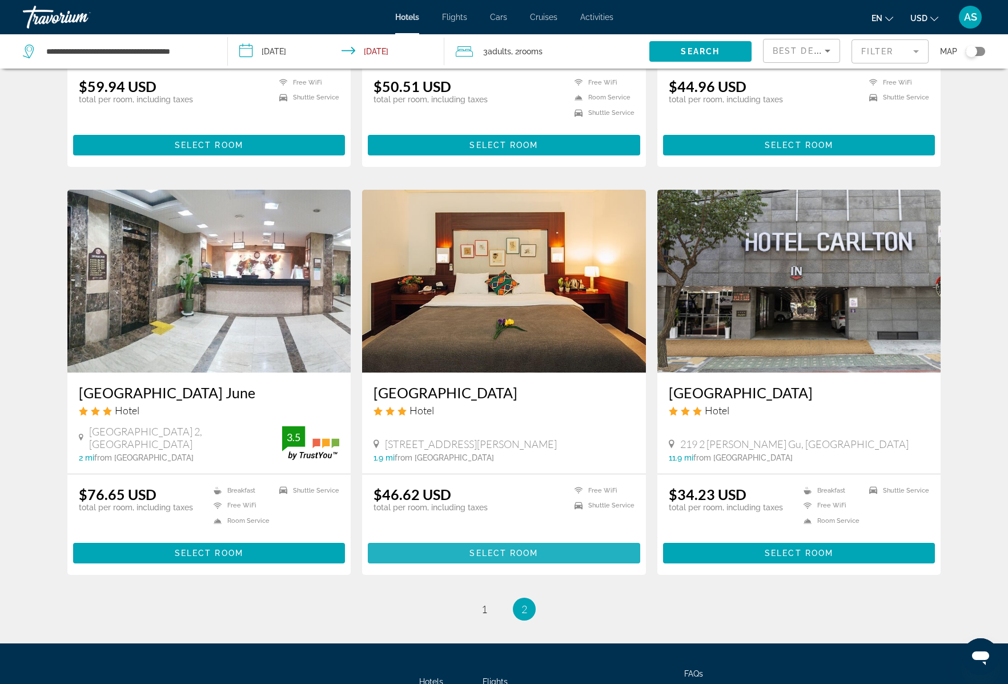
click at [529, 552] on span "Select Room" at bounding box center [504, 552] width 69 height 9
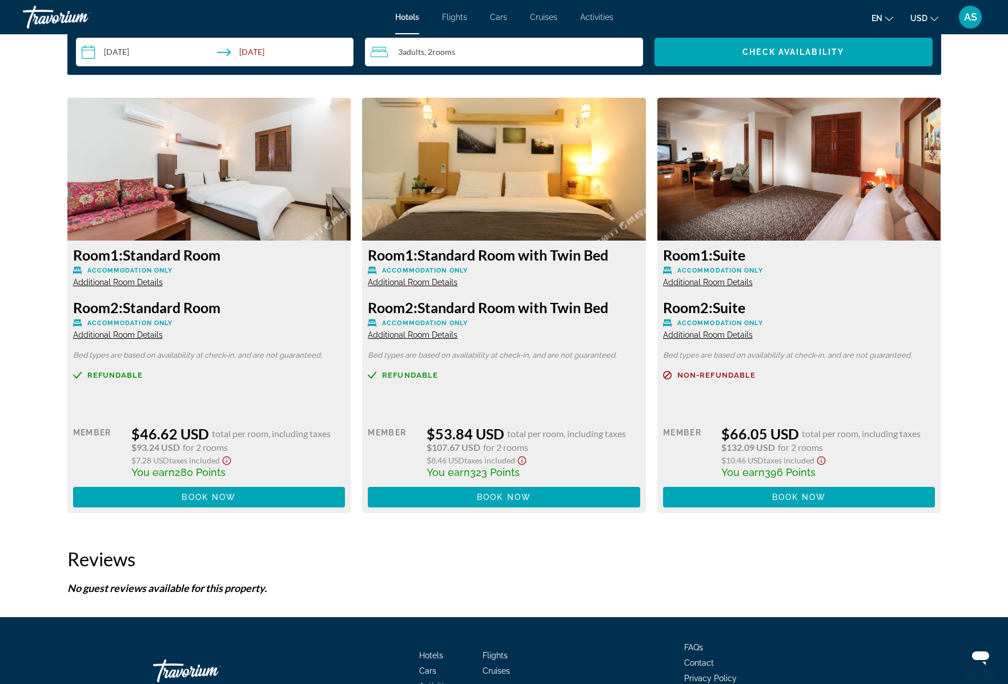
scroll to position [1341, 0]
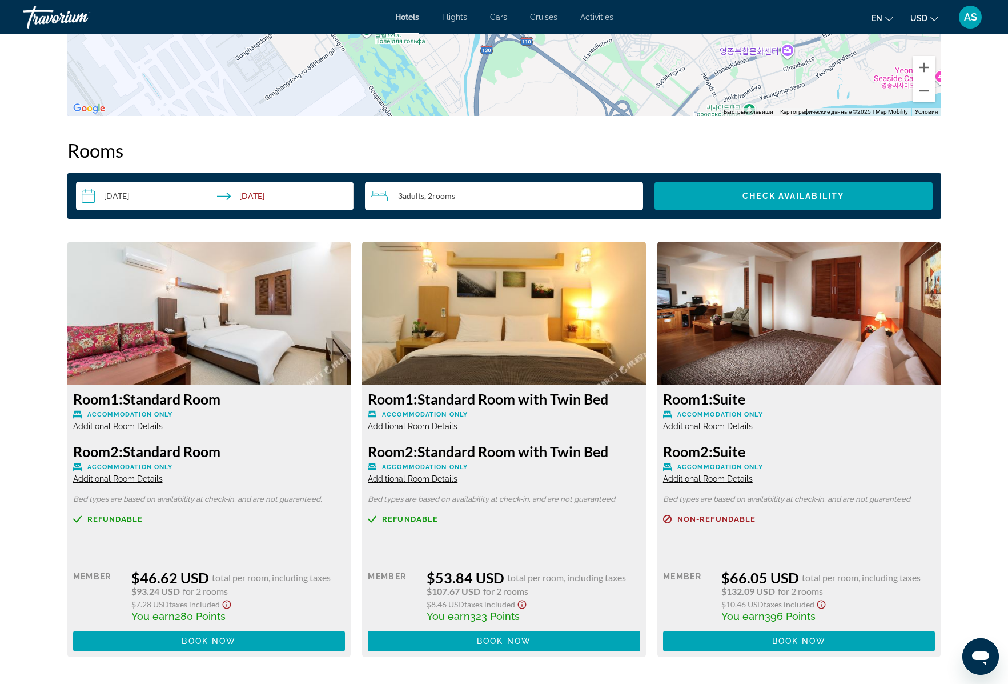
click at [129, 479] on span "Additional Room Details" at bounding box center [118, 478] width 90 height 9
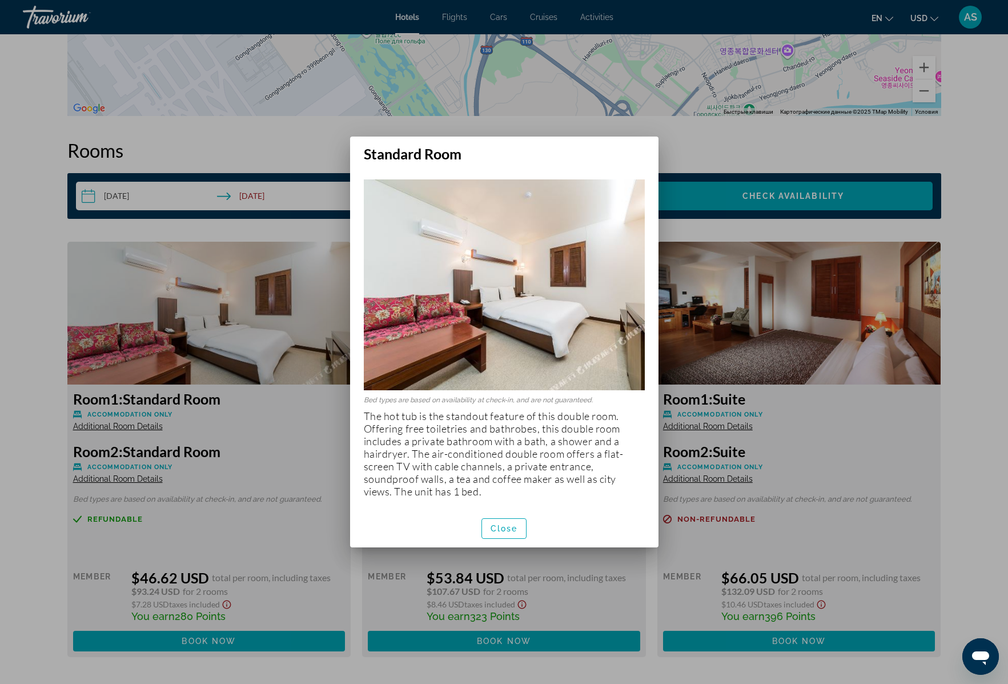
scroll to position [0, 0]
click at [520, 526] on span "button" at bounding box center [504, 528] width 45 height 27
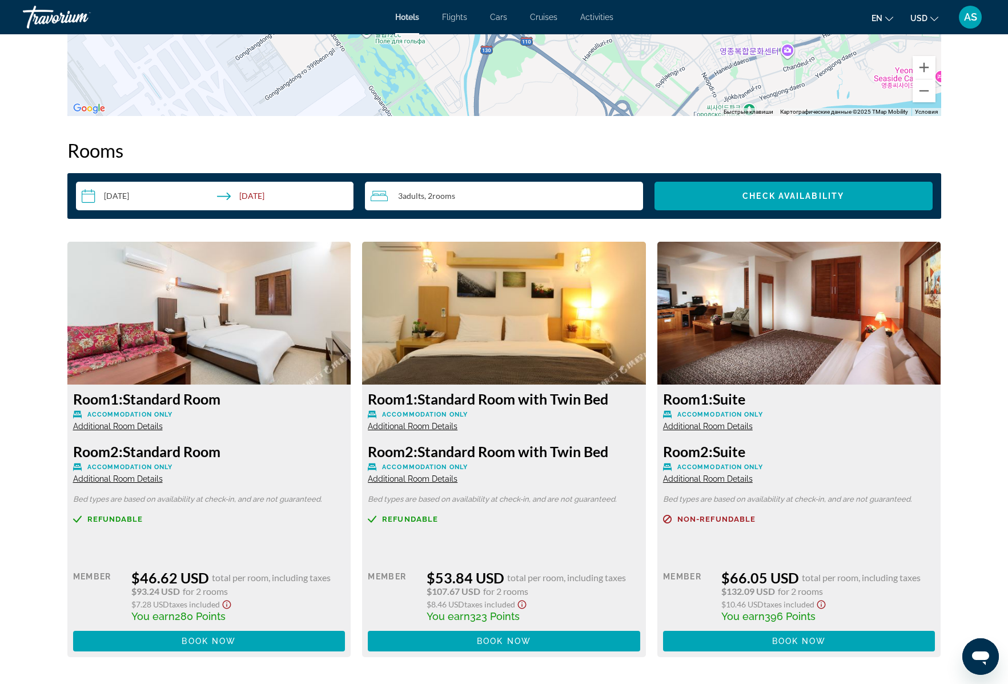
scroll to position [1341, 0]
click at [692, 478] on span "Additional Room Details" at bounding box center [708, 478] width 90 height 9
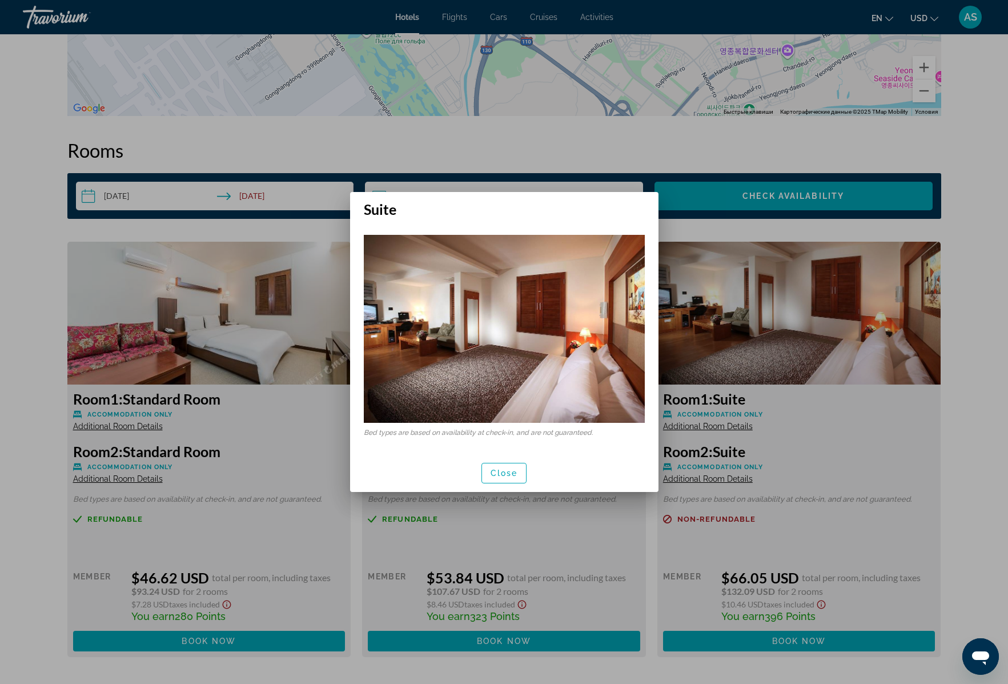
scroll to position [0, 0]
drag, startPoint x: 484, startPoint y: 432, endPoint x: 599, endPoint y: 432, distance: 114.3
click at [599, 432] on p "Bed types are based on availability at check-in, and are not guaranteed." at bounding box center [504, 432] width 281 height 8
click at [511, 474] on span "Close" at bounding box center [504, 472] width 27 height 9
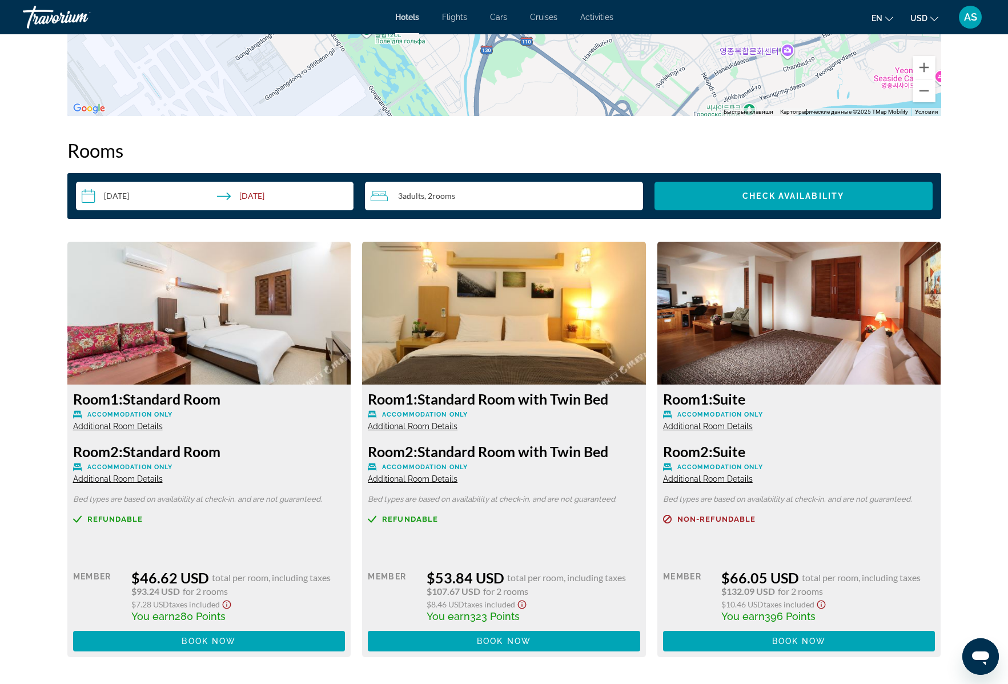
scroll to position [1341, 0]
click at [708, 426] on span "Additional Room Details" at bounding box center [708, 426] width 90 height 9
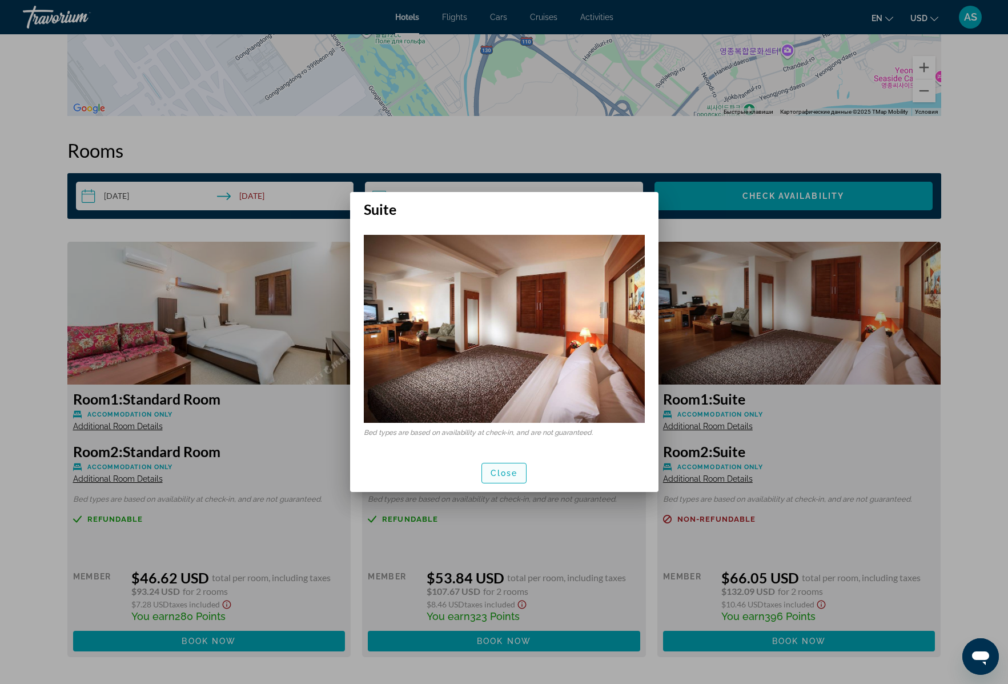
click at [512, 474] on span "Close" at bounding box center [504, 472] width 27 height 9
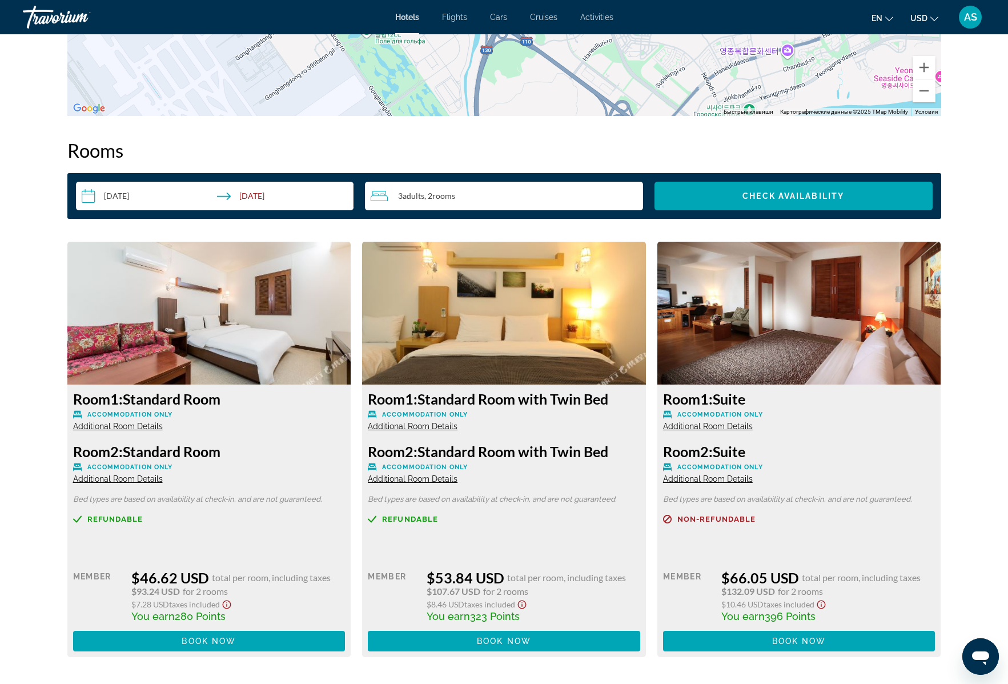
scroll to position [1341, 0]
click at [435, 479] on span "Additional Room Details" at bounding box center [413, 478] width 90 height 9
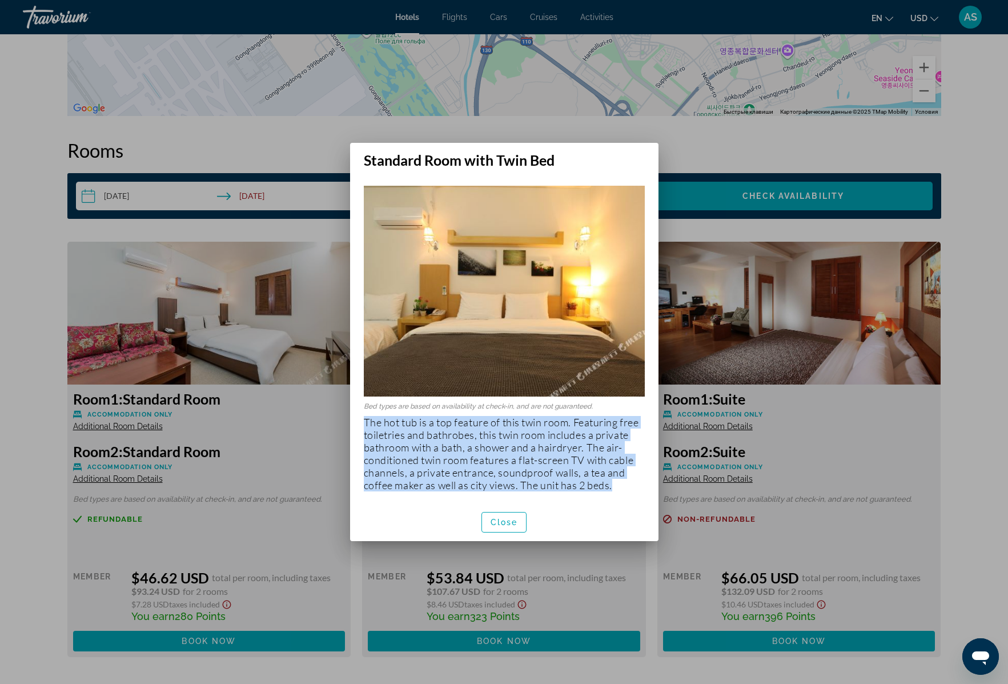
drag, startPoint x: 365, startPoint y: 423, endPoint x: 616, endPoint y: 492, distance: 260.9
click at [616, 492] on div "Bed types are based on availability at check-in, and are not guaranteed. The ho…" at bounding box center [504, 336] width 308 height 334
copy p "The hot tub is a top feature of this twin room. Featuring free toiletries and b…"
click at [498, 523] on span "Close" at bounding box center [504, 522] width 27 height 9
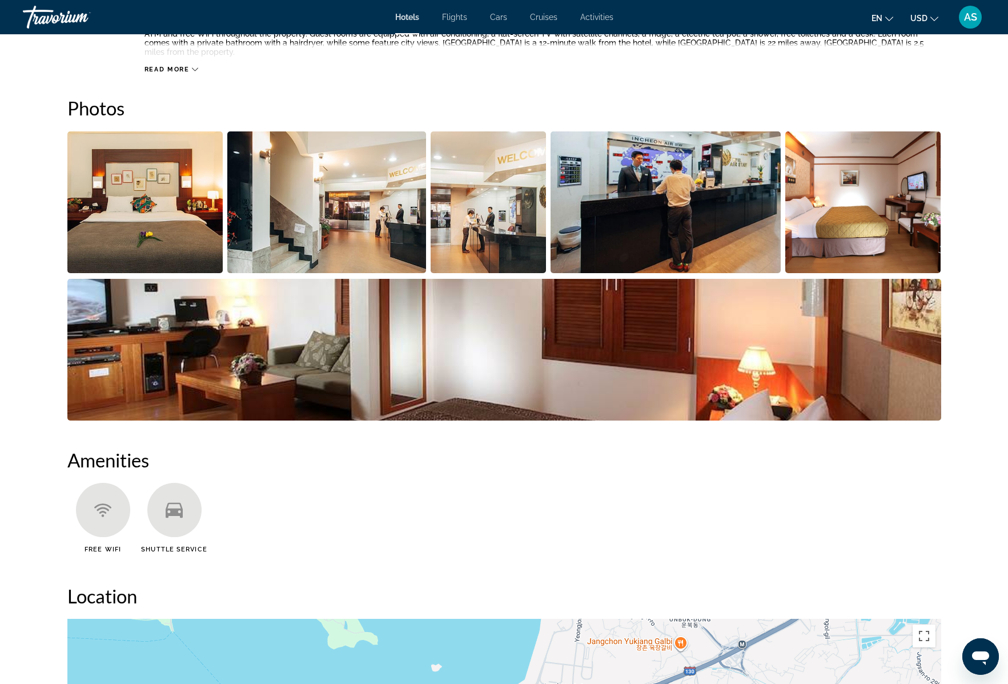
scroll to position [480, 0]
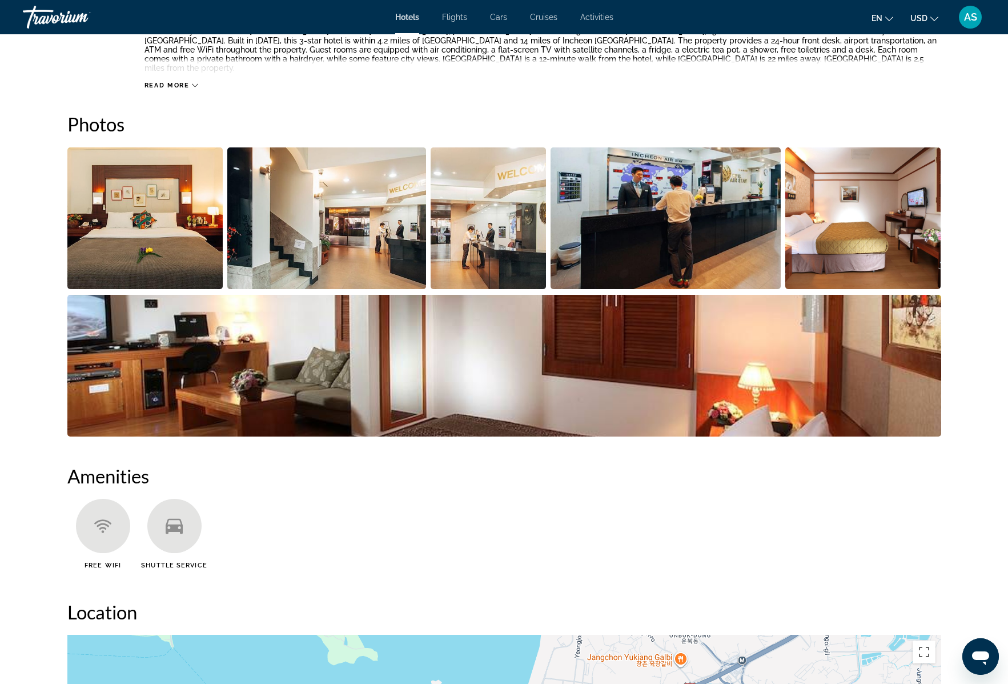
click at [853, 243] on img "Open full-screen image slider" at bounding box center [864, 218] width 156 height 142
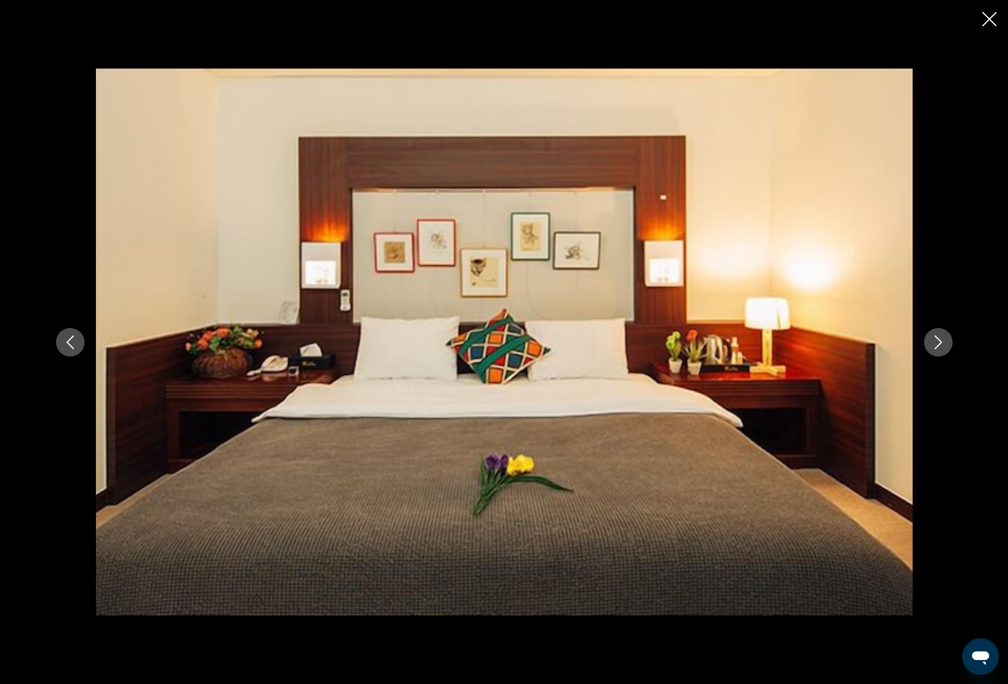
click at [936, 348] on icon "Next image" at bounding box center [939, 342] width 14 height 14
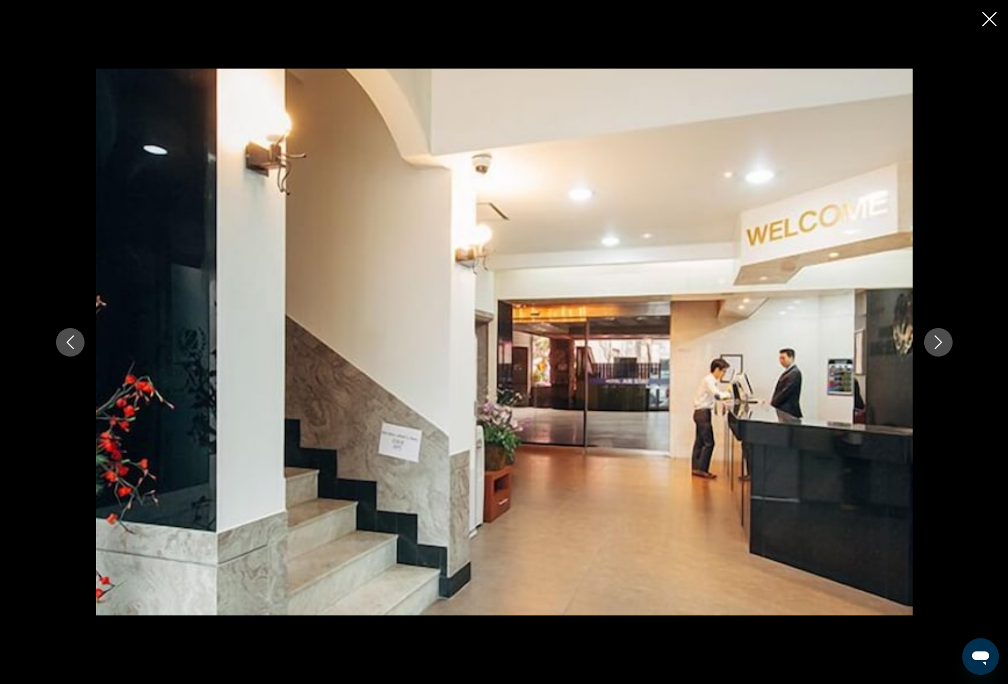
click at [936, 348] on icon "Next image" at bounding box center [939, 342] width 14 height 14
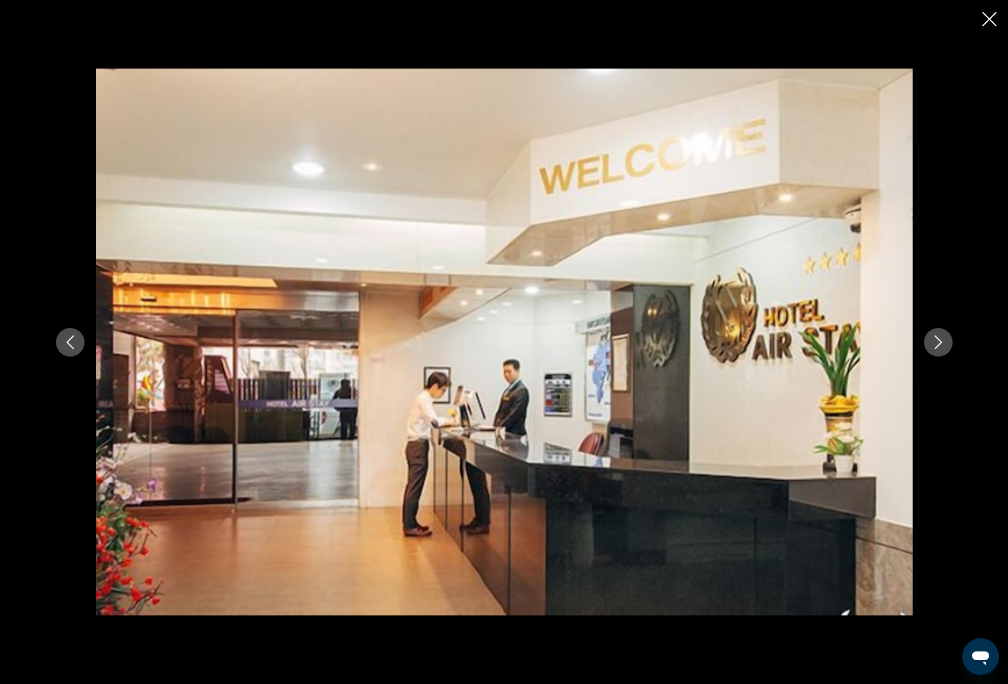
click at [936, 348] on icon "Next image" at bounding box center [939, 342] width 14 height 14
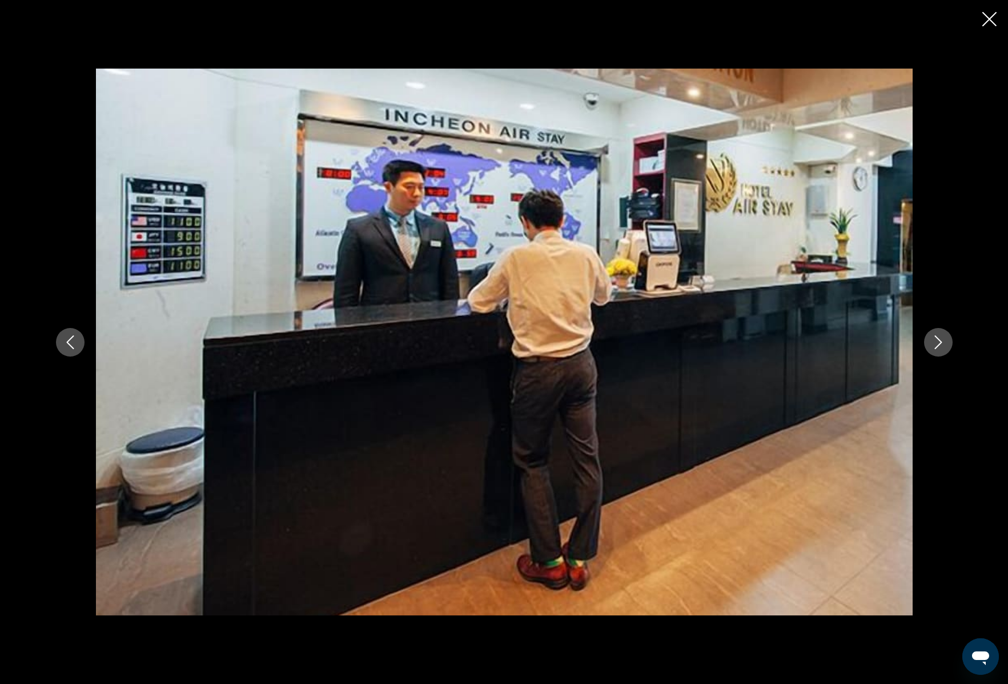
click at [936, 348] on icon "Next image" at bounding box center [939, 342] width 14 height 14
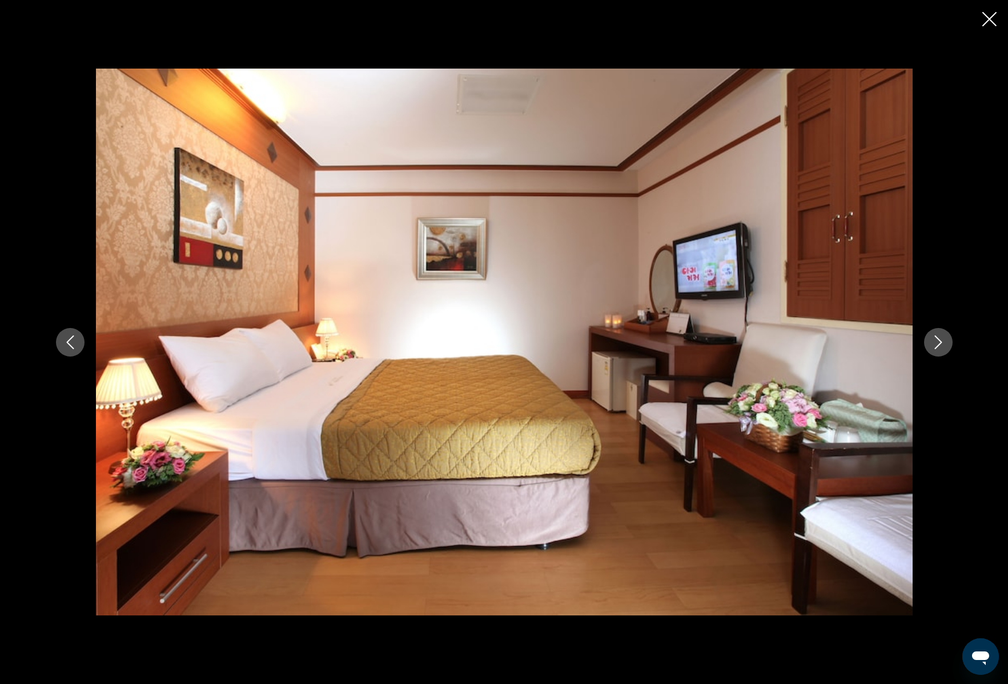
click at [936, 347] on icon "Next image" at bounding box center [938, 342] width 7 height 14
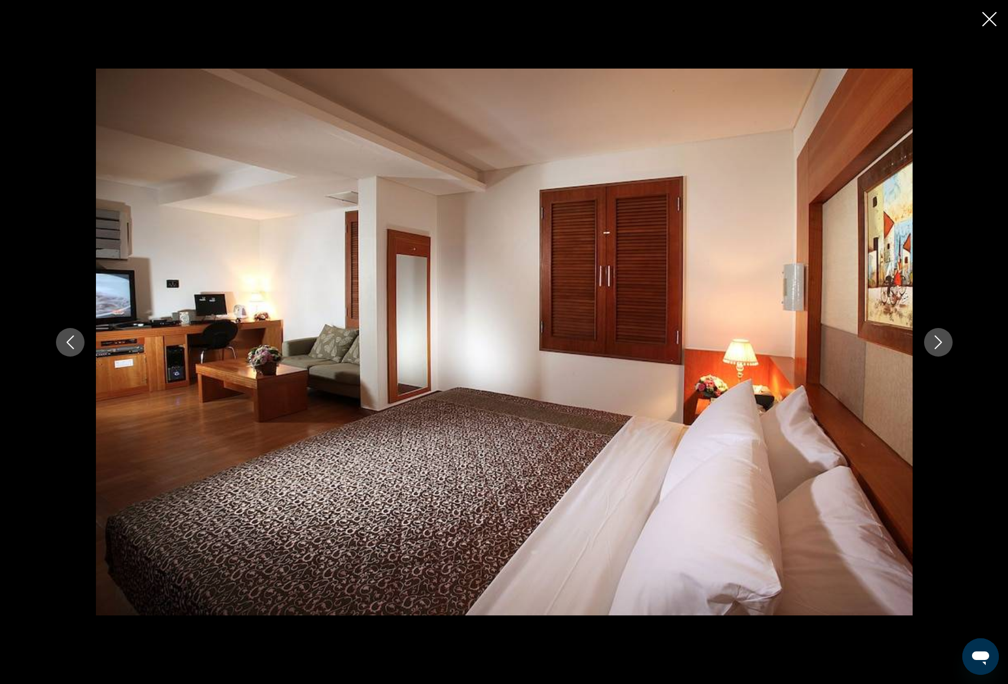
click at [940, 339] on icon "Next image" at bounding box center [939, 342] width 14 height 14
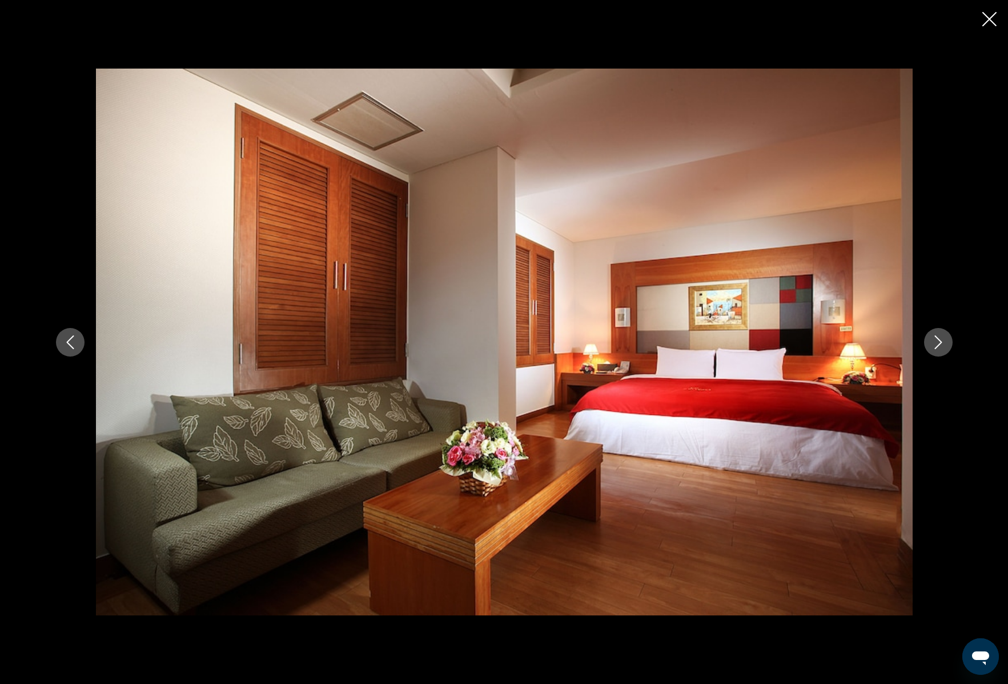
click at [940, 339] on icon "Next image" at bounding box center [939, 342] width 14 height 14
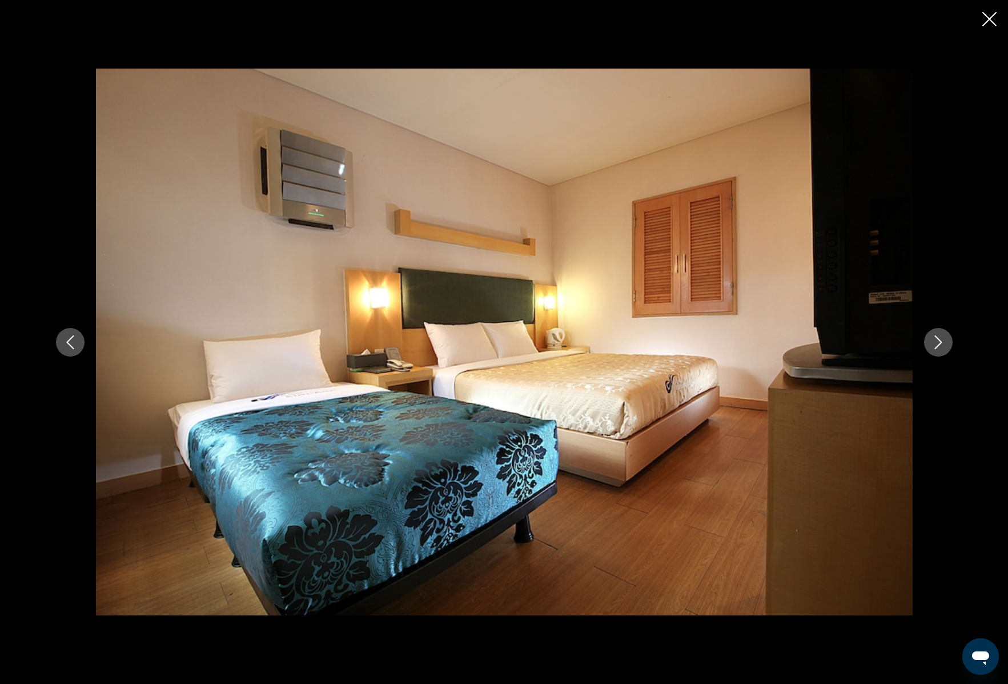
click at [940, 339] on icon "Next image" at bounding box center [939, 342] width 14 height 14
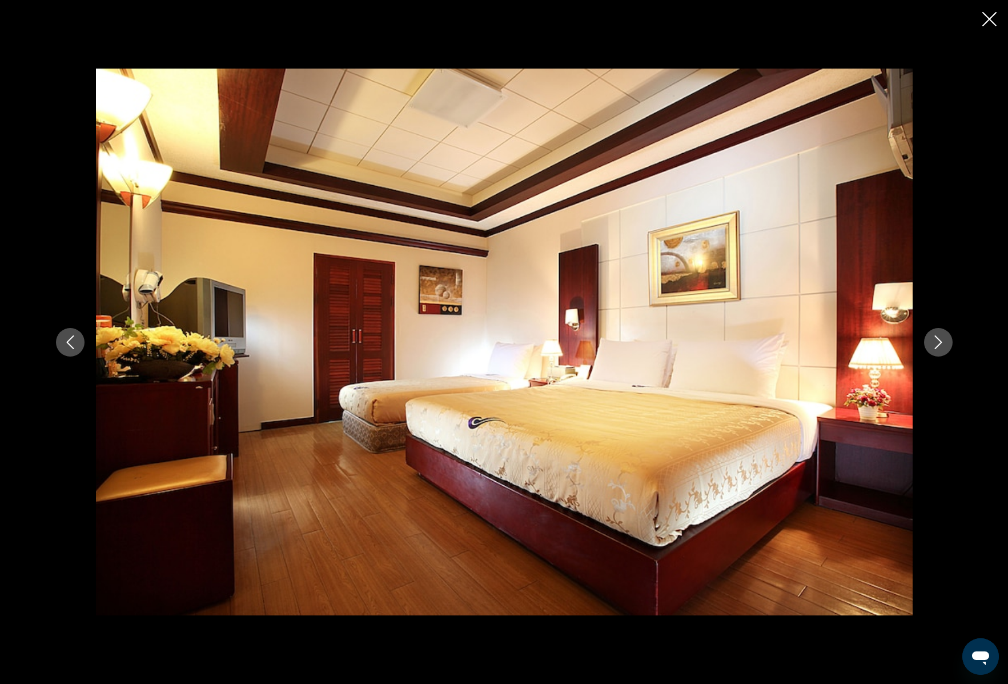
click at [940, 339] on icon "Next image" at bounding box center [939, 342] width 14 height 14
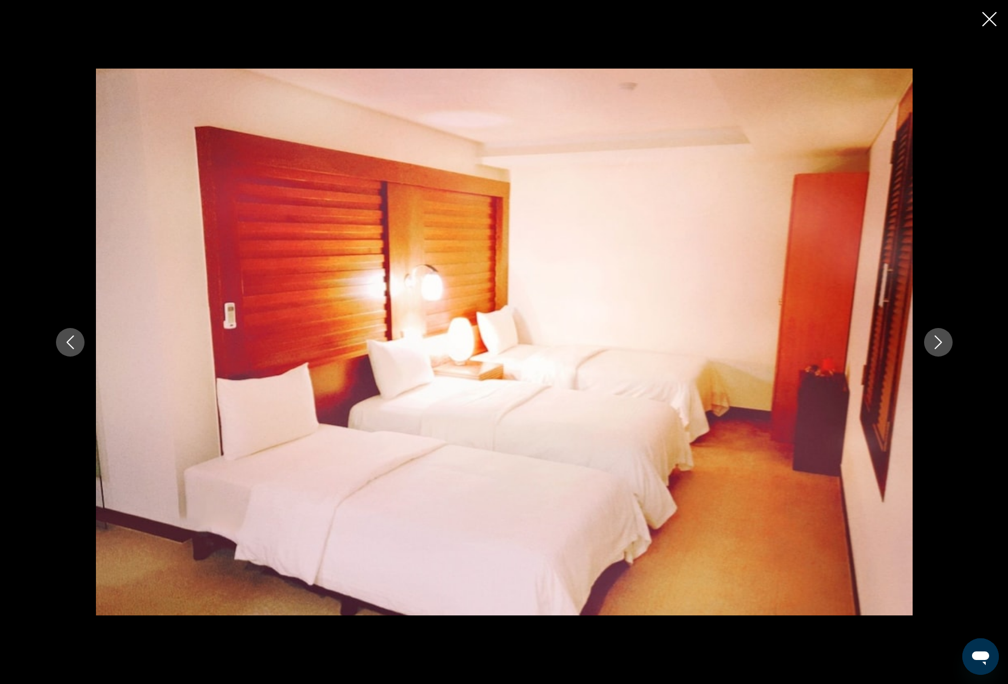
click at [940, 339] on icon "Next image" at bounding box center [939, 342] width 14 height 14
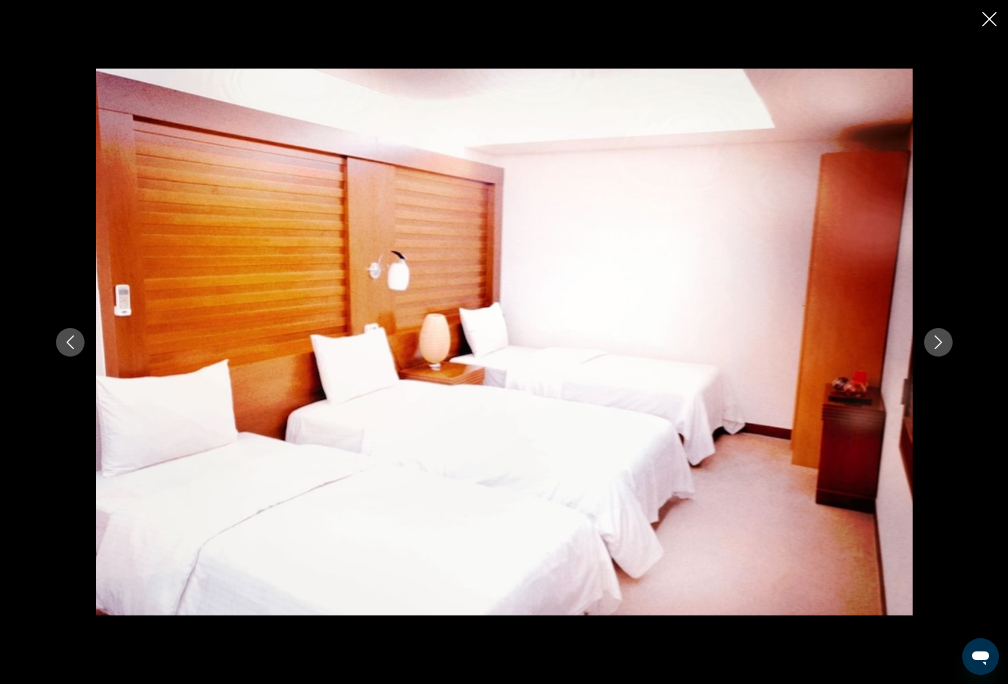
click at [940, 339] on icon "Next image" at bounding box center [939, 342] width 14 height 14
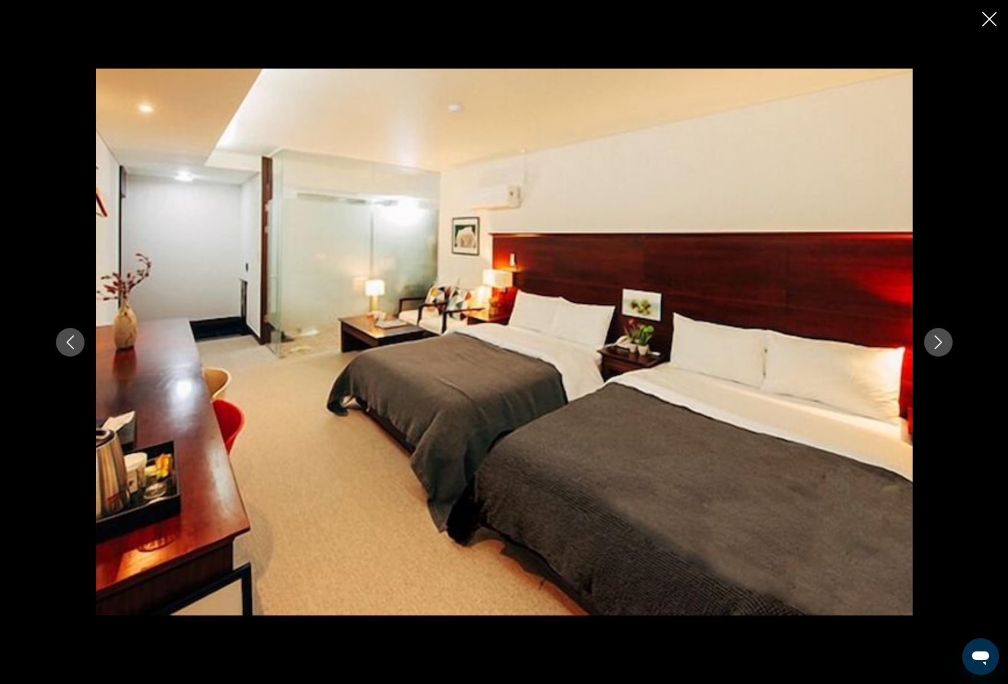
click at [940, 339] on icon "Next image" at bounding box center [939, 342] width 14 height 14
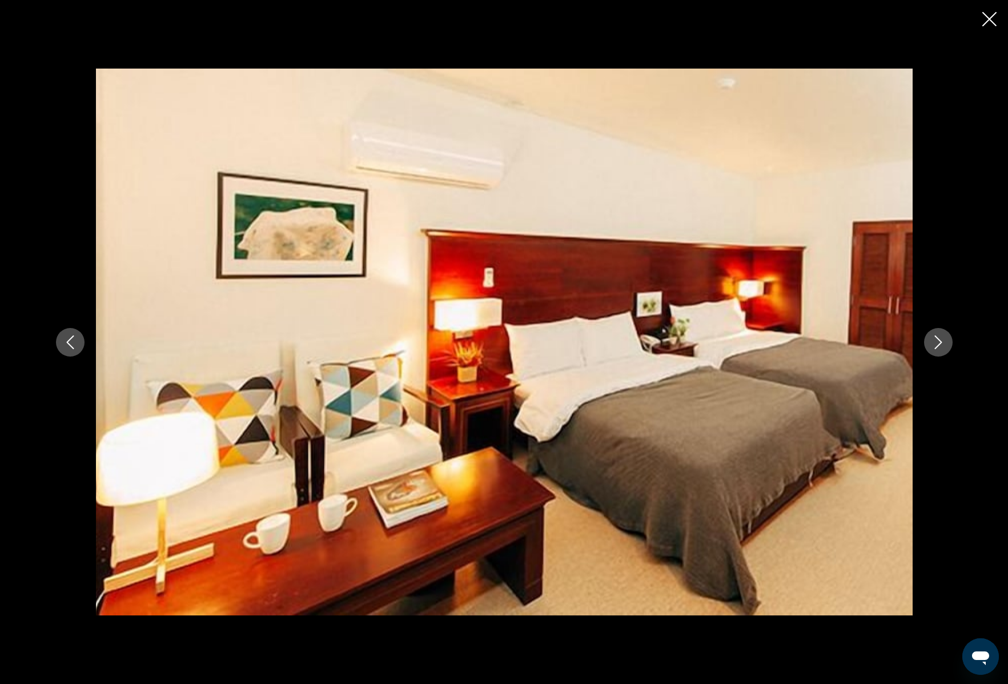
click at [940, 339] on icon "Next image" at bounding box center [939, 342] width 14 height 14
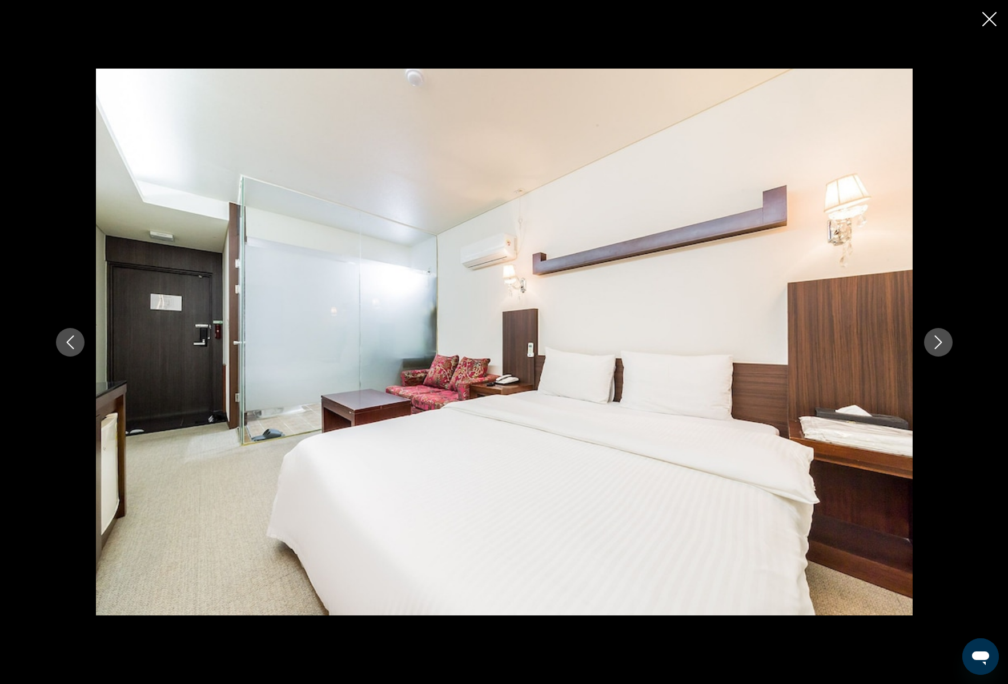
click at [940, 339] on icon "Next image" at bounding box center [939, 342] width 14 height 14
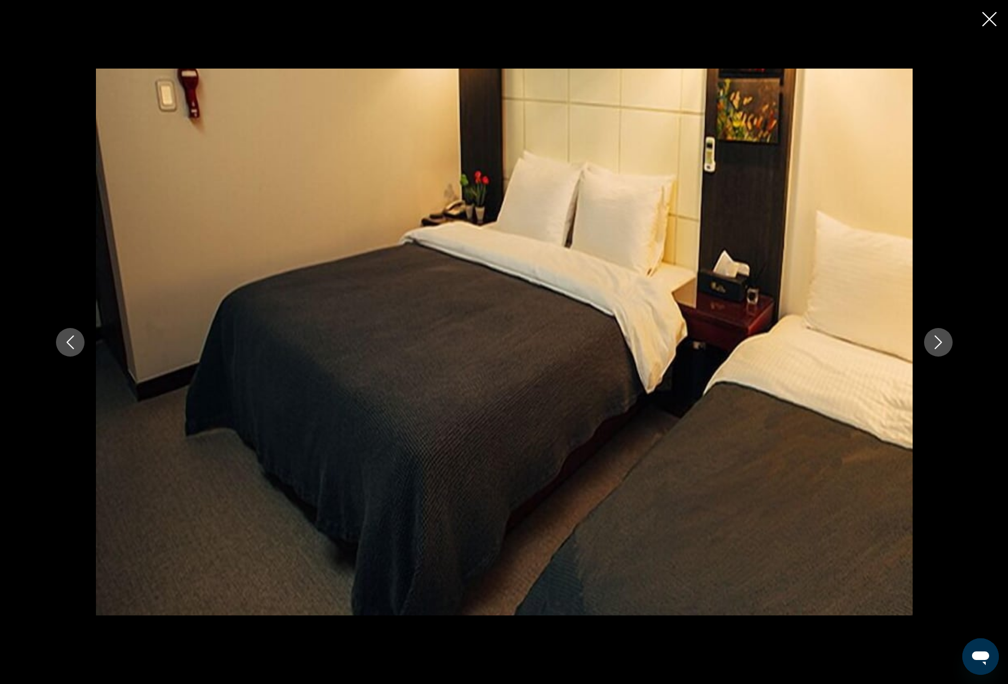
click at [940, 339] on icon "Next image" at bounding box center [939, 342] width 14 height 14
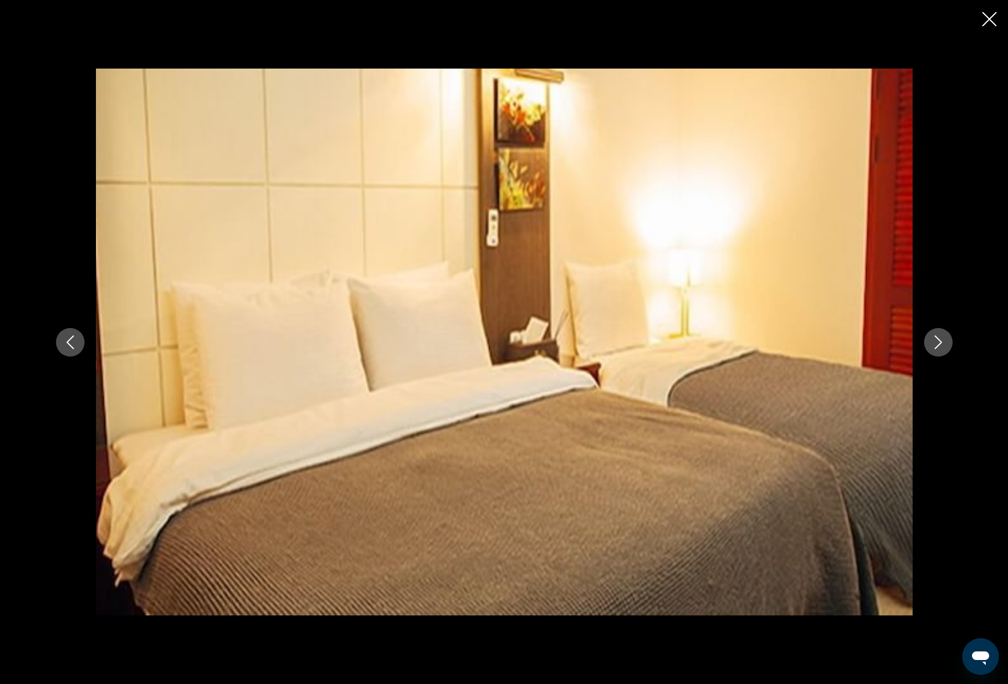
click at [940, 339] on icon "Next image" at bounding box center [939, 342] width 14 height 14
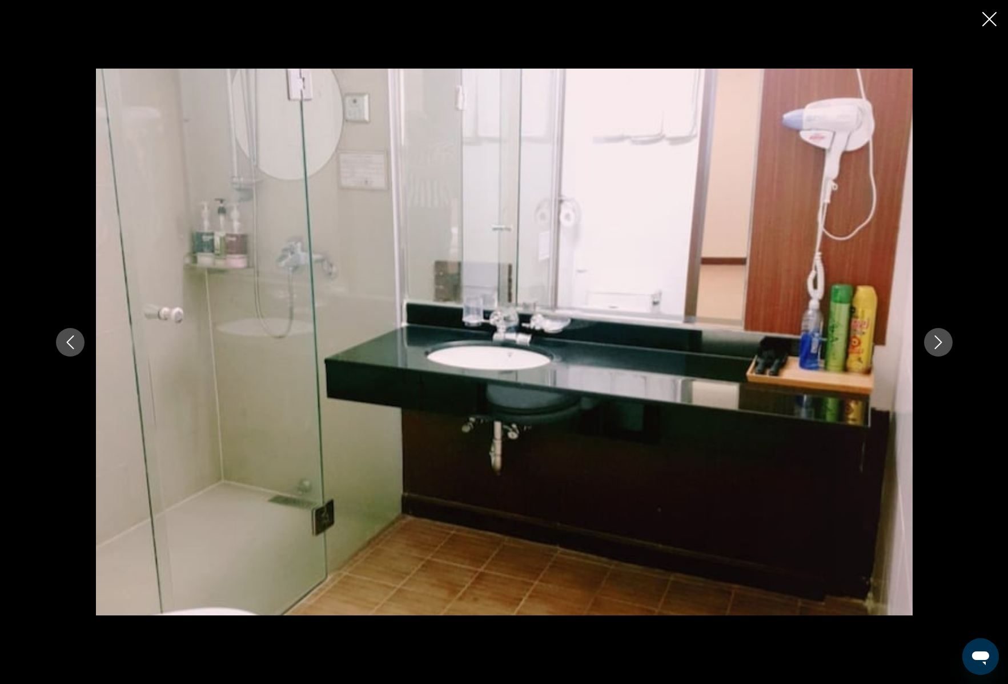
click at [940, 339] on icon "Next image" at bounding box center [939, 342] width 14 height 14
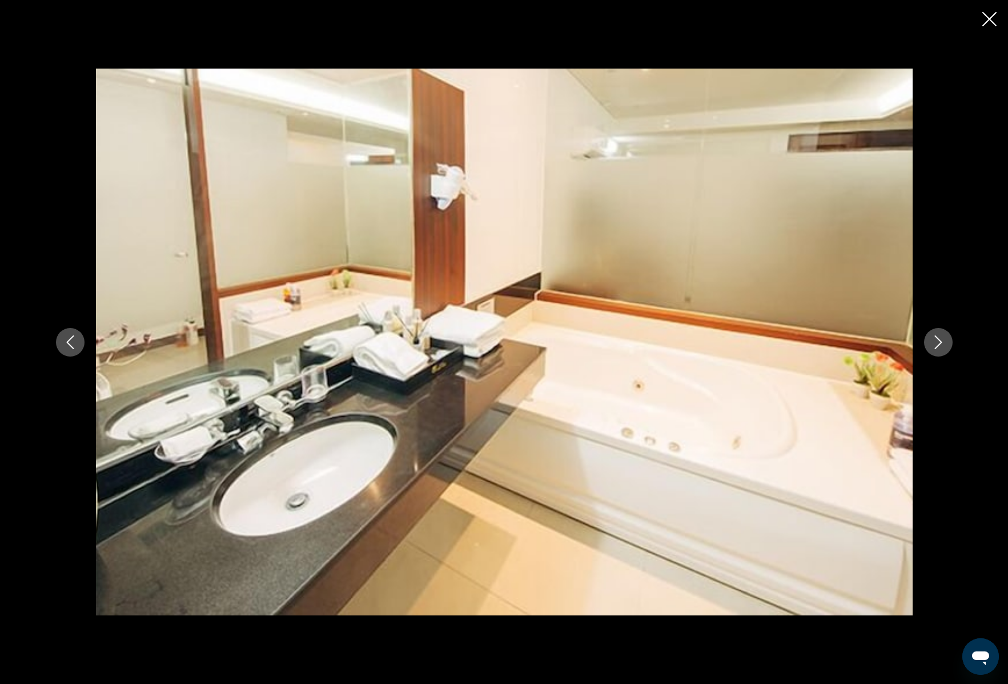
click at [940, 339] on icon "Next image" at bounding box center [939, 342] width 14 height 14
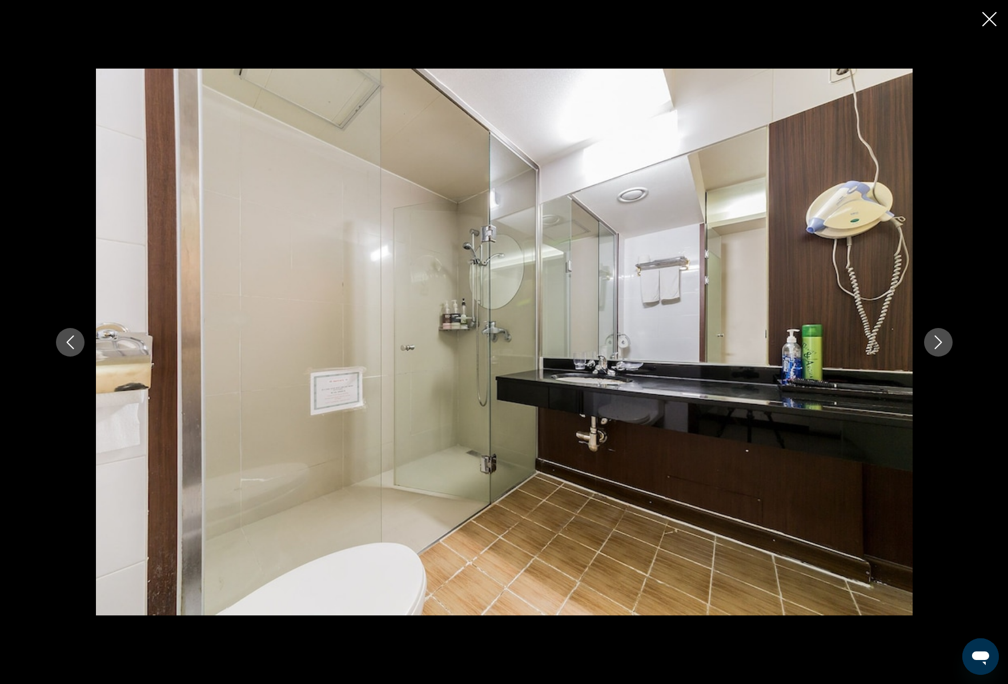
click at [940, 339] on icon "Next image" at bounding box center [939, 342] width 14 height 14
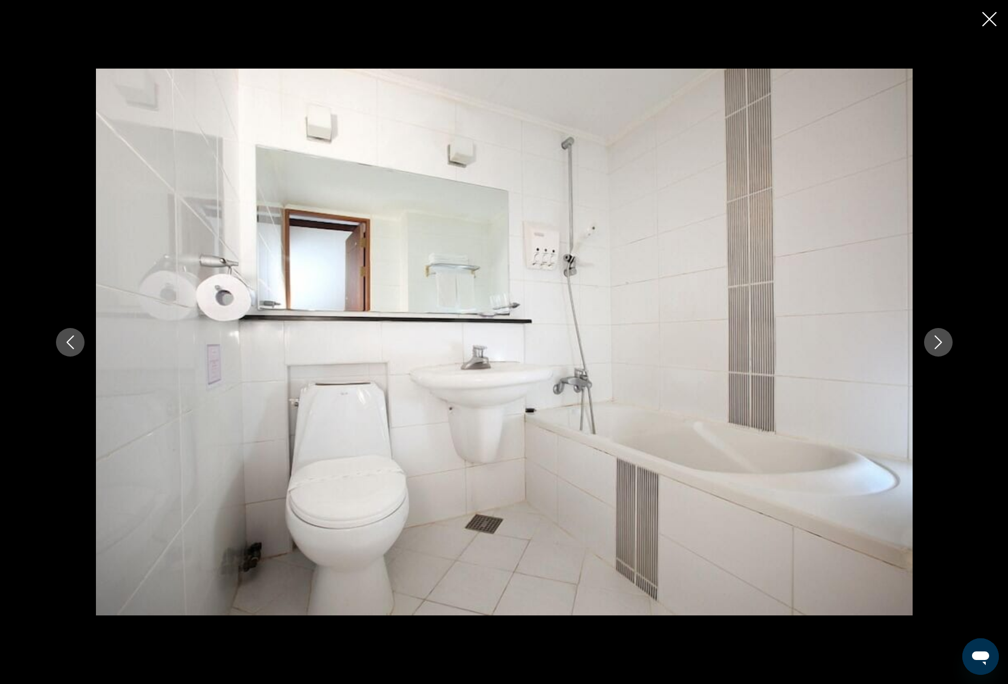
click at [940, 339] on icon "Next image" at bounding box center [939, 342] width 14 height 14
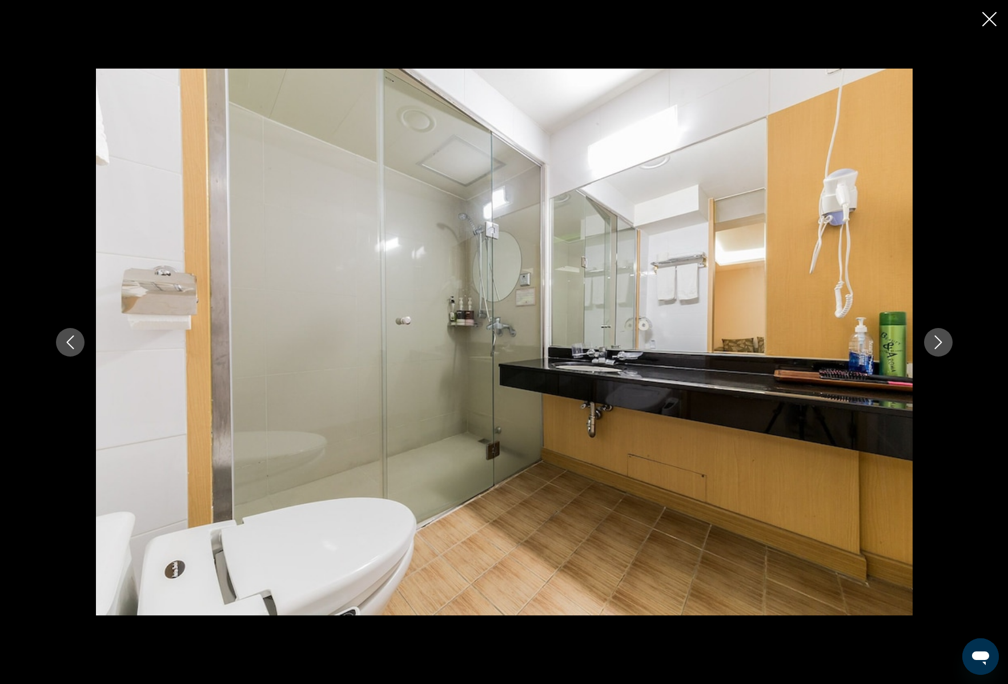
click at [940, 339] on icon "Next image" at bounding box center [939, 342] width 14 height 14
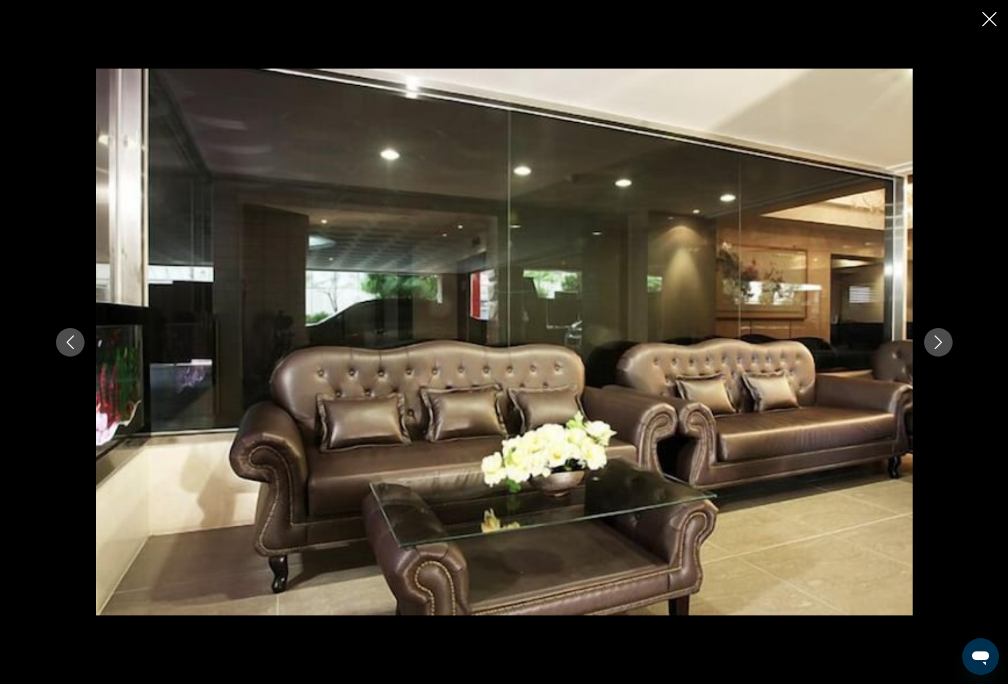
click at [940, 339] on icon "Next image" at bounding box center [939, 342] width 14 height 14
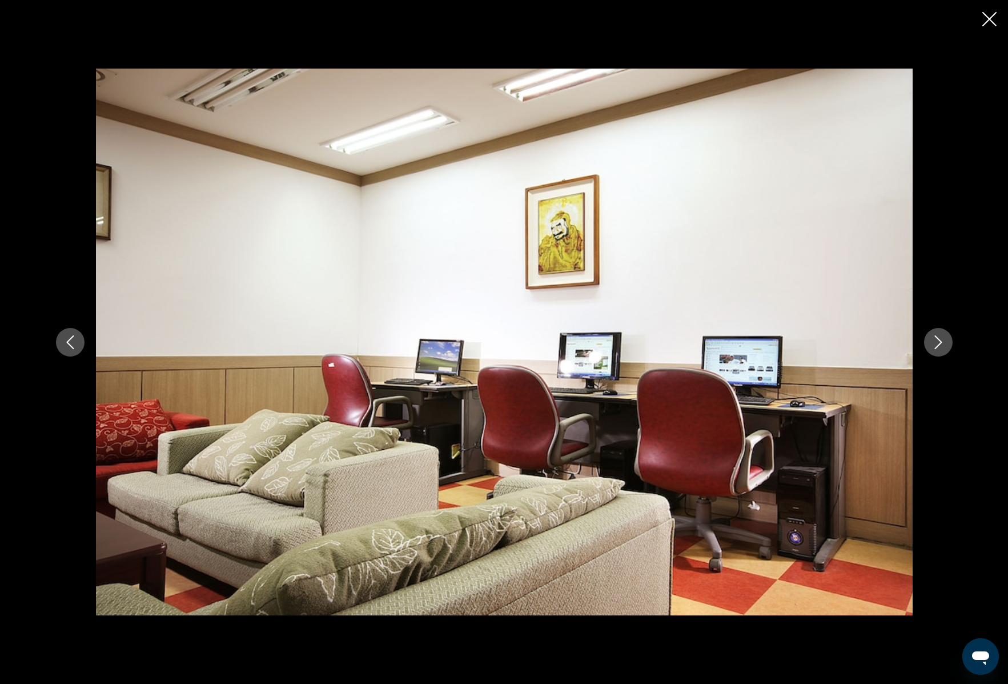
click at [941, 338] on icon "Next image" at bounding box center [939, 342] width 14 height 14
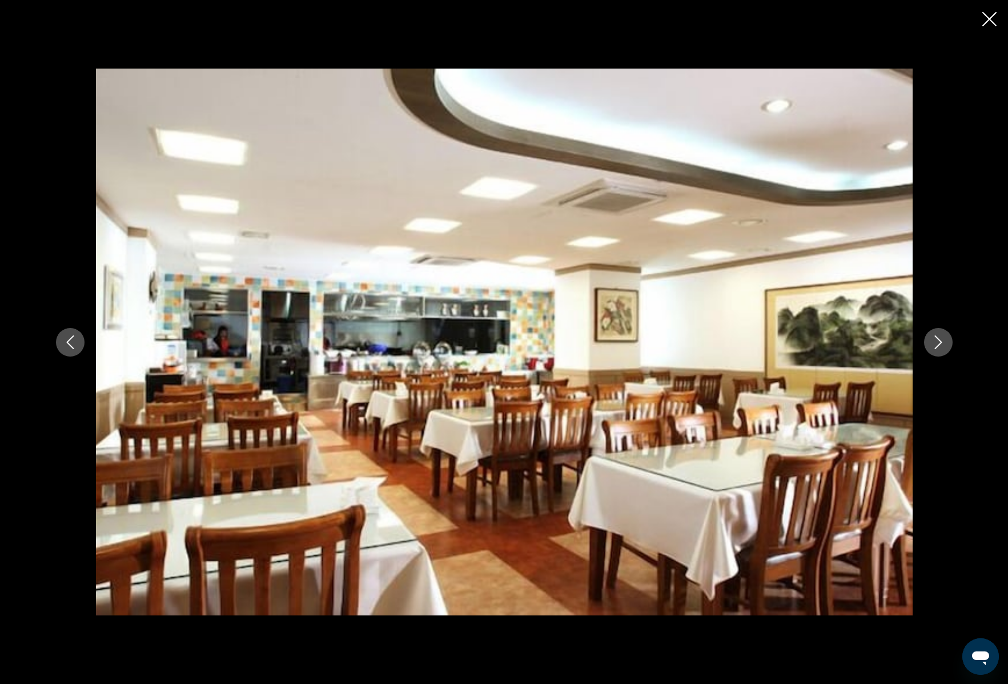
click at [941, 338] on icon "Next image" at bounding box center [939, 342] width 14 height 14
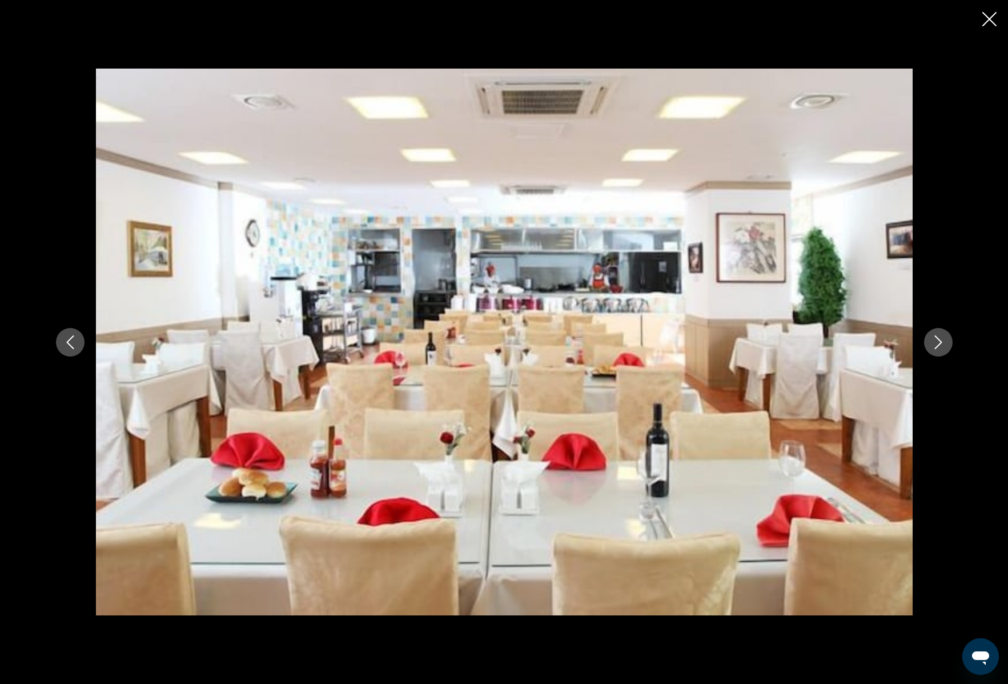
click at [941, 338] on icon "Next image" at bounding box center [939, 342] width 14 height 14
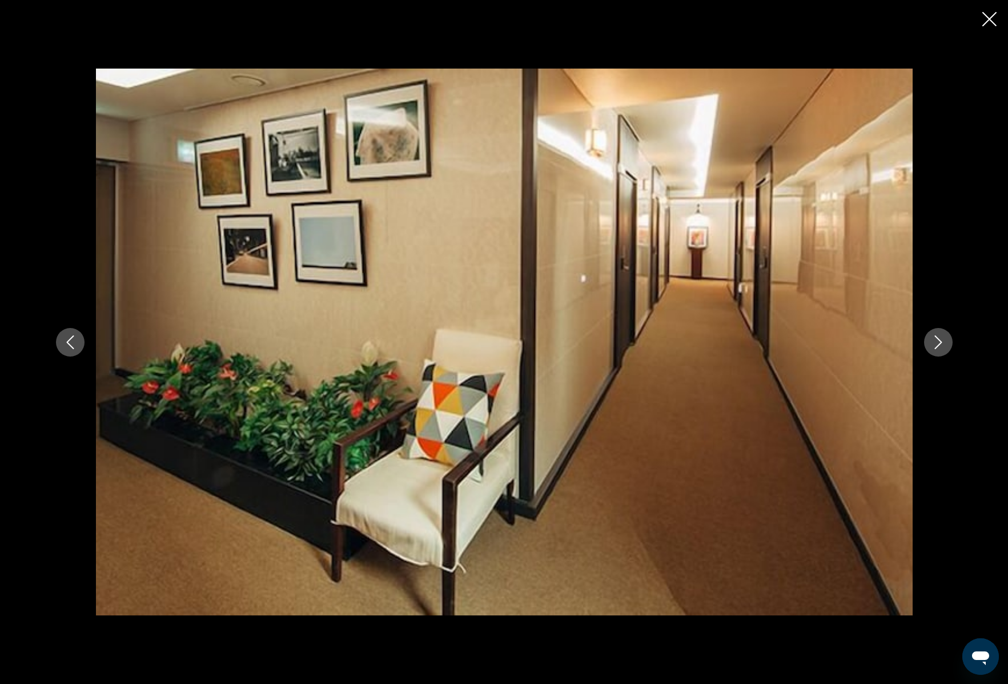
click at [941, 338] on icon "Next image" at bounding box center [939, 342] width 14 height 14
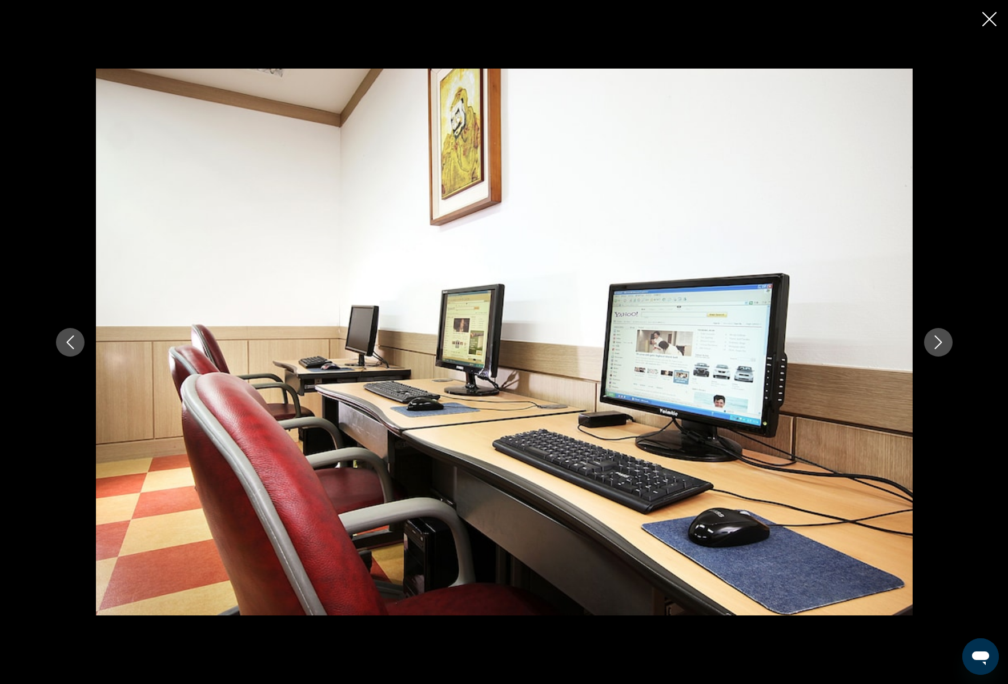
click at [941, 338] on icon "Next image" at bounding box center [939, 342] width 14 height 14
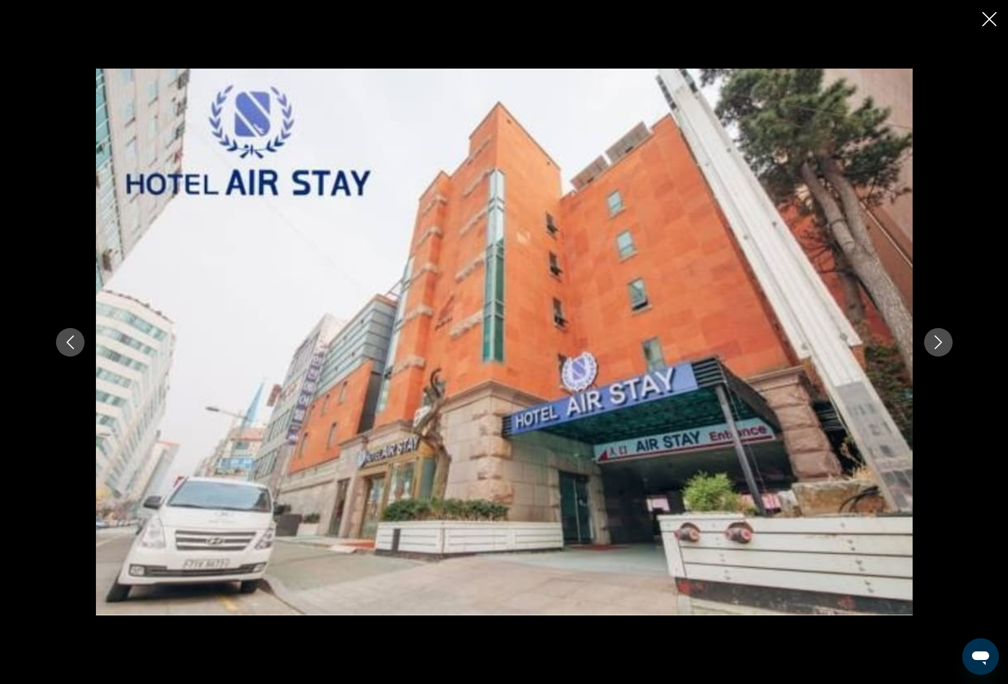
click at [941, 338] on icon "Next image" at bounding box center [939, 342] width 14 height 14
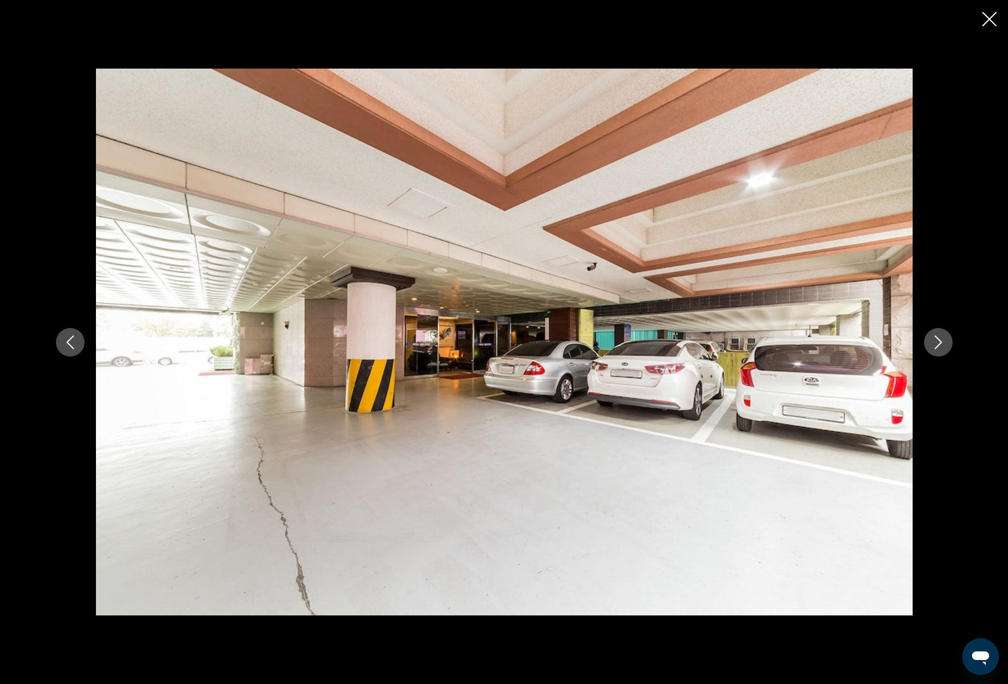
click at [941, 338] on icon "Next image" at bounding box center [939, 342] width 14 height 14
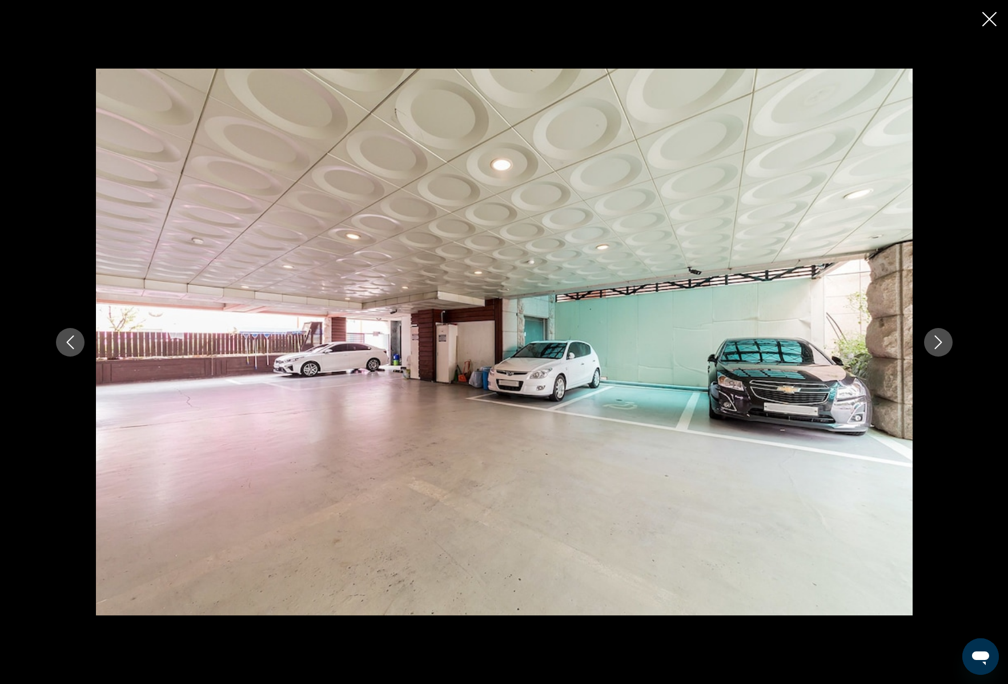
click at [941, 338] on icon "Next image" at bounding box center [939, 342] width 14 height 14
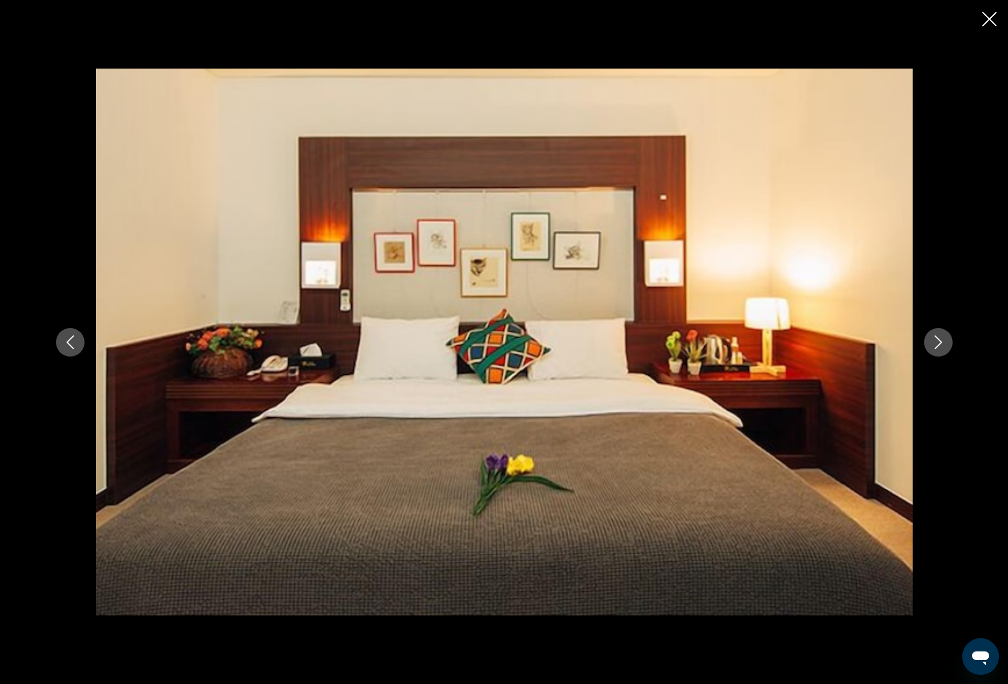
click at [941, 338] on icon "Next image" at bounding box center [939, 342] width 14 height 14
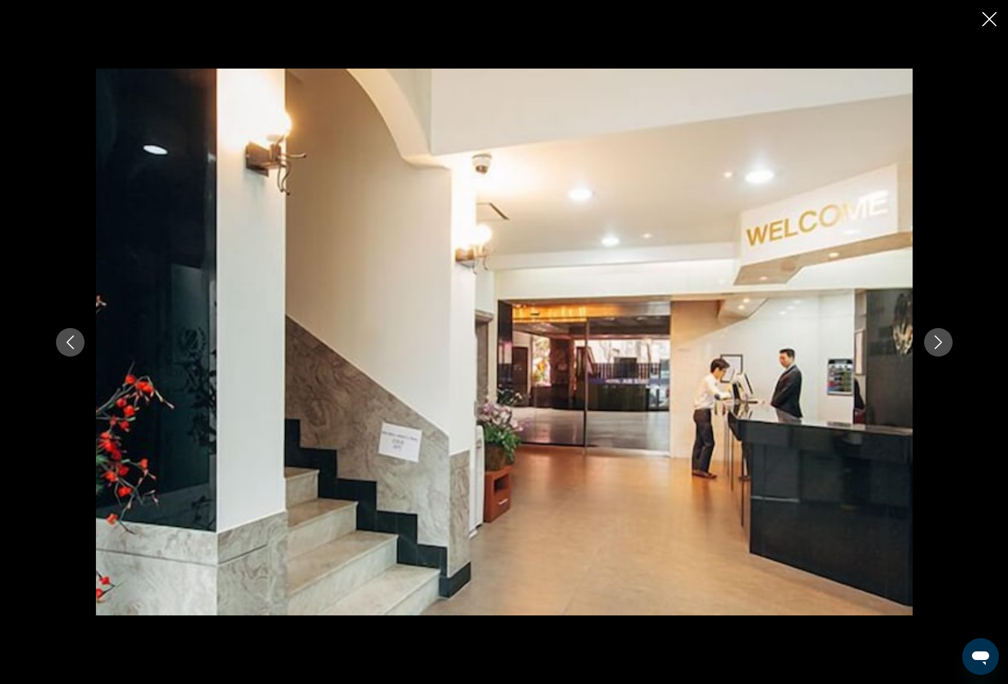
click at [941, 338] on icon "Next image" at bounding box center [939, 342] width 14 height 14
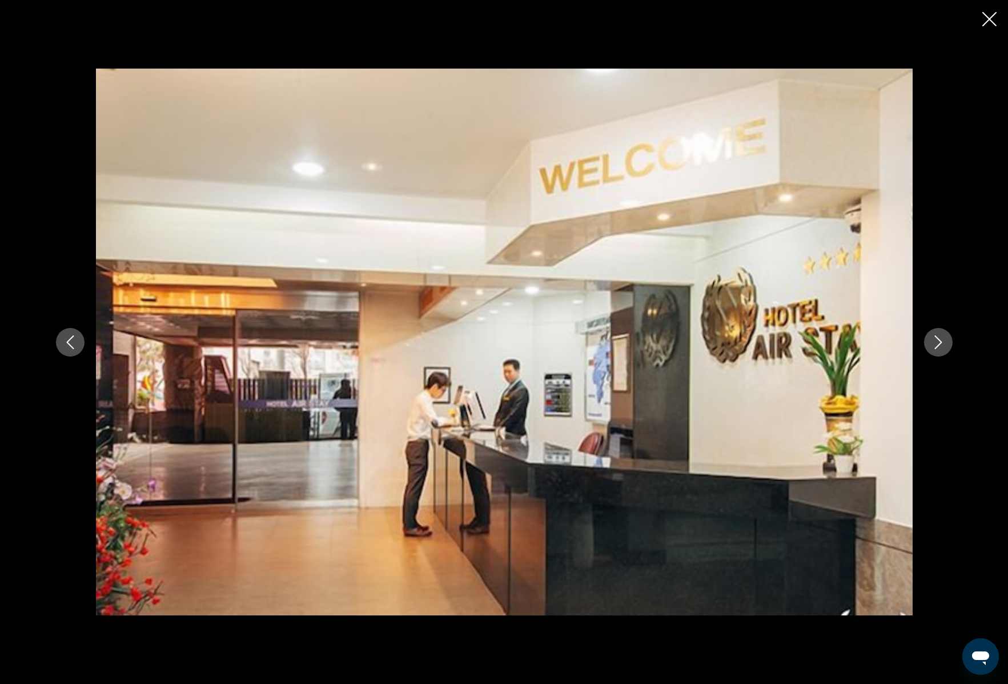
click at [941, 338] on icon "Next image" at bounding box center [939, 342] width 14 height 14
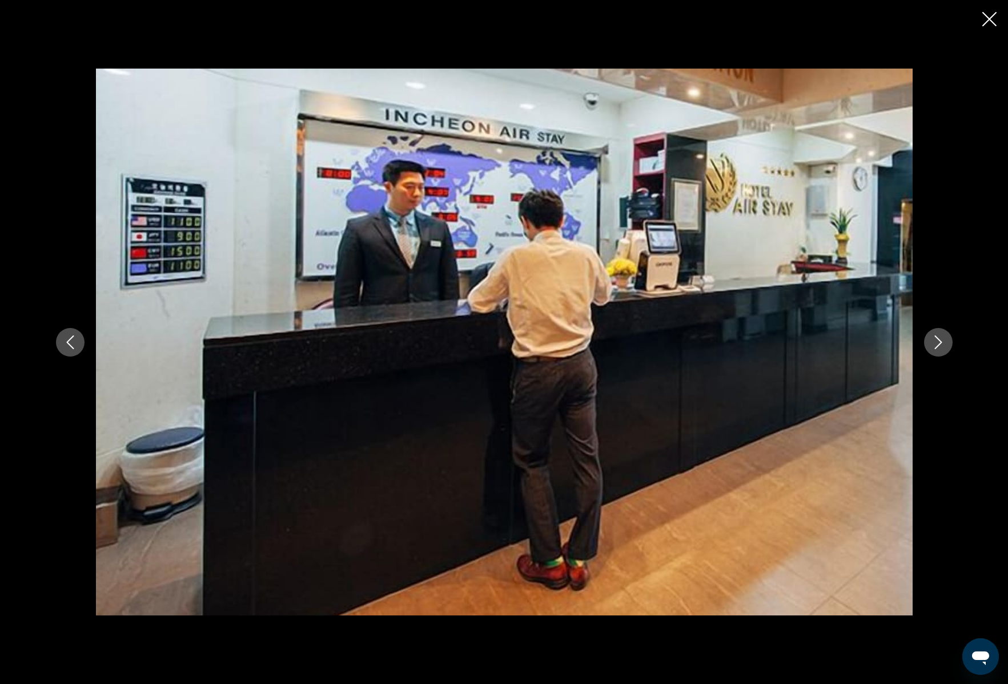
click at [941, 338] on icon "Next image" at bounding box center [939, 342] width 14 height 14
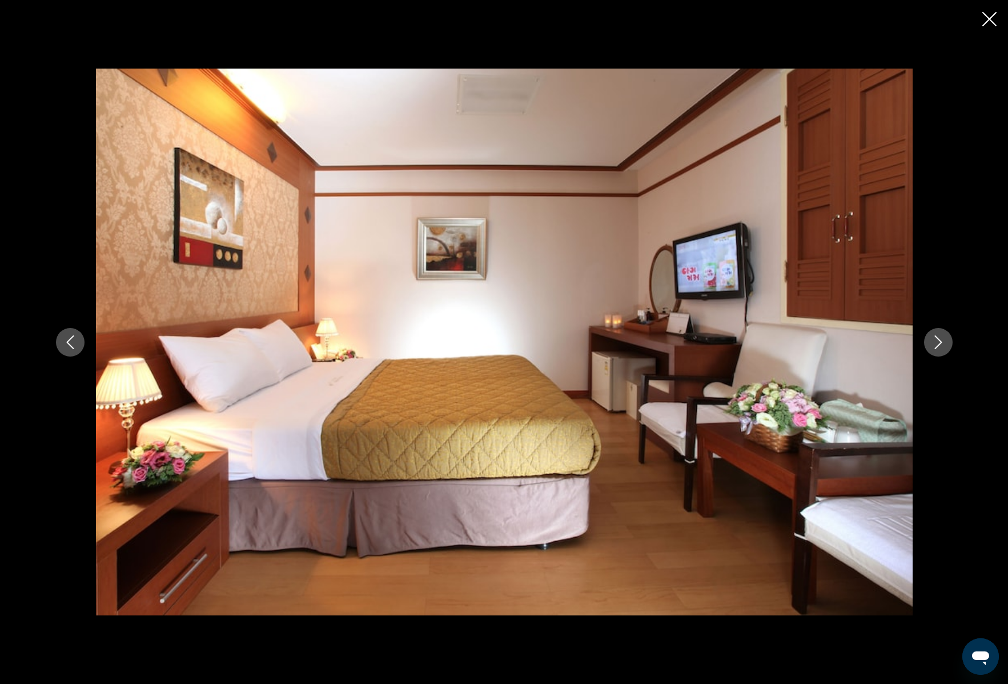
click at [941, 338] on icon "Next image" at bounding box center [939, 342] width 14 height 14
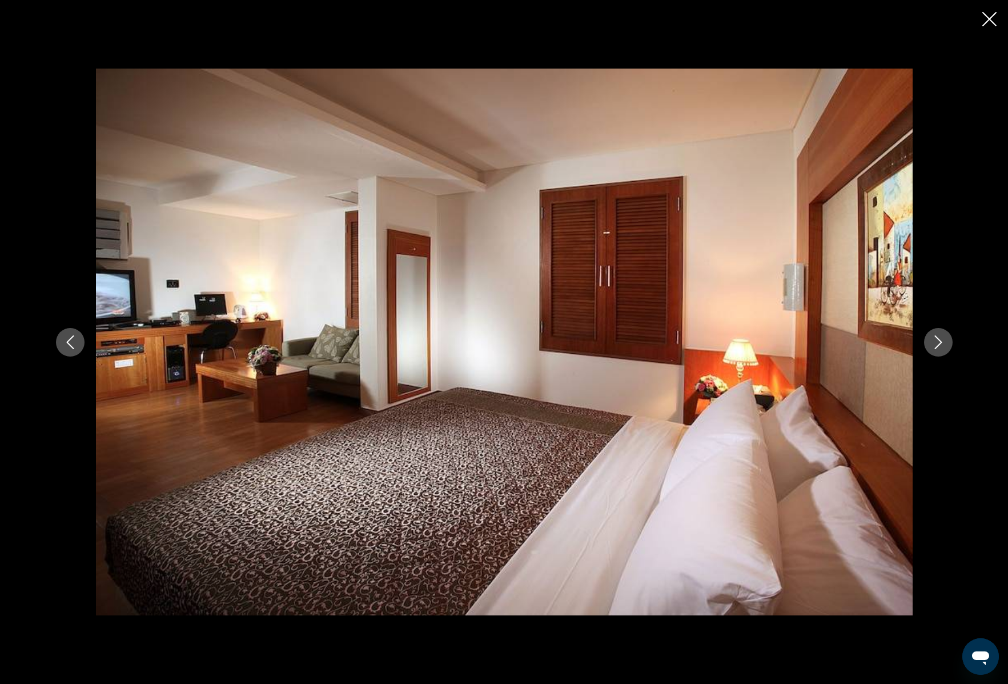
click at [937, 338] on icon "Next image" at bounding box center [938, 342] width 7 height 14
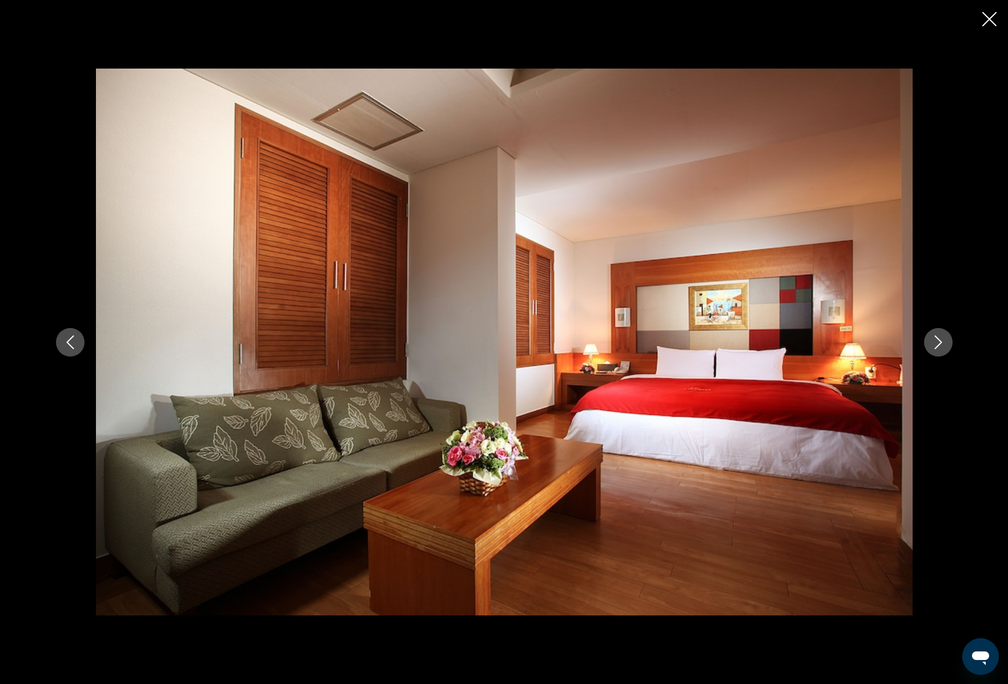
click at [937, 338] on icon "Next image" at bounding box center [938, 342] width 7 height 14
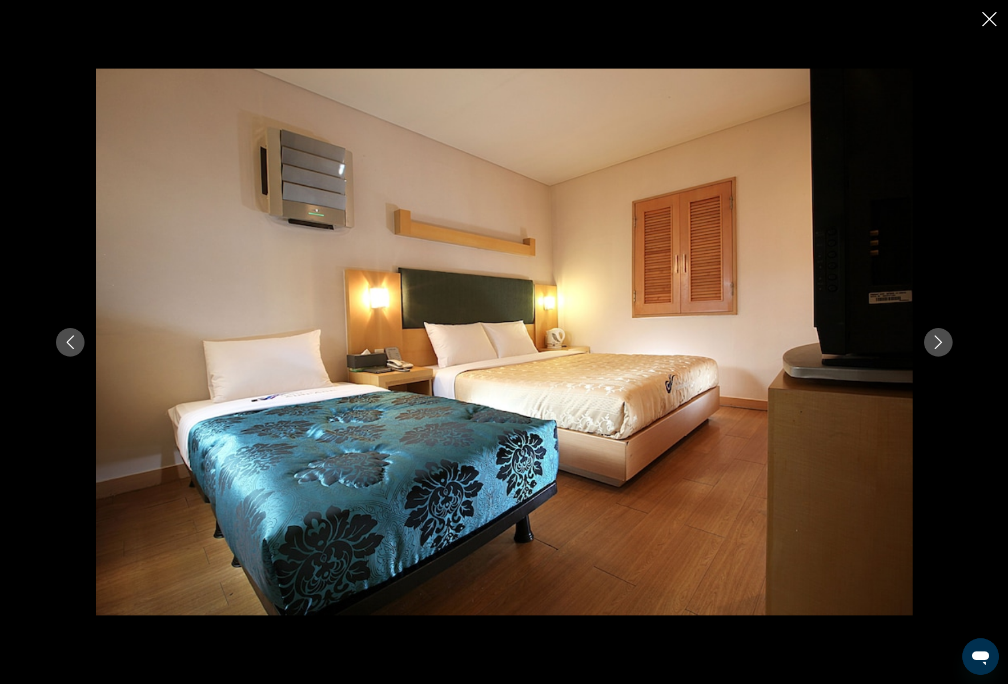
click at [988, 18] on icon "Close slideshow" at bounding box center [990, 19] width 14 height 14
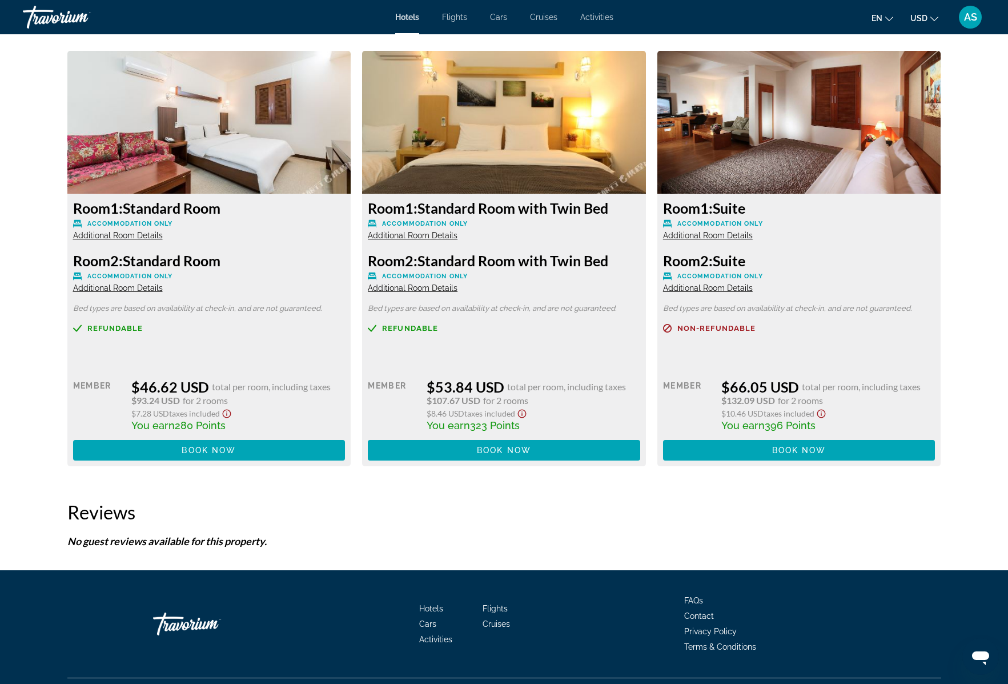
scroll to position [1424, 0]
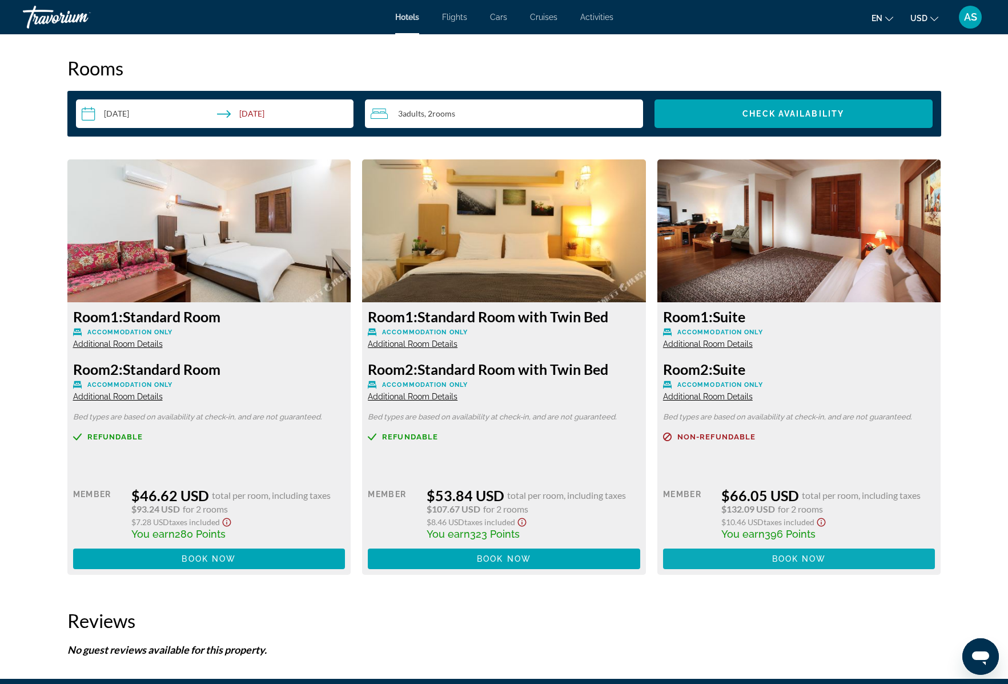
click at [794, 562] on span "Book now" at bounding box center [799, 558] width 54 height 9
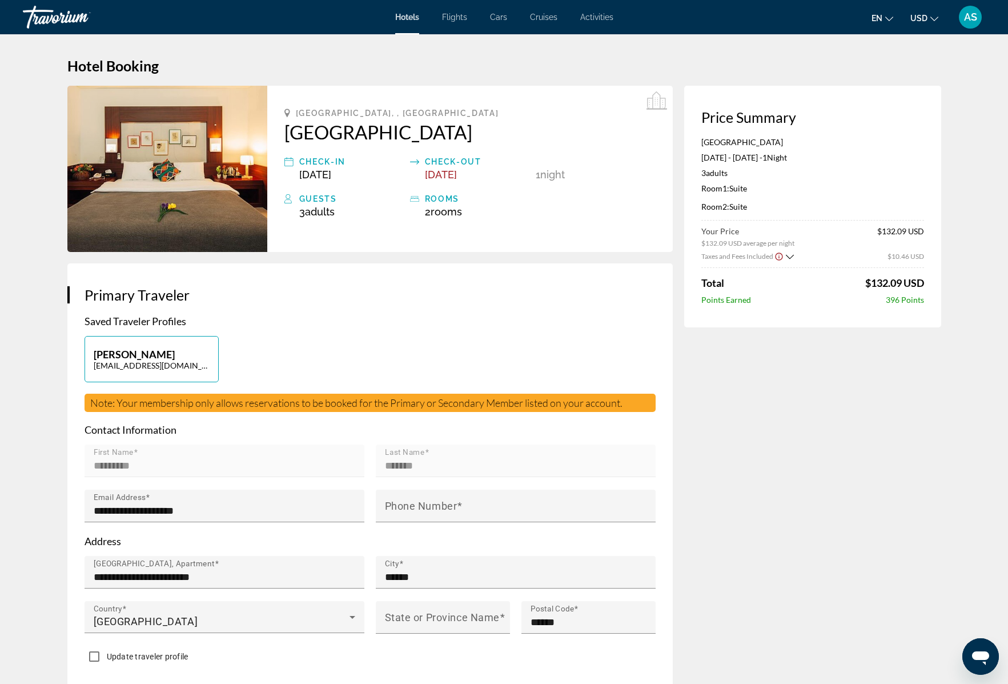
click at [790, 257] on icon "Show Taxes and Fees breakdown" at bounding box center [790, 256] width 8 height 5
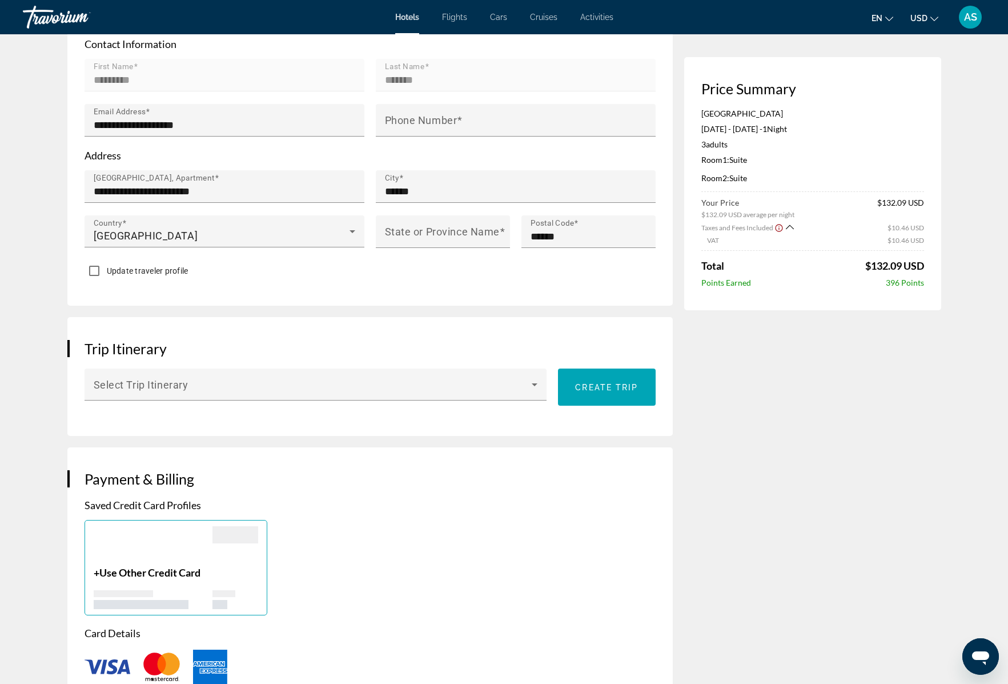
scroll to position [388, 0]
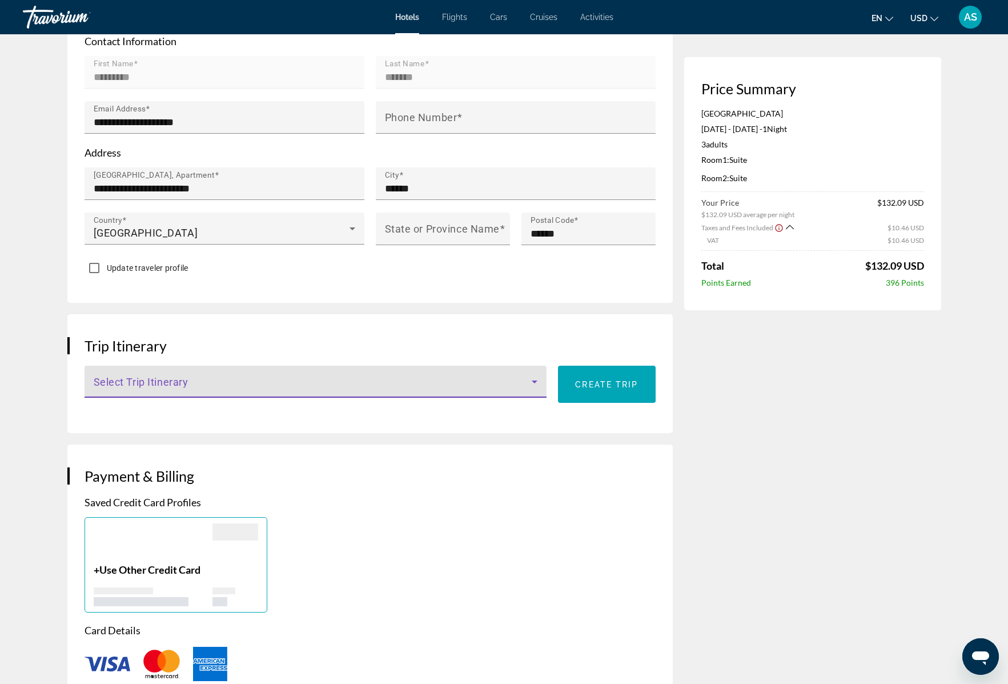
click at [534, 380] on icon "Main content" at bounding box center [535, 381] width 6 height 3
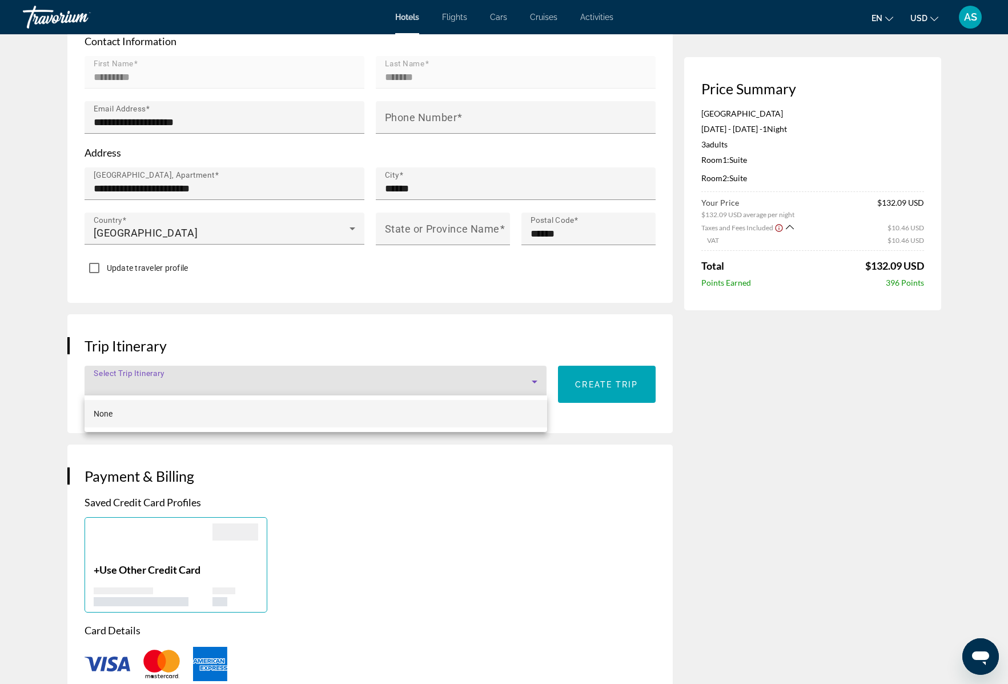
click at [534, 379] on div at bounding box center [504, 342] width 1008 height 684
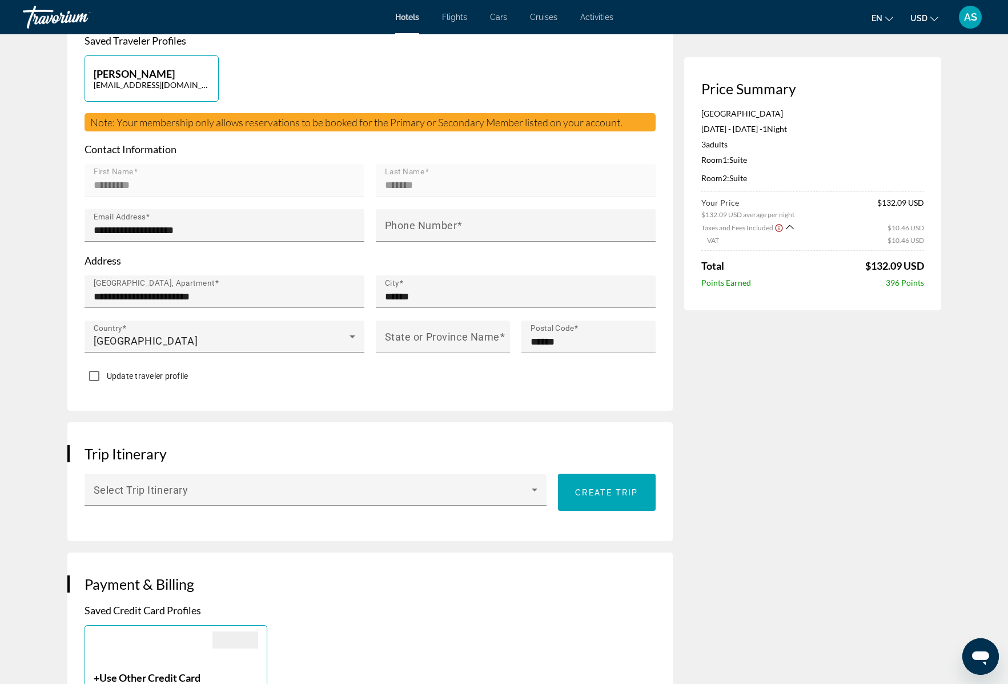
scroll to position [0, 0]
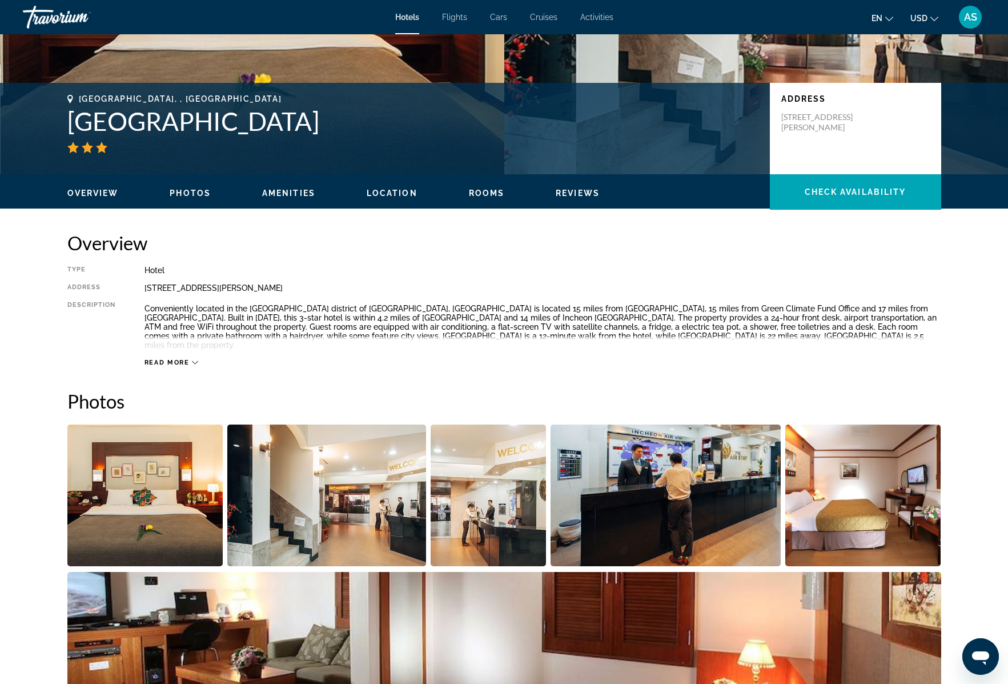
scroll to position [202, 0]
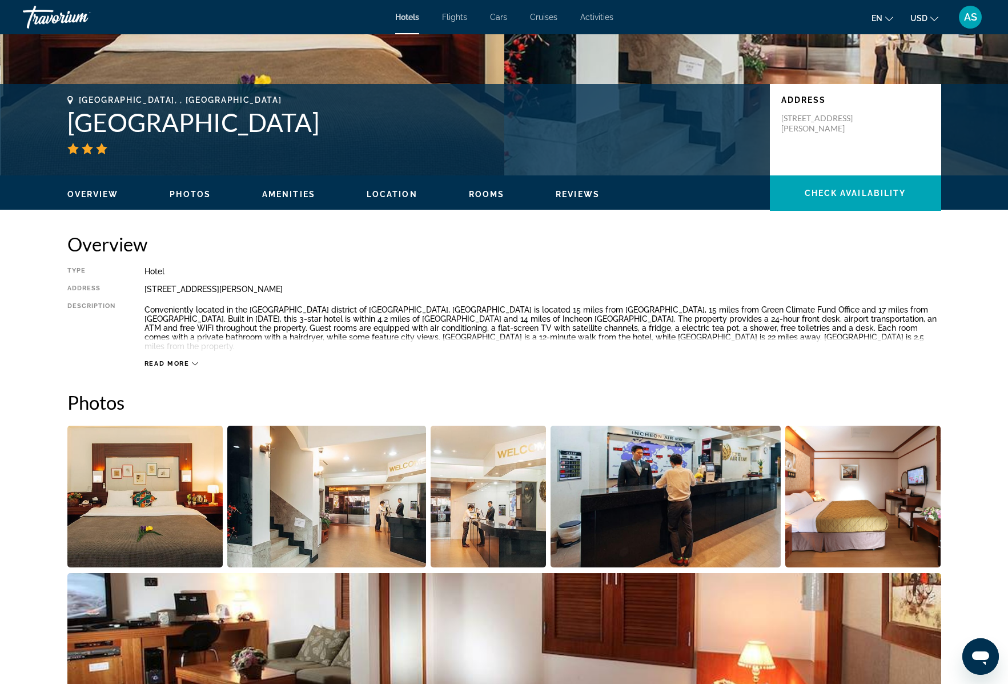
click at [173, 361] on span "Read more" at bounding box center [167, 363] width 45 height 7
drag, startPoint x: 166, startPoint y: 319, endPoint x: 405, endPoint y: 317, distance: 238.8
click at [405, 317] on p "Conveniently located in the Jung-gu district of Incheon, Incheon Airporthotel A…" at bounding box center [543, 328] width 797 height 46
drag, startPoint x: 829, startPoint y: 320, endPoint x: 908, endPoint y: 323, distance: 78.9
click at [908, 323] on p "Conveniently located in the Jung-gu district of Incheon, Incheon Airporthotel A…" at bounding box center [543, 328] width 797 height 46
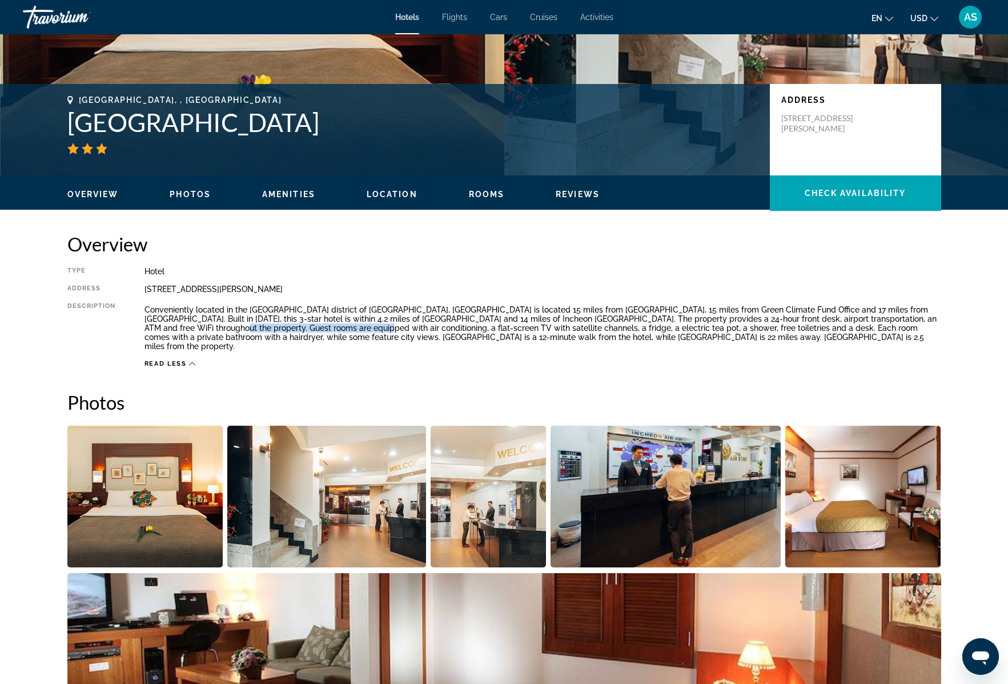
drag, startPoint x: 146, startPoint y: 328, endPoint x: 287, endPoint y: 330, distance: 141.1
click at [287, 330] on p "Conveniently located in the Jung-gu district of Incheon, Incheon Airporthotel A…" at bounding box center [543, 328] width 797 height 46
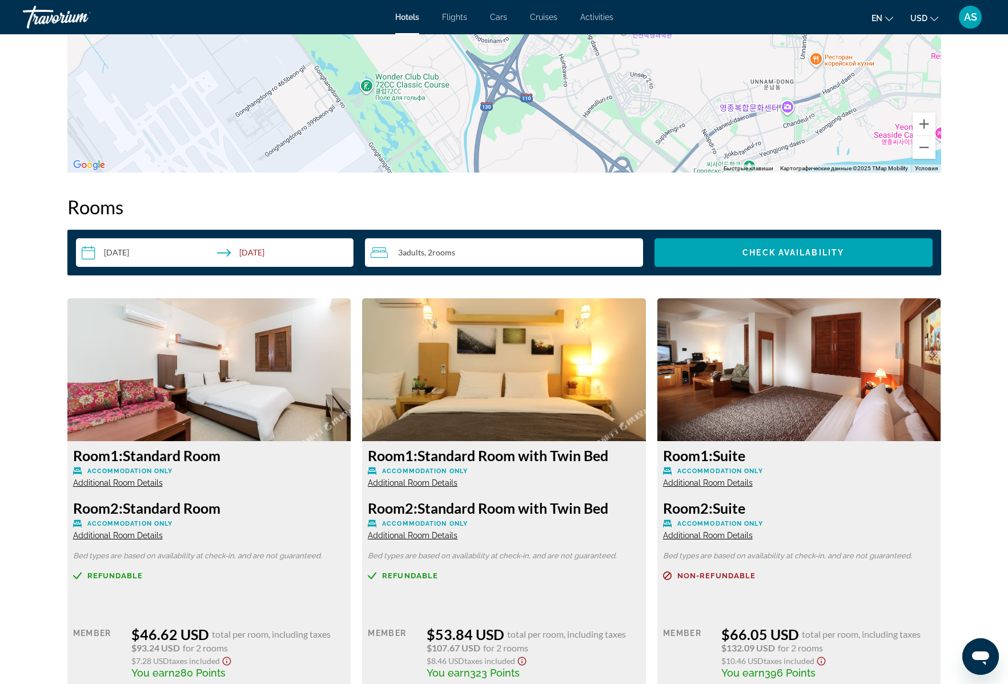
scroll to position [1513, 0]
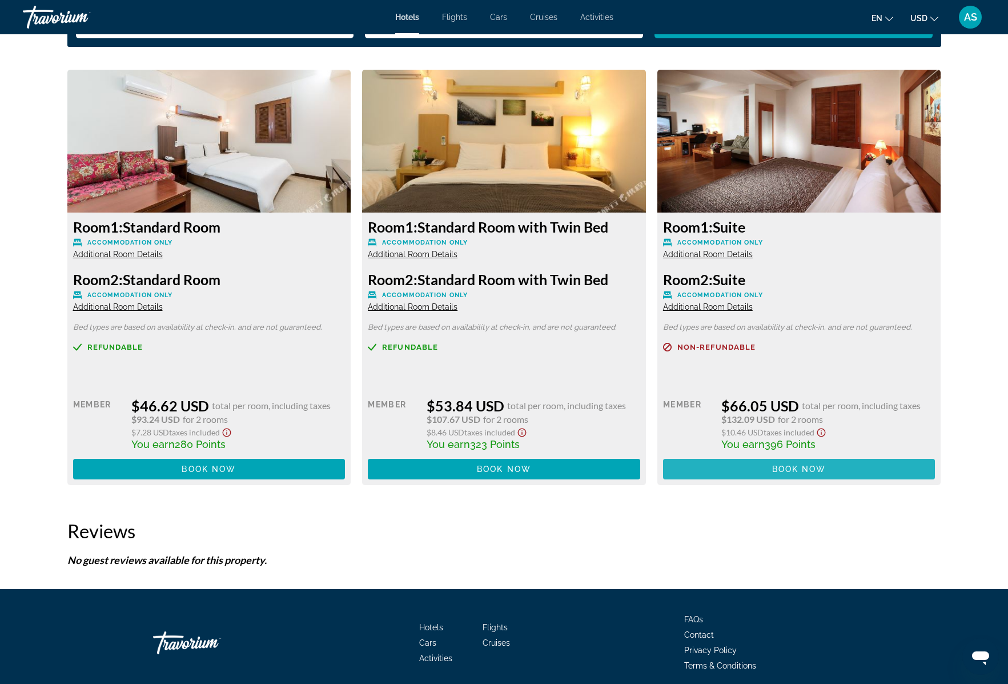
click at [804, 471] on span "Book now" at bounding box center [799, 468] width 54 height 9
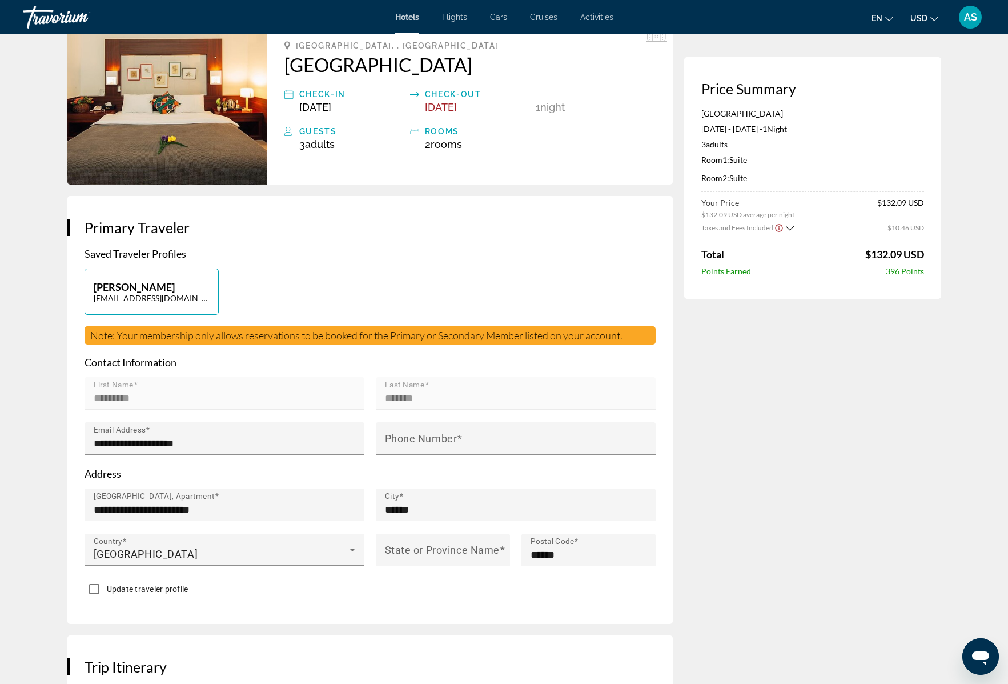
scroll to position [78, 0]
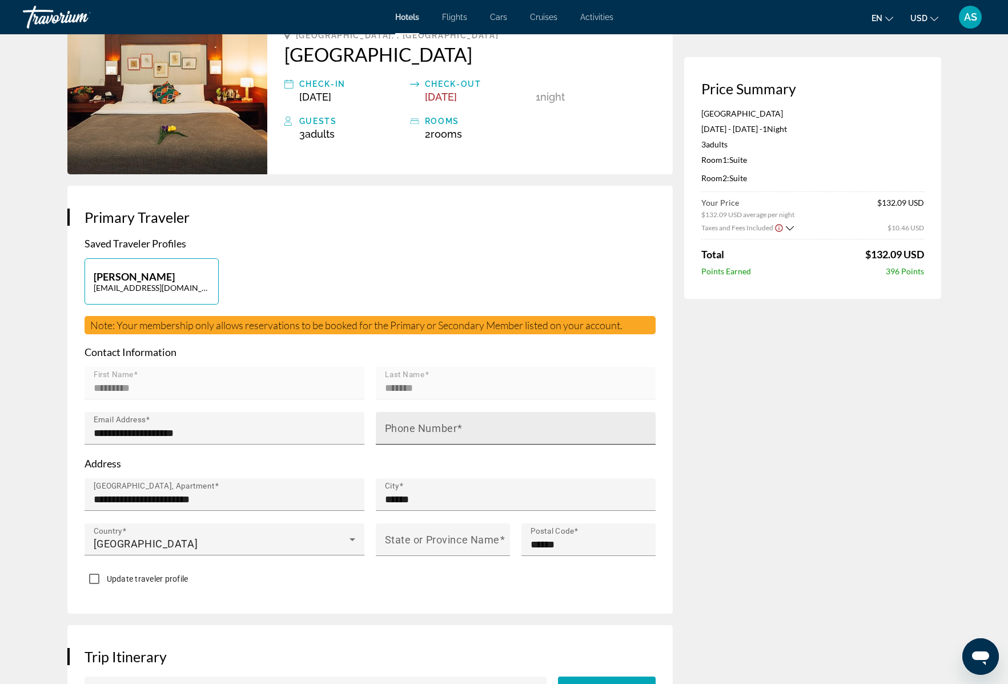
click at [399, 431] on mat-label "Phone Number" at bounding box center [421, 428] width 73 height 12
click at [399, 431] on input "Phone Number" at bounding box center [519, 433] width 269 height 14
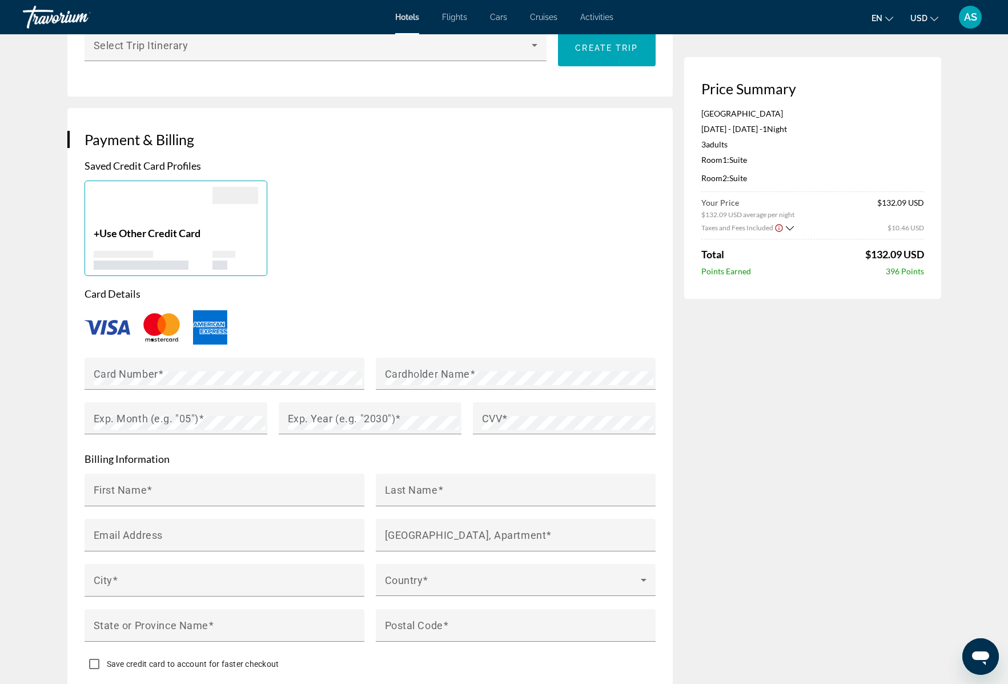
scroll to position [734, 0]
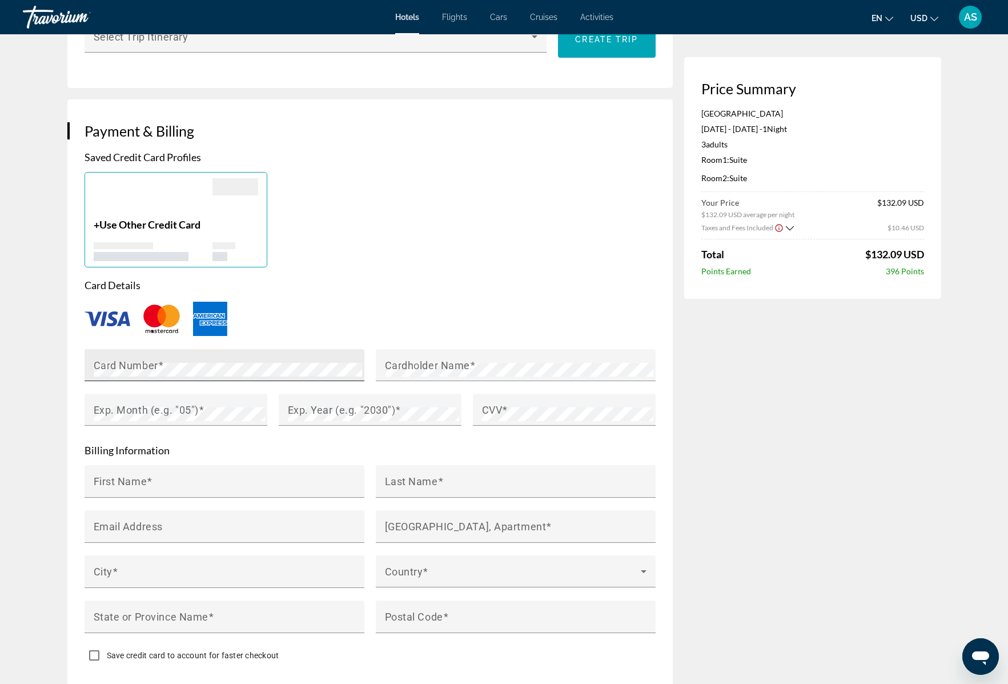
type input "**********"
click at [125, 364] on mat-label "Card Number" at bounding box center [126, 365] width 65 height 12
click at [391, 363] on mat-label "Cardholder Name" at bounding box center [427, 365] width 85 height 12
click at [129, 412] on mat-label "Exp. Month (e.g. "05")" at bounding box center [146, 409] width 105 height 12
click at [342, 412] on mat-label "Exp. Year (e.g. "2030")" at bounding box center [342, 409] width 108 height 12
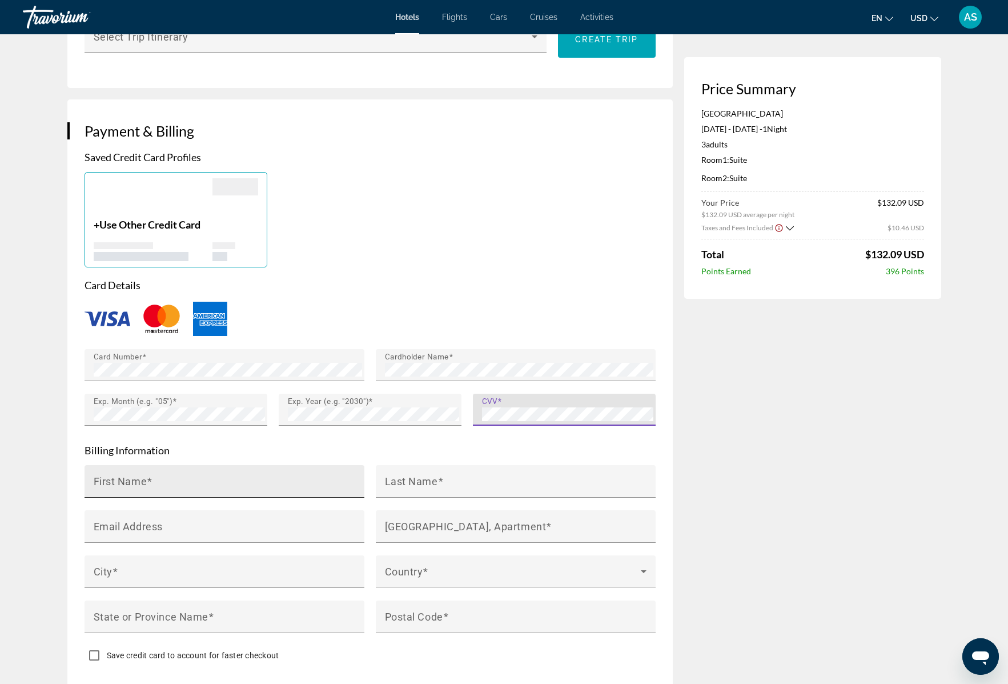
click at [141, 479] on mat-label "First Name" at bounding box center [121, 481] width 54 height 12
click at [141, 479] on input "First Name" at bounding box center [228, 486] width 269 height 14
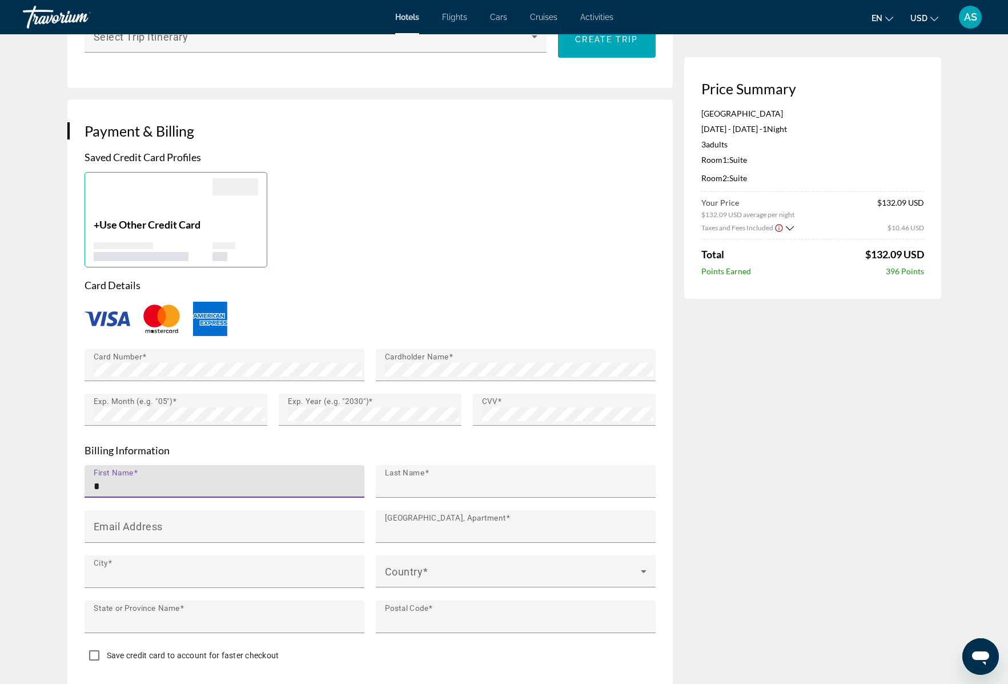
type input "*********"
type input "*******"
type input "**********"
type input "******"
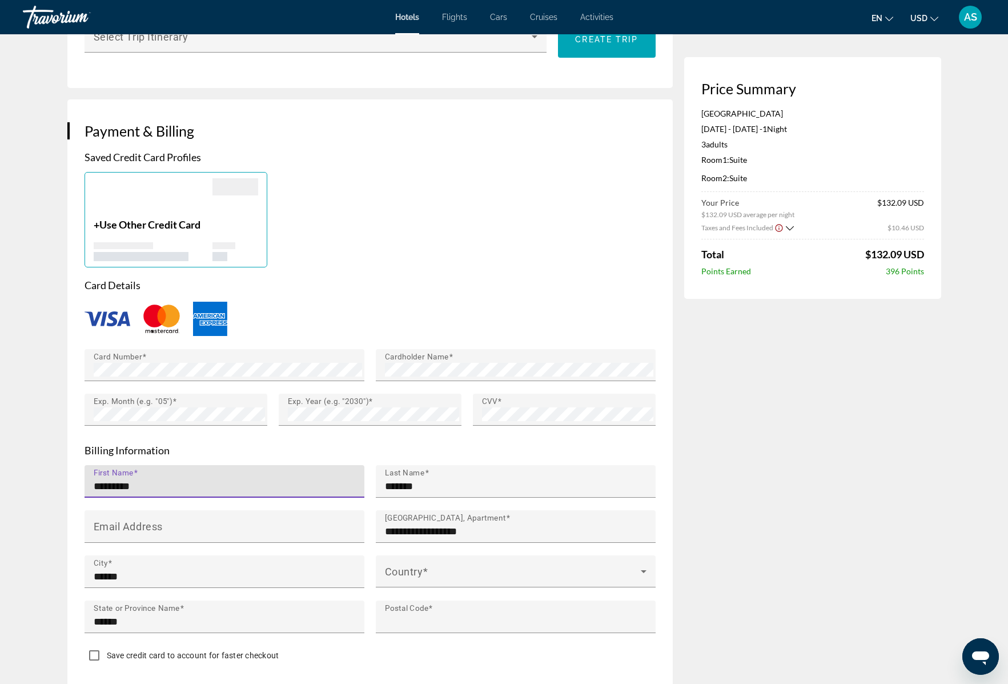
type input "******"
click at [421, 532] on input "**********" at bounding box center [519, 531] width 269 height 14
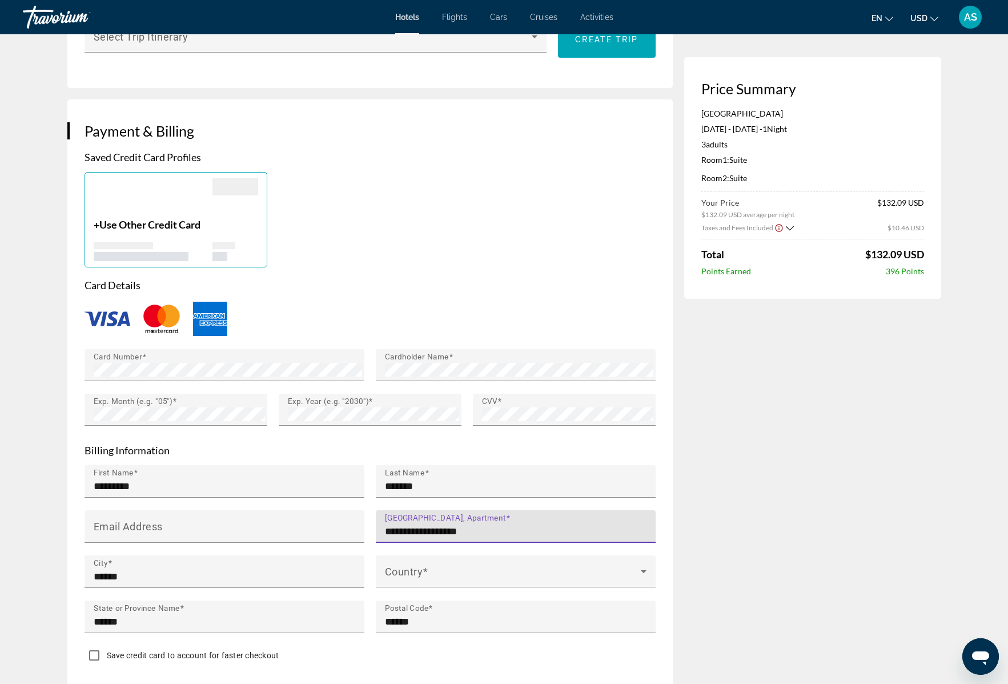
drag, startPoint x: 475, startPoint y: 527, endPoint x: 378, endPoint y: 522, distance: 97.8
click at [378, 522] on div "**********" at bounding box center [516, 526] width 280 height 33
type input "**********"
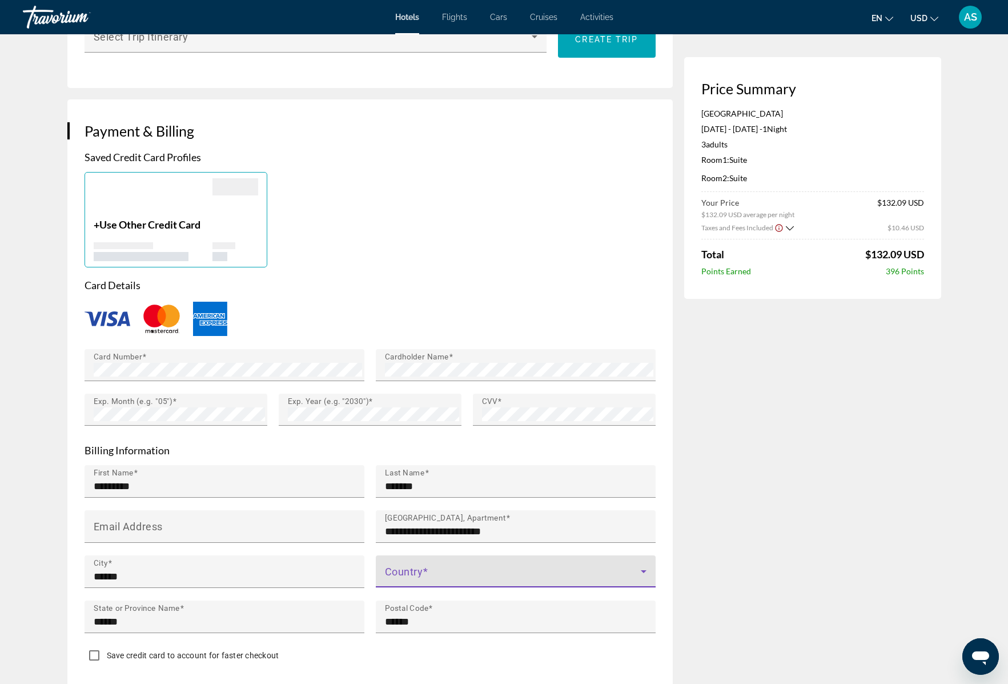
click at [430, 571] on span "Main content" at bounding box center [513, 576] width 256 height 14
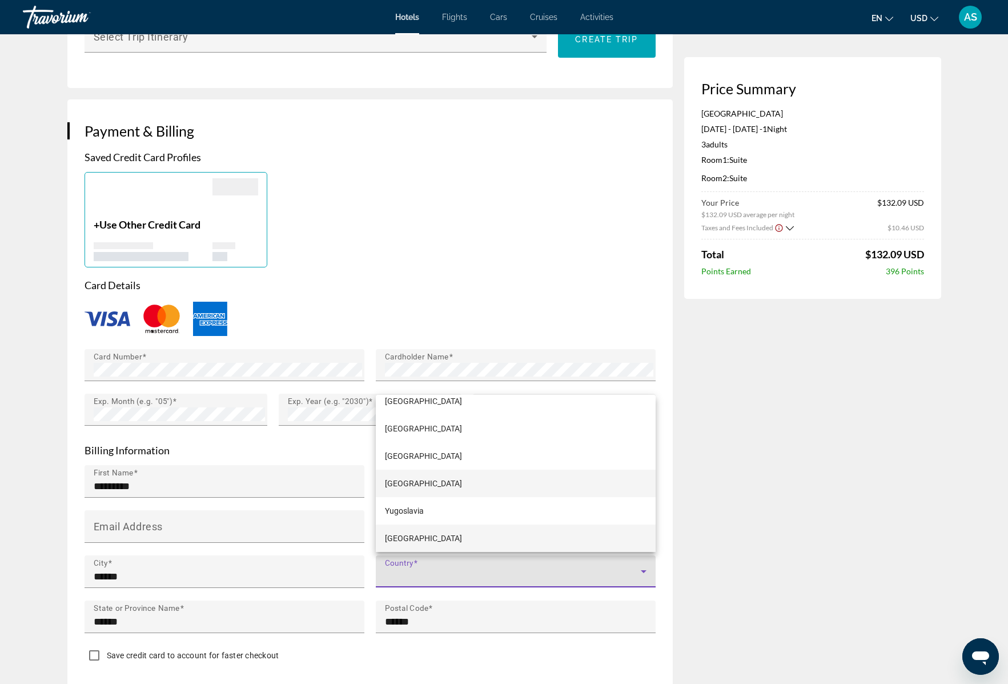
scroll to position [3186, 0]
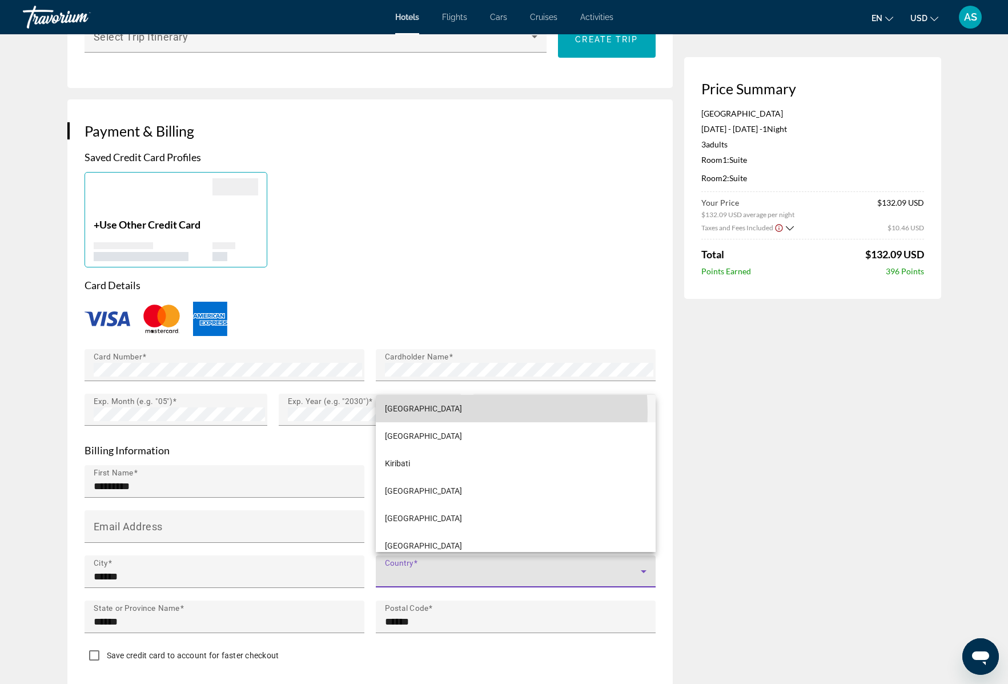
click at [408, 412] on span "Kazakhstan" at bounding box center [423, 409] width 77 height 14
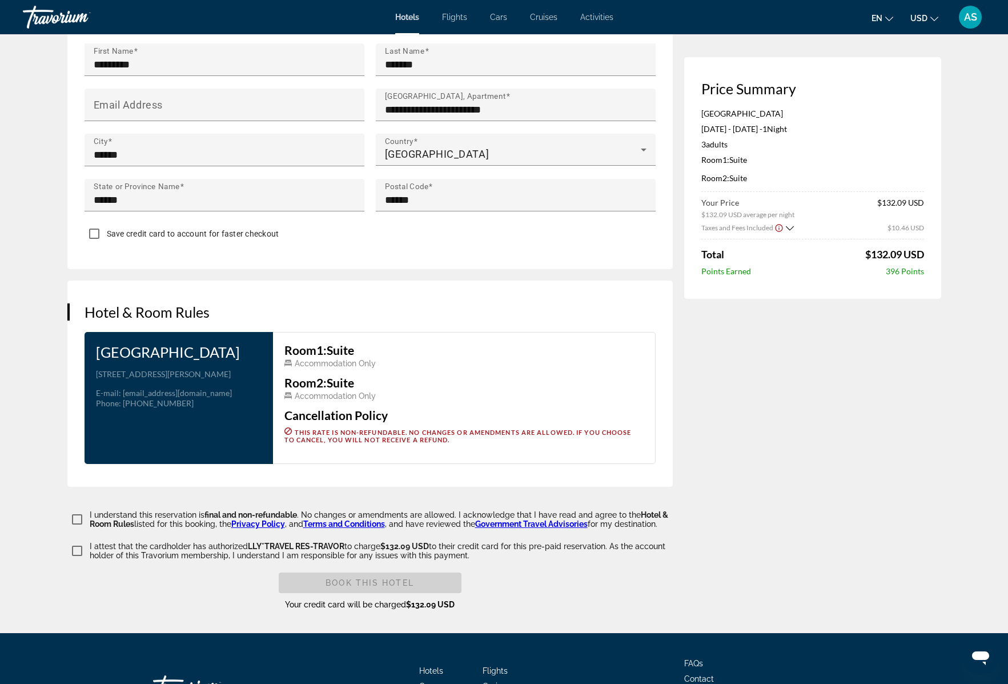
scroll to position [1172, 0]
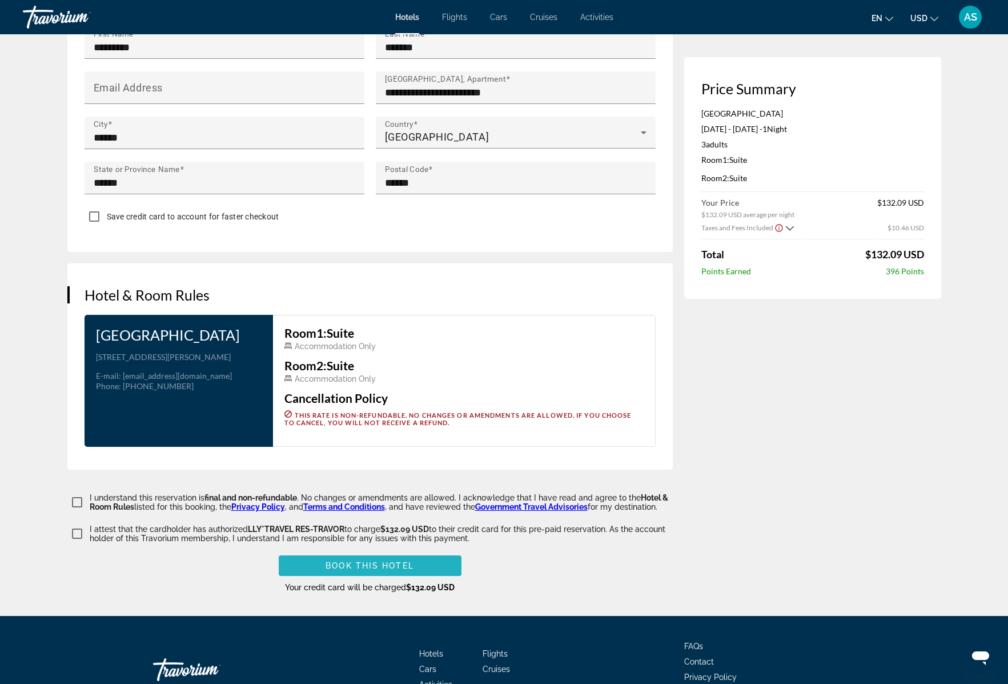
click at [384, 561] on span "Book this hotel" at bounding box center [370, 565] width 89 height 9
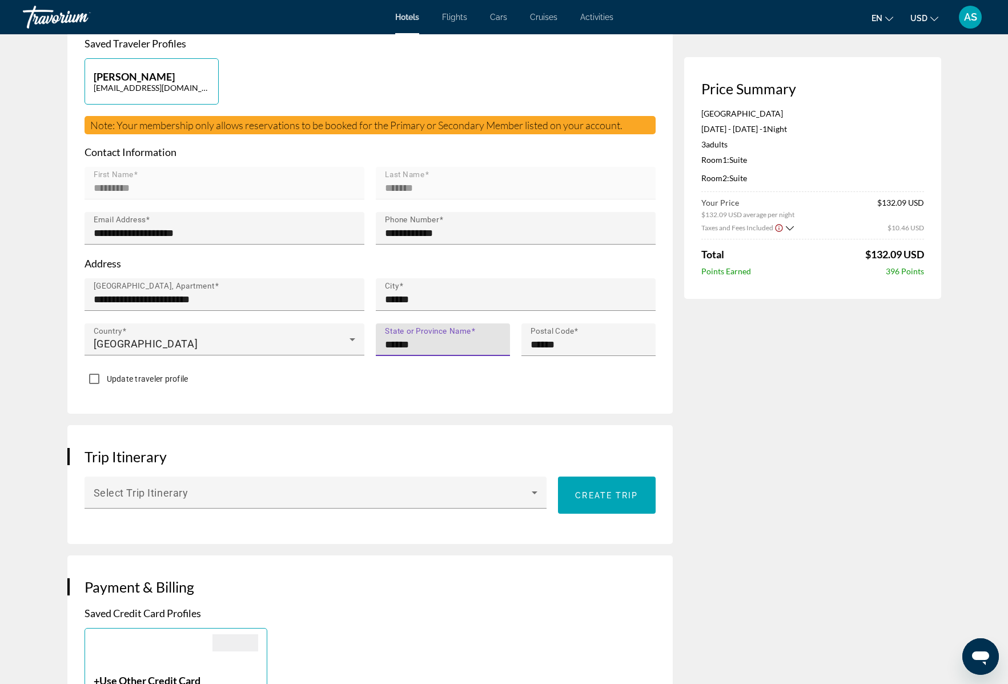
type input "******"
click at [382, 401] on div "**********" at bounding box center [370, 200] width 606 height 428
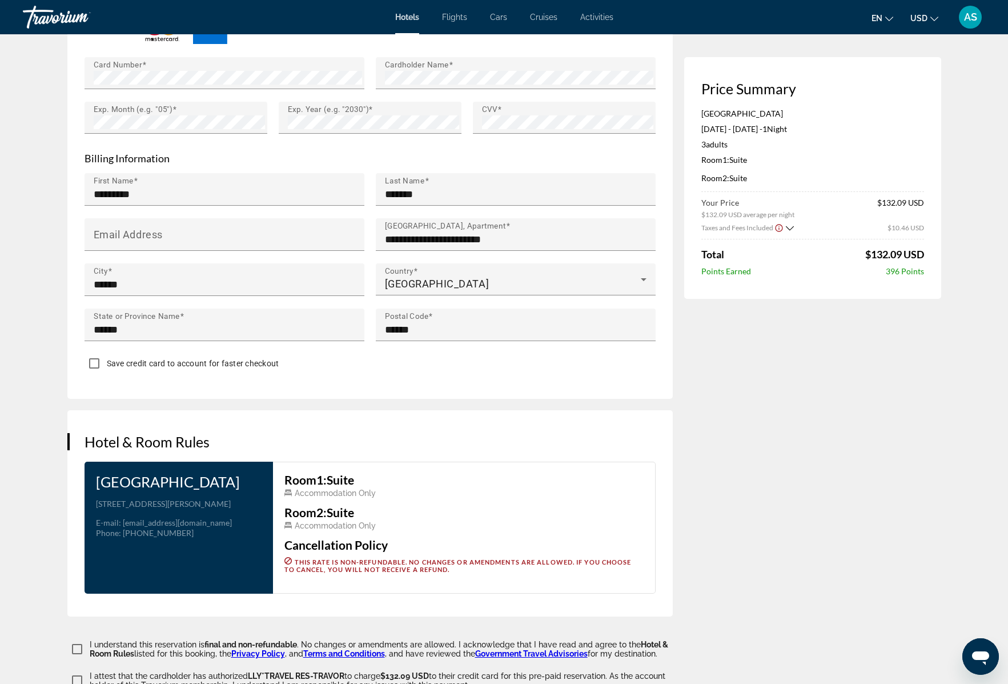
scroll to position [1210, 0]
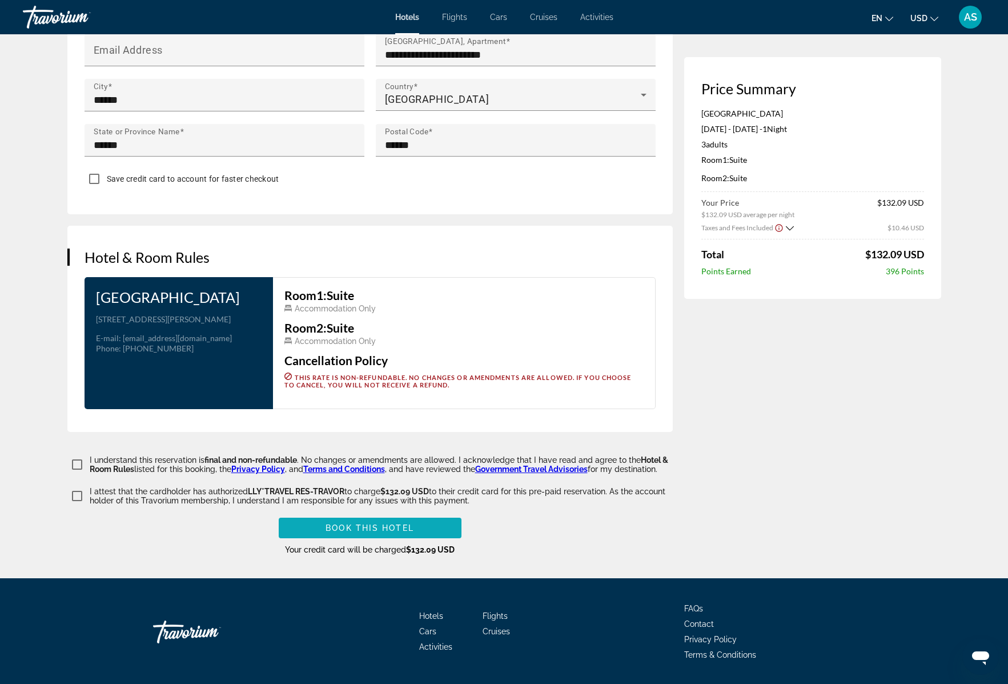
click at [398, 523] on span "Book this hotel" at bounding box center [370, 527] width 89 height 9
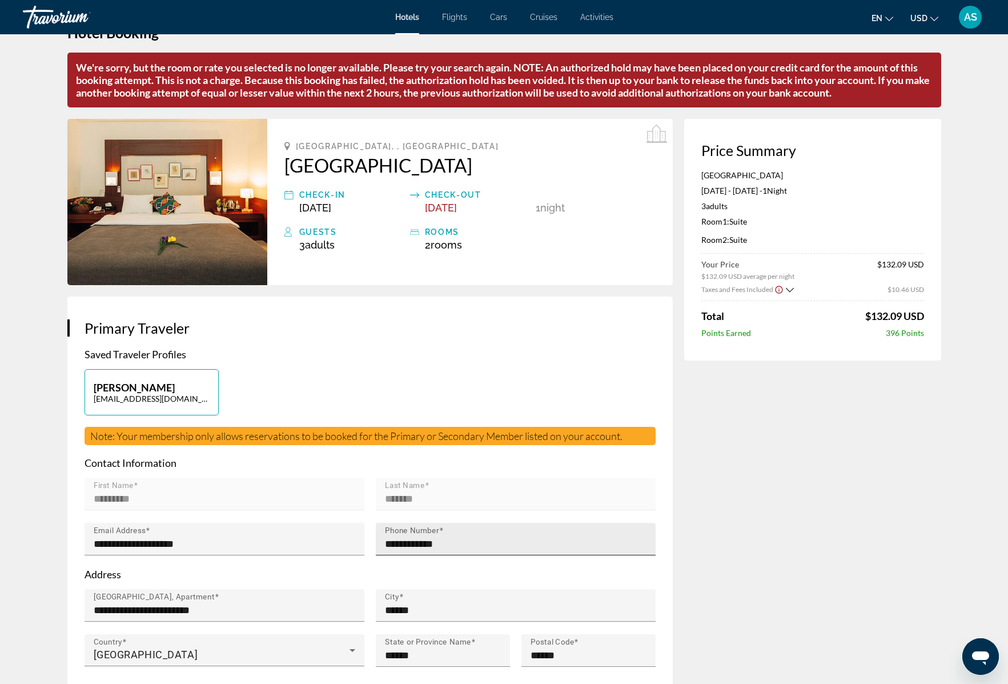
scroll to position [0, 0]
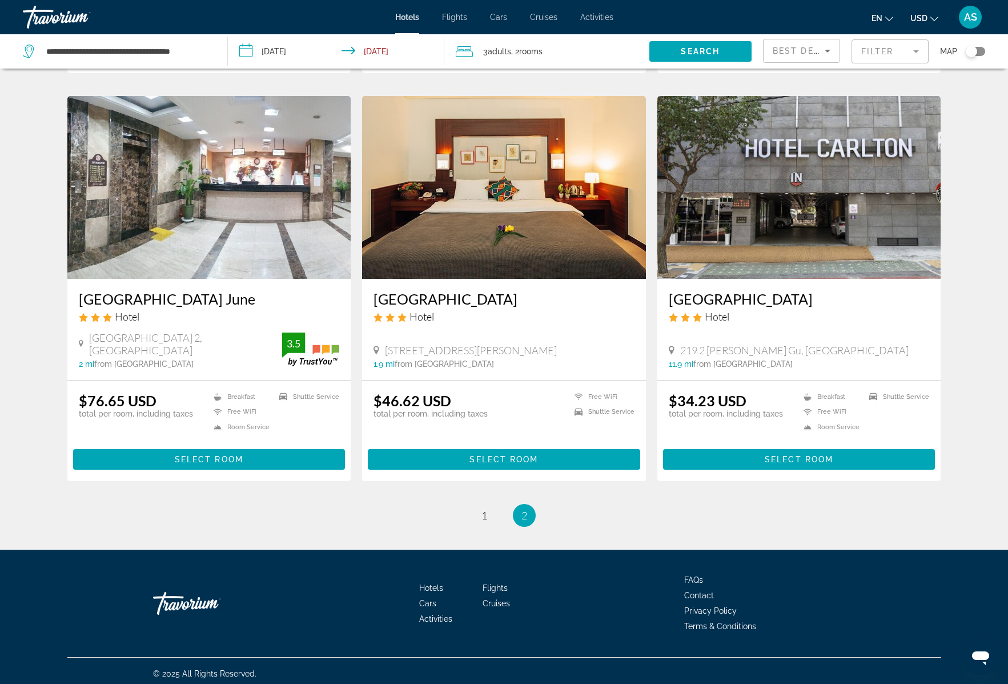
scroll to position [426, 0]
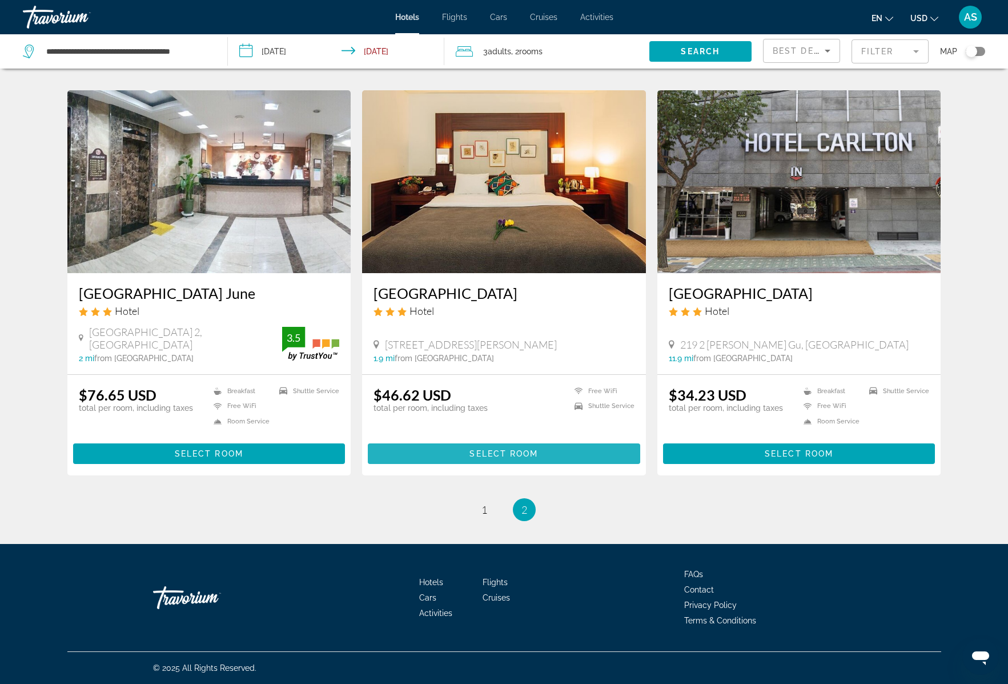
click at [498, 452] on span "Select Room" at bounding box center [504, 453] width 69 height 9
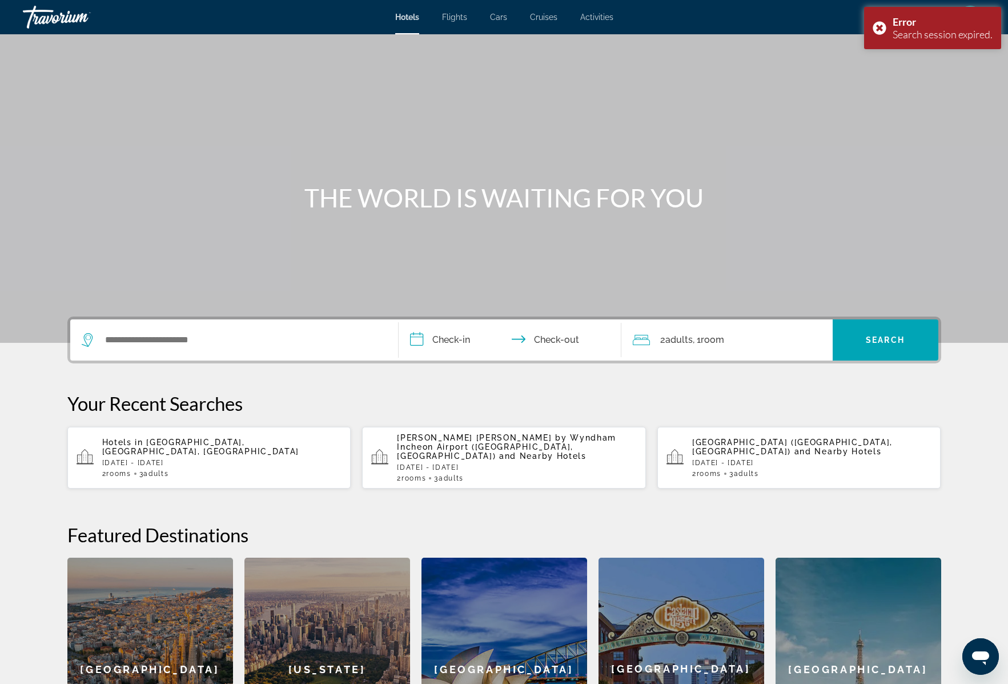
click at [178, 438] on span "Incheon International Airport, Korea, South" at bounding box center [200, 447] width 197 height 18
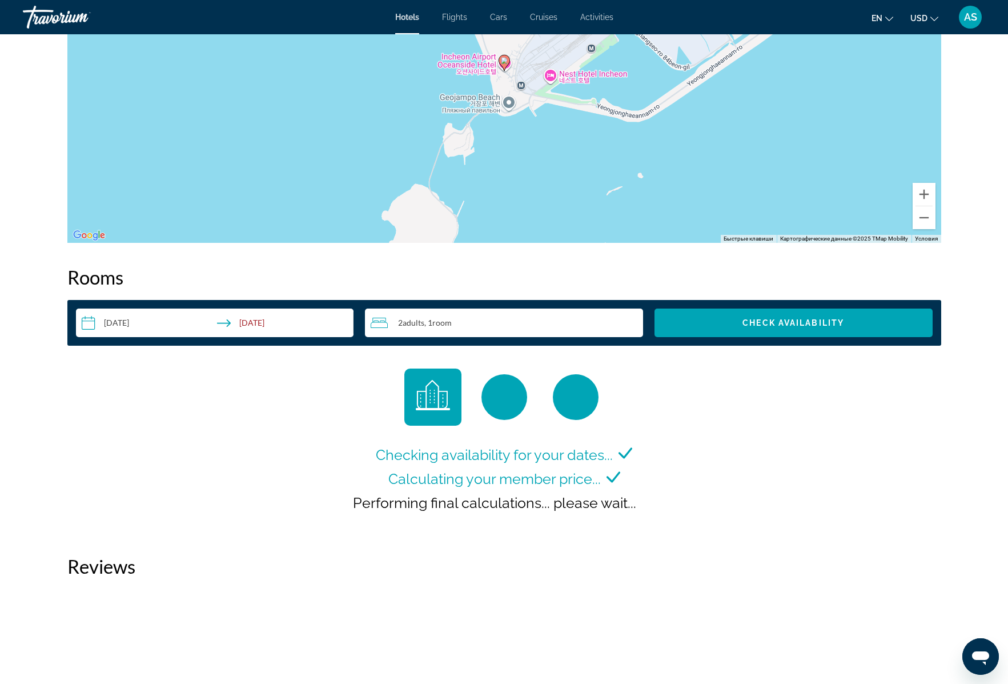
scroll to position [1403, 0]
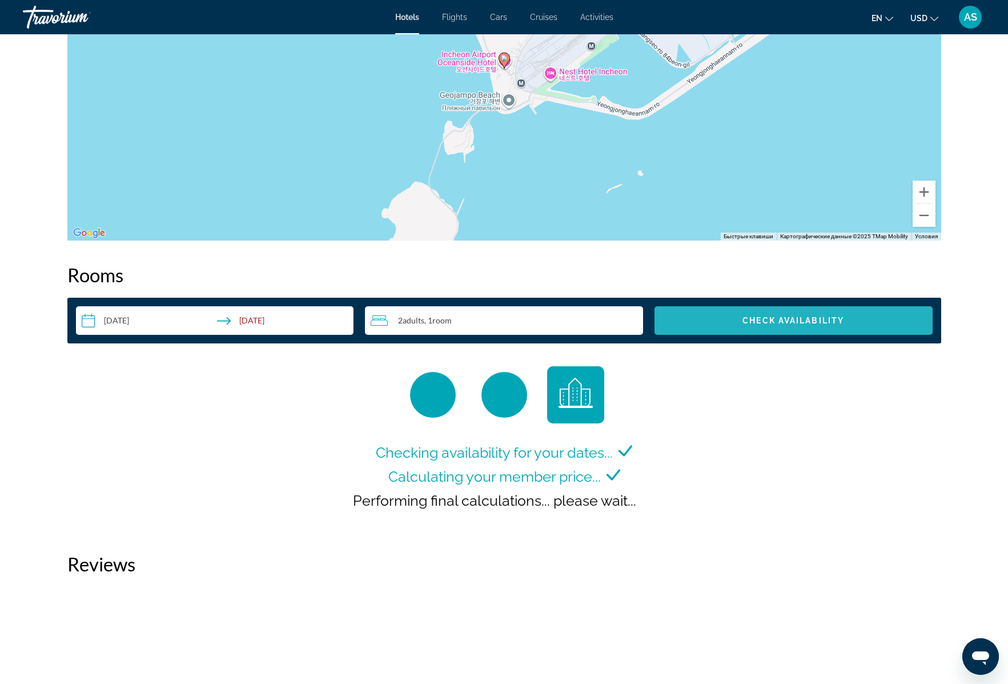
click at [775, 320] on span "Check Availability" at bounding box center [794, 320] width 102 height 9
